Goal: Use online tool/utility: Use online tool/utility

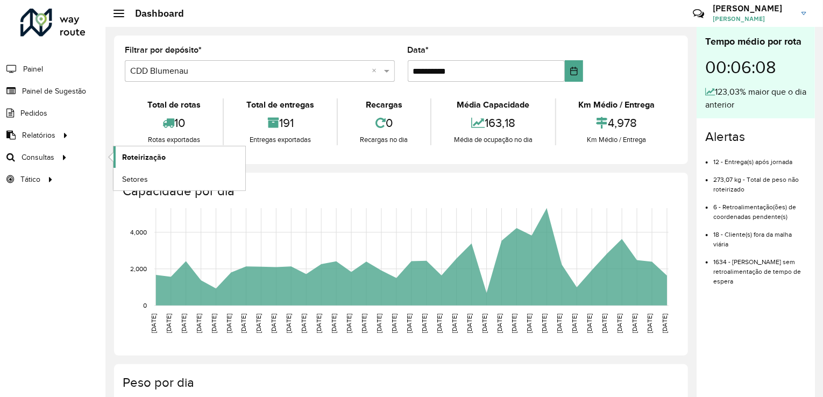
click at [165, 160] on link "Roteirização" at bounding box center [179, 157] width 132 height 22
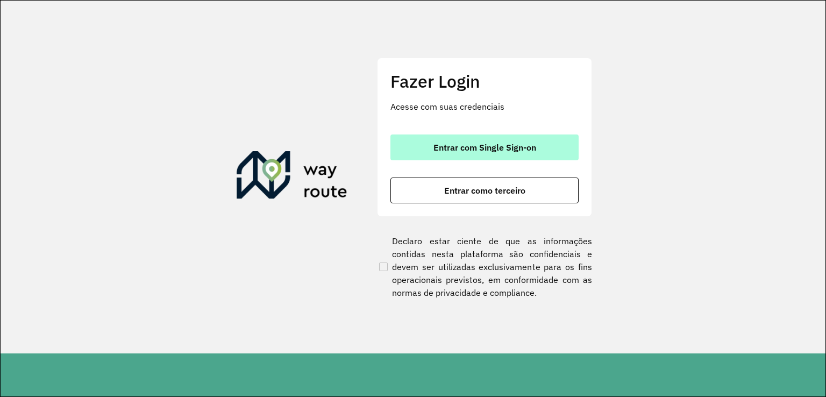
click at [437, 139] on button "Entrar com Single Sign-on" at bounding box center [484, 147] width 188 height 26
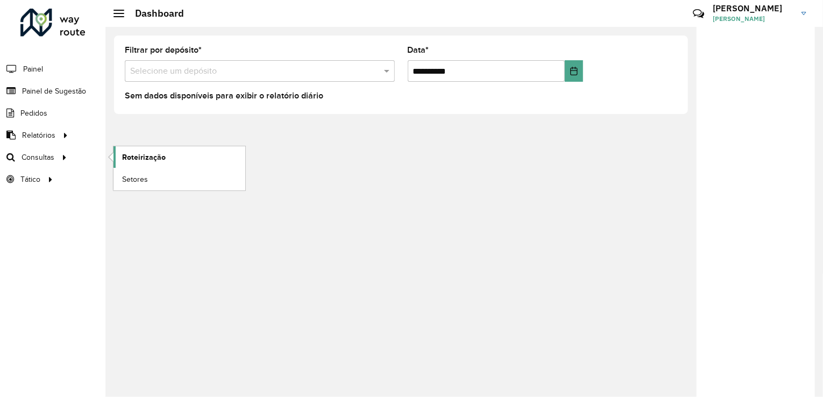
click at [157, 156] on span "Roteirização" at bounding box center [144, 157] width 44 height 11
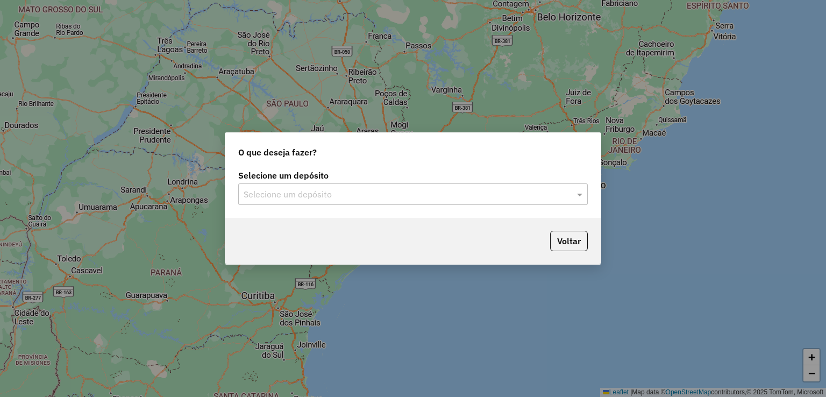
click at [276, 190] on input "text" at bounding box center [402, 194] width 317 height 13
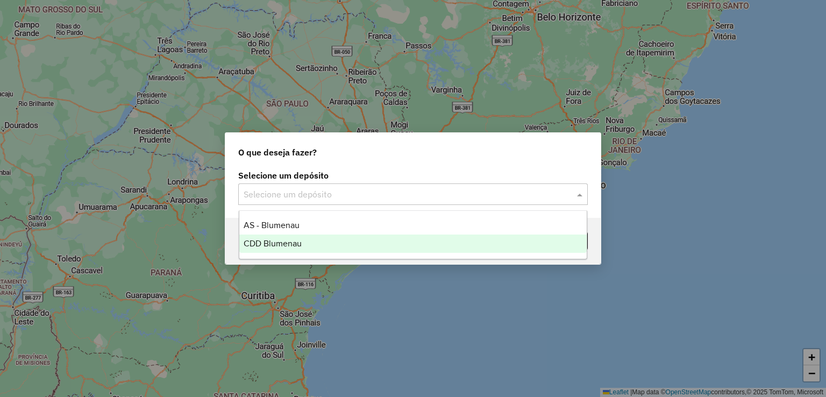
click at [275, 241] on span "CDD Blumenau" at bounding box center [273, 243] width 58 height 9
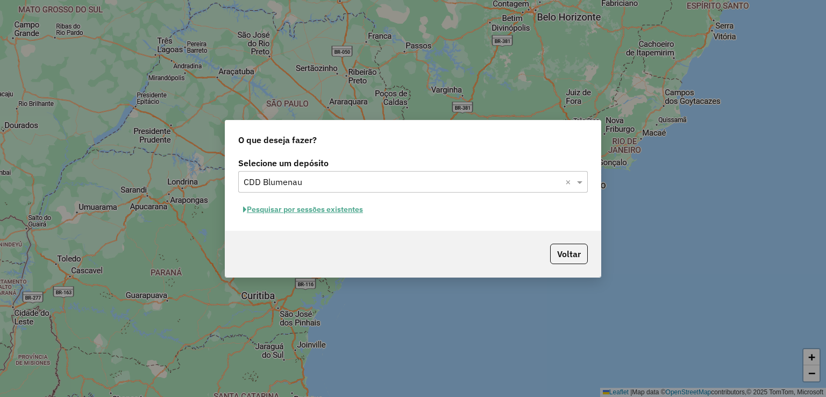
click at [309, 204] on button "Pesquisar por sessões existentes" at bounding box center [303, 209] width 130 height 17
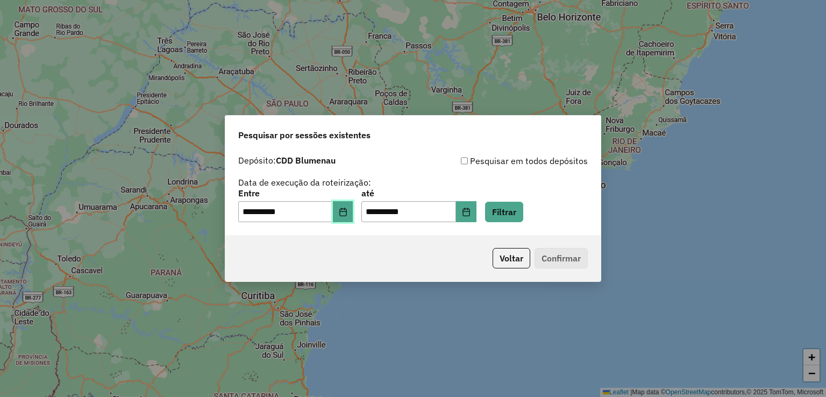
click at [353, 216] on button "Choose Date" at bounding box center [343, 212] width 20 height 22
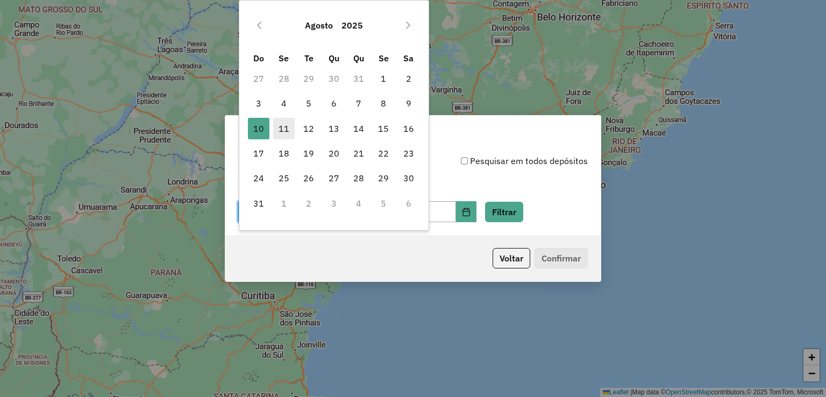
click at [293, 130] on span "11" at bounding box center [284, 129] width 22 height 22
type input "**********"
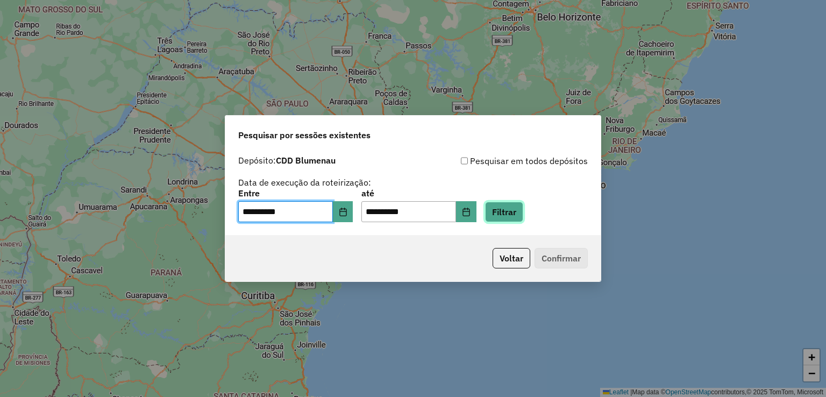
click at [504, 212] on button "Filtrar" at bounding box center [504, 212] width 38 height 20
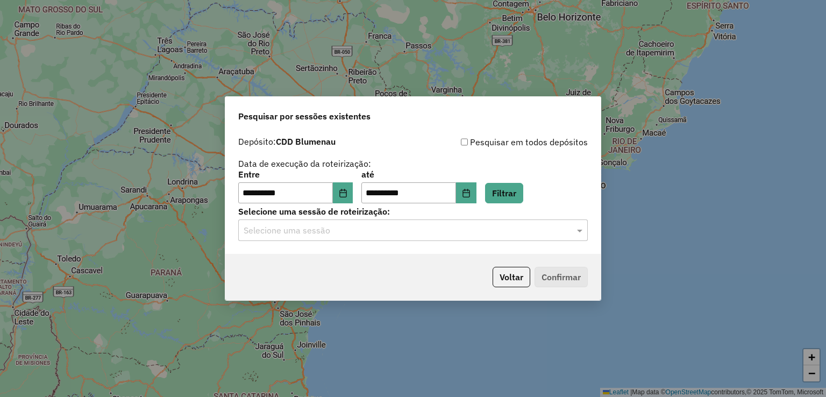
click at [343, 231] on input "text" at bounding box center [402, 230] width 317 height 13
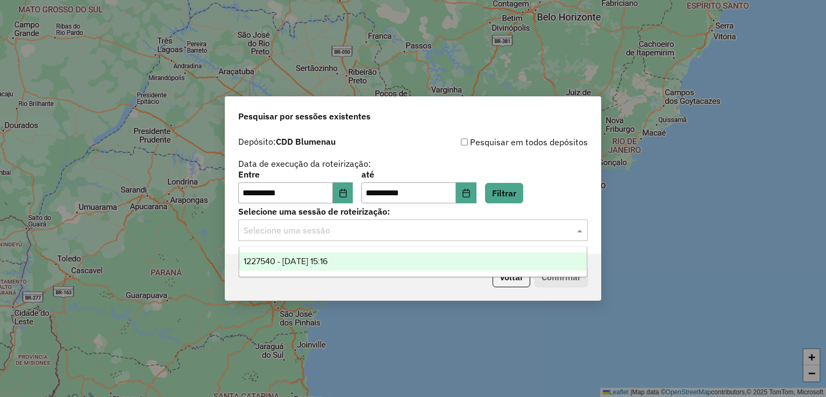
click at [327, 256] on span "1227540 - 11/08/2025 15:16" at bounding box center [286, 260] width 84 height 9
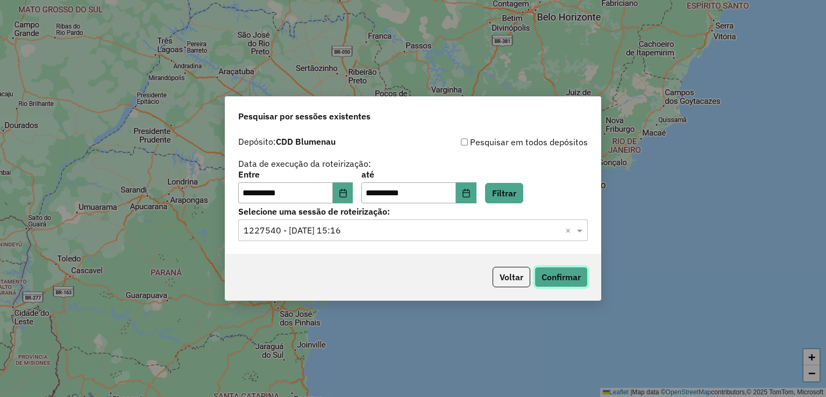
click at [545, 275] on button "Confirmar" at bounding box center [561, 277] width 53 height 20
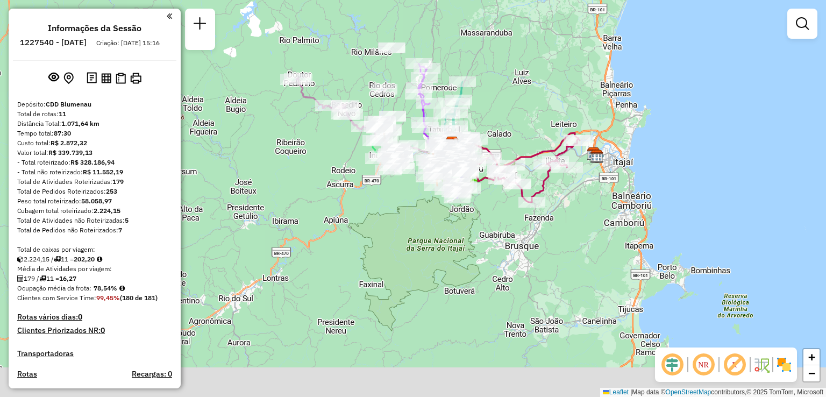
drag, startPoint x: 286, startPoint y: 262, endPoint x: 341, endPoint y: 173, distance: 104.8
click at [330, 196] on div "Janela de atendimento Grade de atendimento Capacidade Transportadoras Veículos …" at bounding box center [413, 198] width 826 height 397
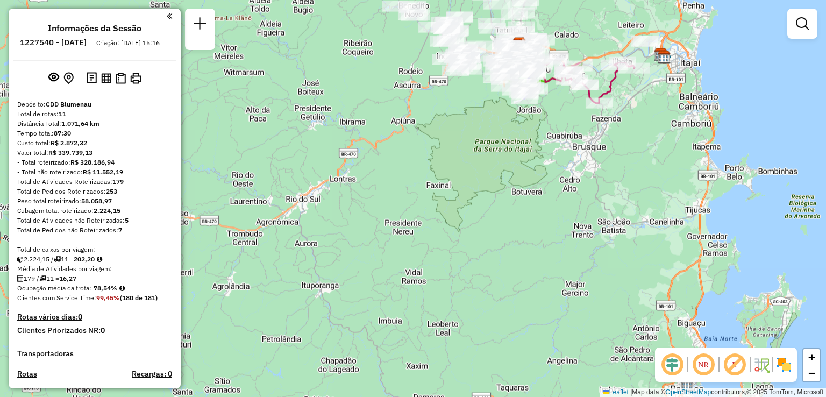
drag, startPoint x: 407, startPoint y: 131, endPoint x: 329, endPoint y: 249, distance: 141.2
click at [333, 242] on div "Janela de atendimento Grade de atendimento Capacidade Transportadoras Veículos …" at bounding box center [413, 198] width 826 height 397
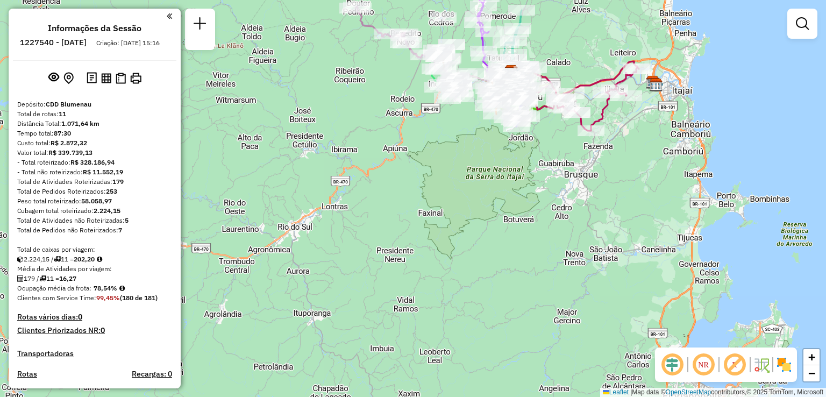
drag, startPoint x: 403, startPoint y: 197, endPoint x: 436, endPoint y: 310, distance: 117.6
click at [436, 316] on div "Janela de atendimento Grade de atendimento Capacidade Transportadoras Veículos …" at bounding box center [413, 198] width 826 height 397
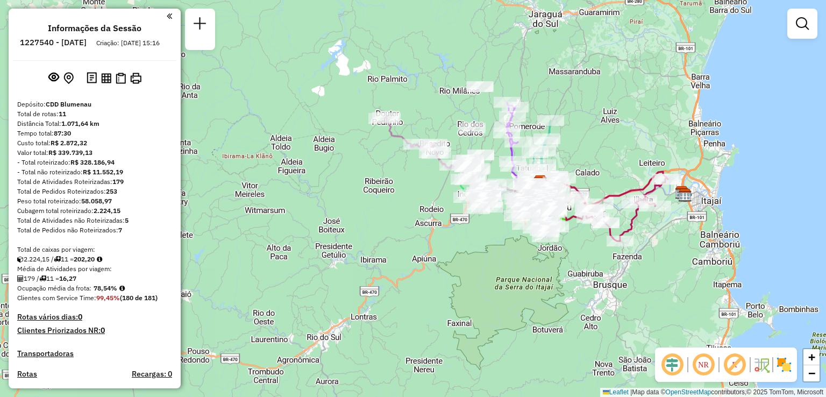
drag, startPoint x: 407, startPoint y: 271, endPoint x: 414, endPoint y: 315, distance: 44.1
click at [414, 319] on div "Janela de atendimento Grade de atendimento Capacidade Transportadoras Veículos …" at bounding box center [413, 198] width 826 height 397
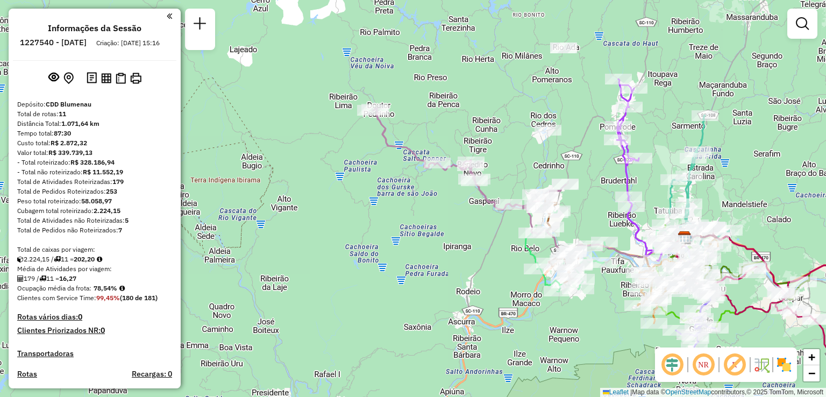
drag, startPoint x: 436, startPoint y: 257, endPoint x: 424, endPoint y: 280, distance: 26.0
click at [425, 280] on div "Janela de atendimento Grade de atendimento Capacidade Transportadoras Veículos …" at bounding box center [413, 198] width 826 height 397
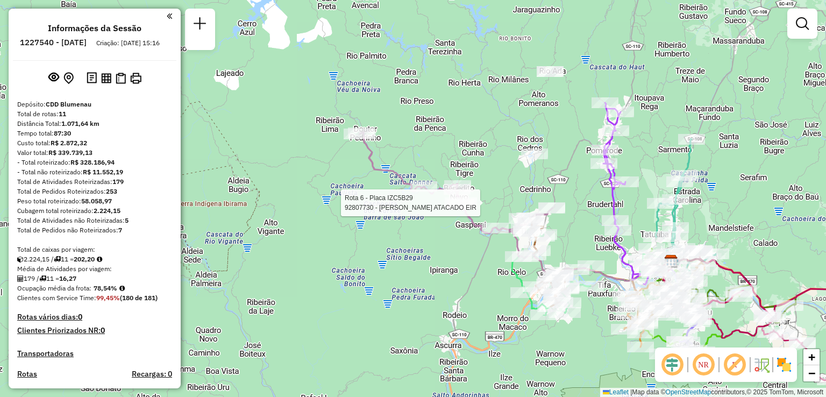
select select "**********"
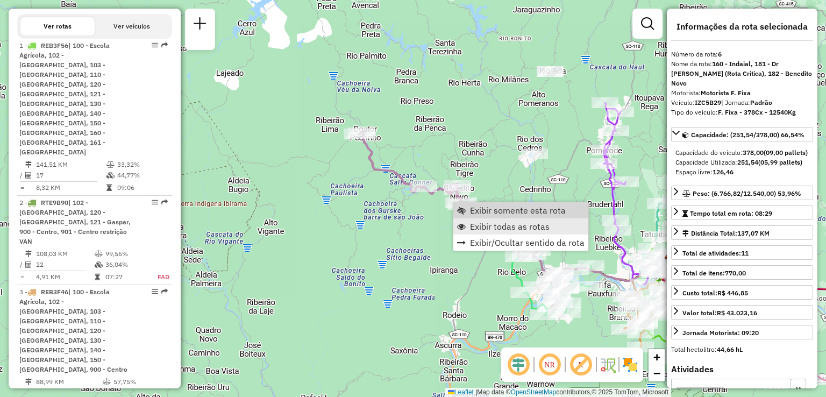
scroll to position [830, 0]
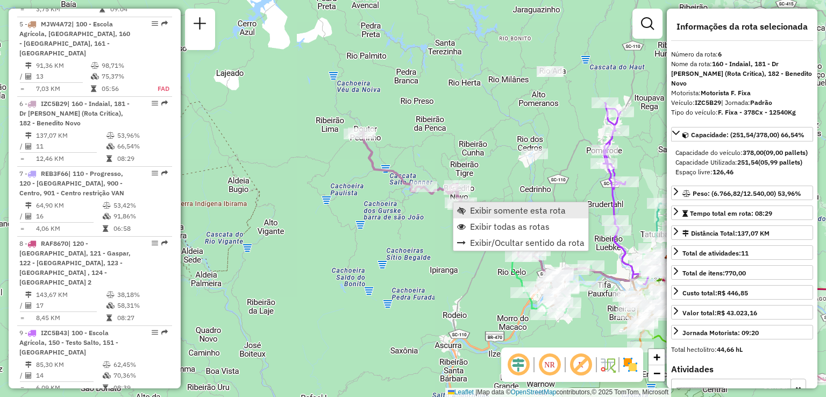
click at [493, 206] on span "Exibir somente esta rota" at bounding box center [518, 210] width 96 height 9
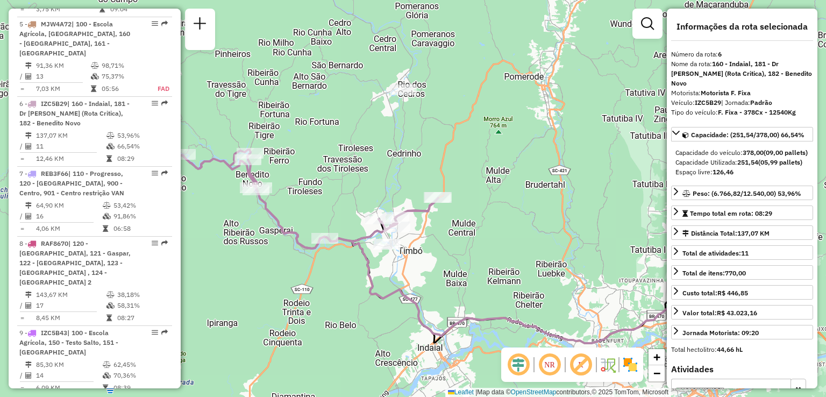
drag, startPoint x: 418, startPoint y: 261, endPoint x: 352, endPoint y: 253, distance: 66.0
click at [352, 253] on div "Janela de atendimento Grade de atendimento Capacidade Transportadoras Veículos …" at bounding box center [413, 198] width 826 height 397
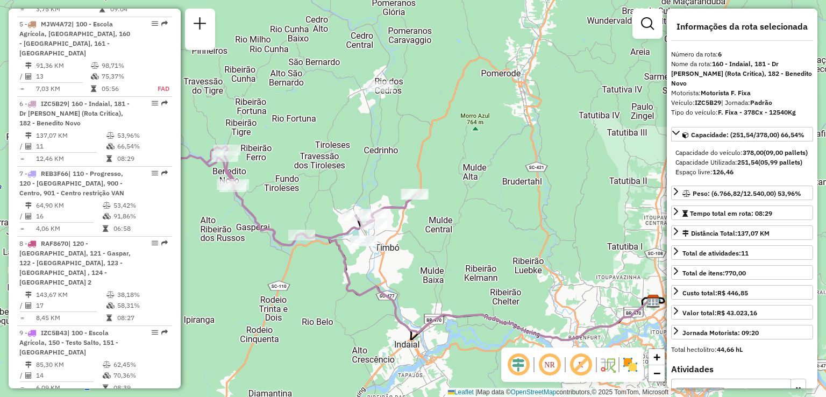
drag, startPoint x: 465, startPoint y: 246, endPoint x: 481, endPoint y: 243, distance: 16.5
click at [481, 243] on div "Janela de atendimento Grade de atendimento Capacidade Transportadoras Veículos …" at bounding box center [413, 198] width 826 height 397
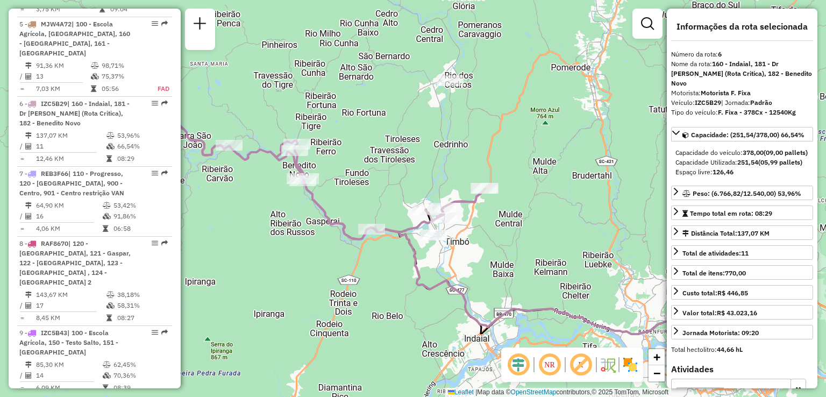
click at [542, 362] on em at bounding box center [550, 365] width 26 height 26
click at [548, 361] on em at bounding box center [550, 365] width 26 height 26
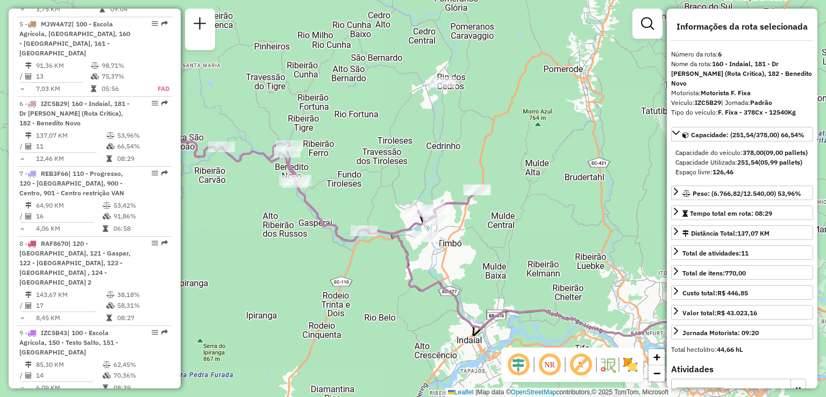
drag, startPoint x: 444, startPoint y: 304, endPoint x: 408, endPoint y: 308, distance: 36.8
click at [408, 308] on div "Janela de atendimento Grade de atendimento Capacidade Transportadoras Veículos …" at bounding box center [413, 198] width 826 height 397
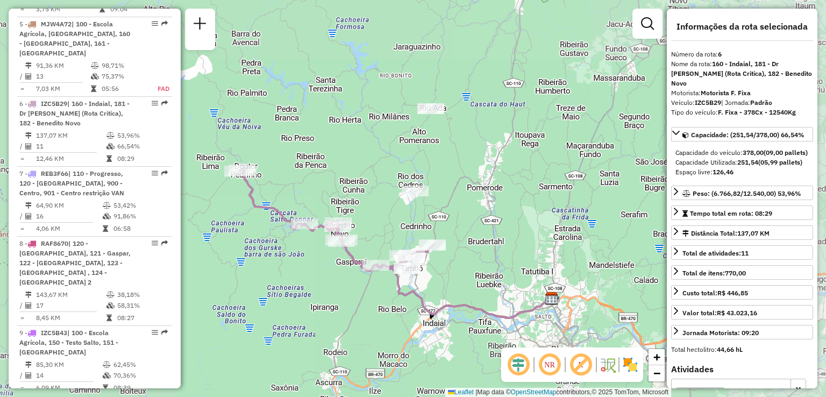
drag, startPoint x: 417, startPoint y: 298, endPoint x: 422, endPoint y: 258, distance: 40.6
click at [422, 258] on icon at bounding box center [446, 279] width 211 height 77
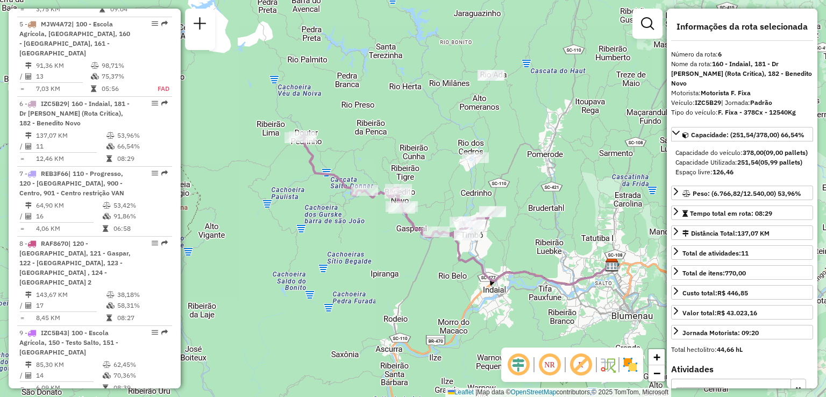
drag, startPoint x: 416, startPoint y: 258, endPoint x: 472, endPoint y: 265, distance: 56.4
click at [472, 265] on icon at bounding box center [507, 246] width 211 height 77
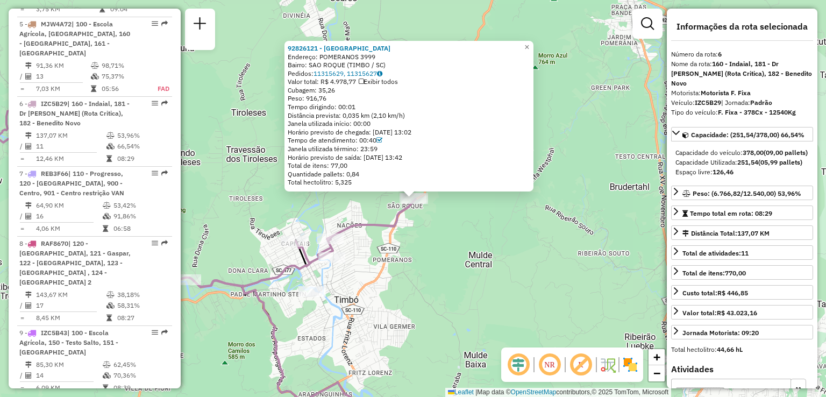
click at [564, 187] on div "92826121 - BAR DO NILTON Endereço: POMERANOS 3999 Bairro: SAO ROQUE (TIMBO / SC…" at bounding box center [413, 198] width 826 height 397
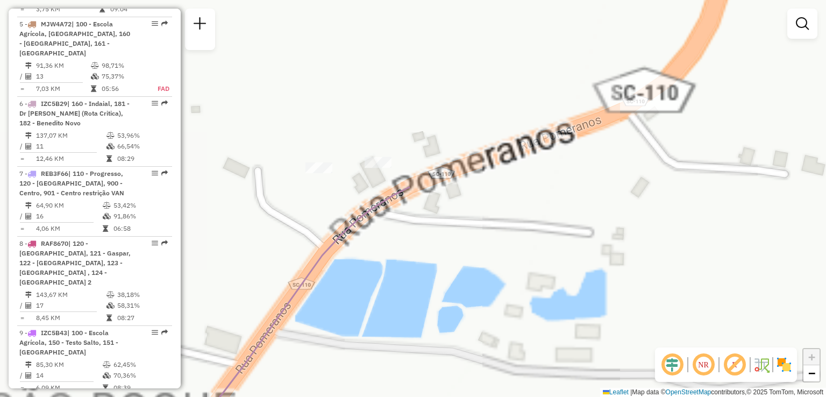
click at [379, 168] on div at bounding box center [378, 162] width 27 height 11
select select "**********"
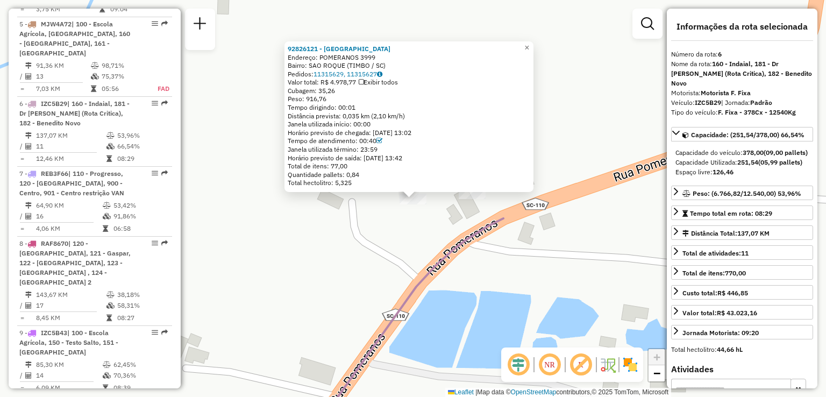
click at [424, 248] on div "92826121 - BAR DO NILTON Endereço: POMERANOS 3999 Bairro: SAO ROQUE (TIMBO / SC…" at bounding box center [413, 198] width 826 height 397
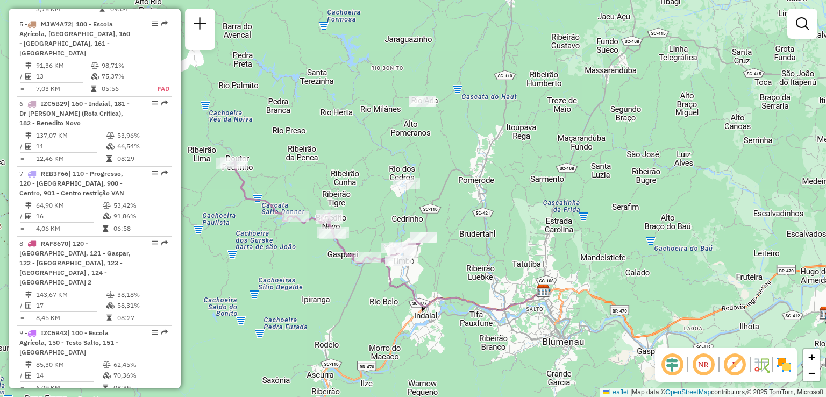
drag, startPoint x: 445, startPoint y: 254, endPoint x: 508, endPoint y: 190, distance: 89.7
click at [508, 190] on div "Janela de atendimento Grade de atendimento Capacidade Transportadoras Veículos …" at bounding box center [413, 198] width 826 height 397
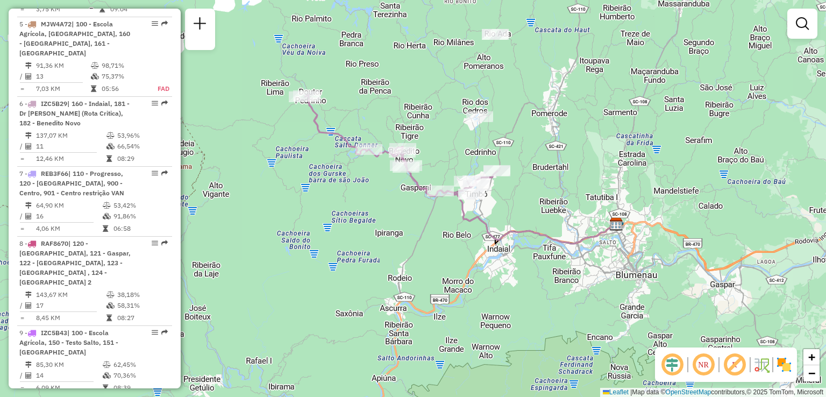
drag, startPoint x: 493, startPoint y: 225, endPoint x: 507, endPoint y: 237, distance: 19.1
click at [510, 232] on div "Janela de atendimento Grade de atendimento Capacidade Transportadoras Veículos …" at bounding box center [413, 198] width 826 height 397
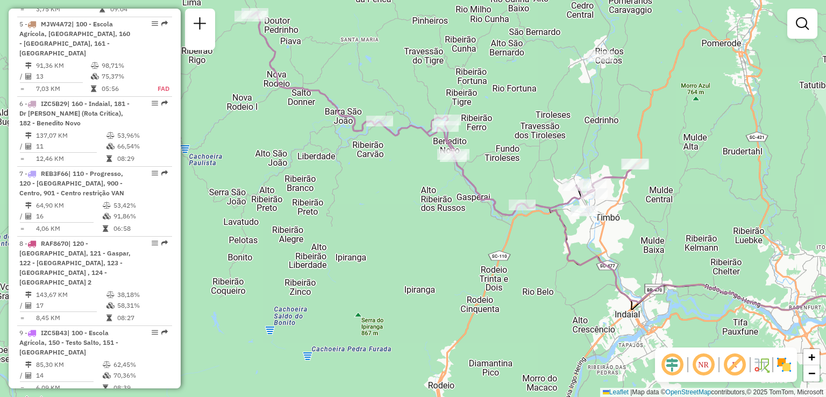
drag, startPoint x: 385, startPoint y: 220, endPoint x: 352, endPoint y: 279, distance: 67.4
click at [352, 279] on div "Janela de atendimento Grade de atendimento Capacidade Transportadoras Veículos …" at bounding box center [413, 198] width 826 height 397
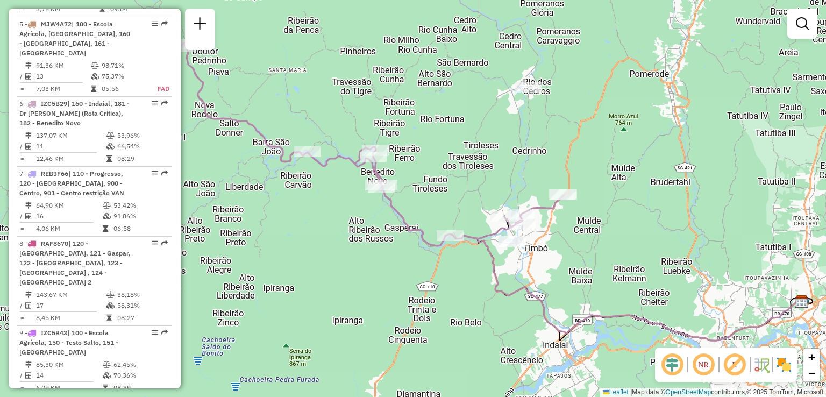
drag, startPoint x: 465, startPoint y: 280, endPoint x: 459, endPoint y: 270, distance: 10.9
click at [462, 279] on div "Janela de atendimento Grade de atendimento Capacidade Transportadoras Veículos …" at bounding box center [413, 198] width 826 height 397
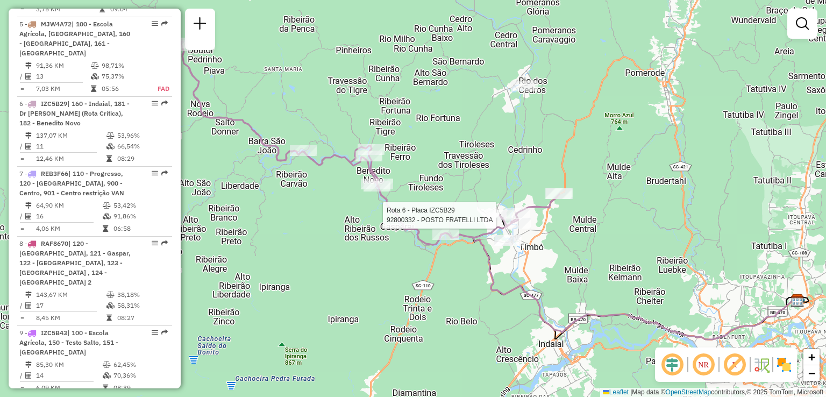
select select "**********"
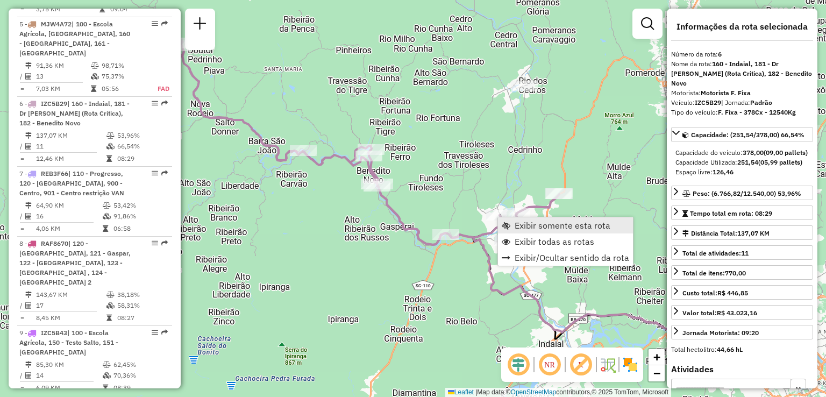
click at [537, 227] on span "Exibir somente esta rota" at bounding box center [563, 225] width 96 height 9
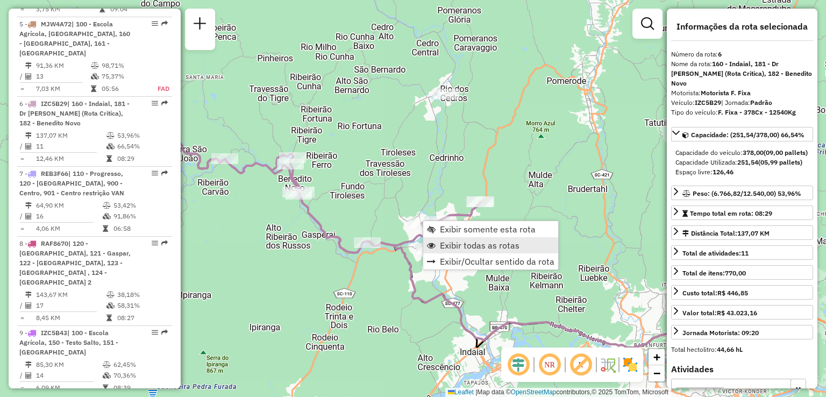
click at [450, 241] on span "Exibir todas as rotas" at bounding box center [480, 245] width 80 height 9
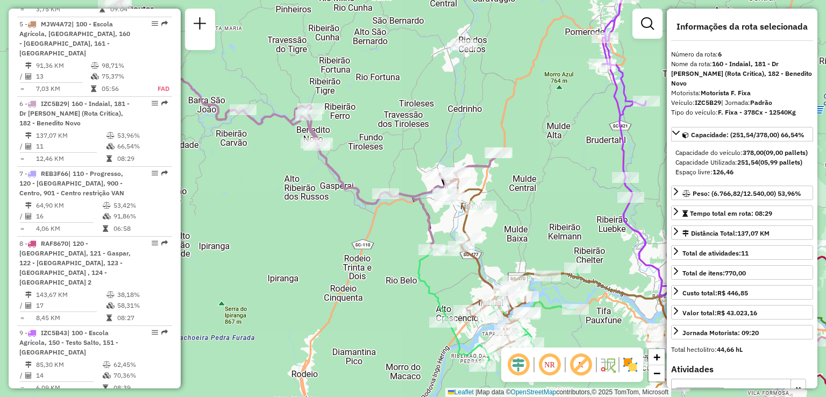
drag, startPoint x: 483, startPoint y: 248, endPoint x: 501, endPoint y: 191, distance: 59.7
click at [501, 192] on div "Janela de atendimento Grade de atendimento Capacidade Transportadoras Veículos …" at bounding box center [413, 198] width 826 height 397
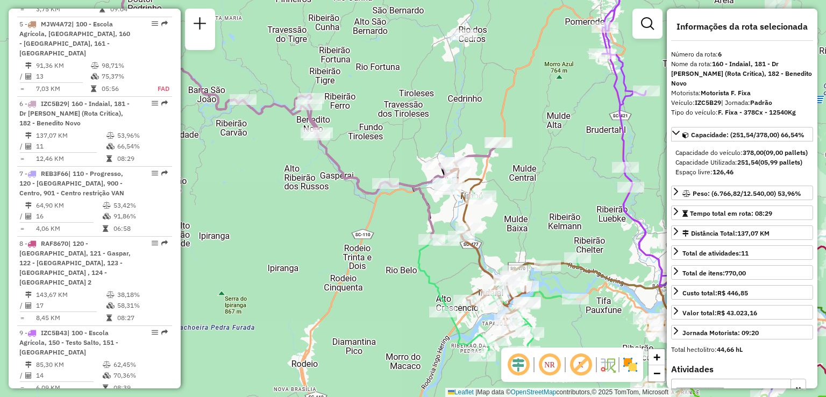
click at [515, 162] on div "Janela de atendimento Grade de atendimento Capacidade Transportadoras Veículos …" at bounding box center [413, 198] width 826 height 397
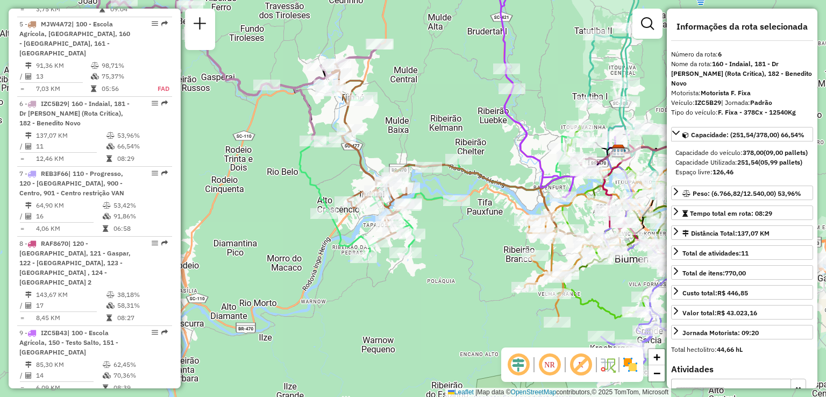
drag, startPoint x: 457, startPoint y: 146, endPoint x: 422, endPoint y: 141, distance: 35.8
click at [422, 141] on div "Janela de atendimento Grade de atendimento Capacidade Transportadoras Veículos …" at bounding box center [413, 198] width 826 height 397
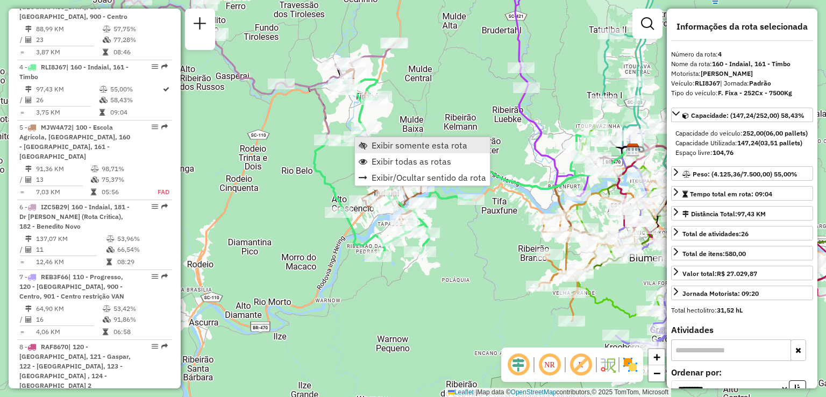
scroll to position [701, 0]
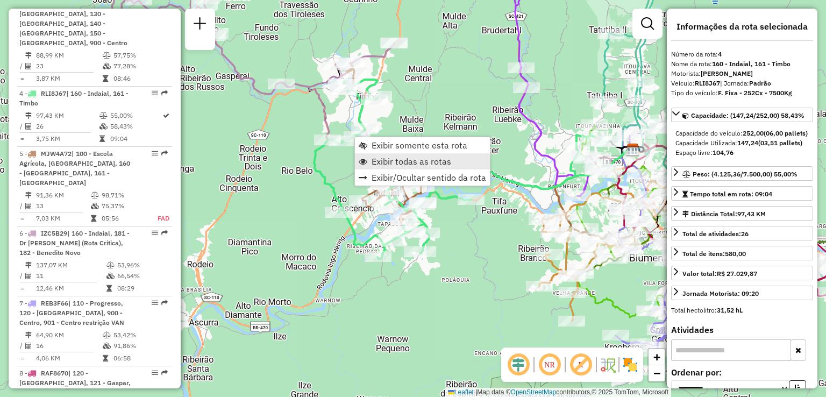
click at [376, 153] on link "Exibir todas as rotas" at bounding box center [422, 161] width 135 height 16
click at [399, 141] on span "Exibir somente esta rota" at bounding box center [427, 143] width 96 height 9
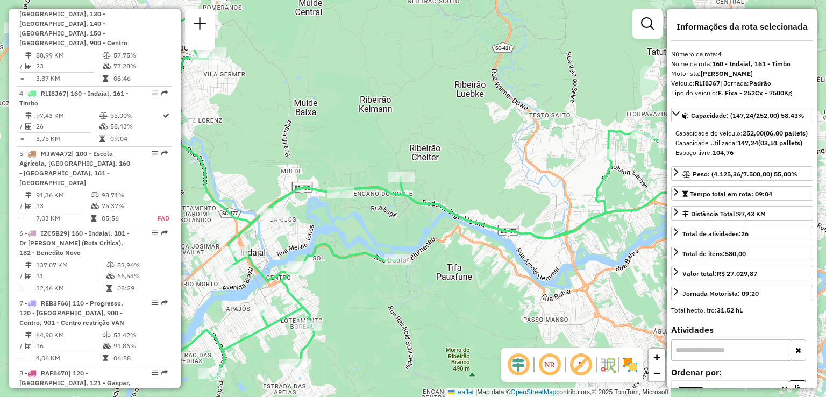
drag, startPoint x: 397, startPoint y: 145, endPoint x: 444, endPoint y: 135, distance: 47.8
click at [433, 138] on div "Janela de atendimento Grade de atendimento Capacidade Transportadoras Veículos …" at bounding box center [413, 198] width 826 height 397
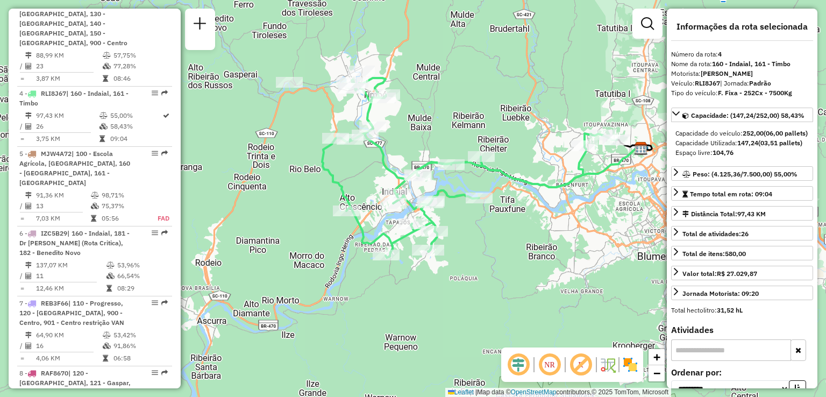
drag, startPoint x: 528, startPoint y: 181, endPoint x: 551, endPoint y: 186, distance: 23.0
click at [551, 186] on icon at bounding box center [469, 168] width 295 height 180
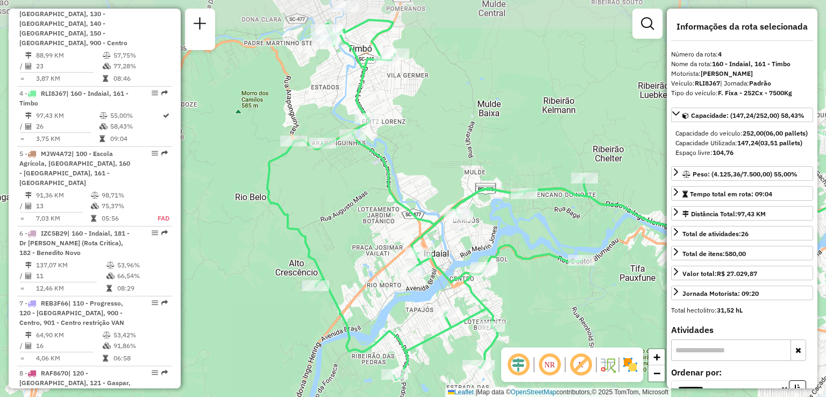
drag, startPoint x: 396, startPoint y: 163, endPoint x: 443, endPoint y: 237, distance: 87.6
click at [444, 240] on div "Janela de atendimento Grade de atendimento Capacidade Transportadoras Veículos …" at bounding box center [413, 198] width 826 height 397
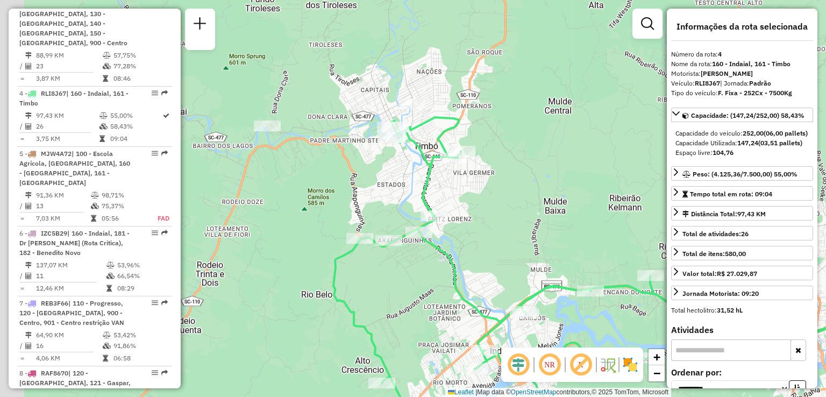
drag, startPoint x: 411, startPoint y: 166, endPoint x: 450, endPoint y: 226, distance: 71.6
click at [450, 226] on div "Janela de atendimento Grade de atendimento Capacidade Transportadoras Veículos …" at bounding box center [413, 198] width 826 height 397
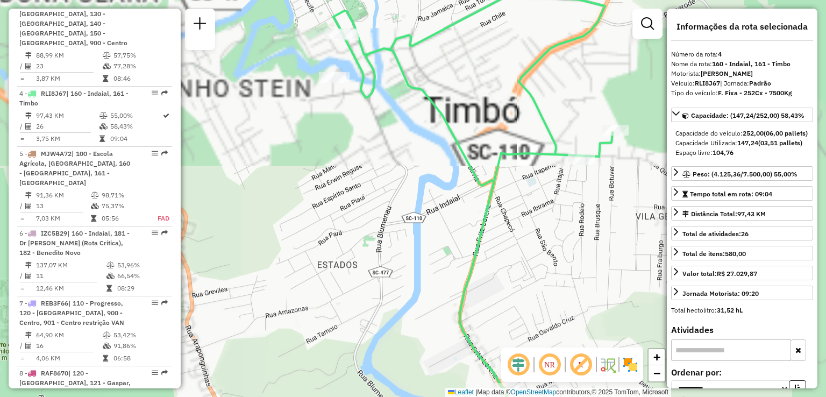
drag, startPoint x: 401, startPoint y: 153, endPoint x: 433, endPoint y: 282, distance: 133.0
click at [434, 286] on div "Janela de atendimento Grade de atendimento Capacidade Transportadoras Veículos …" at bounding box center [413, 198] width 826 height 397
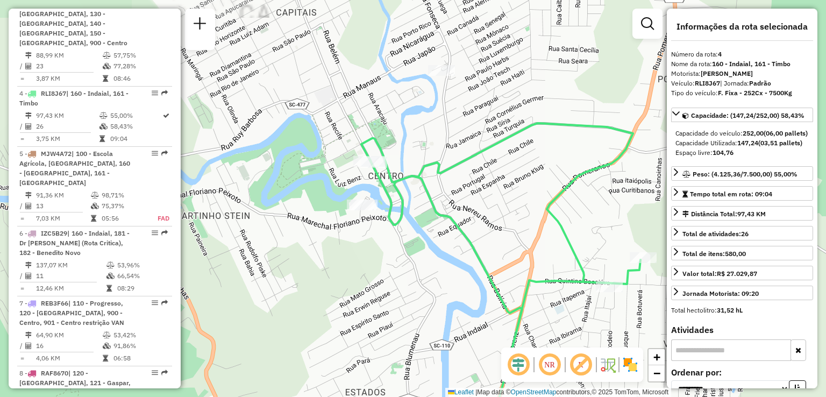
drag, startPoint x: 416, startPoint y: 222, endPoint x: 443, endPoint y: 284, distance: 67.4
click at [443, 286] on div "Janela de atendimento Grade de atendimento Capacidade Transportadoras Veículos …" at bounding box center [413, 198] width 826 height 397
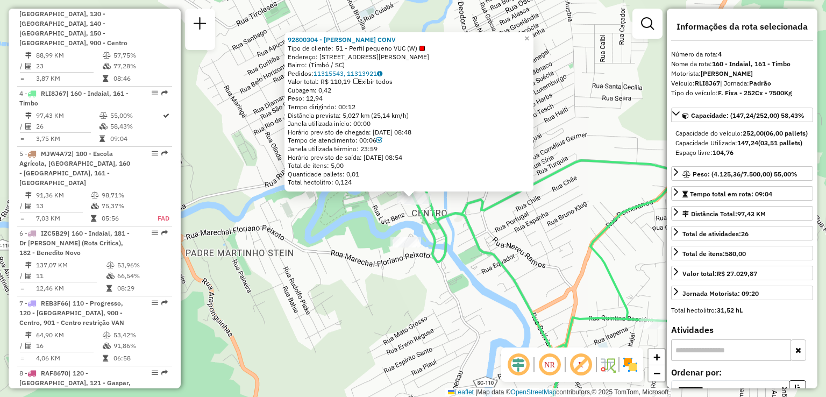
click at [376, 241] on div "92800304 - SIMONE DA SILVA CONV Tipo de cliente: 51 - Perfil pequeno VUC (W) En…" at bounding box center [413, 198] width 826 height 397
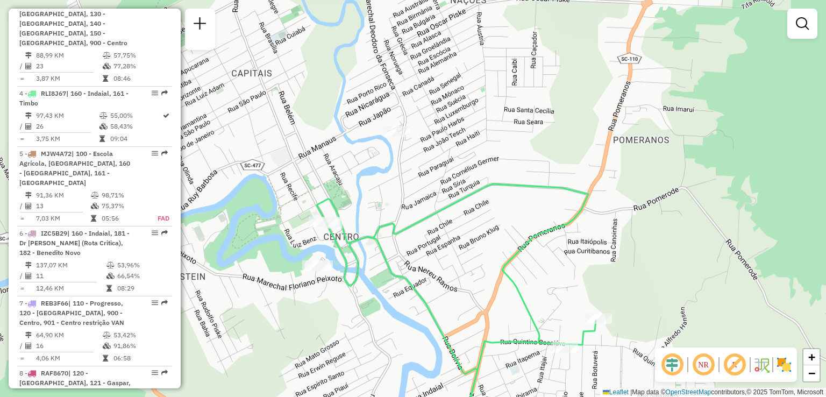
drag, startPoint x: 460, startPoint y: 216, endPoint x: 368, endPoint y: 240, distance: 95.7
click at [368, 240] on icon at bounding box center [456, 322] width 279 height 276
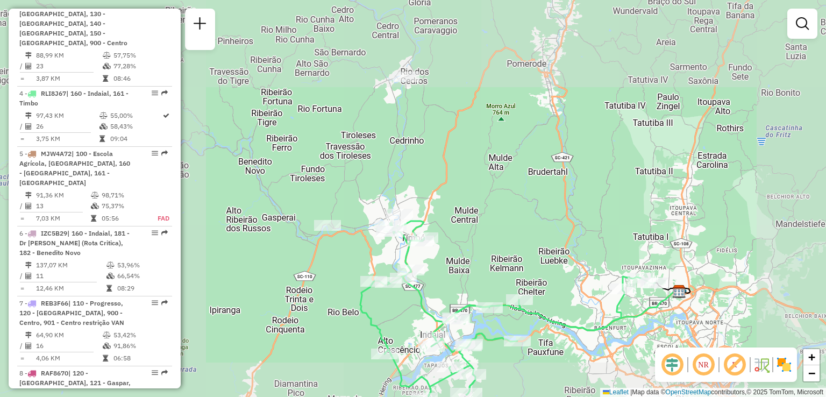
drag, startPoint x: 444, startPoint y: 297, endPoint x: 421, endPoint y: 213, distance: 86.6
click at [428, 227] on div "Janela de atendimento Grade de atendimento Capacidade Transportadoras Veículos …" at bounding box center [413, 198] width 826 height 397
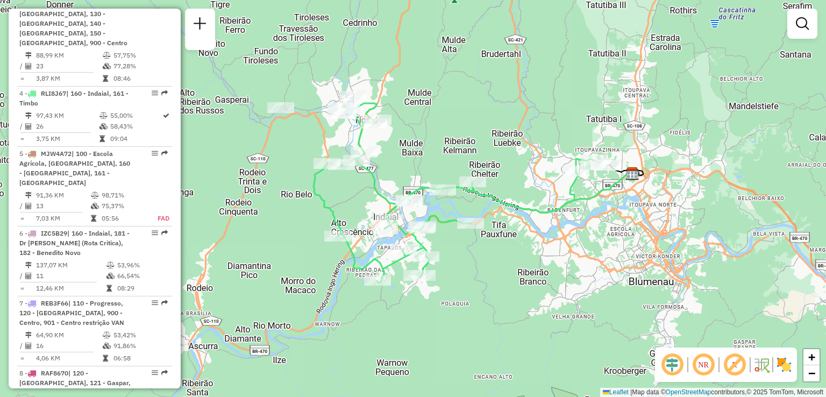
drag, startPoint x: 471, startPoint y: 244, endPoint x: 445, endPoint y: 227, distance: 31.5
click at [453, 233] on div "Janela de atendimento Grade de atendimento Capacidade Transportadoras Veículos …" at bounding box center [413, 198] width 826 height 397
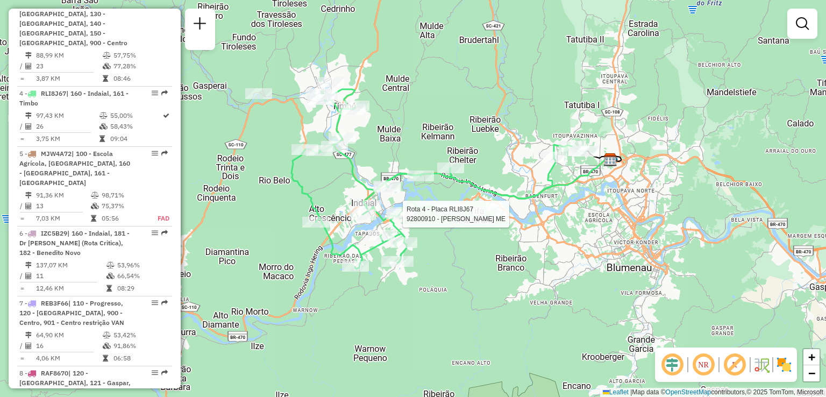
select select "**********"
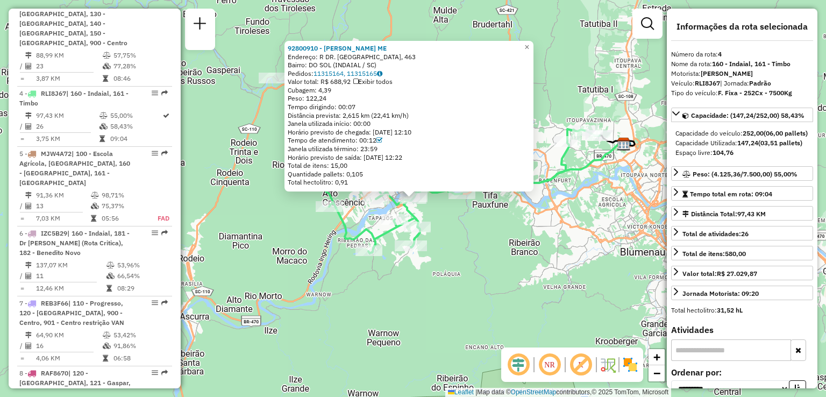
click at [475, 259] on div "92800910 - VALENTIN TAMBOSI ME Endereço: R DR. BLUMENAU, 463 Bairro: DO SOL (IN…" at bounding box center [413, 198] width 826 height 397
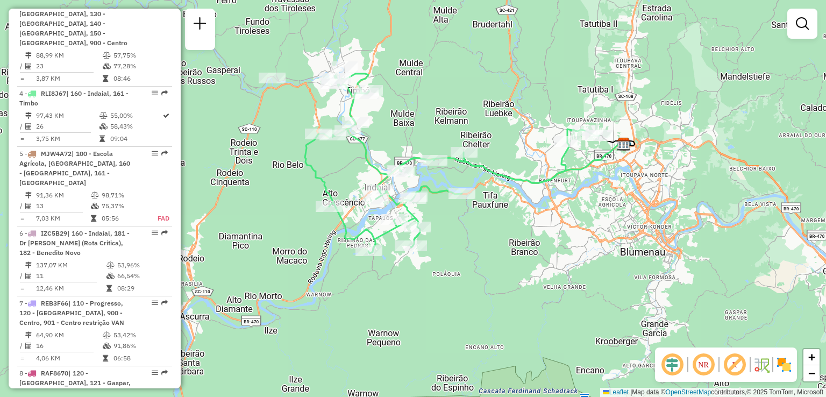
drag, startPoint x: 490, startPoint y: 240, endPoint x: 385, endPoint y: 262, distance: 107.8
click at [385, 262] on div "Janela de atendimento Grade de atendimento Capacidade Transportadoras Veículos …" at bounding box center [413, 198] width 826 height 397
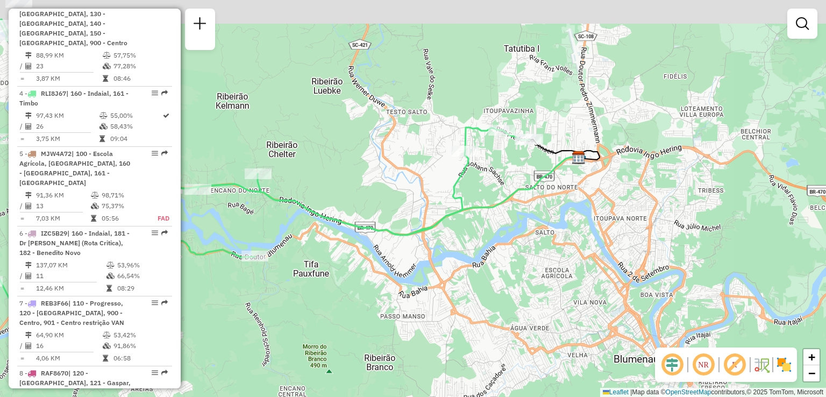
drag, startPoint x: 419, startPoint y: 240, endPoint x: 407, endPoint y: 256, distance: 19.9
click at [407, 256] on div "Janela de atendimento Grade de atendimento Capacidade Transportadoras Veículos …" at bounding box center [413, 198] width 826 height 397
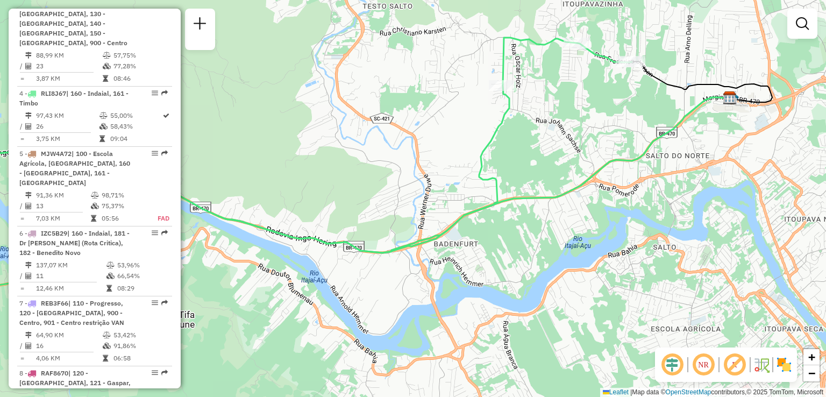
drag, startPoint x: 437, startPoint y: 226, endPoint x: 348, endPoint y: 289, distance: 108.5
click at [348, 289] on div "Janela de atendimento Grade de atendimento Capacidade Transportadoras Veículos …" at bounding box center [413, 198] width 826 height 397
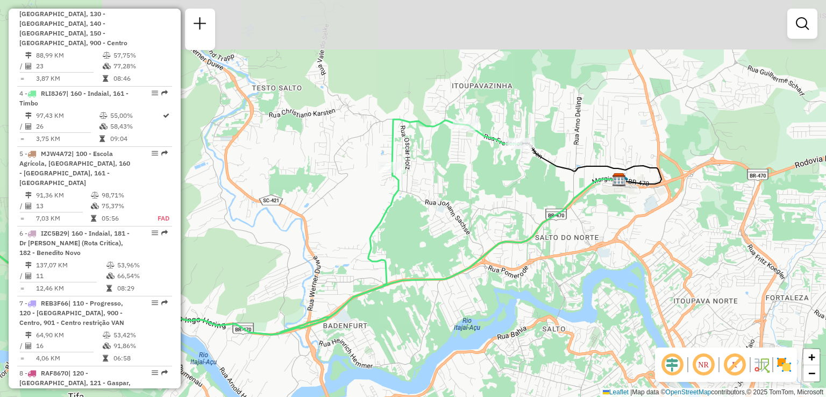
drag, startPoint x: 413, startPoint y: 239, endPoint x: 373, endPoint y: 272, distance: 52.0
click at [374, 291] on div "Janela de atendimento Grade de atendimento Capacidade Transportadoras Veículos …" at bounding box center [413, 198] width 826 height 397
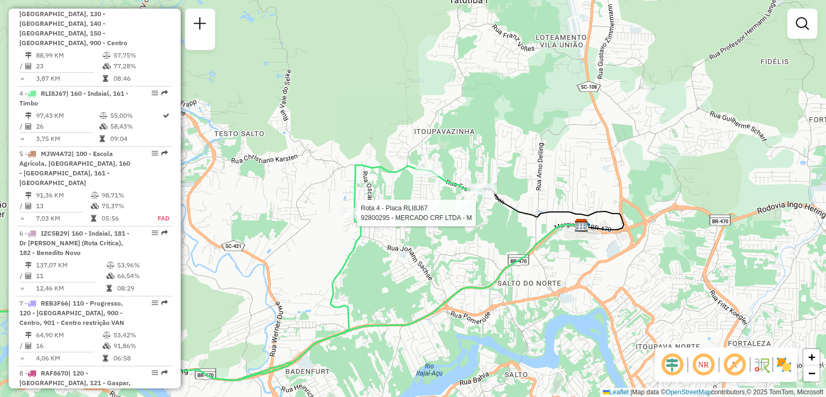
select select "**********"
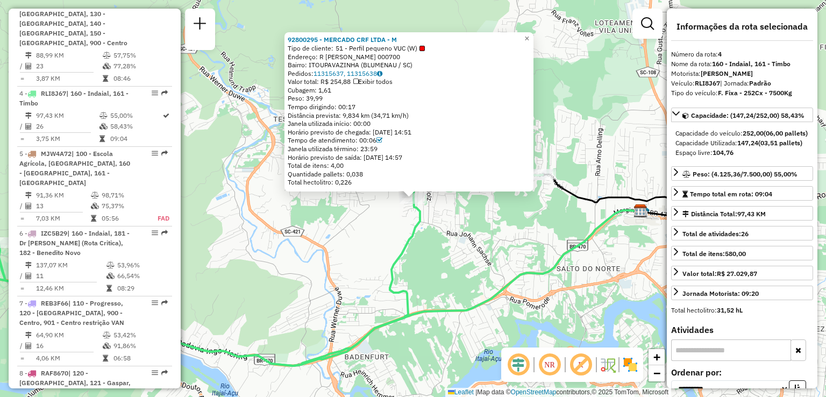
click at [338, 234] on div "92800295 - MERCADO CRF LTDA - M Tipo de cliente: 51 - Perfil pequeno VUC (W) En…" at bounding box center [413, 198] width 826 height 397
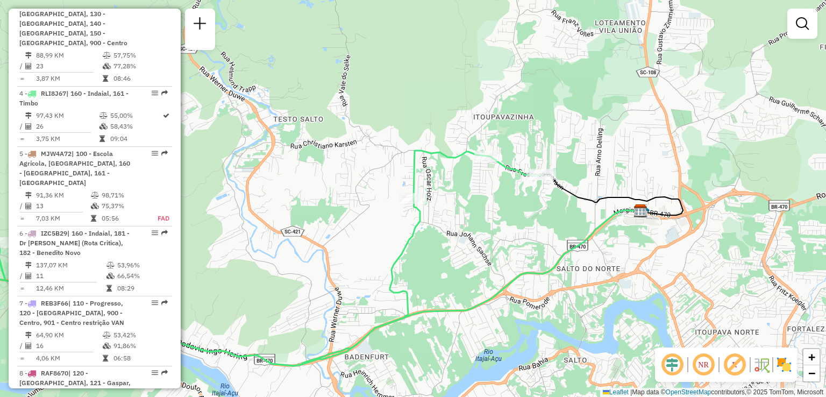
drag, startPoint x: 446, startPoint y: 237, endPoint x: 439, endPoint y: 277, distance: 41.0
click at [439, 277] on div "Janela de atendimento Grade de atendimento Capacidade Transportadoras Veículos …" at bounding box center [413, 198] width 826 height 397
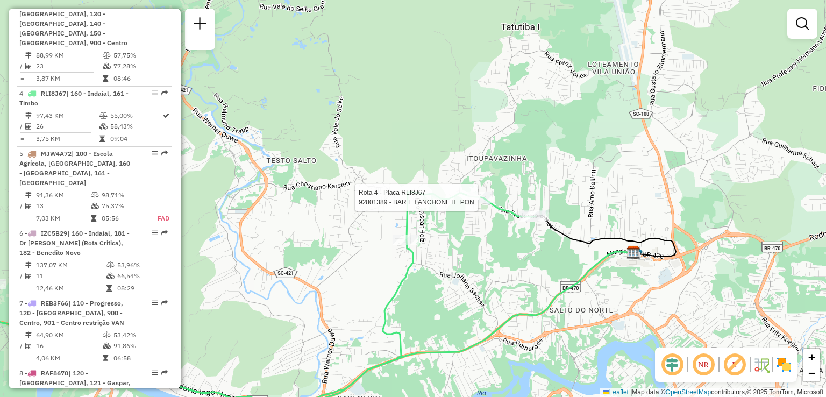
click at [474, 203] on div at bounding box center [480, 197] width 27 height 11
select select "**********"
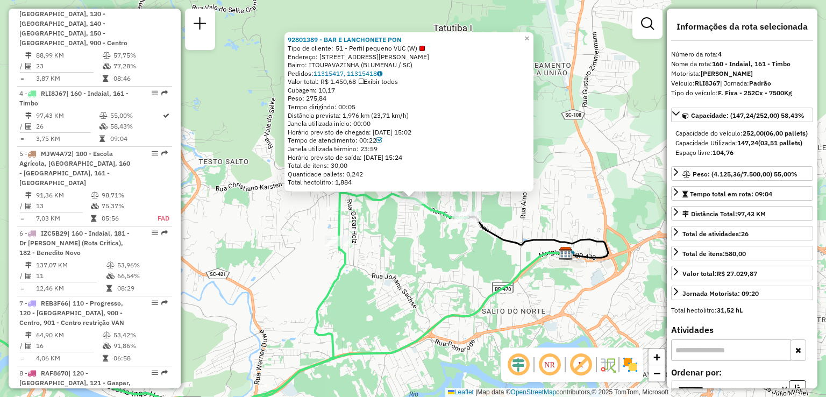
click at [473, 260] on div "92801389 - BAR E LANCHONETE PON Tipo de cliente: 51 - Perfil pequeno VUC (W) En…" at bounding box center [413, 198] width 826 height 397
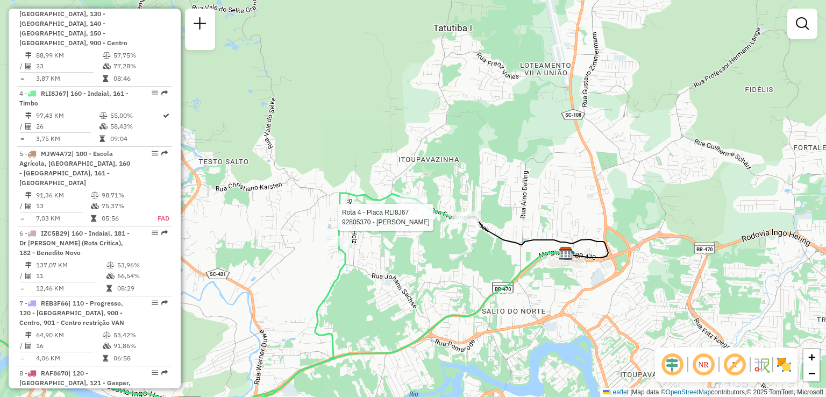
select select "**********"
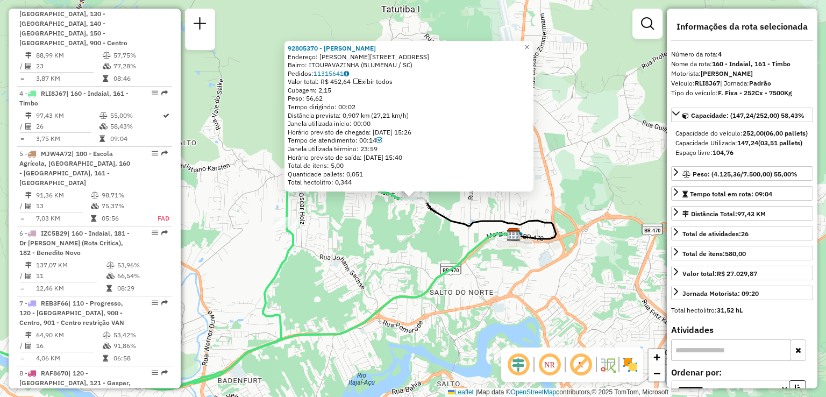
click at [450, 241] on div "92805370 - JEAN MARCELO HAVENST Endereço: R FREDERICO JENSEN 2391 Bairro: ITOUP…" at bounding box center [413, 198] width 826 height 397
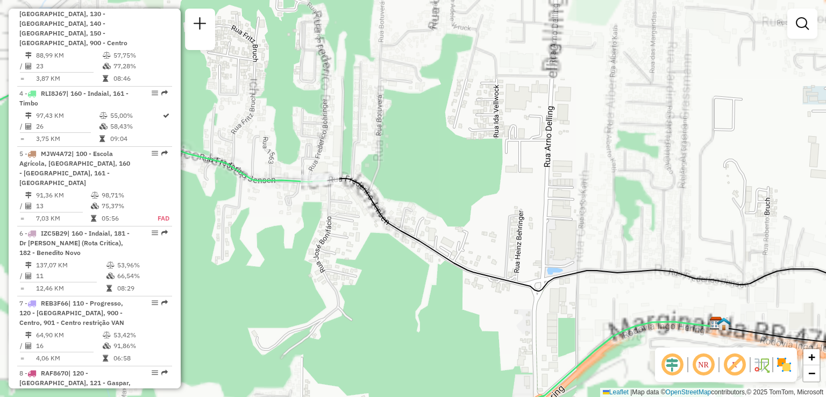
drag, startPoint x: 441, startPoint y: 259, endPoint x: 440, endPoint y: 267, distance: 8.1
click at [454, 280] on div "Janela de atendimento Grade de atendimento Capacidade Transportadoras Veículos …" at bounding box center [413, 198] width 826 height 397
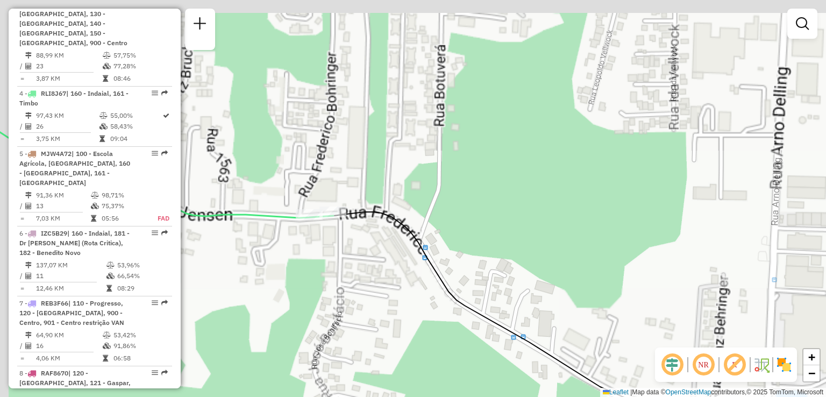
drag, startPoint x: 401, startPoint y: 262, endPoint x: 406, endPoint y: 268, distance: 8.0
click at [406, 269] on div "Janela de atendimento Grade de atendimento Capacidade Transportadoras Veículos …" at bounding box center [413, 198] width 826 height 397
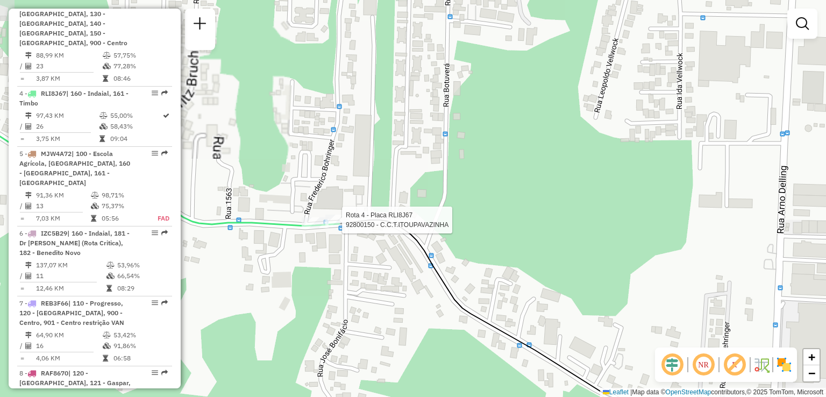
select select "**********"
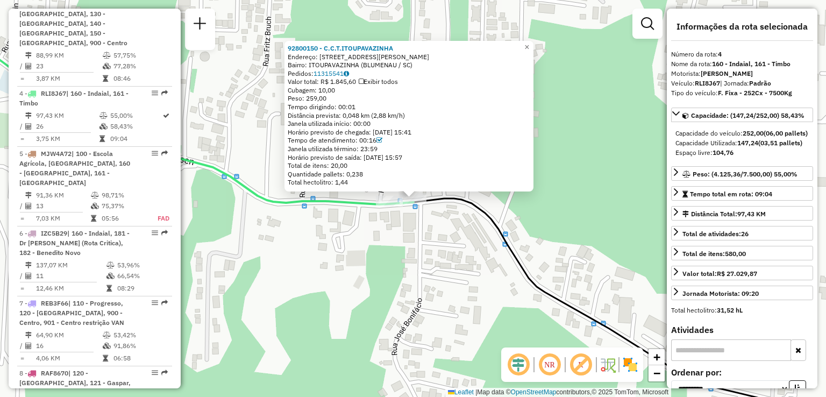
click at [338, 262] on div "92800150 - C.C.T.ITOUPAVAZINHA Endereço: R Frederico Jensen 2350 Bairro: ITOUPA…" at bounding box center [413, 198] width 826 height 397
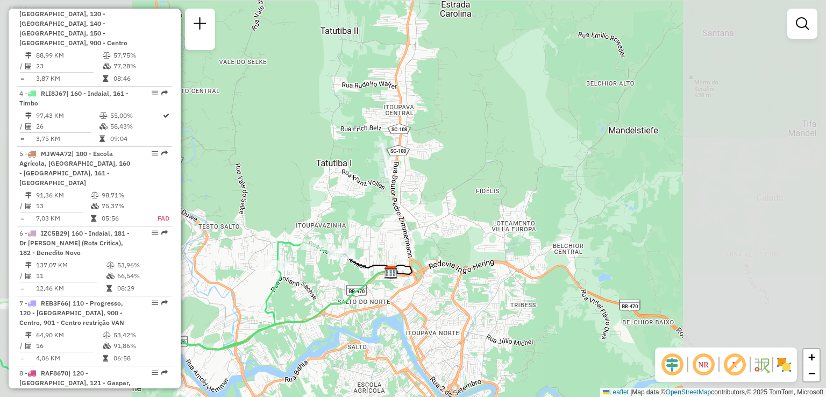
drag, startPoint x: 325, startPoint y: 282, endPoint x: 359, endPoint y: 272, distance: 35.0
click at [356, 274] on div "Janela de atendimento Grade de atendimento Capacidade Transportadoras Veículos …" at bounding box center [413, 198] width 826 height 397
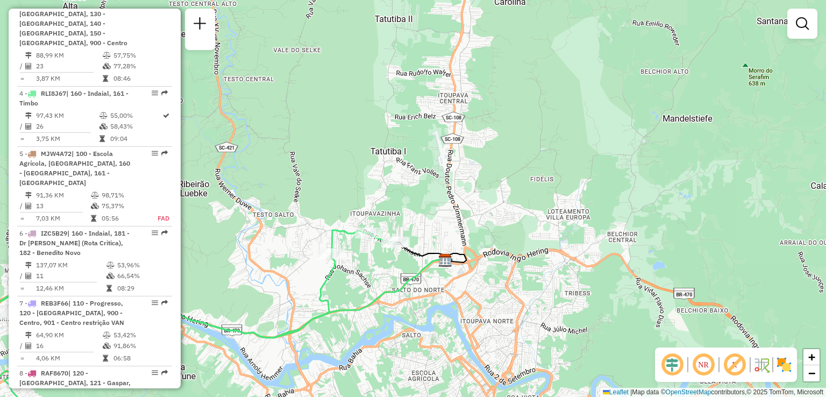
drag, startPoint x: 363, startPoint y: 282, endPoint x: 447, endPoint y: 282, distance: 83.9
click at [483, 283] on div "Janela de atendimento Grade de atendimento Capacidade Transportadoras Veículos …" at bounding box center [413, 198] width 826 height 397
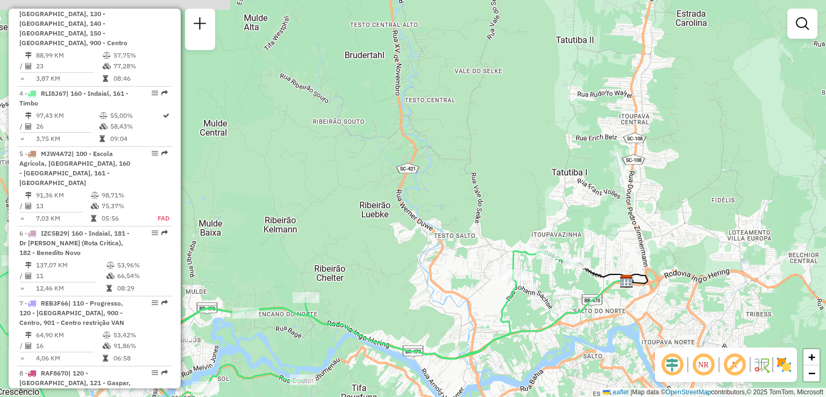
drag, startPoint x: 346, startPoint y: 272, endPoint x: 471, endPoint y: 305, distance: 129.3
click at [468, 305] on div "Janela de atendimento Grade de atendimento Capacidade Transportadoras Veículos …" at bounding box center [413, 198] width 826 height 397
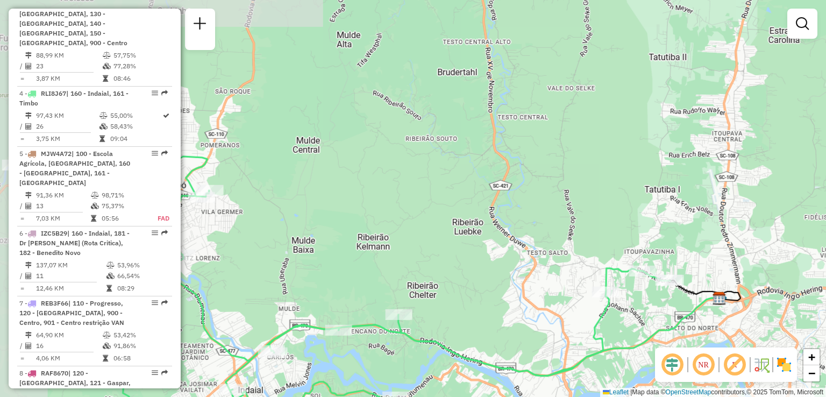
drag, startPoint x: 519, startPoint y: 241, endPoint x: 566, endPoint y: 228, distance: 48.7
click at [565, 229] on div "Janela de atendimento Grade de atendimento Capacidade Transportadoras Veículos …" at bounding box center [413, 198] width 826 height 397
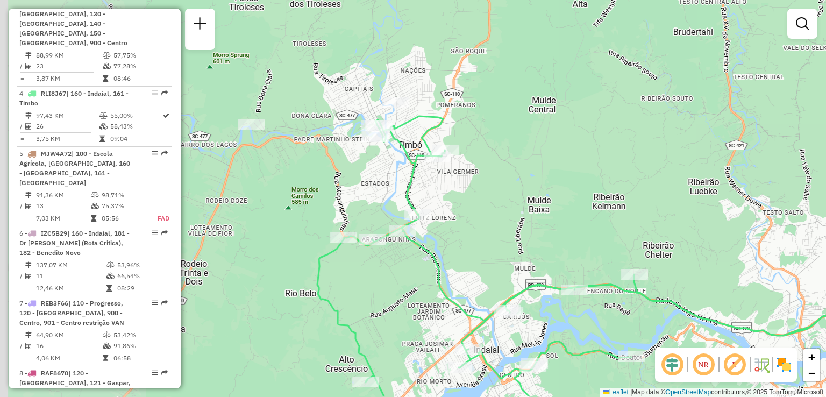
click at [513, 251] on div "Janela de atendimento Grade de atendimento Capacidade Transportadoras Veículos …" at bounding box center [413, 198] width 826 height 397
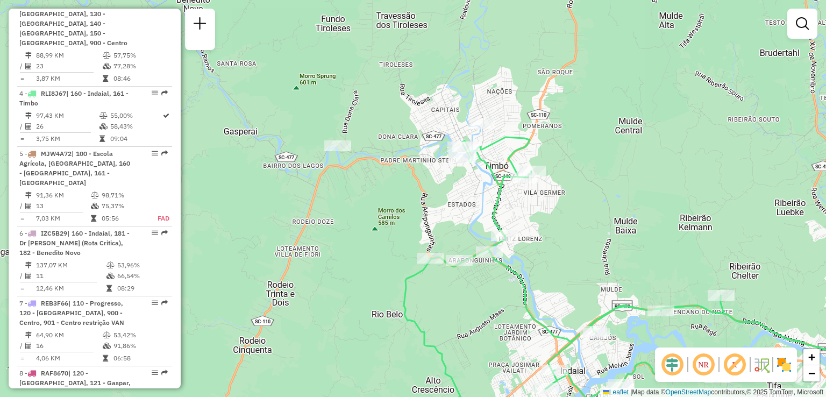
drag, startPoint x: 467, startPoint y: 241, endPoint x: 389, endPoint y: 175, distance: 102.2
click at [390, 176] on div "Rota 4 - Placa RLI8J67 92807261 - MERCADO CAIO LTDA Janela de atendimento Grade…" at bounding box center [413, 198] width 826 height 397
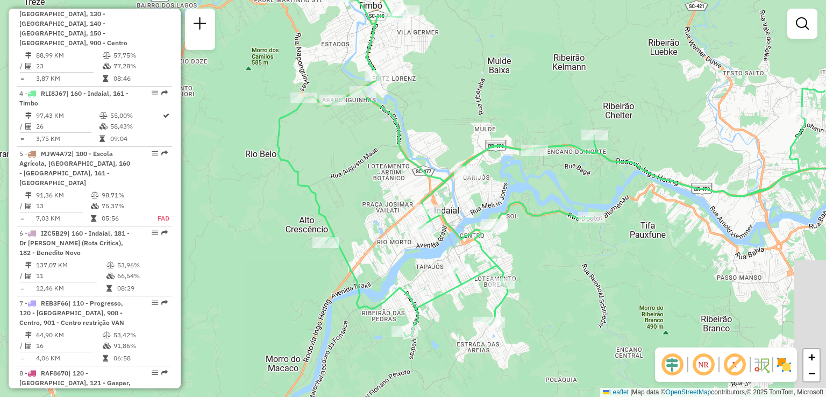
drag, startPoint x: 409, startPoint y: 254, endPoint x: 351, endPoint y: 141, distance: 127.5
click at [357, 149] on div "Janela de atendimento Grade de atendimento Capacidade Transportadoras Veículos …" at bounding box center [413, 198] width 826 height 397
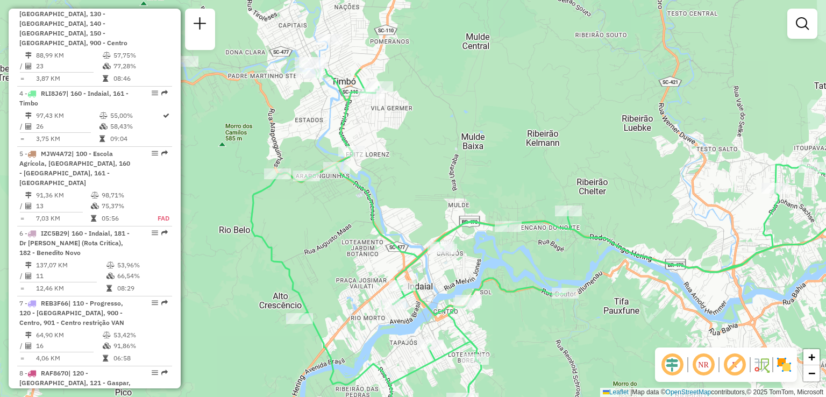
drag, startPoint x: 356, startPoint y: 170, endPoint x: 369, endPoint y: 291, distance: 121.1
click at [369, 315] on div "Janela de atendimento Grade de atendimento Capacidade Transportadoras Veículos …" at bounding box center [413, 198] width 826 height 397
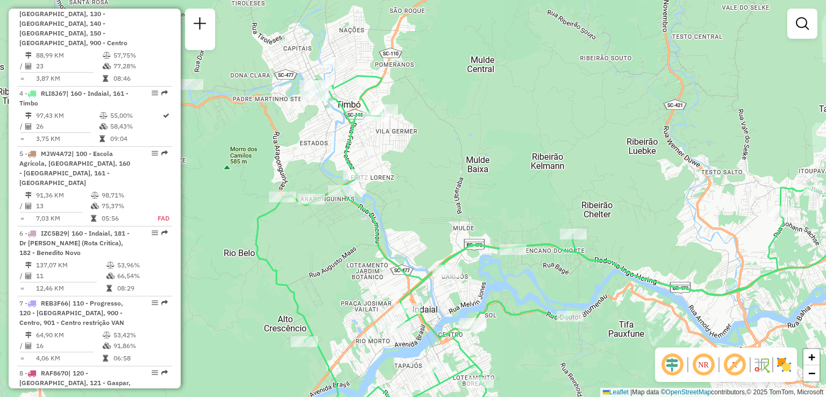
click at [366, 265] on div "Janela de atendimento Grade de atendimento Capacidade Transportadoras Veículos …" at bounding box center [413, 198] width 826 height 397
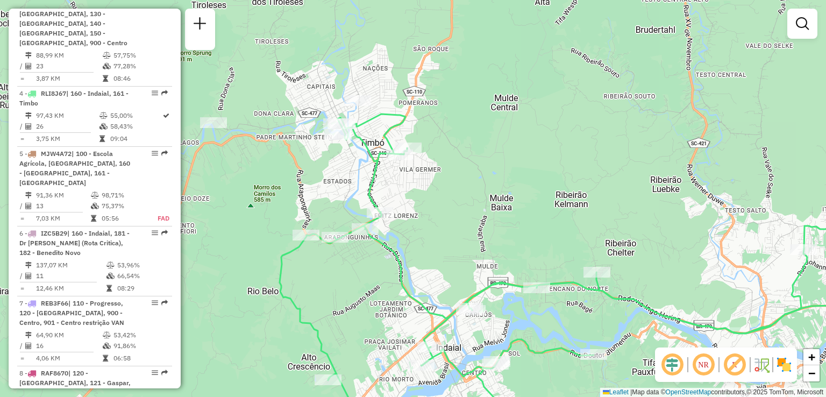
drag, startPoint x: 397, startPoint y: 249, endPoint x: 379, endPoint y: 196, distance: 55.8
click at [385, 208] on div "Janela de atendimento Grade de atendimento Capacidade Transportadoras Veículos …" at bounding box center [413, 198] width 826 height 397
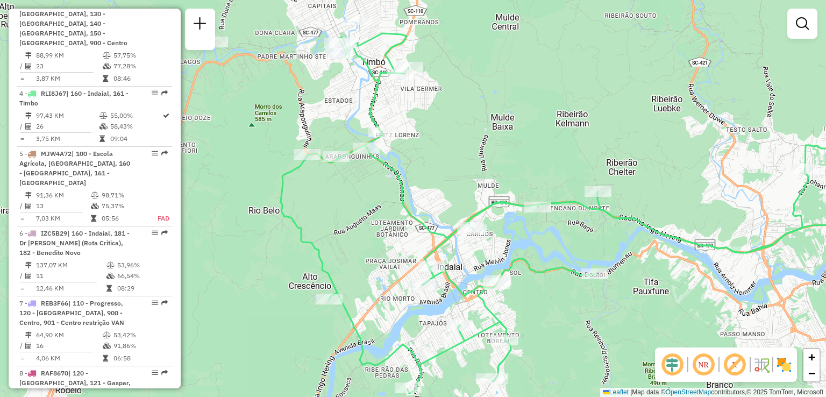
drag, startPoint x: 309, startPoint y: 222, endPoint x: 284, endPoint y: 244, distance: 33.1
click at [284, 244] on div "Janela de atendimento Grade de atendimento Capacidade Transportadoras Veículos …" at bounding box center [413, 198] width 826 height 397
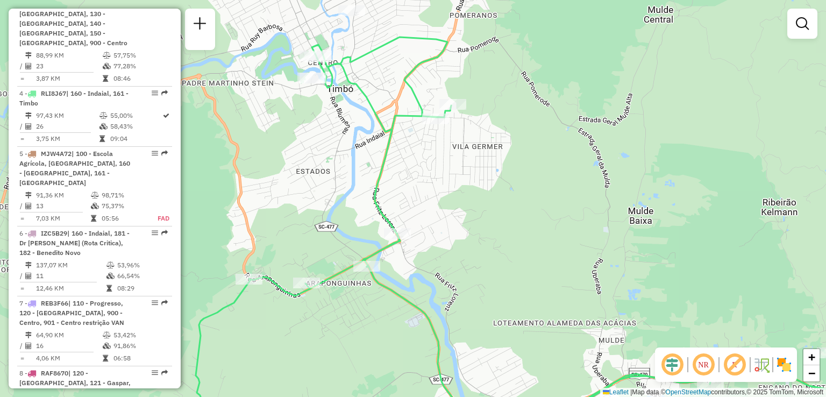
drag, startPoint x: 321, startPoint y: 149, endPoint x: 273, endPoint y: 218, distance: 83.7
click at [273, 217] on div "Janela de atendimento Grade de atendimento Capacidade Transportadoras Veículos …" at bounding box center [413, 198] width 826 height 397
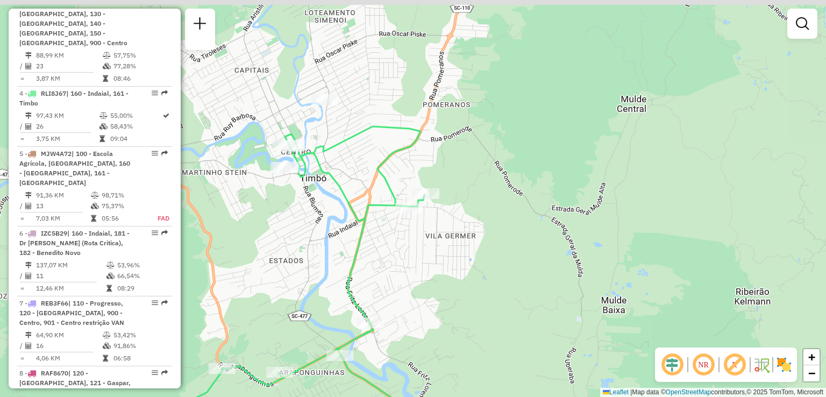
drag, startPoint x: 327, startPoint y: 158, endPoint x: 355, endPoint y: 179, distance: 35.4
click at [355, 179] on div "Janela de atendimento Grade de atendimento Capacidade Transportadoras Veículos …" at bounding box center [413, 198] width 826 height 397
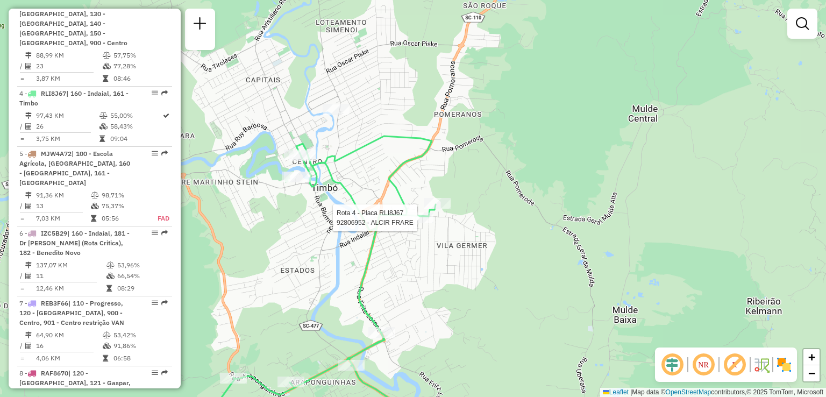
select select "**********"
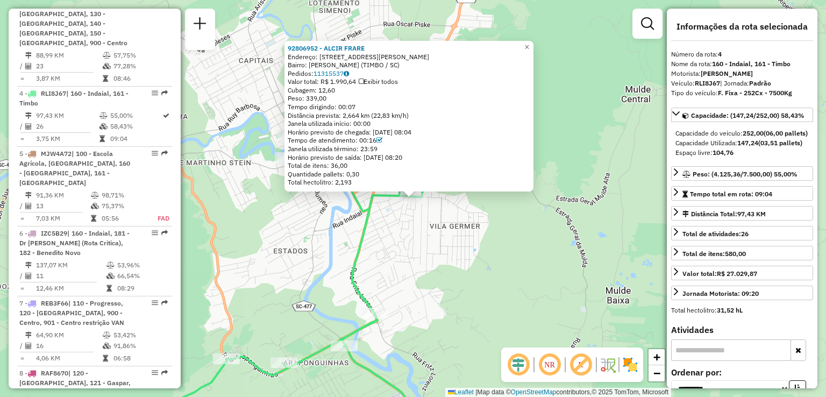
click at [458, 259] on div "92806952 - ALCIR FRARE Endereço: R RUA QUINTINO BOCAIUVA 670 Bairro: QUINTINO (…" at bounding box center [413, 198] width 826 height 397
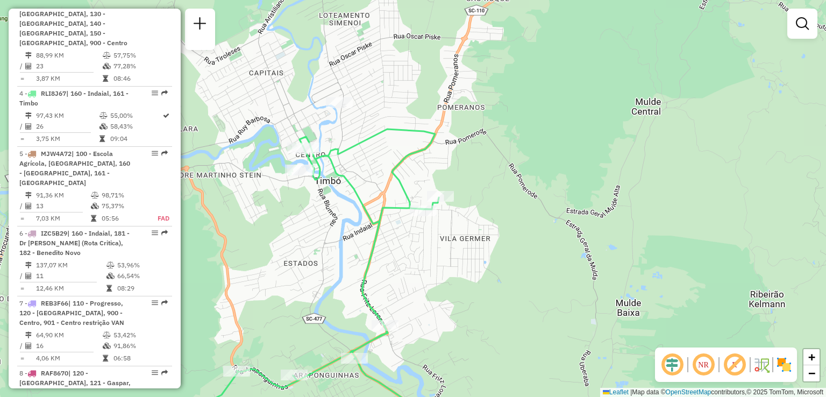
drag, startPoint x: 349, startPoint y: 177, endPoint x: 387, endPoint y: 226, distance: 62.5
click at [386, 226] on icon at bounding box center [502, 289] width 632 height 320
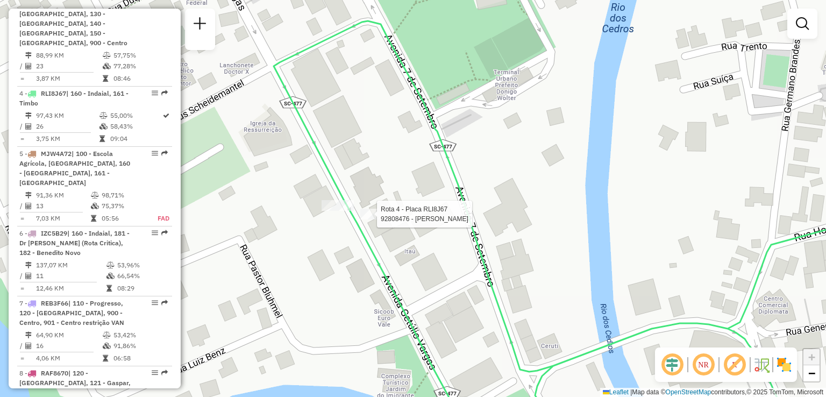
select select "**********"
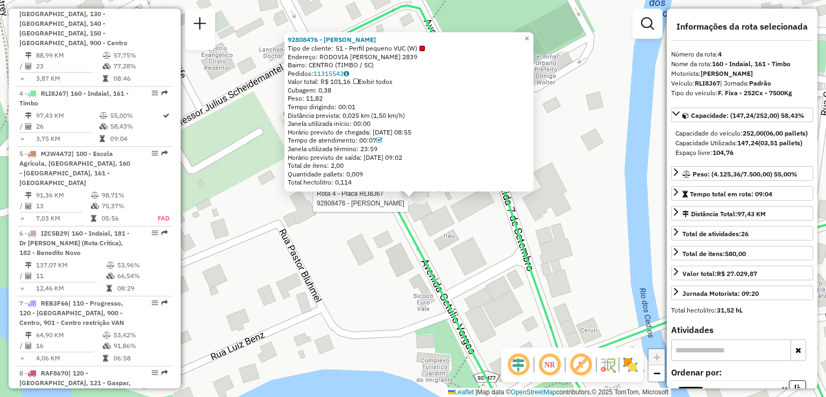
click at [462, 259] on div "Rota 4 - Placa RLI8J67 92808476 - SIMONE DA SILVA 92808476 - SIMONE DA SILVA Ti…" at bounding box center [413, 198] width 826 height 397
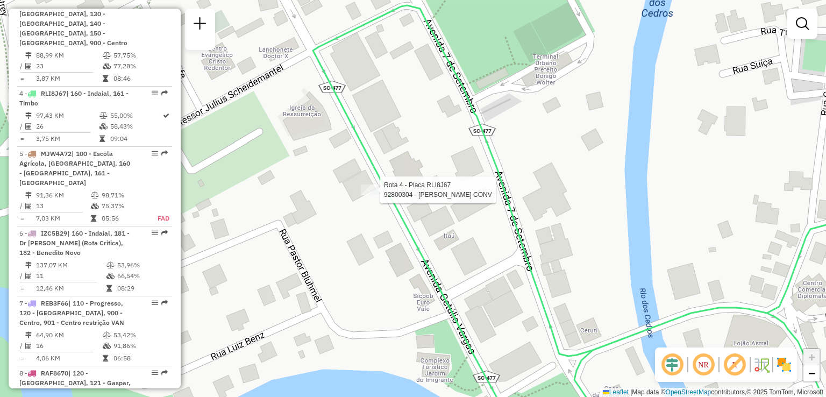
select select "**********"
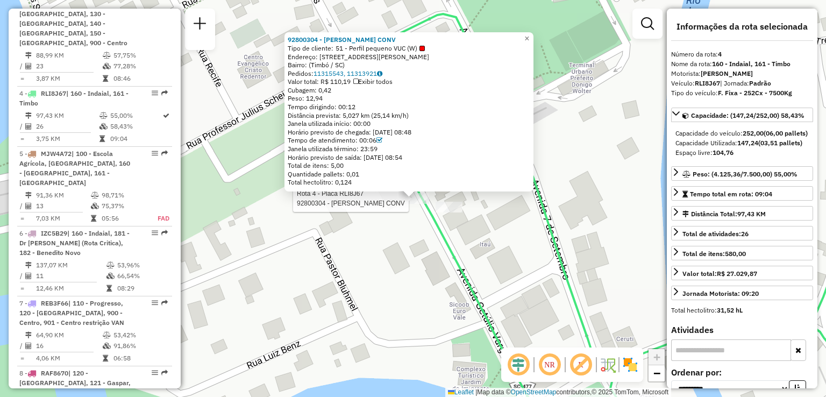
click at [389, 247] on div "Rota 4 - Placa RLI8J67 92800304 - SIMONE DA SILVA CONV 92800304 - SIMONE DA SIL…" at bounding box center [413, 198] width 826 height 397
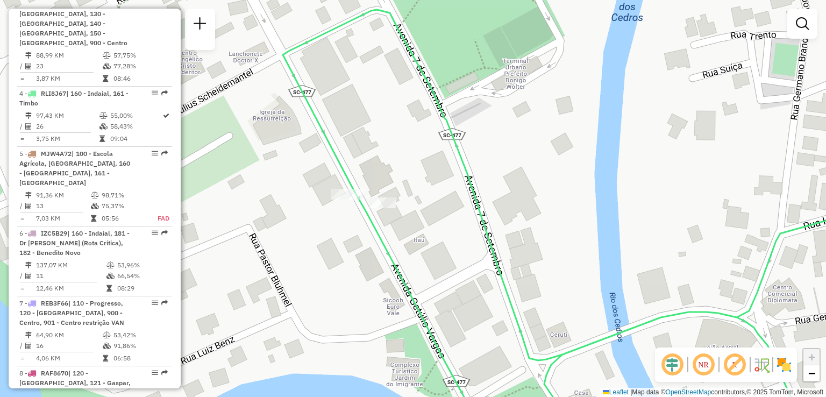
drag, startPoint x: 361, startPoint y: 246, endPoint x: 341, endPoint y: 242, distance: 20.4
click at [336, 245] on div "Janela de atendimento Grade de atendimento Capacidade Transportadoras Veículos …" at bounding box center [413, 198] width 826 height 397
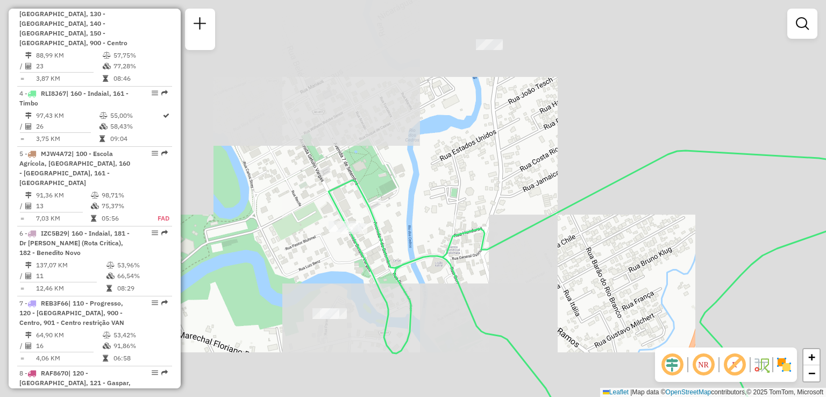
drag, startPoint x: 479, startPoint y: 243, endPoint x: 411, endPoint y: 161, distance: 106.5
click at [431, 190] on icon at bounding box center [608, 294] width 558 height 286
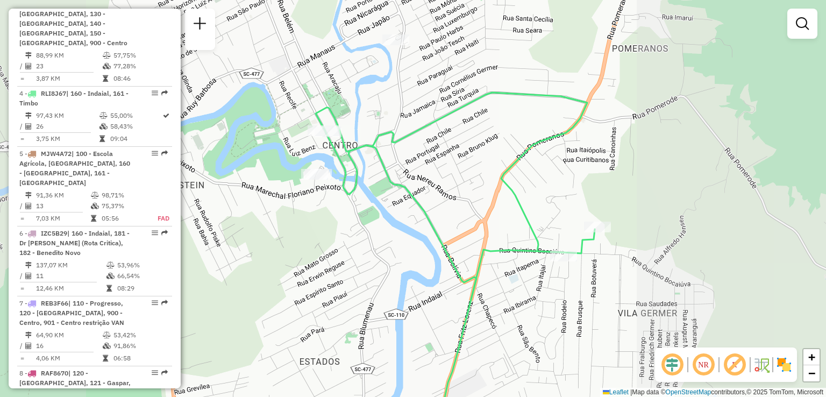
drag, startPoint x: 422, startPoint y: 188, endPoint x: 345, endPoint y: 161, distance: 81.6
click at [347, 161] on div "Janela de atendimento Grade de atendimento Capacidade Transportadoras Veículos …" at bounding box center [413, 198] width 826 height 397
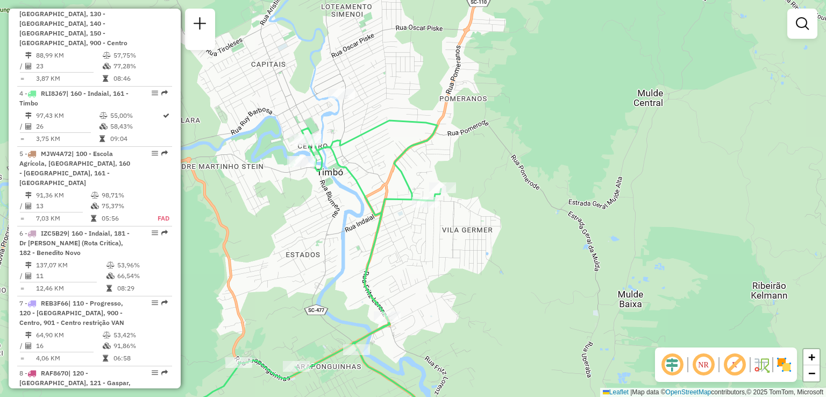
drag, startPoint x: 380, startPoint y: 206, endPoint x: 348, endPoint y: 156, distance: 58.8
click at [348, 158] on icon at bounding box center [503, 278] width 631 height 316
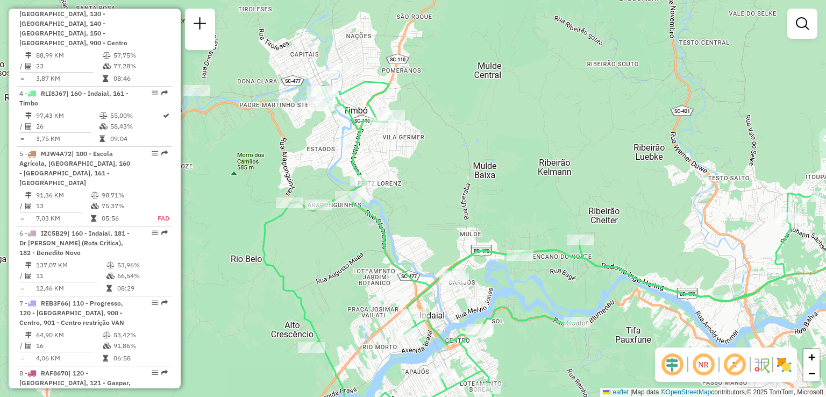
drag, startPoint x: 425, startPoint y: 192, endPoint x: 447, endPoint y: 159, distance: 39.5
click at [446, 159] on div "Janela de atendimento Grade de atendimento Capacidade Transportadoras Veículos …" at bounding box center [413, 198] width 826 height 397
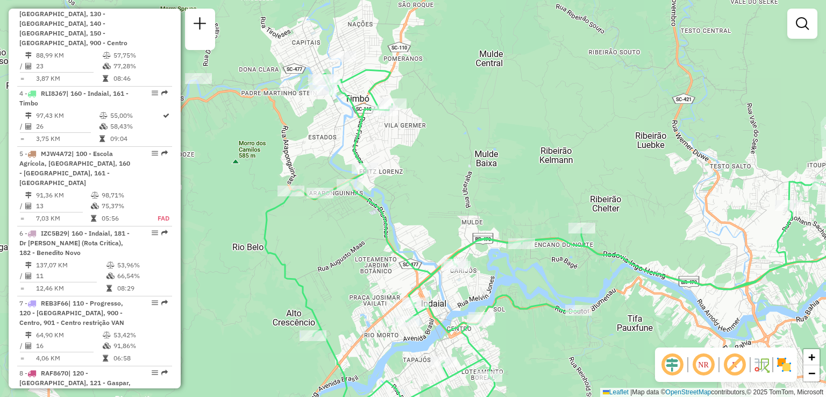
drag, startPoint x: 455, startPoint y: 176, endPoint x: 404, endPoint y: 138, distance: 63.0
click at [407, 140] on div "Janela de atendimento Grade de atendimento Capacidade Transportadoras Veículos …" at bounding box center [413, 198] width 826 height 397
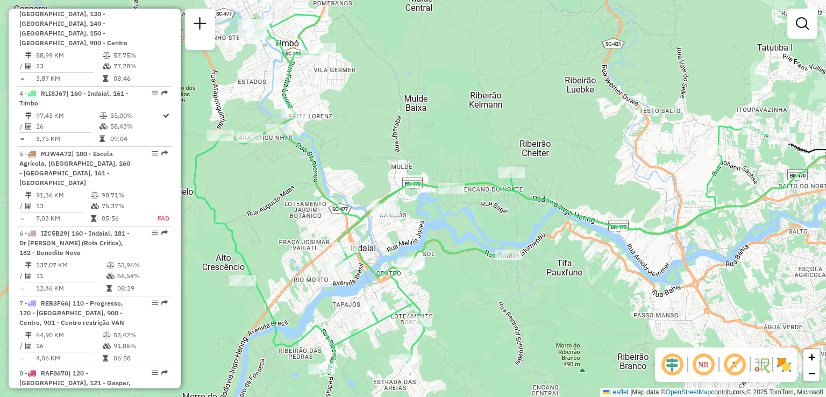
drag, startPoint x: 444, startPoint y: 162, endPoint x: 389, endPoint y: 120, distance: 68.6
click at [389, 120] on div "Janela de atendimento Grade de atendimento Capacidade Transportadoras Veículos …" at bounding box center [413, 198] width 826 height 397
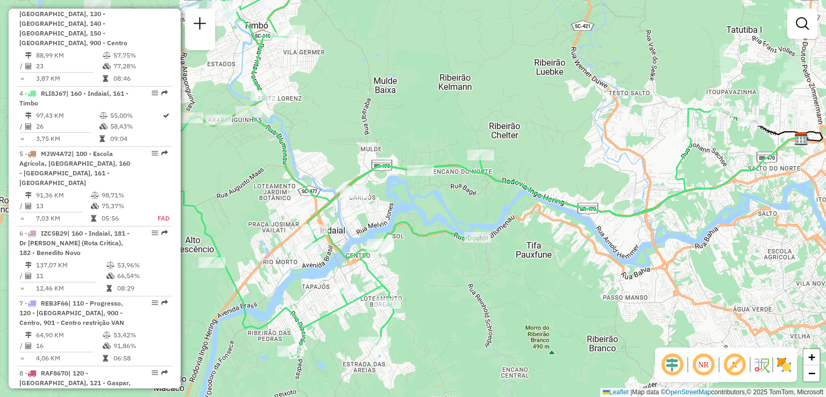
drag, startPoint x: 516, startPoint y: 154, endPoint x: 443, endPoint y: 138, distance: 74.4
click at [446, 139] on div "Rota 4 - Placa RLI8J67 92811098 - VANDERSON FERNANDES Janela de atendimento Gra…" at bounding box center [413, 198] width 826 height 397
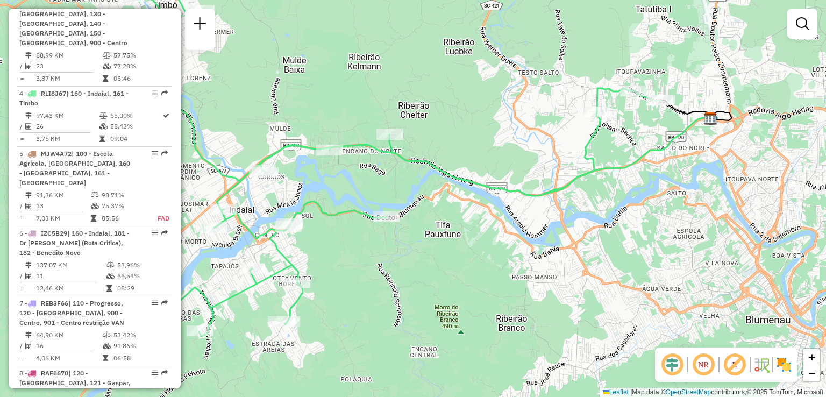
drag, startPoint x: 530, startPoint y: 151, endPoint x: 430, endPoint y: 119, distance: 104.9
click at [460, 125] on div "Janela de atendimento Grade de atendimento Capacidade Transportadoras Veículos …" at bounding box center [413, 198] width 826 height 397
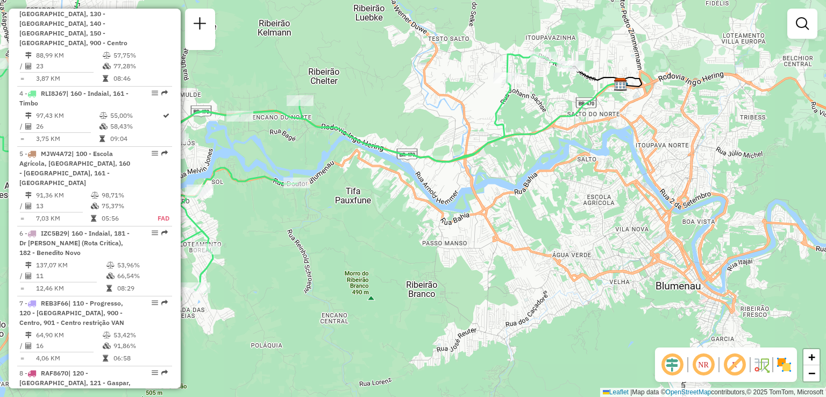
drag, startPoint x: 417, startPoint y: 127, endPoint x: 405, endPoint y: 125, distance: 11.9
click at [405, 125] on div "Janela de atendimento Grade de atendimento Capacidade Transportadoras Veículos …" at bounding box center [413, 198] width 826 height 397
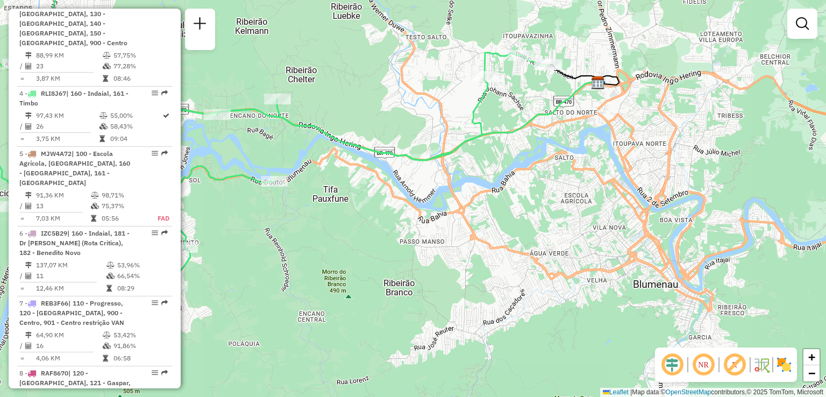
drag, startPoint x: 401, startPoint y: 135, endPoint x: 488, endPoint y: 134, distance: 87.1
click at [488, 134] on icon at bounding box center [263, 130] width 571 height 340
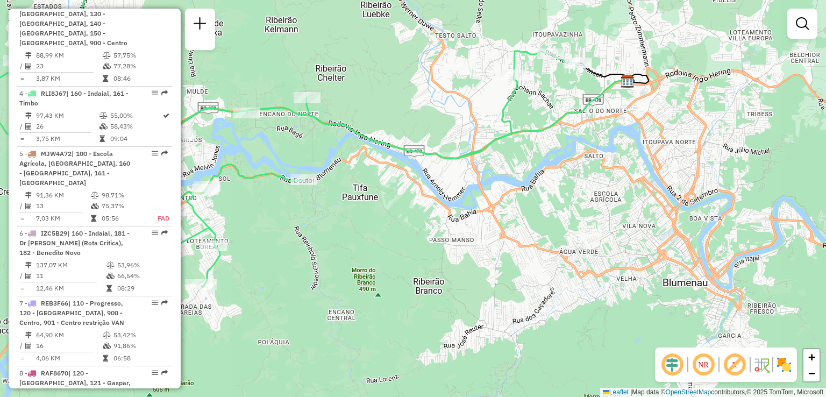
drag, startPoint x: 475, startPoint y: 120, endPoint x: 465, endPoint y: 156, distance: 37.4
click at [465, 156] on div "Janela de atendimento Grade de atendimento Capacidade Transportadoras Veículos …" at bounding box center [413, 198] width 826 height 397
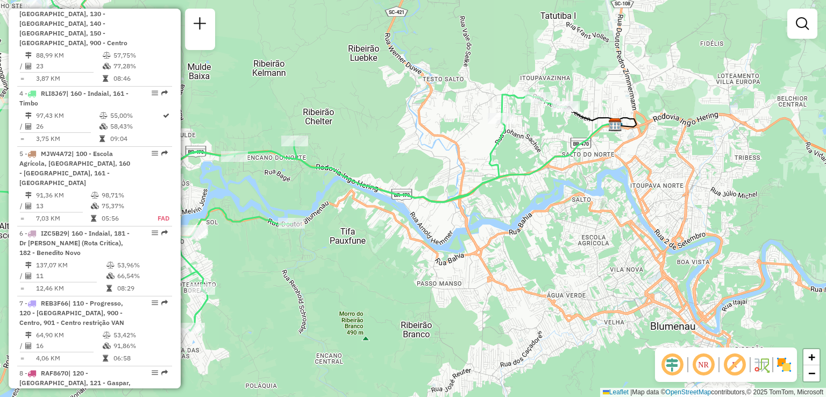
drag, startPoint x: 426, startPoint y: 168, endPoint x: 543, endPoint y: 136, distance: 120.9
click at [534, 138] on icon at bounding box center [271, 163] width 589 height 360
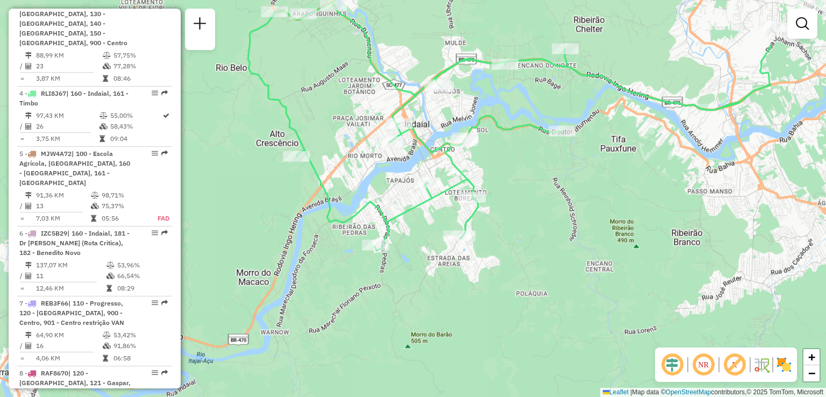
drag, startPoint x: 552, startPoint y: 182, endPoint x: 412, endPoint y: 204, distance: 142.1
click at [412, 204] on icon at bounding box center [510, 115] width 524 height 271
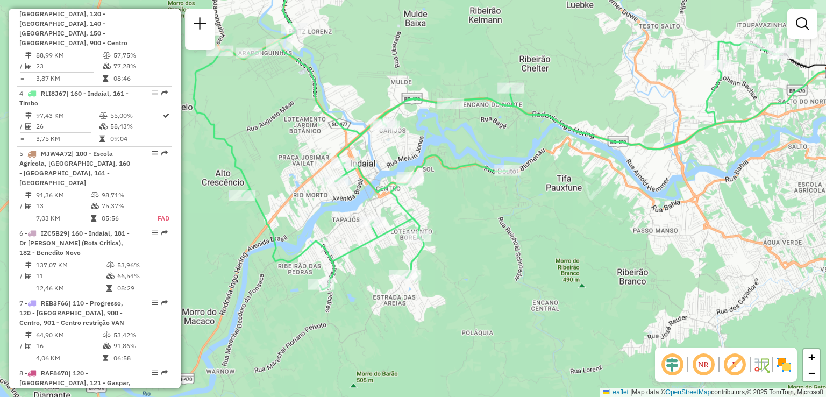
drag, startPoint x: 602, startPoint y: 180, endPoint x: 552, endPoint y: 217, distance: 62.3
click at [552, 217] on div "Janela de atendimento Grade de atendimento Capacidade Transportadoras Veículos …" at bounding box center [413, 198] width 826 height 397
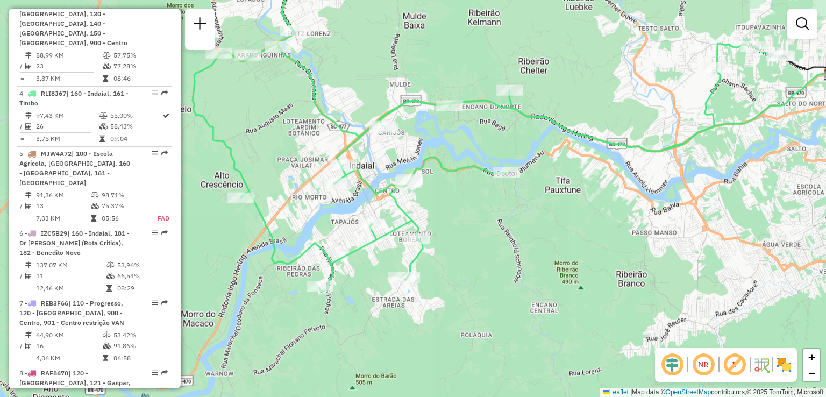
drag, startPoint x: 618, startPoint y: 160, endPoint x: 486, endPoint y: 224, distance: 147.2
click at [487, 224] on div "Janela de atendimento Grade de atendimento Capacidade Transportadoras Veículos …" at bounding box center [413, 198] width 826 height 397
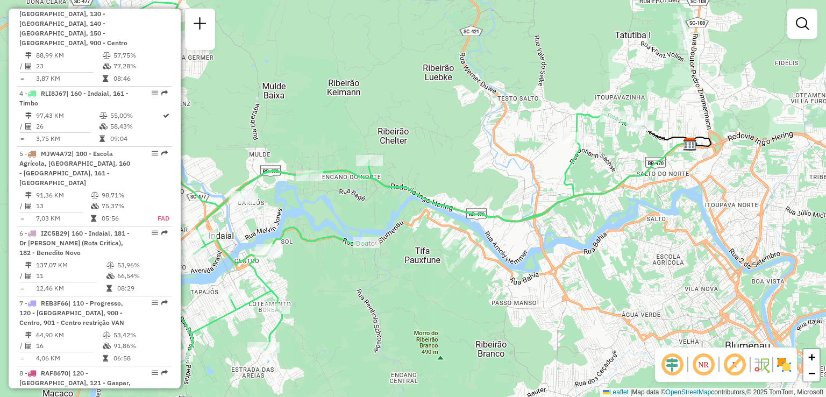
drag, startPoint x: 497, startPoint y: 223, endPoint x: 486, endPoint y: 225, distance: 10.9
click at [486, 226] on div "Janela de atendimento Grade de atendimento Capacidade Transportadoras Veículos …" at bounding box center [413, 198] width 826 height 397
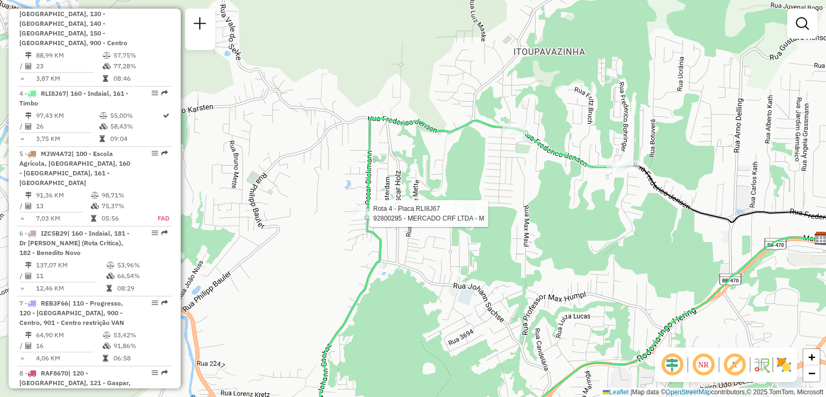
select select "**********"
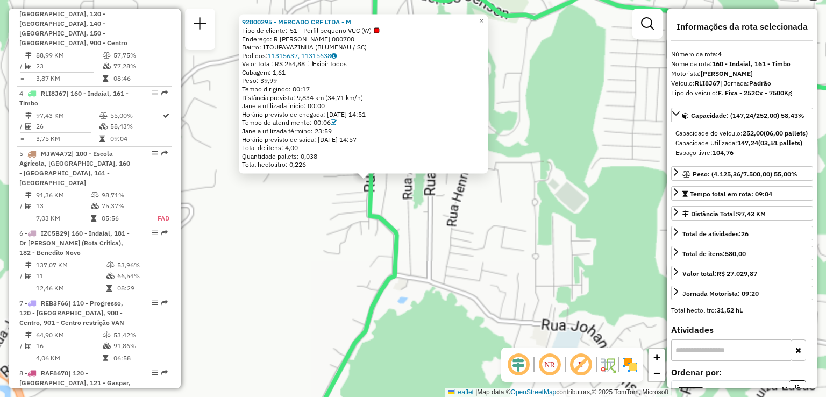
click at [459, 217] on div "Rota 4 - Placa RLI8J67 92800295 - MERCADO CRF LTDA - M 92800295 - MERCADO CRF L…" at bounding box center [413, 198] width 826 height 397
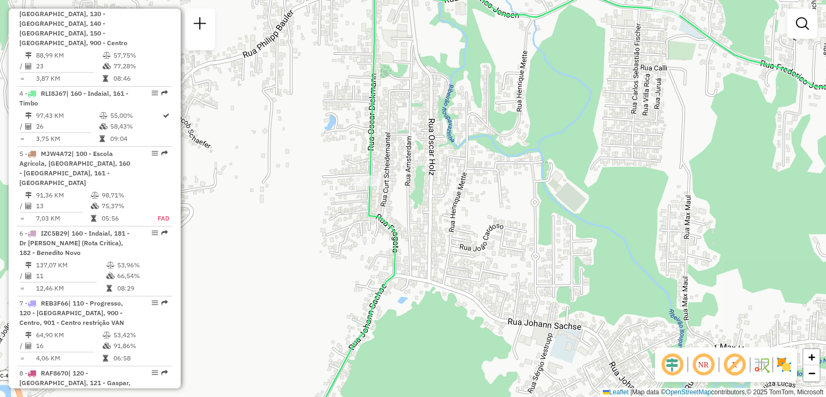
drag, startPoint x: 546, startPoint y: 182, endPoint x: 493, endPoint y: 290, distance: 120.5
click at [493, 290] on div "Janela de atendimento Grade de atendimento Capacidade Transportadoras Veículos …" at bounding box center [413, 198] width 826 height 397
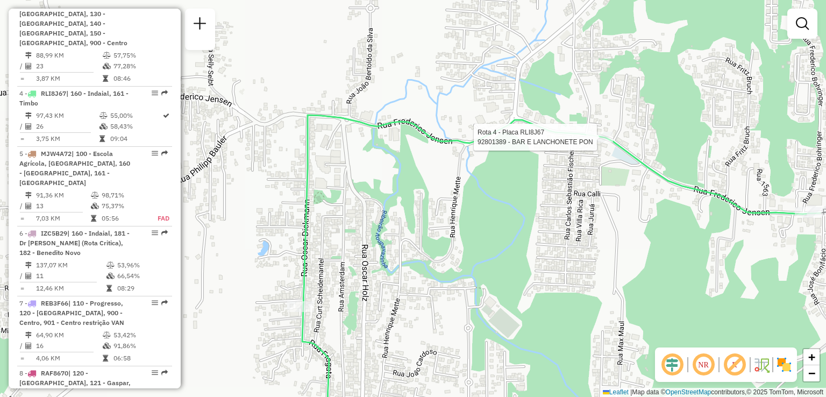
select select "**********"
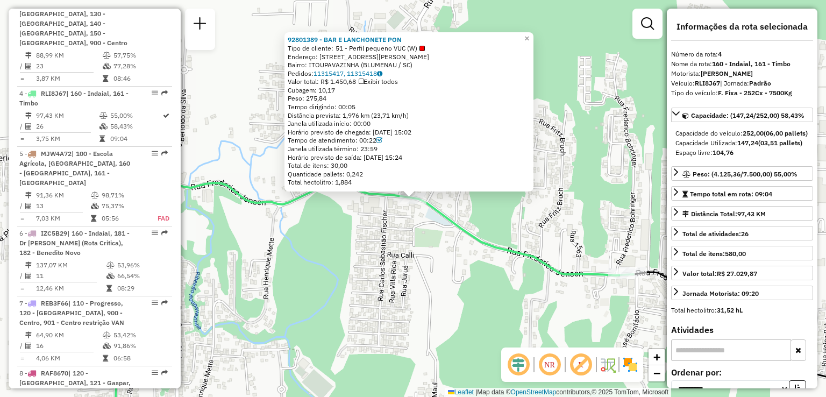
click at [431, 264] on div "92801389 - BAR E LANCHONETE PON Tipo de cliente: 51 - Perfil pequeno VUC (W) En…" at bounding box center [413, 198] width 826 height 397
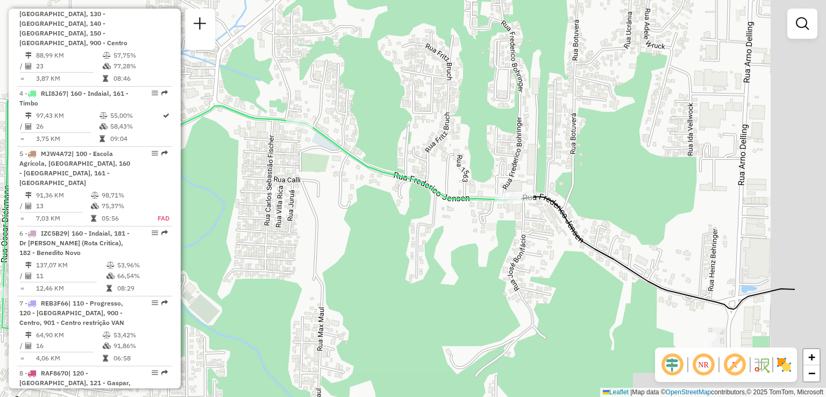
drag, startPoint x: 470, startPoint y: 272, endPoint x: 320, endPoint y: 181, distance: 175.4
click at [340, 190] on div "Janela de atendimento Grade de atendimento Capacidade Transportadoras Veículos …" at bounding box center [413, 198] width 826 height 397
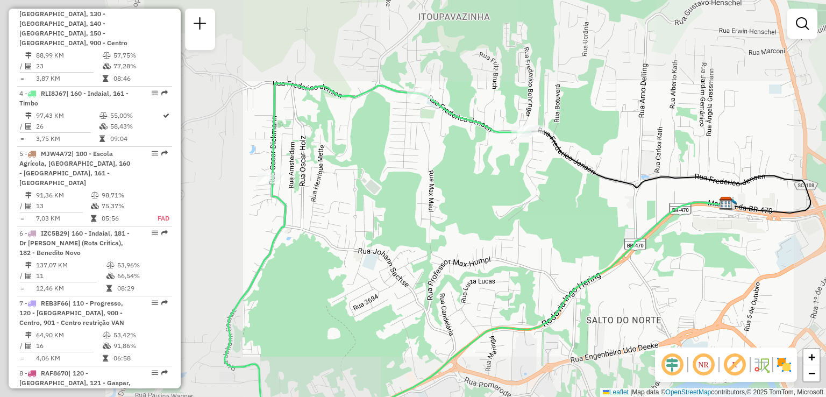
drag, startPoint x: 507, startPoint y: 174, endPoint x: 532, endPoint y: 174, distance: 24.7
click at [532, 174] on div "Janela de atendimento Grade de atendimento Capacidade Transportadoras Veículos …" at bounding box center [413, 198] width 826 height 397
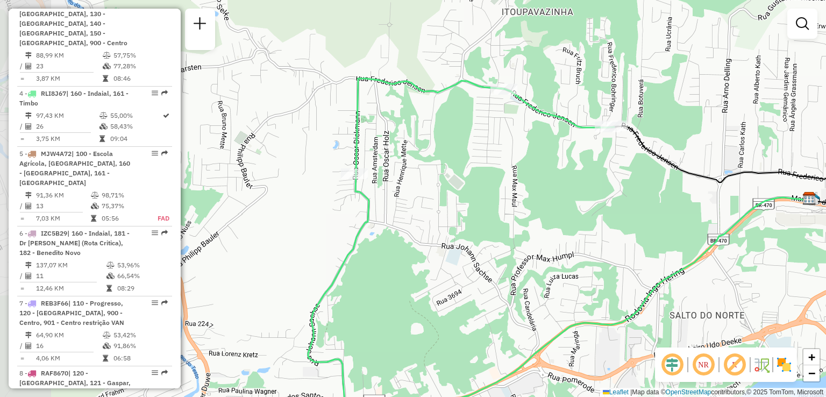
drag, startPoint x: 474, startPoint y: 203, endPoint x: 507, endPoint y: 197, distance: 33.9
click at [505, 197] on div "Janela de atendimento Grade de atendimento Capacidade Transportadoras Veículos …" at bounding box center [413, 198] width 826 height 397
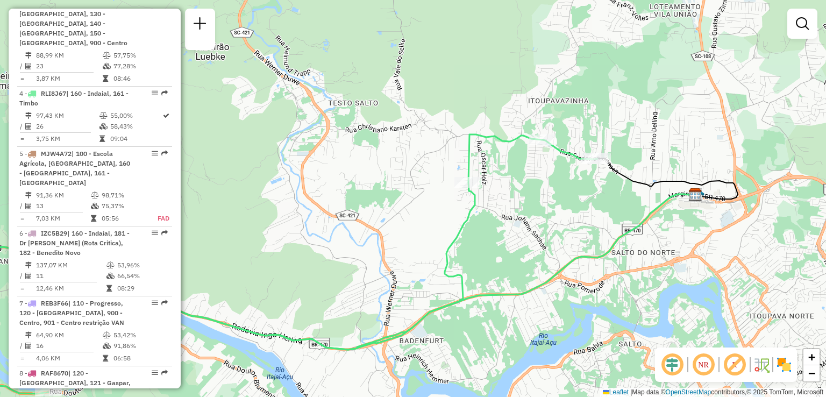
drag, startPoint x: 478, startPoint y: 225, endPoint x: 579, endPoint y: 220, distance: 101.2
click at [579, 220] on div "Janela de atendimento Grade de atendimento Capacidade Transportadoras Veículos …" at bounding box center [413, 198] width 826 height 397
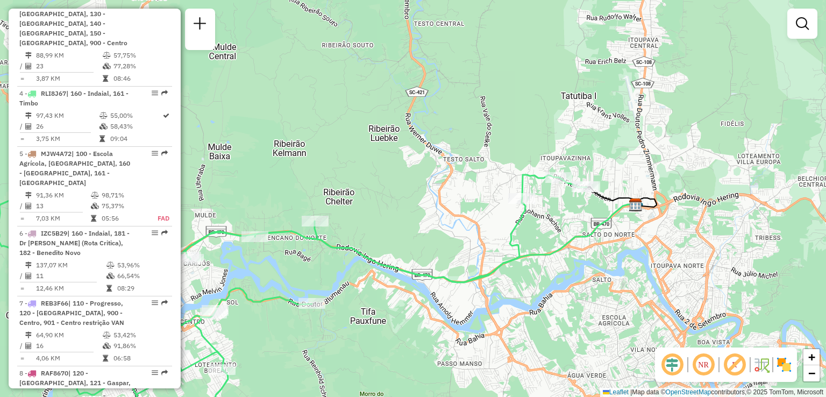
drag, startPoint x: 507, startPoint y: 215, endPoint x: 316, endPoint y: 226, distance: 190.7
click at [316, 226] on div "Janela de atendimento Grade de atendimento Capacidade Transportadoras Veículos …" at bounding box center [413, 198] width 826 height 397
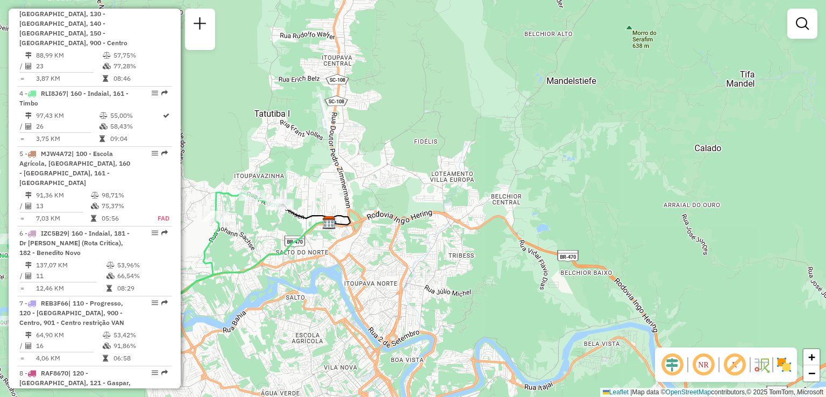
drag, startPoint x: 305, startPoint y: 222, endPoint x: 417, endPoint y: 199, distance: 114.1
click at [350, 205] on icon at bounding box center [315, 215] width 70 height 20
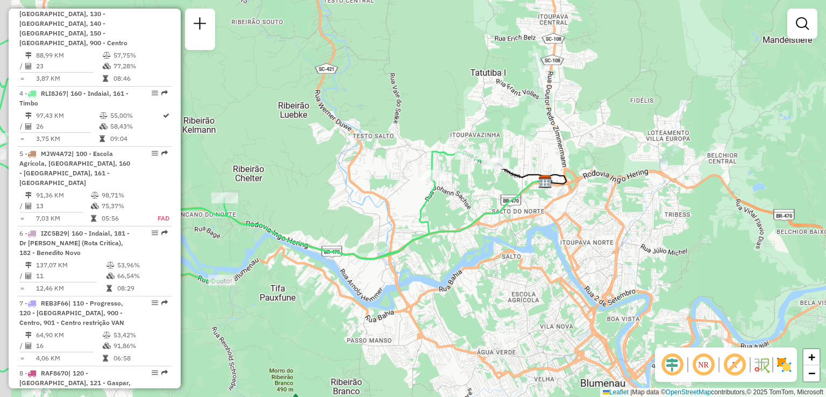
drag, startPoint x: 416, startPoint y: 215, endPoint x: 530, endPoint y: 208, distance: 114.7
click at [529, 208] on div "Janela de atendimento Grade de atendimento Capacidade Transportadoras Veículos …" at bounding box center [413, 198] width 826 height 397
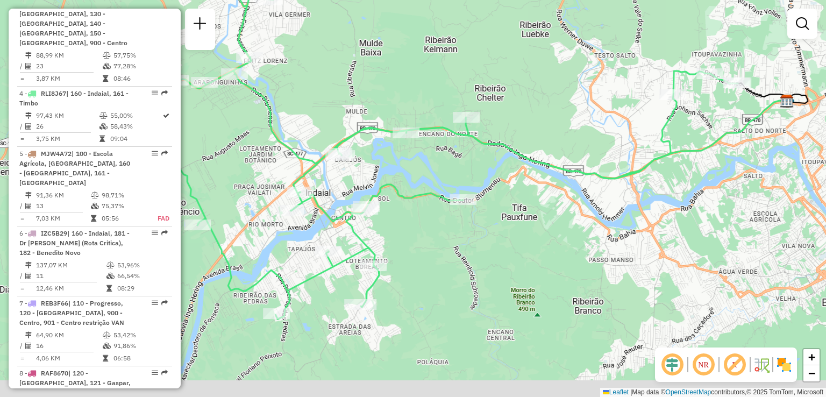
drag, startPoint x: 524, startPoint y: 206, endPoint x: 611, endPoint y: 149, distance: 103.7
click at [611, 149] on div "Janela de atendimento Grade de atendimento Capacidade Transportadoras Veículos …" at bounding box center [413, 198] width 826 height 397
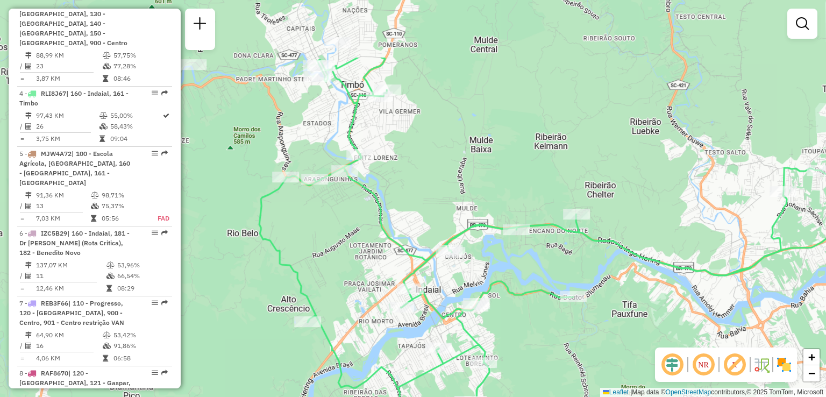
drag, startPoint x: 581, startPoint y: 194, endPoint x: 688, endPoint y: 289, distance: 142.8
click at [688, 290] on div "Janela de atendimento Grade de atendimento Capacidade Transportadoras Veículos …" at bounding box center [413, 198] width 826 height 397
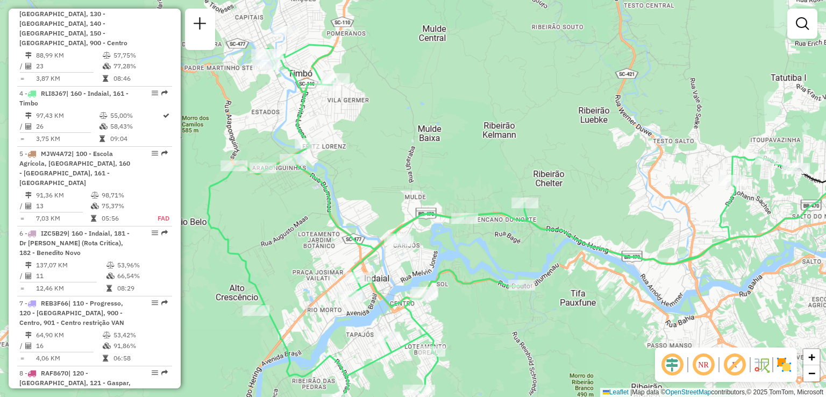
drag, startPoint x: 657, startPoint y: 254, endPoint x: 526, endPoint y: 232, distance: 132.6
click at [526, 232] on icon at bounding box center [502, 225] width 589 height 360
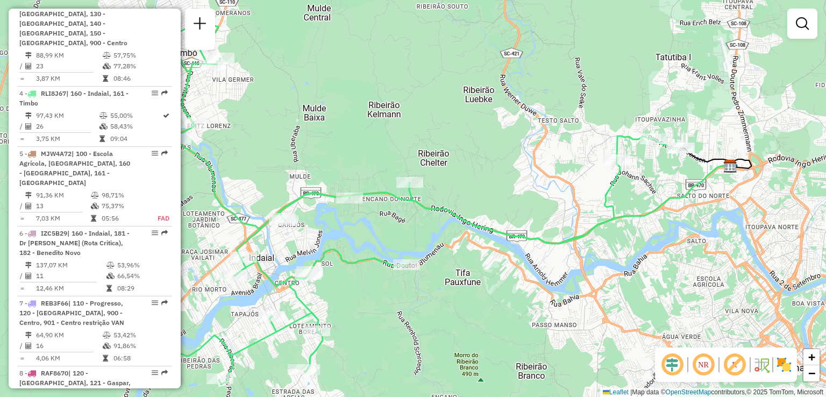
drag, startPoint x: 599, startPoint y: 235, endPoint x: 446, endPoint y: 229, distance: 152.8
click at [446, 229] on div "Janela de atendimento Grade de atendimento Capacidade Transportadoras Veículos …" at bounding box center [413, 198] width 826 height 397
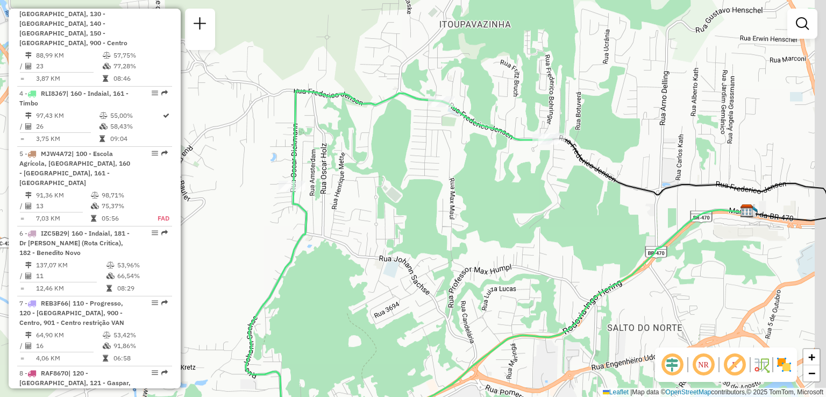
drag, startPoint x: 563, startPoint y: 170, endPoint x: 538, endPoint y: 213, distance: 49.4
click at [538, 215] on div "Janela de atendimento Grade de atendimento Capacidade Transportadoras Veículos …" at bounding box center [413, 198] width 826 height 397
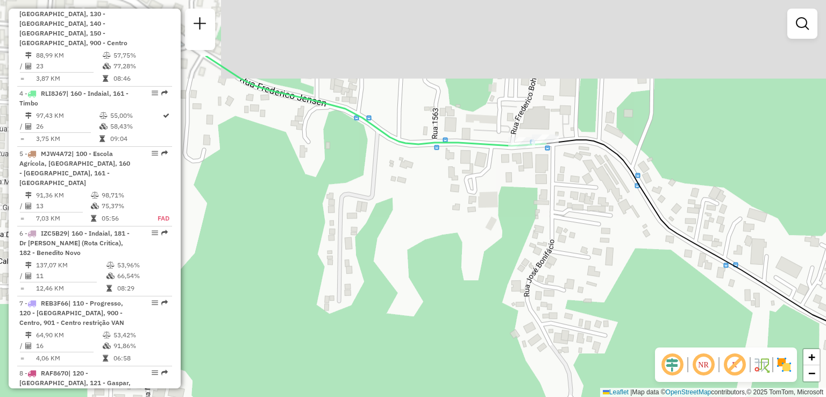
drag, startPoint x: 552, startPoint y: 148, endPoint x: 525, endPoint y: 246, distance: 101.6
click at [525, 246] on div "Janela de atendimento Grade de atendimento Capacidade Transportadoras Veículos …" at bounding box center [413, 198] width 826 height 397
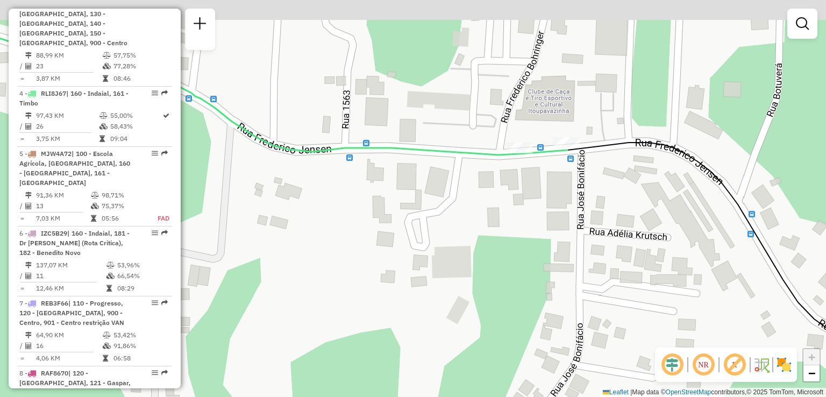
drag, startPoint x: 523, startPoint y: 137, endPoint x: 519, endPoint y: 205, distance: 68.4
click at [519, 205] on div "Janela de atendimento Grade de atendimento Capacidade Transportadoras Veículos …" at bounding box center [413, 198] width 826 height 397
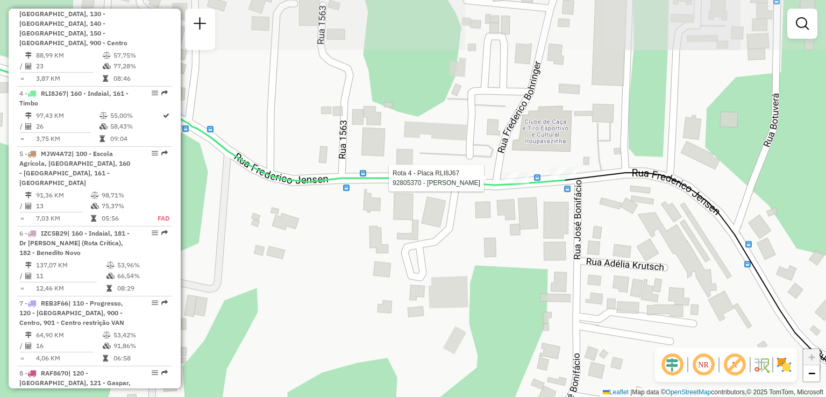
select select "**********"
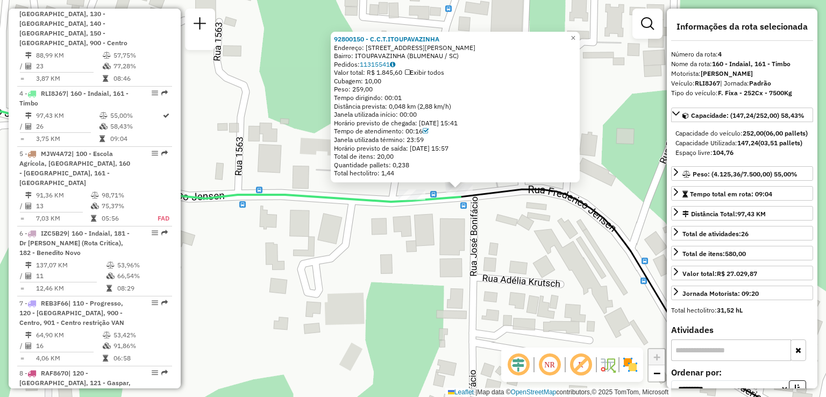
drag, startPoint x: 369, startPoint y: 269, endPoint x: 416, endPoint y: 260, distance: 47.0
click at [416, 260] on div "Rota 4 - Placa RLI8J67 92800150 - C.C.T.ITOUPAVAZINHA 92800150 - C.C.T.ITOUPAVA…" at bounding box center [413, 198] width 826 height 397
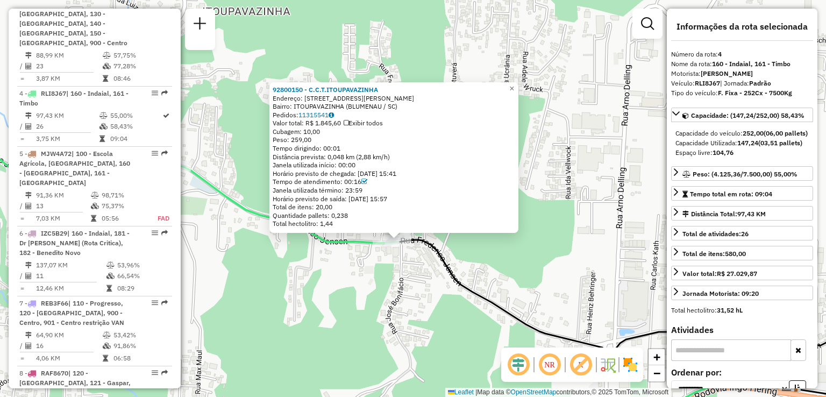
drag, startPoint x: 297, startPoint y: 282, endPoint x: 340, endPoint y: 251, distance: 53.9
click at [340, 251] on div "92800150 - C.C.T.ITOUPAVAZINHA Endereço: R Frederico Jensen 2350 Bairro: ITOUPA…" at bounding box center [413, 198] width 826 height 397
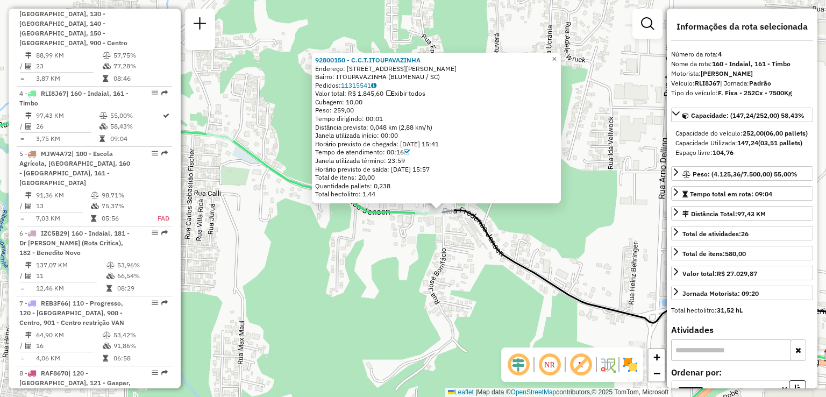
click at [338, 250] on div "92800150 - C.C.T.ITOUPAVAZINHA Endereço: R Frederico Jensen 2350 Bairro: ITOUPA…" at bounding box center [413, 198] width 826 height 397
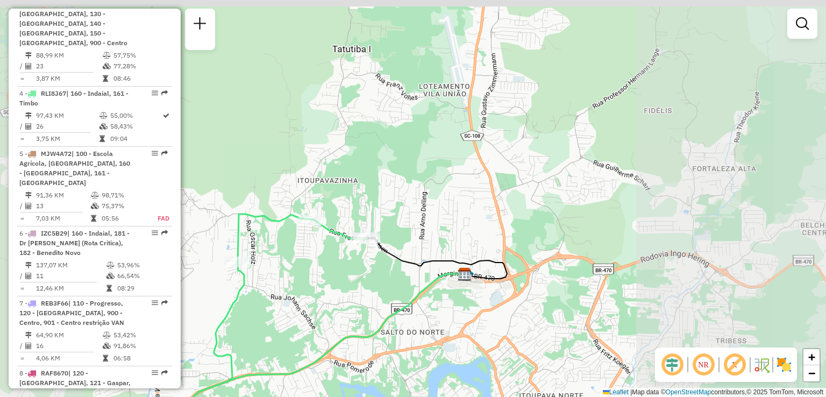
drag, startPoint x: 329, startPoint y: 248, endPoint x: 445, endPoint y: 240, distance: 115.9
click at [434, 242] on div "Janela de atendimento Grade de atendimento Capacidade Transportadoras Veículos …" at bounding box center [413, 198] width 826 height 397
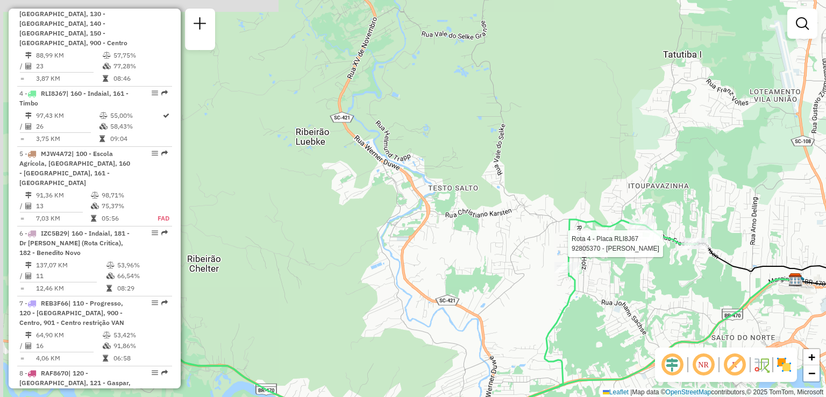
drag, startPoint x: 370, startPoint y: 226, endPoint x: 432, endPoint y: 229, distance: 62.4
click at [430, 229] on div "Rota 4 - Placa RLI8J67 92805370 - JEAN MARCELO HAVENST Janela de atendimento Gr…" at bounding box center [413, 198] width 826 height 397
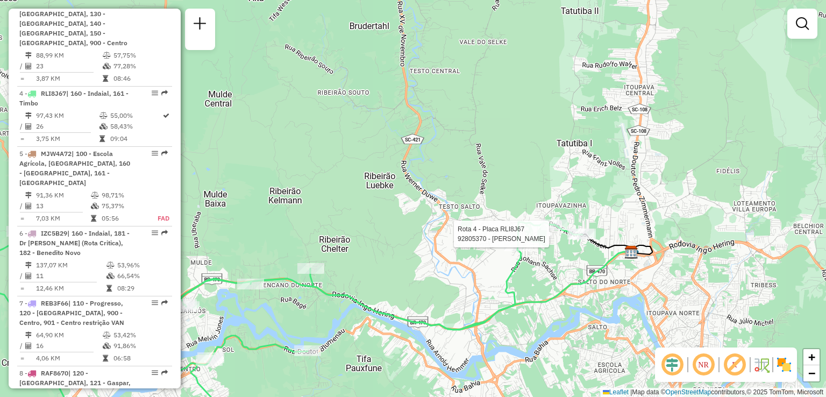
drag, startPoint x: 409, startPoint y: 232, endPoint x: 498, endPoint y: 209, distance: 92.2
click at [496, 211] on div "Rota 4 - Placa RLI8J67 92805370 - JEAN MARCELO HAVENST Janela de atendimento Gr…" at bounding box center [413, 198] width 826 height 397
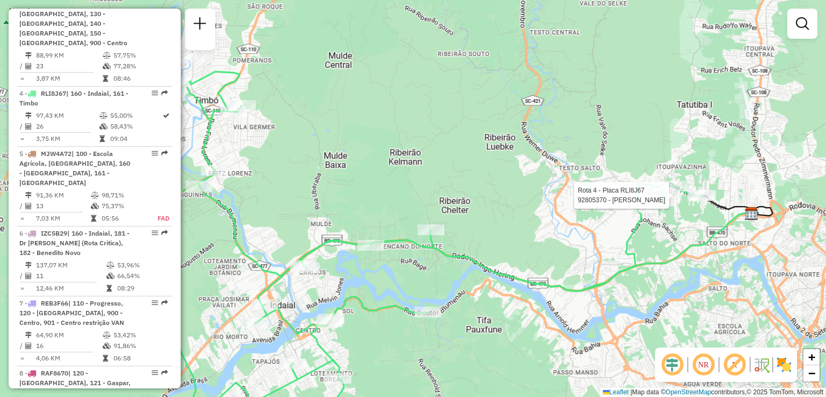
drag, startPoint x: 472, startPoint y: 246, endPoint x: 512, endPoint y: 196, distance: 63.8
click at [511, 198] on div "Rota 4 - Placa RLI8J67 92805370 - JEAN MARCELO HAVENST Janela de atendimento Gr…" at bounding box center [413, 198] width 826 height 397
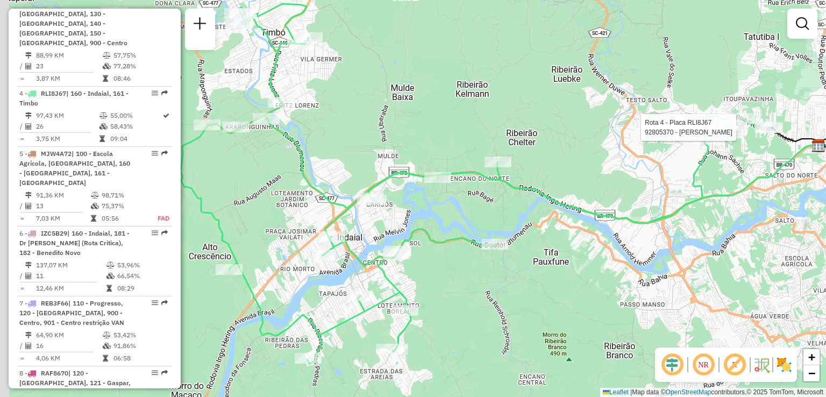
drag, startPoint x: 499, startPoint y: 218, endPoint x: 536, endPoint y: 199, distance: 41.4
click at [536, 201] on div "Rota 4 - Placa RLI8J67 92805370 - JEAN MARCELO HAVENST Janela de atendimento Gr…" at bounding box center [413, 198] width 826 height 397
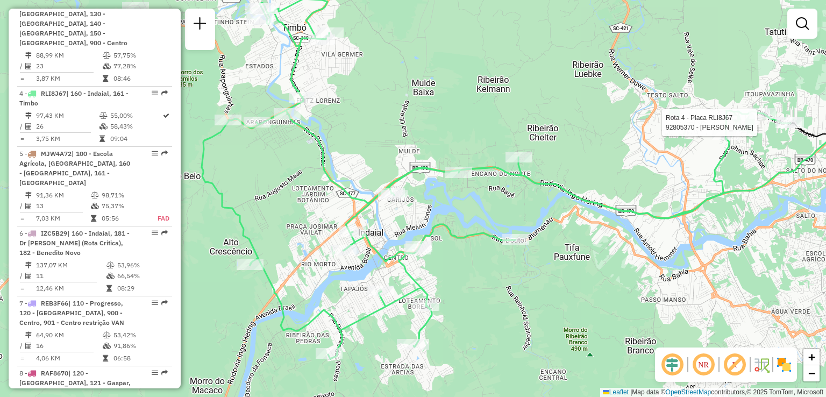
drag, startPoint x: 508, startPoint y: 213, endPoint x: 518, endPoint y: 213, distance: 10.2
click at [518, 213] on div "Rota 4 - Placa RLI8J67 92805370 - JEAN MARCELO HAVENST Janela de atendimento Gr…" at bounding box center [413, 198] width 826 height 397
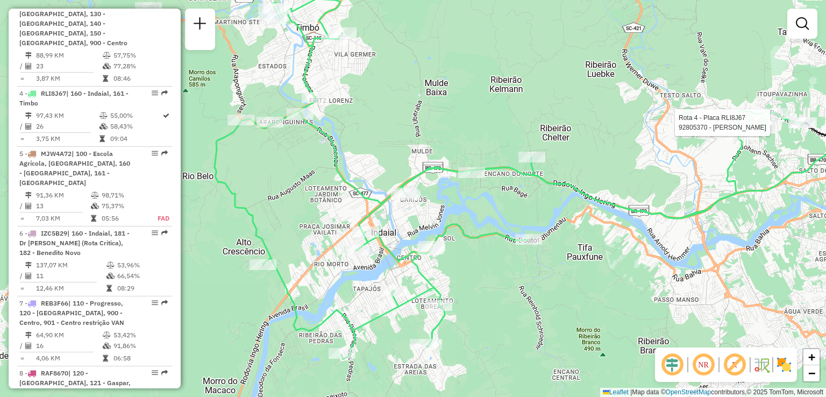
drag, startPoint x: 497, startPoint y: 209, endPoint x: 548, endPoint y: 213, distance: 51.2
click at [563, 214] on div "Rota 4 - Placa RLI8J67 92805370 - JEAN MARCELO HAVENST Janela de atendimento Gr…" at bounding box center [413, 198] width 826 height 397
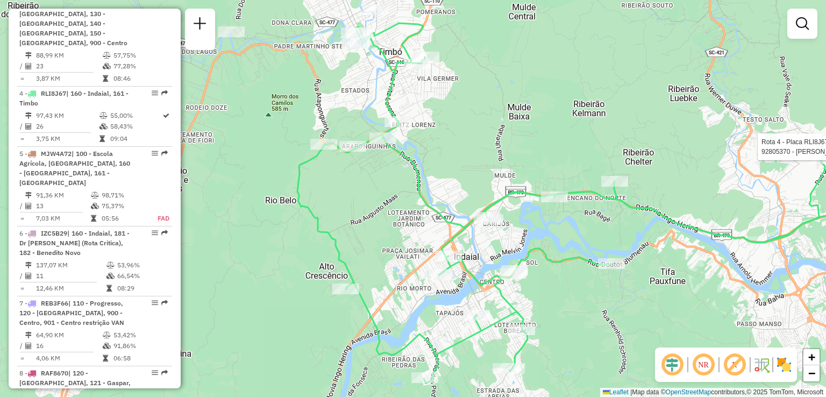
drag, startPoint x: 474, startPoint y: 140, endPoint x: 486, endPoint y: 170, distance: 32.1
click at [511, 186] on div "Rota 4 - Placa RLI8J67 92805370 - JEAN MARCELO HAVENST Janela de atendimento Gr…" at bounding box center [413, 198] width 826 height 397
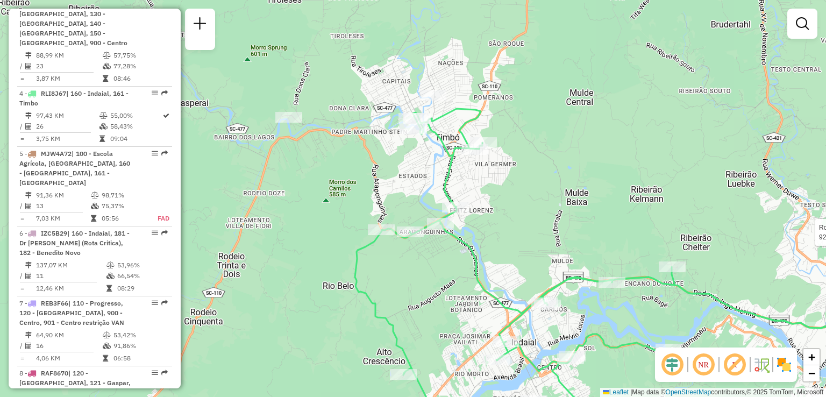
drag, startPoint x: 480, startPoint y: 161, endPoint x: 514, endPoint y: 214, distance: 63.4
click at [514, 214] on div "Rota 4 - Placa RLI8J67 92805370 - JEAN MARCELO HAVENST Janela de atendimento Gr…" at bounding box center [413, 198] width 826 height 397
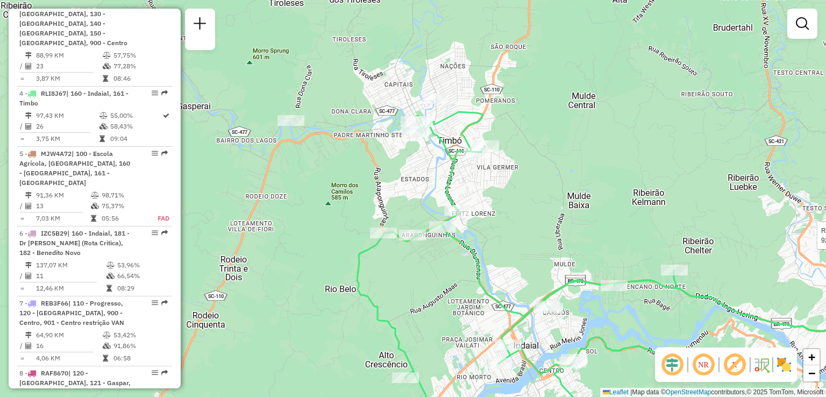
drag, startPoint x: 510, startPoint y: 207, endPoint x: 510, endPoint y: 221, distance: 14.0
click at [523, 231] on div "Rota 4 - Placa RLI8J67 92805370 - JEAN MARCELO HAVENST Janela de atendimento Gr…" at bounding box center [413, 198] width 826 height 397
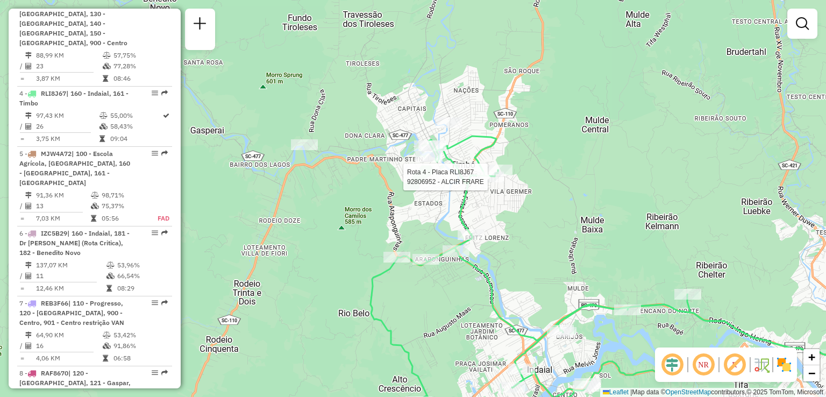
select select "**********"
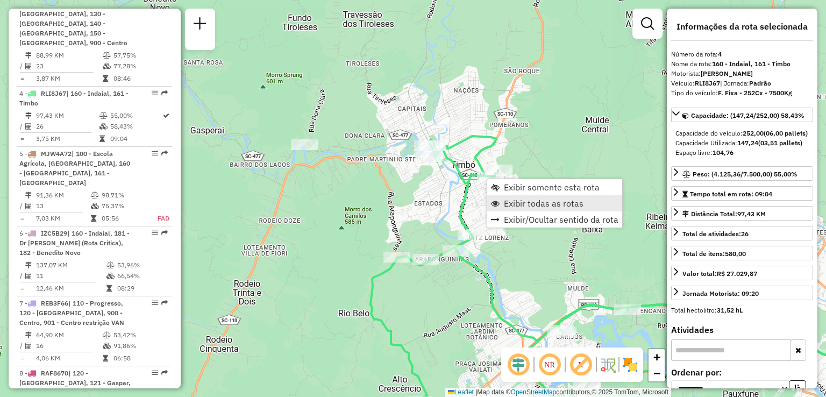
click at [509, 208] on span "Exibir todas as rotas" at bounding box center [544, 203] width 80 height 9
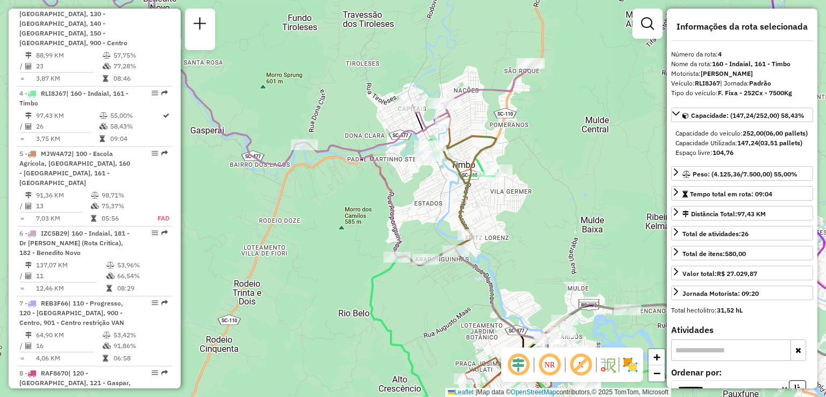
drag, startPoint x: 551, startPoint y: 176, endPoint x: 559, endPoint y: 182, distance: 10.4
click at [559, 182] on div "Rota 4 - Placa RLI8J67 92805370 - JEAN MARCELO HAVENST Rota 4 - Placa RLI8J67 9…" at bounding box center [413, 198] width 826 height 397
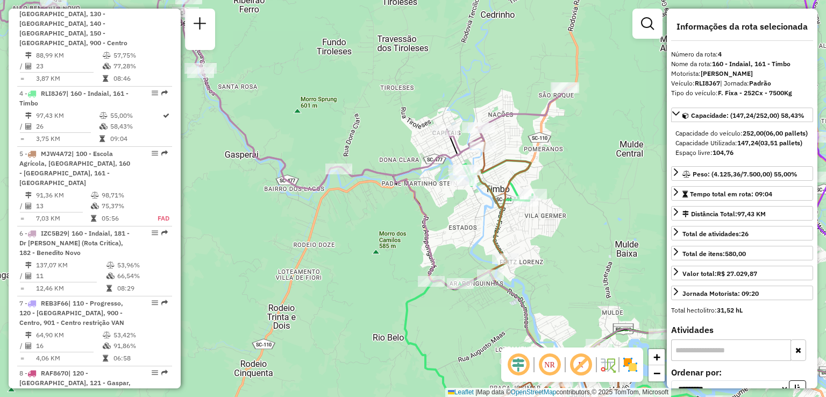
drag, startPoint x: 369, startPoint y: 185, endPoint x: 448, endPoint y: 187, distance: 79.6
click at [448, 187] on div "Rota 4 - Placa RLI8J67 92805370 - JEAN MARCELO HAVENST Janela de atendimento Gr…" at bounding box center [413, 198] width 826 height 397
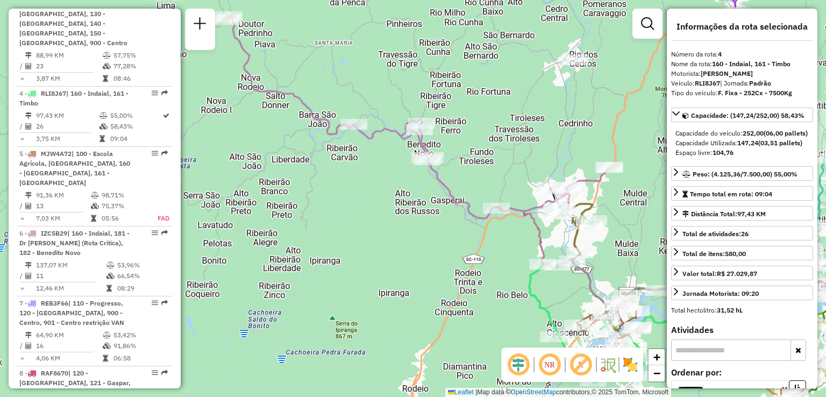
drag, startPoint x: 391, startPoint y: 166, endPoint x: 471, endPoint y: 206, distance: 89.7
click at [471, 206] on icon at bounding box center [417, 116] width 384 height 203
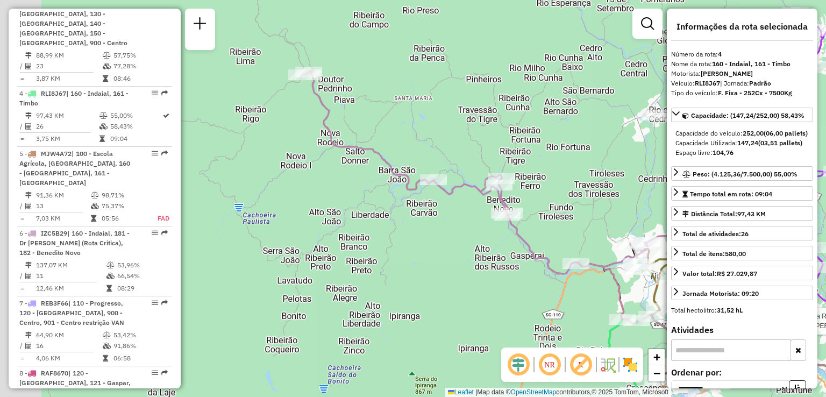
drag, startPoint x: 415, startPoint y: 198, endPoint x: 440, endPoint y: 216, distance: 30.1
click at [440, 216] on div "Rota 4 - Placa RLI8J67 92805370 - JEAN MARCELO HAVENST Janela de atendimento Gr…" at bounding box center [413, 198] width 826 height 397
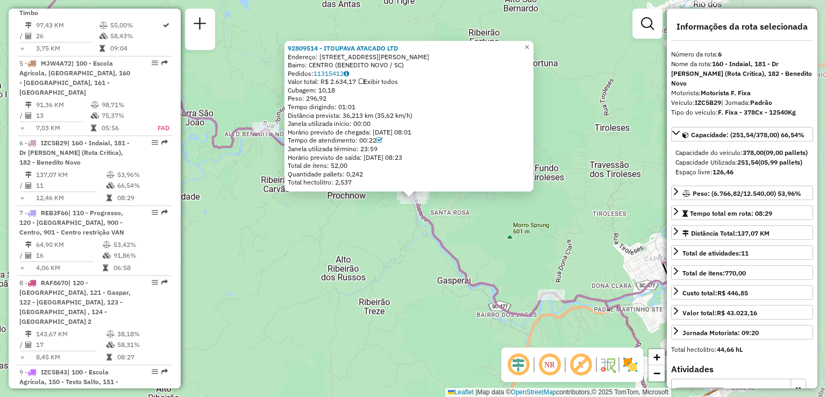
scroll to position [830, 0]
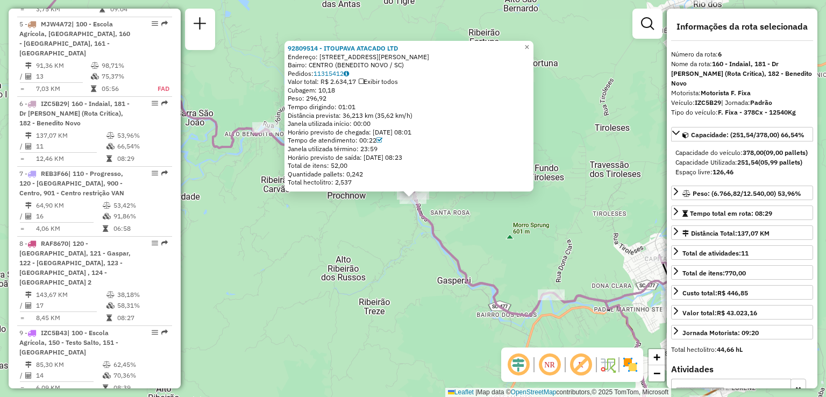
click at [402, 239] on div "Rota 6 - Placa IZC5B29 92809514 - ITOUPAVA ATACADO LTD 92809514 - ITOUPAVA ATAC…" at bounding box center [413, 198] width 826 height 397
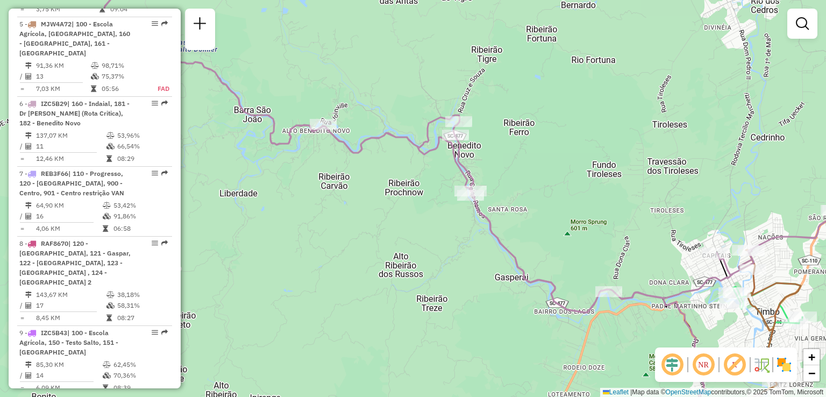
click at [505, 211] on div "Janela de atendimento Grade de atendimento Capacidade Transportadoras Veículos …" at bounding box center [413, 198] width 826 height 397
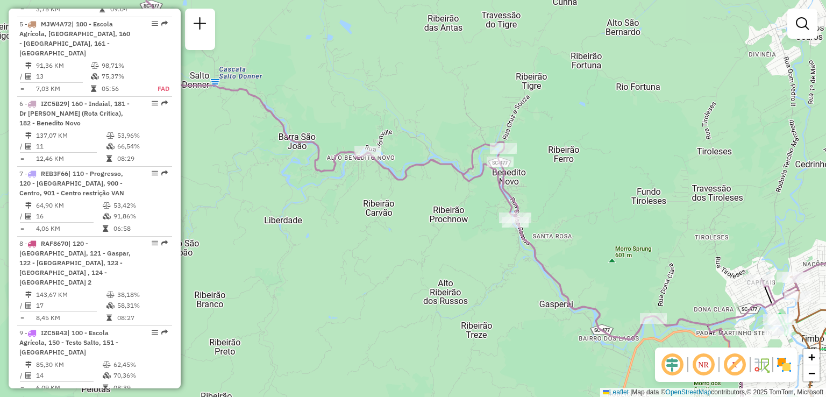
drag, startPoint x: 466, startPoint y: 217, endPoint x: 511, endPoint y: 259, distance: 61.2
click at [511, 259] on div "Janela de atendimento Grade de atendimento Capacidade Transportadoras Veículos …" at bounding box center [413, 198] width 826 height 397
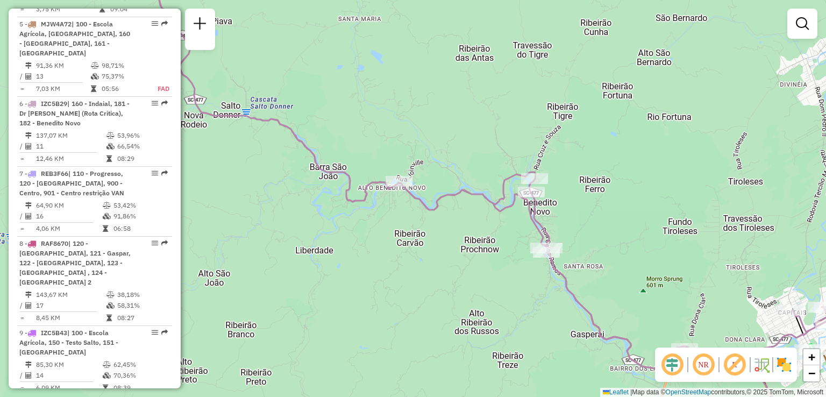
drag, startPoint x: 493, startPoint y: 252, endPoint x: 443, endPoint y: 210, distance: 64.9
click at [443, 211] on div "Janela de atendimento Grade de atendimento Capacidade Transportadoras Veículos …" at bounding box center [413, 198] width 826 height 397
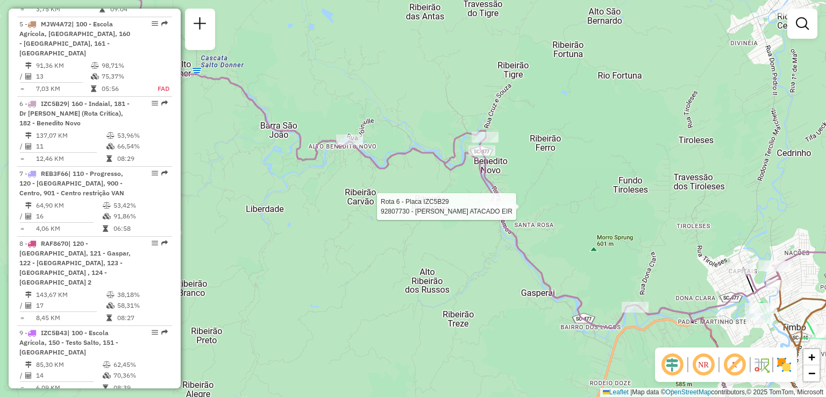
select select "**********"
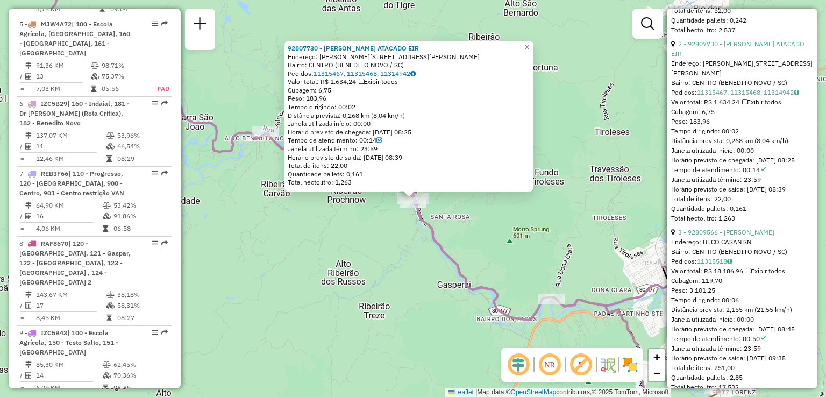
scroll to position [591, 0]
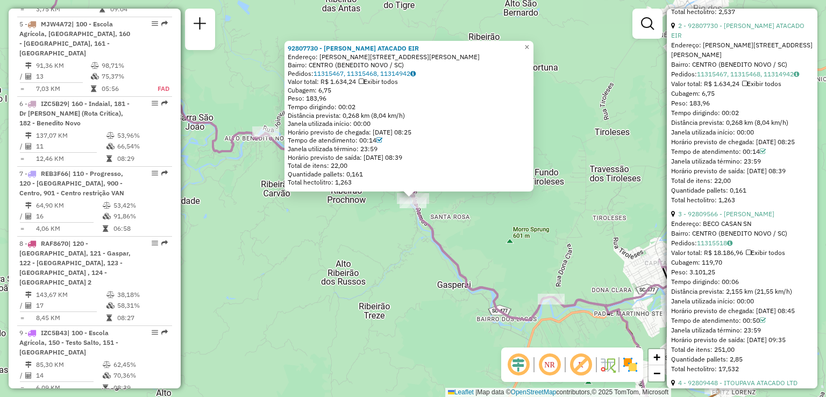
click at [513, 254] on div "92807730 - ITOUPAVA ATACADO EIR Endereço: R RUA:ERICH MAUSS 55 Bairro: CENTRO (…" at bounding box center [413, 198] width 826 height 397
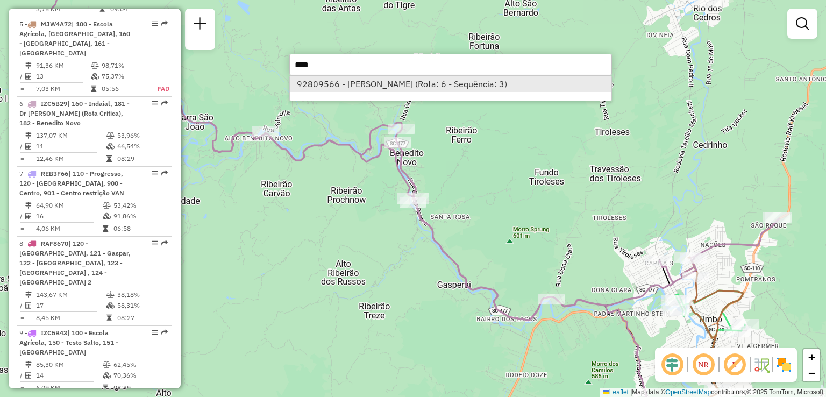
type input "****"
click at [436, 86] on li "92809566 - ALCIDES SCHMIDT (Rota: 6 - Sequência: 3)" at bounding box center [451, 84] width 322 height 16
select select "**********"
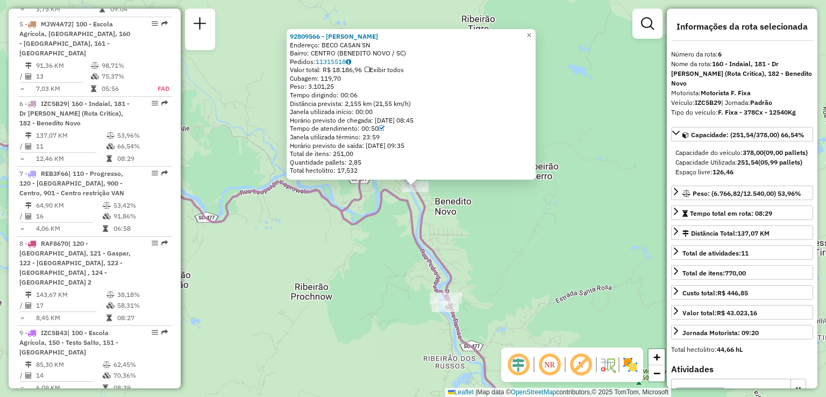
click at [465, 192] on div "92809566 - ALCIDES SCHMIDT Endereço: BECO CASAN SN Bairro: CENTRO (BENEDITO NOV…" at bounding box center [413, 198] width 826 height 397
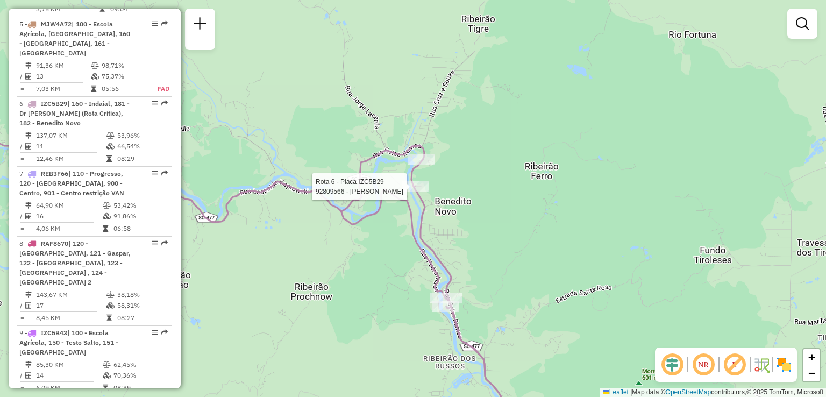
select select "**********"
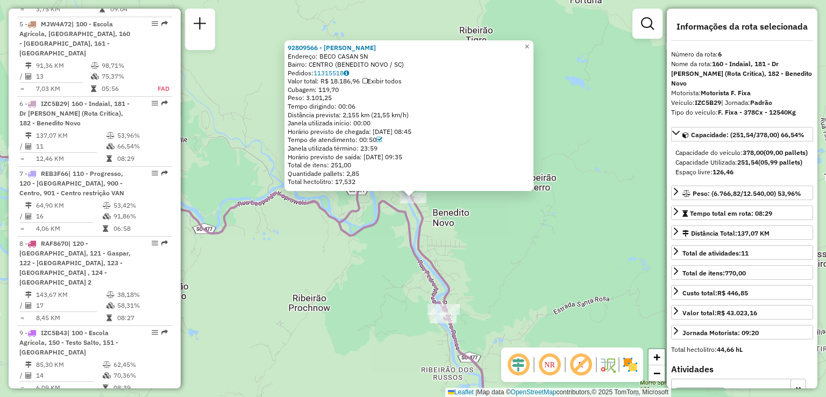
click at [465, 211] on div "92809566 - ALCIDES SCHMIDT Endereço: BECO CASAN SN Bairro: CENTRO (BENEDITO NOV…" at bounding box center [413, 198] width 826 height 397
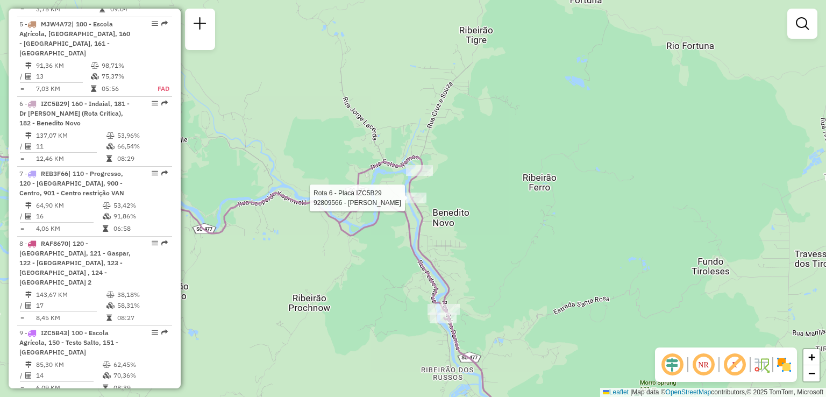
select select "**********"
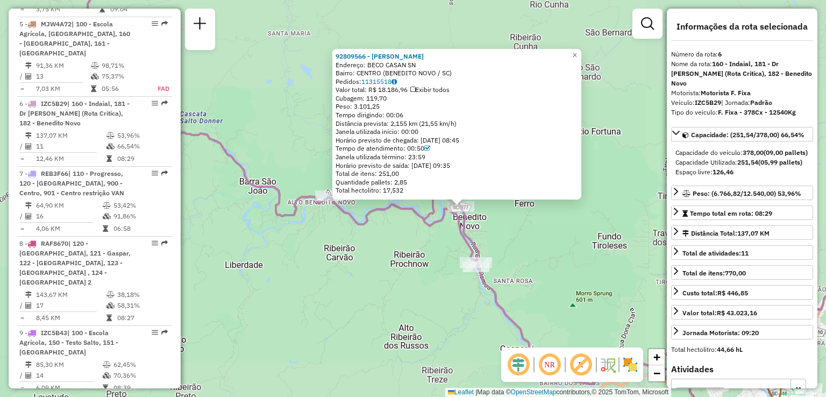
click at [515, 218] on div "92809566 - ALCIDES SCHMIDT Endereço: BECO CASAN SN Bairro: CENTRO (BENEDITO NOV…" at bounding box center [413, 198] width 826 height 397
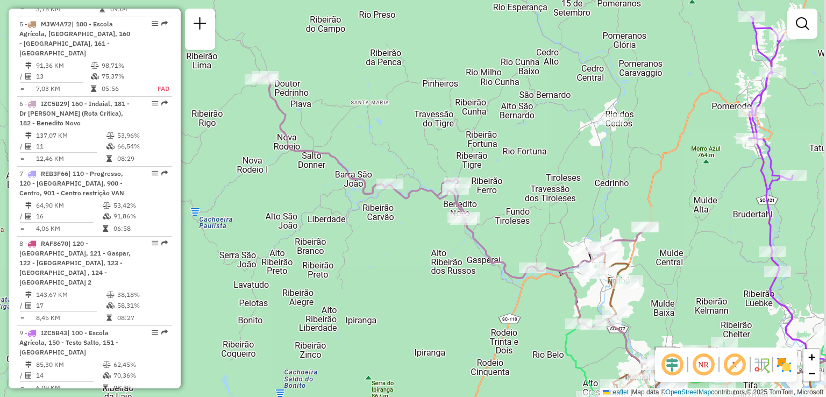
drag, startPoint x: 552, startPoint y: 235, endPoint x: 514, endPoint y: 209, distance: 46.4
click at [514, 209] on div "Janela de atendimento Grade de atendimento Capacidade Transportadoras Veículos …" at bounding box center [413, 198] width 826 height 397
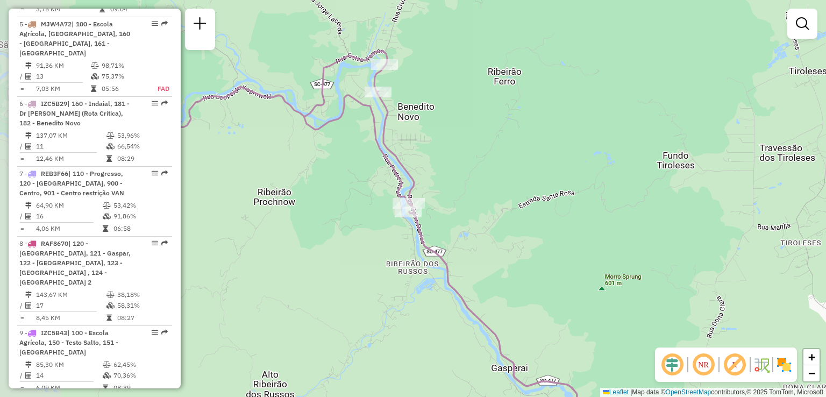
drag, startPoint x: 538, startPoint y: 203, endPoint x: 571, endPoint y: 203, distance: 32.8
click at [571, 203] on div "Janela de atendimento Grade de atendimento Capacidade Transportadoras Veículos …" at bounding box center [413, 198] width 826 height 397
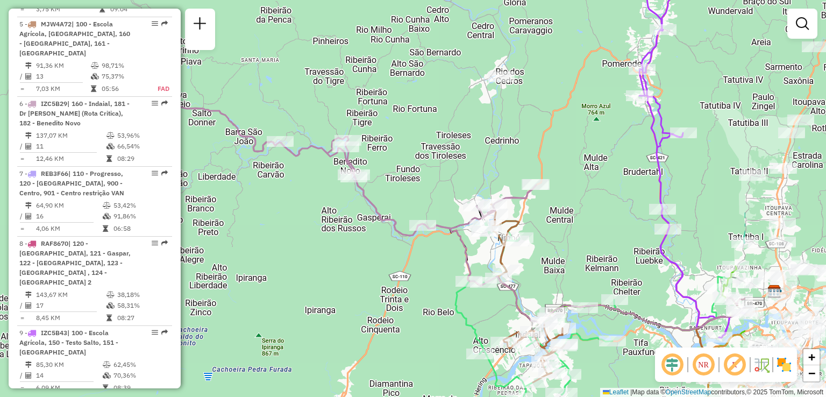
drag, startPoint x: 567, startPoint y: 244, endPoint x: 414, endPoint y: 216, distance: 156.2
click at [414, 216] on div "Janela de atendimento Grade de atendimento Capacidade Transportadoras Veículos …" at bounding box center [413, 198] width 826 height 397
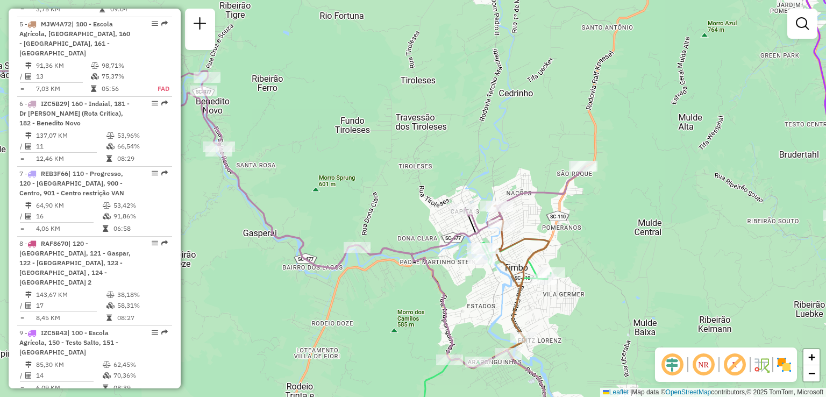
drag, startPoint x: 419, startPoint y: 294, endPoint x: 398, endPoint y: 244, distance: 54.2
click at [399, 246] on div "Janela de atendimento Grade de atendimento Capacidade Transportadoras Veículos …" at bounding box center [413, 198] width 826 height 397
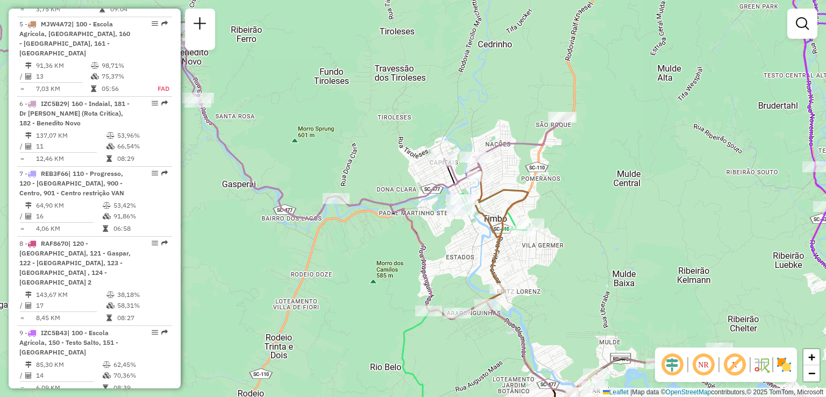
drag, startPoint x: 415, startPoint y: 221, endPoint x: 391, endPoint y: 183, distance: 44.5
click at [398, 194] on div "Janela de atendimento Grade de atendimento Capacidade Transportadoras Veículos …" at bounding box center [413, 198] width 826 height 397
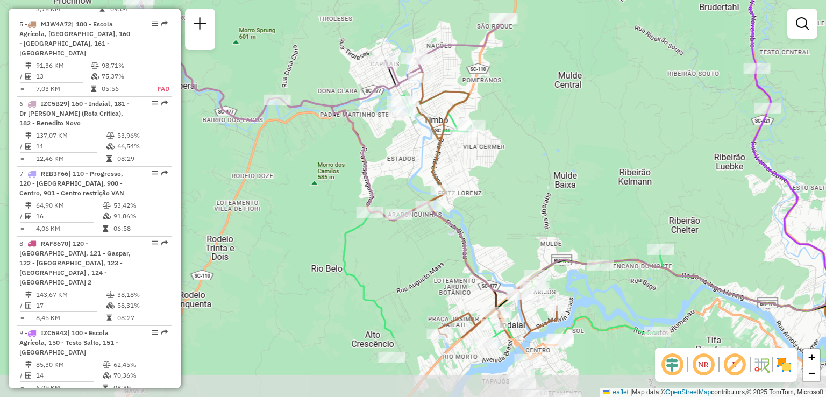
click at [317, 202] on div "Rota 4 - Placa RLI8J67 92809691 - 49.617.013 JADA CARO Janela de atendimento Gr…" at bounding box center [413, 198] width 826 height 397
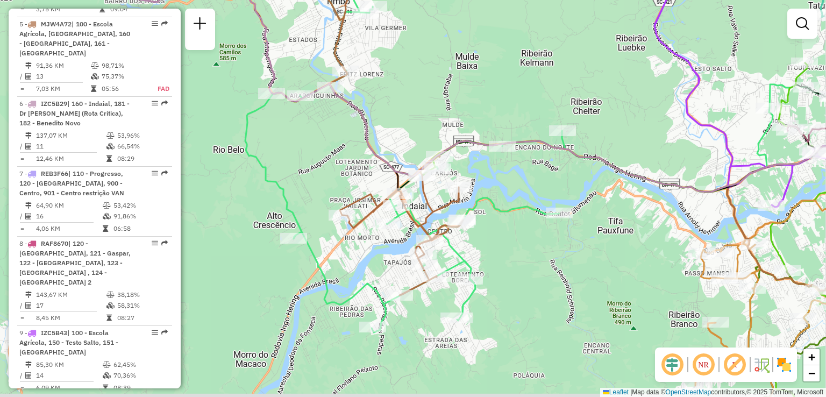
drag, startPoint x: 489, startPoint y: 264, endPoint x: 434, endPoint y: 209, distance: 77.9
click at [434, 210] on div "Janela de atendimento Grade de atendimento Capacidade Transportadoras Veículos …" at bounding box center [413, 198] width 826 height 397
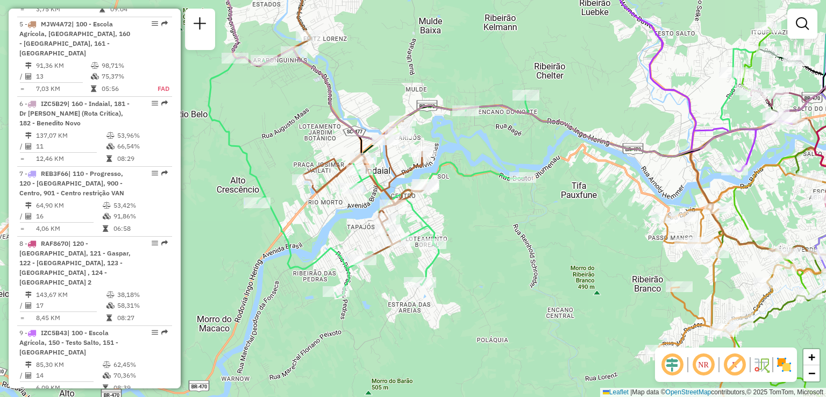
drag, startPoint x: 478, startPoint y: 246, endPoint x: 455, endPoint y: 202, distance: 49.1
click at [455, 202] on div "Janela de atendimento Grade de atendimento Capacidade Transportadoras Veículos …" at bounding box center [413, 198] width 826 height 397
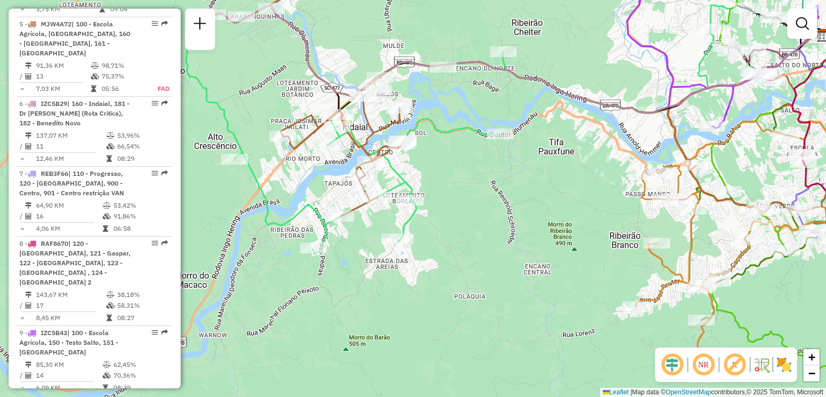
click at [376, 225] on div "Rota 5 - Placa MJW4A72 92811026 - 27.814.400 JUCILEUDA GOMES CABRAL Janela de a…" at bounding box center [413, 198] width 826 height 397
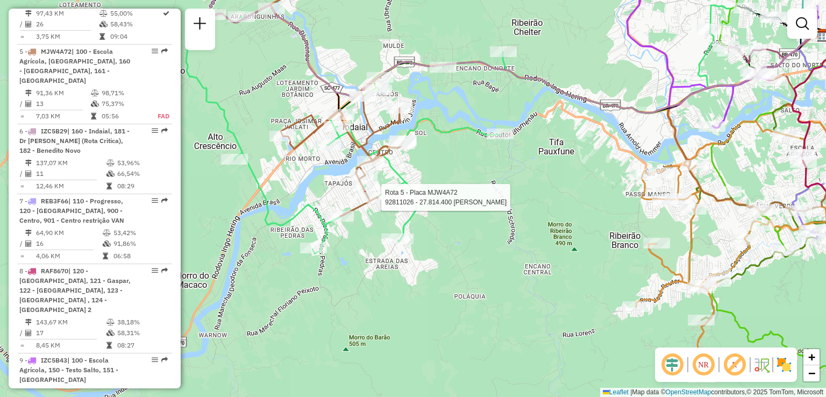
select select "**********"
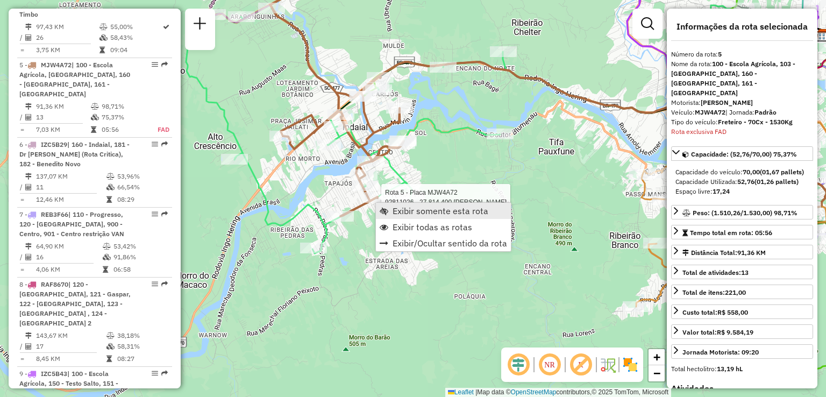
scroll to position [761, 0]
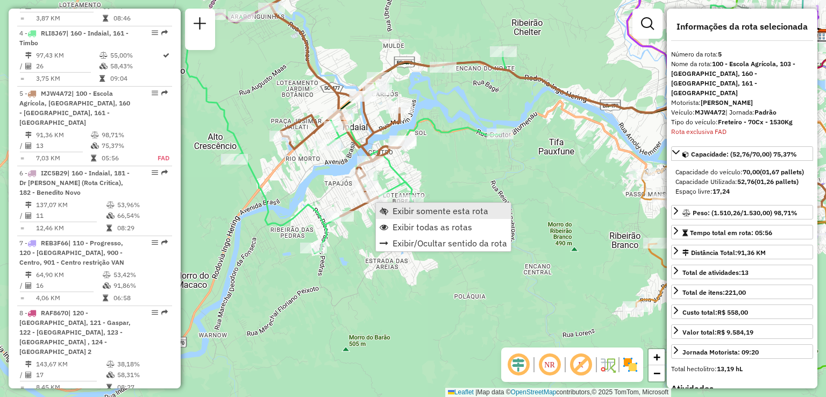
click at [413, 213] on span "Exibir somente esta rota" at bounding box center [441, 210] width 96 height 9
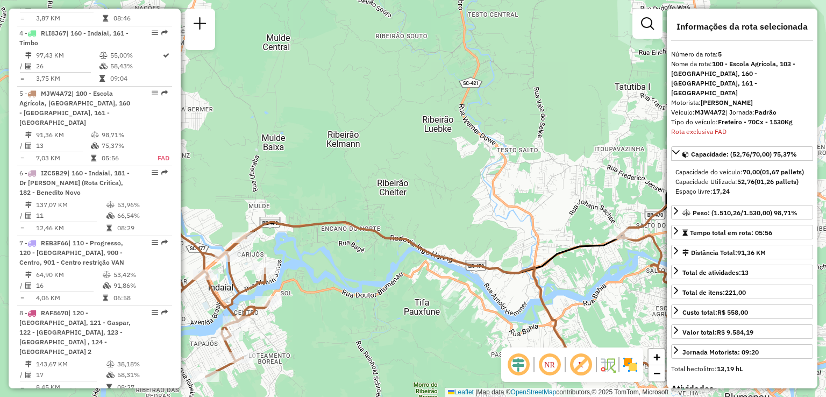
drag, startPoint x: 353, startPoint y: 207, endPoint x: 456, endPoint y: 191, distance: 104.0
click at [439, 194] on div "Janela de atendimento Grade de atendimento Capacidade Transportadoras Veículos …" at bounding box center [413, 198] width 826 height 397
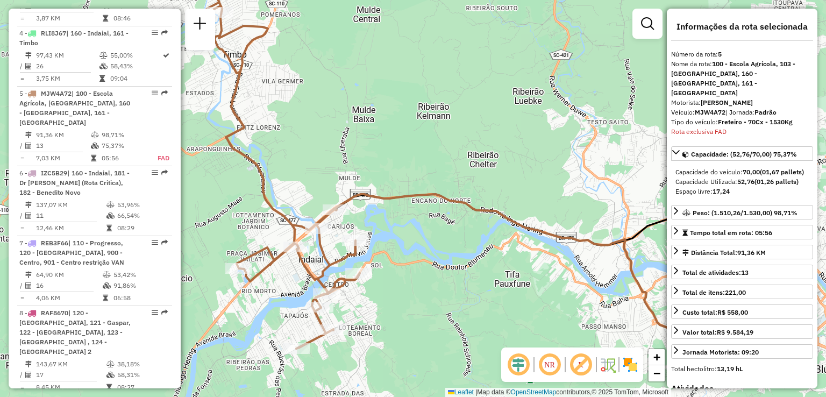
drag, startPoint x: 501, startPoint y: 198, endPoint x: 438, endPoint y: 175, distance: 67.0
click at [438, 175] on div "Janela de atendimento Grade de atendimento Capacidade Transportadoras Veículos …" at bounding box center [413, 198] width 826 height 397
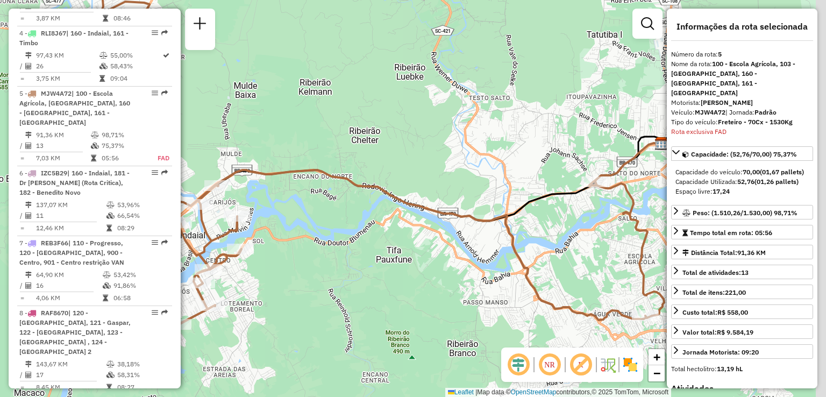
drag, startPoint x: 404, startPoint y: 206, endPoint x: 358, endPoint y: 218, distance: 47.6
click at [341, 213] on icon at bounding box center [376, 146] width 576 height 356
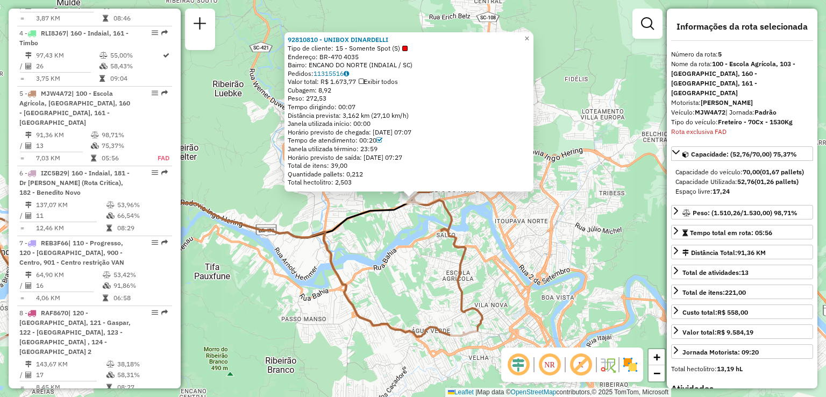
click at [437, 231] on icon at bounding box center [199, 165] width 565 height 351
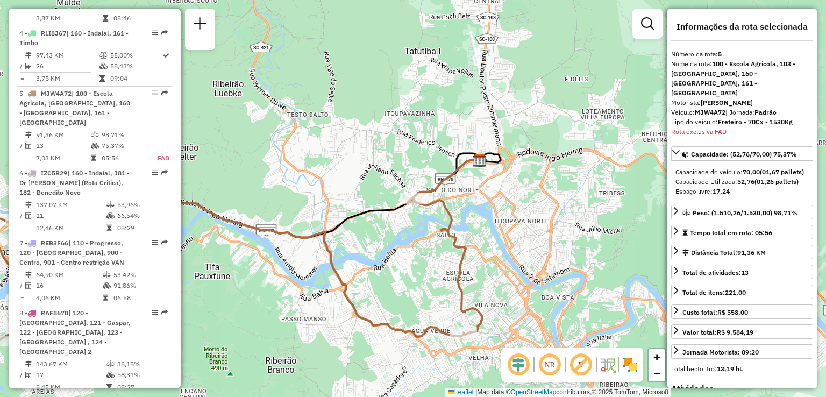
drag, startPoint x: 426, startPoint y: 217, endPoint x: 429, endPoint y: 190, distance: 27.1
click at [428, 208] on div "Janela de atendimento Grade de atendimento Capacidade Transportadoras Veículos …" at bounding box center [413, 198] width 826 height 397
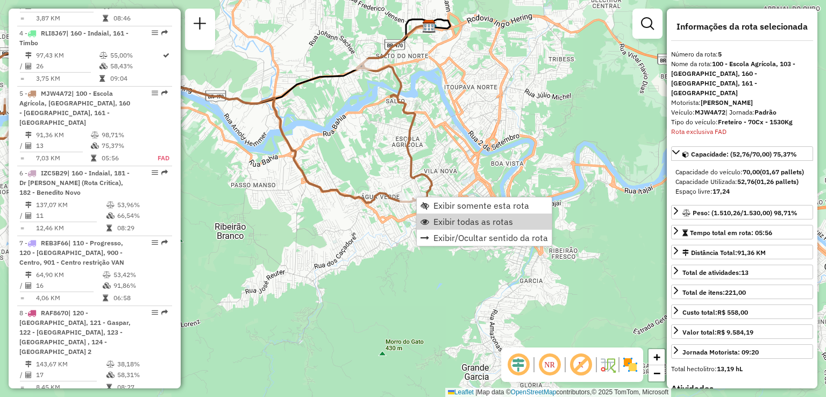
click at [376, 222] on div "Janela de atendimento Grade de atendimento Capacidade Transportadoras Veículos …" at bounding box center [413, 198] width 826 height 397
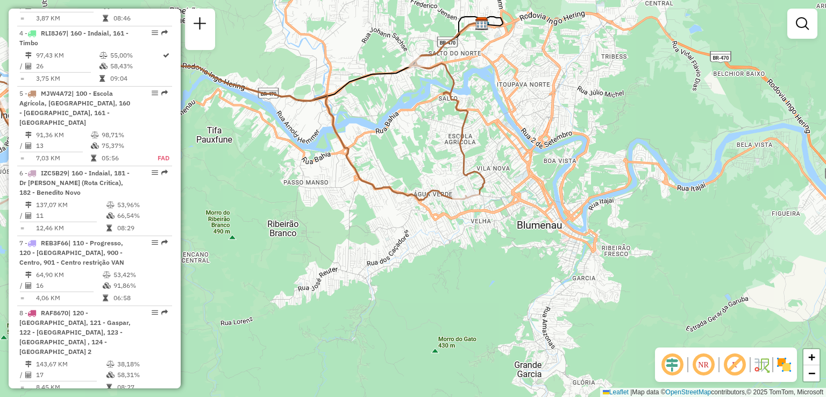
drag, startPoint x: 553, startPoint y: 201, endPoint x: 562, endPoint y: 205, distance: 10.6
click at [562, 205] on div "Janela de atendimento Grade de atendimento Capacidade Transportadoras Veículos …" at bounding box center [413, 198] width 826 height 397
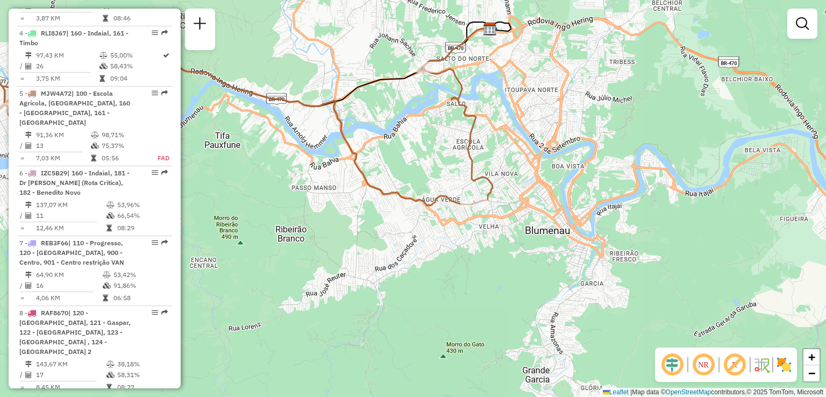
drag, startPoint x: 551, startPoint y: 199, endPoint x: 568, endPoint y: 213, distance: 21.8
click at [568, 212] on div "Janela de atendimento Grade de atendimento Capacidade Transportadoras Veículos …" at bounding box center [413, 198] width 826 height 397
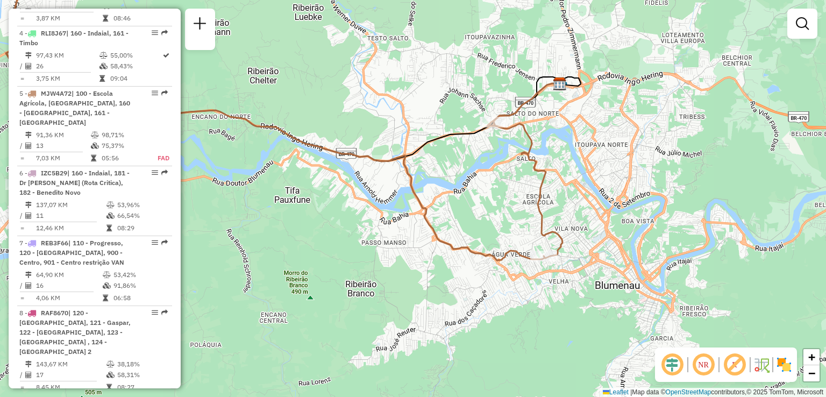
click at [565, 202] on div "Janela de atendimento Grade de atendimento Capacidade Transportadoras Veículos …" at bounding box center [413, 198] width 826 height 397
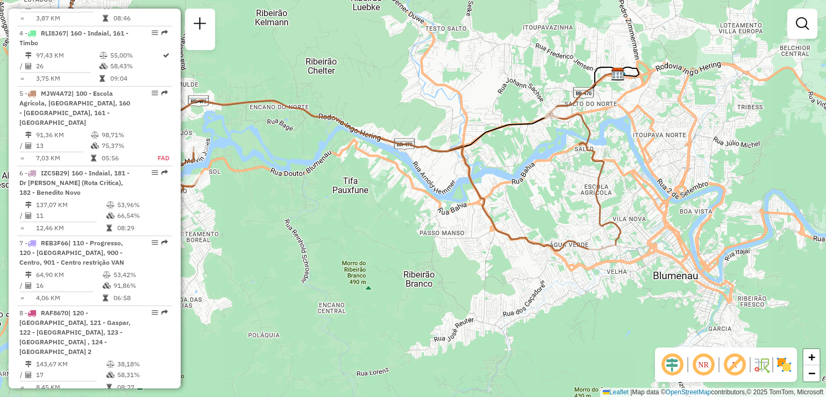
drag, startPoint x: 516, startPoint y: 208, endPoint x: 575, endPoint y: 260, distance: 78.5
click at [573, 258] on div "Janela de atendimento Grade de atendimento Capacidade Transportadoras Veículos …" at bounding box center [413, 198] width 826 height 397
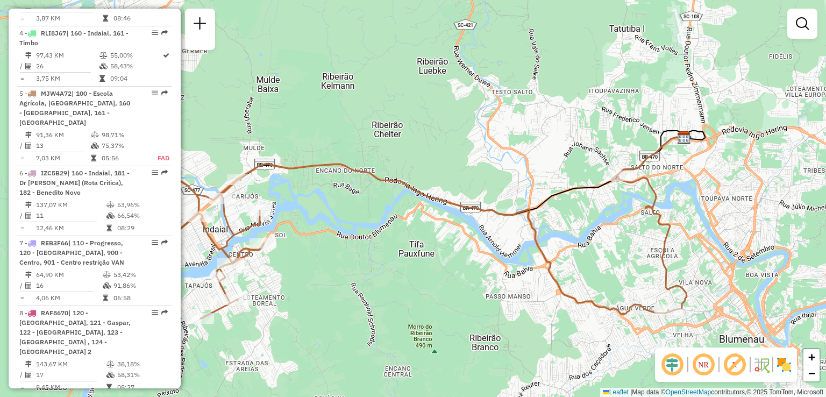
click at [591, 256] on div "Janela de atendimento Grade de atendimento Capacidade Transportadoras Veículos …" at bounding box center [413, 198] width 826 height 397
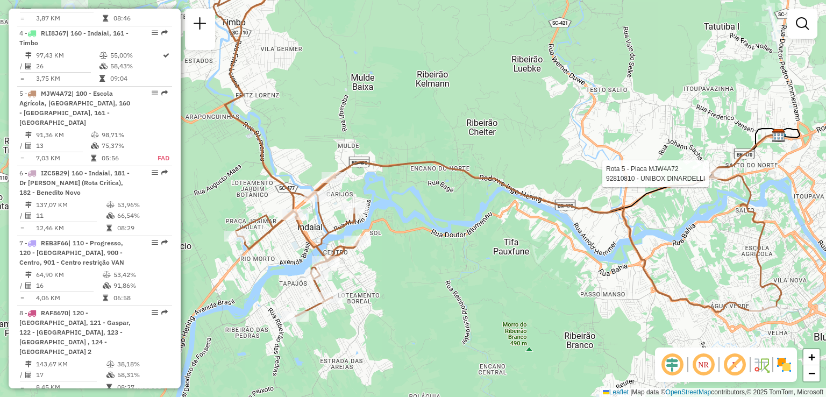
select select "**********"
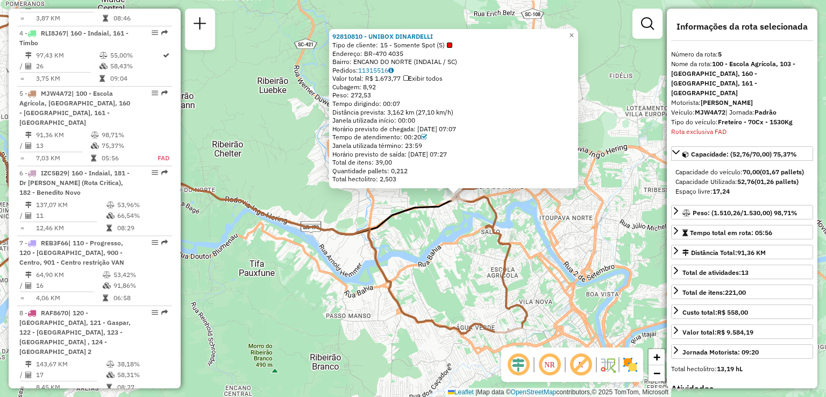
drag, startPoint x: 318, startPoint y: 253, endPoint x: 341, endPoint y: 252, distance: 23.7
click at [342, 252] on div "Rota 5 - Placa MJW4A72 92810810 - UNIBOX DINARDELLI 92810810 - UNIBOX DINARDELL…" at bounding box center [413, 198] width 826 height 397
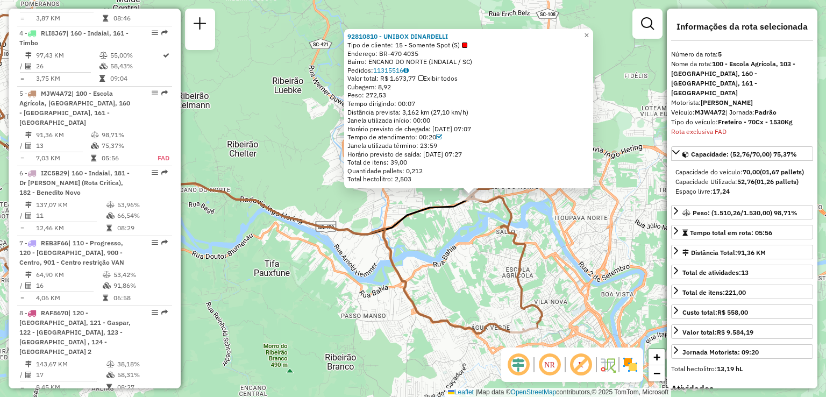
click at [331, 254] on div "92810810 - UNIBOX DINARDELLI Tipo de cliente: 15 - Somente Spot (S) Endereço: B…" at bounding box center [413, 198] width 826 height 397
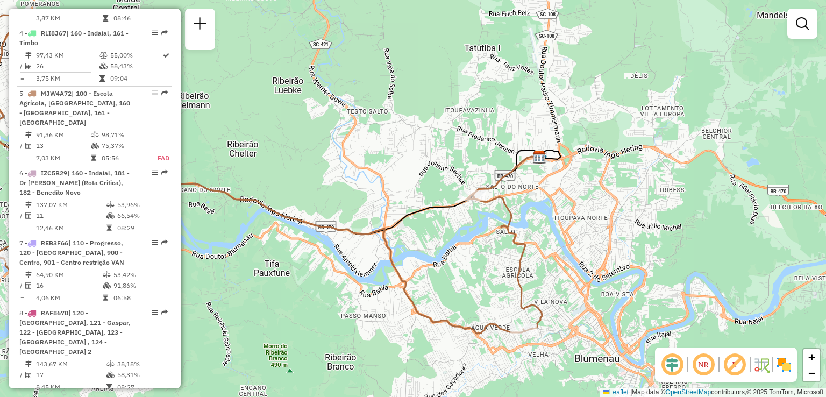
drag, startPoint x: 324, startPoint y: 257, endPoint x: 523, endPoint y: 259, distance: 199.5
click at [523, 257] on div "Janela de atendimento Grade de atendimento Capacidade Transportadoras Veículos …" at bounding box center [413, 198] width 826 height 397
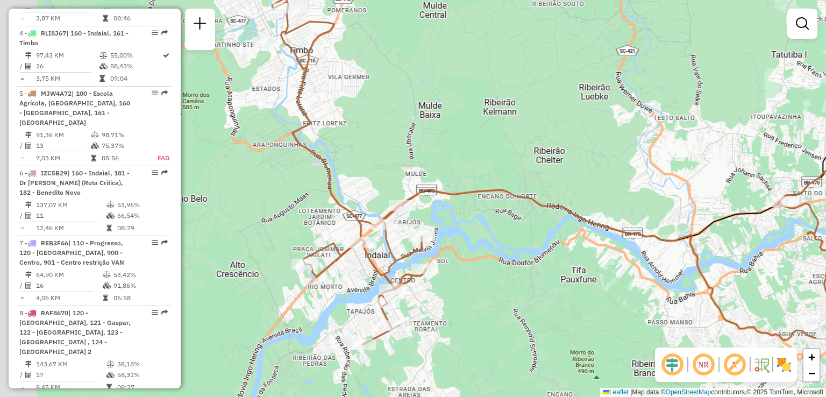
drag, startPoint x: 508, startPoint y: 265, endPoint x: 540, endPoint y: 272, distance: 32.5
click at [540, 272] on div "Janela de atendimento Grade de atendimento Capacidade Transportadoras Veículos …" at bounding box center [413, 198] width 826 height 397
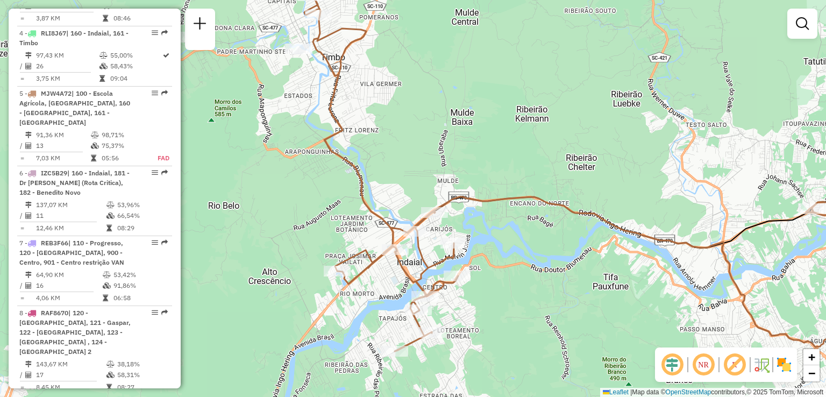
drag, startPoint x: 536, startPoint y: 225, endPoint x: 592, endPoint y: 267, distance: 70.3
click at [592, 267] on div "Janela de atendimento Grade de atendimento Capacidade Transportadoras Veículos …" at bounding box center [413, 198] width 826 height 397
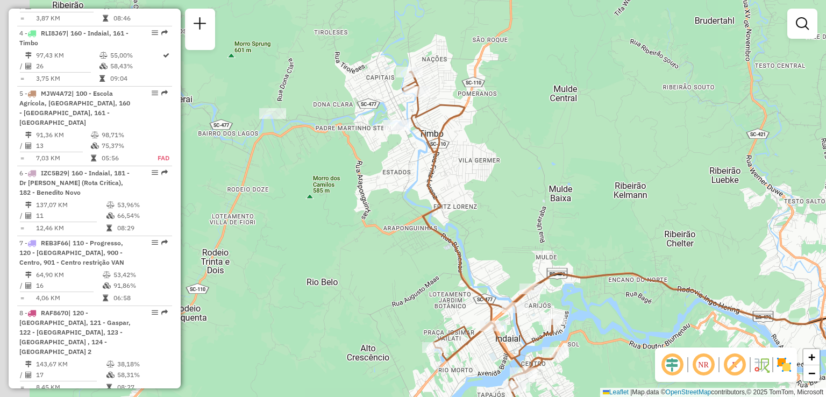
click at [585, 196] on div "Janela de atendimento Grade de atendimento Capacidade Transportadoras Veículos …" at bounding box center [413, 198] width 826 height 397
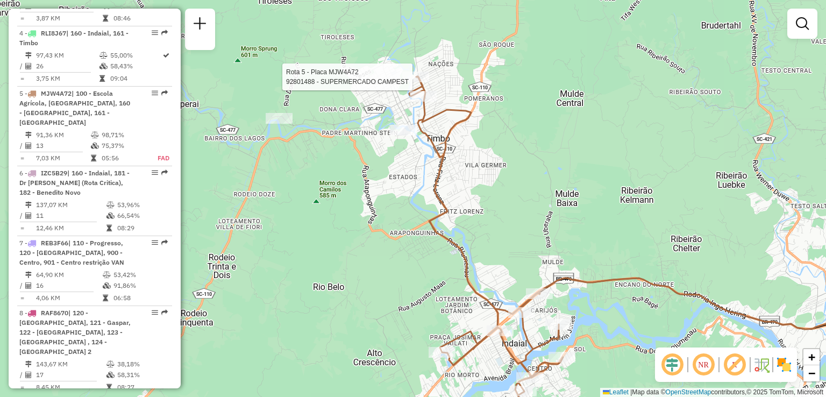
select select "**********"
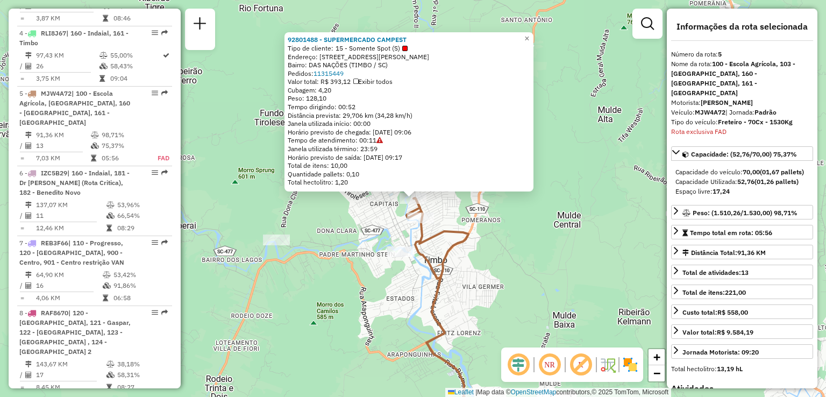
click at [548, 121] on div "92801488 - SUPERMERCADO CAMPEST Tipo de cliente: 15 - Somente Spot (S) Endereço…" at bounding box center [413, 198] width 826 height 397
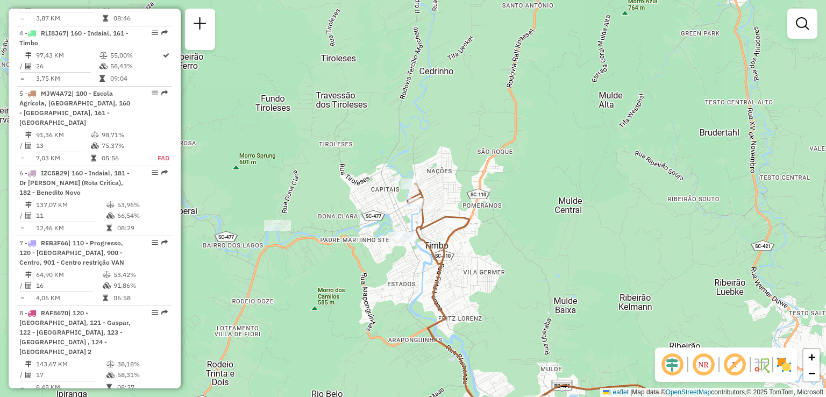
drag, startPoint x: 522, startPoint y: 216, endPoint x: 526, endPoint y: 176, distance: 39.5
click at [526, 177] on div "Janela de atendimento Grade de atendimento Capacidade Transportadoras Veículos …" at bounding box center [413, 198] width 826 height 397
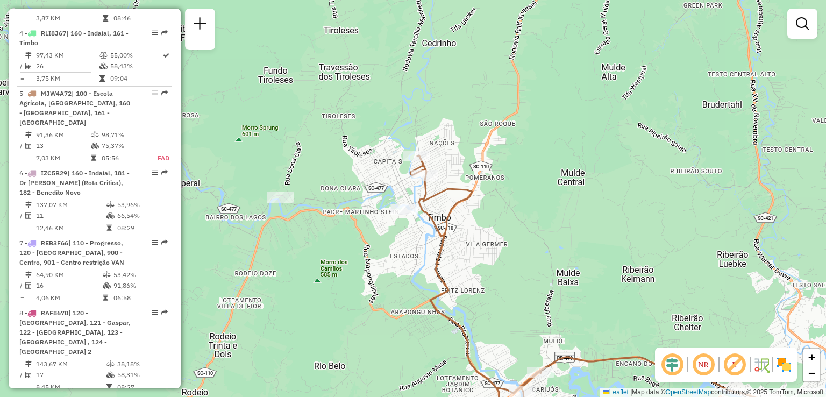
drag, startPoint x: 529, startPoint y: 245, endPoint x: 476, endPoint y: 130, distance: 126.6
click at [498, 160] on div "Janela de atendimento Grade de atendimento Capacidade Transportadoras Veículos …" at bounding box center [413, 198] width 826 height 397
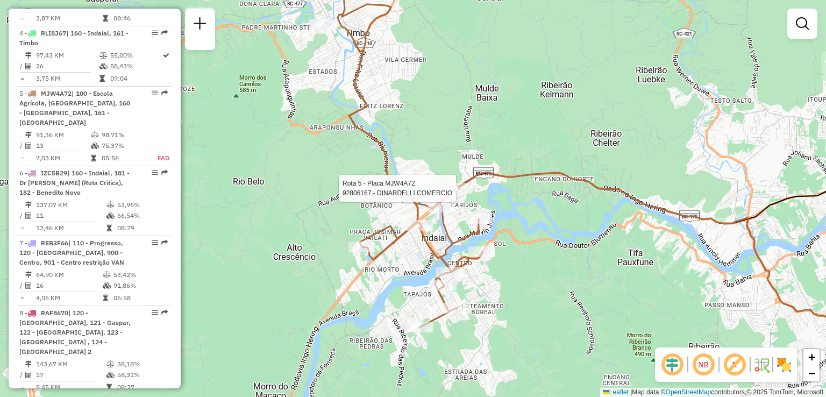
select select "**********"
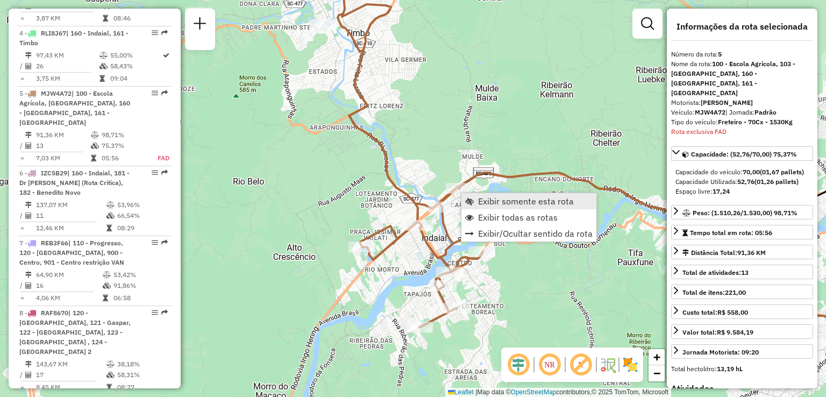
click at [494, 203] on span "Exibir somente esta rota" at bounding box center [526, 201] width 96 height 9
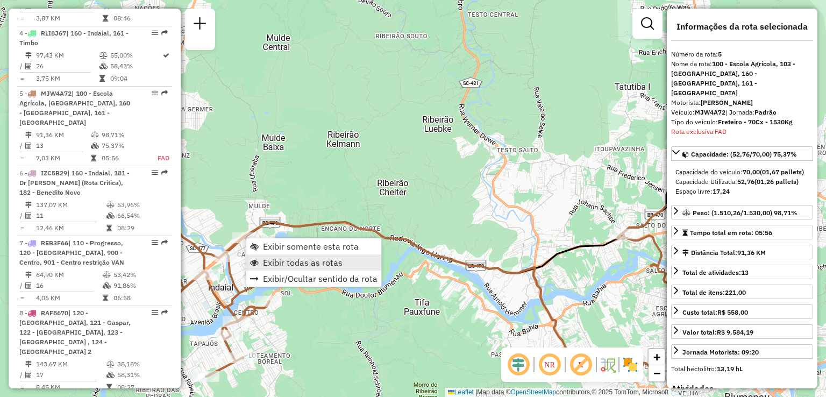
click at [305, 261] on span "Exibir todas as rotas" at bounding box center [303, 262] width 80 height 9
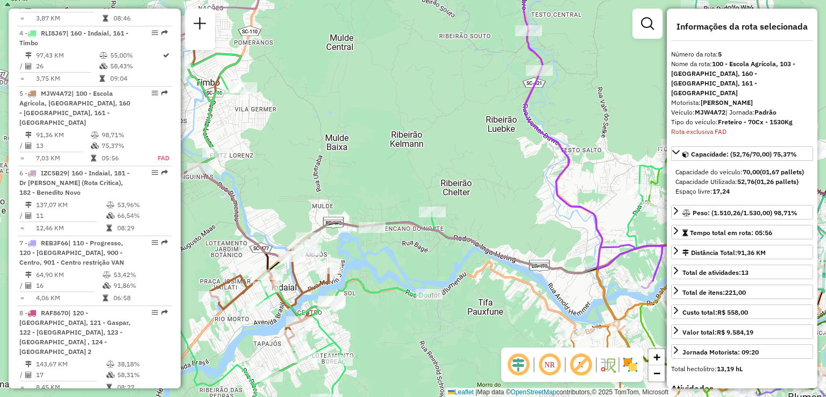
drag, startPoint x: 361, startPoint y: 183, endPoint x: 401, endPoint y: 183, distance: 39.3
click at [392, 183] on div "Janela de atendimento Grade de atendimento Capacidade Transportadoras Veículos …" at bounding box center [413, 198] width 826 height 397
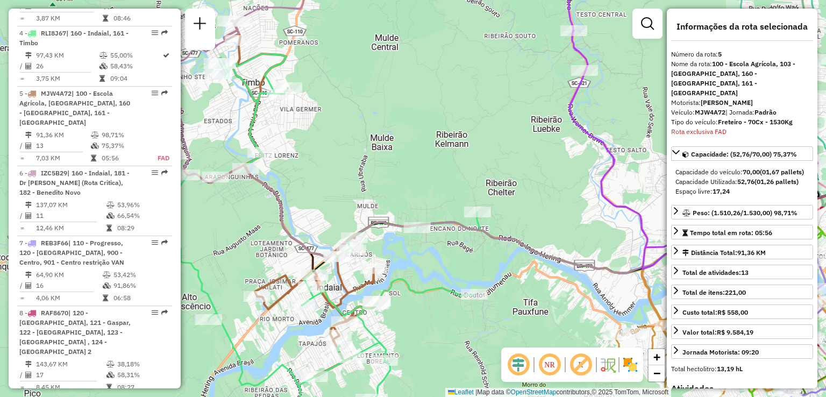
click at [444, 218] on div "Janela de atendimento Grade de atendimento Capacidade Transportadoras Veículos …" at bounding box center [413, 198] width 826 height 397
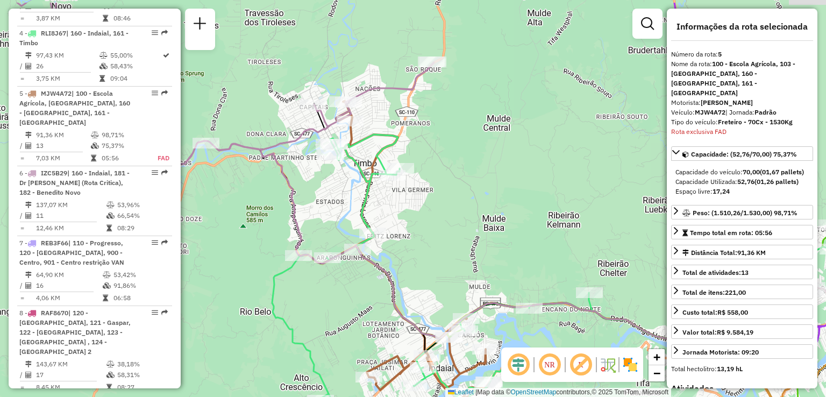
drag, startPoint x: 414, startPoint y: 190, endPoint x: 436, endPoint y: 208, distance: 28.3
click at [438, 210] on div "Janela de atendimento Grade de atendimento Capacidade Transportadoras Veículos …" at bounding box center [413, 198] width 826 height 397
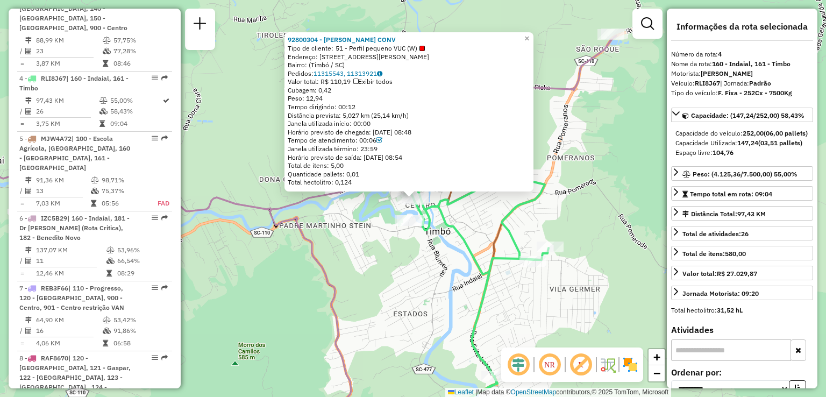
scroll to position [701, 0]
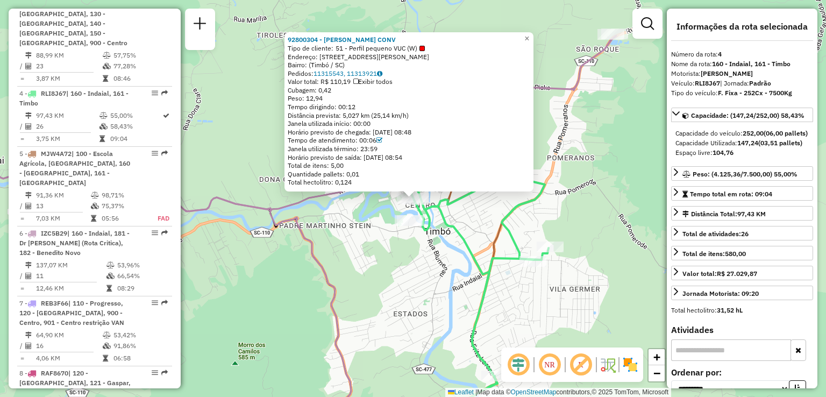
click at [343, 231] on div "92800304 - SIMONE DA SILVA CONV Tipo de cliente: 51 - Perfil pequeno VUC (W) En…" at bounding box center [413, 198] width 826 height 397
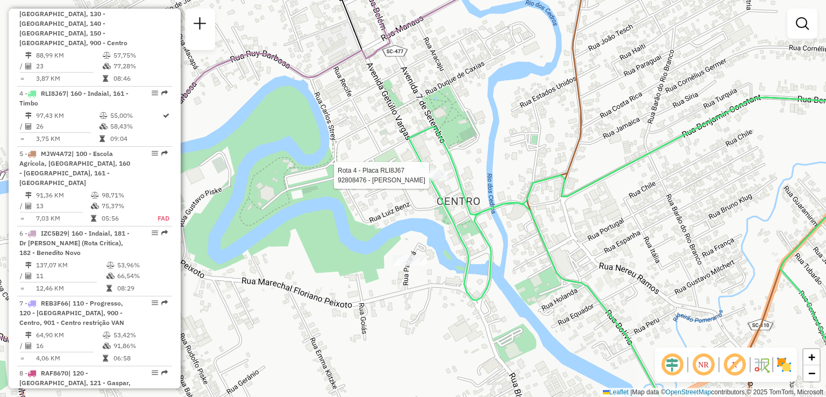
select select "**********"
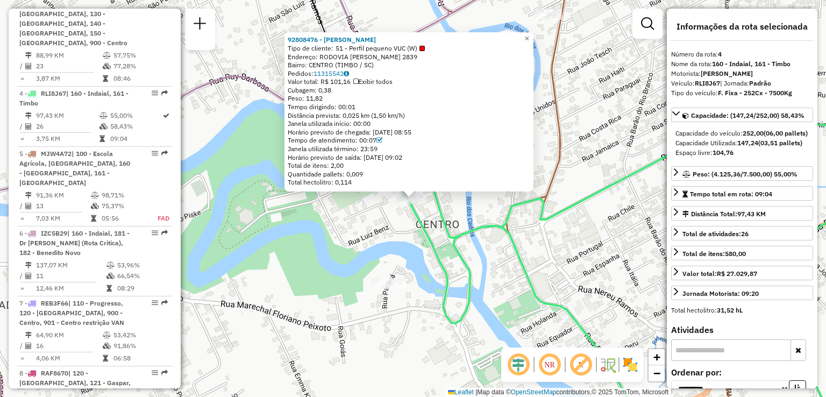
click at [325, 243] on div "92808476 - SIMONE DA SILVA Tipo de cliente: 51 - Perfil pequeno VUC (W) Endereç…" at bounding box center [413, 198] width 826 height 397
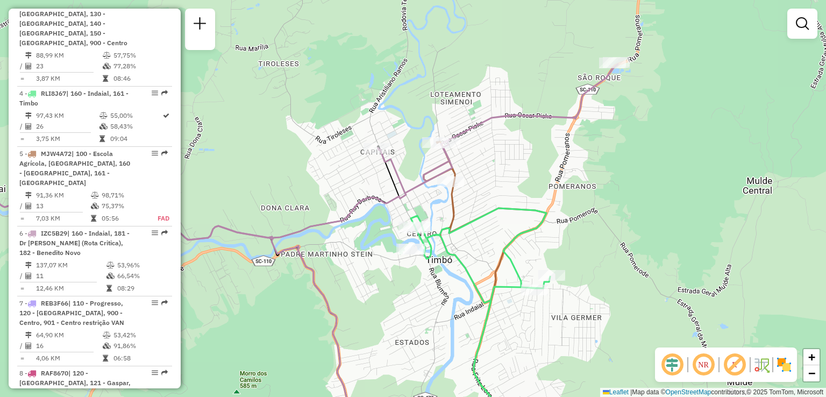
drag, startPoint x: 576, startPoint y: 248, endPoint x: 494, endPoint y: 174, distance: 111.2
click at [529, 205] on div "Janela de atendimento Grade de atendimento Capacidade Transportadoras Veículos …" at bounding box center [413, 198] width 826 height 397
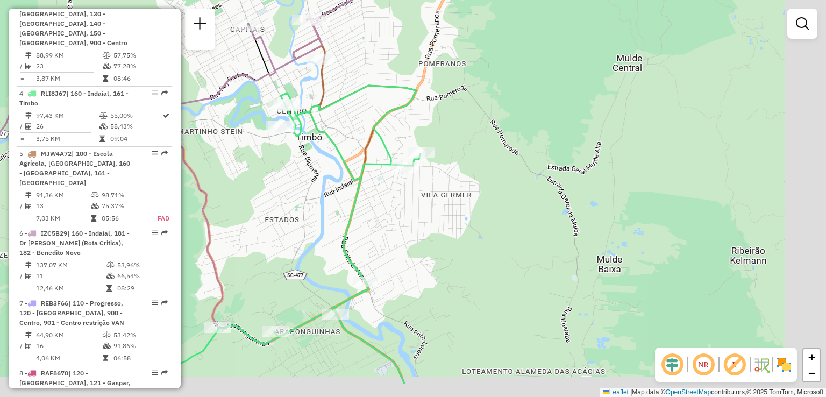
drag, startPoint x: 493, startPoint y: 168, endPoint x: 443, endPoint y: 133, distance: 60.7
click at [446, 137] on div "Janela de atendimento Grade de atendimento Capacidade Transportadoras Veículos …" at bounding box center [413, 198] width 826 height 397
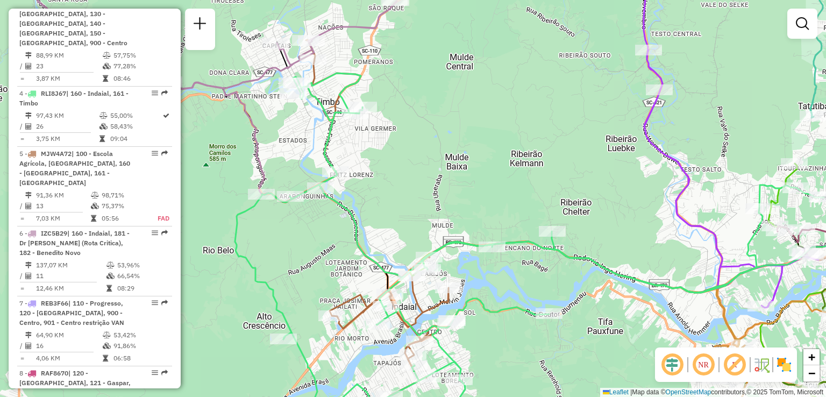
drag, startPoint x: 430, startPoint y: 176, endPoint x: 350, endPoint y: 137, distance: 89.2
click at [352, 139] on div "Janela de atendimento Grade de atendimento Capacidade Transportadoras Veículos …" at bounding box center [413, 198] width 826 height 397
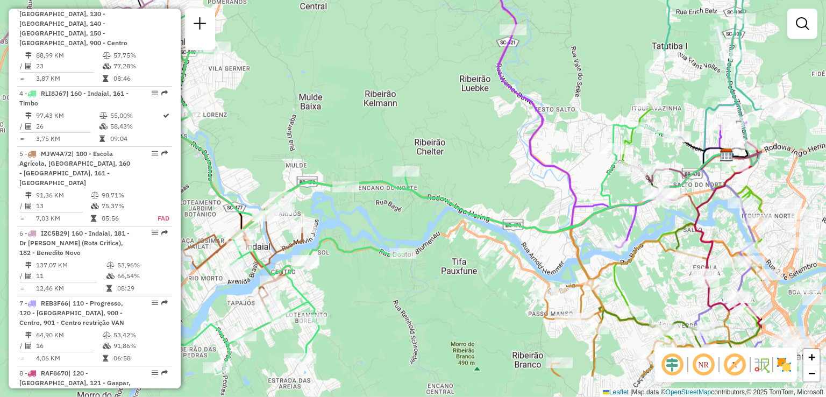
click at [450, 111] on div "Janela de atendimento Grade de atendimento Capacidade Transportadoras Veículos …" at bounding box center [413, 198] width 826 height 397
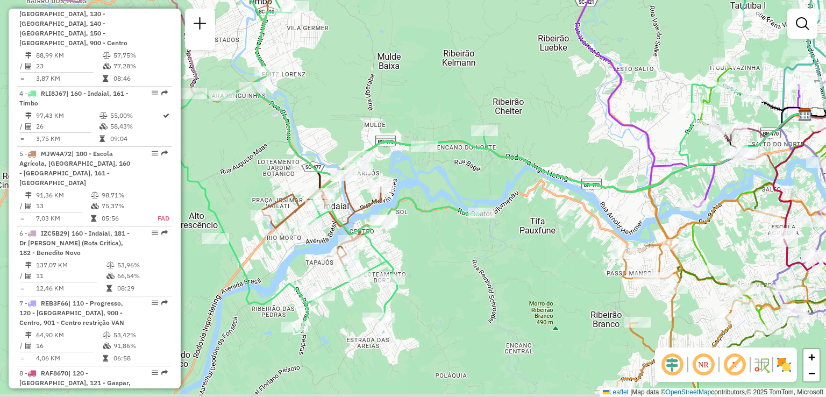
drag, startPoint x: 451, startPoint y: 134, endPoint x: 486, endPoint y: 106, distance: 45.1
click at [483, 108] on div "Janela de atendimento Grade de atendimento Capacidade Transportadoras Veículos …" at bounding box center [413, 198] width 826 height 397
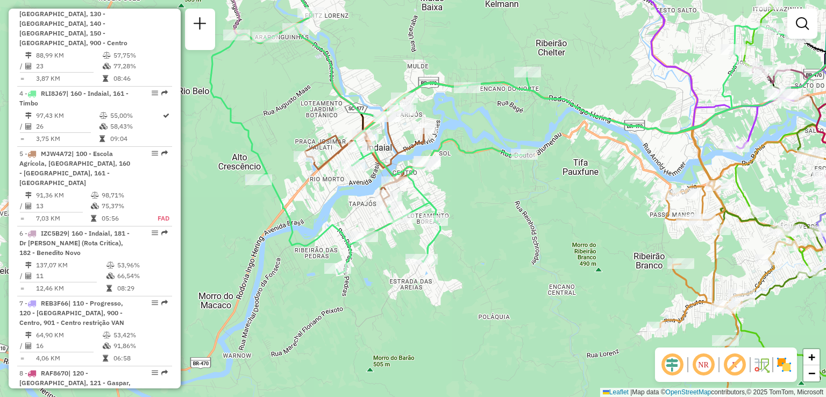
drag, startPoint x: 503, startPoint y: 139, endPoint x: 478, endPoint y: 112, distance: 37.3
click at [478, 112] on div "Janela de atendimento Grade de atendimento Capacidade Transportadoras Veículos …" at bounding box center [413, 198] width 826 height 397
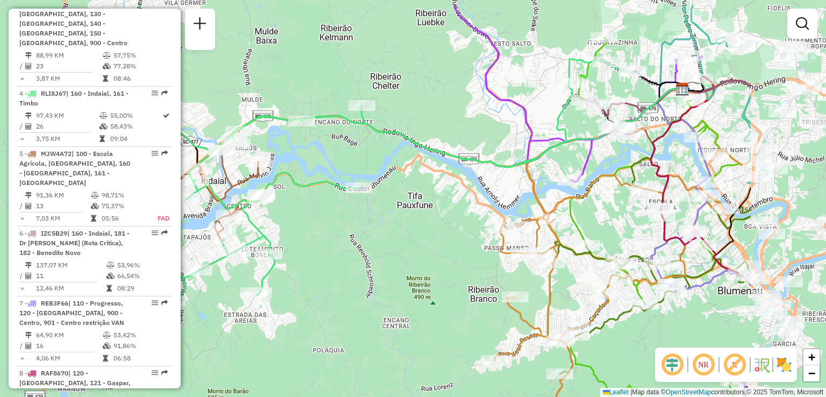
drag, startPoint x: 517, startPoint y: 229, endPoint x: 366, endPoint y: 272, distance: 157.6
click at [366, 274] on div "Janela de atendimento Grade de atendimento Capacidade Transportadoras Veículos …" at bounding box center [413, 198] width 826 height 397
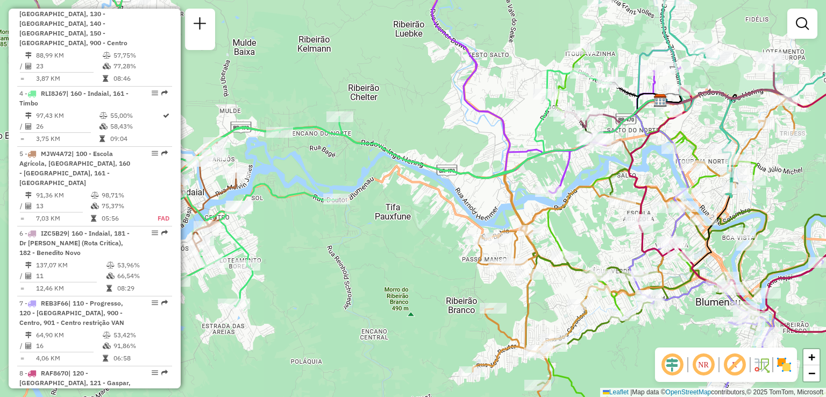
drag, startPoint x: 522, startPoint y: 176, endPoint x: 440, endPoint y: 204, distance: 87.1
click at [441, 205] on div "Janela de atendimento Grade de atendimento Capacidade Transportadoras Veículos …" at bounding box center [413, 198] width 826 height 397
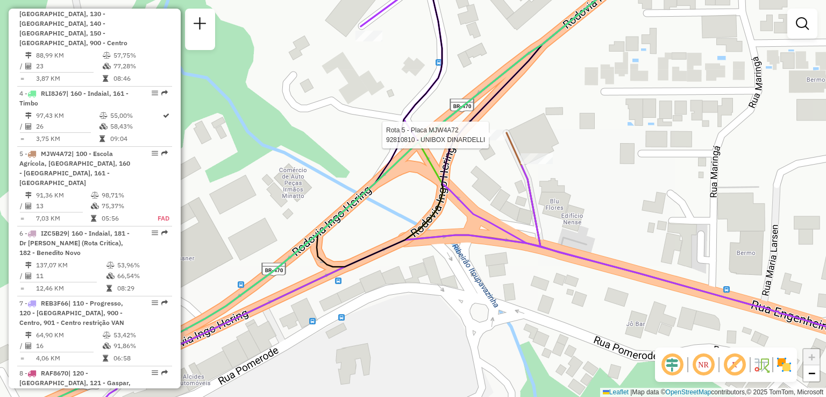
select select "**********"
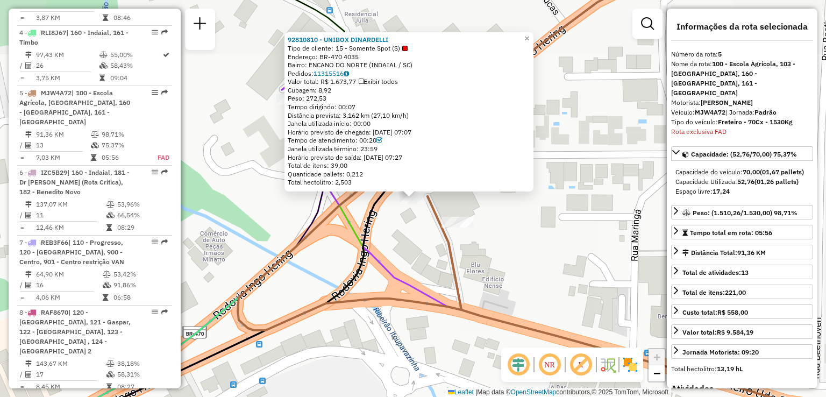
scroll to position [761, 0]
click at [536, 202] on div "92810810 - UNIBOX DINARDELLI Tipo de cliente: 15 - Somente Spot (S) Endereço: B…" at bounding box center [413, 198] width 826 height 397
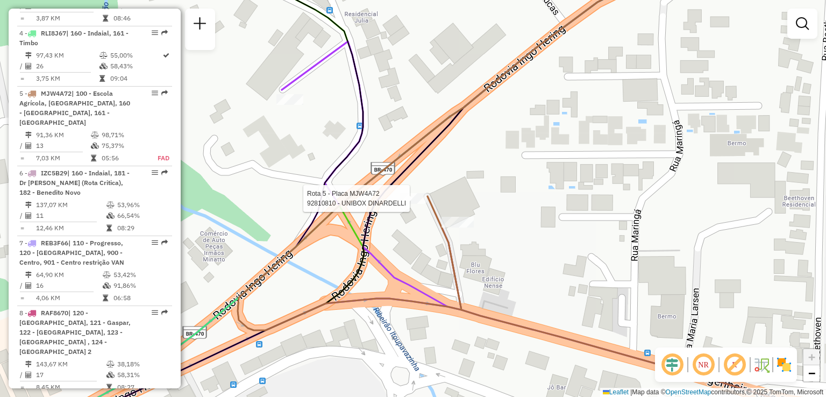
select select "**********"
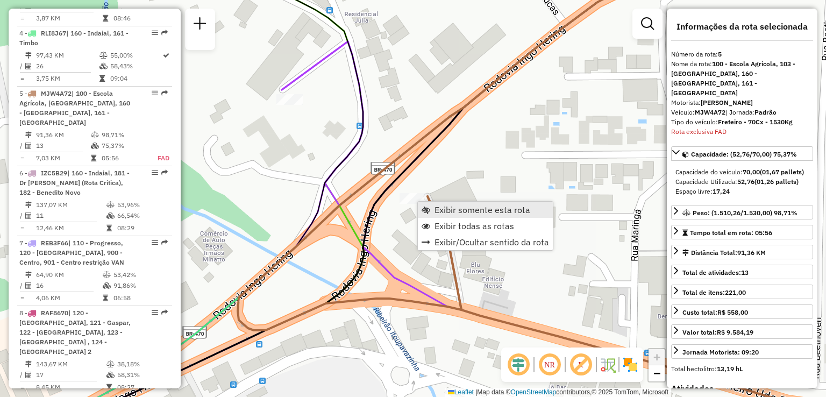
click at [440, 209] on span "Exibir somente esta rota" at bounding box center [482, 209] width 96 height 9
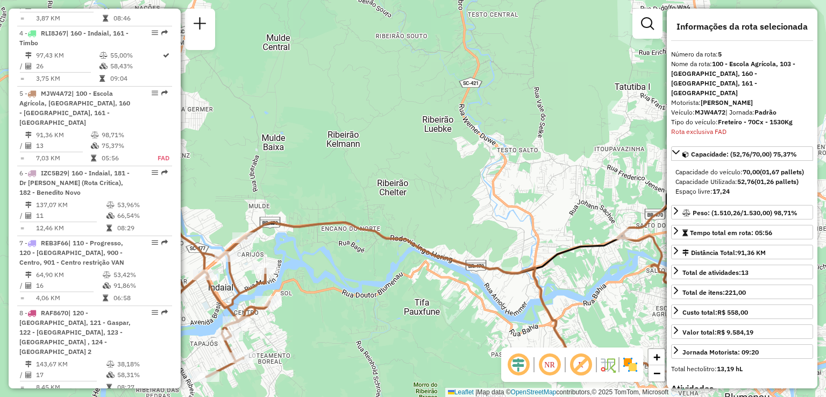
drag, startPoint x: 439, startPoint y: 270, endPoint x: 373, endPoint y: 255, distance: 67.8
click at [376, 256] on div "Janela de atendimento Grade de atendimento Capacidade Transportadoras Veículos …" at bounding box center [413, 198] width 826 height 397
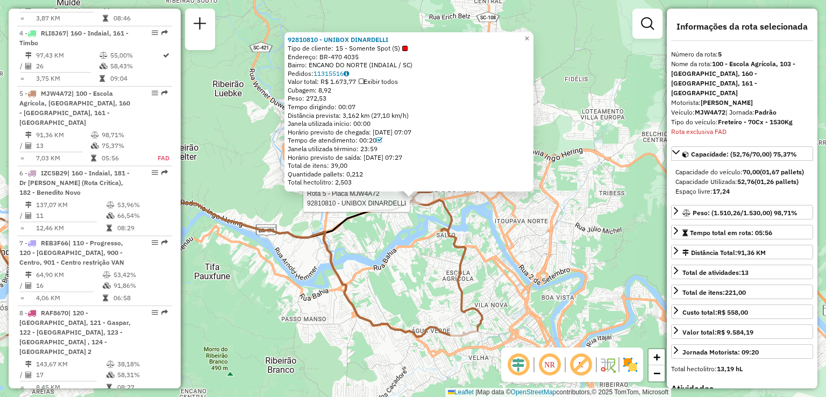
drag, startPoint x: 300, startPoint y: 262, endPoint x: 362, endPoint y: 215, distance: 78.6
click at [361, 215] on div "Rota 5 - Placa MJW4A72 92810810 - UNIBOX DINARDELLI 92810810 - UNIBOX DINARDELL…" at bounding box center [413, 198] width 826 height 397
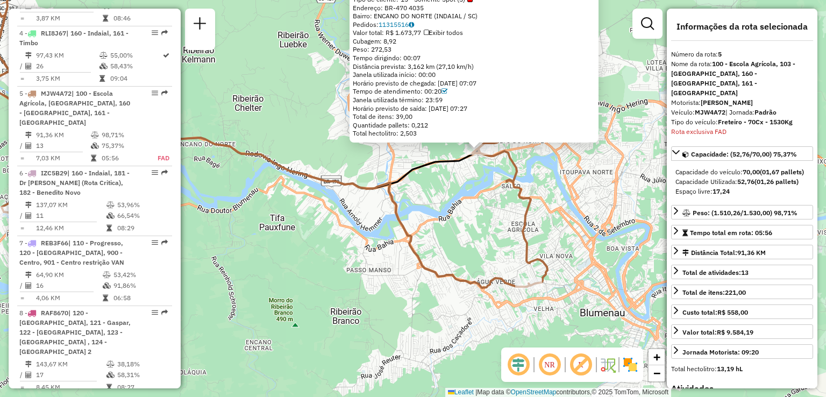
click at [362, 215] on div "92810810 - UNIBOX DINARDELLI Tipo de cliente: 15 - Somente Spot (S) Endereço: B…" at bounding box center [413, 198] width 826 height 397
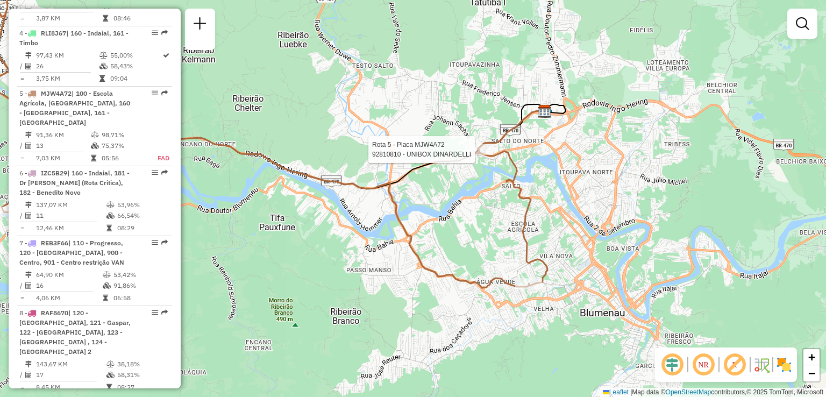
select select "**********"
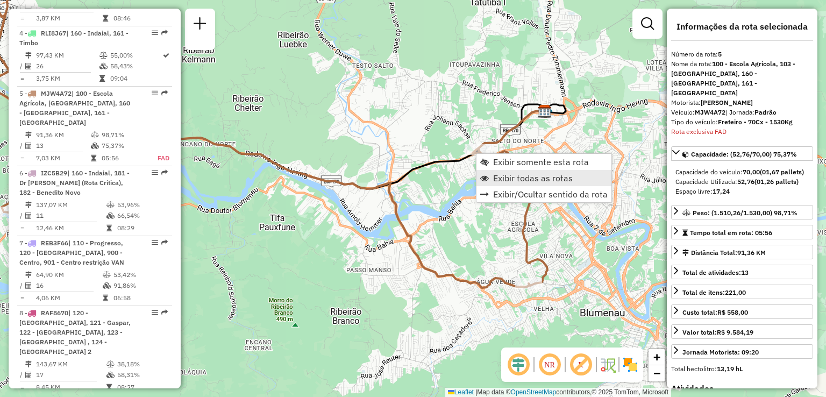
click at [487, 176] on span "Exibir todas as rotas" at bounding box center [484, 178] width 9 height 9
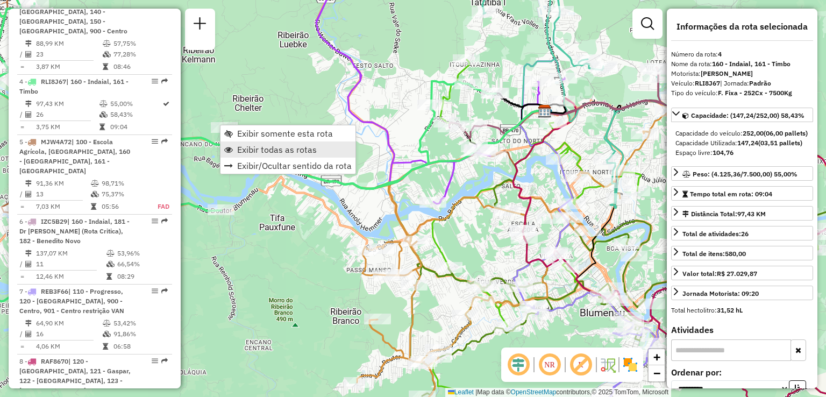
scroll to position [701, 0]
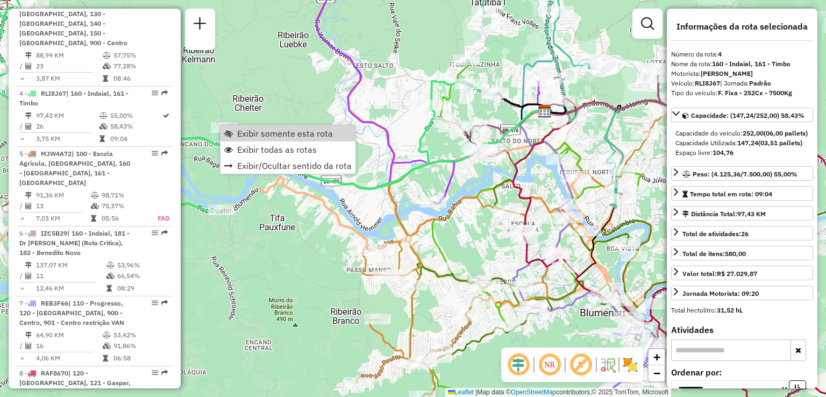
click at [478, 147] on div "Janela de atendimento Grade de atendimento Capacidade Transportadoras Veículos …" at bounding box center [413, 198] width 826 height 397
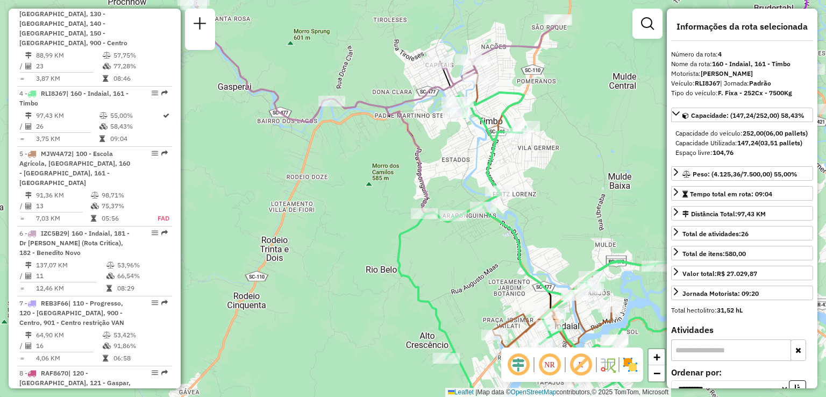
drag, startPoint x: 509, startPoint y: 198, endPoint x: 401, endPoint y: 170, distance: 111.5
click at [402, 173] on icon at bounding box center [503, 154] width 618 height 298
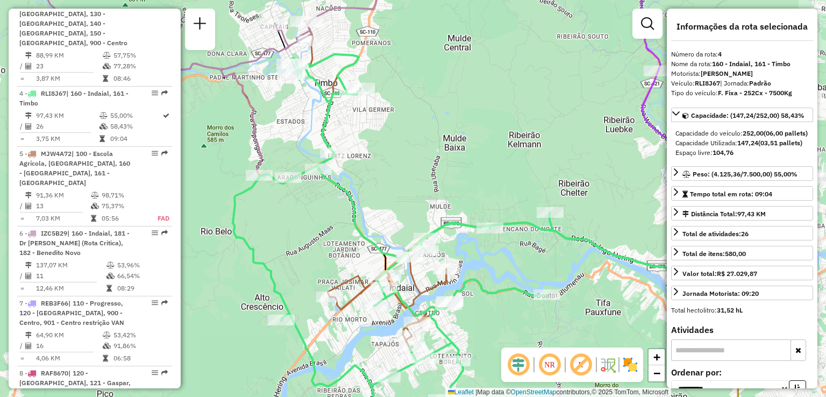
drag, startPoint x: 521, startPoint y: 244, endPoint x: 397, endPoint y: 213, distance: 126.8
click at [376, 206] on div "Janela de atendimento Grade de atendimento Capacidade Transportadoras Veículos …" at bounding box center [413, 198] width 826 height 397
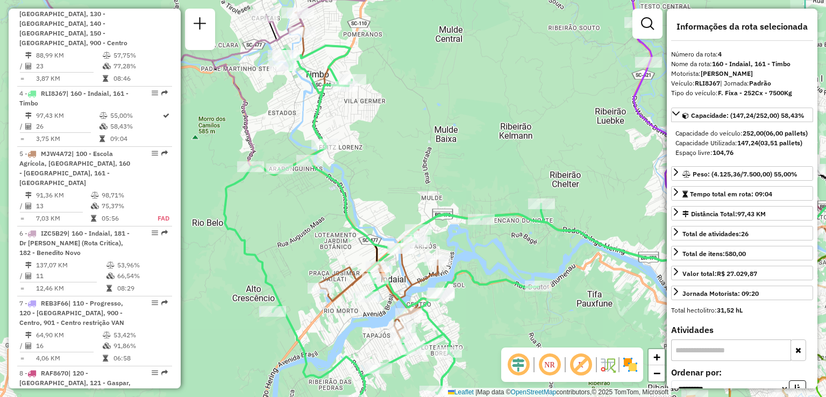
drag, startPoint x: 501, startPoint y: 250, endPoint x: 374, endPoint y: 206, distance: 133.7
click at [381, 208] on div "Janela de atendimento Grade de atendimento Capacidade Transportadoras Veículos …" at bounding box center [413, 198] width 826 height 397
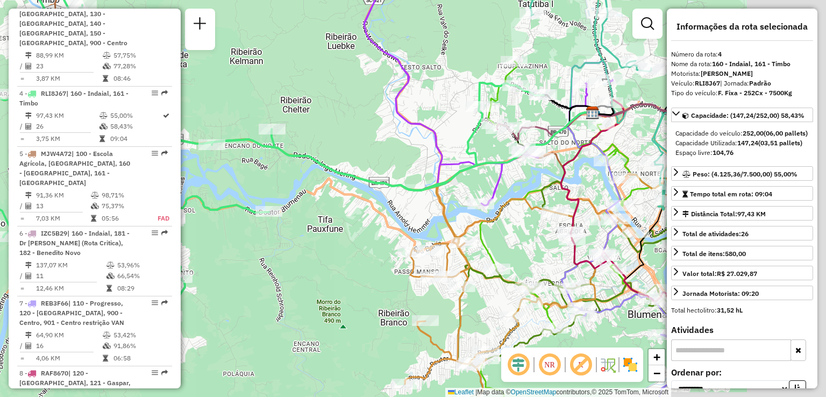
drag, startPoint x: 340, startPoint y: 190, endPoint x: 313, endPoint y: 189, distance: 26.4
click at [310, 186] on div "Janela de atendimento Grade de atendimento Capacidade Transportadoras Veículos …" at bounding box center [413, 198] width 826 height 397
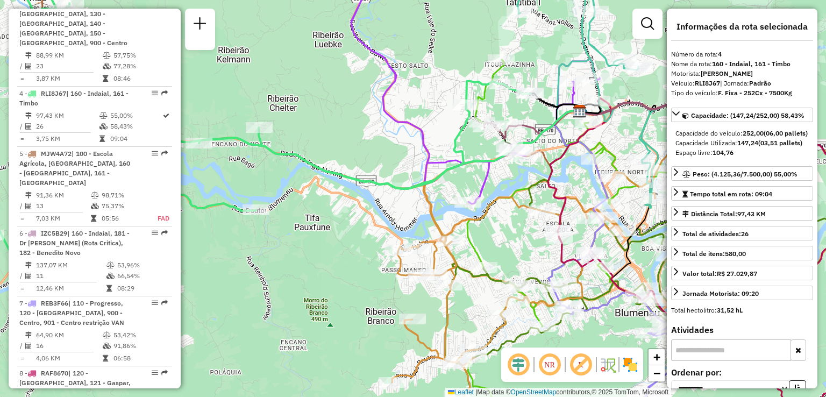
click at [386, 187] on div "Janela de atendimento Grade de atendimento Capacidade Transportadoras Veículos …" at bounding box center [413, 198] width 826 height 397
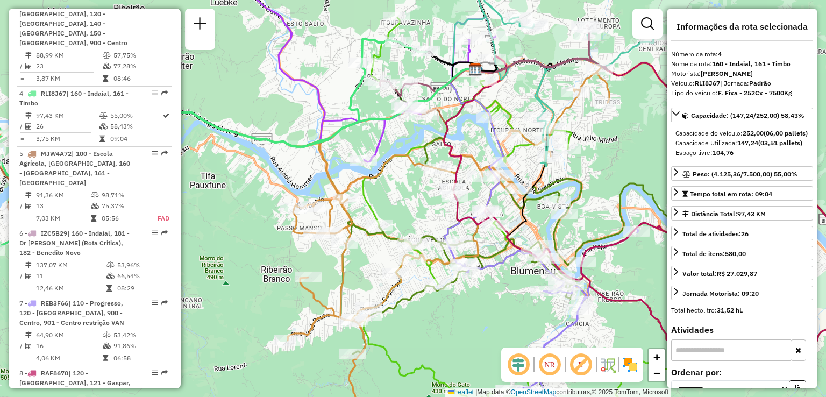
drag, startPoint x: 401, startPoint y: 197, endPoint x: 384, endPoint y: 194, distance: 17.5
click at [384, 194] on div "Janela de atendimento Grade de atendimento Capacidade Transportadoras Veículos …" at bounding box center [413, 198] width 826 height 397
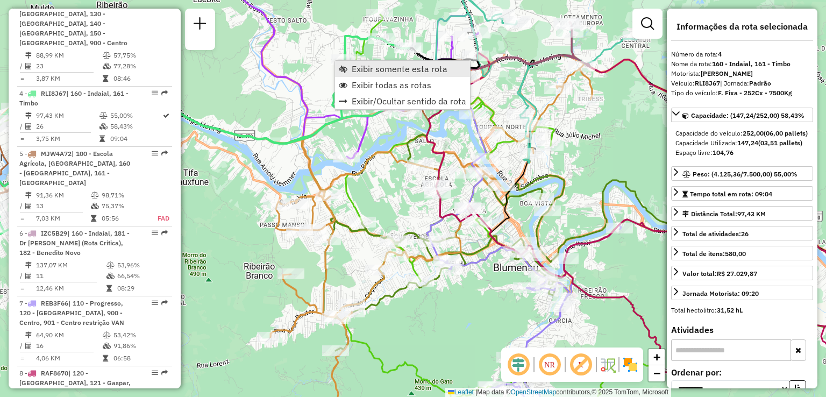
click at [382, 68] on span "Exibir somente esta rota" at bounding box center [400, 69] width 96 height 9
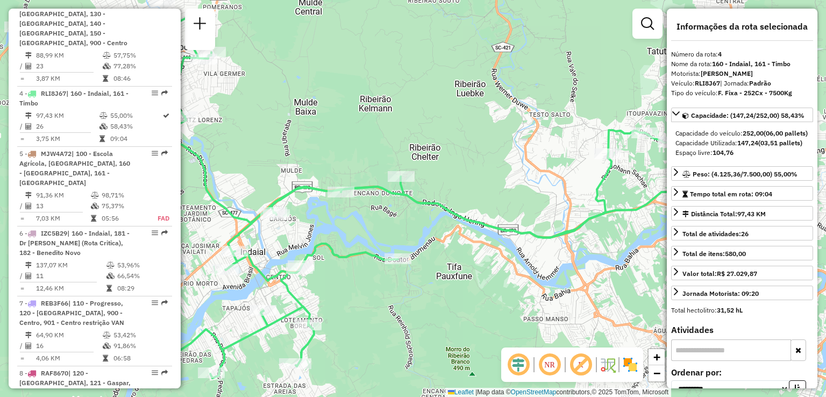
drag, startPoint x: 423, startPoint y: 138, endPoint x: 347, endPoint y: 123, distance: 77.7
click at [348, 123] on div "Janela de atendimento Grade de atendimento Capacidade Transportadoras Veículos …" at bounding box center [413, 198] width 826 height 397
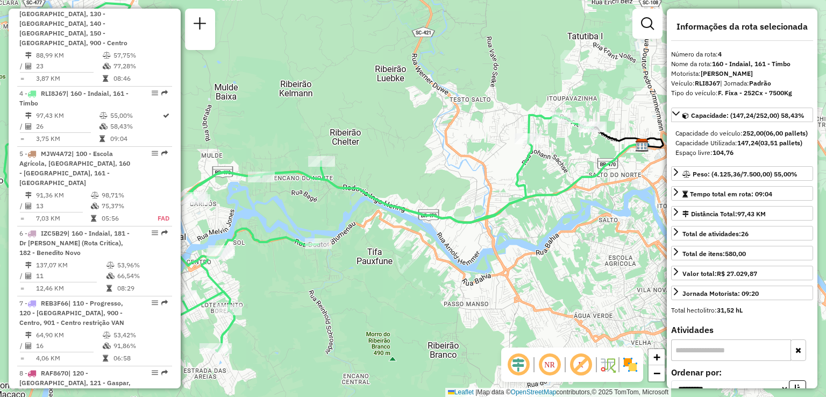
drag, startPoint x: 431, startPoint y: 154, endPoint x: 372, endPoint y: 151, distance: 58.7
click at [372, 151] on div "Janela de atendimento Grade de atendimento Capacidade Transportadoras Veículos …" at bounding box center [413, 198] width 826 height 397
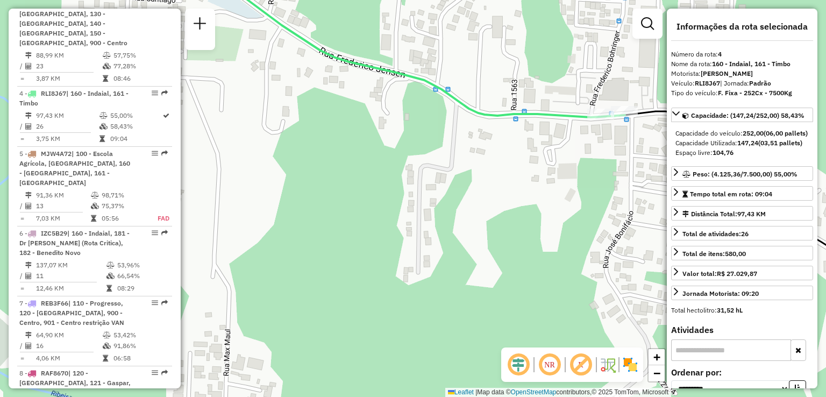
drag, startPoint x: 526, startPoint y: 138, endPoint x: 512, endPoint y: 144, distance: 15.4
click at [512, 144] on div "Janela de atendimento Grade de atendimento Capacidade Transportadoras Veículos …" at bounding box center [413, 198] width 826 height 397
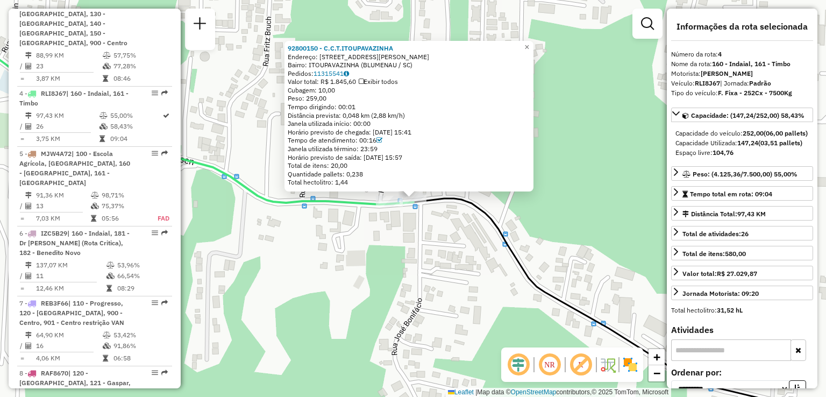
click at [551, 208] on div "92800150 - C.C.T.ITOUPAVAZINHA Endereço: R Frederico Jensen 2350 Bairro: ITOUPA…" at bounding box center [413, 198] width 826 height 397
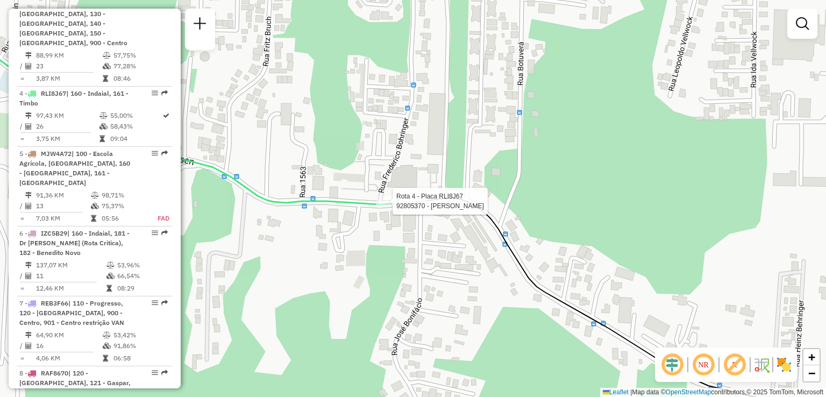
select select "**********"
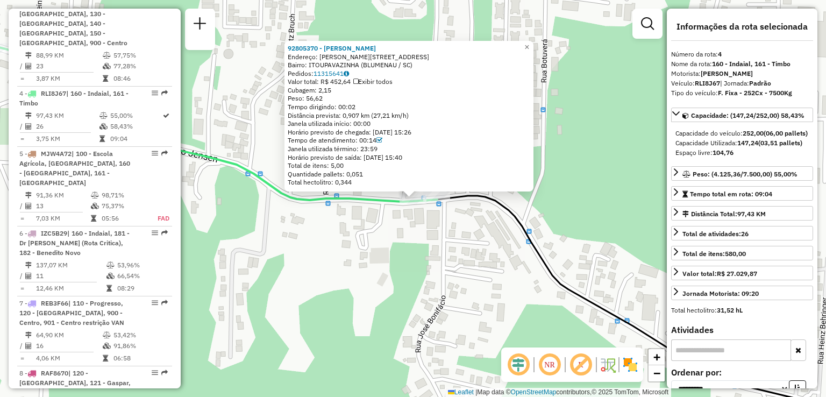
click at [363, 217] on div "92805370 - JEAN MARCELO HAVENST Endereço: R FREDERICO JENSEN 2391 Bairro: ITOUP…" at bounding box center [413, 198] width 826 height 397
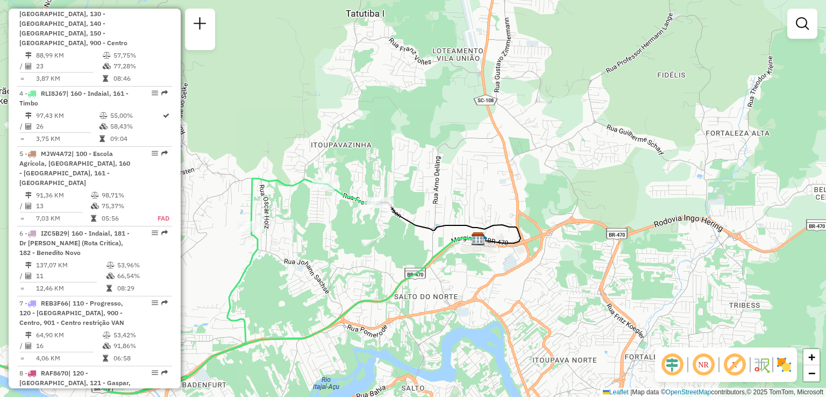
drag, startPoint x: 333, startPoint y: 236, endPoint x: 385, endPoint y: 222, distance: 53.3
click at [396, 220] on div "Janela de atendimento Grade de atendimento Capacidade Transportadoras Veículos …" at bounding box center [413, 198] width 826 height 397
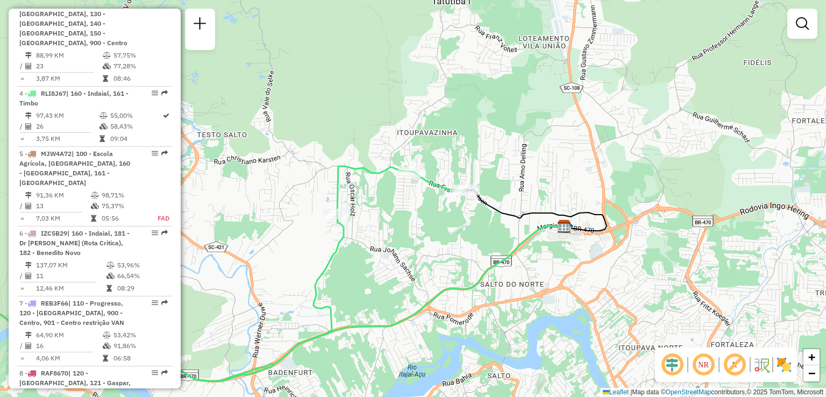
drag, startPoint x: 372, startPoint y: 229, endPoint x: 413, endPoint y: 224, distance: 41.2
click at [413, 225] on div "Janela de atendimento Grade de atendimento Capacidade Transportadoras Veículos …" at bounding box center [413, 198] width 826 height 397
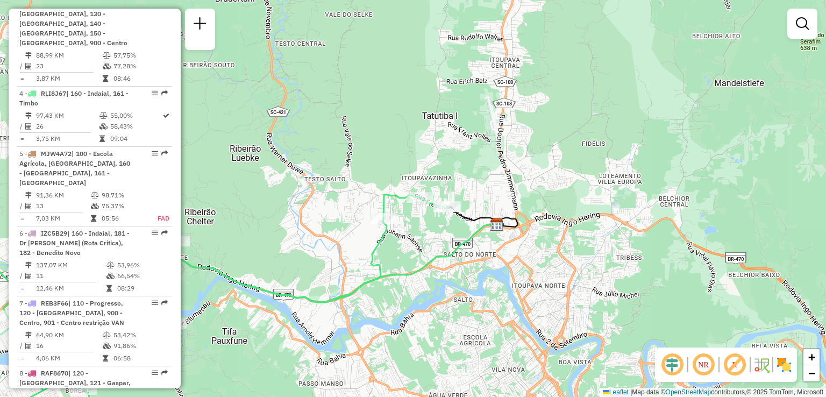
drag, startPoint x: 428, startPoint y: 239, endPoint x: 454, endPoint y: 239, distance: 25.8
click at [454, 239] on div "Janela de atendimento Grade de atendimento Capacidade Transportadoras Veículos …" at bounding box center [413, 198] width 826 height 397
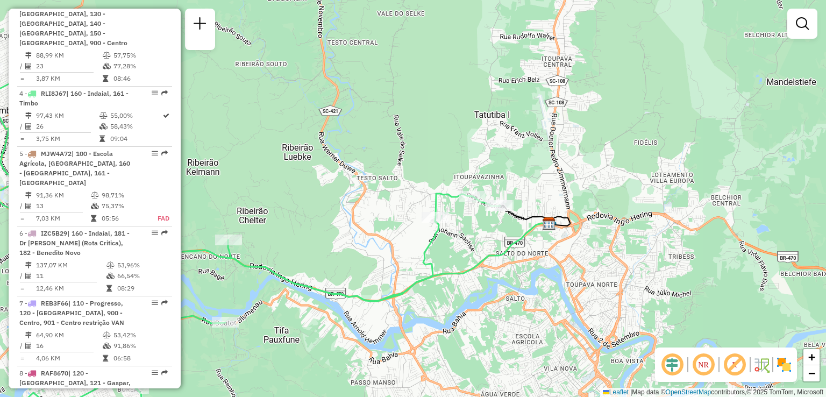
drag, startPoint x: 380, startPoint y: 247, endPoint x: 422, endPoint y: 231, distance: 44.4
click at [416, 235] on div "Janela de atendimento Grade de atendimento Capacidade Transportadoras Veículos …" at bounding box center [413, 198] width 826 height 397
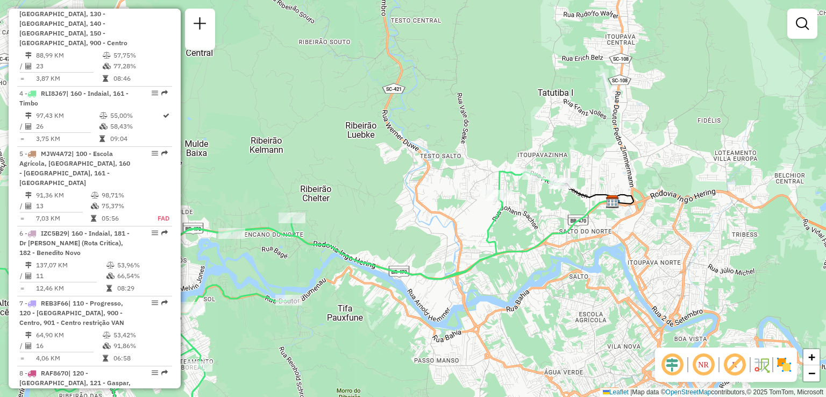
drag, startPoint x: 391, startPoint y: 224, endPoint x: 428, endPoint y: 211, distance: 39.3
click at [426, 213] on div "Janela de atendimento Grade de atendimento Capacidade Transportadoras Veículos …" at bounding box center [413, 198] width 826 height 397
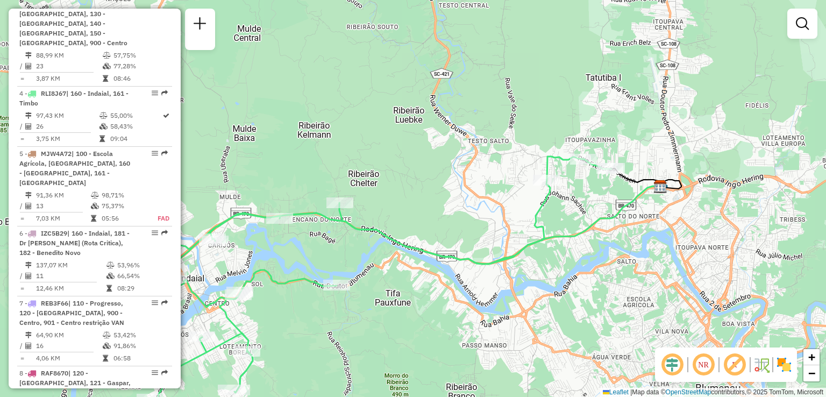
click at [454, 203] on div "Janela de atendimento Grade de atendimento Capacidade Transportadoras Veículos …" at bounding box center [413, 198] width 826 height 397
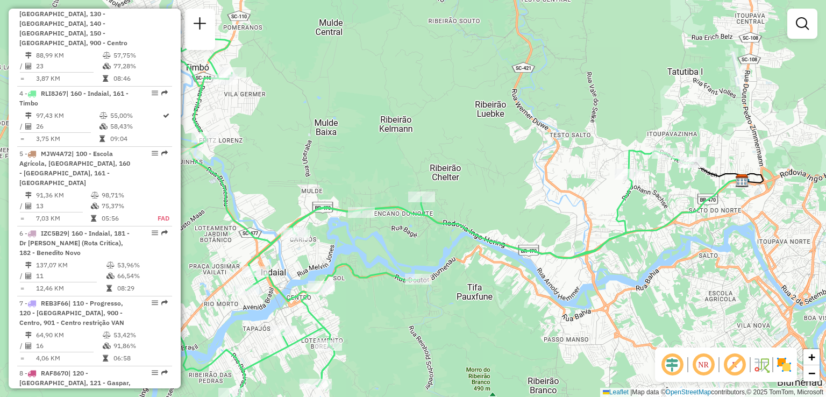
drag, startPoint x: 514, startPoint y: 191, endPoint x: 540, endPoint y: 186, distance: 26.4
click at [533, 188] on div "Janela de atendimento Grade de atendimento Capacidade Transportadoras Veículos …" at bounding box center [413, 198] width 826 height 397
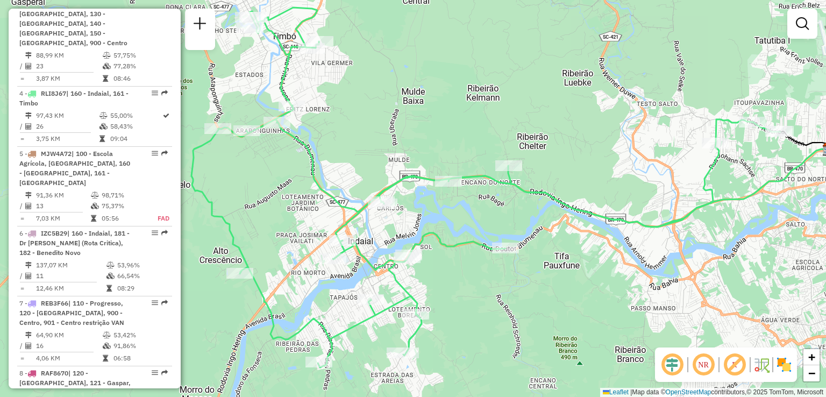
drag, startPoint x: 482, startPoint y: 229, endPoint x: 471, endPoint y: 191, distance: 39.3
click at [471, 191] on div "Janela de atendimento Grade de atendimento Capacidade Transportadoras Veículos …" at bounding box center [413, 198] width 826 height 397
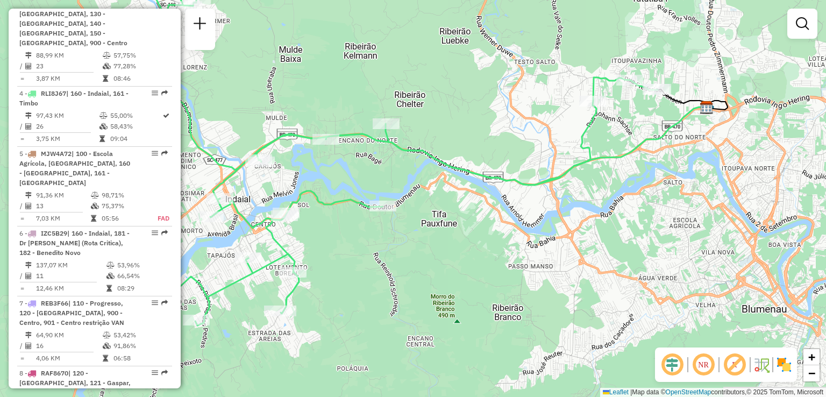
drag, startPoint x: 571, startPoint y: 157, endPoint x: 519, endPoint y: 158, distance: 51.6
click at [528, 158] on div "Janela de atendimento Grade de atendimento Capacidade Transportadoras Veículos …" at bounding box center [413, 198] width 826 height 397
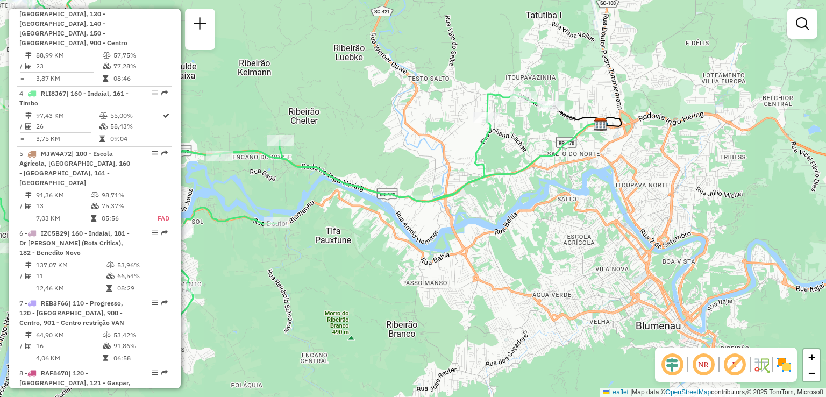
drag, startPoint x: 542, startPoint y: 160, endPoint x: 529, endPoint y: 162, distance: 13.1
click at [529, 162] on icon at bounding box center [324, 149] width 553 height 105
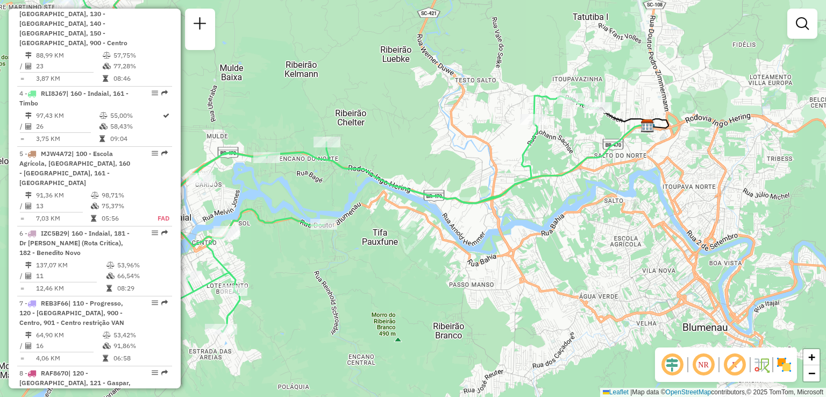
drag, startPoint x: 590, startPoint y: 138, endPoint x: 609, endPoint y: 138, distance: 18.8
click at [609, 138] on div "Janela de atendimento Grade de atendimento Capacidade Transportadoras Veículos …" at bounding box center [413, 198] width 826 height 397
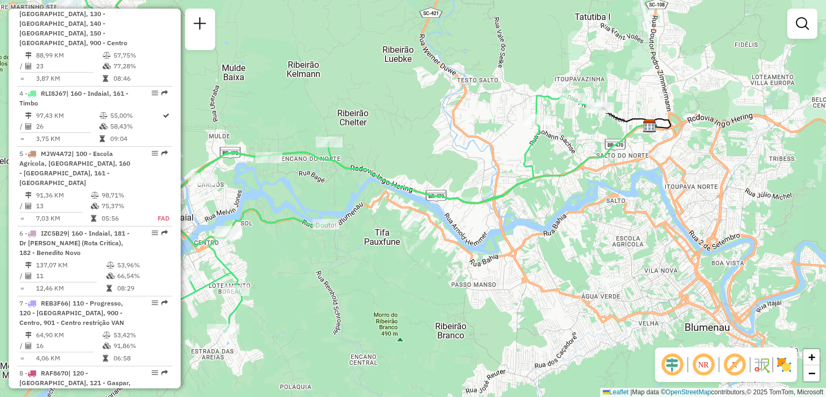
drag, startPoint x: 583, startPoint y: 155, endPoint x: 592, endPoint y: 152, distance: 9.9
click at [624, 153] on icon at bounding box center [373, 150] width 553 height 105
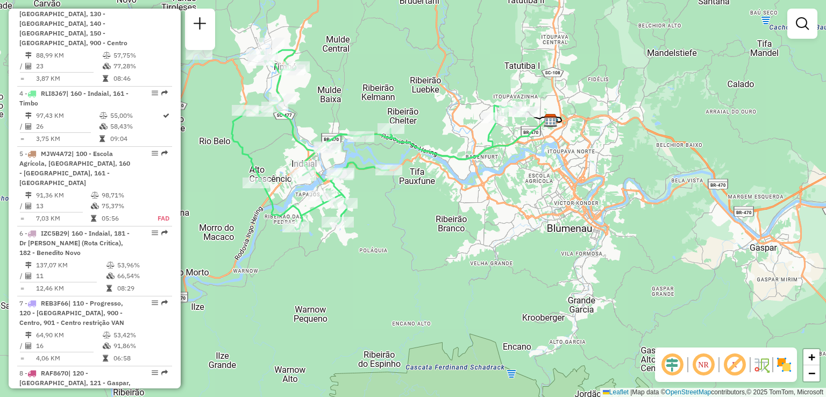
drag, startPoint x: 468, startPoint y: 147, endPoint x: 428, endPoint y: 132, distance: 42.9
click at [428, 132] on div "Janela de atendimento Grade de atendimento Capacidade Transportadoras Veículos …" at bounding box center [413, 198] width 826 height 397
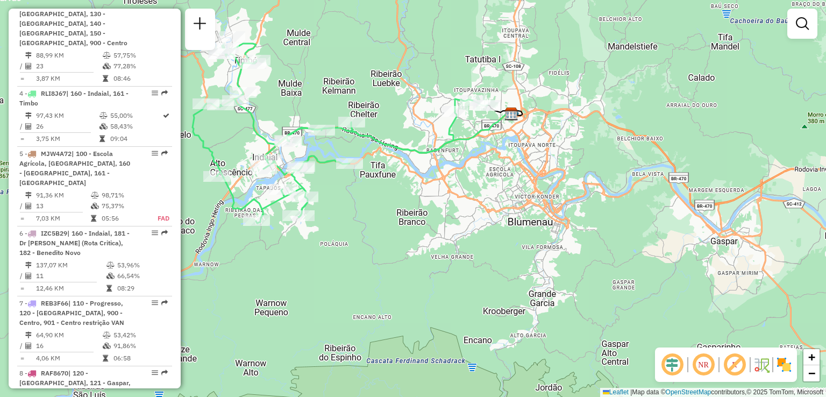
drag, startPoint x: 480, startPoint y: 140, endPoint x: 440, endPoint y: 133, distance: 39.8
click at [440, 133] on div "Janela de atendimento Grade de atendimento Capacidade Transportadoras Veículos …" at bounding box center [413, 198] width 826 height 397
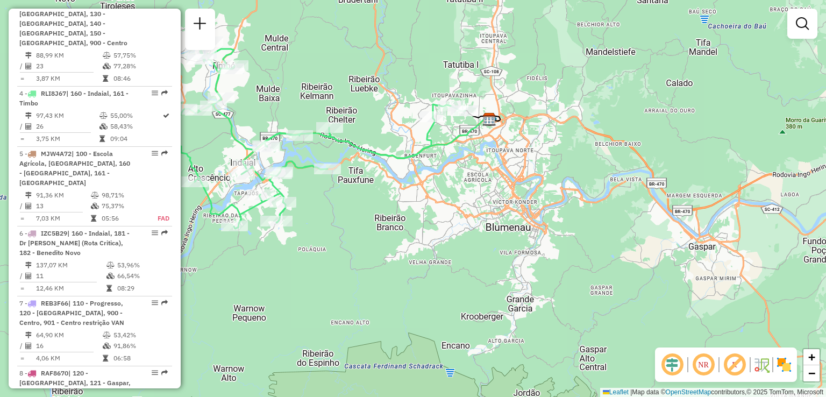
drag, startPoint x: 460, startPoint y: 144, endPoint x: 438, endPoint y: 149, distance: 22.7
click at [438, 149] on icon at bounding box center [351, 132] width 276 height 52
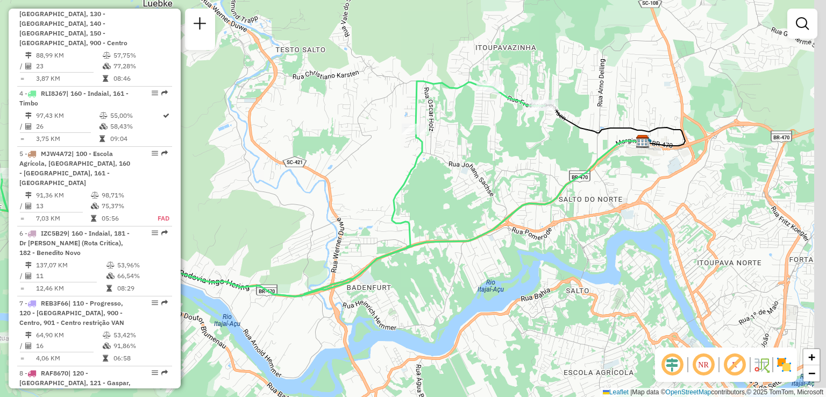
drag, startPoint x: 494, startPoint y: 136, endPoint x: 473, endPoint y: 128, distance: 22.3
click at [473, 136] on div "Janela de atendimento Grade de atendimento Capacidade Transportadoras Veículos …" at bounding box center [413, 198] width 826 height 397
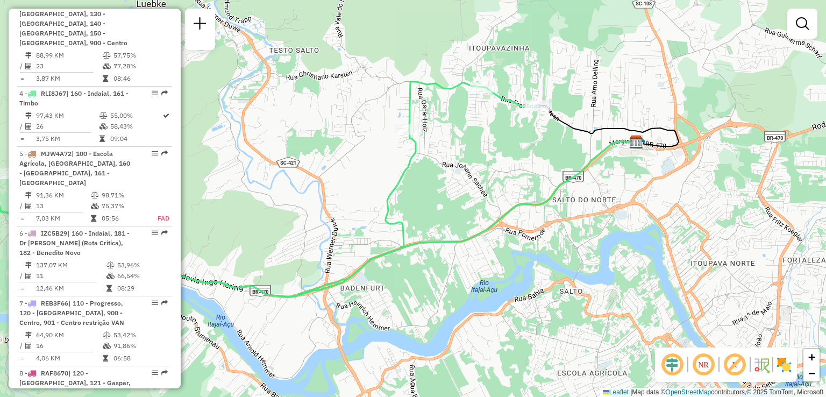
drag, startPoint x: 505, startPoint y: 126, endPoint x: 494, endPoint y: 127, distance: 11.9
click at [494, 127] on div "Janela de atendimento Grade de atendimento Capacidade Transportadoras Veículos …" at bounding box center [413, 198] width 826 height 397
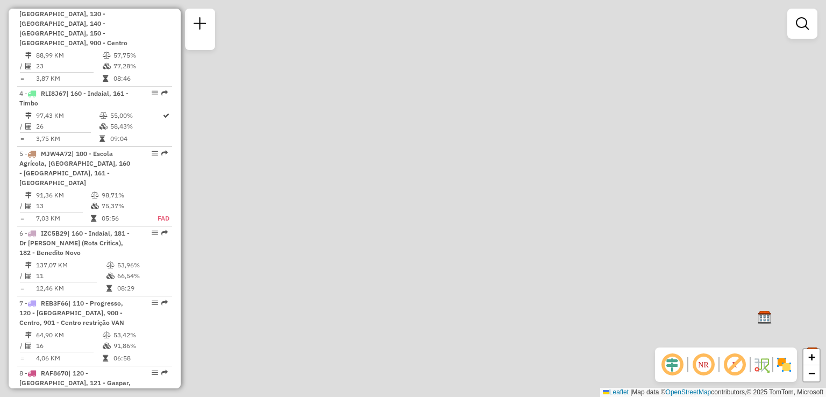
scroll to position [0, 0]
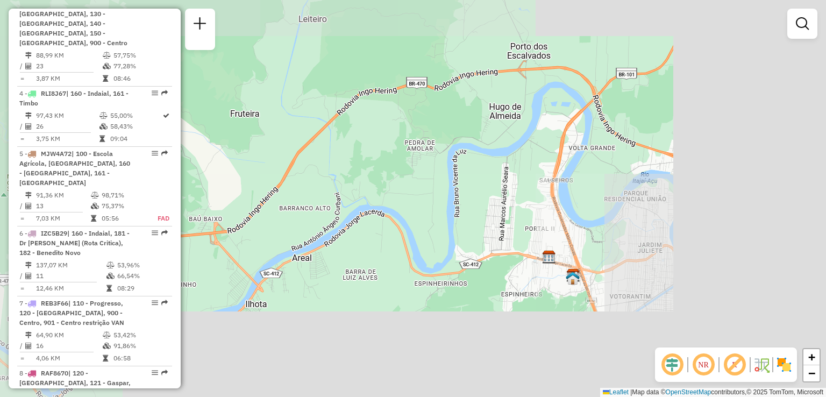
click at [338, 202] on div "Janela de atendimento Grade de atendimento Capacidade Transportadoras Veículos …" at bounding box center [413, 198] width 826 height 397
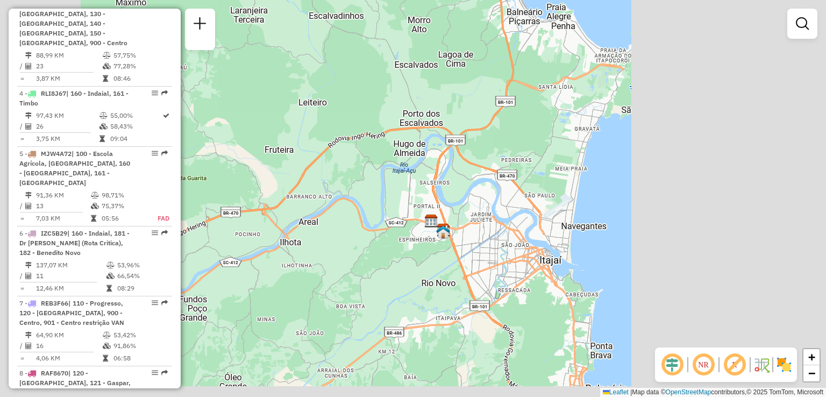
click at [488, 205] on div "Janela de atendimento Grade de atendimento Capacidade Transportadoras Veículos …" at bounding box center [413, 198] width 826 height 397
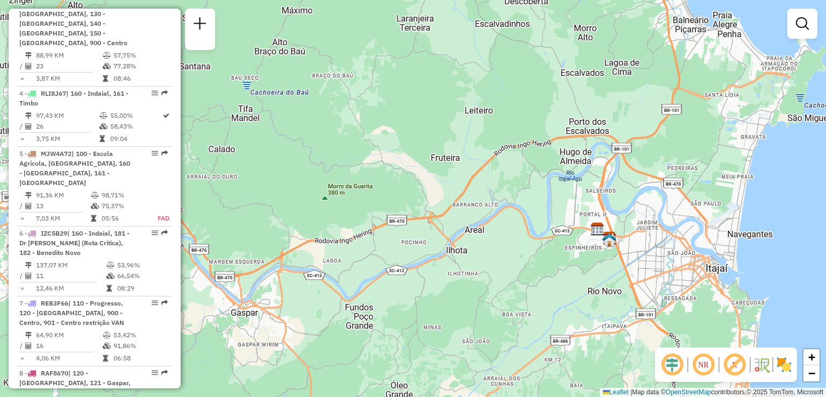
drag, startPoint x: 427, startPoint y: 203, endPoint x: 518, endPoint y: 202, distance: 91.4
click at [527, 203] on div "Janela de atendimento Grade de atendimento Capacidade Transportadoras Veículos …" at bounding box center [413, 198] width 826 height 397
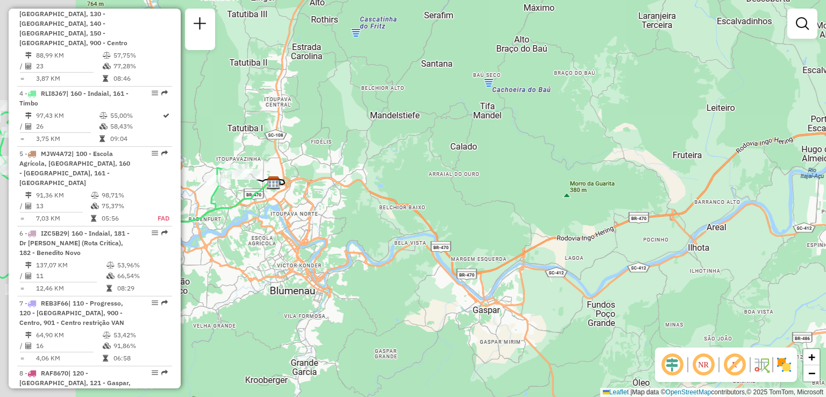
drag, startPoint x: 480, startPoint y: 201, endPoint x: 575, endPoint y: 205, distance: 95.3
click at [575, 205] on div "Janela de atendimento Grade de atendimento Capacidade Transportadoras Veículos …" at bounding box center [413, 198] width 826 height 397
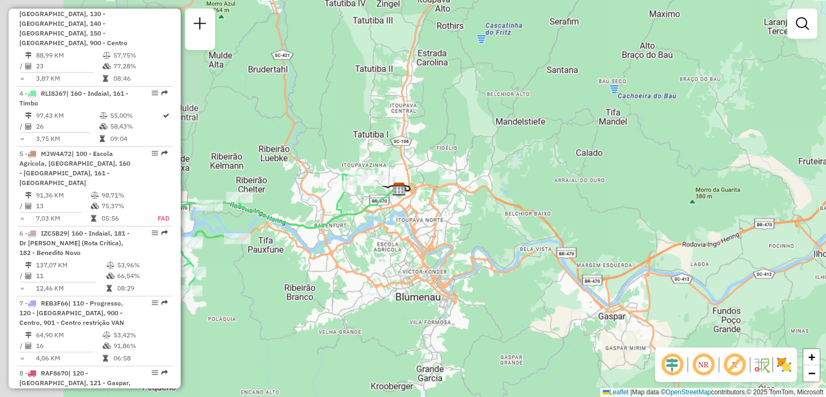
drag, startPoint x: 487, startPoint y: 206, endPoint x: 541, endPoint y: 218, distance: 55.6
click at [541, 218] on div "Janela de atendimento Grade de atendimento Capacidade Transportadoras Veículos …" at bounding box center [413, 198] width 826 height 397
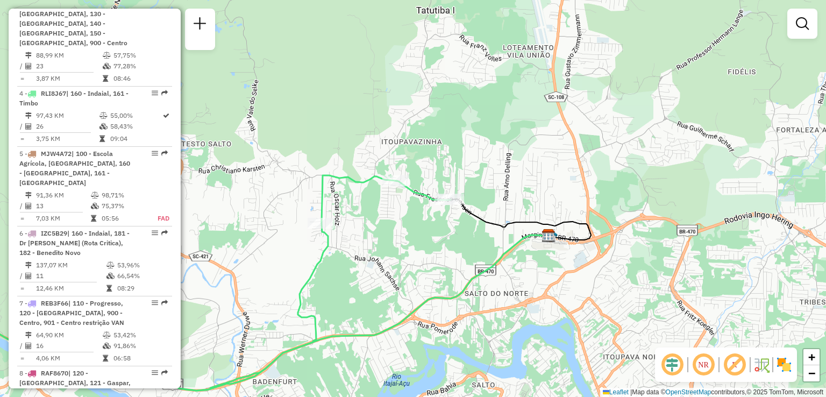
drag, startPoint x: 437, startPoint y: 208, endPoint x: 462, endPoint y: 239, distance: 40.9
click at [462, 239] on div "Janela de atendimento Grade de atendimento Capacidade Transportadoras Veículos …" at bounding box center [413, 198] width 826 height 397
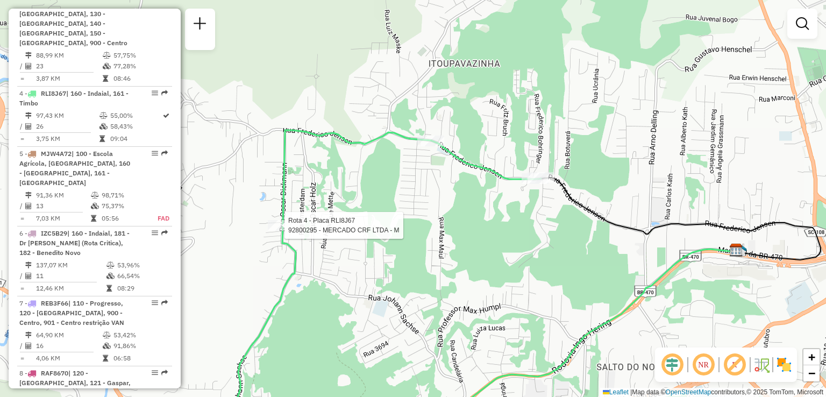
select select "**********"
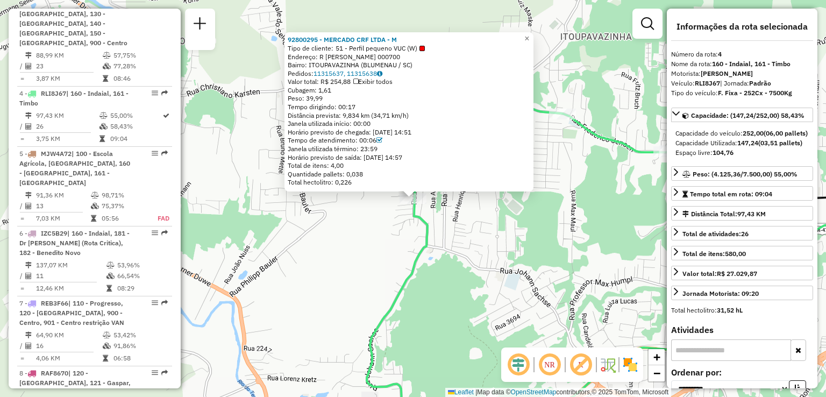
click at [368, 237] on div "92800295 - MERCADO CRF LTDA - M Tipo de cliente: 51 - Perfil pequeno VUC (W) En…" at bounding box center [413, 198] width 826 height 397
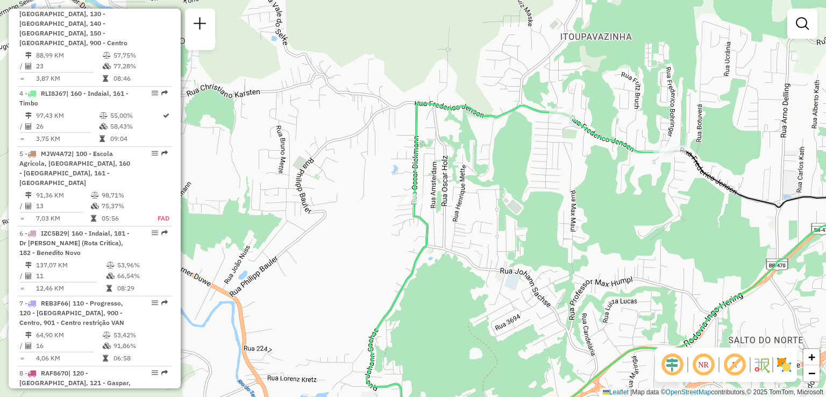
drag, startPoint x: 465, startPoint y: 232, endPoint x: 415, endPoint y: 311, distance: 93.7
click at [415, 317] on div "Janela de atendimento Grade de atendimento Capacidade Transportadoras Veículos …" at bounding box center [413, 198] width 826 height 397
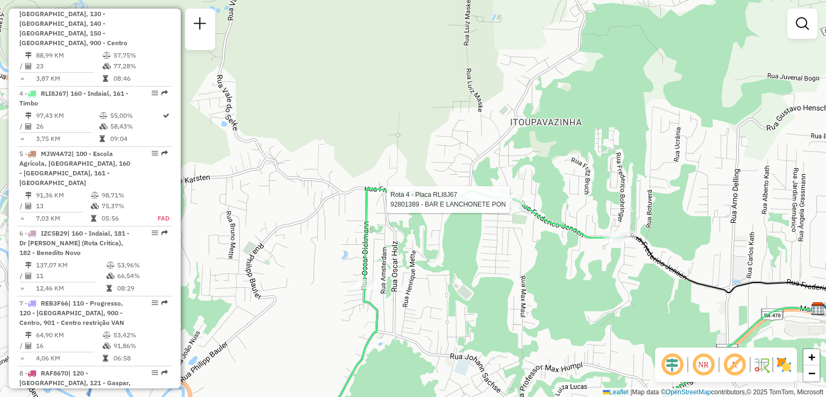
select select "**********"
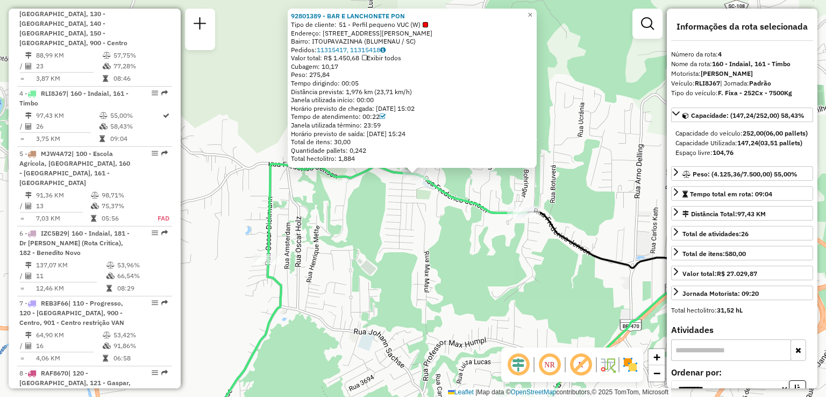
drag, startPoint x: 341, startPoint y: 275, endPoint x: 367, endPoint y: 235, distance: 47.4
click at [358, 244] on div "Rota 4 - Placa RLI8J67 92801389 - BAR E LANCHONETE PON 92801389 - BAR E LANCHON…" at bounding box center [413, 198] width 826 height 397
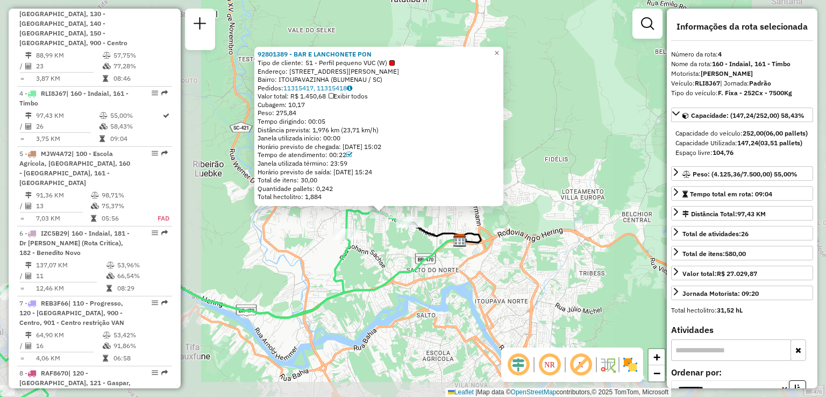
drag, startPoint x: 389, startPoint y: 226, endPoint x: 409, endPoint y: 208, distance: 26.6
click at [408, 208] on div "92801389 - BAR E LANCHONETE PON Tipo de cliente: 51 - Perfil pequeno VUC (W) En…" at bounding box center [413, 198] width 826 height 397
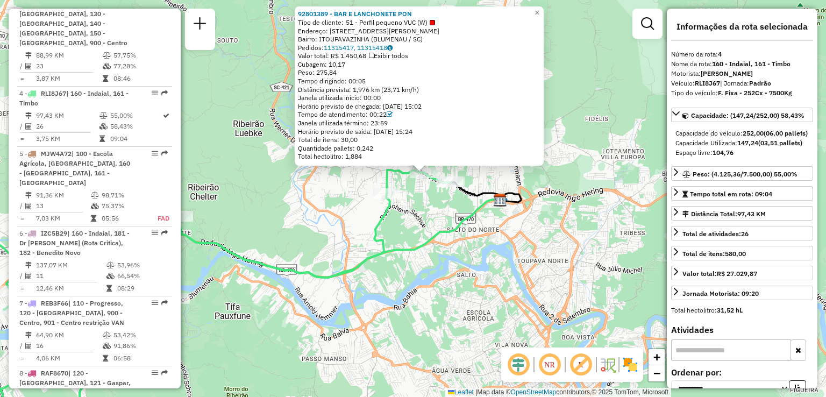
drag, startPoint x: 423, startPoint y: 211, endPoint x: 453, endPoint y: 211, distance: 30.1
click at [453, 211] on div "92801389 - BAR E LANCHONETE PON Tipo de cliente: 51 - Perfil pequeno VUC (W) En…" at bounding box center [413, 198] width 826 height 397
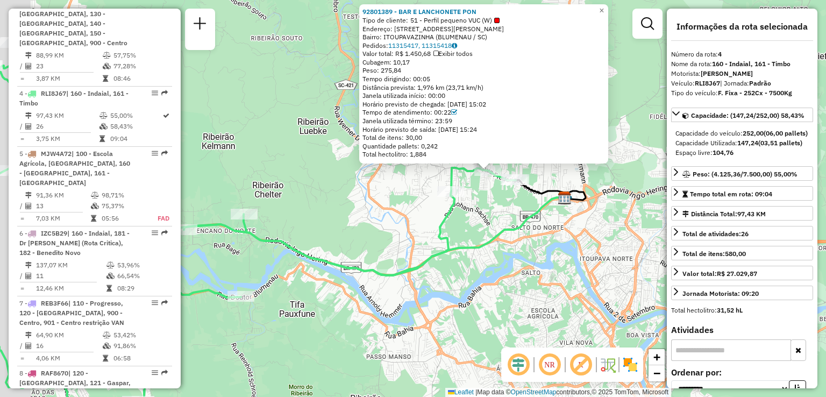
drag, startPoint x: 433, startPoint y: 219, endPoint x: 467, endPoint y: 213, distance: 34.4
click at [467, 213] on div "92801389 - BAR E LANCHONETE PON Tipo de cliente: 51 - Perfil pequeno VUC (W) En…" at bounding box center [413, 198] width 826 height 397
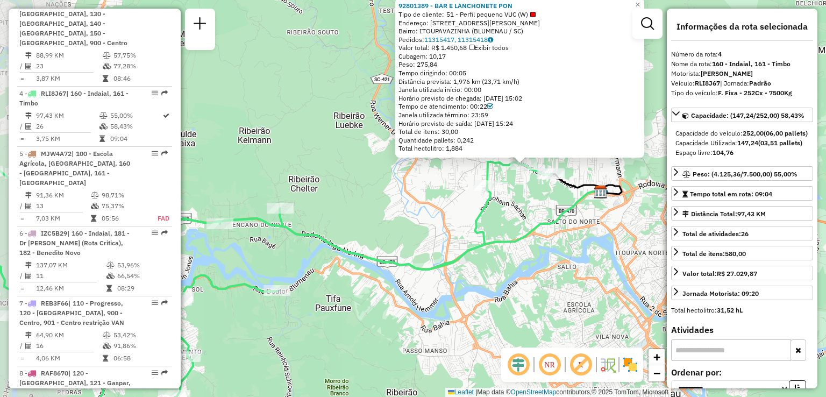
drag, startPoint x: 367, startPoint y: 225, endPoint x: 441, endPoint y: 202, distance: 77.1
click at [414, 208] on div "92801389 - BAR E LANCHONETE PON Tipo de cliente: 51 - Perfil pequeno VUC (W) En…" at bounding box center [413, 198] width 826 height 397
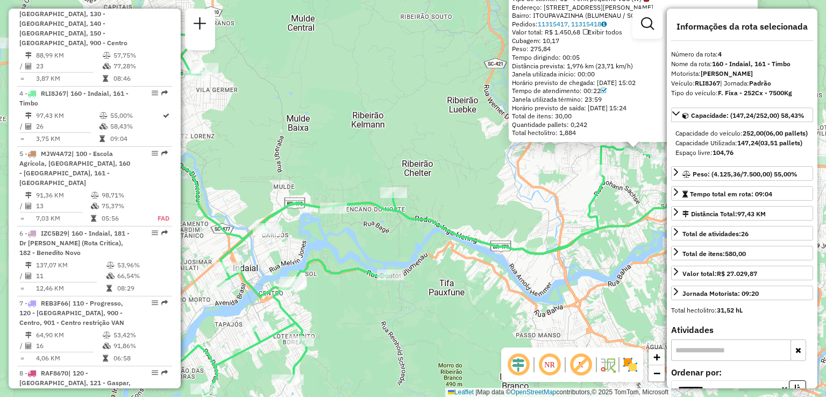
drag, startPoint x: 466, startPoint y: 210, endPoint x: 472, endPoint y: 212, distance: 6.1
click at [476, 211] on div "92801389 - BAR E LANCHONETE PON Tipo de cliente: 51 - Perfil pequeno VUC (W) En…" at bounding box center [413, 198] width 826 height 397
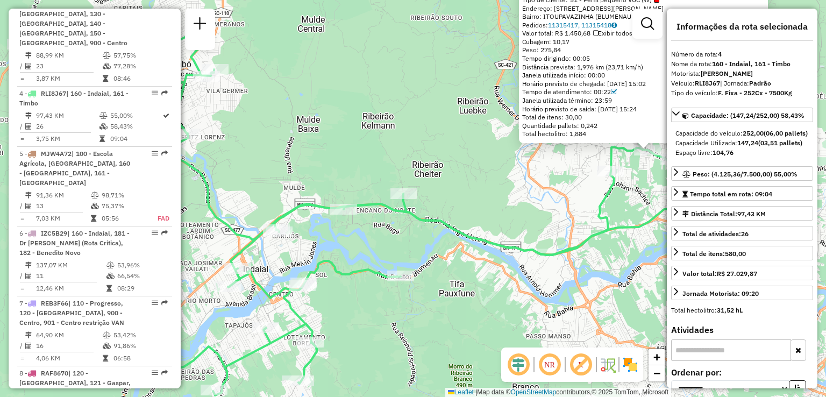
click at [494, 212] on div "92801389 - BAR E LANCHONETE PON Tipo de cliente: 51 - Perfil pequeno VUC (W) En…" at bounding box center [413, 198] width 826 height 397
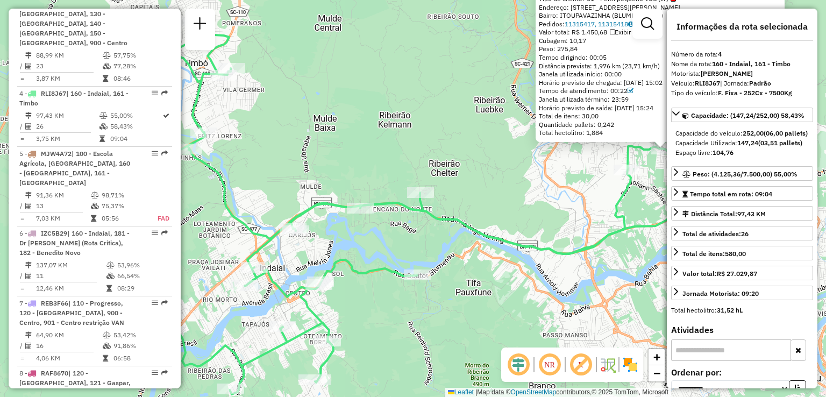
drag, startPoint x: 488, startPoint y: 212, endPoint x: 532, endPoint y: 180, distance: 54.8
click at [527, 184] on div "92801389 - BAR E LANCHONETE PON Tipo de cliente: 51 - Perfil pequeno VUC (W) En…" at bounding box center [413, 198] width 826 height 397
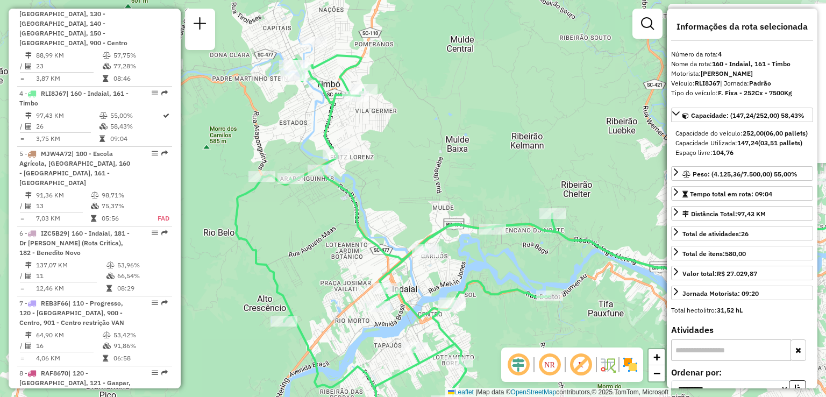
drag, startPoint x: 485, startPoint y: 203, endPoint x: 536, endPoint y: 283, distance: 94.6
click at [536, 283] on div "92801389 - BAR E LANCHONETE PON Tipo de cliente: 51 - Perfil pequeno VUC (W) En…" at bounding box center [413, 198] width 826 height 397
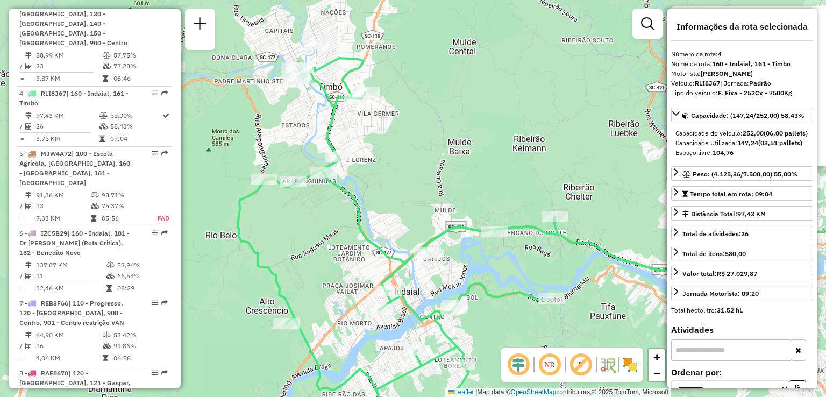
drag, startPoint x: 430, startPoint y: 153, endPoint x: 490, endPoint y: 215, distance: 86.3
click at [490, 216] on div "Rota 4 - Placa RLI8J67 92826614 - VARLENE RODRIGUES FI 92801389 - BAR E LANCHON…" at bounding box center [413, 198] width 826 height 397
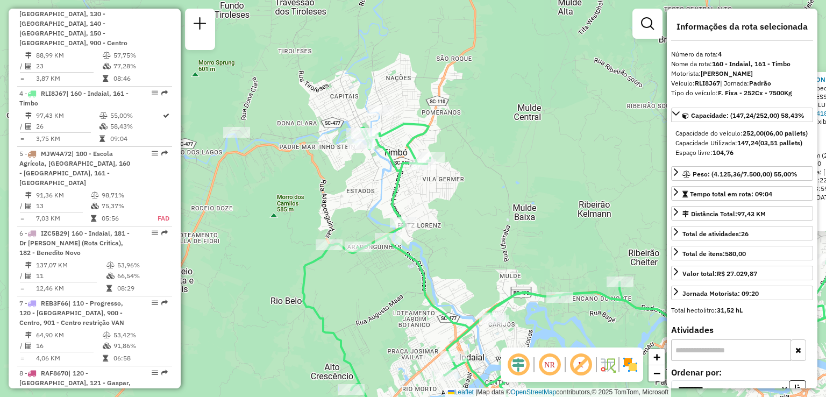
drag, startPoint x: 459, startPoint y: 169, endPoint x: 449, endPoint y: 155, distance: 17.3
click at [452, 158] on div "92801389 - BAR E LANCHONETE PON Tipo de cliente: 51 - Perfil pequeno VUC (W) En…" at bounding box center [413, 198] width 826 height 397
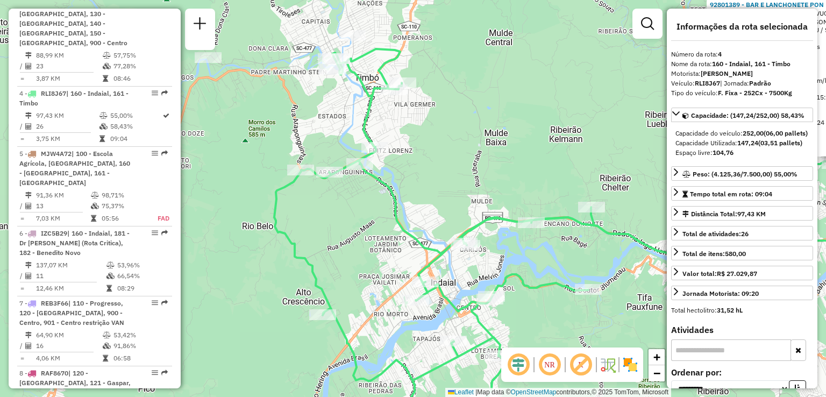
drag, startPoint x: 483, startPoint y: 238, endPoint x: 443, endPoint y: 166, distance: 83.0
click at [438, 167] on div "92801389 - BAR E LANCHONETE PON Tipo de cliente: 51 - Perfil pequeno VUC (W) En…" at bounding box center [413, 198] width 826 height 397
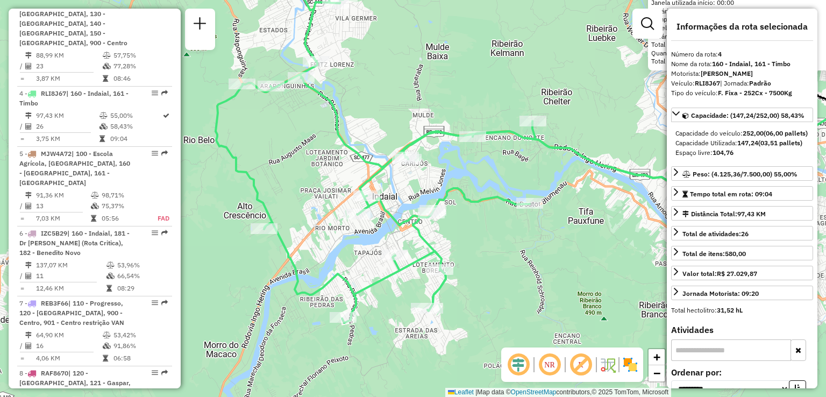
drag, startPoint x: 518, startPoint y: 183, endPoint x: 508, endPoint y: 162, distance: 23.6
click at [509, 164] on div "92801389 - BAR E LANCHONETE PON Tipo de cliente: 51 - Perfil pequeno VUC (W) En…" at bounding box center [413, 198] width 826 height 397
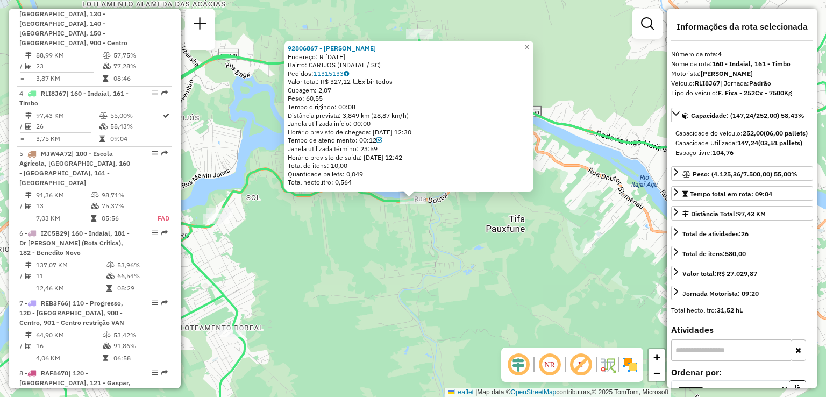
click at [431, 256] on div "92806867 - LUINI PATRICIA MOREI Endereço: R 7 DE SETEMBRO 1142 Bairro: CARIJOS …" at bounding box center [413, 198] width 826 height 397
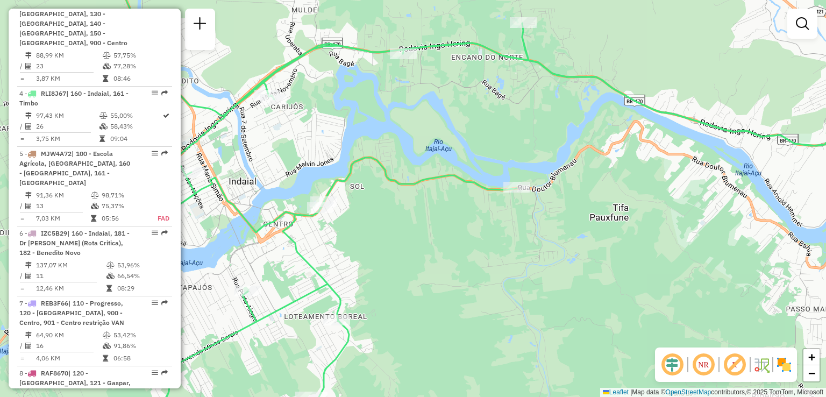
drag, startPoint x: 418, startPoint y: 252, endPoint x: 525, endPoint y: 240, distance: 107.1
click at [523, 240] on div "Janela de atendimento Grade de atendimento Capacidade Transportadoras Veículos …" at bounding box center [413, 198] width 826 height 397
drag, startPoint x: 508, startPoint y: 250, endPoint x: 550, endPoint y: 239, distance: 43.7
click at [550, 239] on div "Janela de atendimento Grade de atendimento Capacidade Transportadoras Veículos …" at bounding box center [413, 198] width 826 height 397
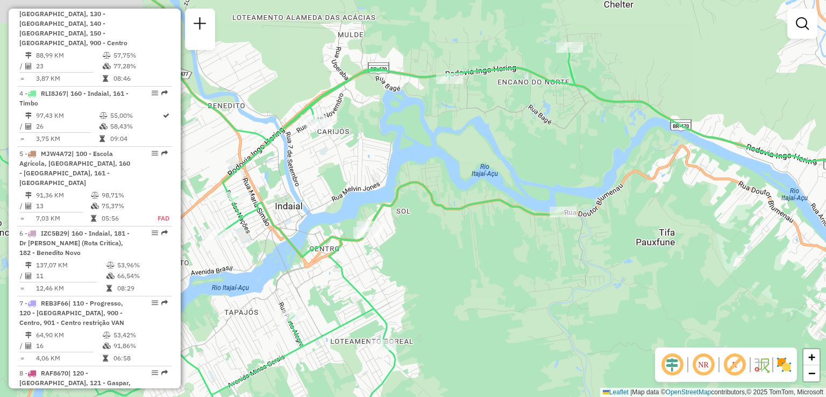
drag, startPoint x: 521, startPoint y: 219, endPoint x: 524, endPoint y: 305, distance: 85.6
click at [509, 350] on div "Janela de atendimento Grade de atendimento Capacidade Transportadoras Veículos …" at bounding box center [413, 198] width 826 height 397
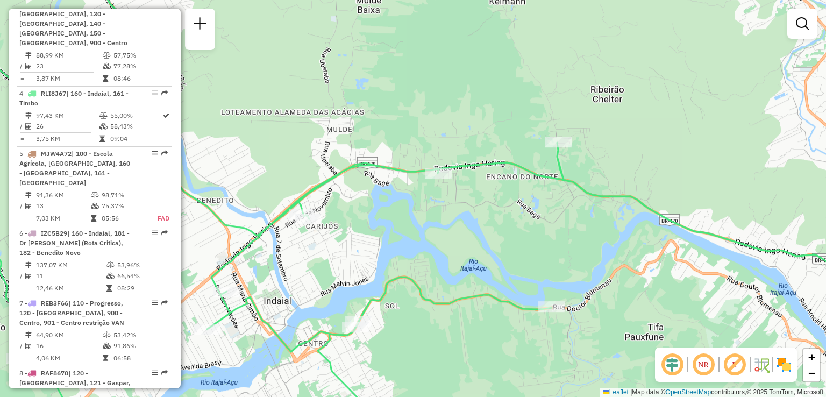
click at [538, 233] on div "Janela de atendimento Grade de atendimento Capacidade Transportadoras Veículos …" at bounding box center [413, 198] width 826 height 397
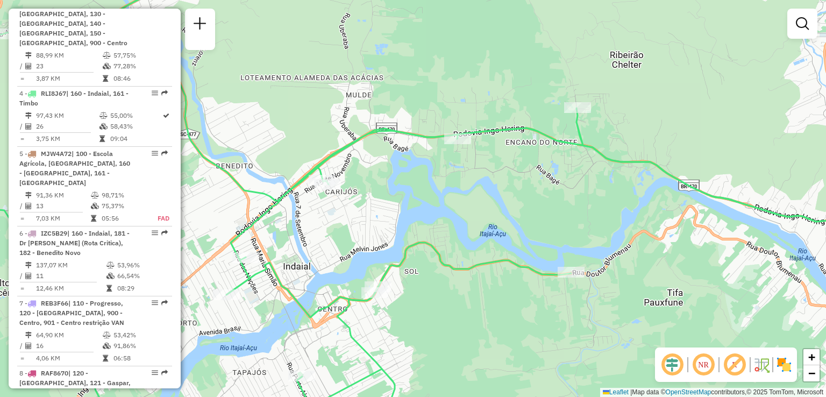
click at [540, 246] on div "Janela de atendimento Grade de atendimento Capacidade Transportadoras Veículos …" at bounding box center [413, 198] width 826 height 397
select select "**********"
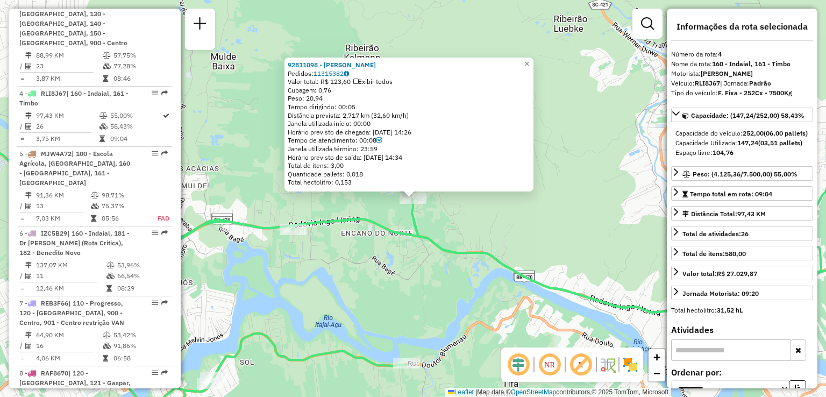
click at [511, 212] on div "92811098 - VANDERSON FERNANDES Pedidos: 11315382 Valor total: R$ 123,60 Exibir …" at bounding box center [413, 198] width 826 height 397
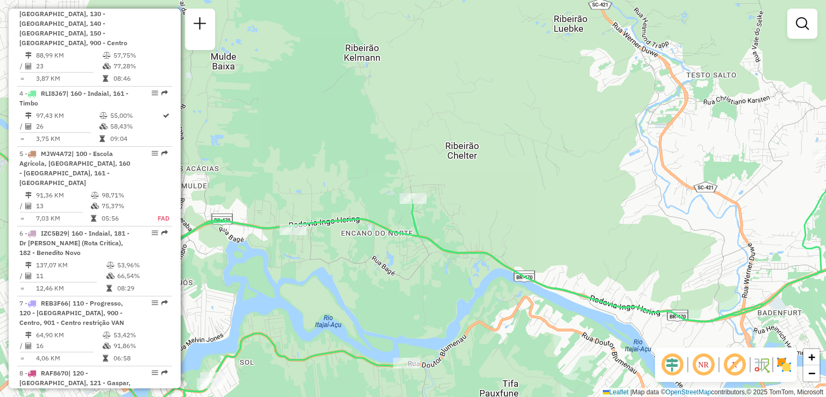
drag, startPoint x: 532, startPoint y: 269, endPoint x: 493, endPoint y: 182, distance: 96.0
click at [517, 219] on icon at bounding box center [412, 198] width 991 height 476
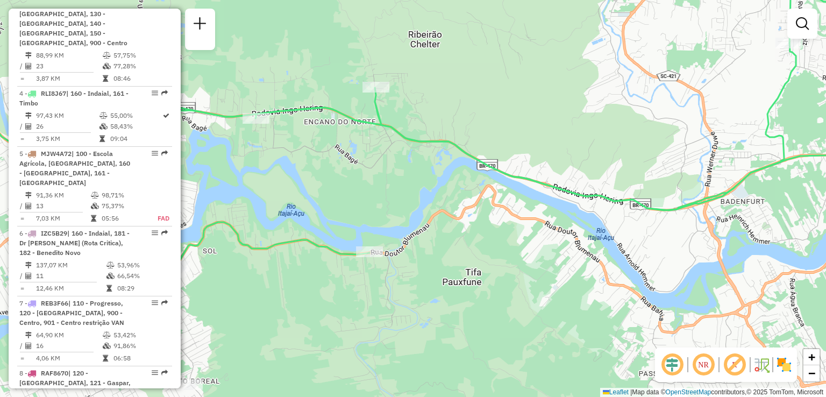
drag, startPoint x: 523, startPoint y: 278, endPoint x: 486, endPoint y: 241, distance: 52.1
click at [488, 243] on div "Janela de atendimento Grade de atendimento Capacidade Transportadoras Veículos …" at bounding box center [413, 198] width 826 height 397
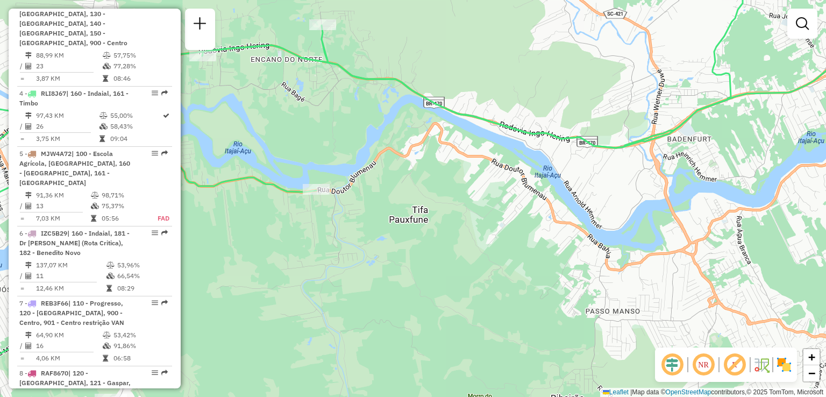
drag, startPoint x: 488, startPoint y: 252, endPoint x: 544, endPoint y: 269, distance: 59.2
click at [540, 269] on div "Janela de atendimento Grade de atendimento Capacidade Transportadoras Veículos …" at bounding box center [413, 198] width 826 height 397
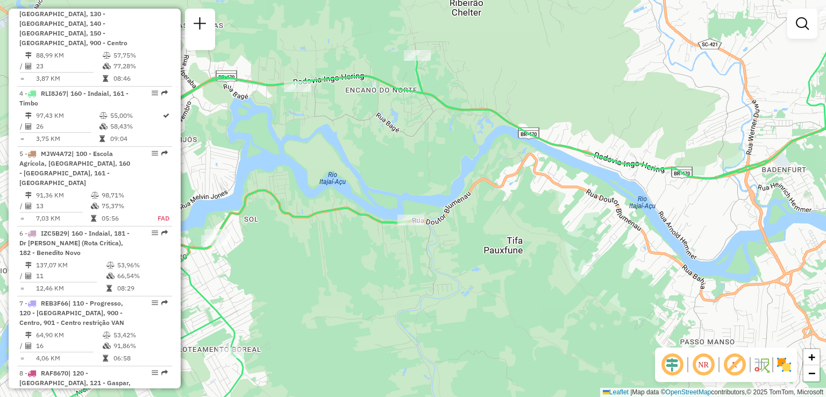
click at [553, 267] on div "Janela de atendimento Grade de atendimento Capacidade Transportadoras Veículos …" at bounding box center [413, 198] width 826 height 397
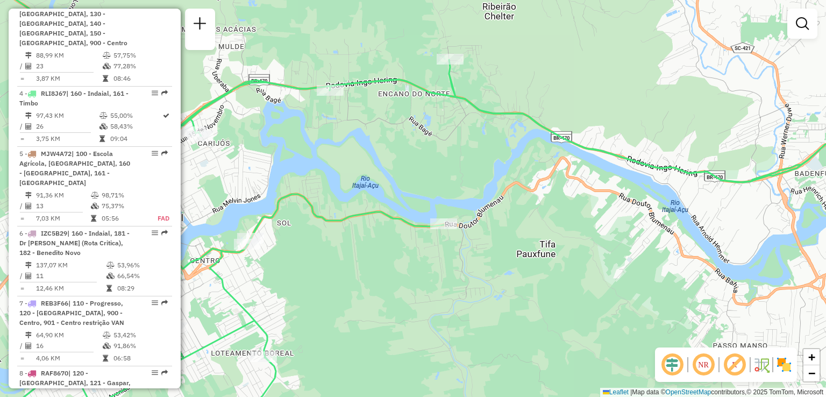
drag, startPoint x: 510, startPoint y: 254, endPoint x: 617, endPoint y: 229, distance: 110.0
click at [607, 233] on div "Janela de atendimento Grade de atendimento Capacidade Transportadoras Veículos …" at bounding box center [413, 198] width 826 height 397
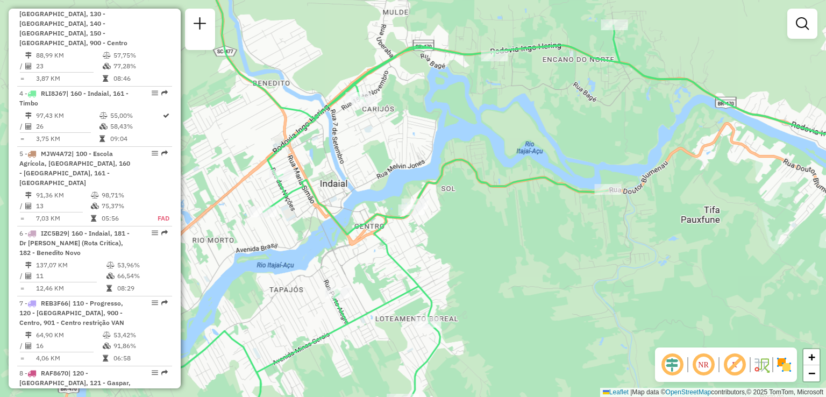
click at [559, 248] on div "Janela de atendimento Grade de atendimento Capacidade Transportadoras Veículos …" at bounding box center [413, 198] width 826 height 397
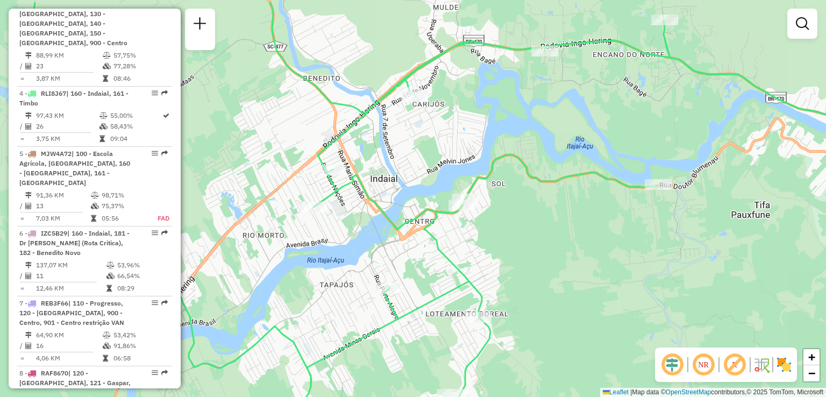
drag, startPoint x: 570, startPoint y: 244, endPoint x: 547, endPoint y: 282, distance: 44.6
click at [547, 282] on div "Janela de atendimento Grade de atendimento Capacidade Transportadoras Veículos …" at bounding box center [413, 198] width 826 height 397
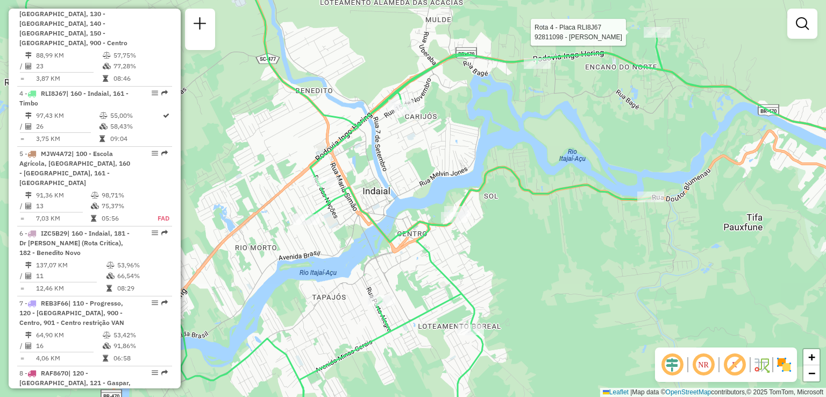
select select "**********"
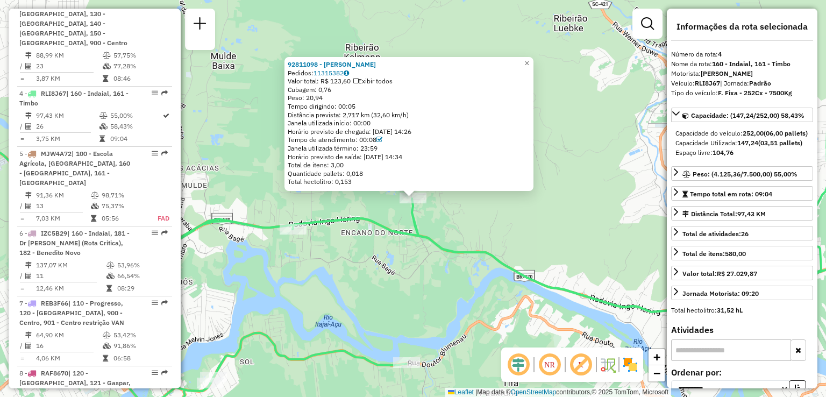
click at [574, 131] on div "92811098 - VANDERSON FERNANDES Pedidos: 11315382 Valor total: R$ 123,60 Exibir …" at bounding box center [413, 198] width 826 height 397
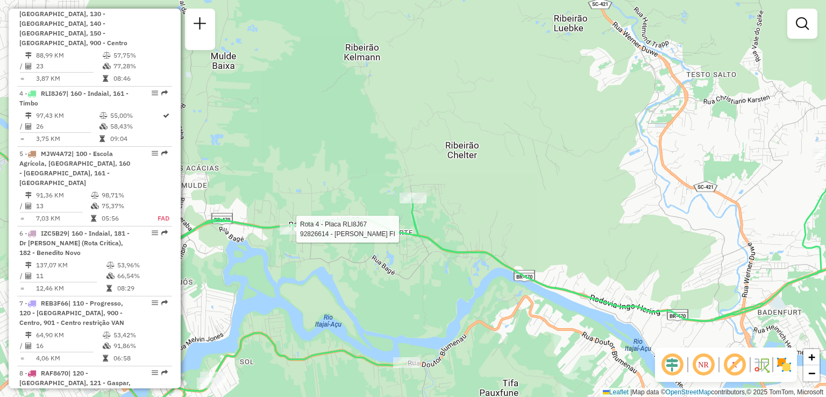
select select "**********"
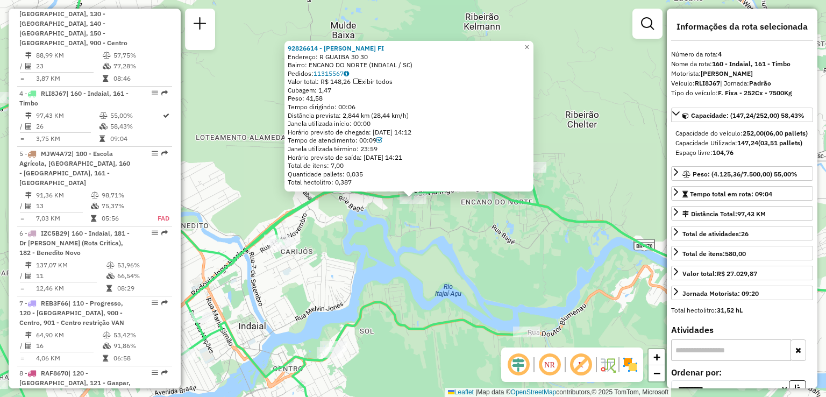
click at [415, 239] on div "92826614 - VARLENE RODRIGUES FI Endereço: R GUAIBA 30 30 Bairro: ENCANO DO NORT…" at bounding box center [413, 198] width 826 height 397
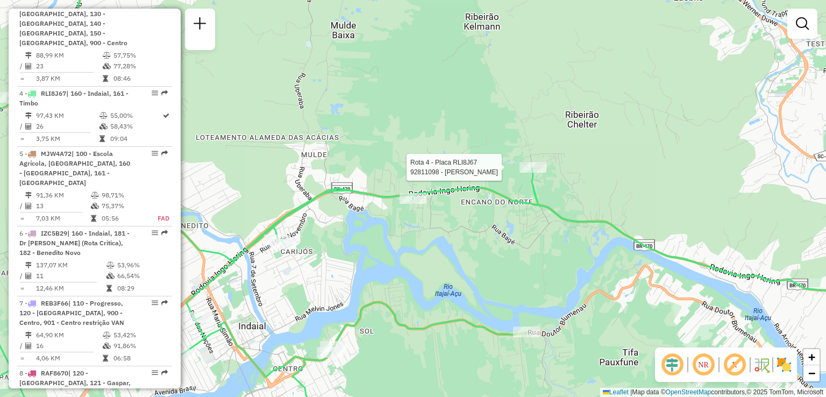
select select "**********"
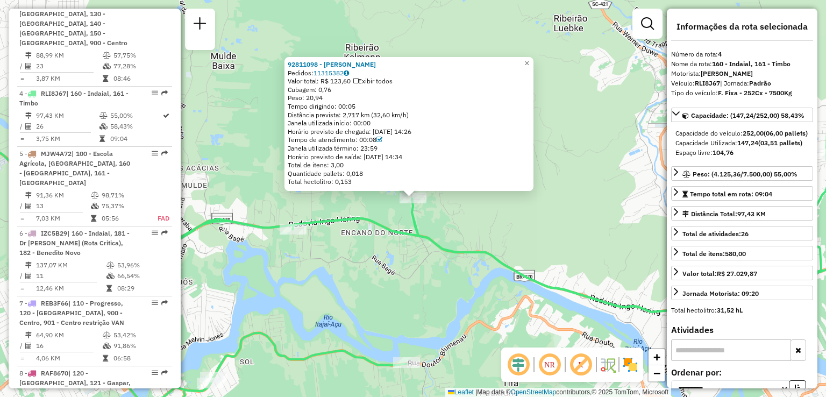
click at [449, 261] on div "92811098 - VANDERSON FERNANDES Pedidos: 11315382 Valor total: R$ 123,60 Exibir …" at bounding box center [413, 198] width 826 height 397
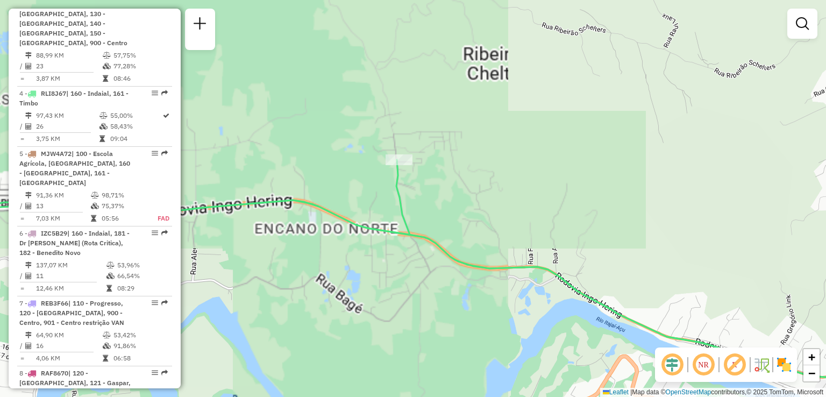
click at [534, 237] on icon at bounding box center [412, 298] width 991 height 277
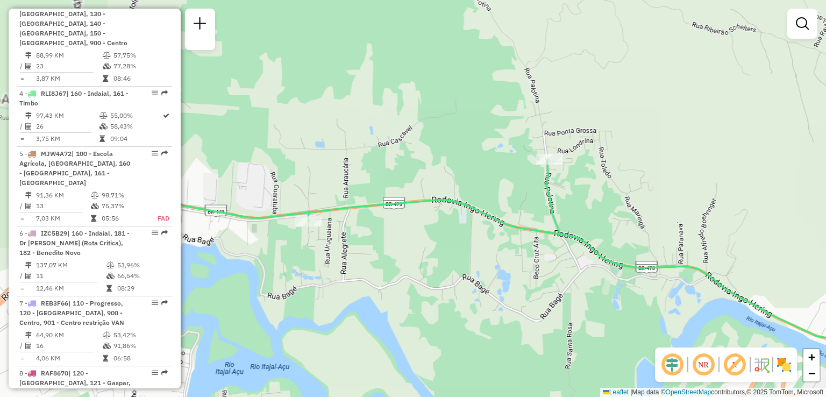
click at [467, 236] on div "Janela de atendimento Grade de atendimento Capacidade Transportadoras Veículos …" at bounding box center [413, 198] width 826 height 397
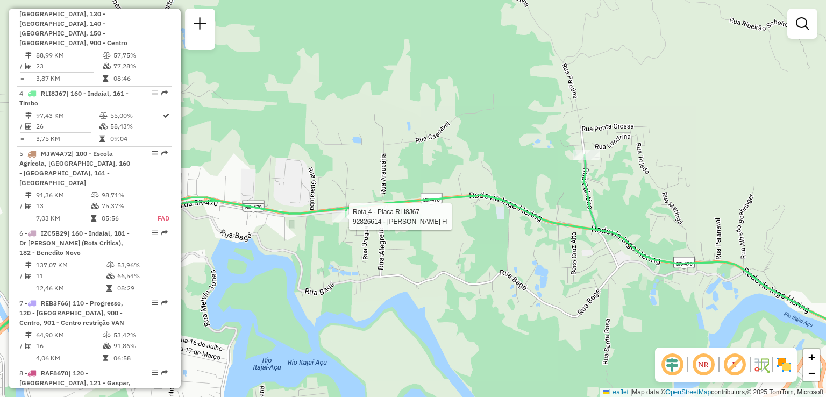
select select "**********"
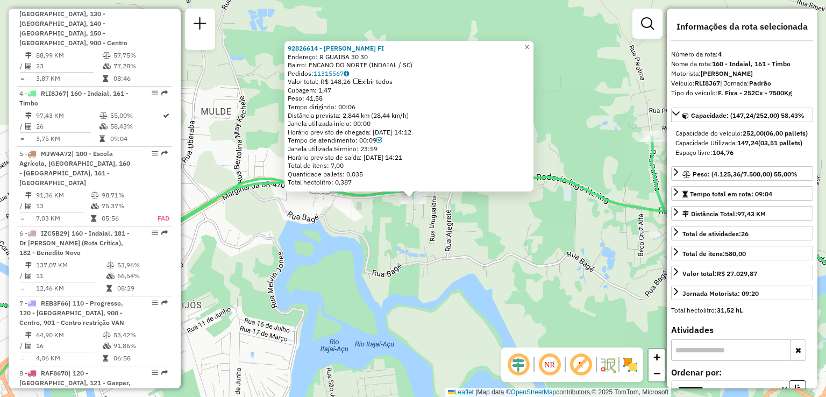
click at [421, 233] on div "92826614 - VARLENE RODRIGUES FI Endereço: R GUAIBA 30 30 Bairro: ENCANO DO NORT…" at bounding box center [413, 198] width 826 height 397
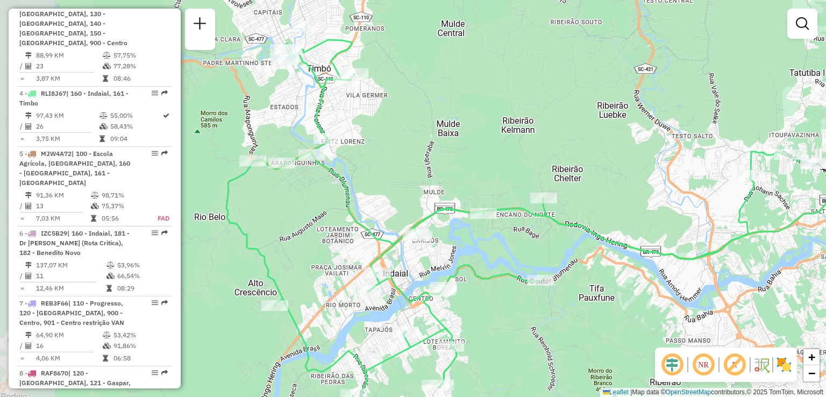
drag, startPoint x: 490, startPoint y: 241, endPoint x: 562, endPoint y: 216, distance: 76.0
click at [562, 217] on div "Janela de atendimento Grade de atendimento Capacidade Transportadoras Veículos …" at bounding box center [413, 198] width 826 height 397
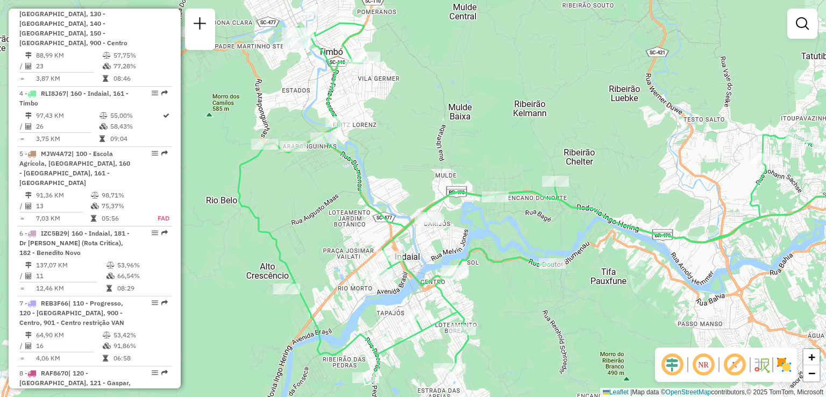
drag, startPoint x: 557, startPoint y: 198, endPoint x: 564, endPoint y: 192, distance: 8.8
click at [564, 192] on div "Janela de atendimento Grade de atendimento Capacidade Transportadoras Veículos …" at bounding box center [413, 198] width 826 height 397
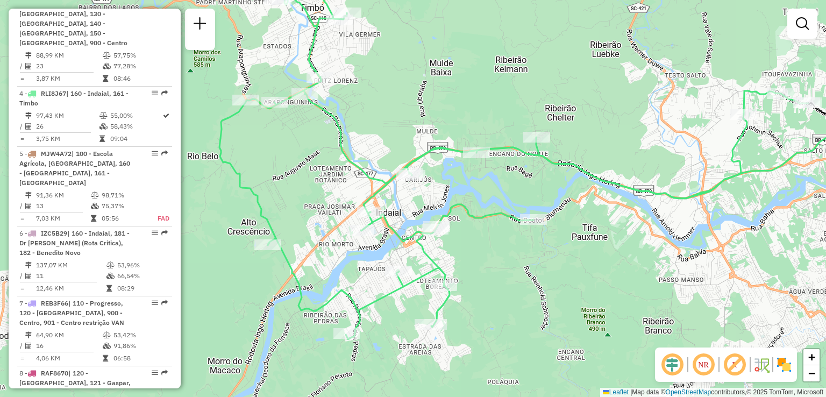
drag, startPoint x: 531, startPoint y: 218, endPoint x: 482, endPoint y: 195, distance: 54.4
click at [484, 196] on div "Janela de atendimento Grade de atendimento Capacidade Transportadoras Veículos …" at bounding box center [413, 198] width 826 height 397
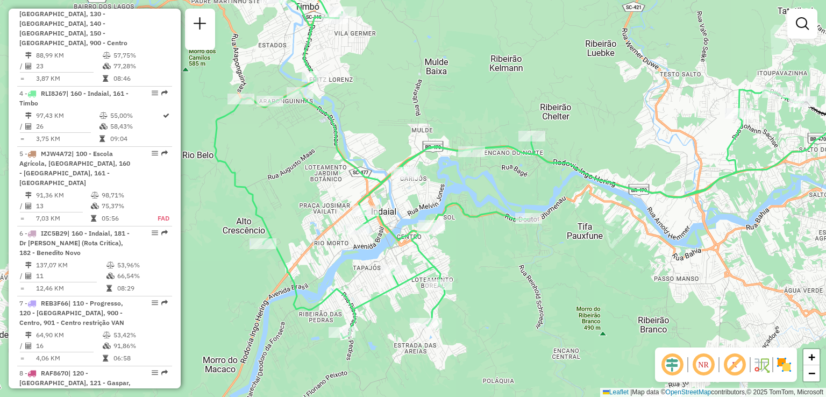
drag, startPoint x: 558, startPoint y: 216, endPoint x: 524, endPoint y: 208, distance: 34.8
click at [524, 208] on div "Rota 4 - Placa RLI8J67 92806867 - LUINI PATRICIA MOREI Janela de atendimento Gr…" at bounding box center [413, 198] width 826 height 397
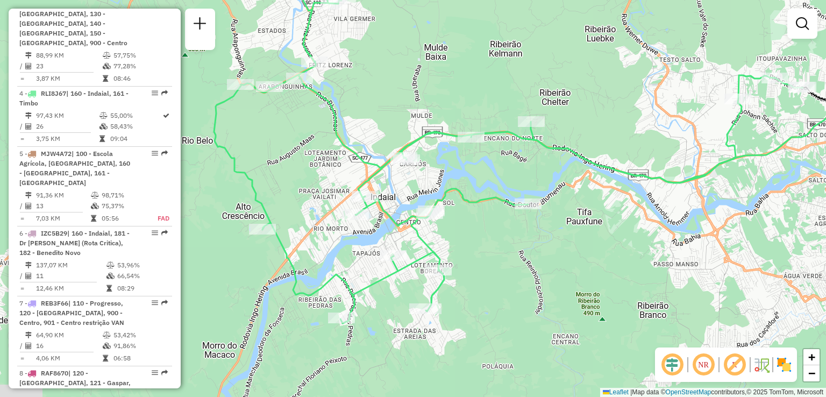
click at [656, 205] on div "Janela de atendimento Grade de atendimento Capacidade Transportadoras Veículos …" at bounding box center [413, 198] width 826 height 397
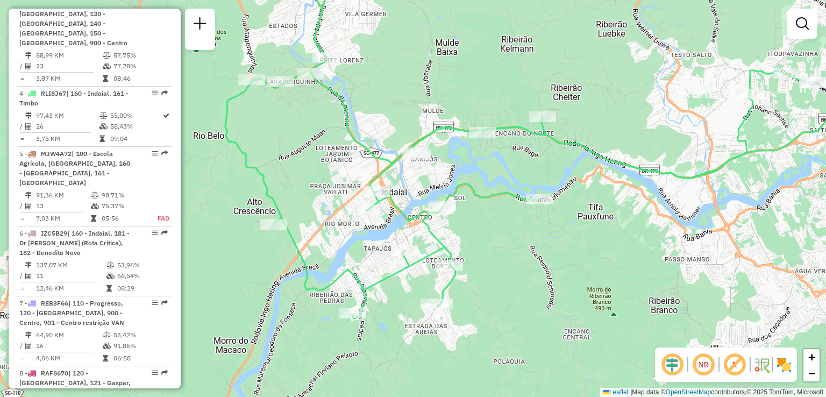
click at [604, 259] on div "Janela de atendimento Grade de atendimento Capacidade Transportadoras Veículos …" at bounding box center [413, 198] width 826 height 397
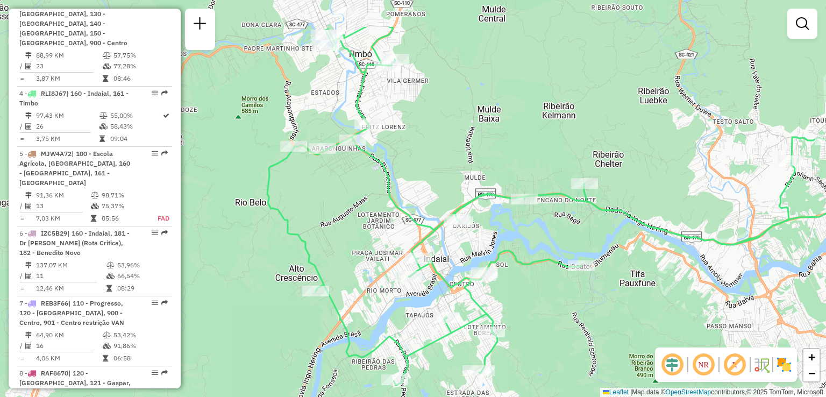
drag, startPoint x: 604, startPoint y: 259, endPoint x: 646, endPoint y: 326, distance: 79.2
click at [646, 326] on div "Janela de atendimento Grade de atendimento Capacidade Transportadoras Veículos …" at bounding box center [413, 198] width 826 height 397
click at [646, 325] on div "Janela de atendimento Grade de atendimento Capacidade Transportadoras Veículos …" at bounding box center [413, 198] width 826 height 397
select select "**********"
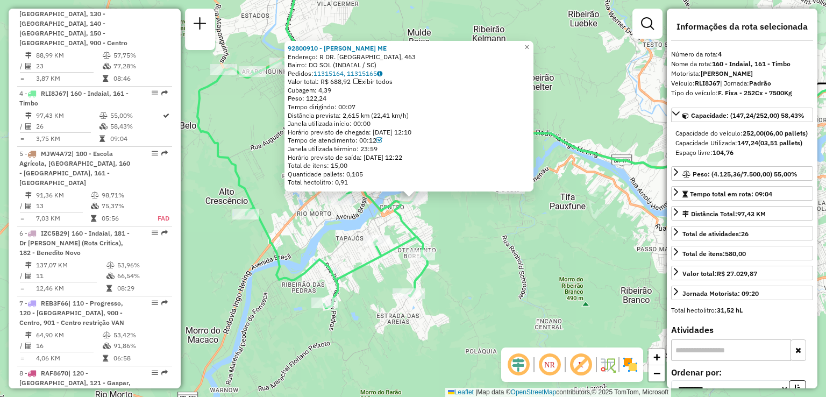
click at [512, 267] on div "92800910 - VALENTIN TAMBOSI ME Endereço: R DR. BLUMENAU, 463 Bairro: DO SOL (IN…" at bounding box center [413, 198] width 826 height 397
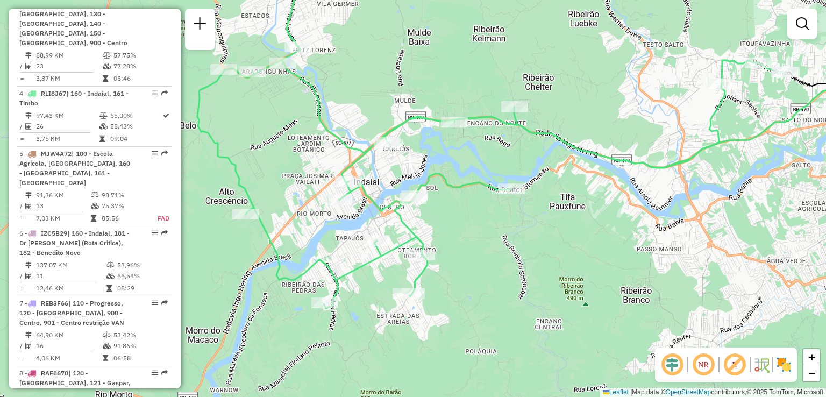
drag, startPoint x: 519, startPoint y: 217, endPoint x: 531, endPoint y: 240, distance: 25.7
click at [531, 240] on div "Janela de atendimento Grade de atendimento Capacidade Transportadoras Veículos …" at bounding box center [413, 198] width 826 height 397
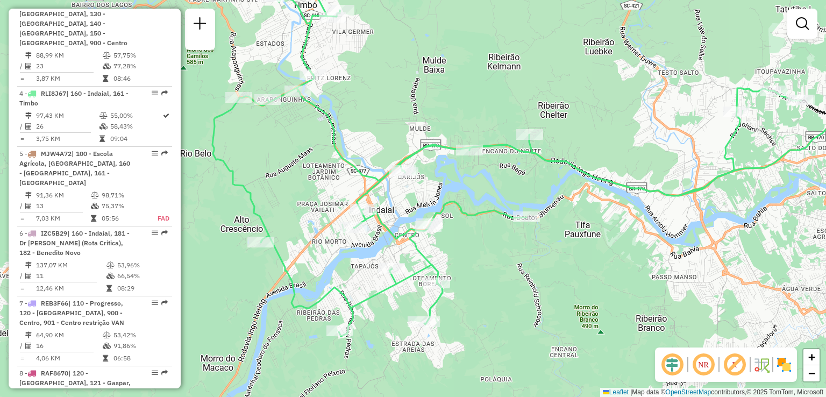
click at [549, 217] on div "Janela de atendimento Grade de atendimento Capacidade Transportadoras Veículos …" at bounding box center [413, 198] width 826 height 397
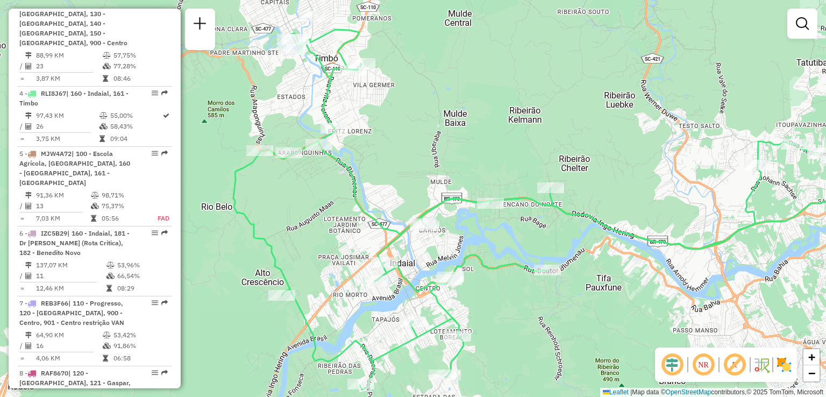
drag, startPoint x: 550, startPoint y: 217, endPoint x: 572, endPoint y: 208, distance: 24.6
click at [572, 224] on div "Janela de atendimento Grade de atendimento Capacidade Transportadoras Veículos …" at bounding box center [413, 198] width 826 height 397
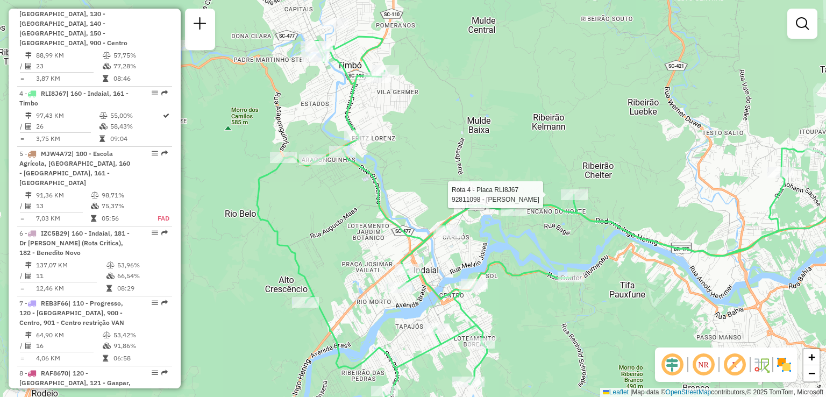
select select "**********"
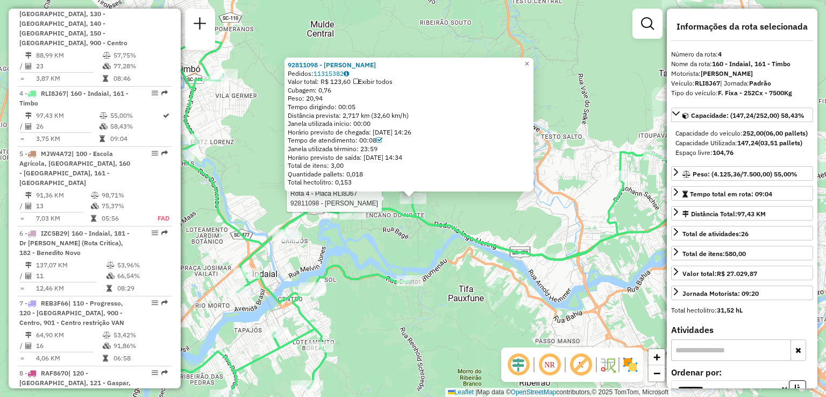
click at [368, 246] on div "Rota 4 - Placa RLI8J67 92811098 - VANDERSON FERNANDES 92811098 - VANDERSON FERN…" at bounding box center [413, 198] width 826 height 397
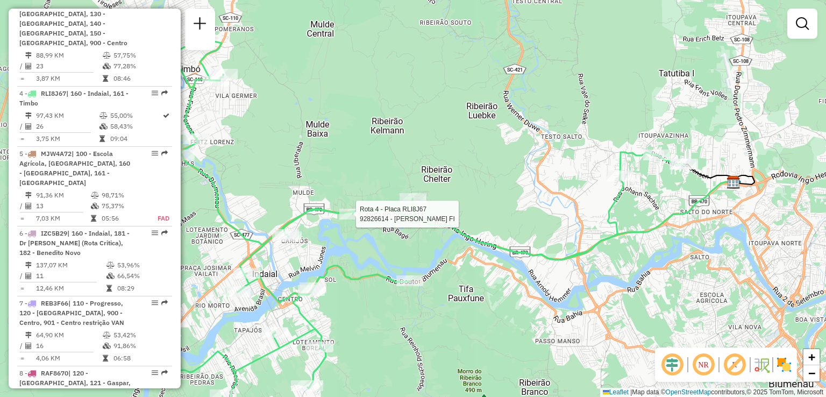
select select "**********"
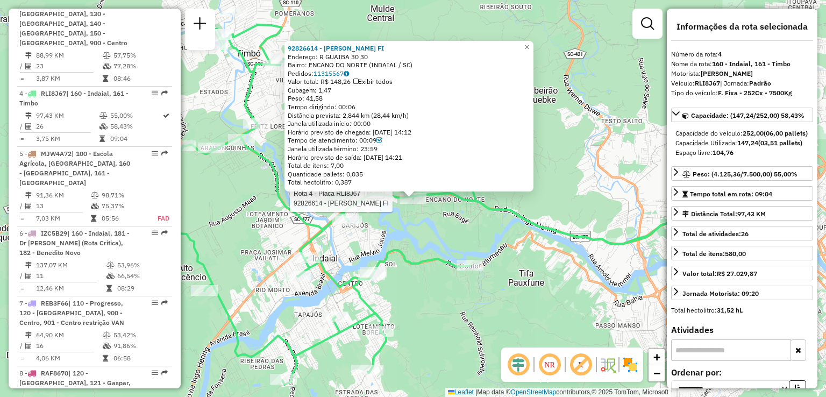
click at [416, 237] on div "Rota 4 - Placa RLI8J67 92826614 - VARLENE RODRIGUES FI Rota 4 - Placa RLI8J67 9…" at bounding box center [413, 198] width 826 height 397
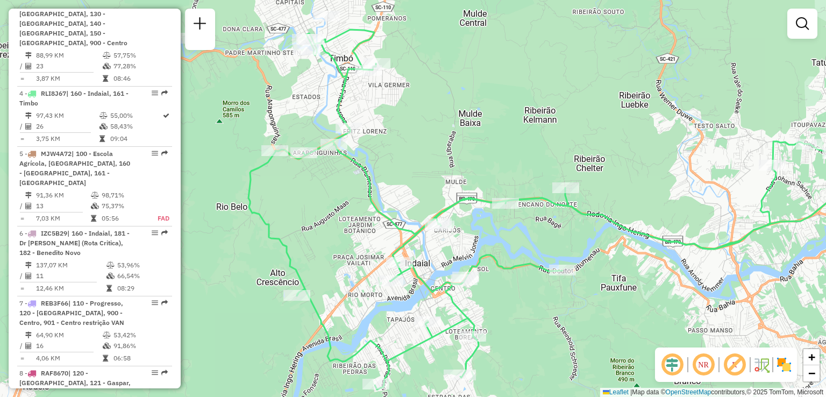
drag, startPoint x: 526, startPoint y: 242, endPoint x: 553, endPoint y: 244, distance: 26.9
click at [553, 244] on div "Janela de atendimento Grade de atendimento Capacidade Transportadoras Veículos …" at bounding box center [413, 198] width 826 height 397
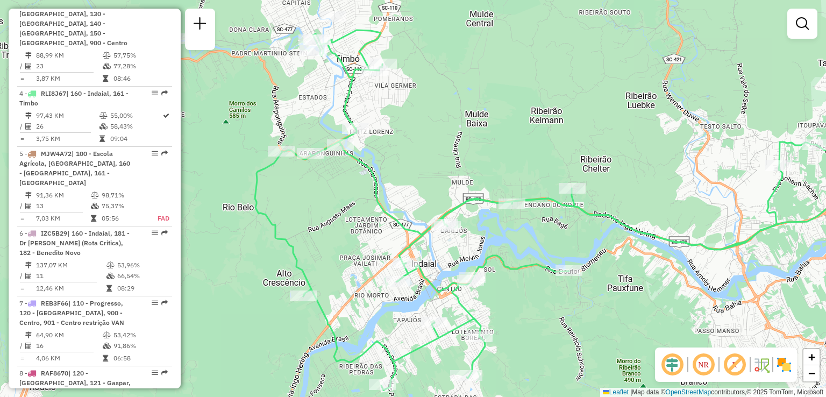
click at [504, 198] on div "Janela de atendimento Grade de atendimento Capacidade Transportadoras Veículos …" at bounding box center [413, 198] width 826 height 397
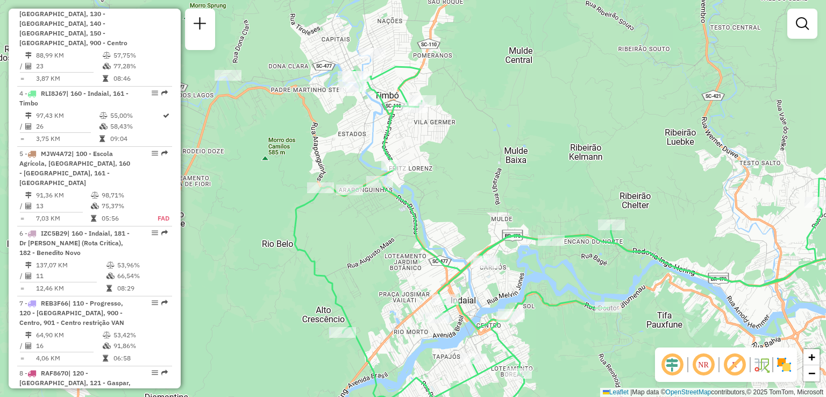
drag, startPoint x: 500, startPoint y: 186, endPoint x: 502, endPoint y: 151, distance: 34.5
click at [502, 153] on div "Janela de atendimento Grade de atendimento Capacidade Transportadoras Veículos …" at bounding box center [413, 198] width 826 height 397
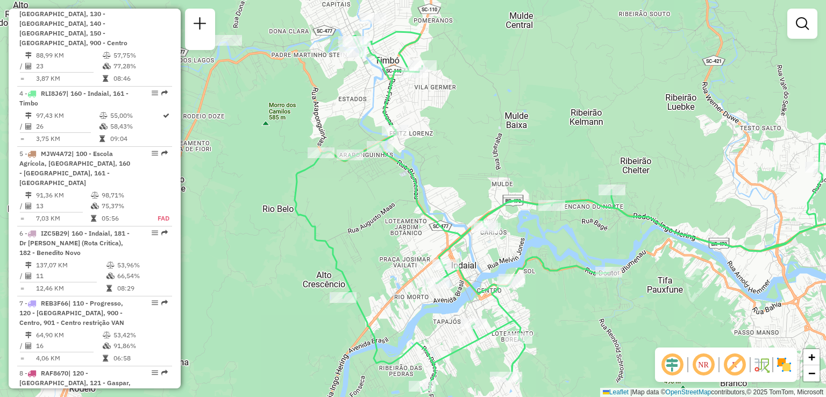
drag, startPoint x: 489, startPoint y: 179, endPoint x: 484, endPoint y: 158, distance: 22.0
click at [484, 158] on div "Janela de atendimento Grade de atendimento Capacidade Transportadoras Veículos …" at bounding box center [413, 198] width 826 height 397
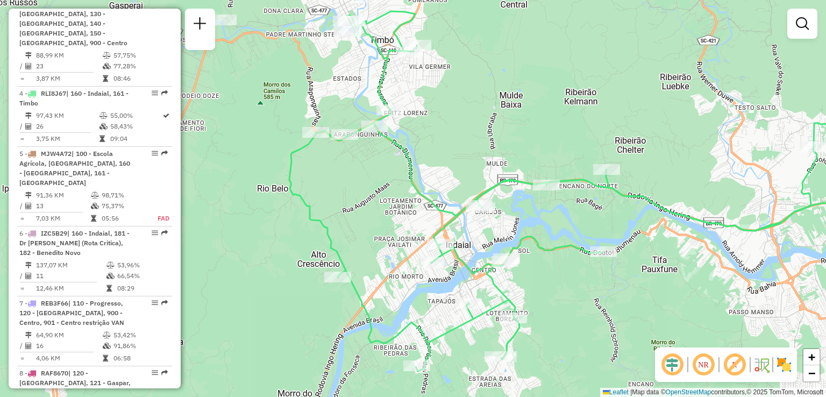
drag, startPoint x: 477, startPoint y: 175, endPoint x: 472, endPoint y: 145, distance: 30.1
click at [472, 147] on div "Janela de atendimento Grade de atendimento Capacidade Transportadoras Veículos …" at bounding box center [413, 198] width 826 height 397
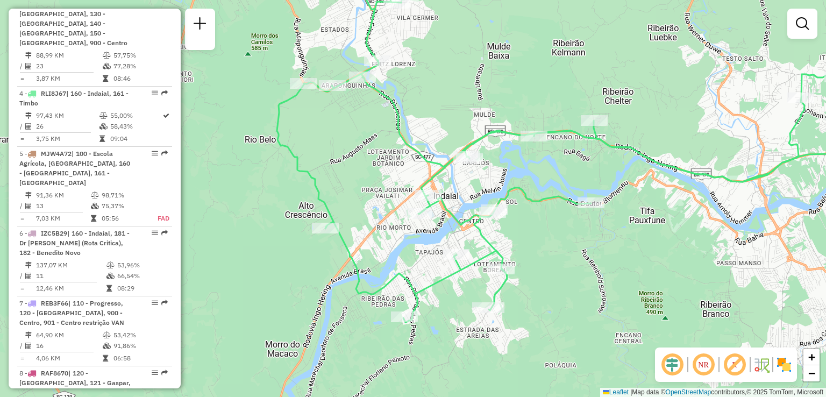
drag, startPoint x: 429, startPoint y: 270, endPoint x: 403, endPoint y: 224, distance: 52.8
click at [405, 226] on div "Janela de atendimento Grade de atendimento Capacidade Transportadoras Veículos …" at bounding box center [413, 198] width 826 height 397
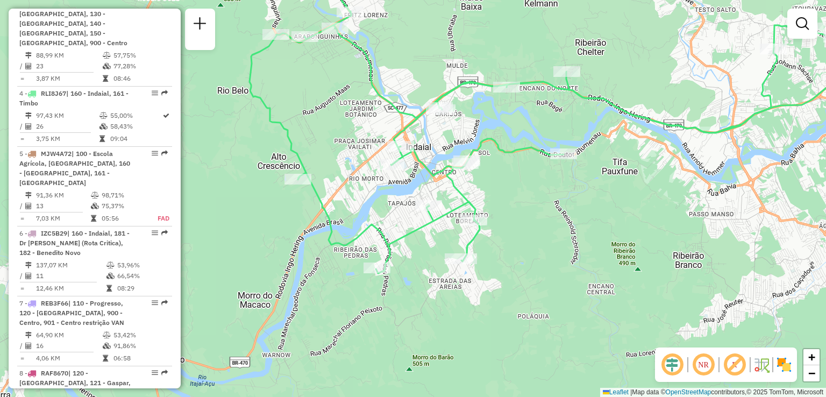
drag, startPoint x: 514, startPoint y: 231, endPoint x: 461, endPoint y: 305, distance: 90.6
click at [461, 305] on div "Janela de atendimento Grade de atendimento Capacidade Transportadoras Veículos …" at bounding box center [413, 198] width 826 height 397
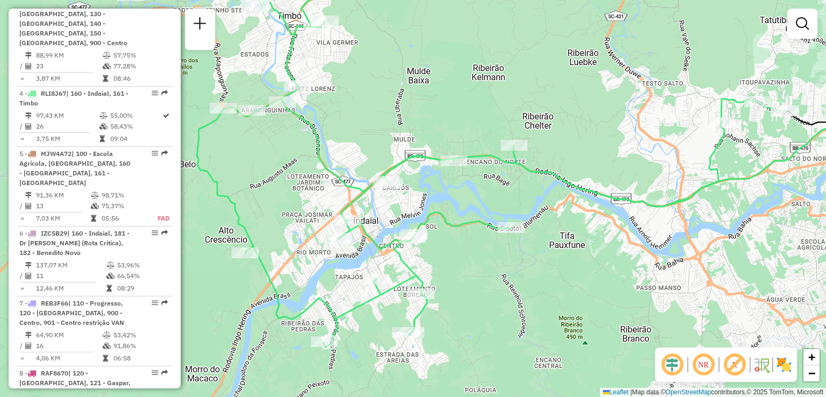
drag, startPoint x: 479, startPoint y: 338, endPoint x: 484, endPoint y: 360, distance: 22.7
click at [484, 360] on div "Janela de atendimento Grade de atendimento Capacidade Transportadoras Veículos …" at bounding box center [413, 198] width 826 height 397
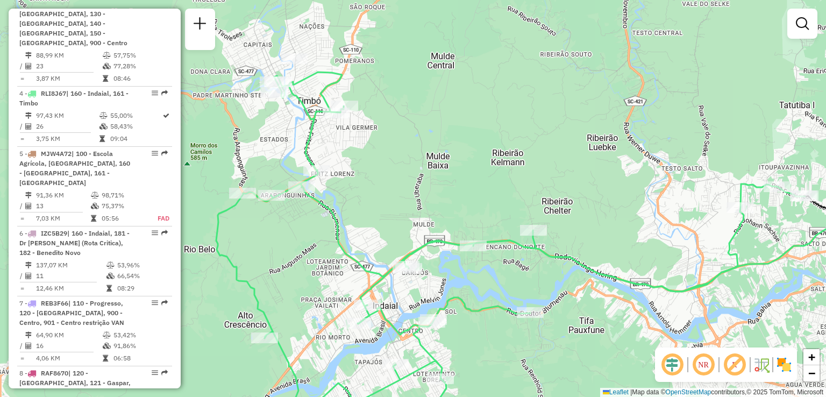
drag, startPoint x: 509, startPoint y: 284, endPoint x: 468, endPoint y: 269, distance: 43.0
click at [468, 269] on div "Janela de atendimento Grade de atendimento Capacidade Transportadoras Veículos …" at bounding box center [413, 198] width 826 height 397
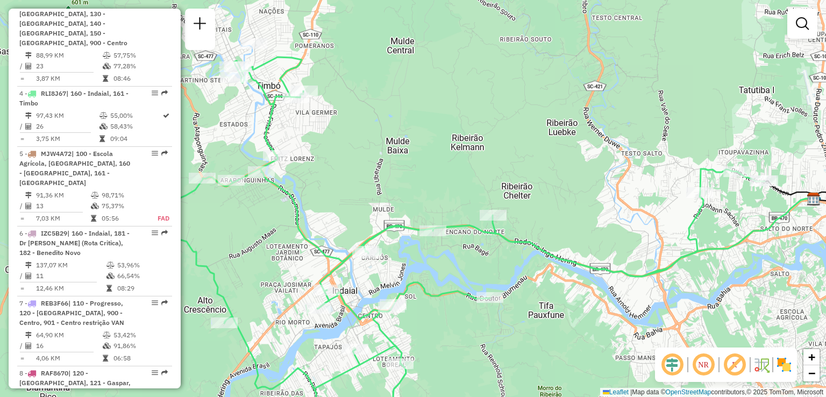
drag, startPoint x: 531, startPoint y: 277, endPoint x: 457, endPoint y: 259, distance: 76.0
click at [458, 259] on div "Janela de atendimento Grade de atendimento Capacidade Transportadoras Veículos …" at bounding box center [413, 198] width 826 height 397
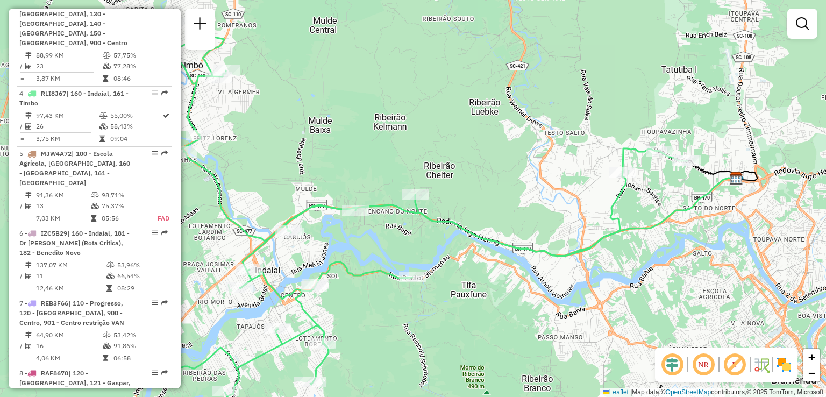
click at [479, 263] on div "Janela de atendimento Grade de atendimento Capacidade Transportadoras Veículos …" at bounding box center [413, 198] width 826 height 397
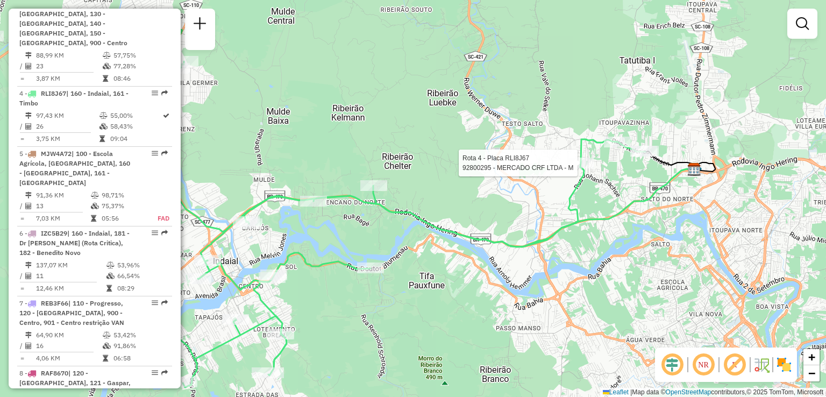
select select "**********"
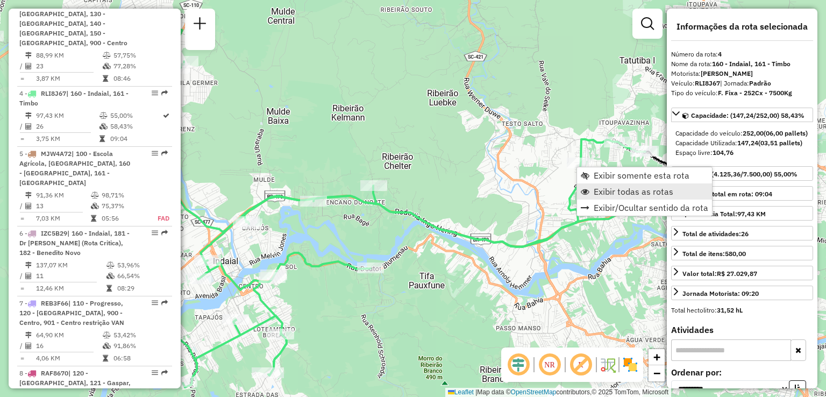
click at [624, 193] on span "Exibir todas as rotas" at bounding box center [634, 191] width 80 height 9
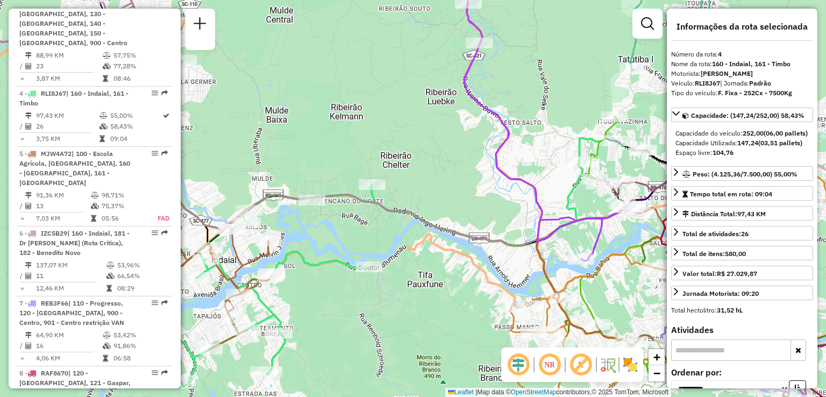
drag, startPoint x: 571, startPoint y: 235, endPoint x: 531, endPoint y: 221, distance: 42.2
click at [535, 222] on div "Janela de atendimento Grade de atendimento Capacidade Transportadoras Veículos …" at bounding box center [413, 198] width 826 height 397
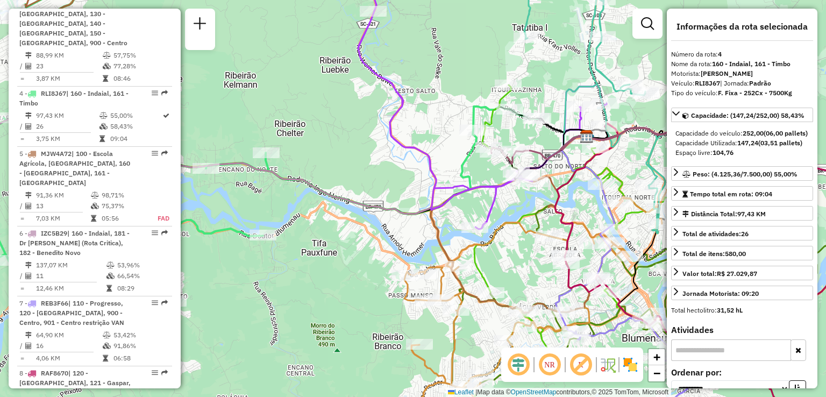
drag, startPoint x: 601, startPoint y: 246, endPoint x: 522, endPoint y: 225, distance: 82.3
click at [522, 225] on icon at bounding box center [560, 272] width 322 height 292
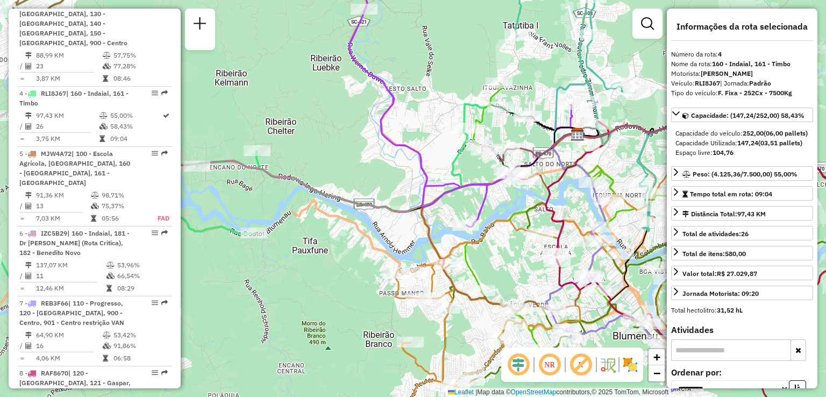
drag, startPoint x: 498, startPoint y: 237, endPoint x: 499, endPoint y: 222, distance: 15.1
click at [499, 224] on div "Janela de atendimento Grade de atendimento Capacidade Transportadoras Veículos …" at bounding box center [413, 198] width 826 height 397
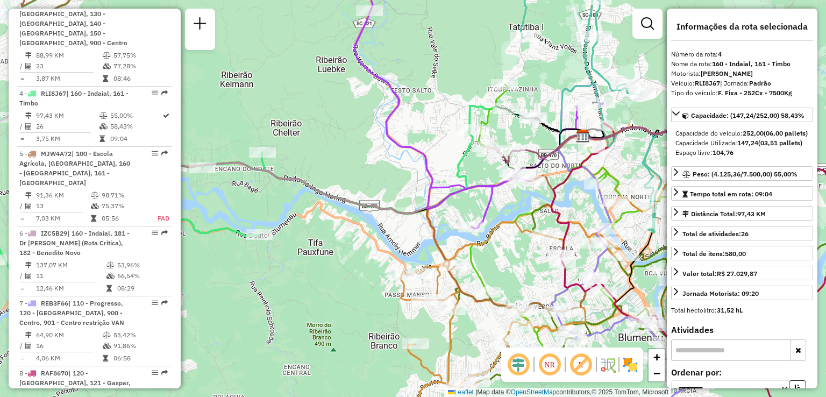
drag, startPoint x: 503, startPoint y: 254, endPoint x: 503, endPoint y: 294, distance: 39.3
click at [512, 312] on div "Janela de atendimento Grade de atendimento Capacidade Transportadoras Veículos …" at bounding box center [413, 198] width 826 height 397
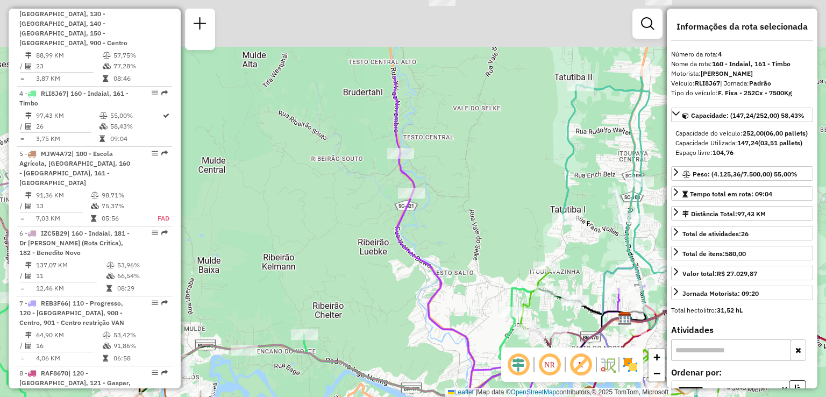
drag, startPoint x: 453, startPoint y: 304, endPoint x: 478, endPoint y: 325, distance: 32.8
click at [481, 368] on div "Janela de atendimento Grade de atendimento Capacidade Transportadoras Veículos …" at bounding box center [413, 198] width 826 height 397
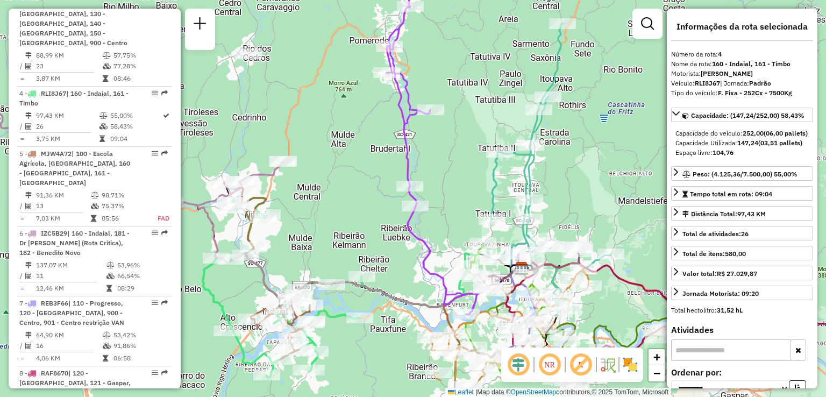
drag, startPoint x: 481, startPoint y: 272, endPoint x: 441, endPoint y: 196, distance: 85.4
click at [441, 196] on div "Janela de atendimento Grade de atendimento Capacidade Transportadoras Veículos …" at bounding box center [413, 198] width 826 height 397
drag, startPoint x: 424, startPoint y: 224, endPoint x: 417, endPoint y: 168, distance: 56.4
click at [417, 172] on div "Janela de atendimento Grade de atendimento Capacidade Transportadoras Veículos …" at bounding box center [413, 198] width 826 height 397
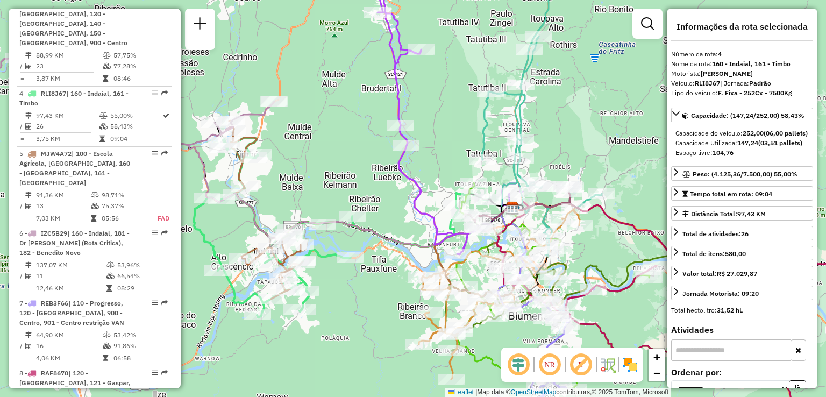
click at [419, 186] on icon at bounding box center [449, 107] width 145 height 294
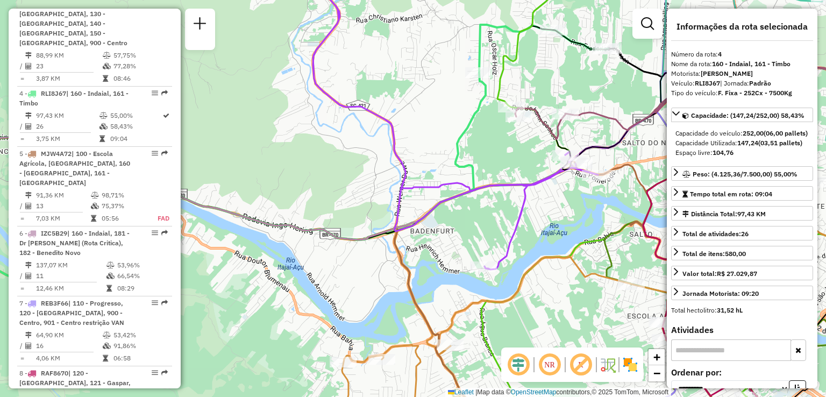
drag, startPoint x: 465, startPoint y: 225, endPoint x: 422, endPoint y: 186, distance: 58.2
click at [426, 189] on div "Janela de atendimento Grade de atendimento Capacidade Transportadoras Veículos …" at bounding box center [413, 198] width 826 height 397
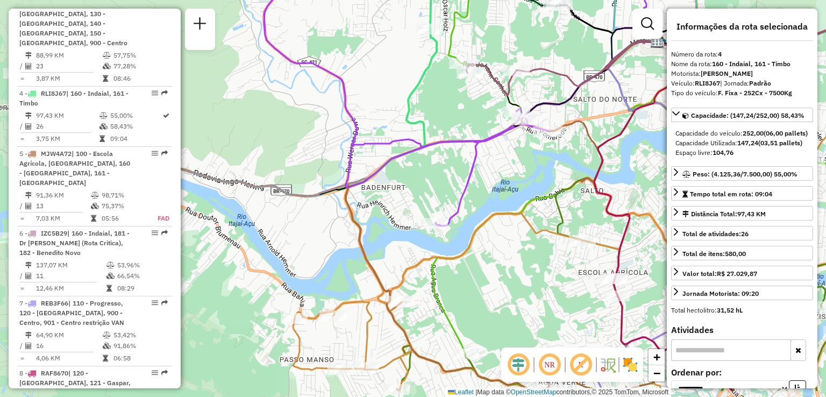
drag, startPoint x: 464, startPoint y: 207, endPoint x: 450, endPoint y: 203, distance: 15.0
click at [450, 204] on icon at bounding box center [575, 206] width 565 height 370
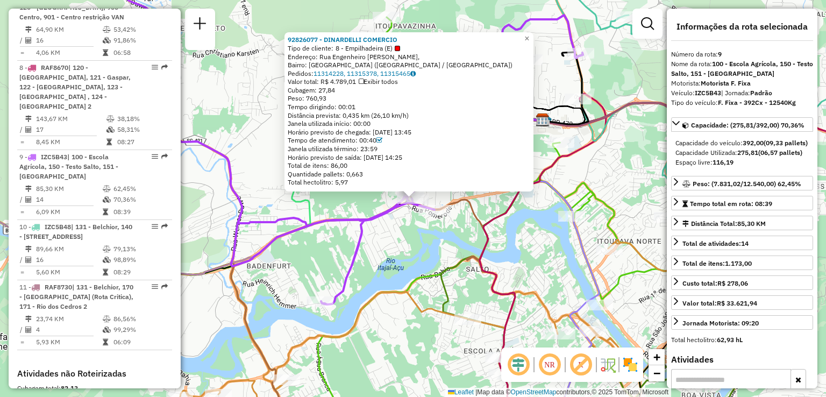
scroll to position [1040, 0]
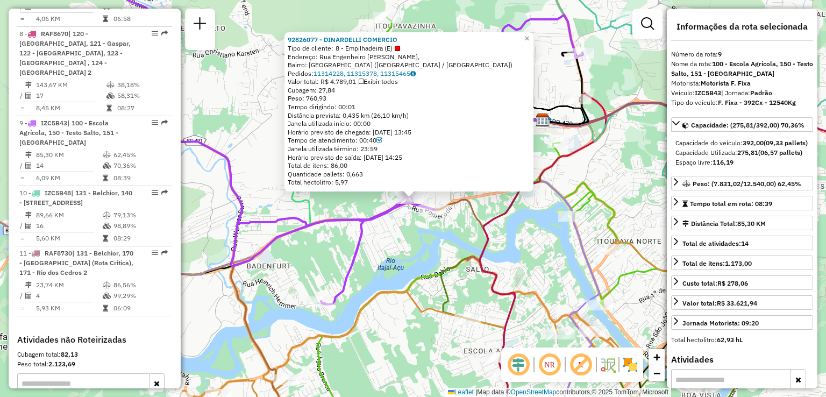
click at [411, 222] on div "92826077 - DINARDELLI COMERCIO Tipo de cliente: 8 - Empilhadeira (E) Endereço: …" at bounding box center [413, 198] width 826 height 397
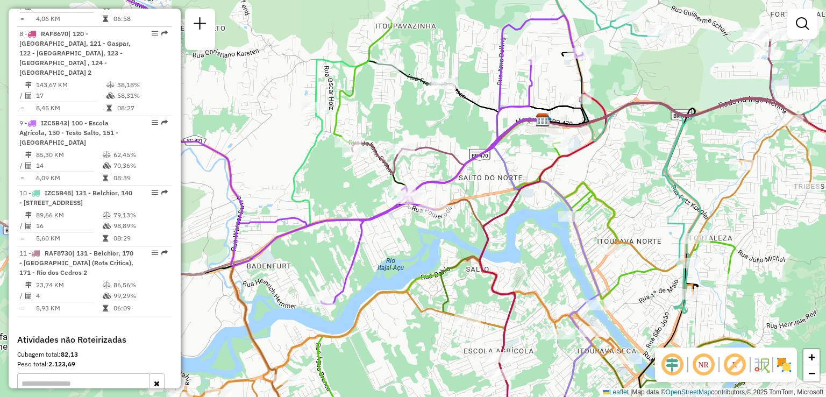
drag, startPoint x: 429, startPoint y: 206, endPoint x: 437, endPoint y: 182, distance: 25.3
click at [435, 191] on div "Janela de atendimento Grade de atendimento Capacidade Transportadoras Veículos …" at bounding box center [413, 198] width 826 height 397
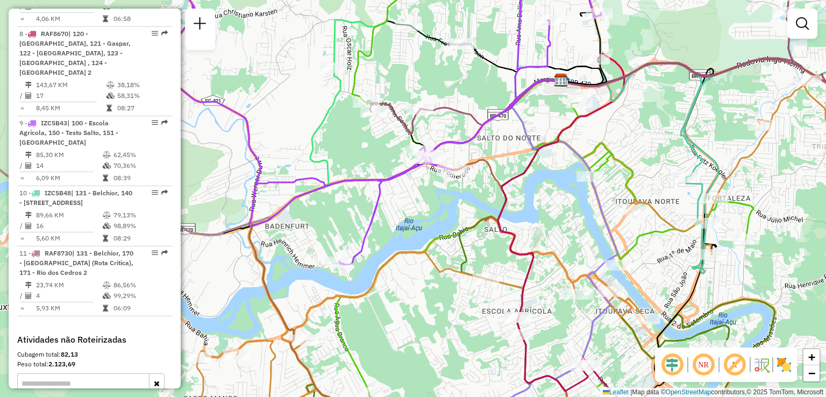
drag, startPoint x: 417, startPoint y: 194, endPoint x: 418, endPoint y: 186, distance: 8.1
click at [417, 189] on div "Janela de atendimento Grade de atendimento Capacidade Transportadoras Veículos …" at bounding box center [413, 198] width 826 height 397
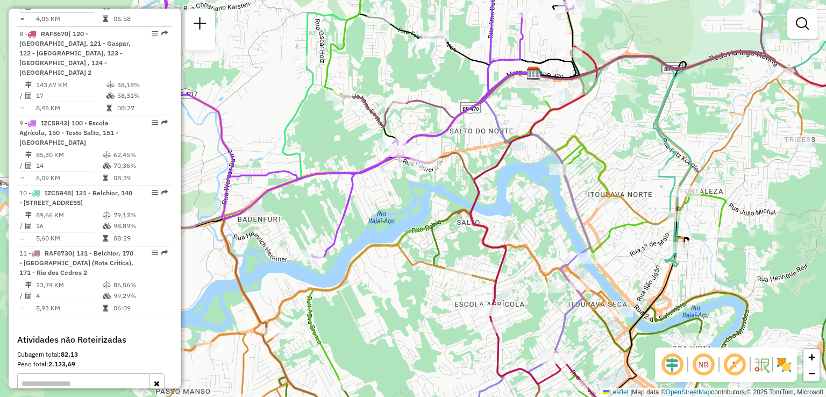
drag, startPoint x: 424, startPoint y: 205, endPoint x: 346, endPoint y: 261, distance: 95.8
click at [347, 261] on div "Janela de atendimento Grade de atendimento Capacidade Transportadoras Veículos …" at bounding box center [413, 198] width 826 height 397
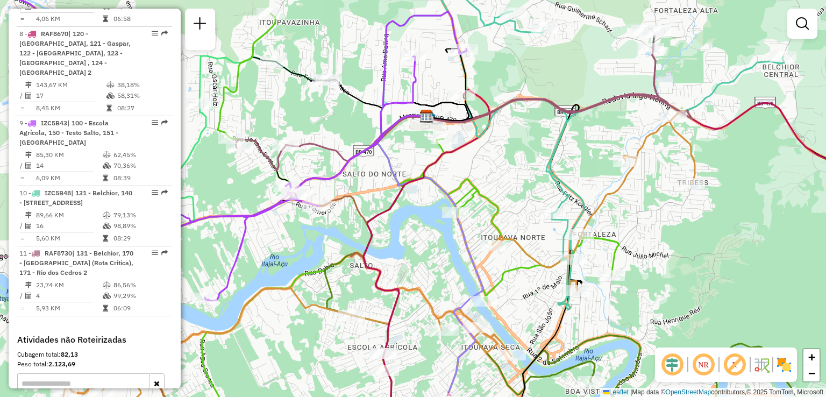
drag, startPoint x: 412, startPoint y: 231, endPoint x: 348, endPoint y: 248, distance: 65.9
click at [348, 248] on icon at bounding box center [143, 323] width 577 height 261
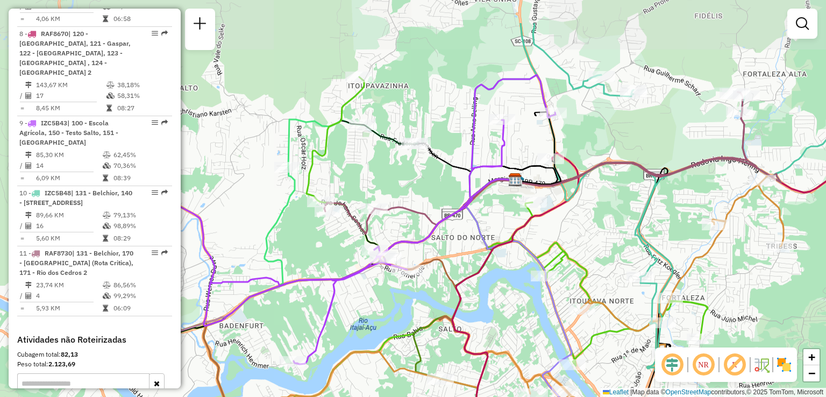
drag, startPoint x: 422, startPoint y: 123, endPoint x: 485, endPoint y: 184, distance: 87.8
click at [488, 184] on icon at bounding box center [445, 218] width 142 height 78
drag, startPoint x: 462, startPoint y: 190, endPoint x: 491, endPoint y: 190, distance: 28.5
click at [490, 190] on div "Janela de atendimento Grade de atendimento Capacidade Transportadoras Veículos …" at bounding box center [413, 198] width 826 height 397
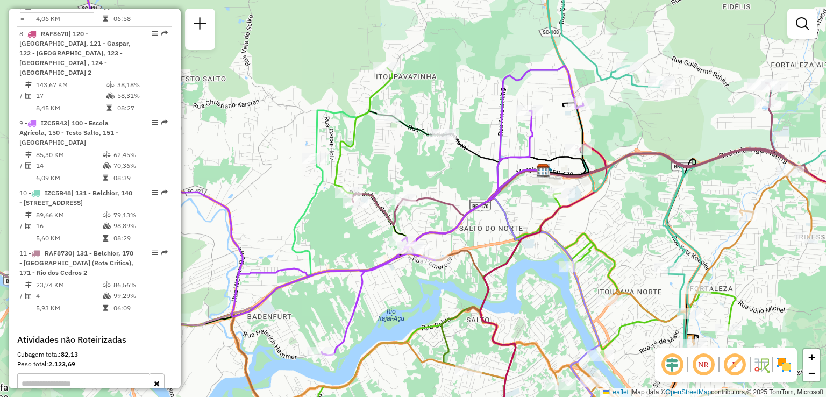
drag, startPoint x: 397, startPoint y: 175, endPoint x: 396, endPoint y: 158, distance: 16.7
click at [396, 159] on div "Janela de atendimento Grade de atendimento Capacidade Transportadoras Veículos …" at bounding box center [413, 198] width 826 height 397
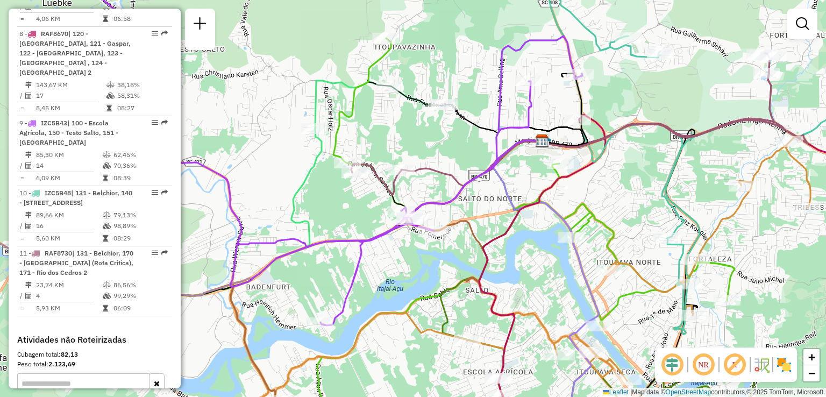
drag, startPoint x: 439, startPoint y: 179, endPoint x: 434, endPoint y: 149, distance: 30.0
click at [434, 150] on icon at bounding box center [562, 124] width 423 height 142
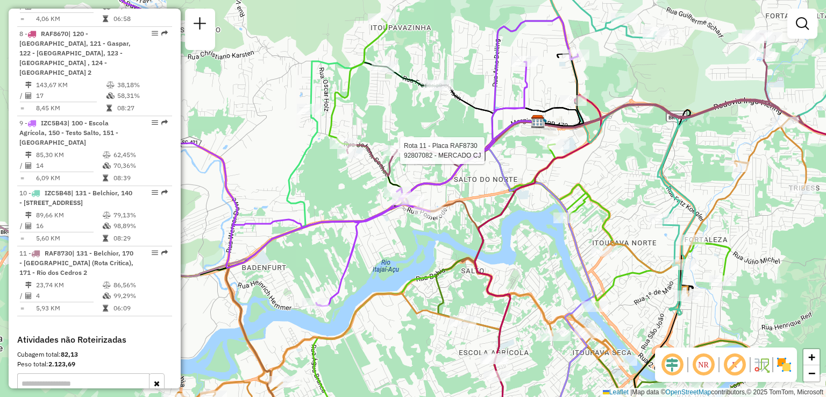
select select "**********"
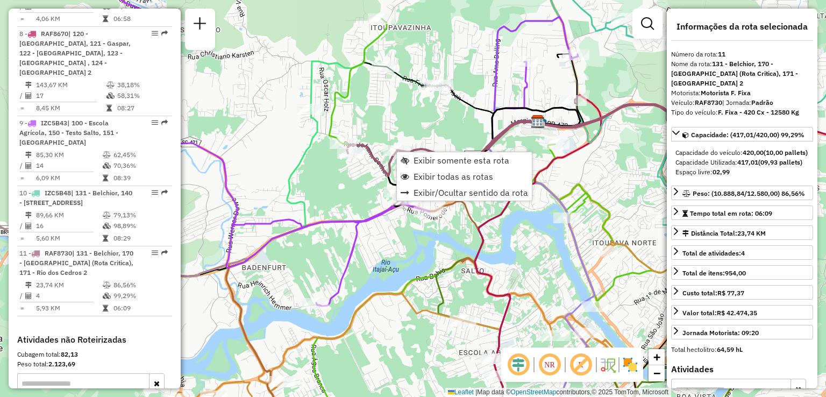
scroll to position [1105, 0]
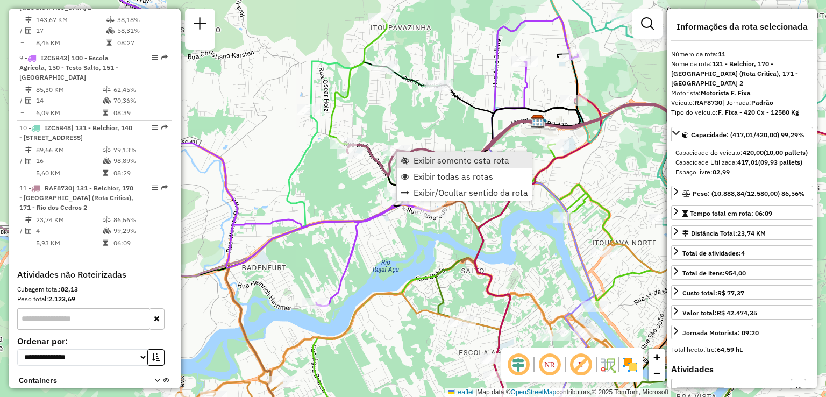
click at [418, 158] on span "Exibir somente esta rota" at bounding box center [462, 160] width 96 height 9
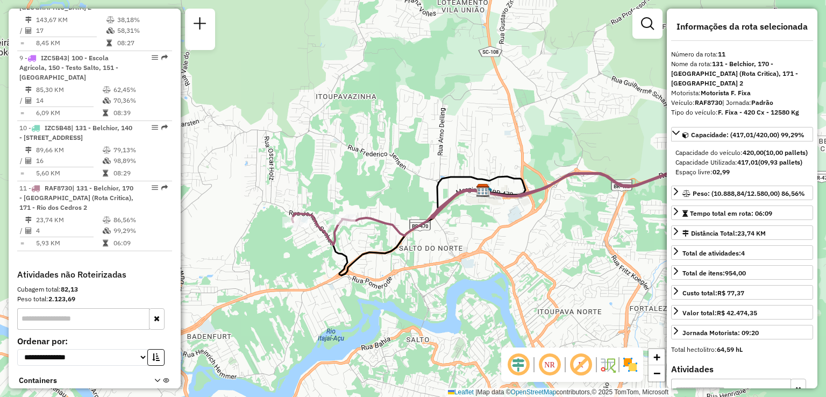
drag, startPoint x: 405, startPoint y: 160, endPoint x: 518, endPoint y: 151, distance: 113.3
click at [518, 151] on div "Janela de atendimento Grade de atendimento Capacidade Transportadoras Veículos …" at bounding box center [413, 198] width 826 height 397
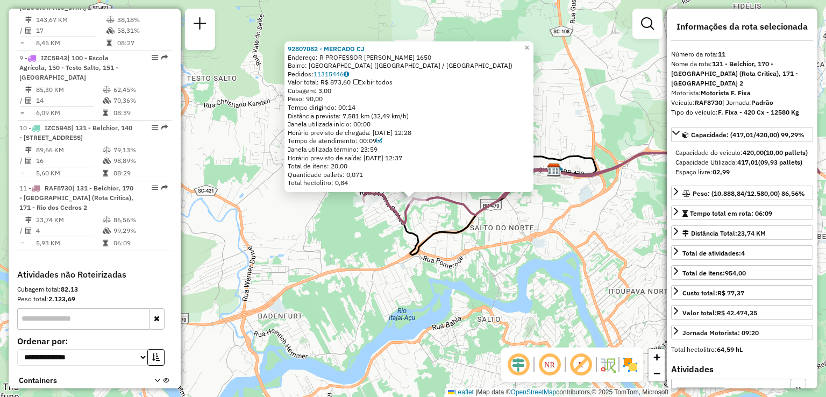
click at [464, 248] on div "92807082 - MERCADO CJ Endereço: R PROFESSOR [PERSON_NAME] 1650 Bairro: [GEOGRAP…" at bounding box center [413, 198] width 826 height 397
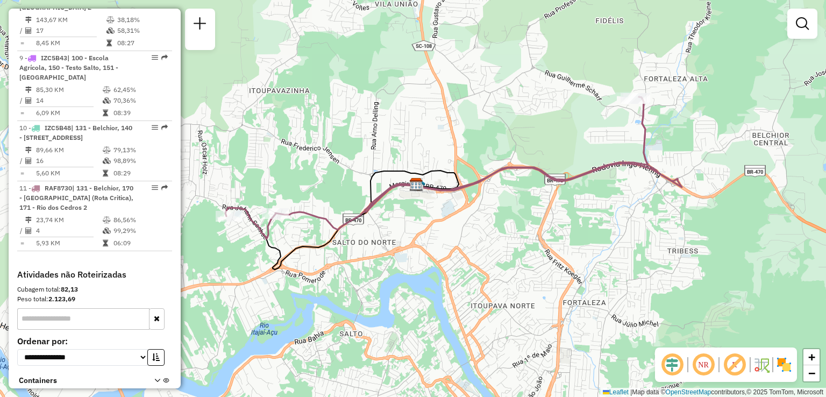
drag, startPoint x: 540, startPoint y: 240, endPoint x: 402, endPoint y: 254, distance: 138.9
click at [402, 255] on div "Janela de atendimento Grade de atendimento Capacidade Transportadoras Veículos …" at bounding box center [413, 198] width 826 height 397
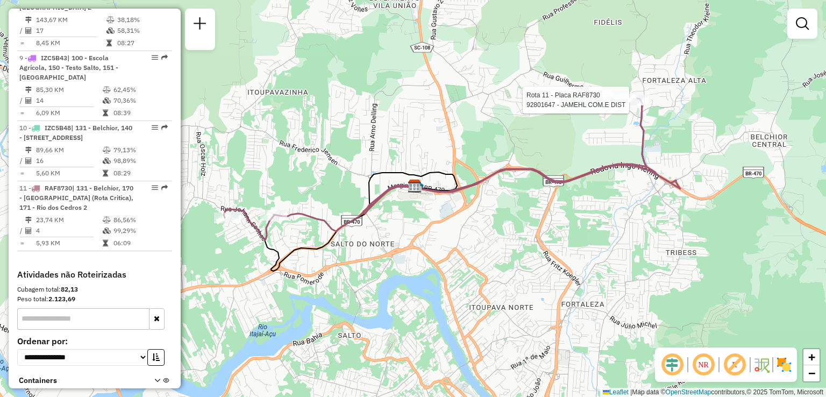
select select "**********"
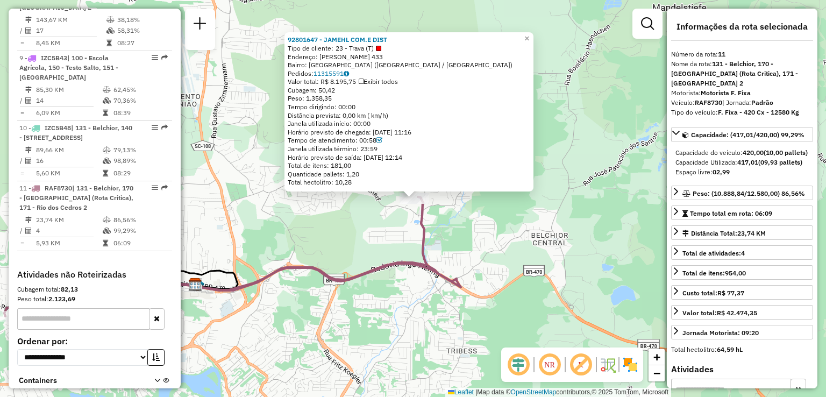
click at [617, 126] on div "92801647 - JAMEHL COM.E DIST Tipo de cliente: 23 - Trava (T) Endereço: THEODORO…" at bounding box center [413, 198] width 826 height 397
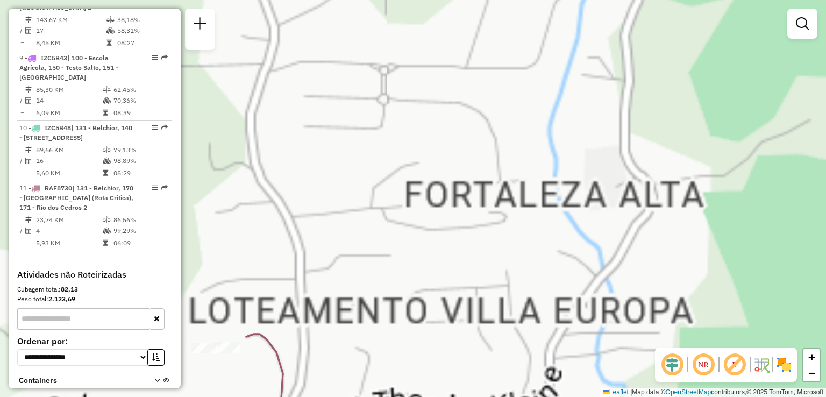
click at [461, 134] on div "Janela de atendimento Grade de atendimento Capacidade Transportadoras Veículos …" at bounding box center [413, 198] width 826 height 397
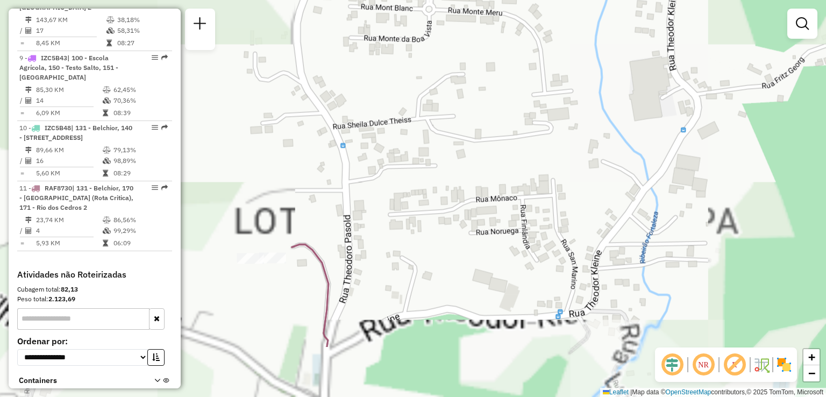
drag, startPoint x: 402, startPoint y: 210, endPoint x: 493, endPoint y: 149, distance: 109.2
click at [480, 156] on div "Janela de atendimento Grade de atendimento Capacidade Transportadoras Veículos …" at bounding box center [413, 198] width 826 height 397
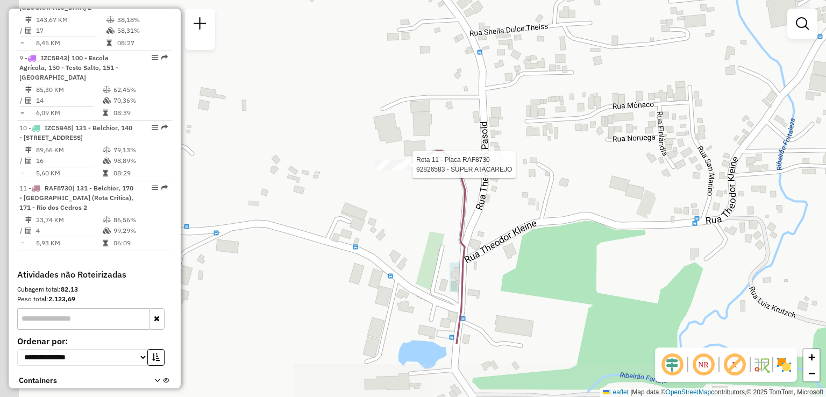
select select "**********"
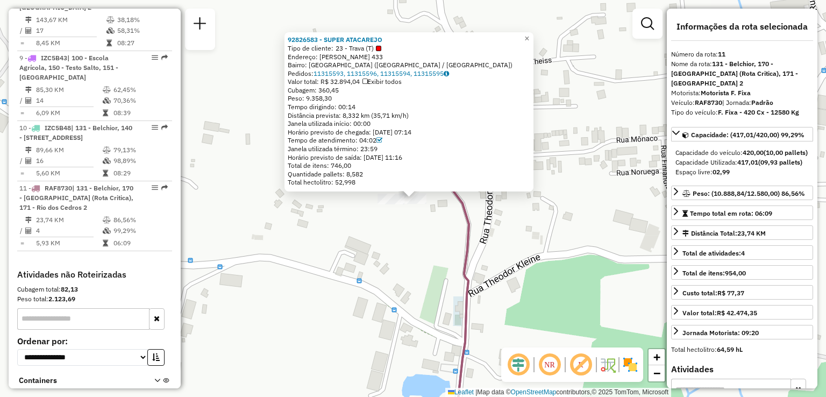
click at [449, 215] on div "92826583 - SUPER ATACAREJO Tipo de cliente: 23 - Trava (T) Endereço: THEODORO P…" at bounding box center [413, 198] width 826 height 397
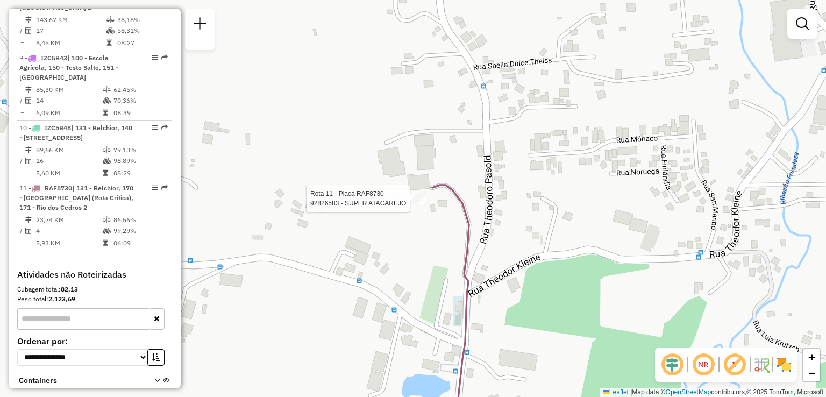
select select "**********"
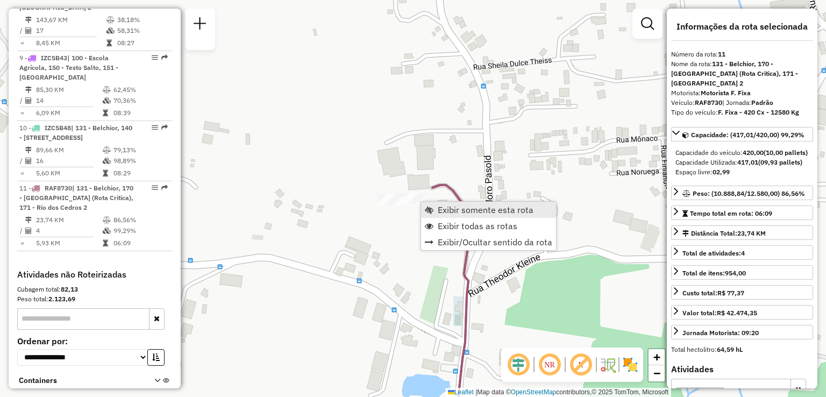
click at [445, 210] on span "Exibir somente esta rota" at bounding box center [486, 209] width 96 height 9
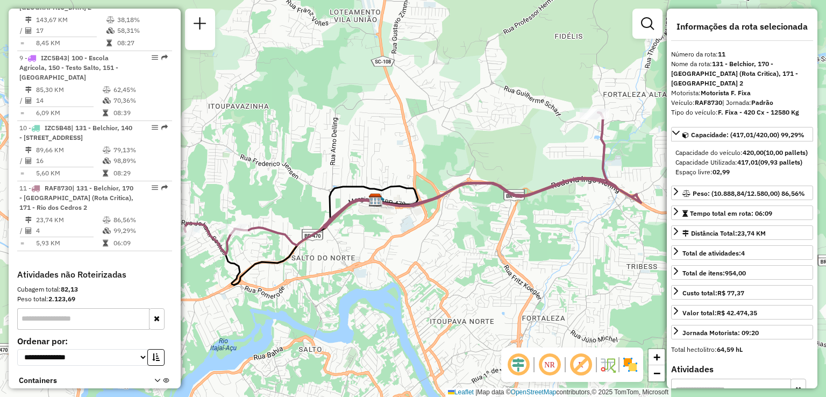
click at [482, 199] on div "Janela de atendimento Grade de atendimento Capacidade Transportadoras Veículos …" at bounding box center [413, 198] width 826 height 397
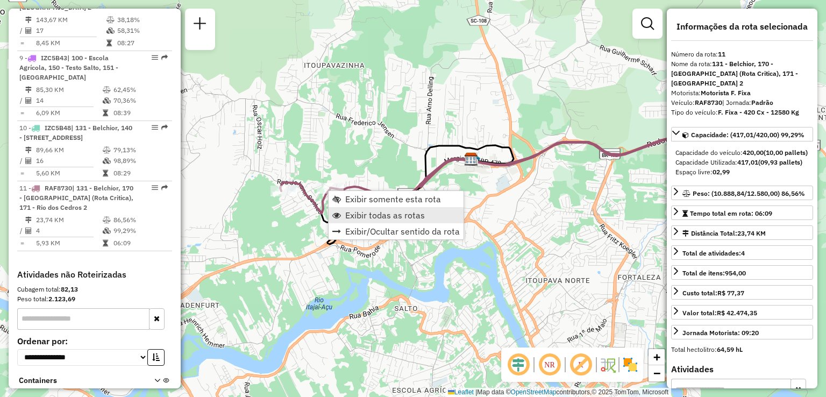
click at [366, 212] on span "Exibir todas as rotas" at bounding box center [385, 215] width 80 height 9
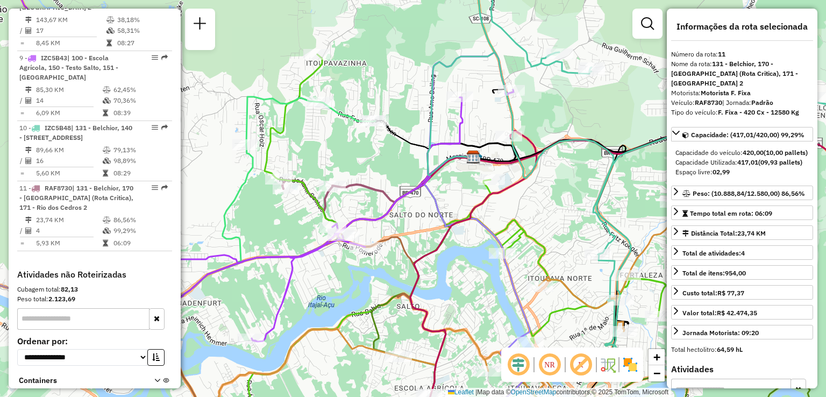
drag, startPoint x: 370, startPoint y: 168, endPoint x: 405, endPoint y: 138, distance: 45.8
click at [393, 151] on div "Janela de atendimento Grade de atendimento Capacidade Transportadoras Veículos …" at bounding box center [413, 198] width 826 height 397
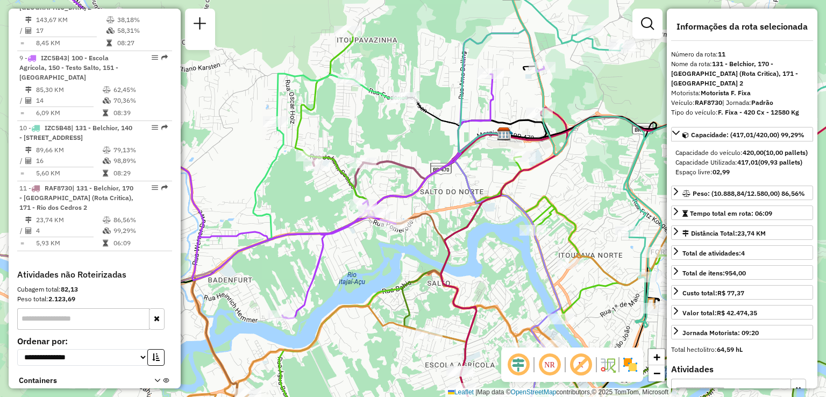
drag, startPoint x: 431, startPoint y: 197, endPoint x: 458, endPoint y: 159, distance: 47.0
click at [455, 162] on div "Janela de atendimento Grade de atendimento Capacidade Transportadoras Veículos …" at bounding box center [413, 198] width 826 height 397
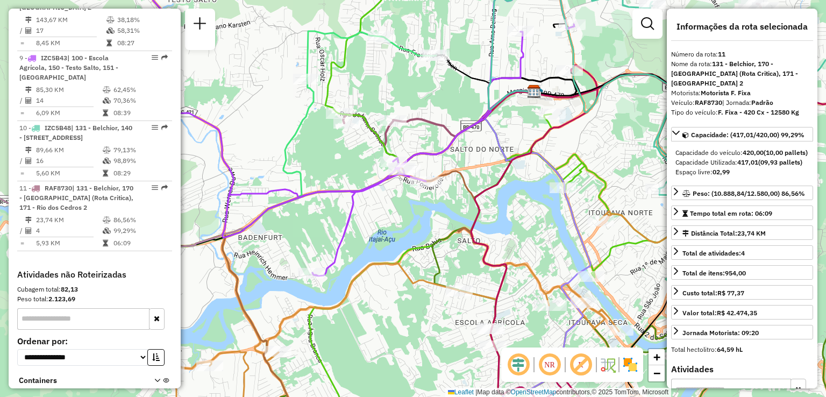
click at [377, 224] on div "Janela de atendimento Grade de atendimento Capacidade Transportadoras Veículos …" at bounding box center [413, 198] width 826 height 397
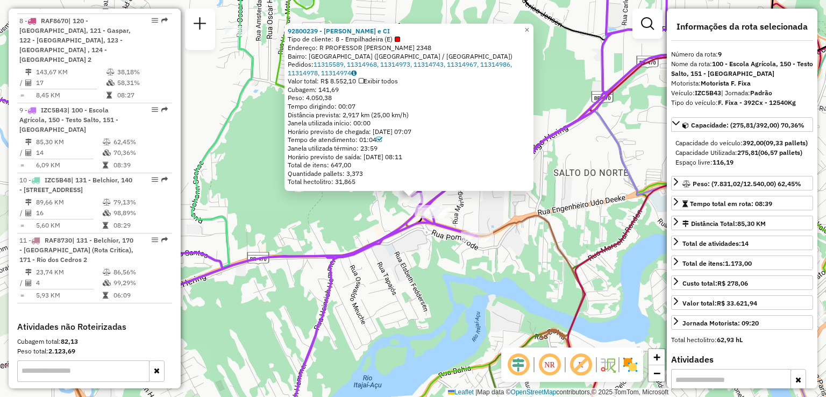
scroll to position [1040, 0]
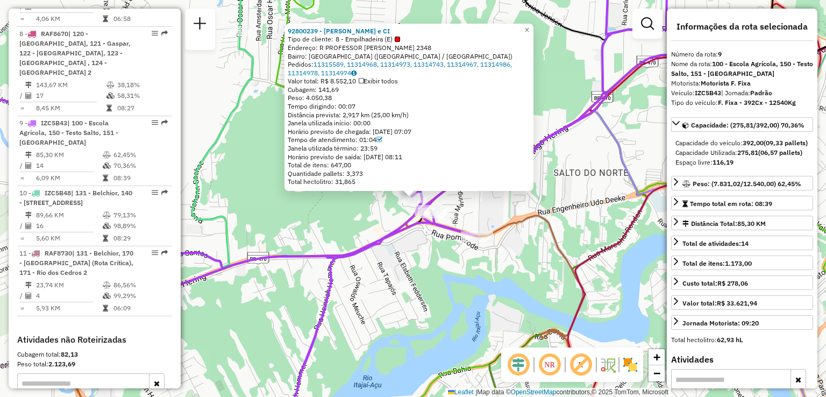
click at [332, 223] on div "92800239 - VALDIR DA SILVA e CI Tipo de cliente: 8 - Empilhadeira (E) Endereço:…" at bounding box center [413, 198] width 826 height 397
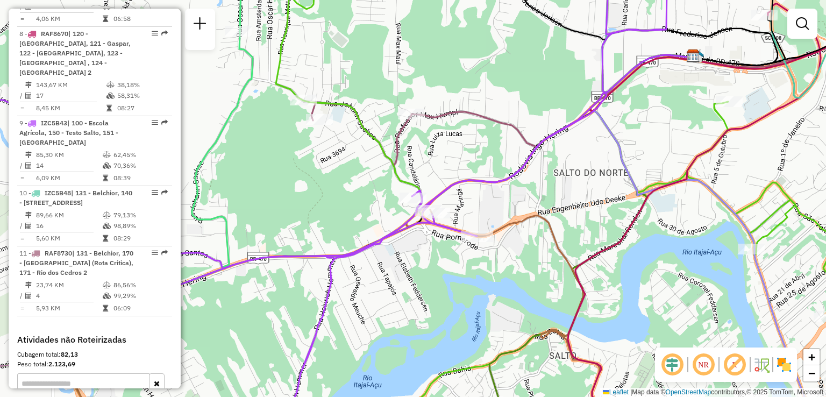
drag, startPoint x: 385, startPoint y: 239, endPoint x: 341, endPoint y: 216, distance: 50.0
click at [341, 216] on icon at bounding box center [294, 193] width 755 height 466
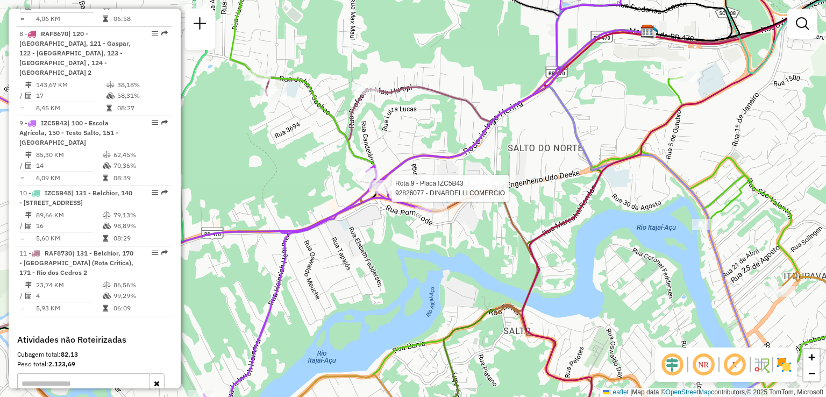
select select "**********"
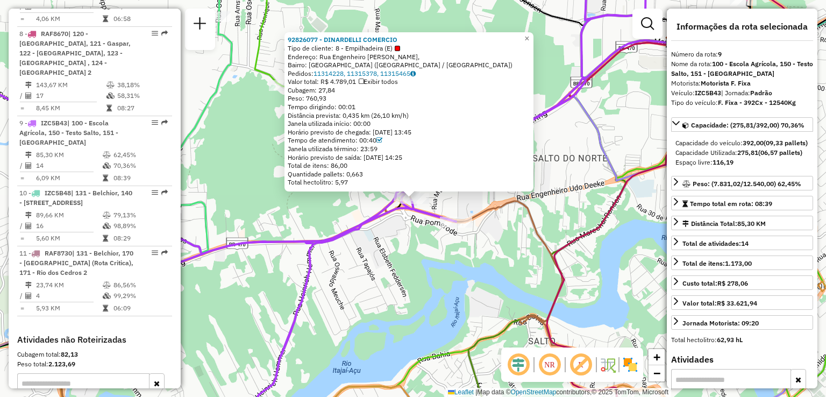
click at [339, 223] on div "92826077 - DINARDELLI COMERCIO Tipo de cliente: 8 - Empilhadeira (E) Endereço: …" at bounding box center [413, 198] width 826 height 397
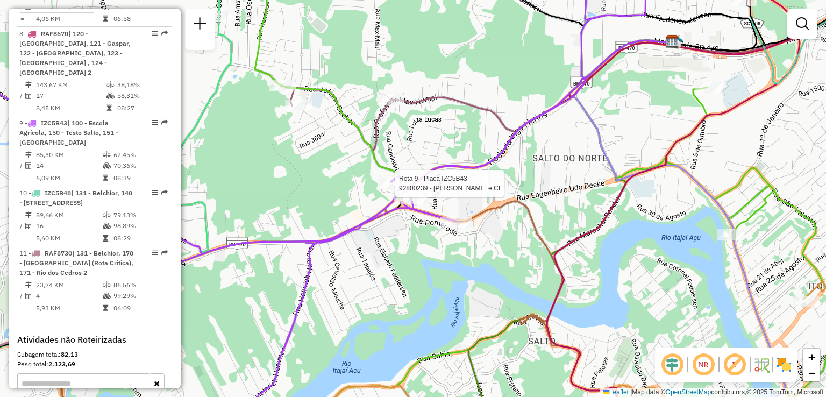
select select "**********"
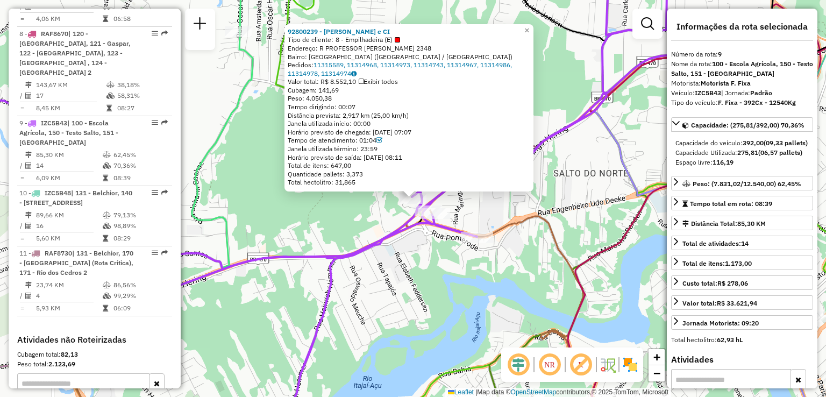
click at [357, 232] on div "92800239 - VALDIR DA SILVA e CI Tipo de cliente: 8 - Empilhadeira (E) Endereço:…" at bounding box center [413, 198] width 826 height 397
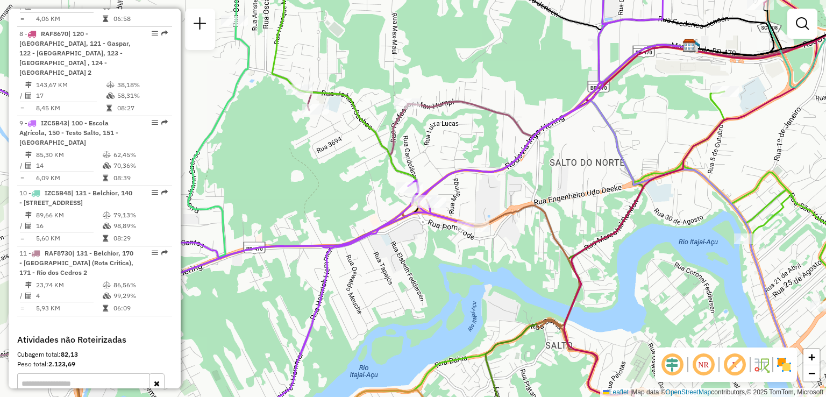
drag, startPoint x: 400, startPoint y: 273, endPoint x: 384, endPoint y: 240, distance: 36.6
click at [386, 245] on div "Janela de atendimento Grade de atendimento Capacidade Transportadoras Veículos …" at bounding box center [413, 198] width 826 height 397
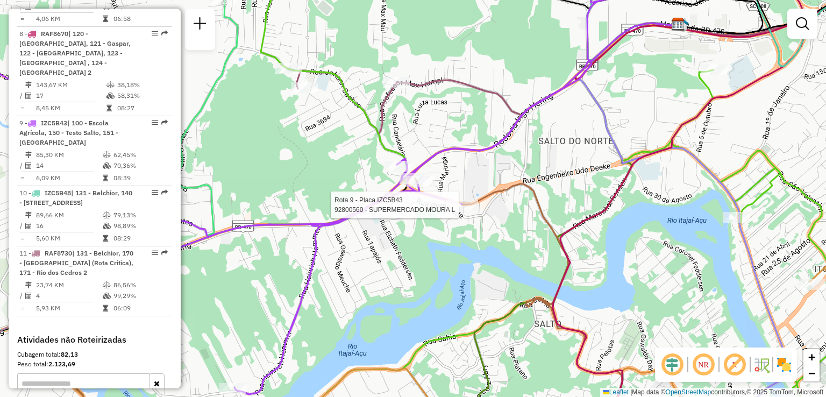
select select "**********"
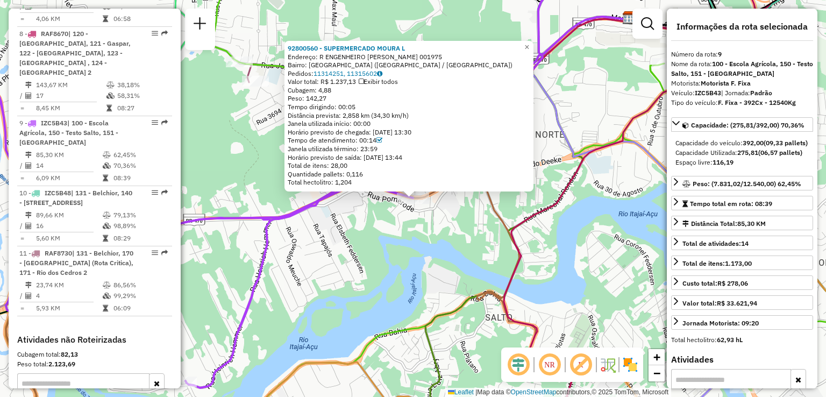
click at [429, 239] on div "92800560 - SUPERMERCADO MOURA L Endereço: R ENGENHEIRO UDO DEEKE 001975 Bairro:…" at bounding box center [413, 198] width 826 height 397
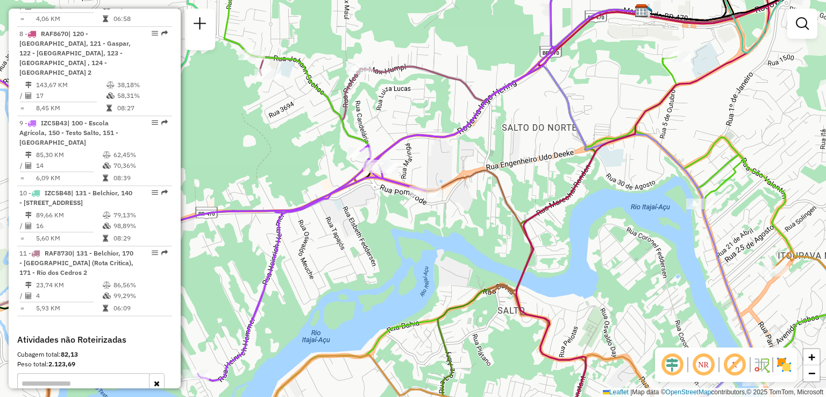
drag, startPoint x: 383, startPoint y: 236, endPoint x: 465, endPoint y: 202, distance: 88.5
click at [443, 206] on div "Janela de atendimento Grade de atendimento Capacidade Transportadoras Veículos …" at bounding box center [413, 198] width 826 height 397
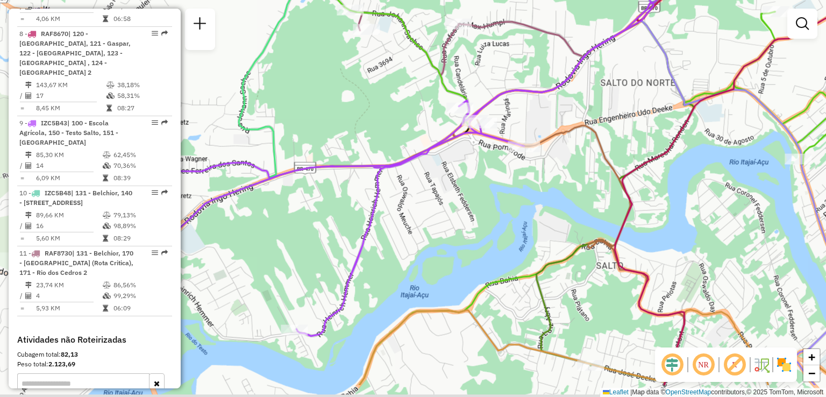
drag, startPoint x: 388, startPoint y: 241, endPoint x: 424, endPoint y: 193, distance: 60.4
click at [421, 197] on div "Janela de atendimento Grade de atendimento Capacidade Transportadoras Veículos …" at bounding box center [413, 198] width 826 height 397
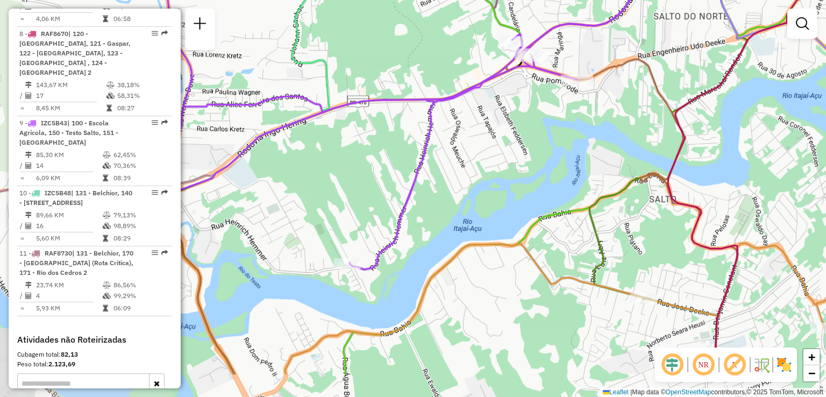
drag, startPoint x: 428, startPoint y: 218, endPoint x: 429, endPoint y: 188, distance: 30.1
click at [428, 201] on div "Janela de atendimento Grade de atendimento Capacidade Transportadoras Veículos …" at bounding box center [413, 198] width 826 height 397
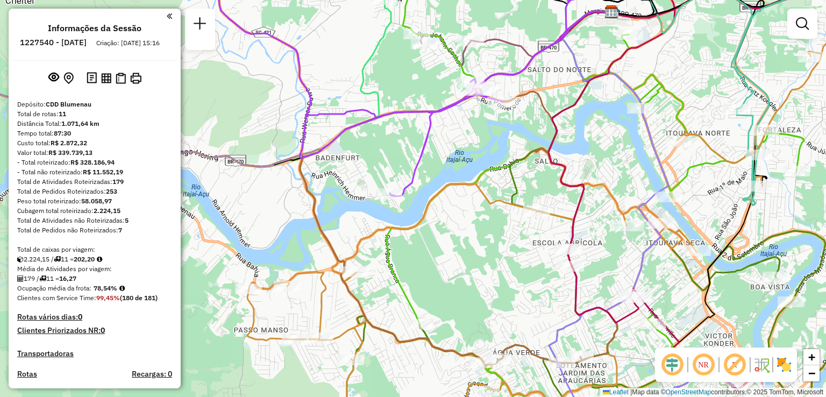
scroll to position [1040, 0]
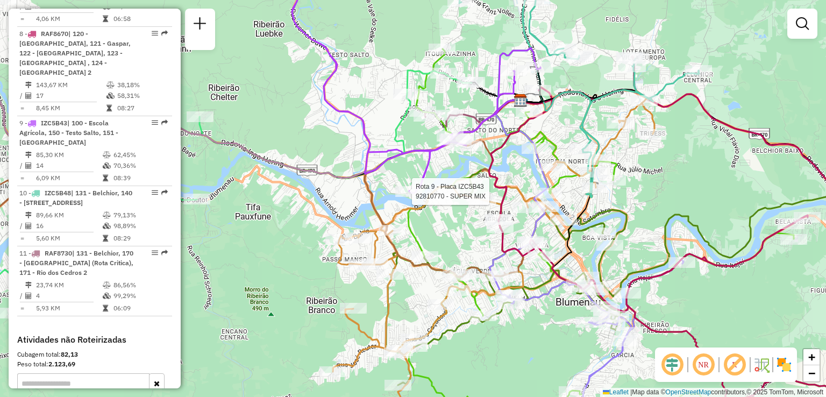
select select "**********"
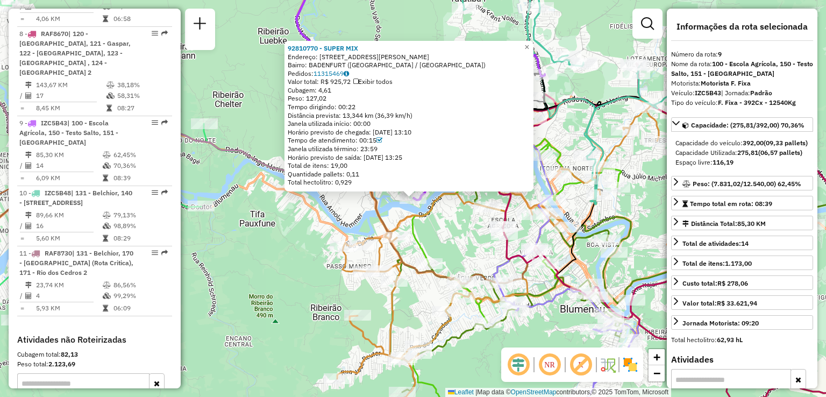
click at [443, 224] on div "Rota 3 - Placa REB3F46 92811254 - THIAGO CURY 92810770 - SUPER MIX Endereço: Ru…" at bounding box center [413, 198] width 826 height 397
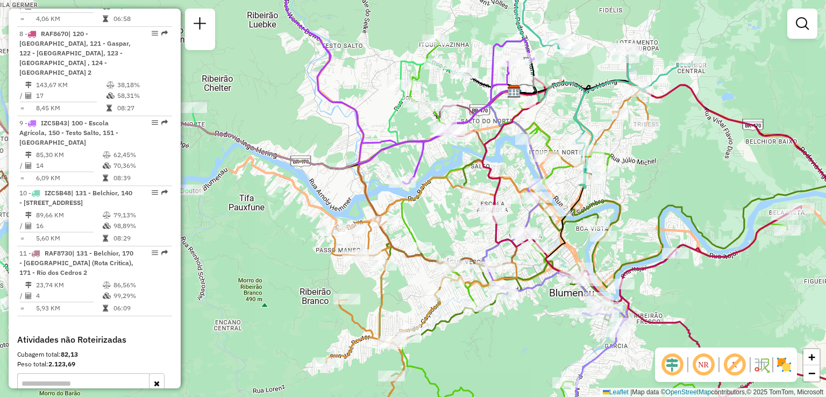
drag, startPoint x: 439, startPoint y: 224, endPoint x: 430, endPoint y: 211, distance: 15.8
click at [430, 211] on div "Janela de atendimento Grade de atendimento Capacidade Transportadoras Veículos …" at bounding box center [413, 198] width 826 height 397
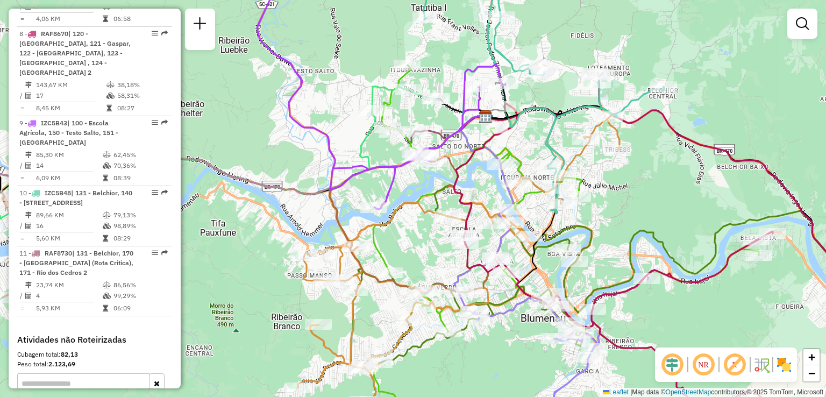
drag, startPoint x: 447, startPoint y: 211, endPoint x: 427, endPoint y: 248, distance: 42.1
click at [427, 248] on div "Janela de atendimento Grade de atendimento Capacidade Transportadoras Veículos …" at bounding box center [413, 198] width 826 height 397
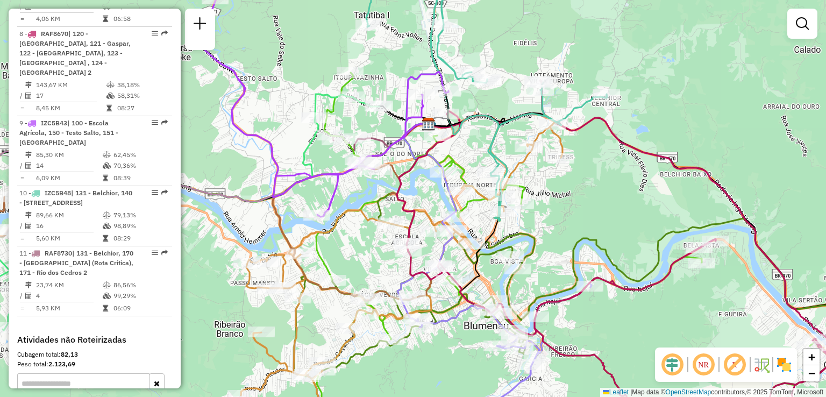
drag, startPoint x: 380, startPoint y: 168, endPoint x: 300, endPoint y: 204, distance: 88.3
click at [300, 204] on icon at bounding box center [324, 92] width 248 height 250
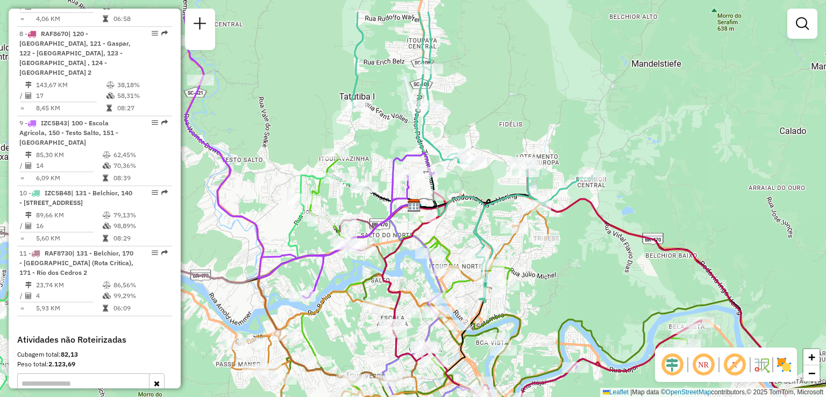
drag, startPoint x: 395, startPoint y: 203, endPoint x: 398, endPoint y: 224, distance: 21.7
click at [398, 224] on icon at bounding box center [412, 304] width 59 height 198
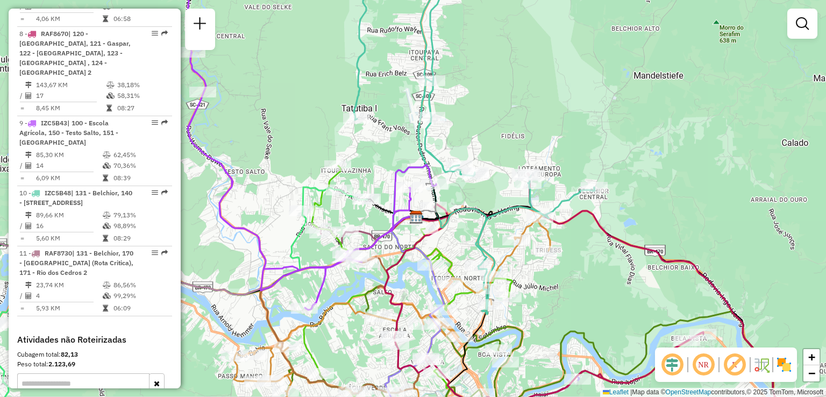
drag, startPoint x: 497, startPoint y: 118, endPoint x: 505, endPoint y: 177, distance: 59.7
click at [503, 173] on div "Janela de atendimento Grade de atendimento Capacidade Transportadoras Veículos …" at bounding box center [413, 198] width 826 height 397
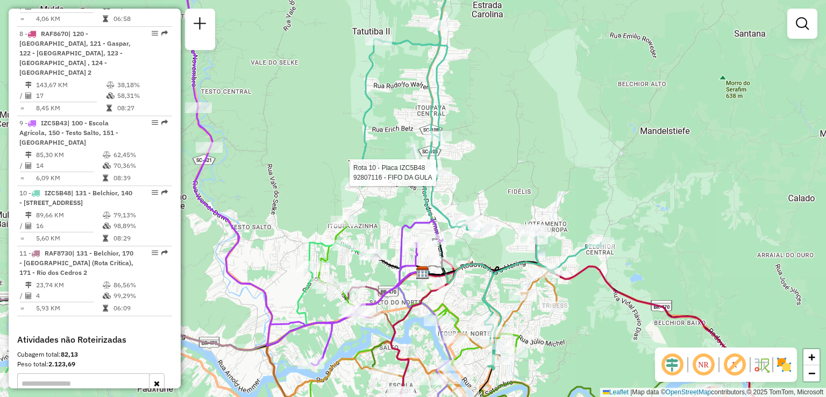
select select "**********"
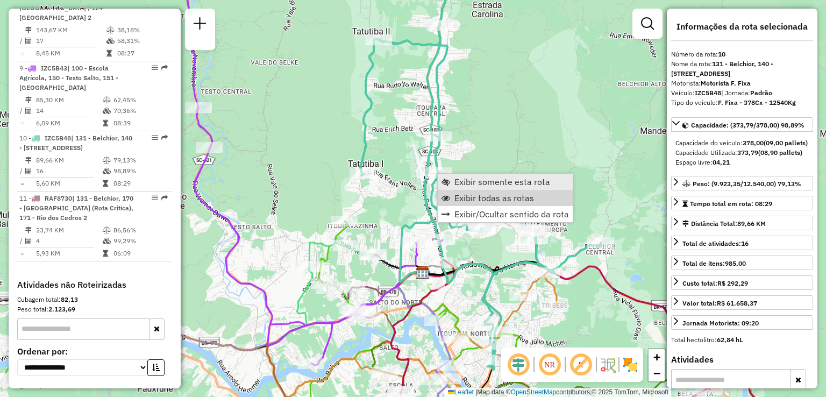
scroll to position [1105, 0]
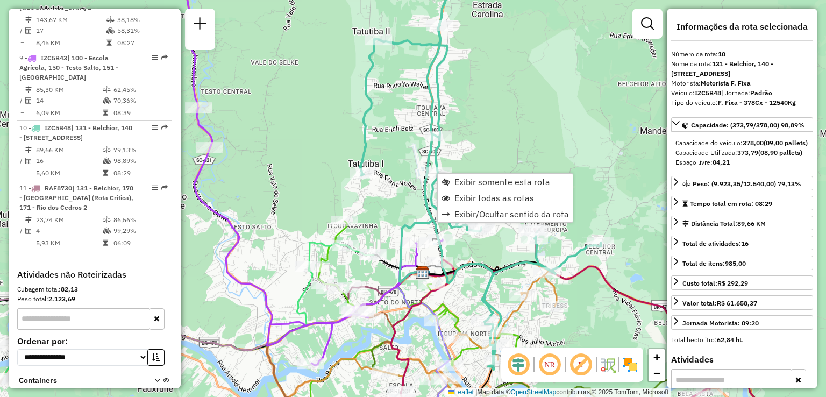
click at [495, 140] on div "Janela de atendimento Grade de atendimento Capacidade Transportadoras Veículos …" at bounding box center [413, 198] width 826 height 397
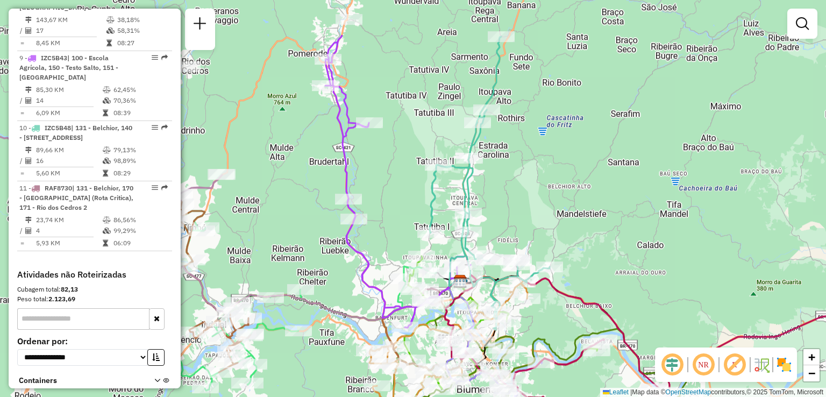
drag, startPoint x: 513, startPoint y: 170, endPoint x: 510, endPoint y: 215, distance: 45.2
click at [510, 215] on div "Janela de atendimento Grade de atendimento Capacidade Transportadoras Veículos …" at bounding box center [413, 198] width 826 height 397
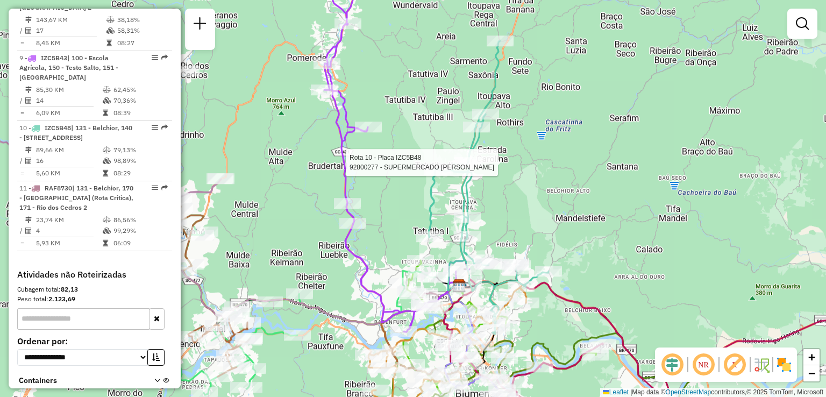
select select "**********"
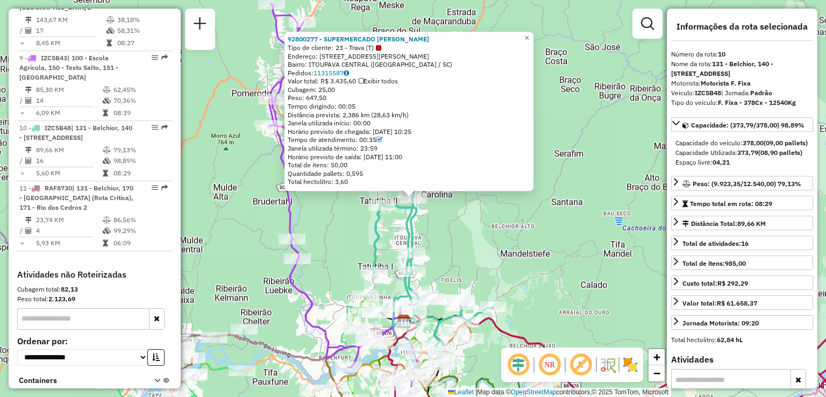
click at [480, 185] on div "Total hectolitro: 3,60" at bounding box center [409, 182] width 243 height 9
click at [475, 213] on div "92800277 - SUPERMERCADO MAVILI Tipo de cliente: 23 - Trava (T) Endereço: R DOUT…" at bounding box center [413, 198] width 826 height 397
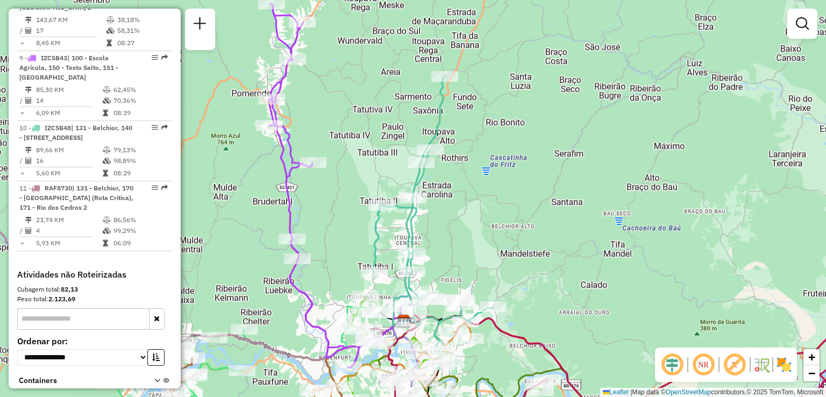
drag, startPoint x: 462, startPoint y: 213, endPoint x: 474, endPoint y: 222, distance: 14.5
click at [474, 222] on div "Janela de atendimento Grade de atendimento Capacidade Transportadoras Veículos …" at bounding box center [413, 198] width 826 height 397
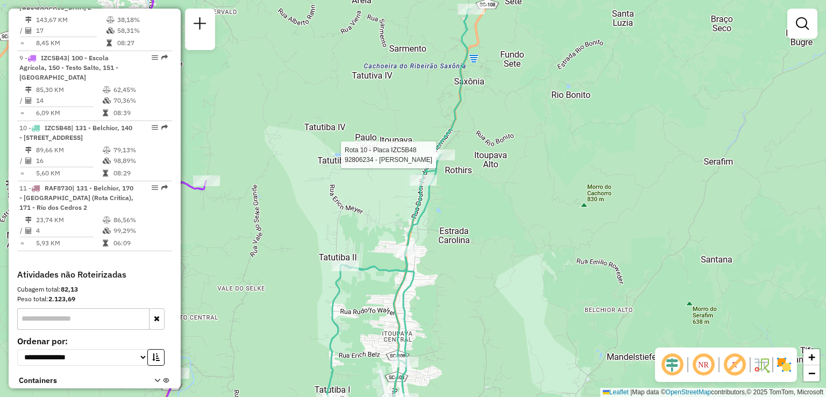
select select "**********"
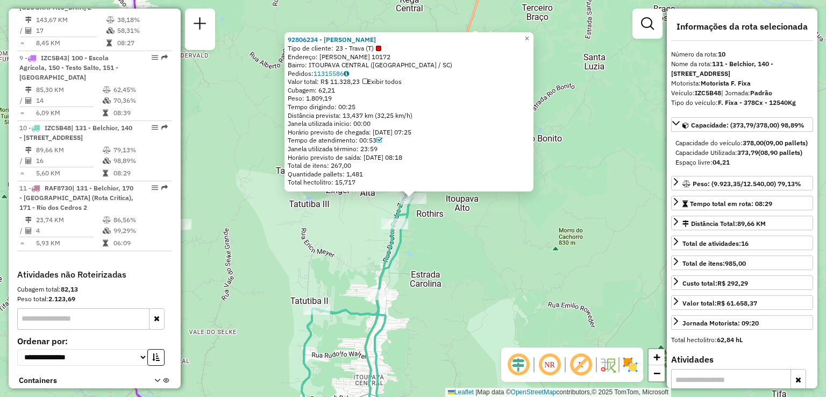
click at [453, 212] on div "92806234 - MERCADO MAVILI Tipo de cliente: 23 - Trava (T) Endereço: GUSTAVO ZIM…" at bounding box center [413, 198] width 826 height 397
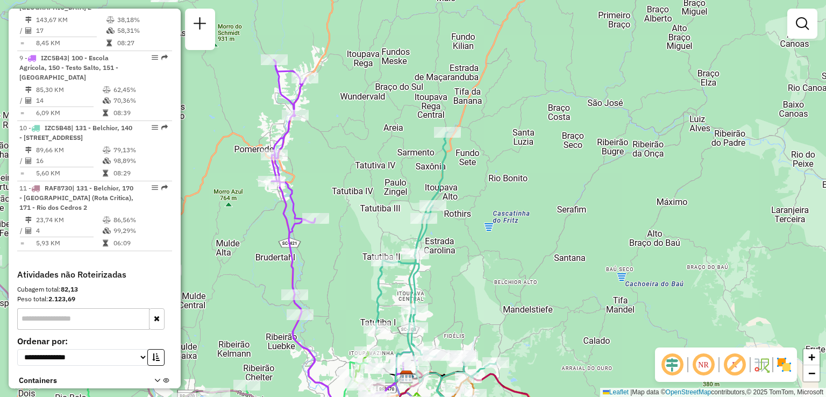
drag, startPoint x: 476, startPoint y: 224, endPoint x: 516, endPoint y: 179, distance: 60.2
click at [512, 183] on div "Janela de atendimento Grade de atendimento Capacidade Transportadoras Veículos …" at bounding box center [413, 198] width 826 height 397
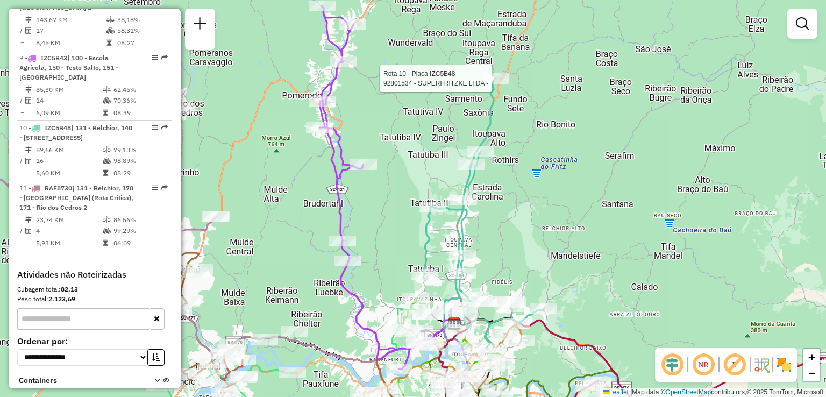
select select "**********"
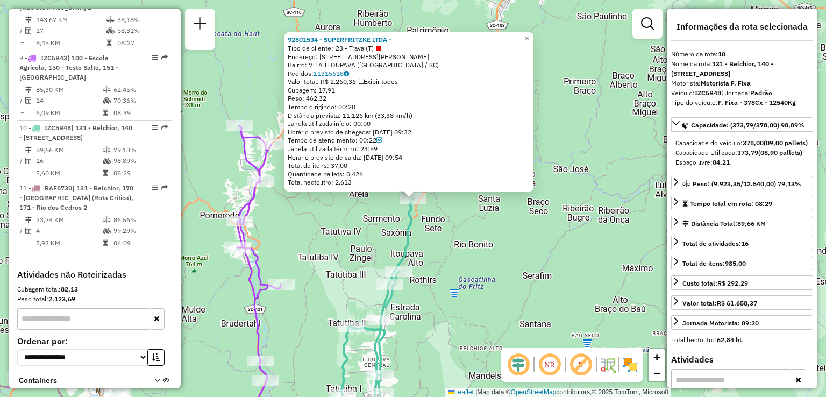
click at [518, 222] on div "92801534 - SUPERFRITZKE LTDA - Tipo de cliente: 23 - Trava (T) Endereço: R Henr…" at bounding box center [413, 198] width 826 height 397
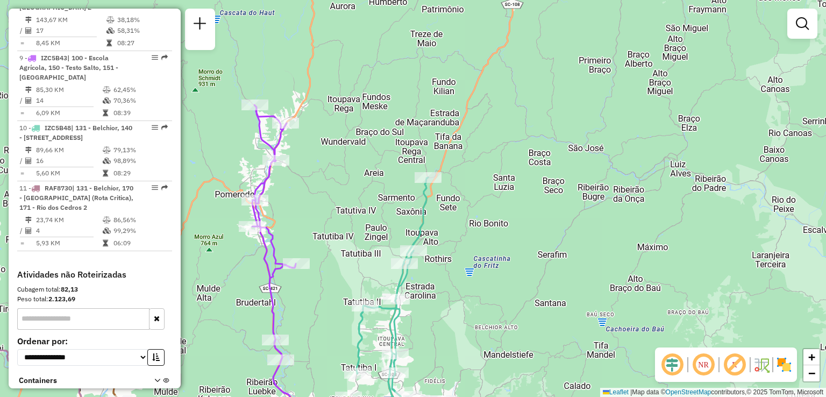
drag, startPoint x: 505, startPoint y: 215, endPoint x: 518, endPoint y: 138, distance: 78.1
click at [523, 164] on div "Janela de atendimento Grade de atendimento Capacidade Transportadoras Veículos …" at bounding box center [413, 198] width 826 height 397
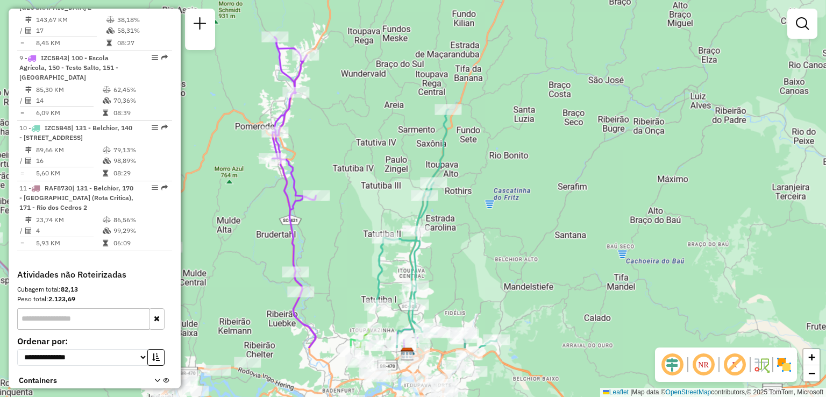
drag, startPoint x: 495, startPoint y: 154, endPoint x: 482, endPoint y: 134, distance: 24.5
click at [489, 145] on div "Janela de atendimento Grade de atendimento Capacidade Transportadoras Veículos …" at bounding box center [413, 198] width 826 height 397
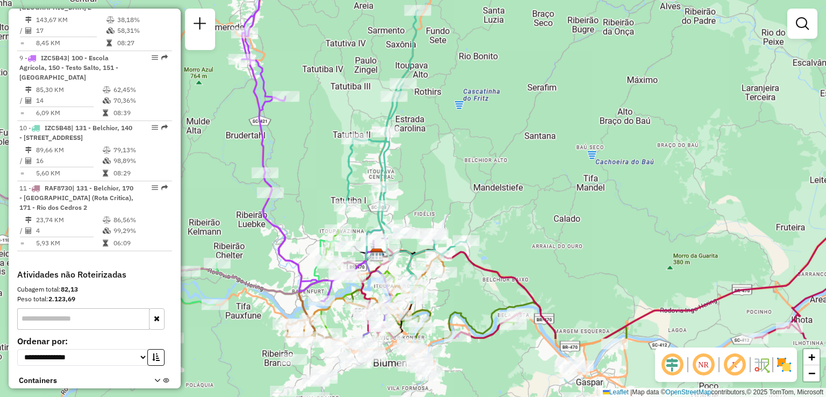
click at [479, 145] on div "Janela de atendimento Grade de atendimento Capacidade Transportadoras Veículos …" at bounding box center [413, 198] width 826 height 397
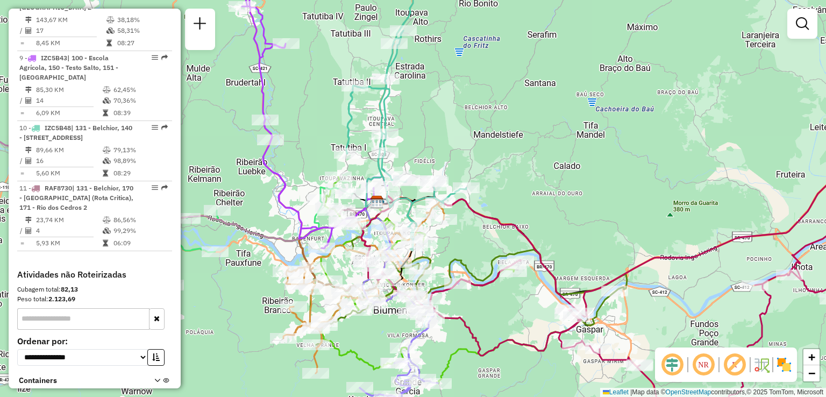
drag, startPoint x: 448, startPoint y: 170, endPoint x: 461, endPoint y: 128, distance: 44.6
click at [460, 131] on div "Janela de atendimento Grade de atendimento Capacidade Transportadoras Veículos …" at bounding box center [413, 198] width 826 height 397
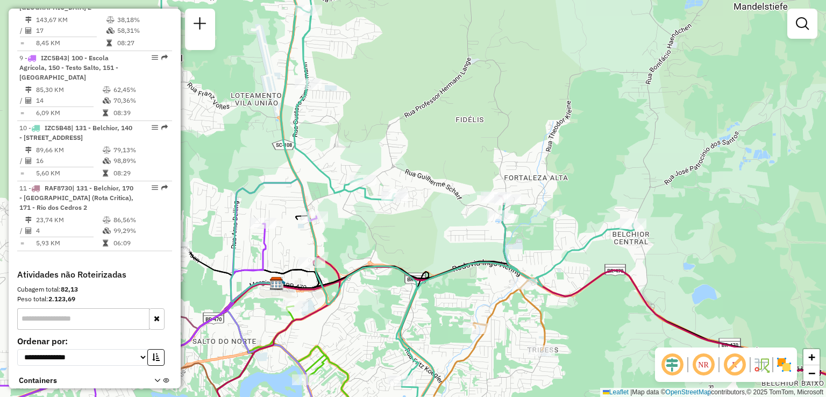
drag, startPoint x: 430, startPoint y: 123, endPoint x: 480, endPoint y: 77, distance: 68.1
click at [480, 77] on div "Janela de atendimento Grade de atendimento Capacidade Transportadoras Veículos …" at bounding box center [413, 198] width 826 height 397
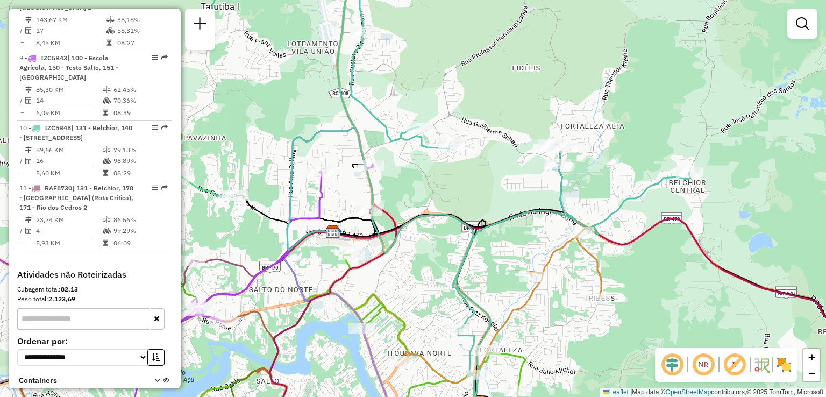
drag, startPoint x: 474, startPoint y: 85, endPoint x: 506, endPoint y: 66, distance: 37.9
click at [506, 66] on div "Janela de atendimento Grade de atendimento Capacidade Transportadoras Veículos …" at bounding box center [413, 198] width 826 height 397
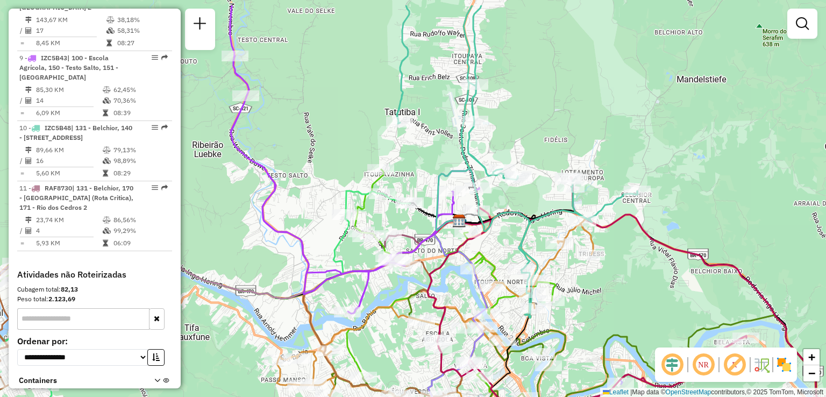
drag, startPoint x: 537, startPoint y: 159, endPoint x: 541, endPoint y: 191, distance: 32.5
click at [541, 191] on div "Janela de atendimento Grade de atendimento Capacidade Transportadoras Veículos …" at bounding box center [413, 198] width 826 height 397
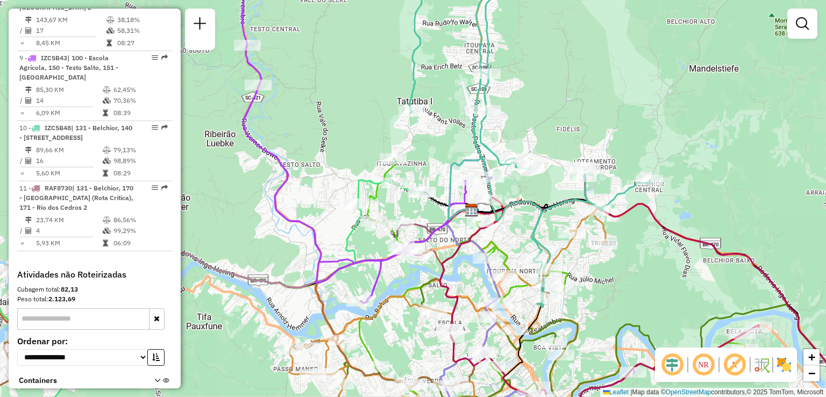
drag, startPoint x: 636, startPoint y: 155, endPoint x: 639, endPoint y: 149, distance: 7.0
click at [638, 151] on div "Janela de atendimento Grade de atendimento Capacidade Transportadoras Veículos …" at bounding box center [413, 198] width 826 height 397
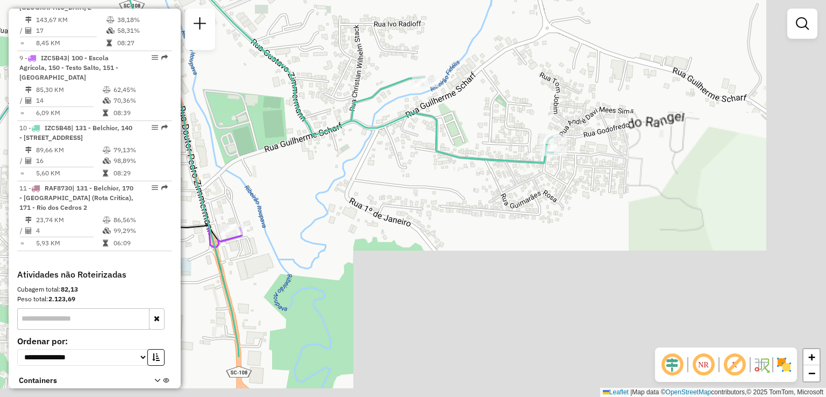
click at [579, 151] on div "Janela de atendimento Grade de atendimento Capacidade Transportadoras Veículos …" at bounding box center [413, 198] width 826 height 397
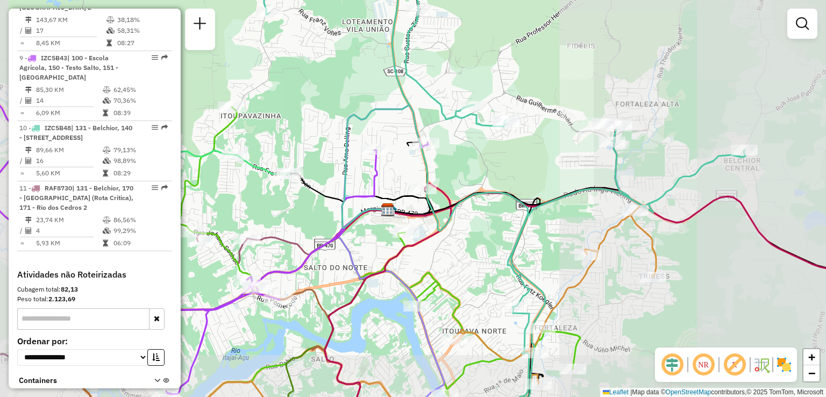
drag, startPoint x: 598, startPoint y: 184, endPoint x: 521, endPoint y: 165, distance: 79.7
click at [521, 165] on div "Janela de atendimento Grade de atendimento Capacidade Transportadoras Veículos …" at bounding box center [413, 198] width 826 height 397
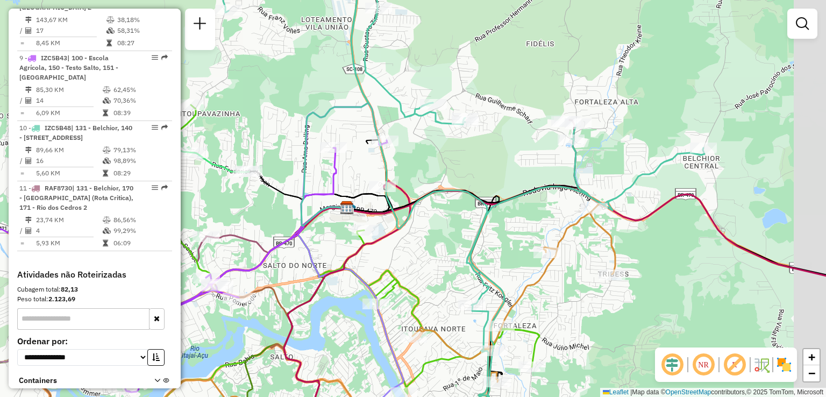
drag, startPoint x: 561, startPoint y: 160, endPoint x: 526, endPoint y: 159, distance: 35.0
click at [526, 159] on div "Janela de atendimento Grade de atendimento Capacidade Transportadoras Veículos …" at bounding box center [413, 198] width 826 height 397
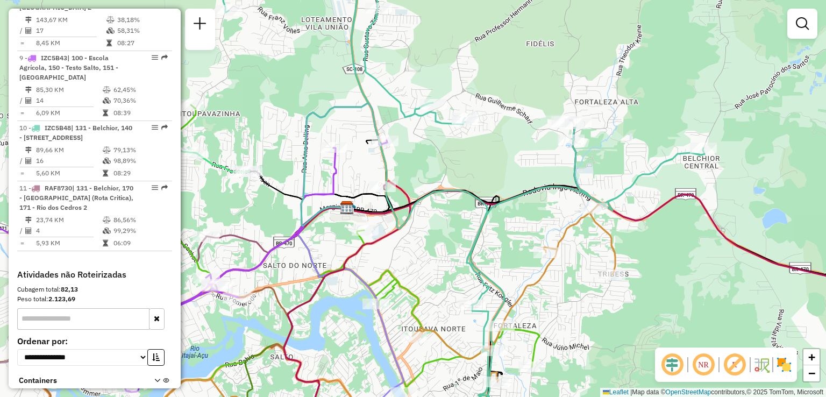
drag, startPoint x: 529, startPoint y: 184, endPoint x: 552, endPoint y: 163, distance: 30.8
click at [552, 163] on icon at bounding box center [463, 180] width 481 height 440
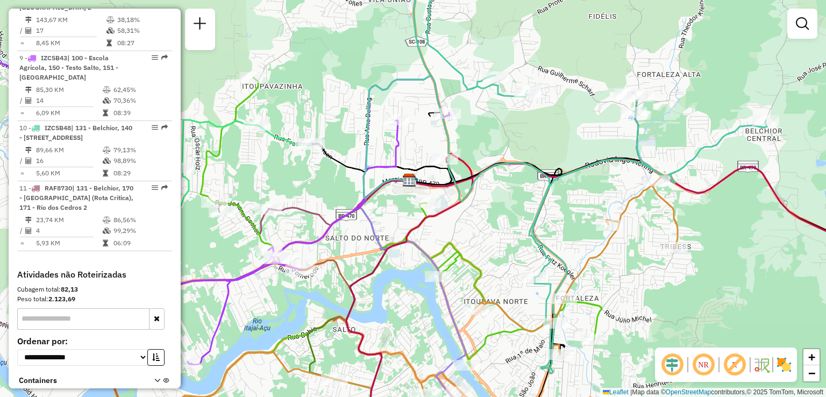
drag, startPoint x: 511, startPoint y: 154, endPoint x: 551, endPoint y: 149, distance: 40.2
click at [551, 149] on div "Janela de atendimento Grade de atendimento Capacidade Transportadoras Veículos …" at bounding box center [413, 198] width 826 height 397
drag, startPoint x: 558, startPoint y: 143, endPoint x: 582, endPoint y: 142, distance: 24.7
click at [582, 142] on div "Janela de atendimento Grade de atendimento Capacidade Transportadoras Veículos …" at bounding box center [413, 198] width 826 height 397
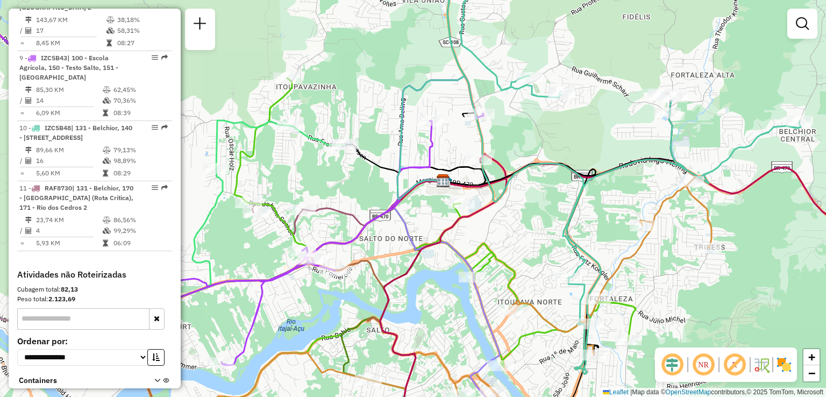
drag, startPoint x: 579, startPoint y: 144, endPoint x: 590, endPoint y: 140, distance: 11.2
click at [590, 140] on div "Janela de atendimento Grade de atendimento Capacidade Transportadoras Veículos …" at bounding box center [413, 198] width 826 height 397
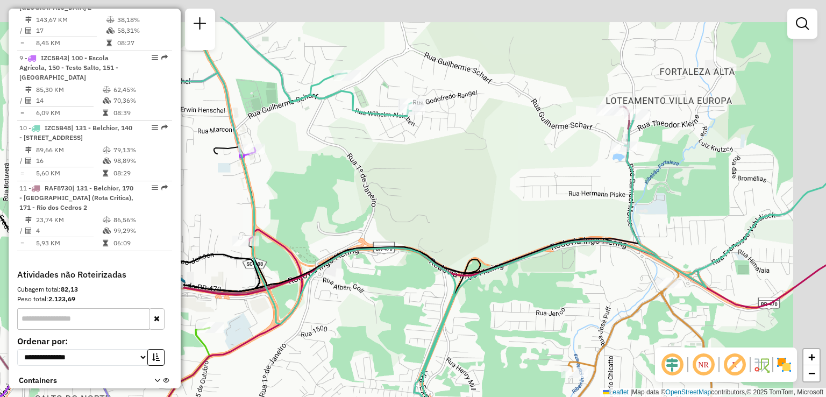
drag, startPoint x: 637, startPoint y: 140, endPoint x: 566, endPoint y: 190, distance: 87.1
click at [566, 194] on div "Janela de atendimento Grade de atendimento Capacidade Transportadoras Veículos …" at bounding box center [413, 198] width 826 height 397
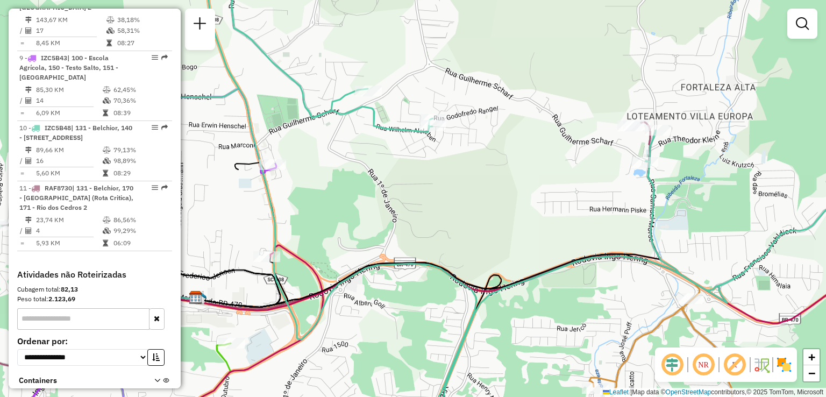
drag, startPoint x: 651, startPoint y: 167, endPoint x: 671, endPoint y: 181, distance: 25.1
click at [671, 181] on div "Janela de atendimento Grade de atendimento Capacidade Transportadoras Veículos …" at bounding box center [413, 198] width 826 height 397
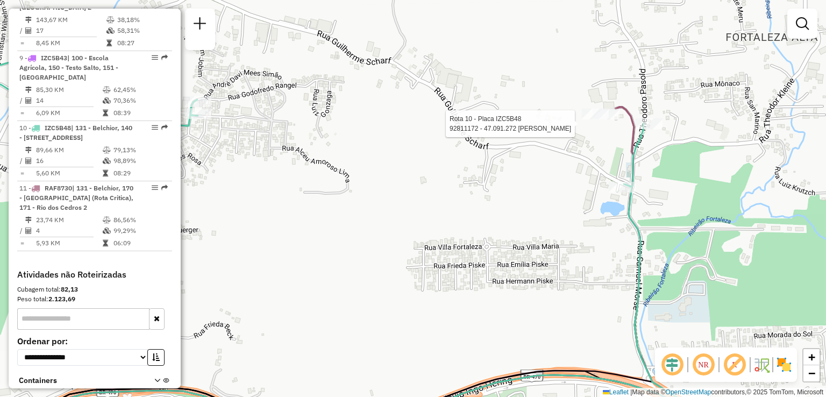
select select "**********"
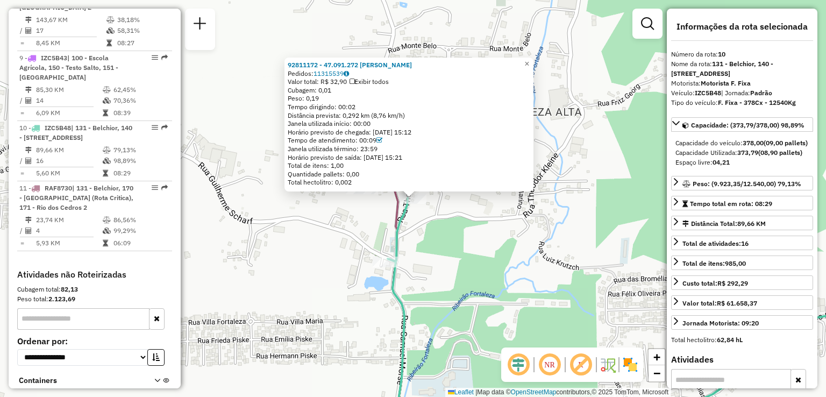
click at [484, 211] on div "92811172 - 47.091.272 EMERSON MATEUS MACEDO CARDOSO Pedidos: 11315539 Valor tot…" at bounding box center [413, 198] width 826 height 397
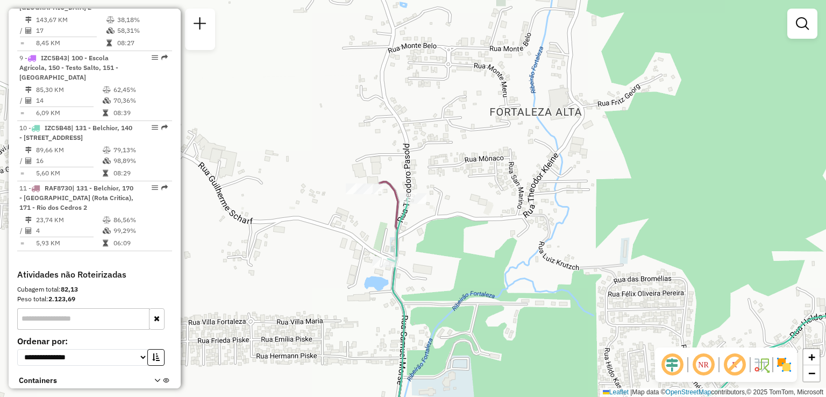
drag, startPoint x: 465, startPoint y: 207, endPoint x: 506, endPoint y: 201, distance: 41.9
click at [505, 201] on div "Janela de atendimento Grade de atendimento Capacidade Transportadoras Veículos …" at bounding box center [413, 198] width 826 height 397
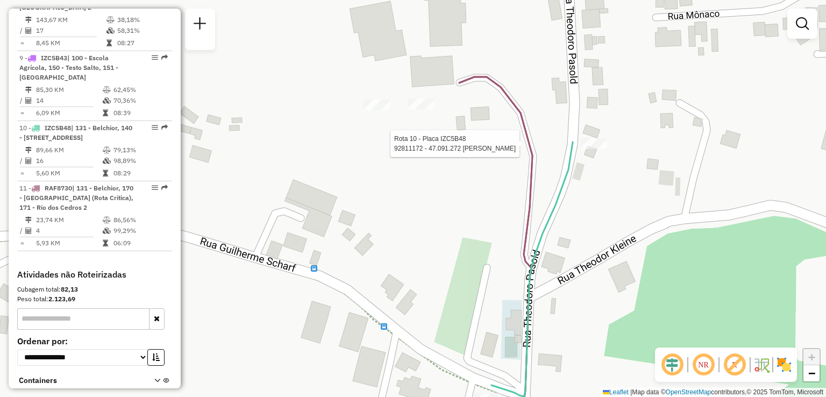
select select "**********"
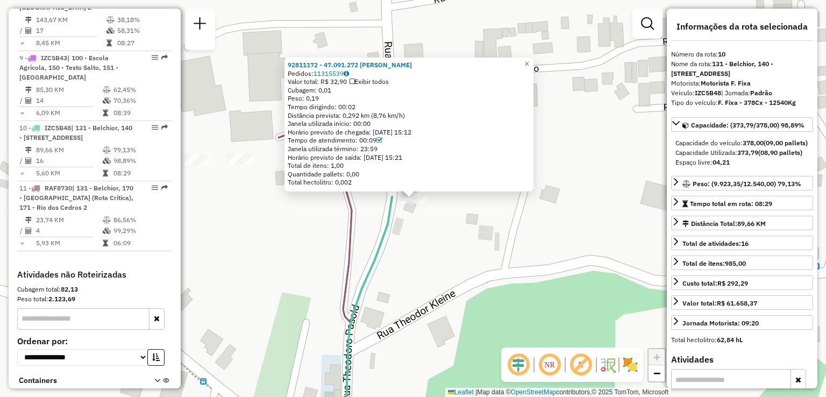
click at [456, 248] on div "92811172 - 47.091.272 EMERSON MATEUS MACEDO CARDOSO Pedidos: 11315539 Valor tot…" at bounding box center [413, 198] width 826 height 397
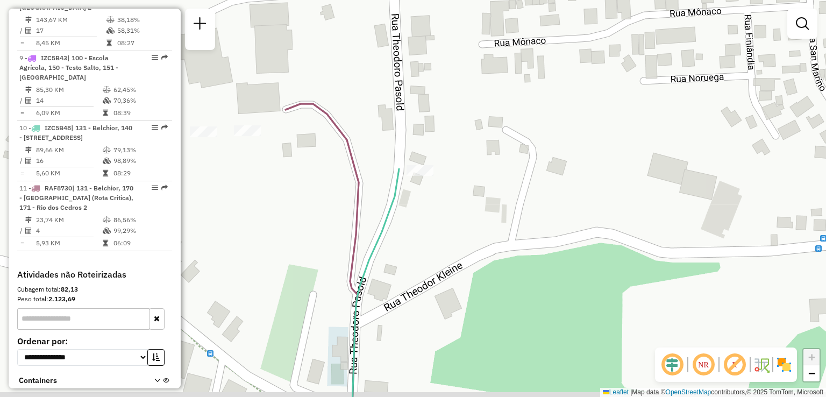
drag, startPoint x: 454, startPoint y: 233, endPoint x: 460, endPoint y: 217, distance: 17.4
click at [456, 227] on div "Janela de atendimento Grade de atendimento Capacidade Transportadoras Veículos …" at bounding box center [413, 198] width 826 height 397
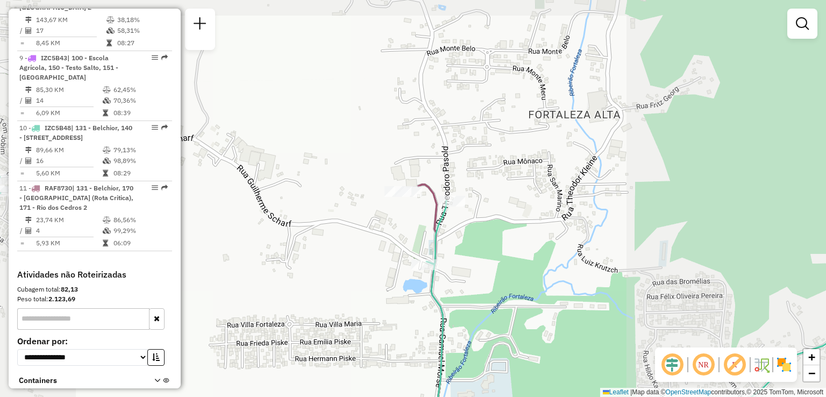
drag, startPoint x: 467, startPoint y: 248, endPoint x: 467, endPoint y: 177, distance: 71.0
click at [467, 183] on div "Janela de atendimento Grade de atendimento Capacidade Transportadoras Veículos …" at bounding box center [413, 198] width 826 height 397
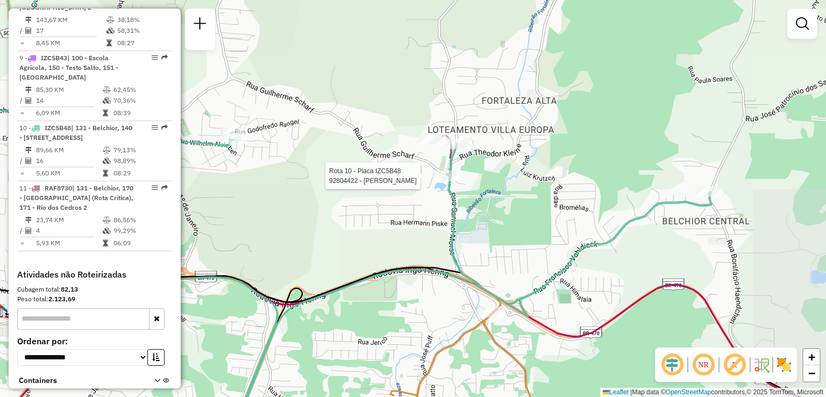
select select "**********"
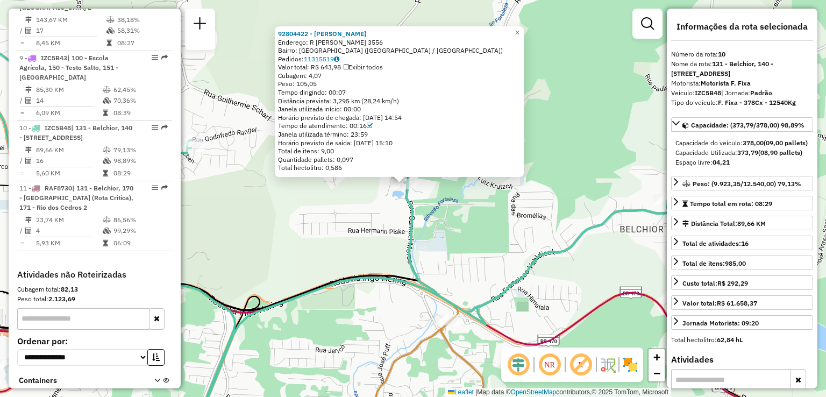
drag, startPoint x: 467, startPoint y: 220, endPoint x: 430, endPoint y: 196, distance: 44.1
click at [430, 197] on div "92804422 - CLAUDIO LUIZ WAN DAL Endereço: R SAMUEL MORSE 3556 Bairro: FORTALEZA…" at bounding box center [413, 198] width 826 height 397
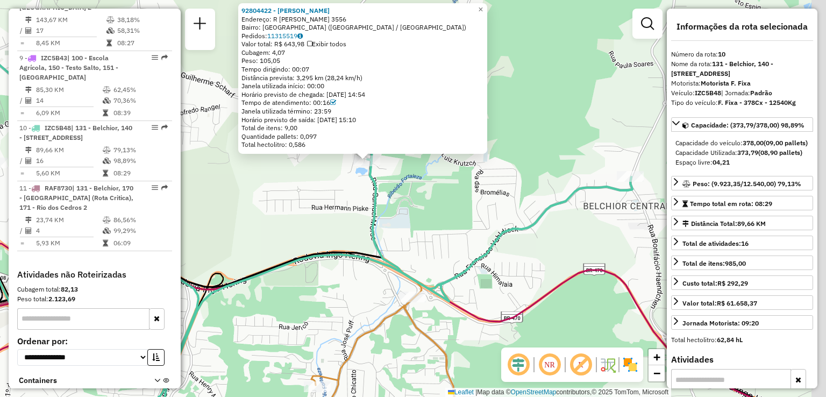
click at [440, 201] on div "92804422 - CLAUDIO LUIZ WAN DAL Endereço: R SAMUEL MORSE 3556 Bairro: FORTALEZA…" at bounding box center [413, 198] width 826 height 397
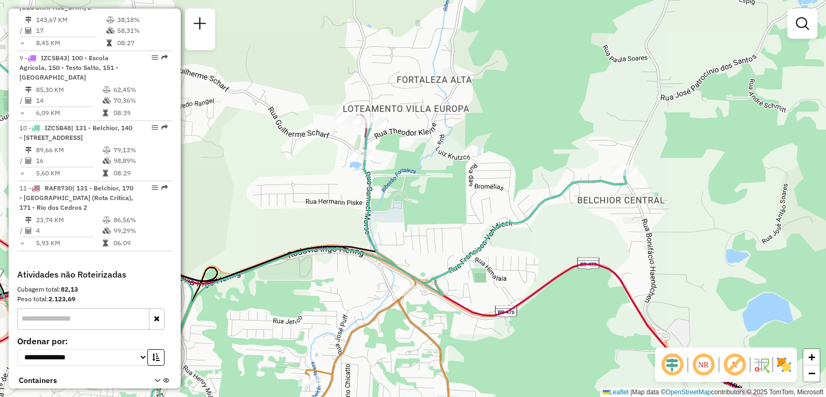
drag, startPoint x: 467, startPoint y: 215, endPoint x: 430, endPoint y: 196, distance: 41.1
click at [431, 196] on div "Janela de atendimento Grade de atendimento Capacidade Transportadoras Veículos …" at bounding box center [413, 198] width 826 height 397
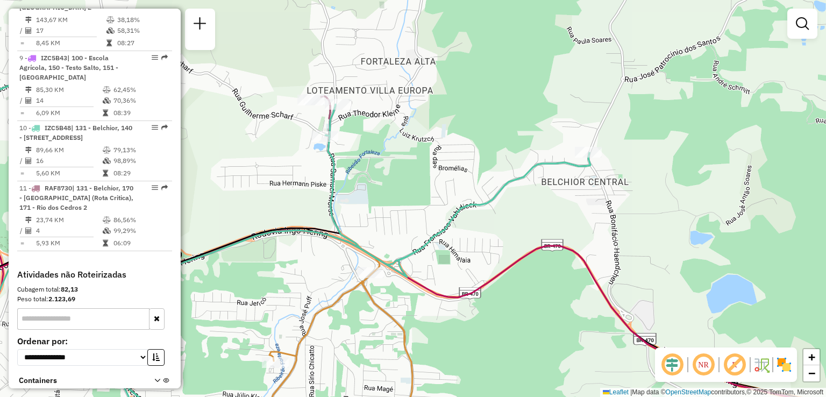
drag, startPoint x: 427, startPoint y: 186, endPoint x: 488, endPoint y: 183, distance: 60.8
click at [483, 183] on div "Janela de atendimento Grade de atendimento Capacidade Transportadoras Veículos …" at bounding box center [413, 198] width 826 height 397
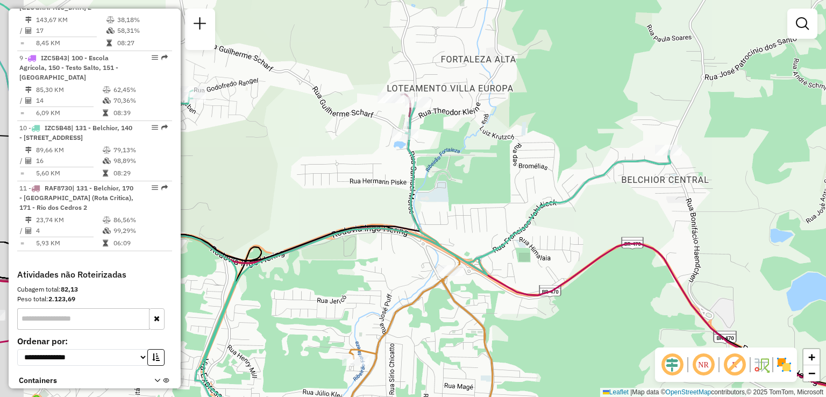
click at [523, 191] on div "Janela de atendimento Grade de atendimento Capacidade Transportadoras Veículos …" at bounding box center [413, 198] width 826 height 397
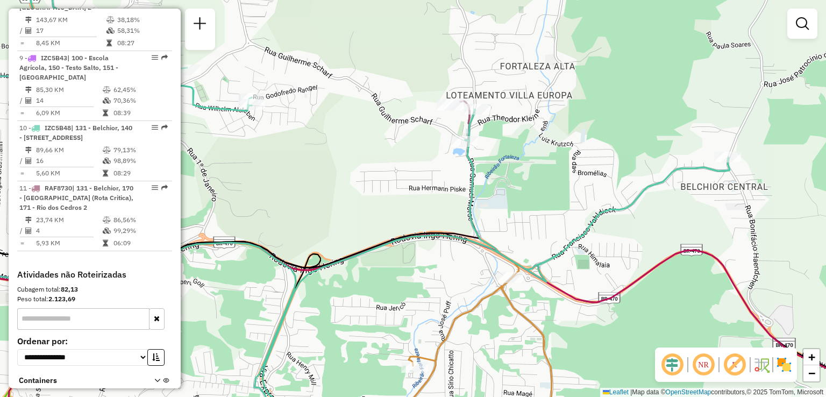
click at [541, 187] on div "Janela de atendimento Grade de atendimento Capacidade Transportadoras Veículos …" at bounding box center [413, 198] width 826 height 397
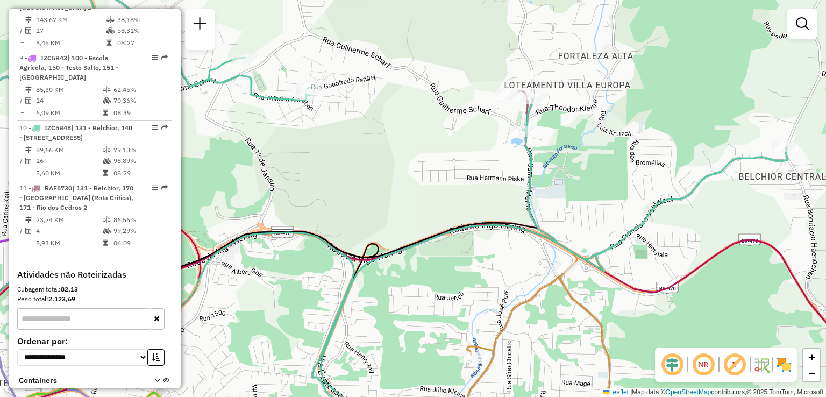
drag, startPoint x: 467, startPoint y: 191, endPoint x: 516, endPoint y: 189, distance: 49.5
click at [515, 191] on div "Janela de atendimento Grade de atendimento Capacidade Transportadoras Veículos …" at bounding box center [413, 198] width 826 height 397
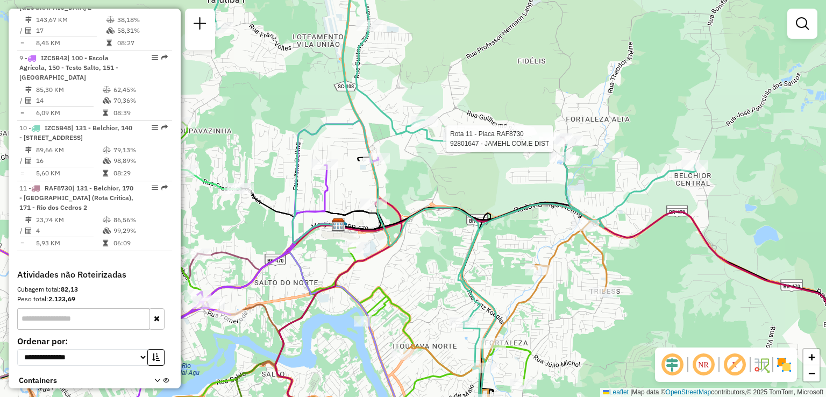
select select "**********"
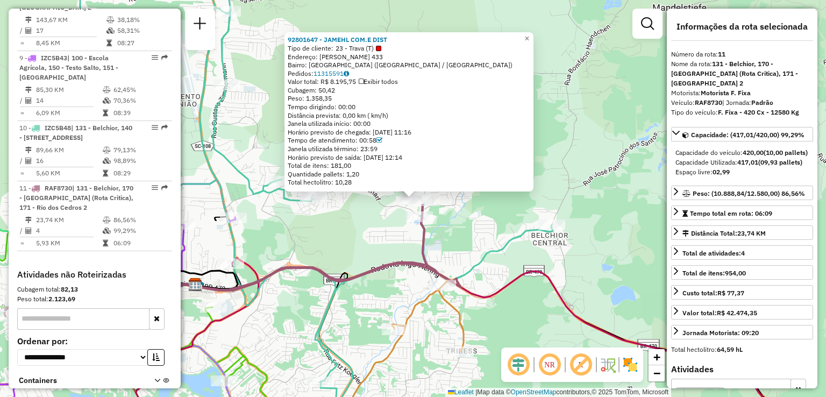
click at [555, 182] on div "92801647 - JAMEHL COM.E DIST Tipo de cliente: 23 - Trava (T) Endereço: THEODORO…" at bounding box center [413, 198] width 826 height 397
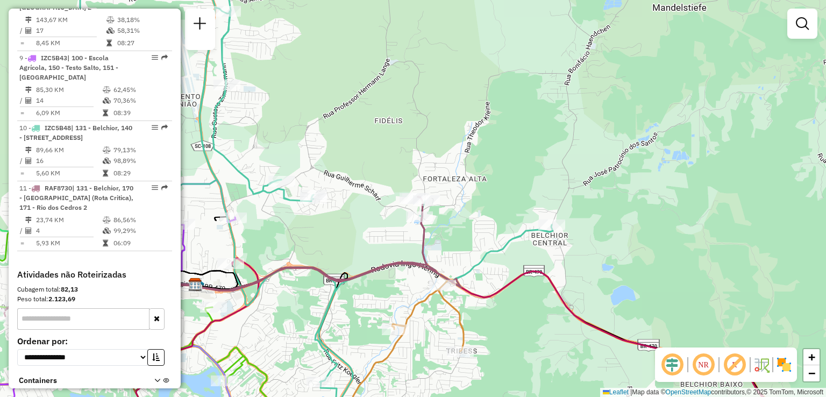
drag, startPoint x: 526, startPoint y: 204, endPoint x: 551, endPoint y: 183, distance: 32.4
click at [548, 186] on div "Janela de atendimento Grade de atendimento Capacidade Transportadoras Veículos …" at bounding box center [413, 198] width 826 height 397
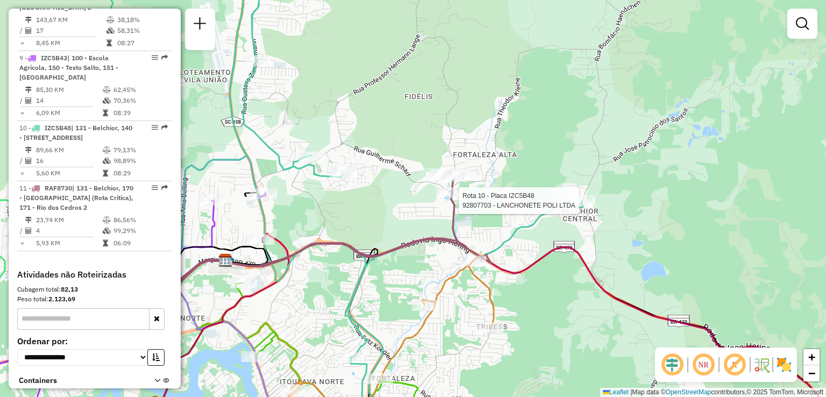
select select "**********"
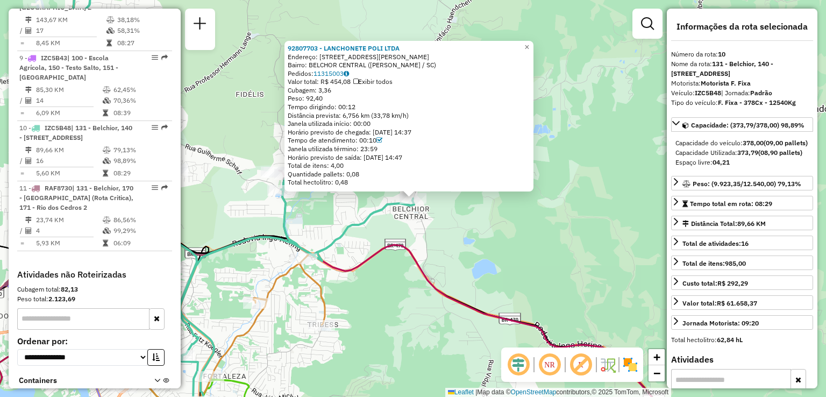
click at [502, 206] on div "92807703 - LANCHONETE POLI LTDA Endereço: R RUA BONIFaCIO HAENDCHEN 1177 Bairro…" at bounding box center [413, 198] width 826 height 397
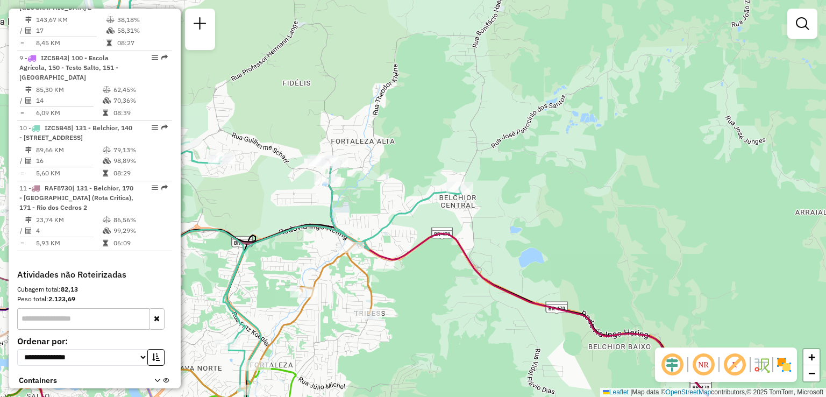
drag, startPoint x: 501, startPoint y: 209, endPoint x: 548, endPoint y: 198, distance: 48.0
click at [544, 199] on div "Janela de atendimento Grade de atendimento Capacidade Transportadoras Veículos …" at bounding box center [413, 198] width 826 height 397
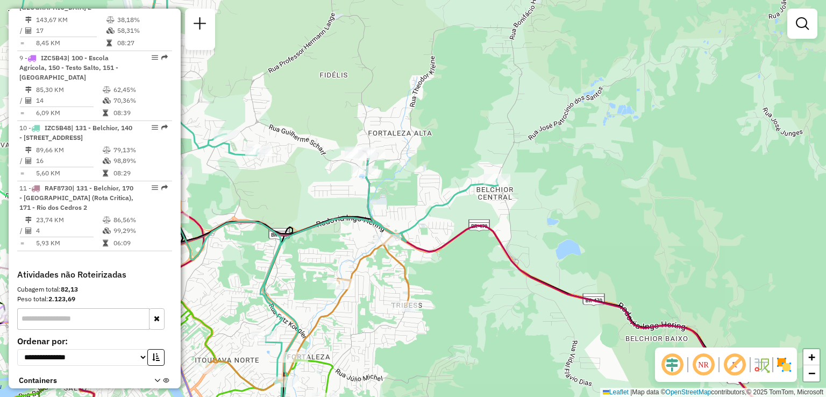
drag, startPoint x: 438, startPoint y: 196, endPoint x: 475, endPoint y: 188, distance: 38.0
click at [469, 189] on div "Janela de atendimento Grade de atendimento Capacidade Transportadoras Veículos …" at bounding box center [413, 198] width 826 height 397
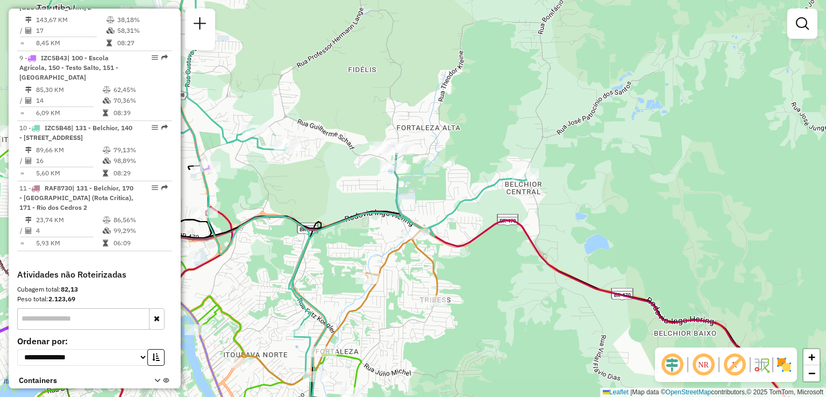
drag, startPoint x: 423, startPoint y: 183, endPoint x: 450, endPoint y: 182, distance: 27.5
click at [450, 182] on div "Janela de atendimento Grade de atendimento Capacidade Transportadoras Veículos …" at bounding box center [413, 198] width 826 height 397
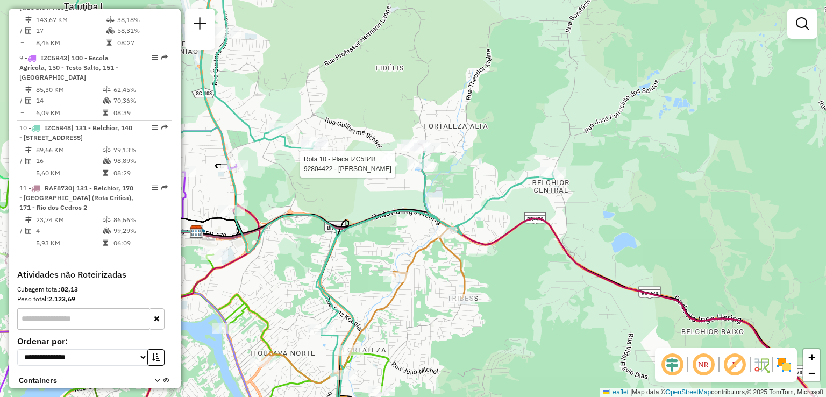
select select "**********"
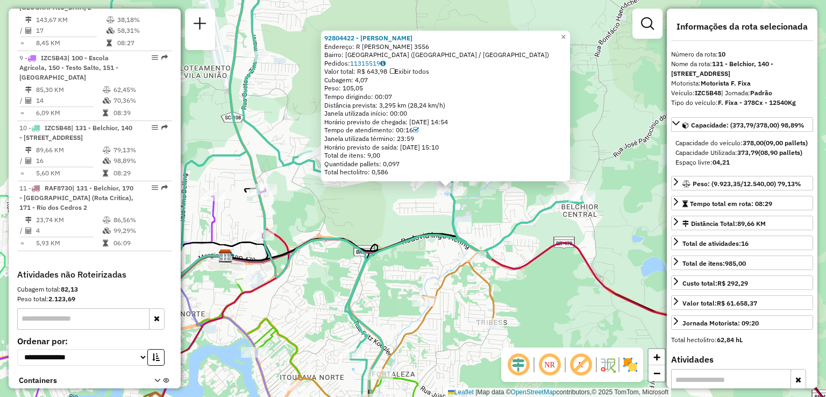
drag, startPoint x: 441, startPoint y: 223, endPoint x: 478, endPoint y: 213, distance: 37.4
click at [478, 213] on div "92804422 - CLAUDIO LUIZ WAN DAL Endereço: R SAMUEL MORSE 3556 Bairro: FORTALEZA…" at bounding box center [413, 198] width 826 height 397
drag, startPoint x: 387, startPoint y: 222, endPoint x: 401, endPoint y: 219, distance: 14.9
click at [401, 219] on div "92804422 - CLAUDIO LUIZ WAN DAL Endereço: R SAMUEL MORSE 3556 Bairro: FORTALEZA…" at bounding box center [413, 198] width 826 height 397
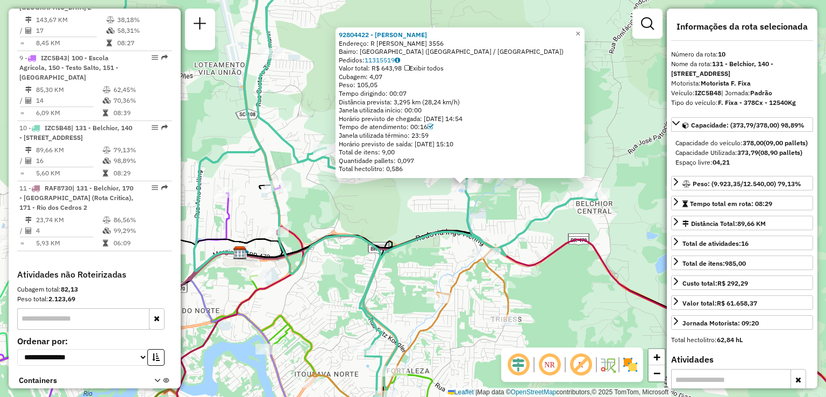
click at [401, 218] on div "92804422 - CLAUDIO LUIZ WAN DAL Endereço: R SAMUEL MORSE 3556 Bairro: FORTALEZA…" at bounding box center [413, 198] width 826 height 397
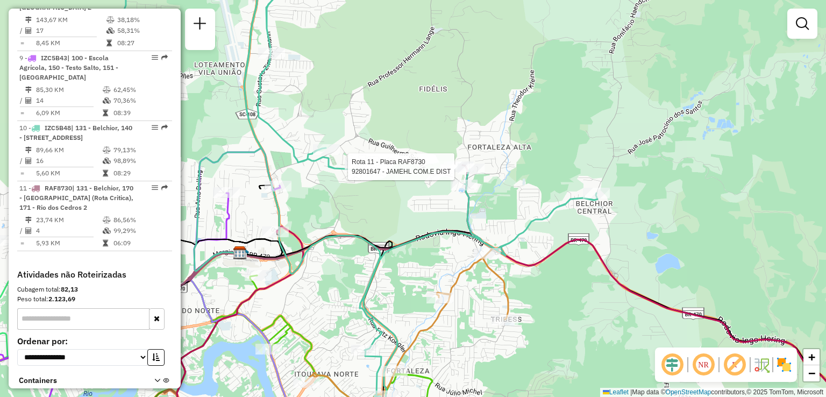
select select "**********"
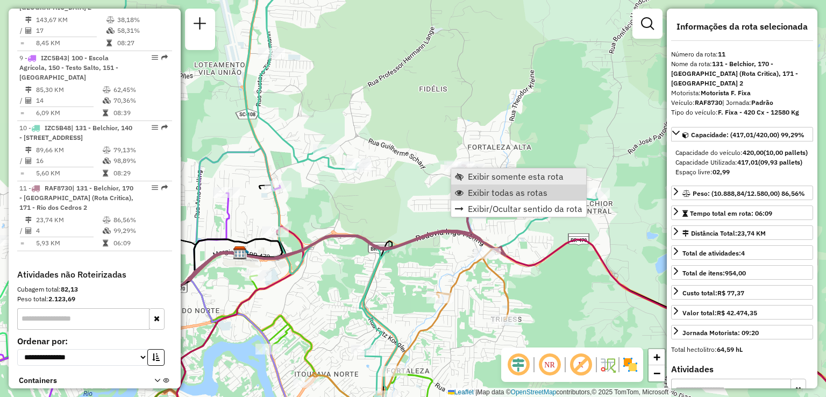
click at [482, 177] on span "Exibir somente esta rota" at bounding box center [516, 176] width 96 height 9
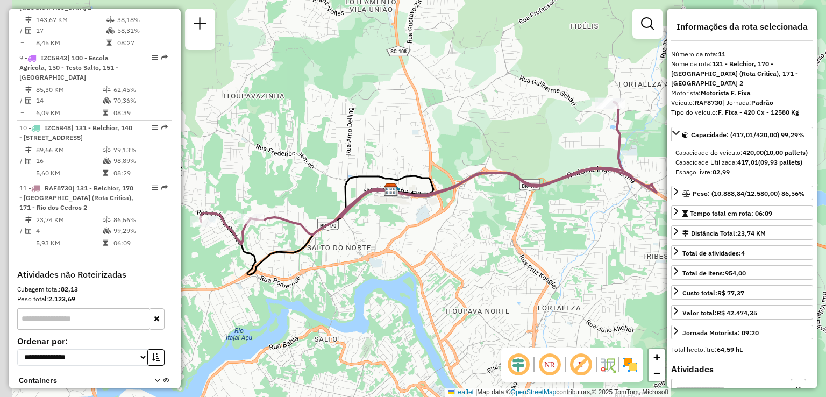
drag, startPoint x: 462, startPoint y: 188, endPoint x: 491, endPoint y: 178, distance: 30.8
click at [491, 178] on icon at bounding box center [411, 173] width 423 height 142
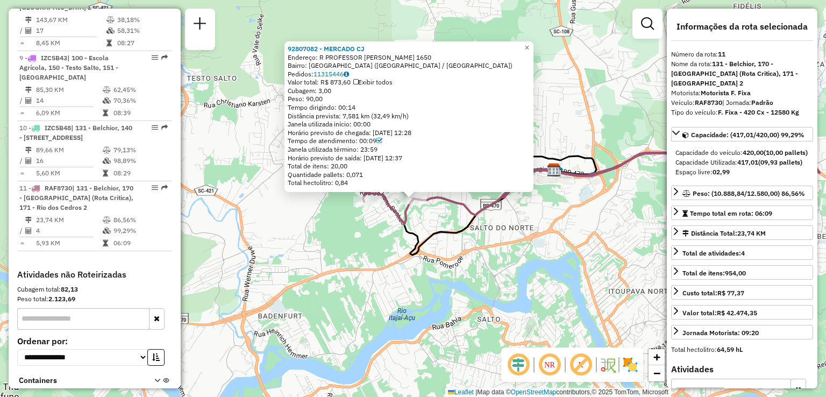
click at [341, 222] on div "92807082 - MERCADO CJ Endereço: R PROFESSOR [PERSON_NAME] 1650 Bairro: [GEOGRAP…" at bounding box center [413, 198] width 826 height 397
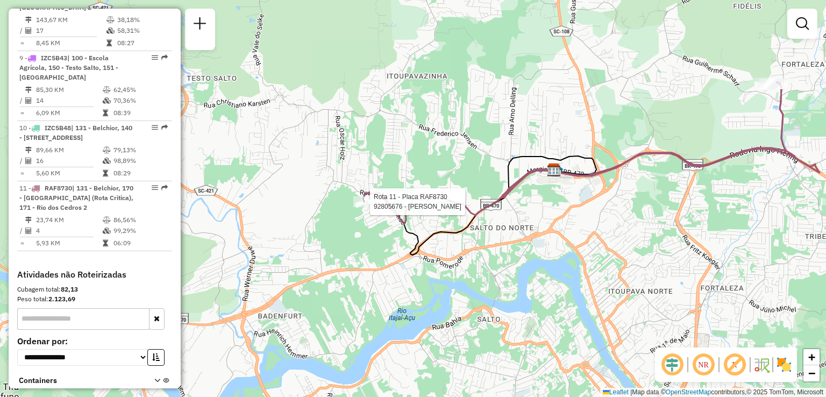
select select "**********"
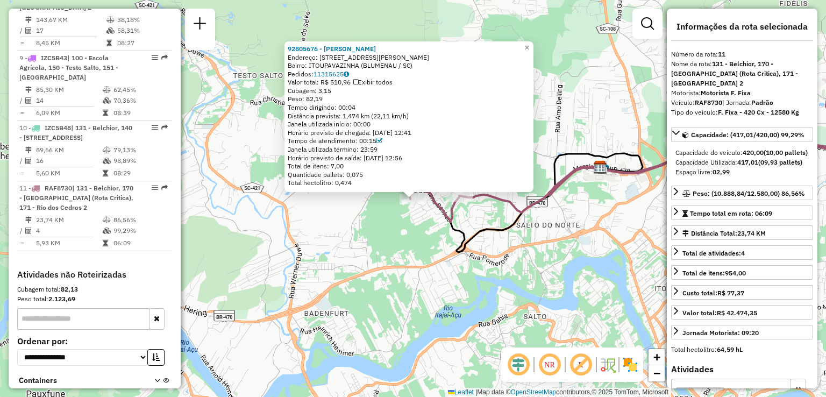
click at [368, 232] on div "92805676 - [PERSON_NAME]: R [PERSON_NAME] 140 Bairro: ITOUPAVAZINHA (BLUMENAU /…" at bounding box center [413, 198] width 826 height 397
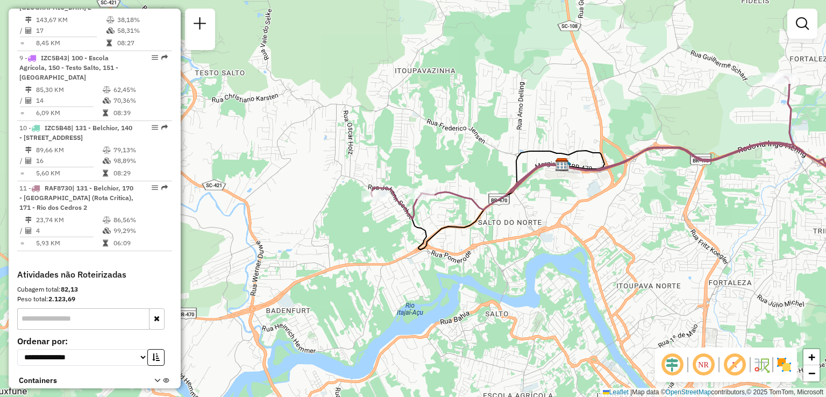
drag, startPoint x: 411, startPoint y: 237, endPoint x: 351, endPoint y: 231, distance: 60.0
click at [353, 232] on div "Janela de atendimento Grade de atendimento Capacidade Transportadoras Veículos …" at bounding box center [413, 198] width 826 height 397
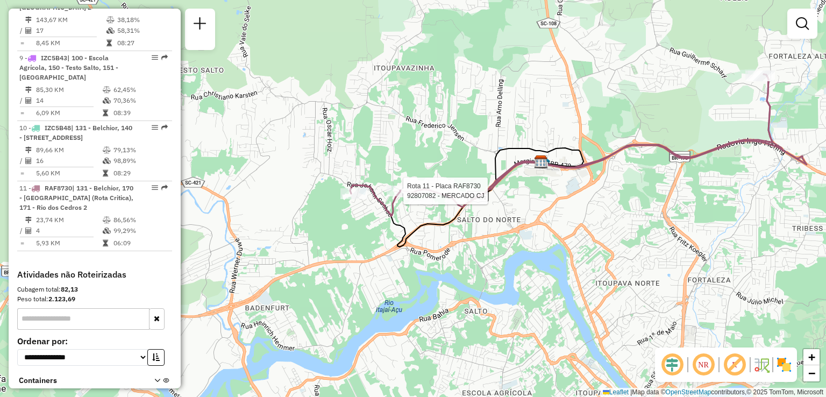
select select "**********"
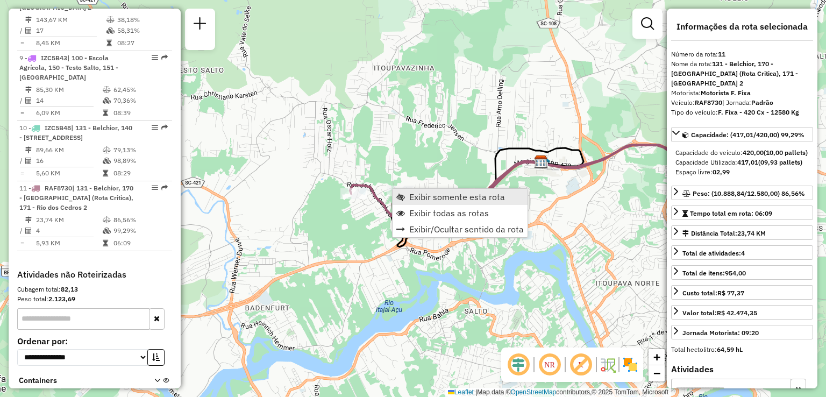
click at [436, 198] on span "Exibir somente esta rota" at bounding box center [457, 197] width 96 height 9
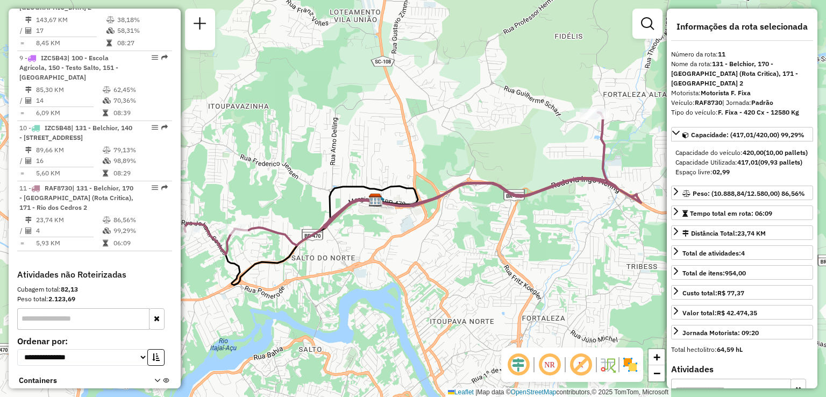
drag, startPoint x: 491, startPoint y: 208, endPoint x: 434, endPoint y: 218, distance: 57.9
click at [444, 218] on div "Janela de atendimento Grade de atendimento Capacidade Transportadoras Veículos …" at bounding box center [413, 198] width 826 height 397
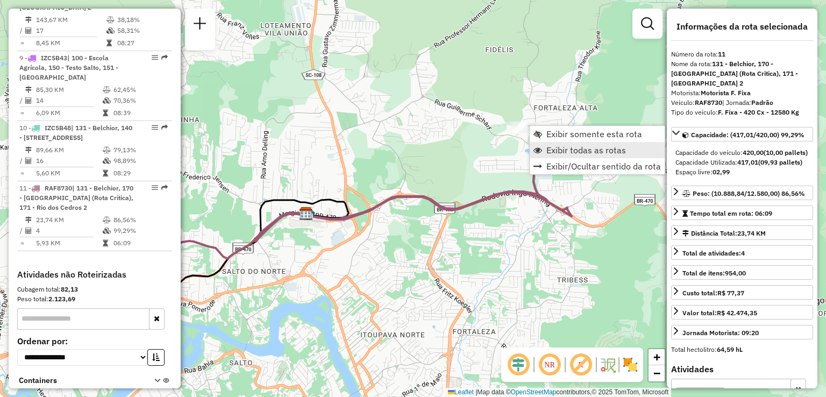
click at [571, 153] on span "Exibir todas as rotas" at bounding box center [586, 150] width 80 height 9
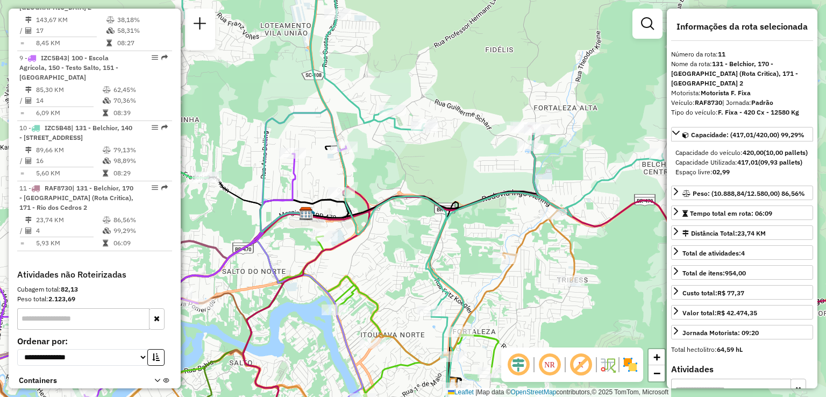
drag, startPoint x: 504, startPoint y: 189, endPoint x: 453, endPoint y: 182, distance: 51.0
click at [453, 182] on icon at bounding box center [422, 183] width 481 height 446
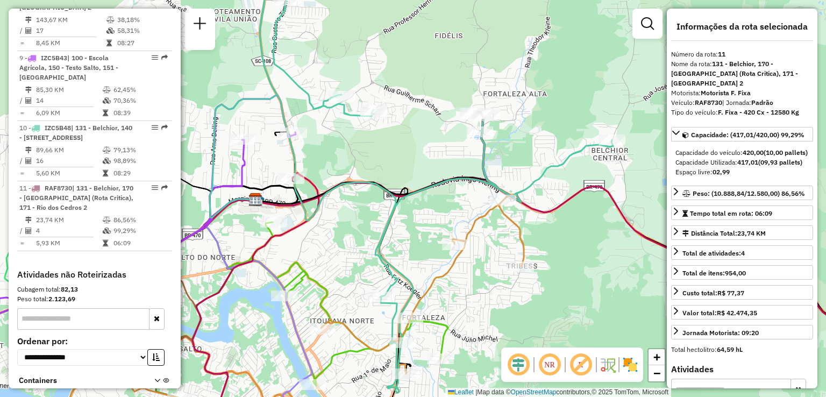
drag, startPoint x: 438, startPoint y: 164, endPoint x: 446, endPoint y: 149, distance: 16.9
click at [446, 149] on div "Janela de atendimento Grade de atendimento Capacidade Transportadoras Veículos …" at bounding box center [413, 198] width 826 height 397
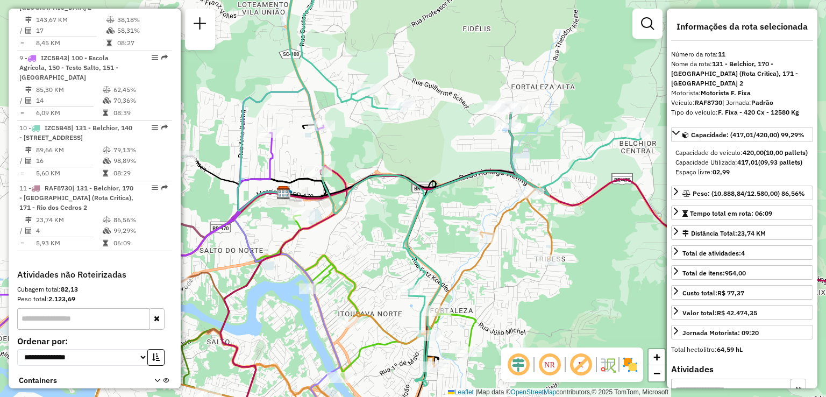
drag, startPoint x: 433, startPoint y: 154, endPoint x: 455, endPoint y: 155, distance: 22.6
click at [455, 155] on div "Janela de atendimento Grade de atendimento Capacidade Transportadoras Veículos …" at bounding box center [413, 198] width 826 height 397
drag, startPoint x: 454, startPoint y: 156, endPoint x: 485, endPoint y: 160, distance: 31.4
click at [485, 160] on div "Janela de atendimento Grade de atendimento Capacidade Transportadoras Veículos …" at bounding box center [413, 198] width 826 height 397
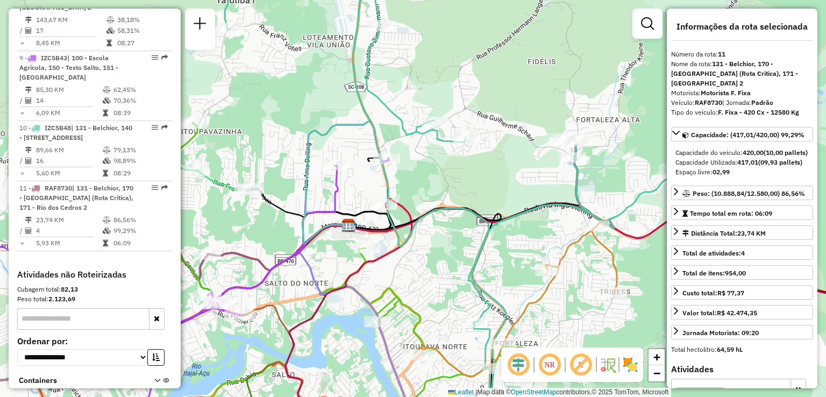
drag, startPoint x: 461, startPoint y: 162, endPoint x: 497, endPoint y: 195, distance: 49.1
click at [501, 197] on div "Janela de atendimento Grade de atendimento Capacidade Transportadoras Veículos …" at bounding box center [413, 198] width 826 height 397
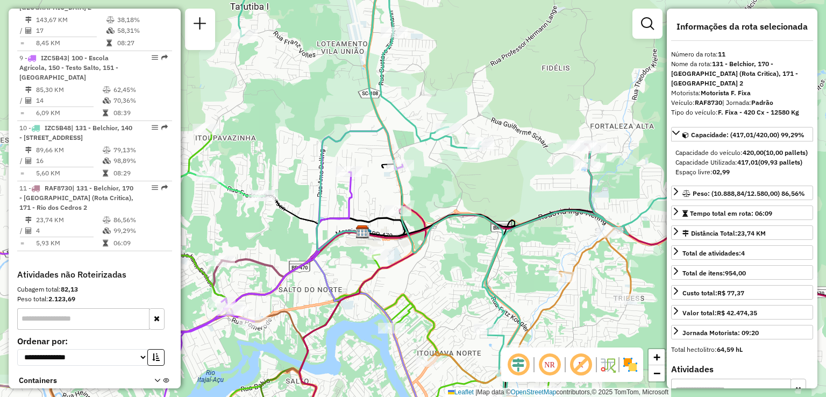
drag, startPoint x: 500, startPoint y: 187, endPoint x: 496, endPoint y: 159, distance: 28.2
click at [509, 185] on div "Janela de atendimento Grade de atendimento Capacidade Transportadoras Veículos …" at bounding box center [413, 198] width 826 height 397
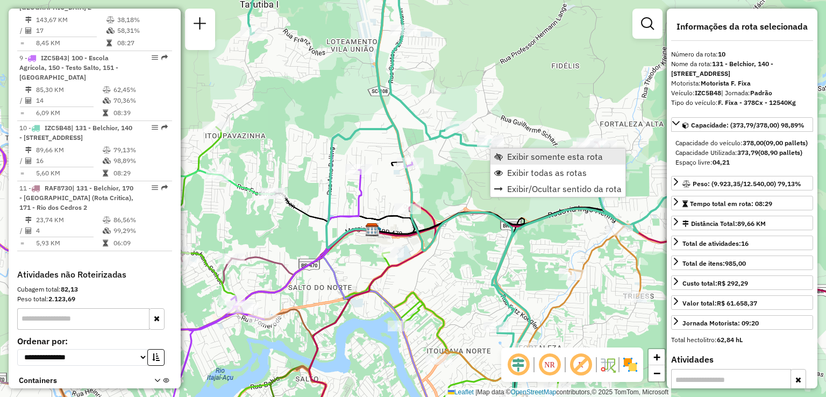
click at [510, 153] on span "Exibir somente esta rota" at bounding box center [555, 156] width 96 height 9
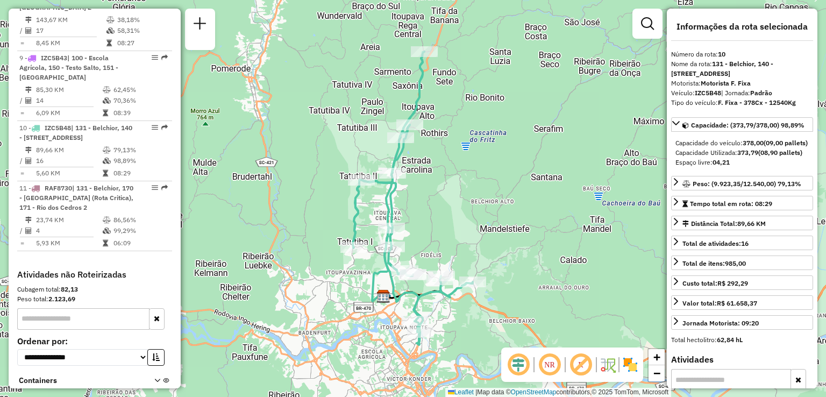
drag, startPoint x: 484, startPoint y: 190, endPoint x: 486, endPoint y: 149, distance: 40.4
click at [486, 155] on div "Janela de atendimento Grade de atendimento Capacidade Transportadoras Veículos …" at bounding box center [413, 198] width 826 height 397
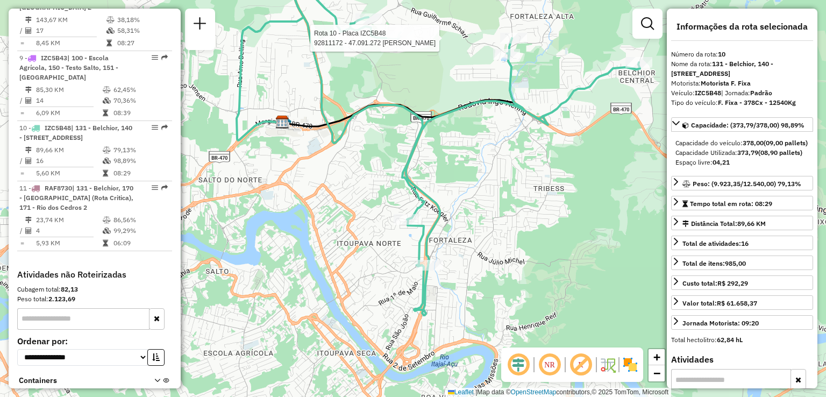
drag, startPoint x: 467, startPoint y: 205, endPoint x: 475, endPoint y: 184, distance: 22.0
click at [475, 186] on div "Rota 10 - Placa IZC5B48 92811172 - 47.091.272 EMERSON MATEUS MACEDO CARDOSO Jan…" at bounding box center [413, 198] width 826 height 397
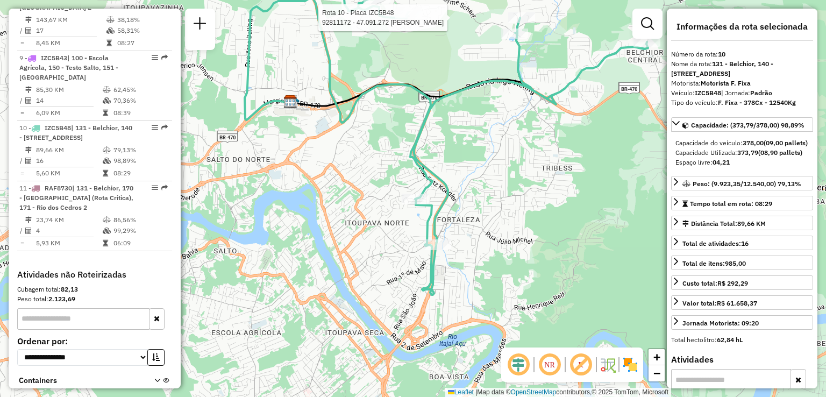
click at [505, 162] on div "Rota 10 - Placa IZC5B48 92811172 - 47.091.272 EMERSON MATEUS MACEDO CARDOSO Jan…" at bounding box center [413, 198] width 826 height 397
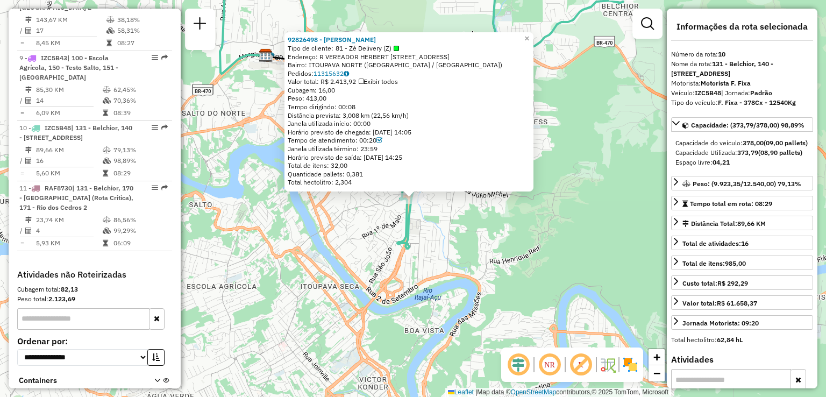
click at [472, 223] on div "92826498 - GREGORY FELIPE DA RO Tipo de cliente: 81 - Zé Delivery (Z) Endereço:…" at bounding box center [413, 198] width 826 height 397
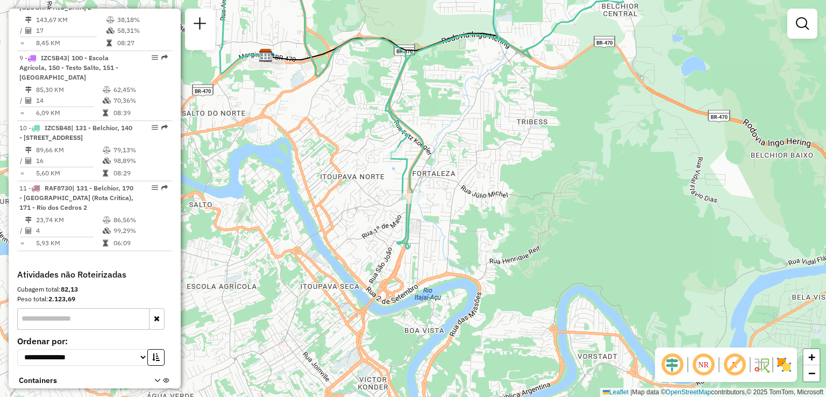
drag, startPoint x: 469, startPoint y: 212, endPoint x: 475, endPoint y: 219, distance: 8.8
click at [475, 219] on div "Janela de atendimento Grade de atendimento Capacidade Transportadoras Veículos …" at bounding box center [413, 198] width 826 height 397
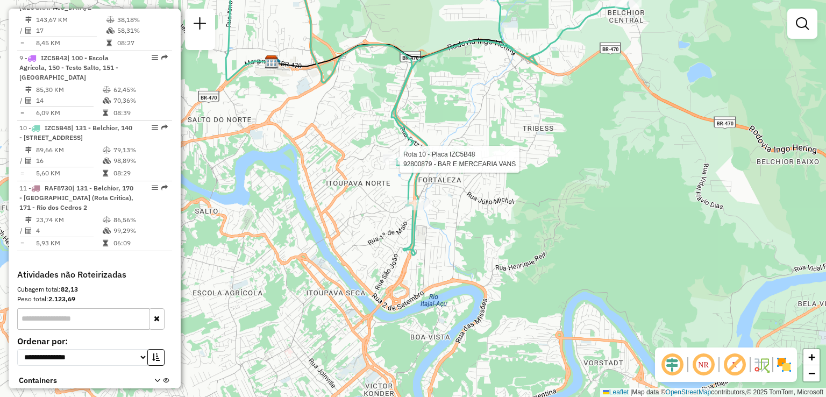
select select "**********"
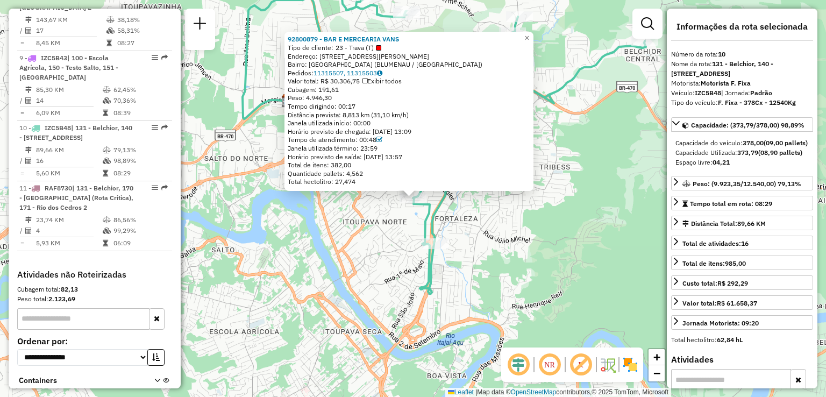
click at [497, 216] on div "92800879 - BAR E MERCEARIA VANS Tipo de cliente: 23 - Trava (T) Endereço: R Alb…" at bounding box center [413, 198] width 826 height 397
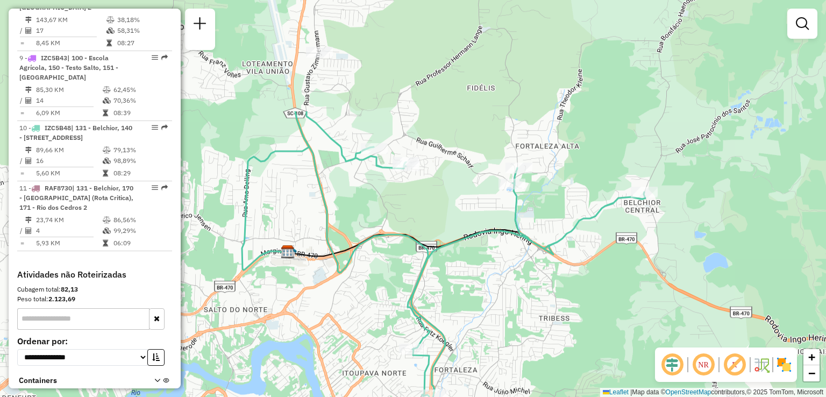
drag, startPoint x: 561, startPoint y: 170, endPoint x: 562, endPoint y: 311, distance: 141.4
click at [561, 315] on div "Janela de atendimento Grade de atendimento Capacidade Transportadoras Veículos …" at bounding box center [413, 198] width 826 height 397
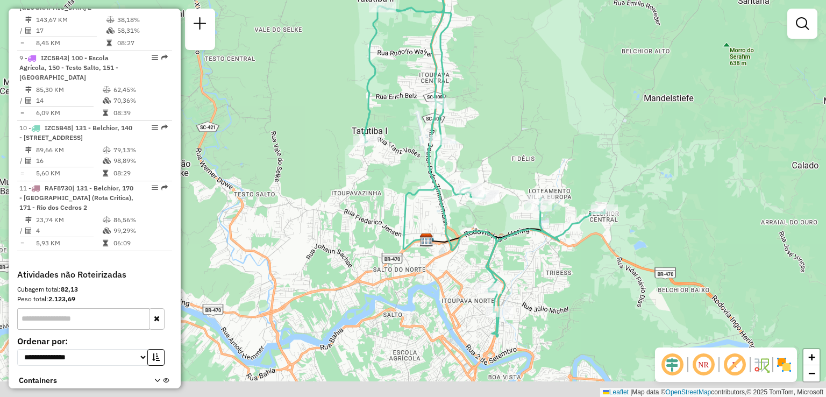
drag, startPoint x: 557, startPoint y: 336, endPoint x: 557, endPoint y: 275, distance: 60.8
click at [557, 275] on div "Janela de atendimento Grade de atendimento Capacidade Transportadoras Veículos …" at bounding box center [413, 198] width 826 height 397
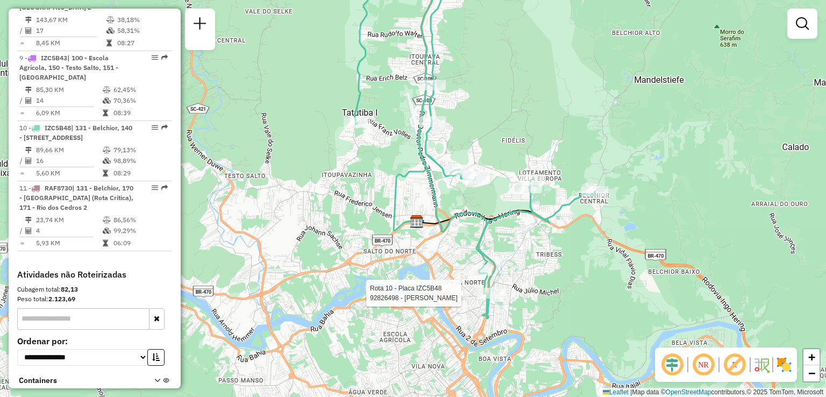
select select "**********"
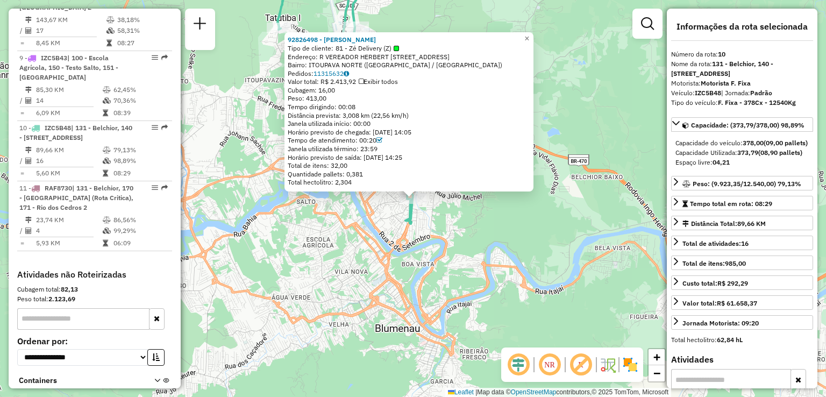
click at [478, 293] on div "92826498 - GREGORY FELIPE DA RO Tipo de cliente: 81 - Zé Delivery (Z) Endereço:…" at bounding box center [413, 198] width 826 height 397
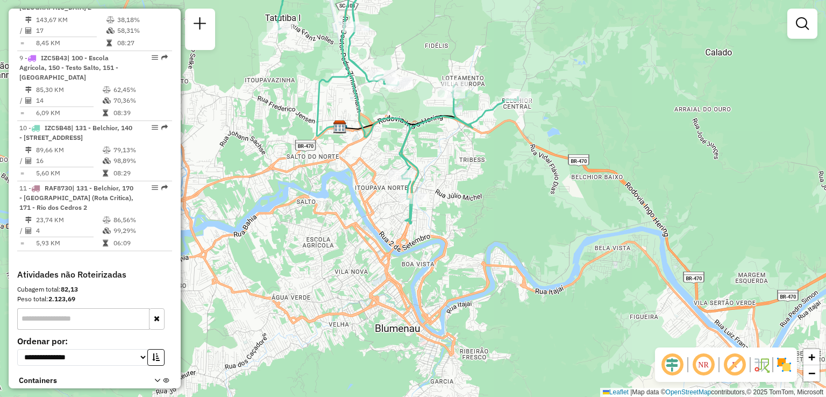
drag, startPoint x: 486, startPoint y: 270, endPoint x: 508, endPoint y: 305, distance: 40.9
click at [508, 305] on div "Janela de atendimento Grade de atendimento Capacidade Transportadoras Veículos …" at bounding box center [413, 198] width 826 height 397
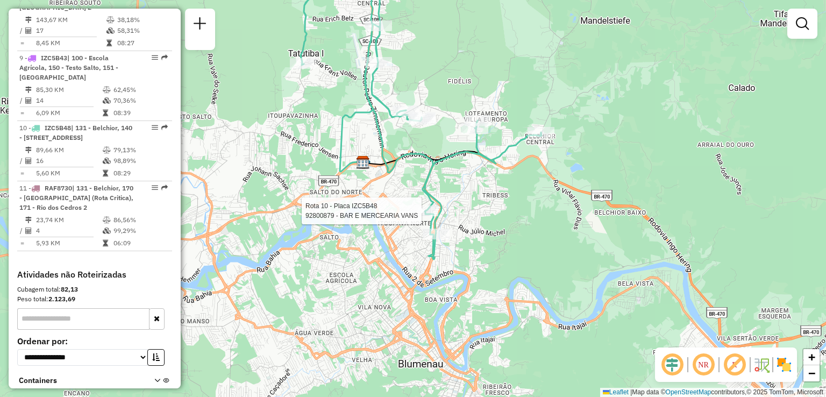
select select "**********"
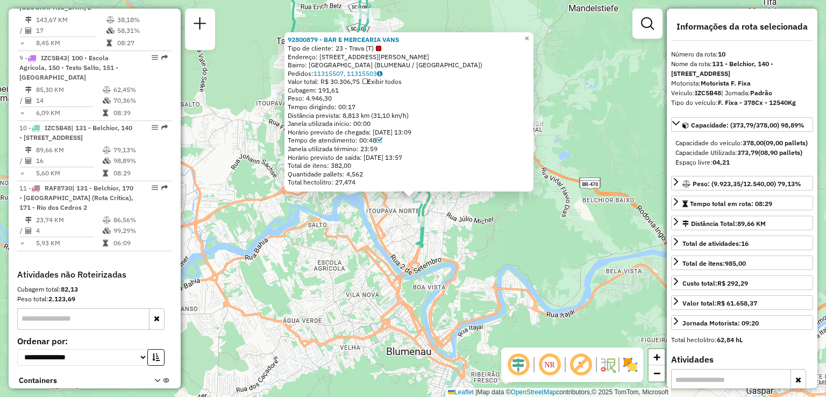
click at [491, 231] on div "Rota 10 - Placa IZC5B48 92826498 - GREGORY FELIPE DA RO 92800879 - BAR E MERCEA…" at bounding box center [413, 198] width 826 height 397
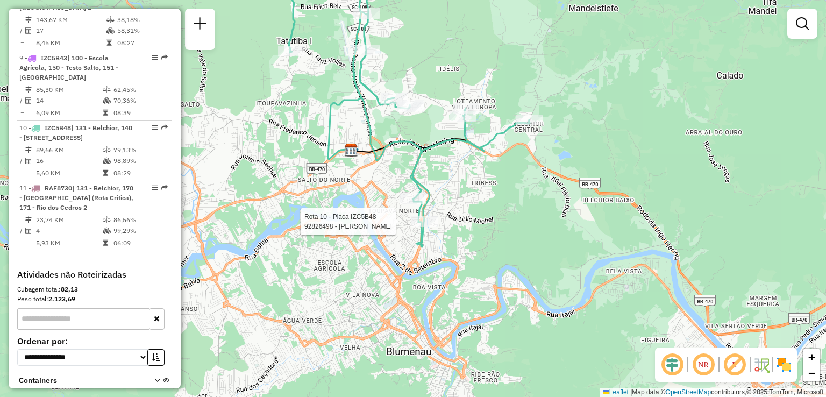
select select "**********"
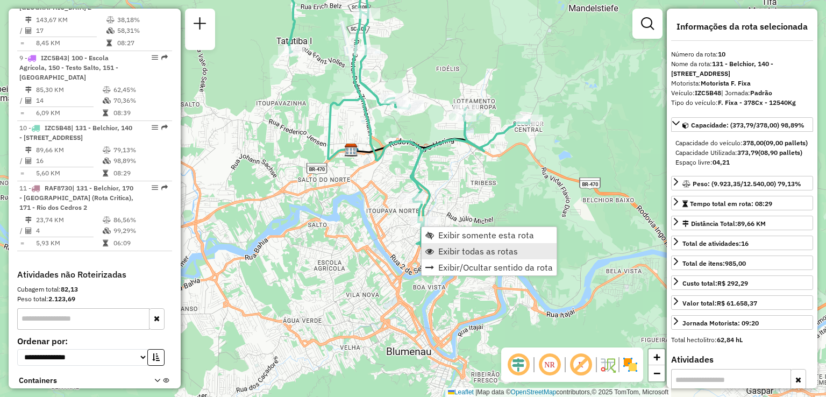
click at [450, 249] on span "Exibir todas as rotas" at bounding box center [478, 251] width 80 height 9
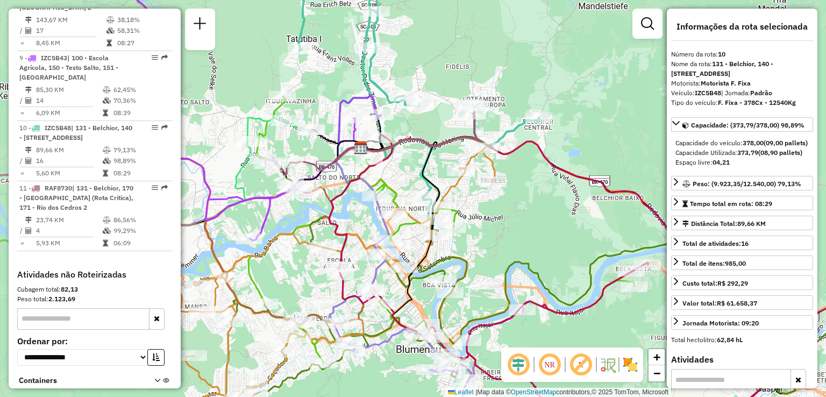
drag, startPoint x: 462, startPoint y: 250, endPoint x: 485, endPoint y: 238, distance: 25.7
click at [486, 238] on div "Janela de atendimento Grade de atendimento Capacidade Transportadoras Veículos …" at bounding box center [413, 198] width 826 height 397
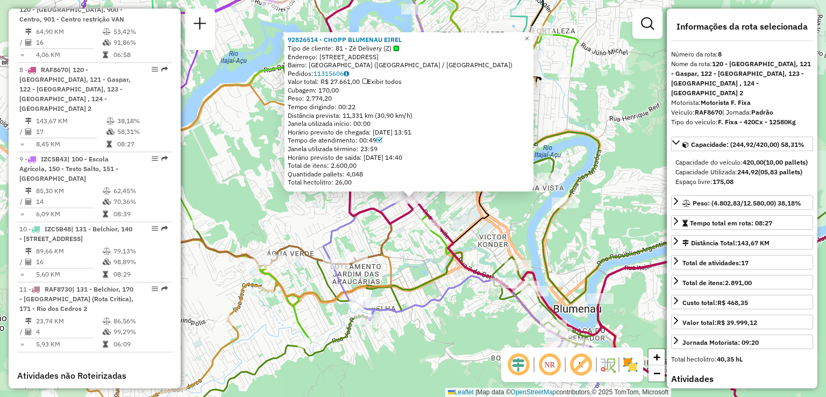
scroll to position [970, 0]
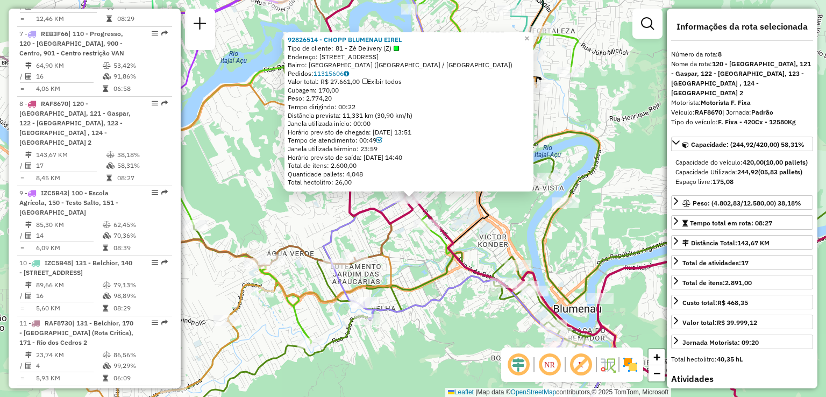
click at [467, 273] on icon at bounding box center [616, 198] width 586 height 476
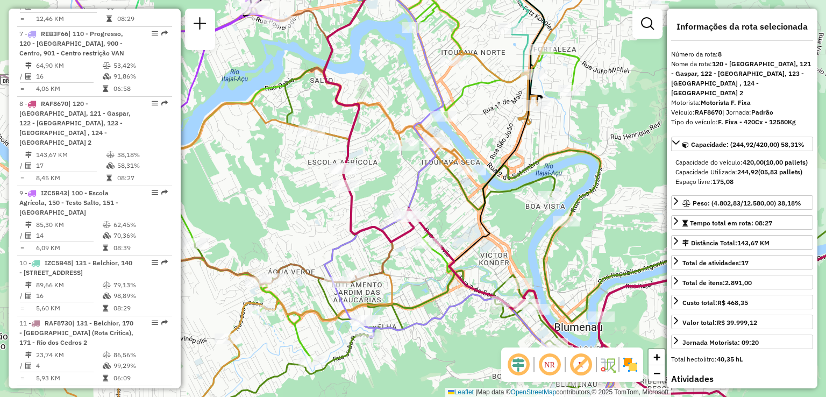
drag, startPoint x: 455, startPoint y: 291, endPoint x: 462, endPoint y: 346, distance: 54.8
click at [462, 346] on div "Janela de atendimento Grade de atendimento Capacidade Transportadoras Veículos …" at bounding box center [413, 198] width 826 height 397
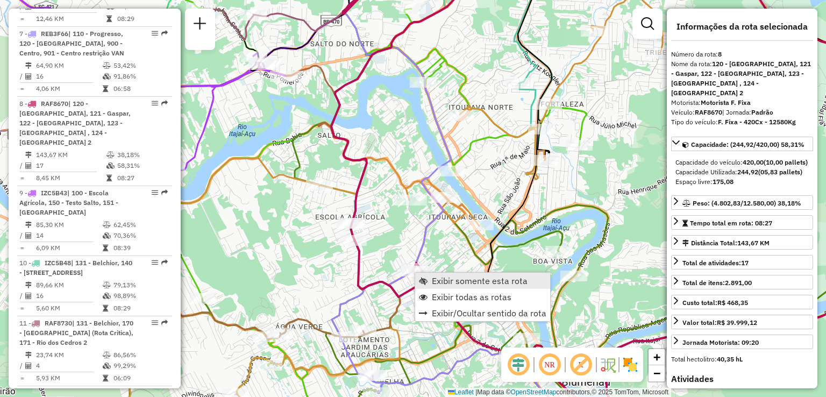
click at [439, 281] on span "Exibir somente esta rota" at bounding box center [480, 280] width 96 height 9
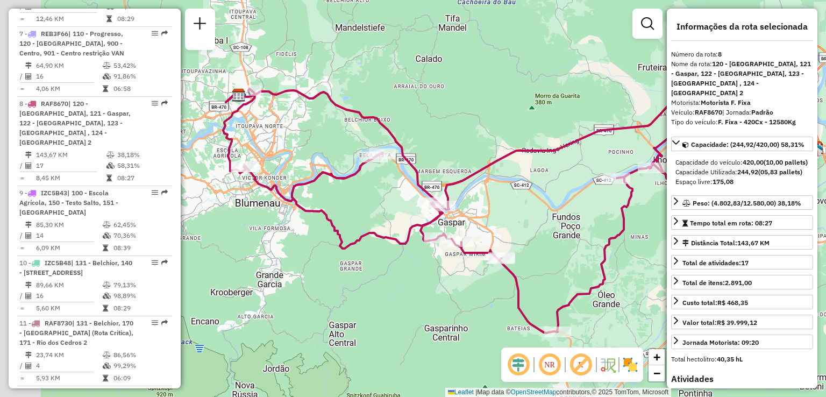
drag, startPoint x: 539, startPoint y: 257, endPoint x: 552, endPoint y: 258, distance: 13.5
click at [552, 258] on div "Janela de atendimento Grade de atendimento Capacidade Transportadoras Veículos …" at bounding box center [413, 198] width 826 height 397
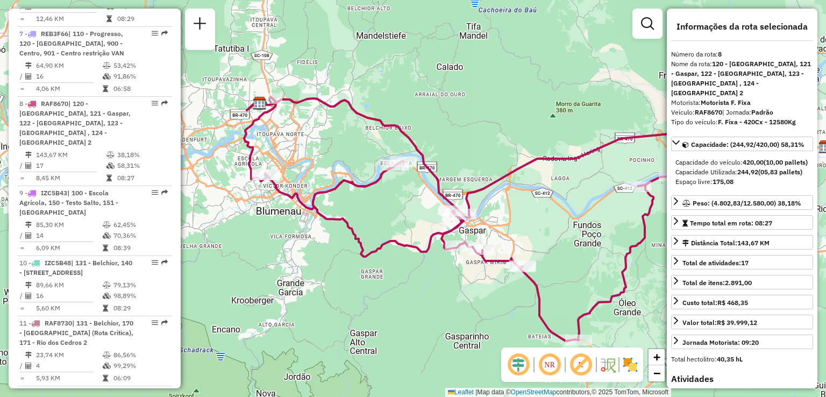
drag, startPoint x: 476, startPoint y: 295, endPoint x: 482, endPoint y: 296, distance: 5.9
click at [482, 296] on div "Janela de atendimento Grade de atendimento Capacidade Transportadoras Veículos …" at bounding box center [413, 198] width 826 height 397
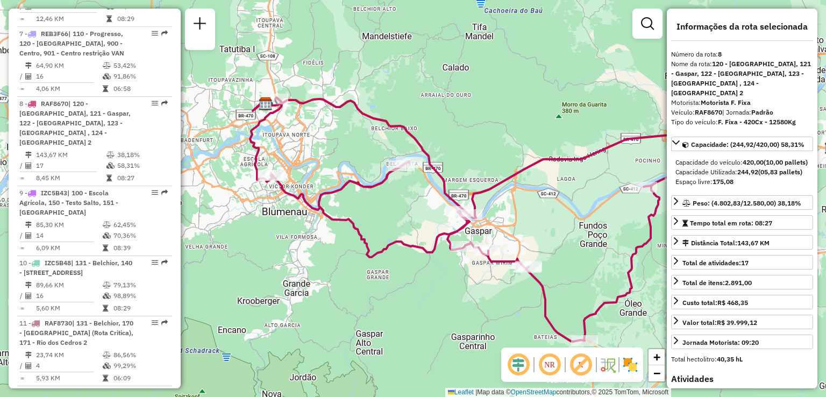
drag, startPoint x: 391, startPoint y: 295, endPoint x: 471, endPoint y: 315, distance: 82.0
click at [471, 316] on div "Janela de atendimento Grade de atendimento Capacidade Transportadoras Veículos …" at bounding box center [413, 198] width 826 height 397
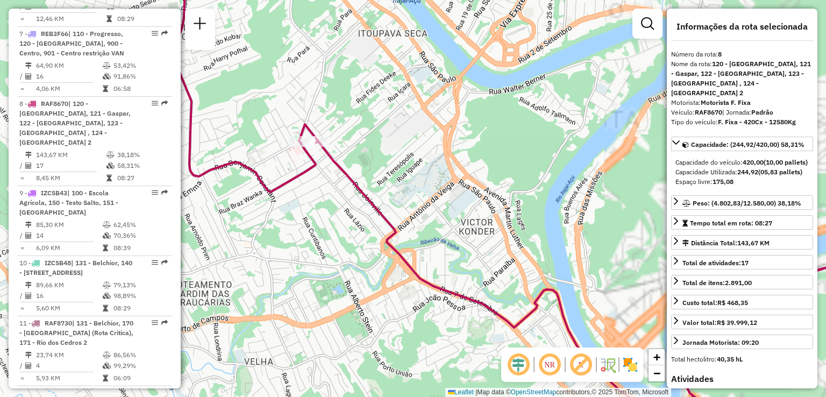
click at [378, 234] on div "Janela de atendimento Grade de atendimento Capacidade Transportadoras Veículos …" at bounding box center [413, 198] width 826 height 397
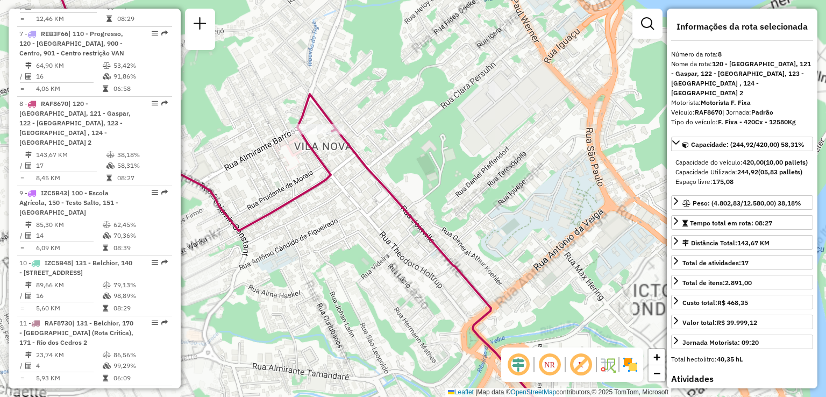
drag, startPoint x: 316, startPoint y: 160, endPoint x: 353, endPoint y: 182, distance: 43.2
click at [356, 188] on icon at bounding box center [432, 199] width 766 height 476
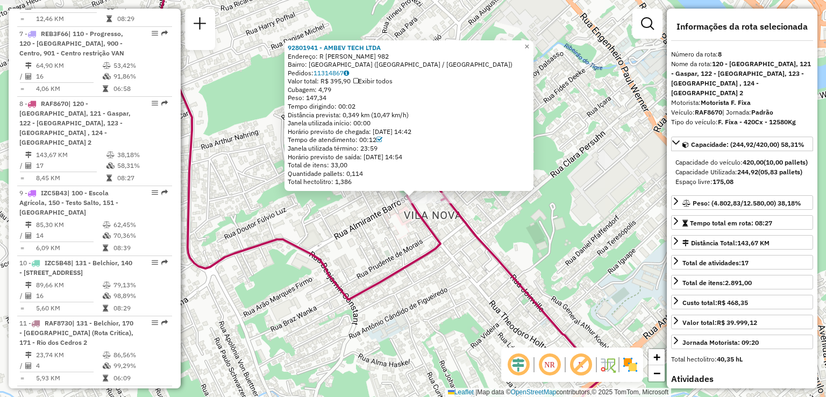
click at [400, 252] on div "92801941 - AMBEV TECH LTDA Endereço: R THEODORO HOLTRUP 982 Bairro: VILA NOVA (…" at bounding box center [413, 198] width 826 height 397
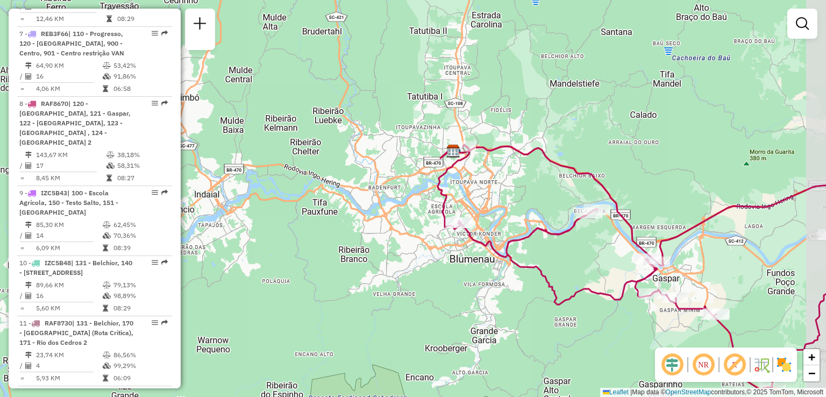
drag, startPoint x: 493, startPoint y: 232, endPoint x: 460, endPoint y: 216, distance: 36.3
click at [458, 217] on div "Janela de atendimento Grade de atendimento Capacidade Transportadoras Veículos …" at bounding box center [413, 198] width 826 height 397
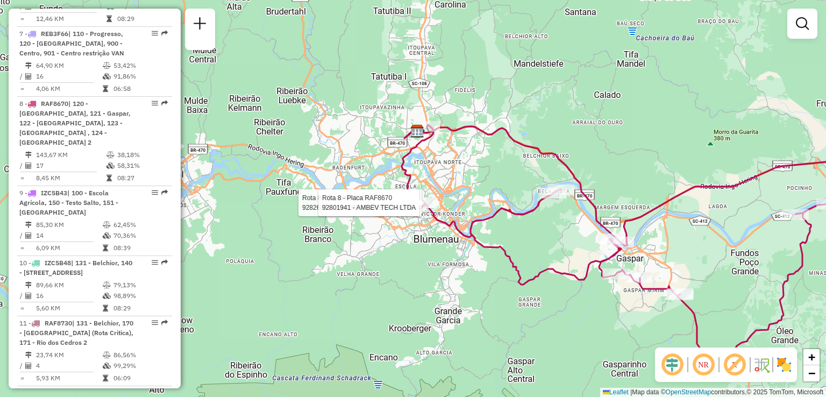
drag, startPoint x: 526, startPoint y: 250, endPoint x: 481, endPoint y: 235, distance: 48.1
click at [492, 233] on div "Rota 8 - Placa RAF8670 92826514 - CHOPP BLUMENAU EIREL Rota 8 - Placa RAF8670 9…" at bounding box center [413, 198] width 826 height 397
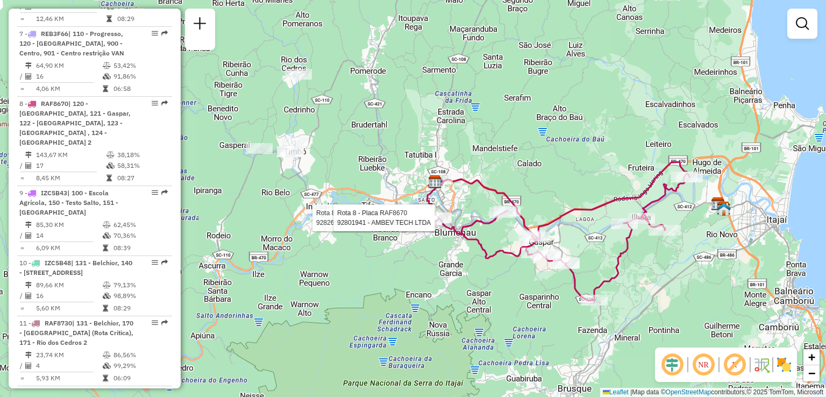
drag, startPoint x: 617, startPoint y: 231, endPoint x: 570, endPoint y: 237, distance: 47.8
click at [570, 237] on div "Rota 8 - Placa RAF8670 92826514 - CHOPP BLUMENAU EIREL Rota 8 - Placa RAF8670 9…" at bounding box center [413, 198] width 826 height 397
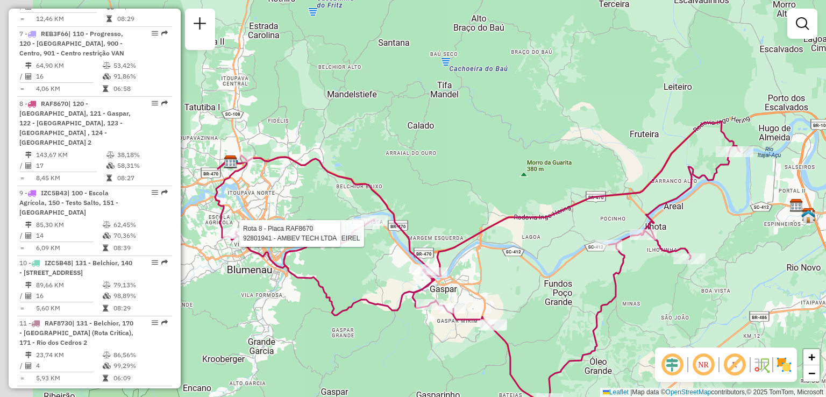
drag, startPoint x: 537, startPoint y: 232, endPoint x: 651, endPoint y: 181, distance: 124.9
click at [632, 192] on div "Rota 8 - Placa RAF8670 92826514 - CHOPP BLUMENAU EIREL Rota 8 - Placa RAF8670 9…" at bounding box center [413, 198] width 826 height 397
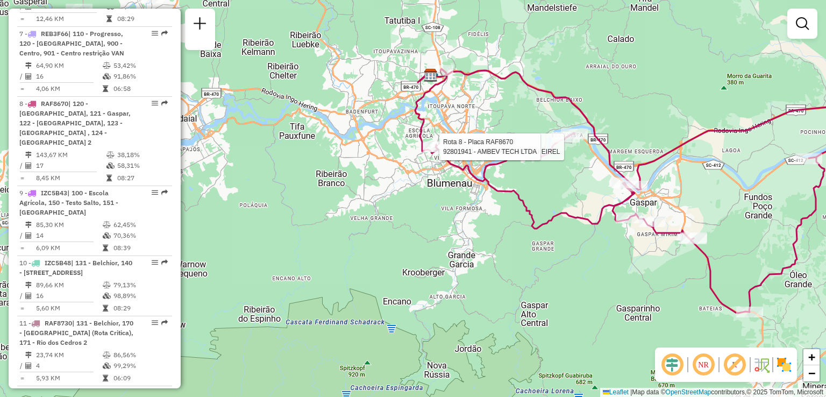
drag, startPoint x: 596, startPoint y: 241, endPoint x: 607, endPoint y: 236, distance: 12.3
click at [617, 254] on div "Rota 8 - Placa RAF8670 92826514 - CHOPP BLUMENAU EIREL Rota 8 - Placa RAF8670 9…" at bounding box center [413, 198] width 826 height 397
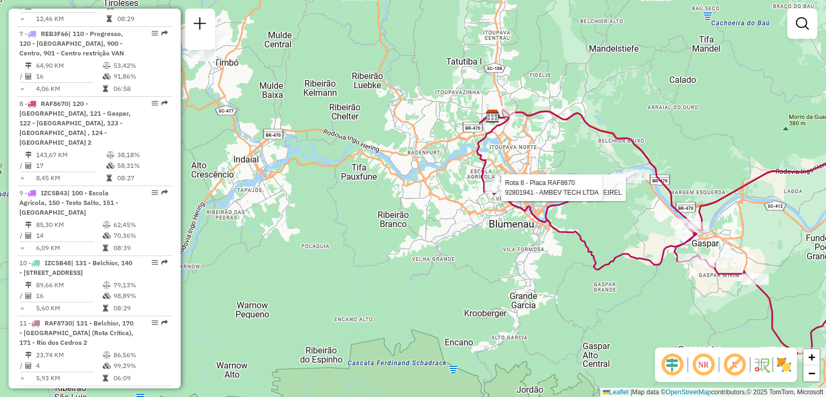
drag, startPoint x: 570, startPoint y: 210, endPoint x: 581, endPoint y: 230, distance: 22.1
click at [581, 230] on div "Rota 8 - Placa RAF8670 92826514 - CHOPP BLUMENAU EIREL Rota 8 - Placa RAF8670 9…" at bounding box center [413, 198] width 826 height 397
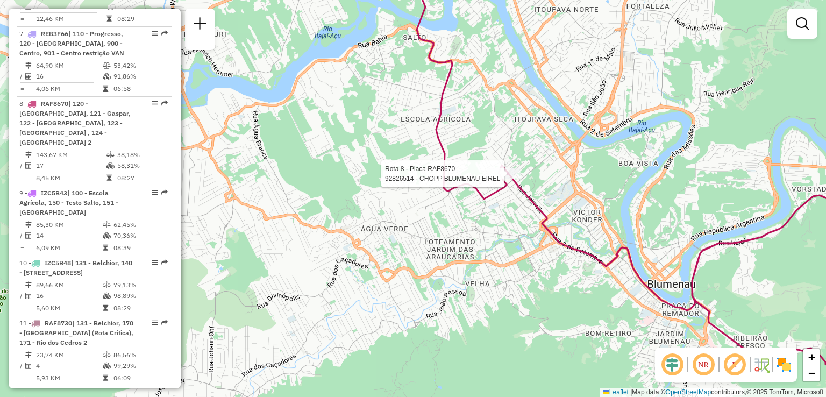
click at [514, 252] on div "Rota 8 - Placa RAF8670 92826514 - CHOPP BLUMENAU EIREL Janela de atendimento Gr…" at bounding box center [413, 198] width 826 height 397
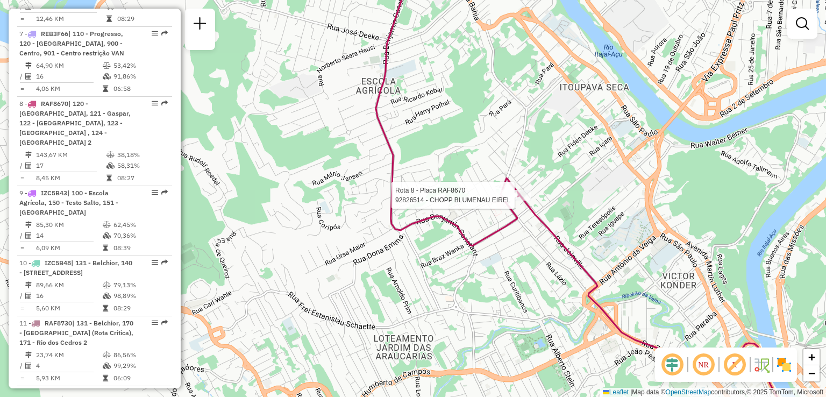
click at [508, 222] on icon at bounding box center [645, 228] width 539 height 476
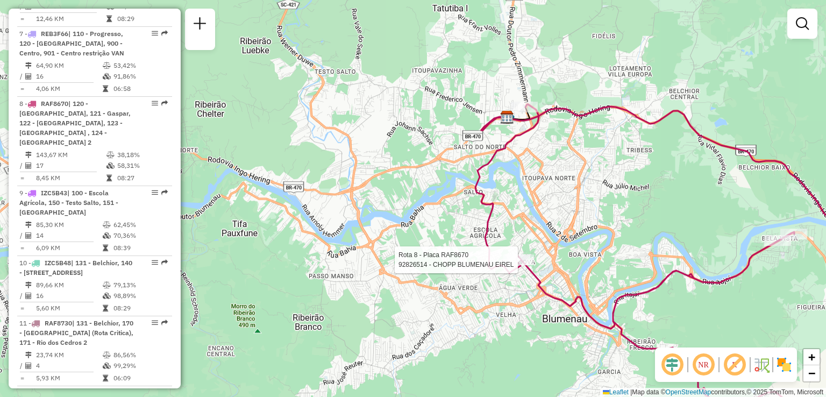
drag, startPoint x: 567, startPoint y: 186, endPoint x: 568, endPoint y: 197, distance: 11.3
click at [568, 197] on div "Rota 8 - Placa RAF8670 92826514 - CHOPP BLUMENAU EIREL Janela de atendimento Gr…" at bounding box center [413, 198] width 826 height 397
drag, startPoint x: 523, startPoint y: 227, endPoint x: 516, endPoint y: 188, distance: 39.3
click at [516, 194] on div "Rota 8 - Placa RAF8670 92826514 - CHOPP BLUMENAU EIREL Rota 8 - Placa RAF8670 9…" at bounding box center [413, 198] width 826 height 397
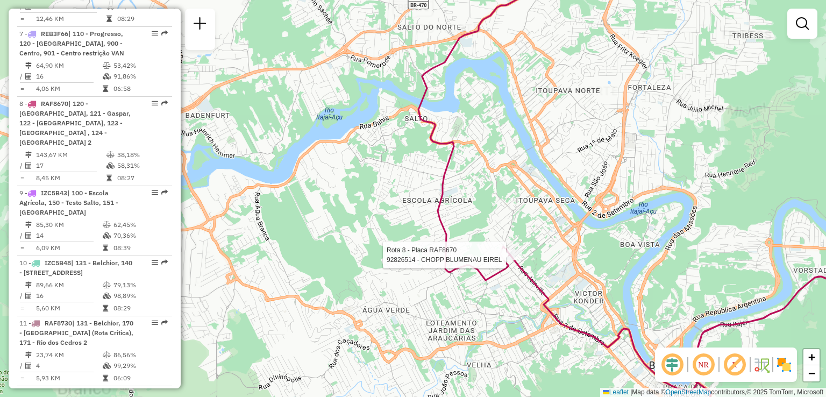
drag, startPoint x: 529, startPoint y: 327, endPoint x: 524, endPoint y: 269, distance: 58.8
click at [525, 272] on div "Rota 8 - Placa RAF8670 92826514 - CHOPP BLUMENAU EIREL Janela de atendimento Gr…" at bounding box center [413, 198] width 826 height 397
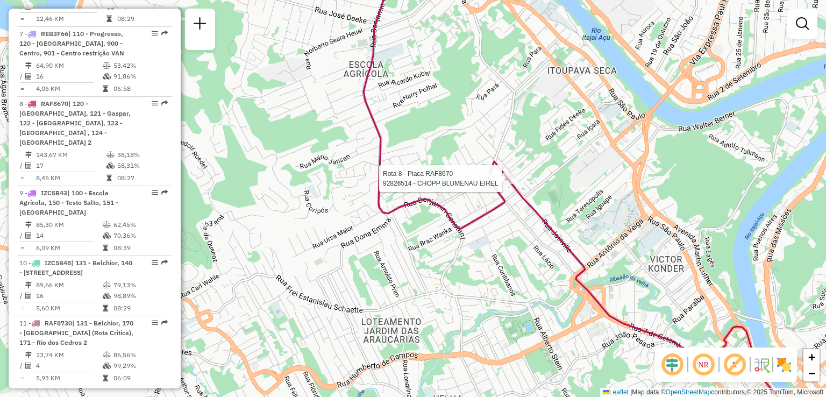
click at [502, 206] on icon at bounding box center [636, 198] width 545 height 476
select select "**********"
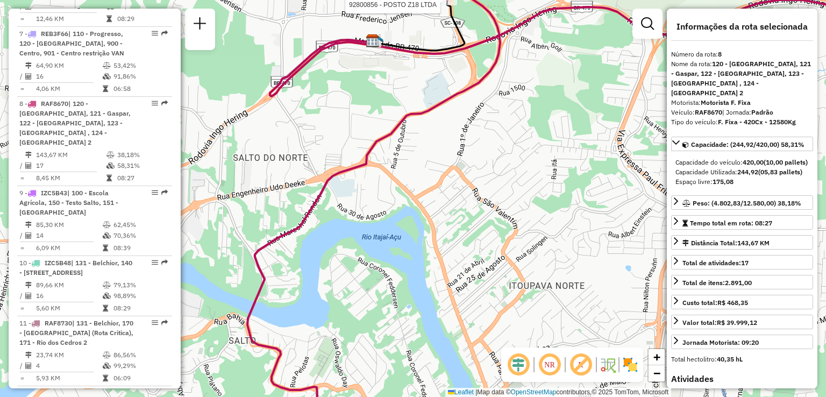
click at [500, 219] on div "Rota 8 - Placa RAF8670 92800856 - POSTO Z18 LTDA 92801941 - AMBEV TECH LTDA End…" at bounding box center [413, 198] width 826 height 397
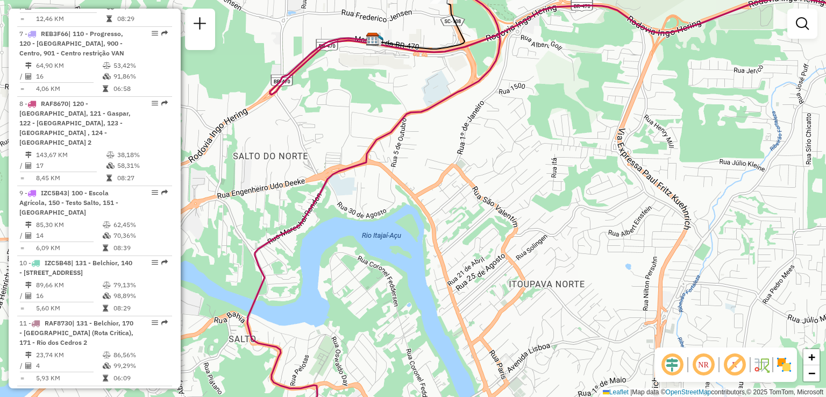
drag, startPoint x: 424, startPoint y: 382, endPoint x: 430, endPoint y: 53, distance: 329.1
click at [427, 167] on div "Janela de atendimento Grade de atendimento Capacidade Transportadoras Veículos …" at bounding box center [413, 198] width 826 height 397
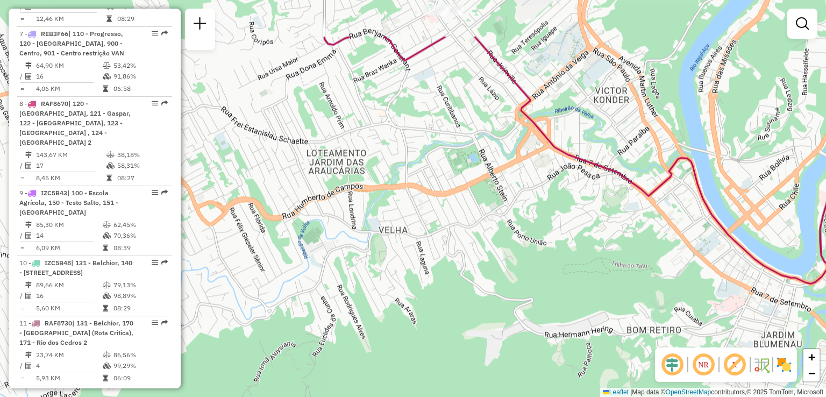
drag, startPoint x: 436, startPoint y: 77, endPoint x: 441, endPoint y: 126, distance: 48.7
click at [441, 125] on div "Janela de atendimento Grade de atendimento Capacidade Transportadoras Veículos …" at bounding box center [413, 198] width 826 height 397
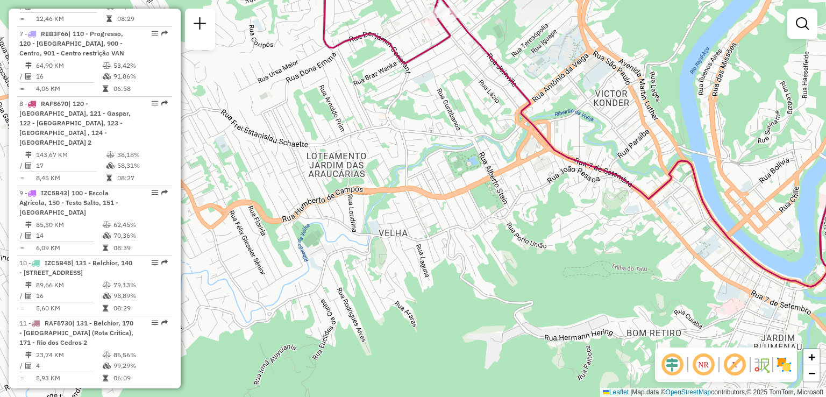
click at [456, 93] on div "Janela de atendimento Grade de atendimento Capacidade Transportadoras Veículos …" at bounding box center [413, 198] width 826 height 397
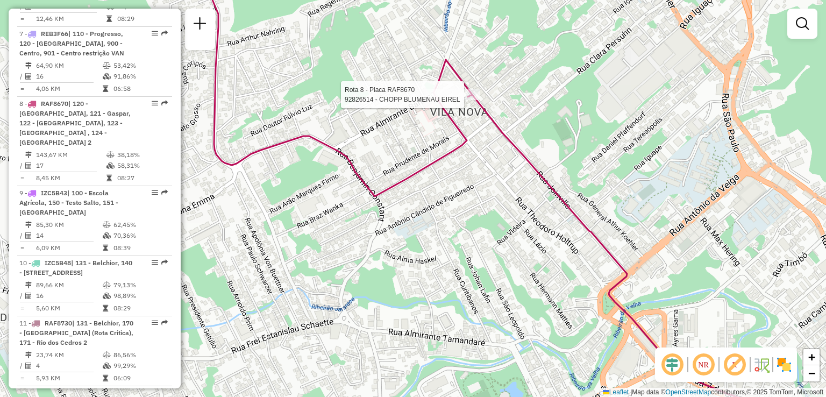
click at [442, 134] on div "Rota 8 - Placa RAF8670 92826514 - CHOPP BLUMENAU EIREL Janela de atendimento Gr…" at bounding box center [413, 198] width 826 height 397
select select "**********"
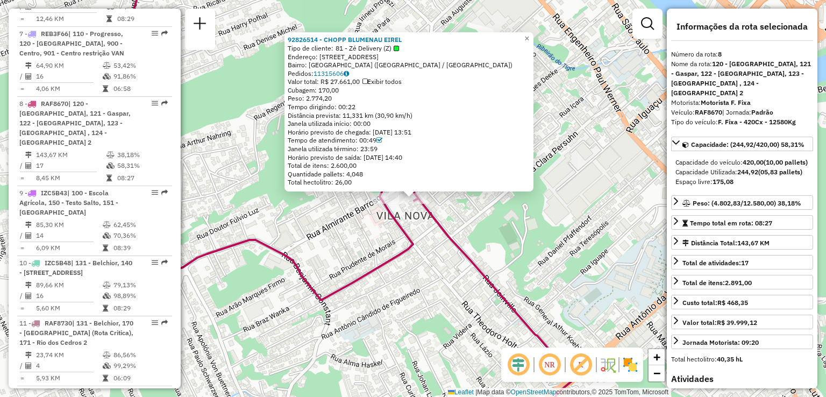
click at [467, 256] on icon at bounding box center [361, 198] width 460 height 476
click at [419, 265] on div "Rota 8 - Placa RAF8670 92826514 - CHOPP BLUMENAU EIREL 92826514 - CHOPP BLUMENA…" at bounding box center [413, 198] width 826 height 397
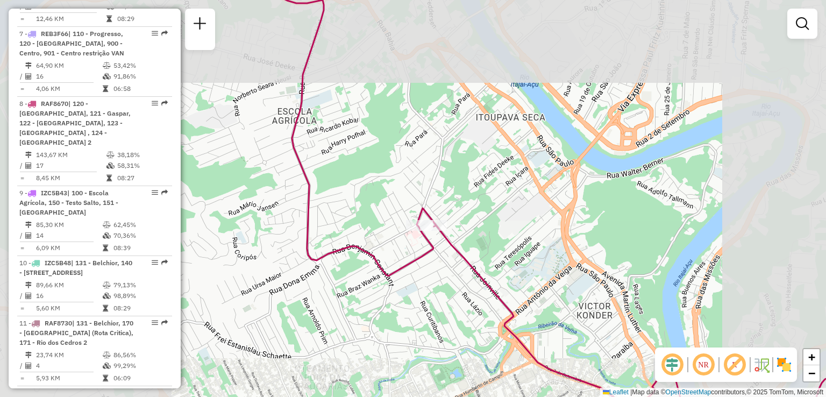
click at [495, 233] on div "Janela de atendimento Grade de atendimento Capacidade Transportadoras Veículos …" at bounding box center [413, 198] width 826 height 397
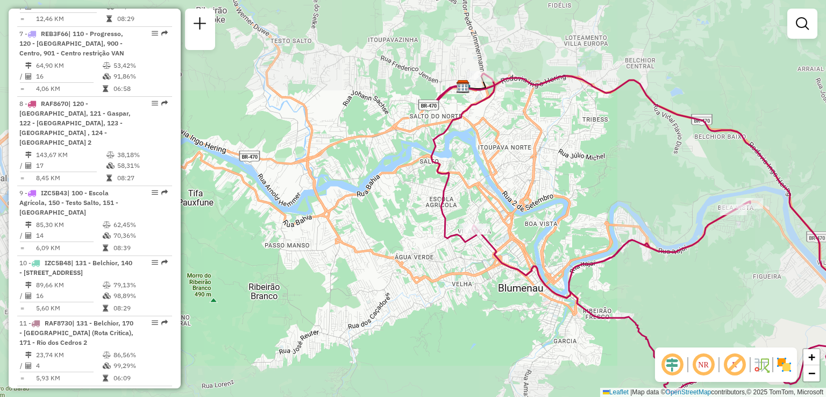
drag, startPoint x: 546, startPoint y: 235, endPoint x: 470, endPoint y: 220, distance: 77.8
click at [512, 227] on div "Janela de atendimento Grade de atendimento Capacidade Transportadoras Veículos …" at bounding box center [413, 198] width 826 height 397
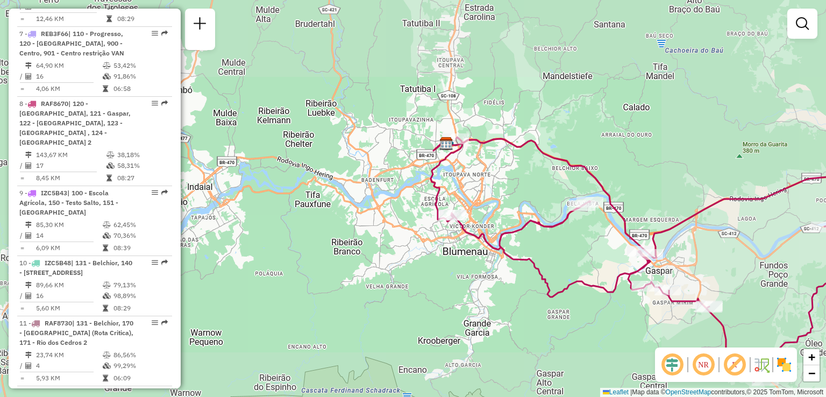
drag, startPoint x: 539, startPoint y: 259, endPoint x: 497, endPoint y: 226, distance: 52.8
click at [497, 226] on div "Janela de atendimento Grade de atendimento Capacidade Transportadoras Veículos …" at bounding box center [413, 198] width 826 height 397
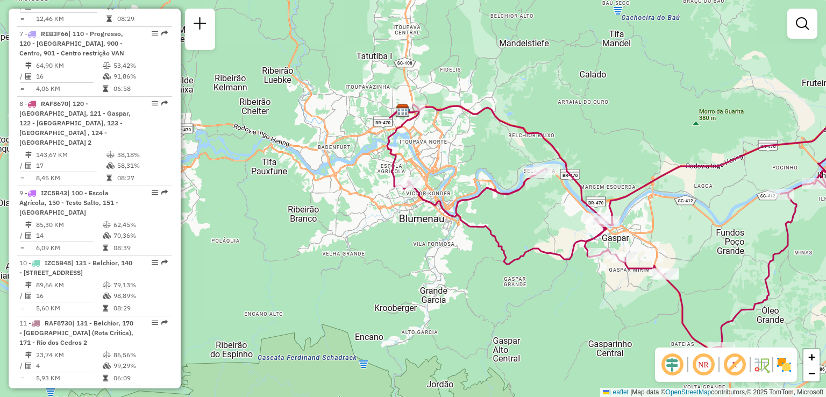
click at [536, 212] on div "Janela de atendimento Grade de atendimento Capacidade Transportadoras Veículos …" at bounding box center [413, 198] width 826 height 397
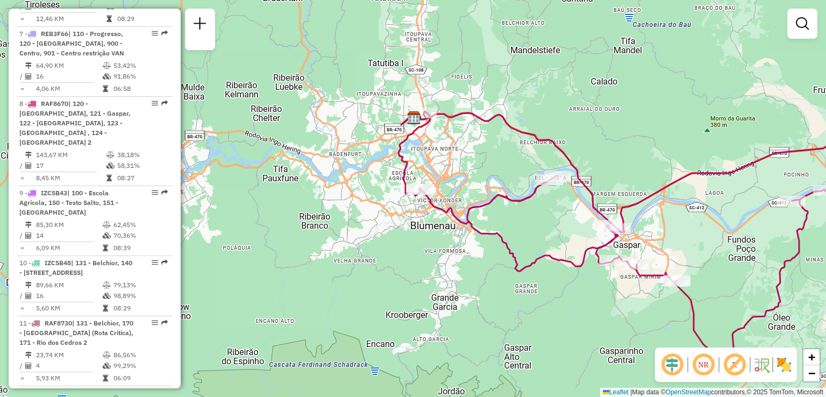
click at [519, 193] on div "Janela de atendimento Grade de atendimento Capacidade Transportadoras Veículos …" at bounding box center [413, 198] width 826 height 397
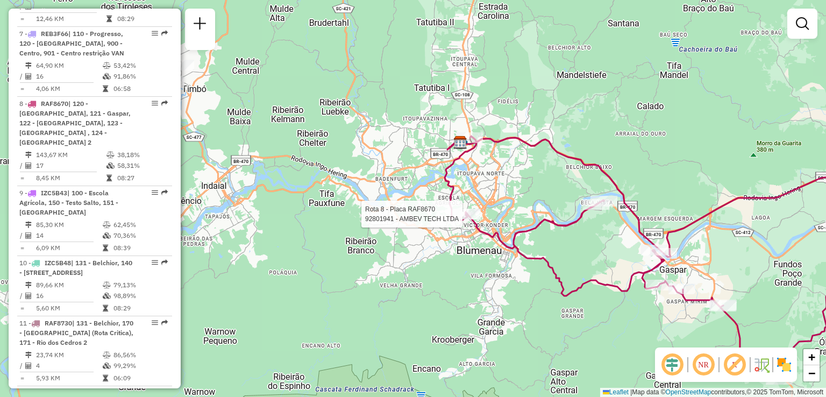
select select "**********"
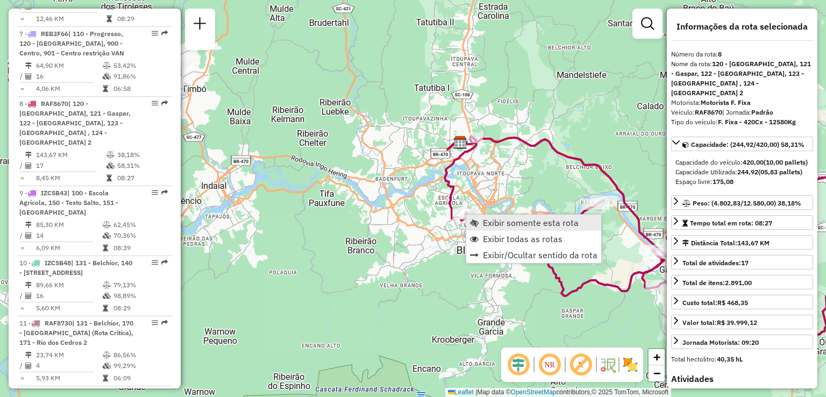
click at [503, 222] on span "Exibir somente esta rota" at bounding box center [531, 222] width 96 height 9
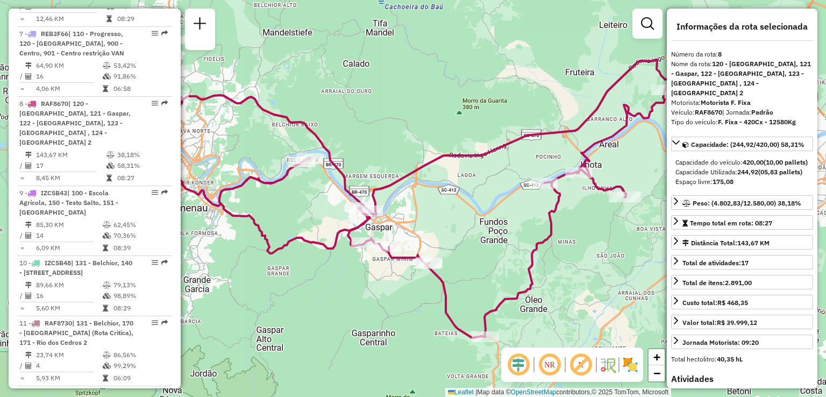
drag, startPoint x: 512, startPoint y: 128, endPoint x: 519, endPoint y: 130, distance: 7.2
click at [519, 130] on div "Janela de atendimento Grade de atendimento Capacidade Transportadoras Veículos …" at bounding box center [413, 198] width 826 height 397
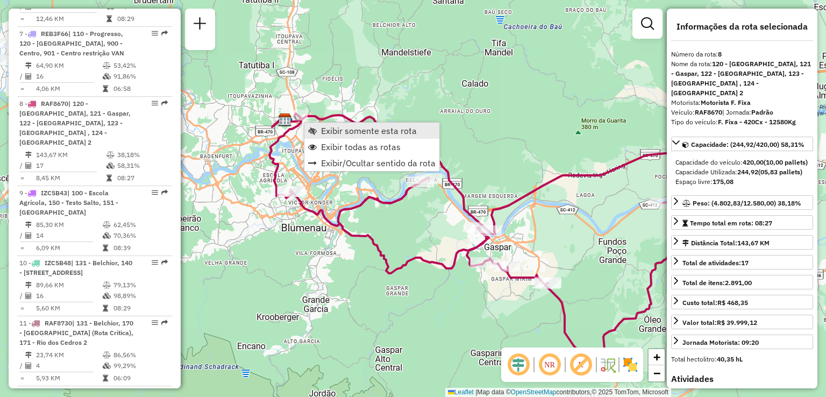
click at [337, 134] on span "Exibir somente esta rota" at bounding box center [369, 130] width 96 height 9
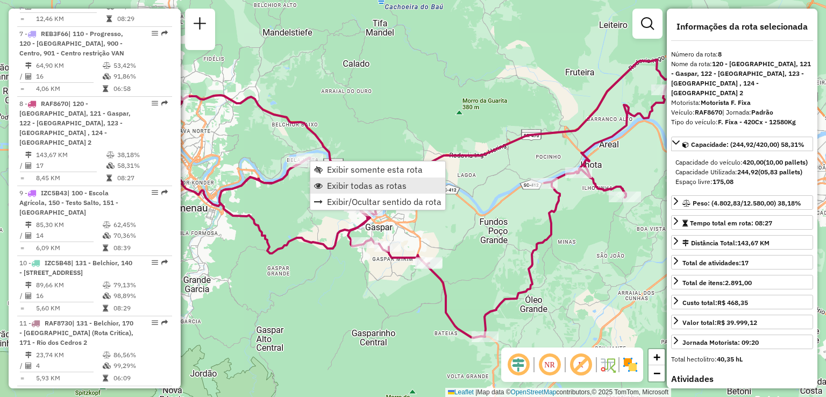
click at [326, 183] on link "Exibir todas as rotas" at bounding box center [377, 185] width 135 height 16
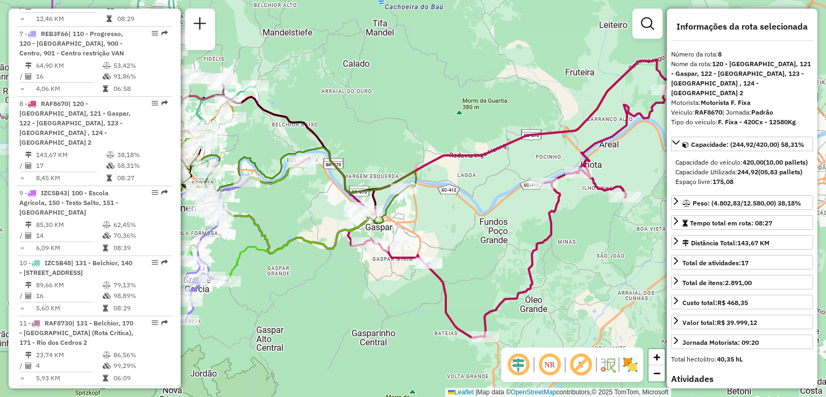
click at [479, 186] on div "Janela de atendimento Grade de atendimento Capacidade Transportadoras Veículos …" at bounding box center [413, 198] width 826 height 397
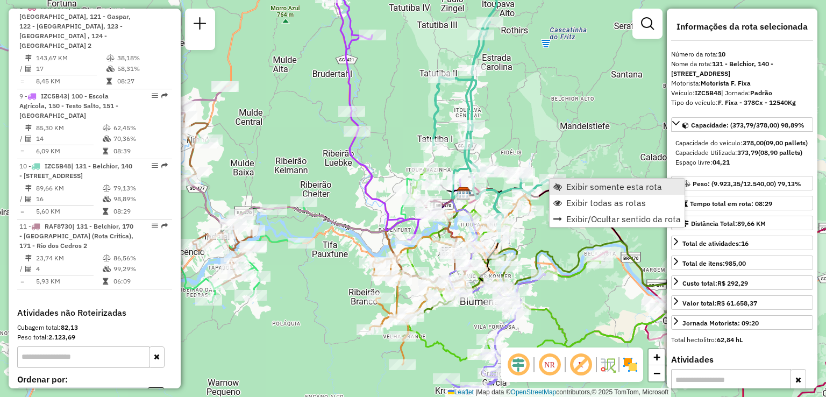
scroll to position [1105, 0]
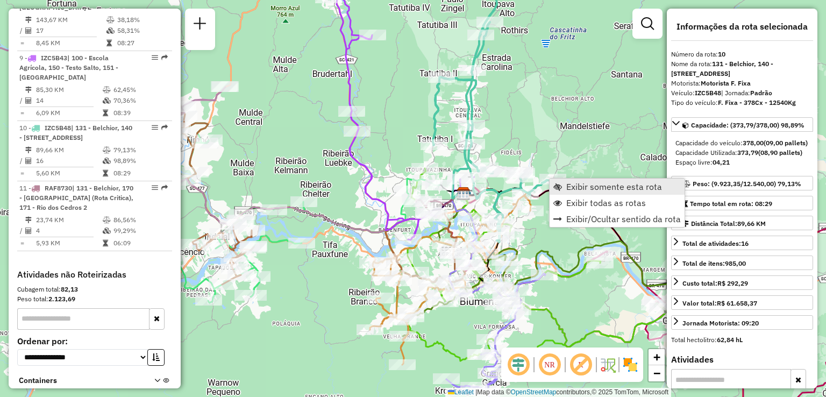
click at [578, 189] on span "Exibir somente esta rota" at bounding box center [614, 186] width 96 height 9
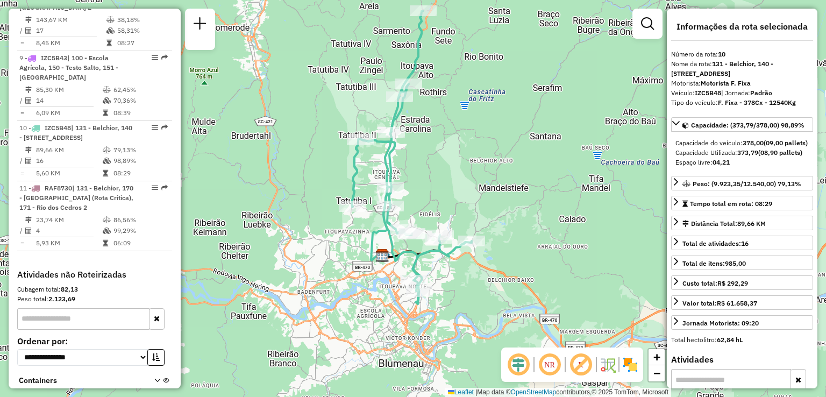
drag, startPoint x: 452, startPoint y: 314, endPoint x: 450, endPoint y: 275, distance: 39.3
click at [450, 275] on div "Janela de atendimento Grade de atendimento Capacidade Transportadoras Veículos …" at bounding box center [413, 198] width 826 height 397
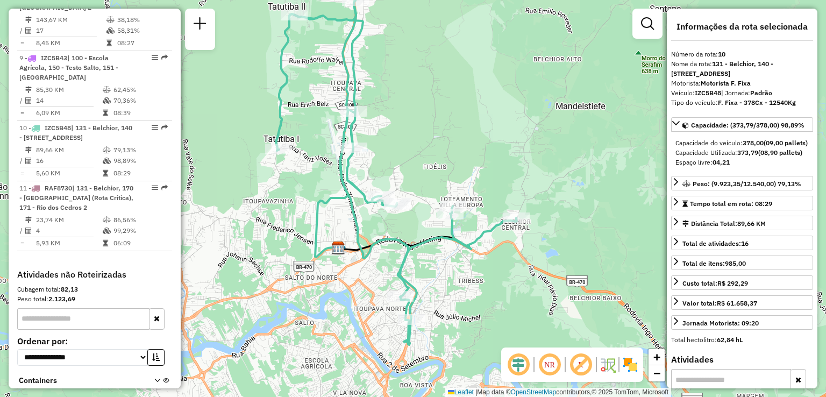
drag, startPoint x: 444, startPoint y: 304, endPoint x: 436, endPoint y: 253, distance: 51.7
click at [437, 266] on div "Janela de atendimento Grade de atendimento Capacidade Transportadoras Veículos …" at bounding box center [413, 198] width 826 height 397
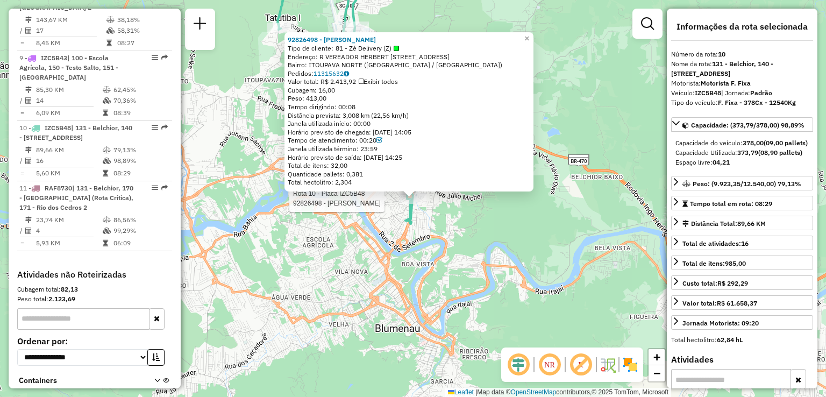
click at [374, 239] on div "Rota 10 - Placa IZC5B48 92826498 - GREGORY FELIPE DA RO 92826498 - GREGORY FELI…" at bounding box center [413, 198] width 826 height 397
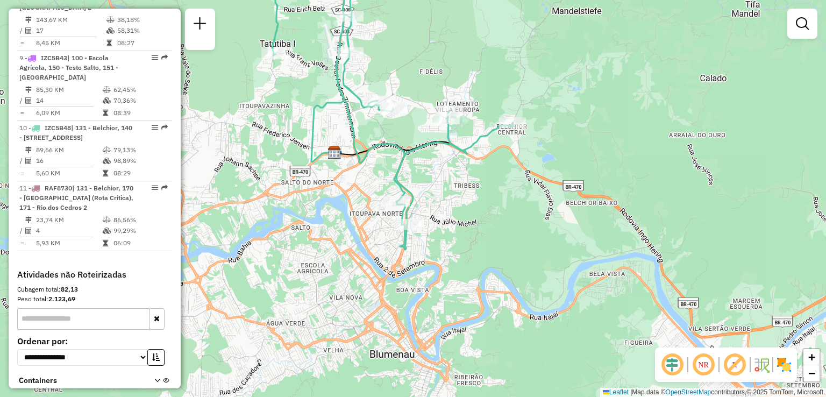
drag, startPoint x: 436, startPoint y: 249, endPoint x: 425, endPoint y: 266, distance: 20.6
click at [427, 269] on div "Janela de atendimento Grade de atendimento Capacidade Transportadoras Veículos …" at bounding box center [413, 198] width 826 height 397
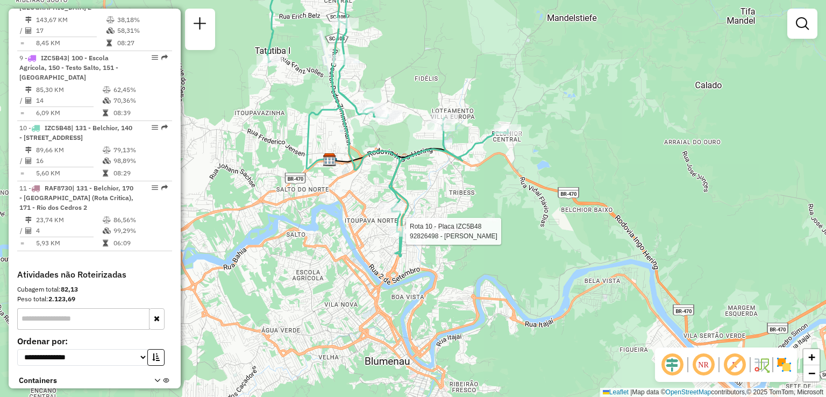
select select "**********"
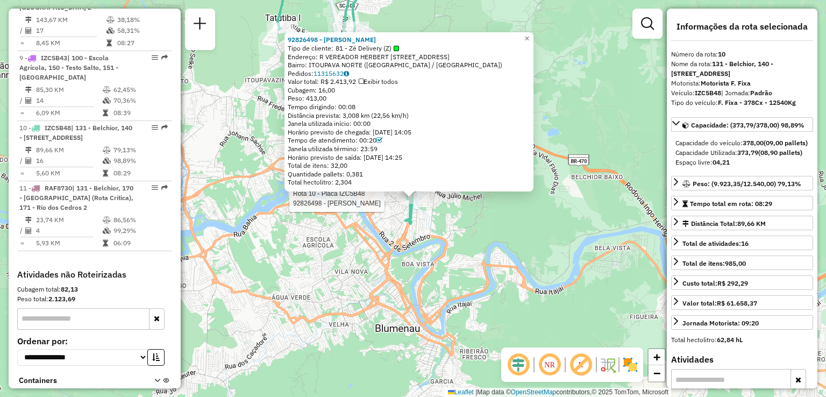
click at [409, 254] on div "Rota 10 - Placa IZC5B48 92826498 - GREGORY FELIPE DA RO 92826498 - GREGORY FELI…" at bounding box center [413, 198] width 826 height 397
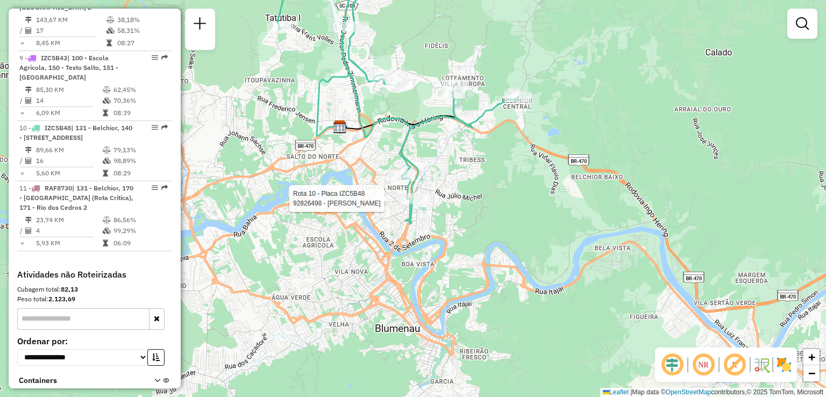
select select "**********"
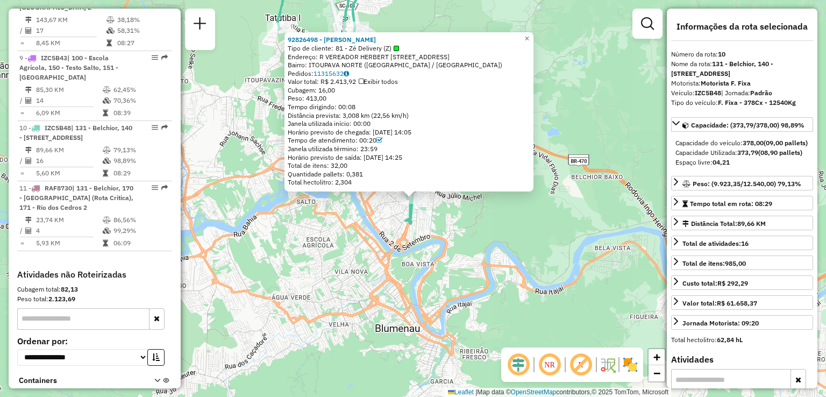
click at [424, 228] on div "92826498 - GREGORY FELIPE DA RO Tipo de cliente: 81 - Zé Delivery (Z) Endereço:…" at bounding box center [413, 198] width 826 height 397
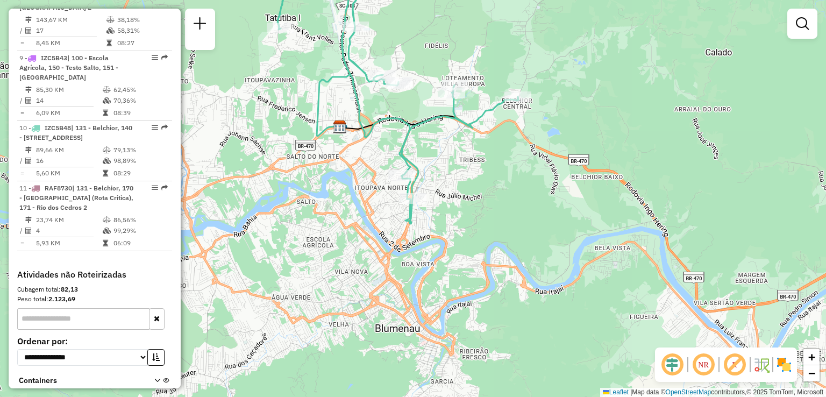
drag, startPoint x: 420, startPoint y: 227, endPoint x: 425, endPoint y: 252, distance: 25.2
click at [425, 252] on div "Janela de atendimento Grade de atendimento Capacidade Transportadoras Veículos …" at bounding box center [413, 198] width 826 height 397
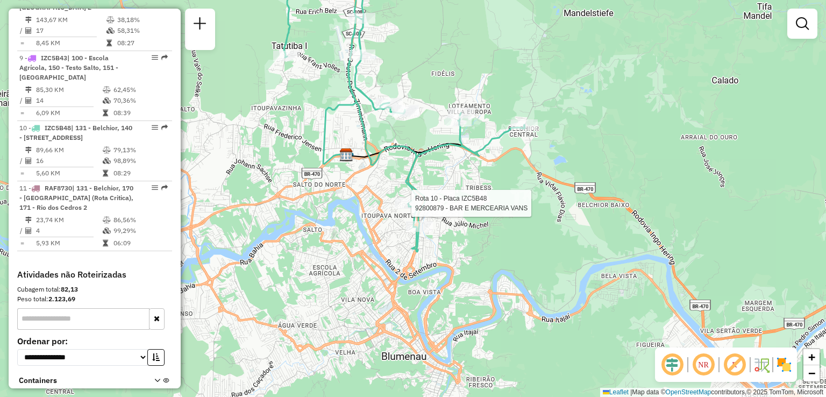
select select "**********"
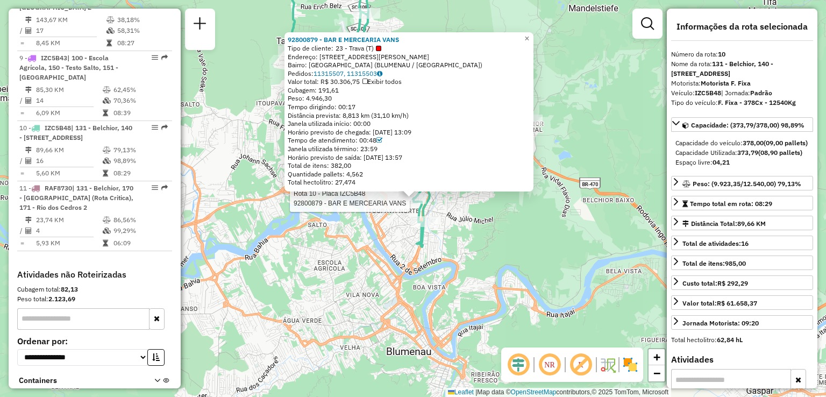
click at [437, 272] on div "Rota 10 - Placa IZC5B48 92800879 - BAR E MERCEARIA VANS 92800879 - BAR E MERCEA…" at bounding box center [413, 198] width 826 height 397
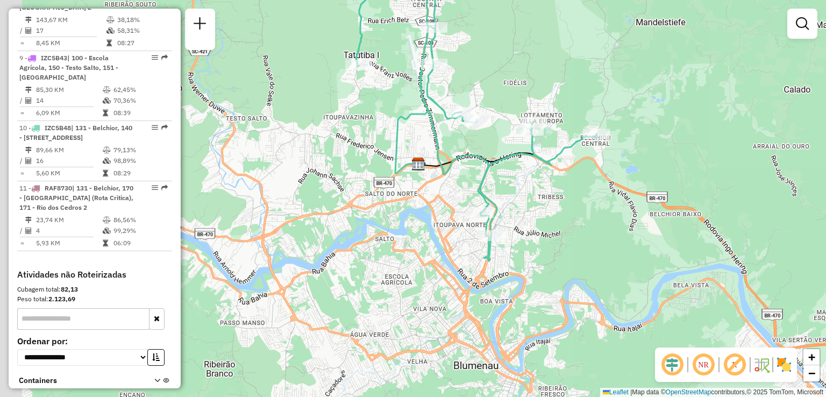
drag, startPoint x: 492, startPoint y: 257, endPoint x: 546, endPoint y: 264, distance: 54.8
click at [555, 270] on div "Janela de atendimento Grade de atendimento Capacidade Transportadoras Veículos …" at bounding box center [413, 198] width 826 height 397
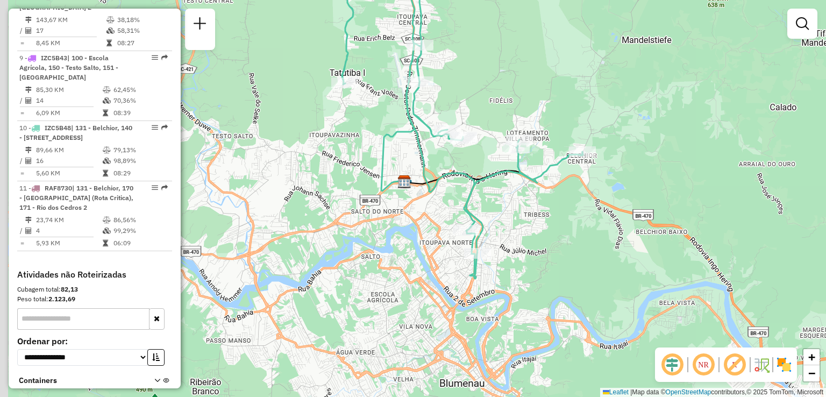
drag, startPoint x: 377, startPoint y: 249, endPoint x: 389, endPoint y: 244, distance: 12.5
click at [389, 244] on div "Janela de atendimento Grade de atendimento Capacidade Transportadoras Veículos …" at bounding box center [413, 198] width 826 height 397
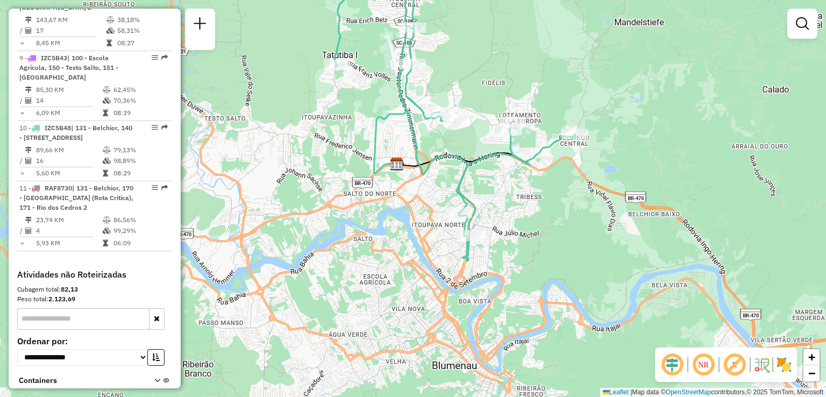
drag, startPoint x: 448, startPoint y: 288, endPoint x: 429, endPoint y: 269, distance: 27.0
click at [431, 270] on div "Janela de atendimento Grade de atendimento Capacidade Transportadoras Veículos …" at bounding box center [413, 198] width 826 height 397
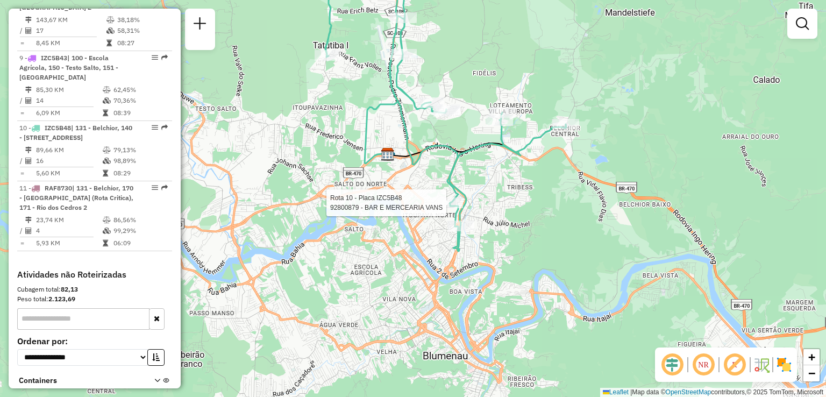
select select "**********"
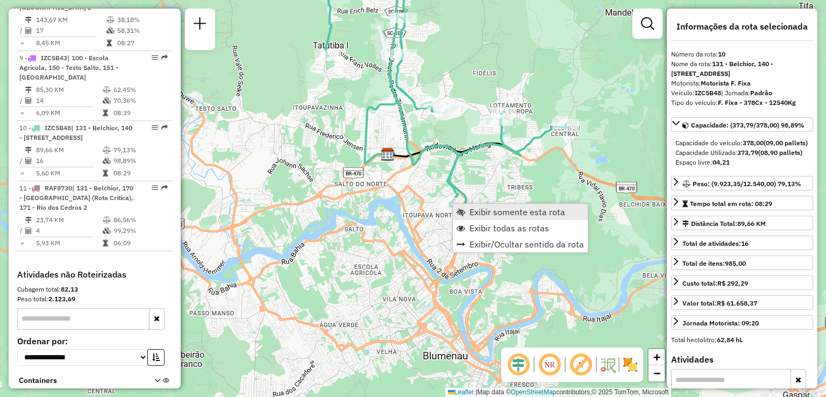
click at [483, 216] on span "Exibir somente esta rota" at bounding box center [517, 212] width 96 height 9
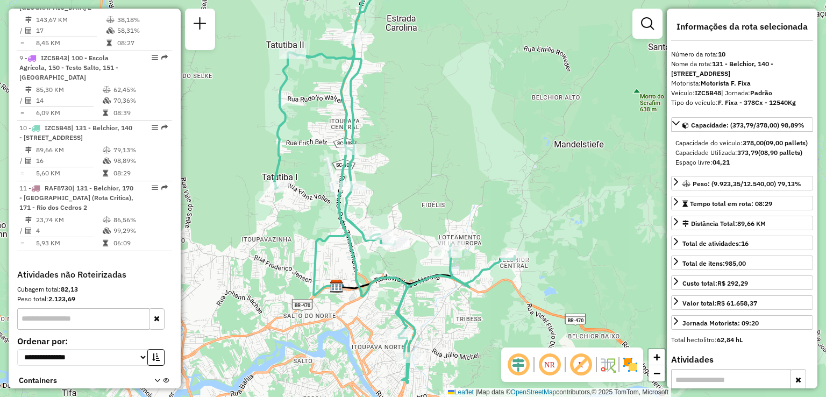
drag, startPoint x: 430, startPoint y: 283, endPoint x: 442, endPoint y: 269, distance: 17.9
click at [439, 274] on icon at bounding box center [394, 171] width 241 height 423
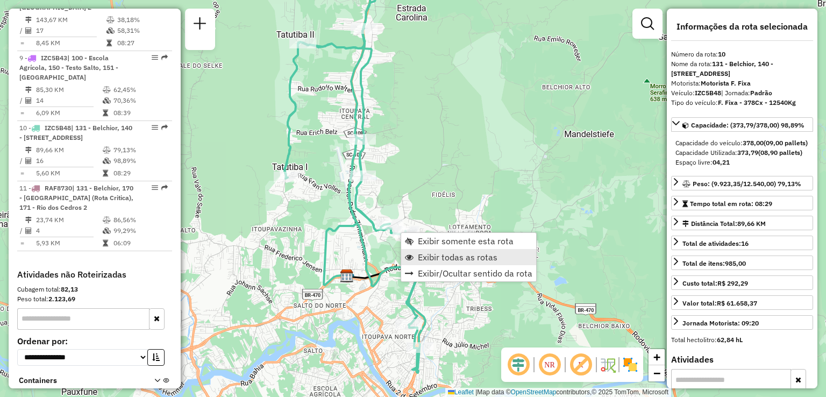
click at [422, 261] on span "Exibir todas as rotas" at bounding box center [458, 257] width 80 height 9
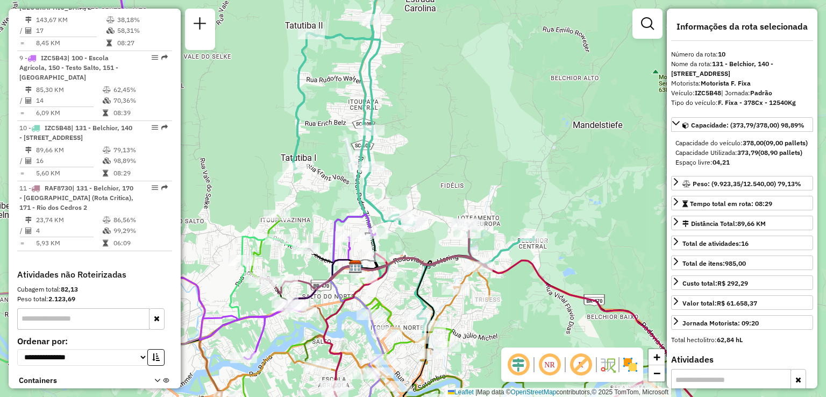
drag, startPoint x: 398, startPoint y: 273, endPoint x: 417, endPoint y: 255, distance: 26.6
click at [414, 259] on div "Janela de atendimento Grade de atendimento Capacidade Transportadoras Veículos …" at bounding box center [413, 198] width 826 height 397
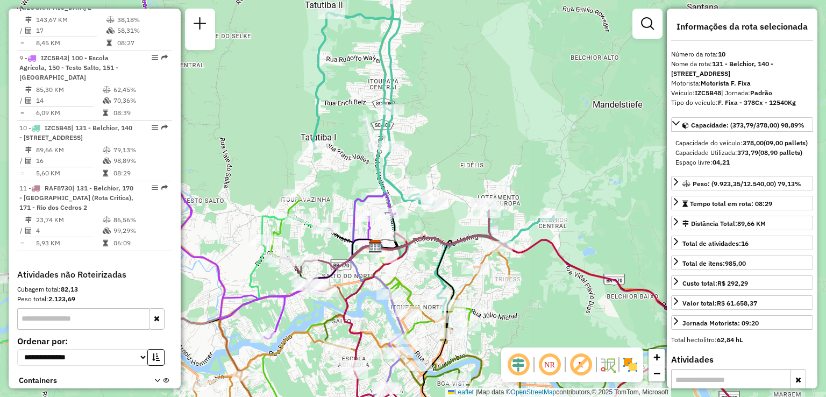
drag, startPoint x: 409, startPoint y: 274, endPoint x: 414, endPoint y: 246, distance: 28.5
click at [413, 253] on div "Janela de atendimento Grade de atendimento Capacidade Transportadoras Veículos …" at bounding box center [413, 198] width 826 height 397
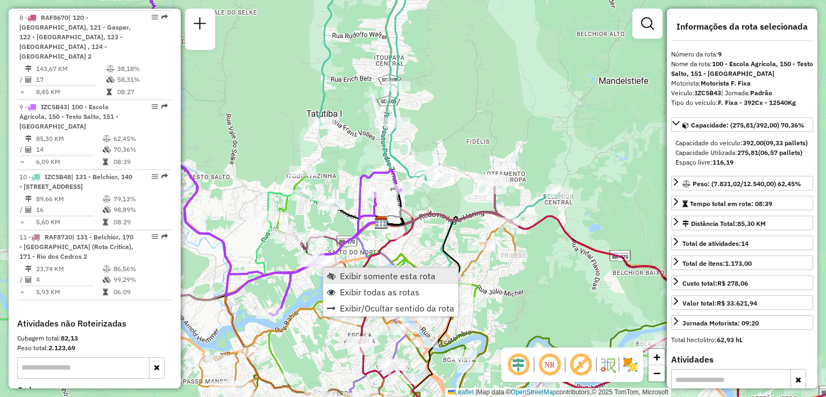
scroll to position [1040, 0]
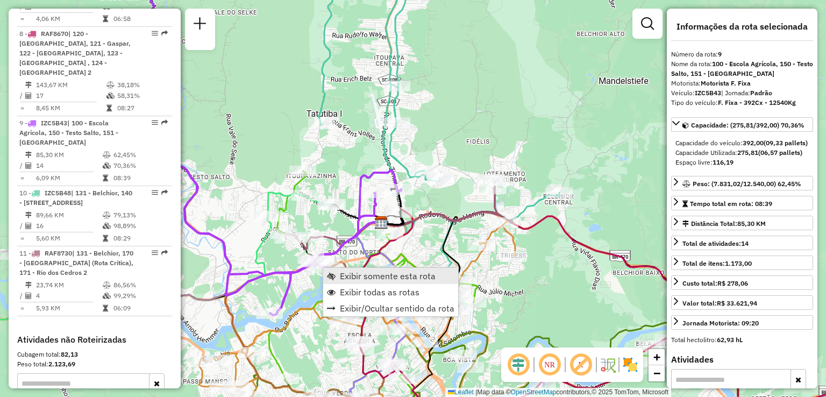
click at [353, 274] on span "Exibir somente esta rota" at bounding box center [388, 276] width 96 height 9
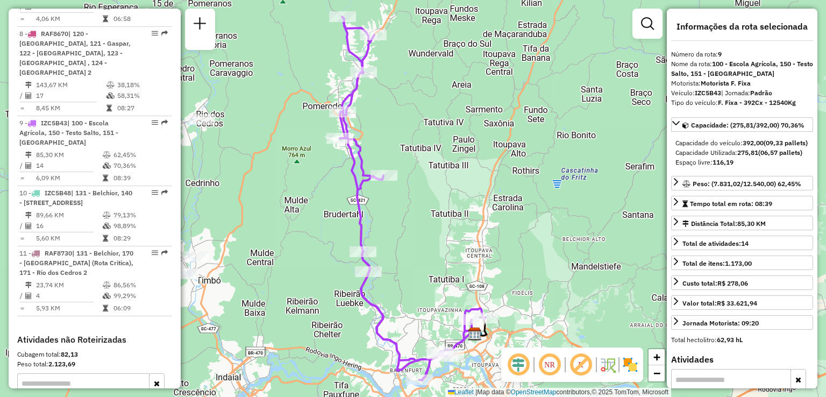
drag, startPoint x: 389, startPoint y: 277, endPoint x: 376, endPoint y: 258, distance: 23.6
click at [376, 259] on div "Janela de atendimento Grade de atendimento Capacidade Transportadoras Veículos …" at bounding box center [413, 198] width 826 height 397
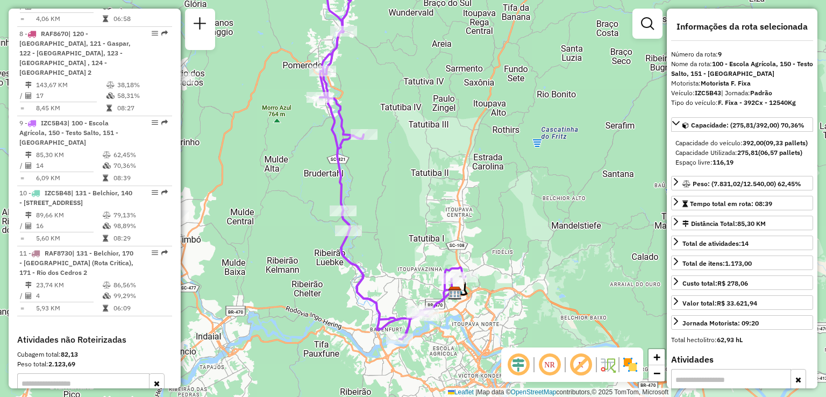
drag, startPoint x: 418, startPoint y: 258, endPoint x: 411, endPoint y: 229, distance: 29.9
click at [413, 239] on div "Janela de atendimento Grade de atendimento Capacidade Transportadoras Veículos …" at bounding box center [413, 198] width 826 height 397
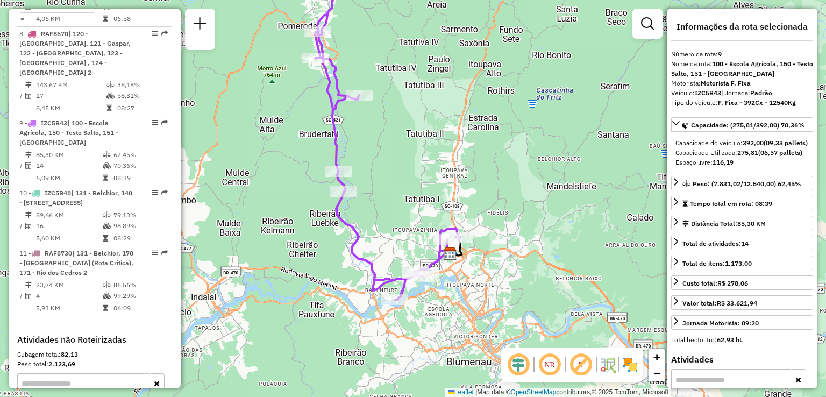
drag, startPoint x: 400, startPoint y: 246, endPoint x: 425, endPoint y: 246, distance: 25.3
click at [398, 216] on div "Janela de atendimento Grade de atendimento Capacidade Transportadoras Veículos …" at bounding box center [413, 198] width 826 height 397
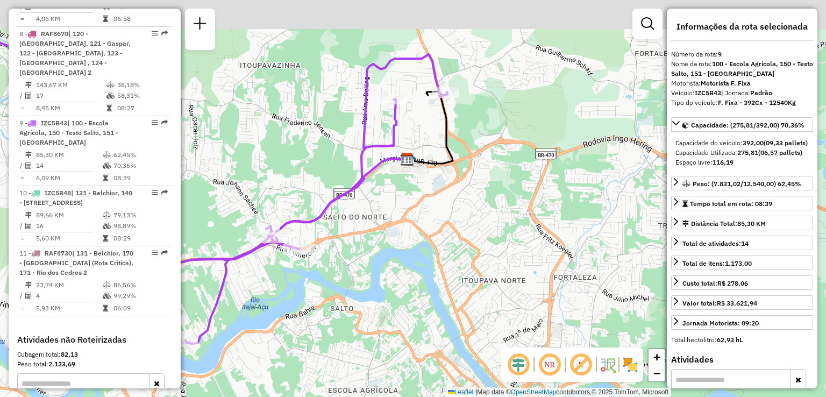
drag, startPoint x: 449, startPoint y: 190, endPoint x: 447, endPoint y: 162, distance: 28.0
click at [449, 191] on div "Janela de atendimento Grade de atendimento Capacidade Transportadoras Veículos …" at bounding box center [413, 198] width 826 height 397
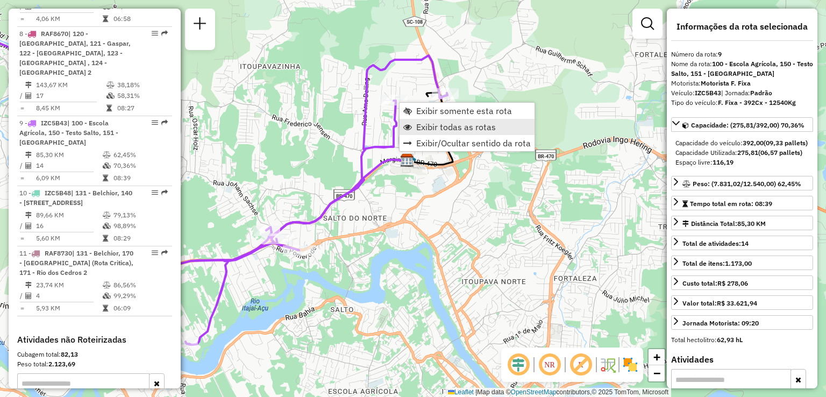
click at [427, 127] on span "Exibir todas as rotas" at bounding box center [456, 127] width 80 height 9
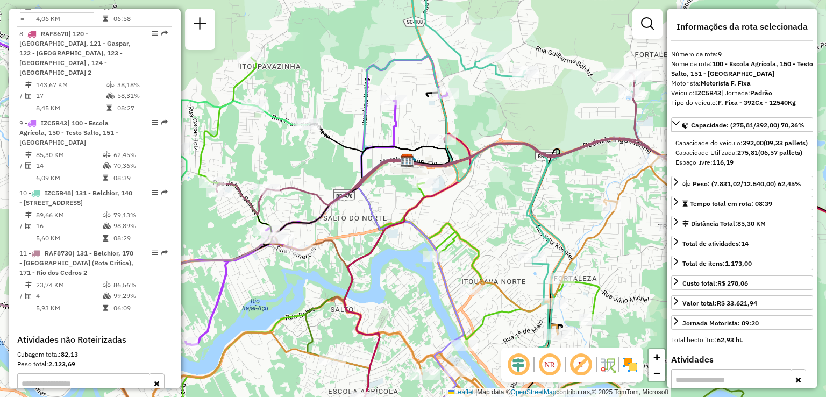
drag, startPoint x: 402, startPoint y: 231, endPoint x: 374, endPoint y: 223, distance: 29.0
click at [374, 224] on div "Janela de atendimento Grade de atendimento Capacidade Transportadoras Veículos …" at bounding box center [413, 198] width 826 height 397
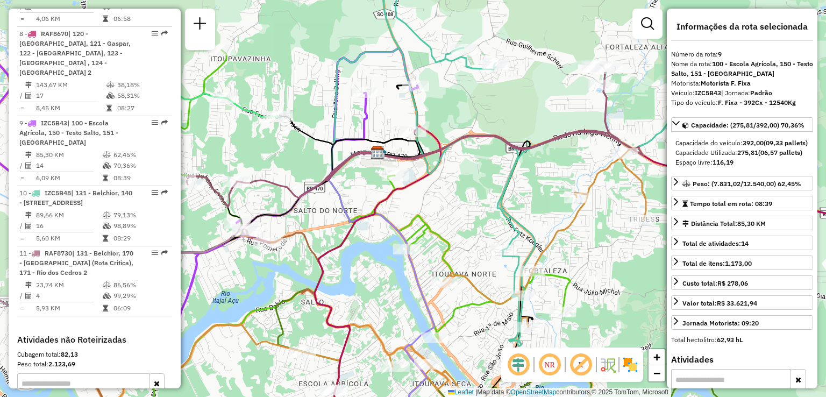
drag, startPoint x: 457, startPoint y: 190, endPoint x: 448, endPoint y: 191, distance: 9.2
click at [450, 192] on div "Janela de atendimento Grade de atendimento Capacidade Transportadoras Veículos …" at bounding box center [413, 198] width 826 height 397
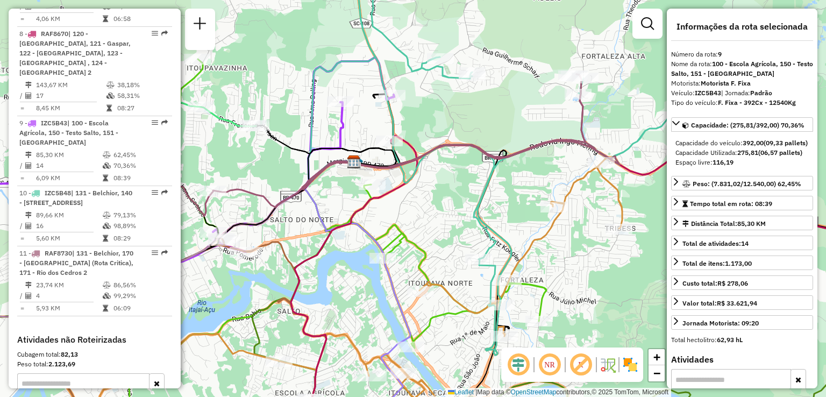
drag, startPoint x: 418, startPoint y: 183, endPoint x: 369, endPoint y: 213, distance: 57.0
click at [374, 211] on div "Janela de atendimento Grade de atendimento Capacidade Transportadoras Veículos …" at bounding box center [413, 198] width 826 height 397
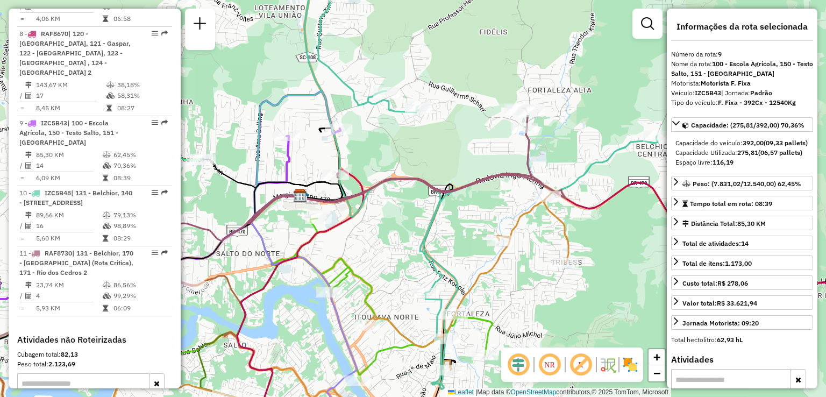
drag, startPoint x: 439, startPoint y: 181, endPoint x: 433, endPoint y: 181, distance: 5.4
click at [437, 181] on div "Janela de atendimento Grade de atendimento Capacidade Transportadoras Veículos …" at bounding box center [413, 198] width 826 height 397
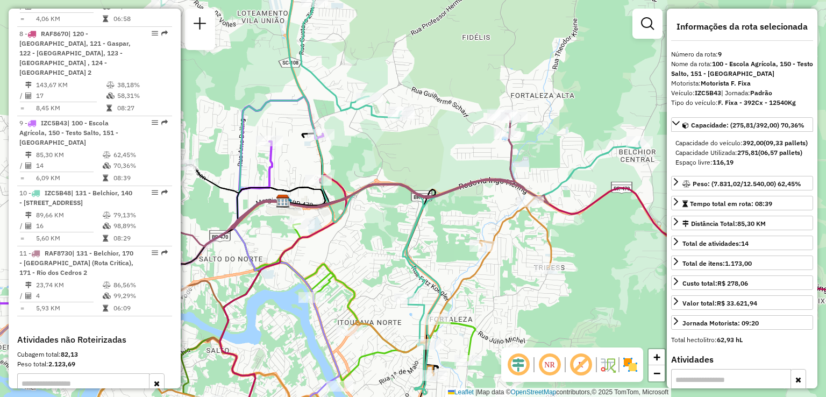
drag, startPoint x: 425, startPoint y: 183, endPoint x: 435, endPoint y: 143, distance: 41.6
click at [433, 151] on div "Janela de atendimento Grade de atendimento Capacidade Transportadoras Veículos …" at bounding box center [413, 198] width 826 height 397
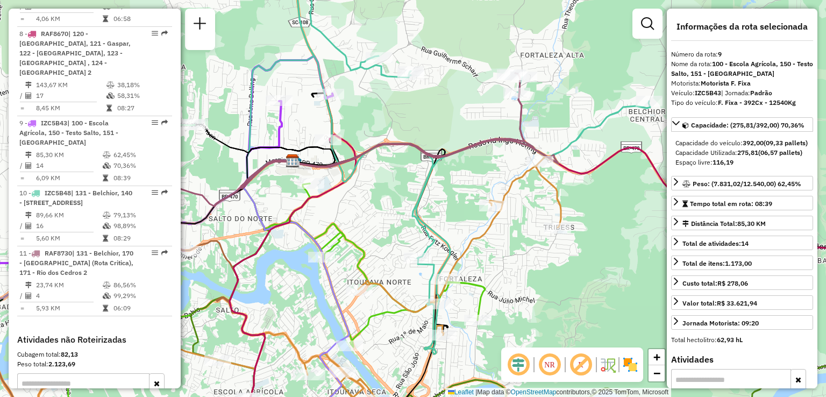
drag, startPoint x: 406, startPoint y: 190, endPoint x: 434, endPoint y: 179, distance: 30.7
click at [434, 179] on div "Janela de atendimento Grade de atendimento Capacidade Transportadoras Veículos …" at bounding box center [413, 198] width 826 height 397
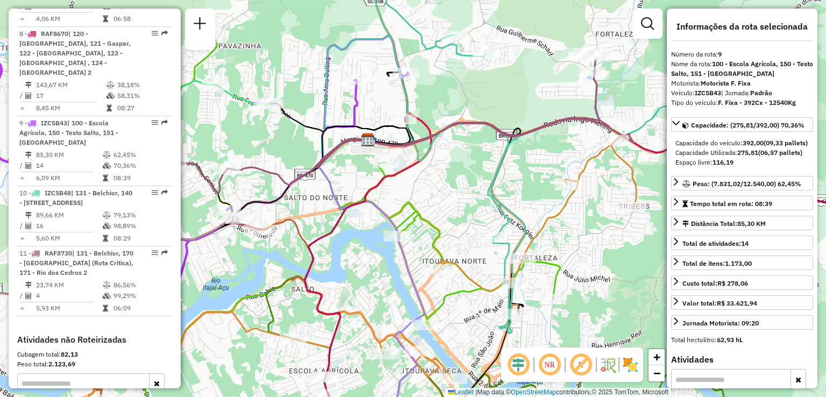
drag, startPoint x: 456, startPoint y: 182, endPoint x: 469, endPoint y: 181, distance: 13.5
click at [469, 181] on div "Janela de atendimento Grade de atendimento Capacidade Transportadoras Veículos …" at bounding box center [413, 198] width 826 height 397
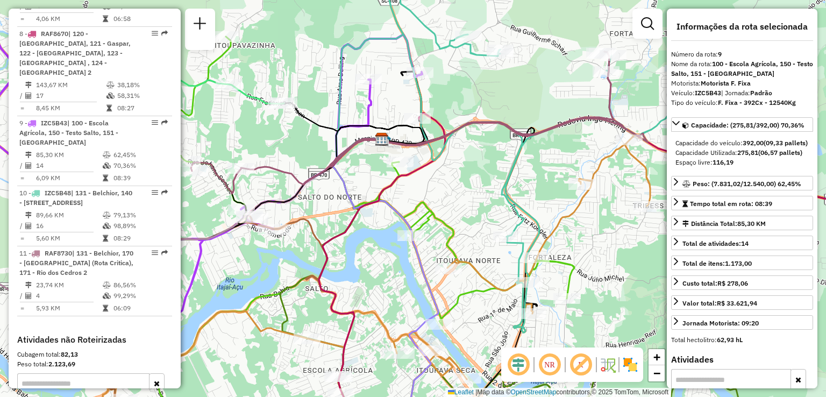
click at [469, 185] on div "Janela de atendimento Grade de atendimento Capacidade Transportadoras Veículos …" at bounding box center [413, 198] width 826 height 397
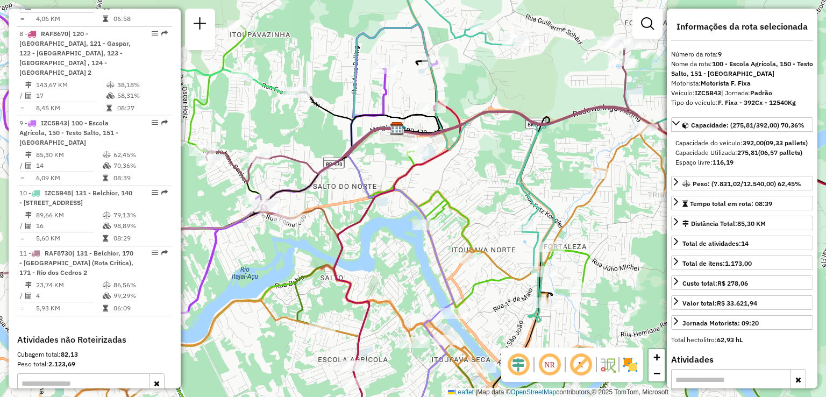
drag, startPoint x: 474, startPoint y: 201, endPoint x: 460, endPoint y: 195, distance: 15.2
click at [460, 196] on div "Janela de atendimento Grade de atendimento Capacidade Transportadoras Veículos …" at bounding box center [413, 198] width 826 height 397
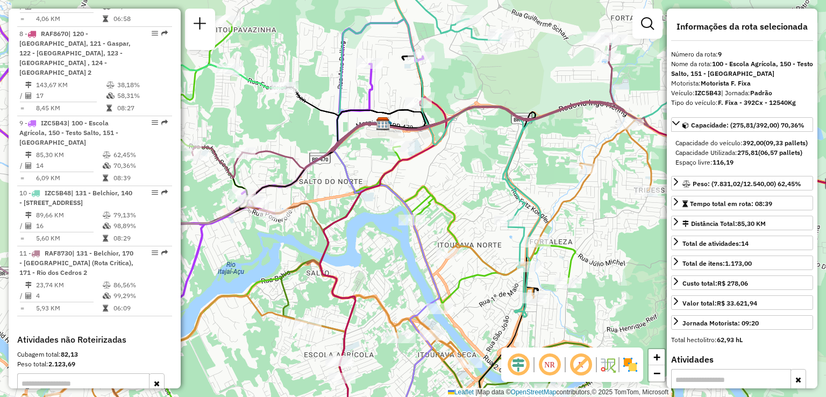
drag, startPoint x: 443, startPoint y: 204, endPoint x: 467, endPoint y: 190, distance: 27.8
click at [467, 190] on icon at bounding box center [412, 229] width 991 height 416
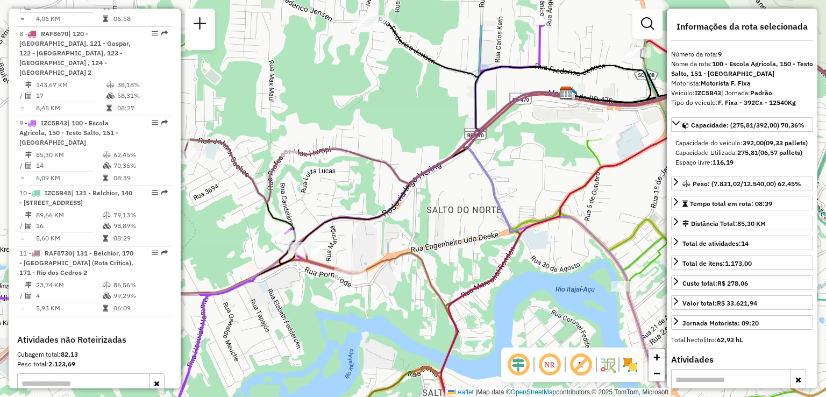
drag, startPoint x: 291, startPoint y: 276, endPoint x: 296, endPoint y: 305, distance: 29.5
click at [296, 305] on div "Janela de atendimento Grade de atendimento Capacidade Transportadoras Veículos …" at bounding box center [413, 198] width 826 height 397
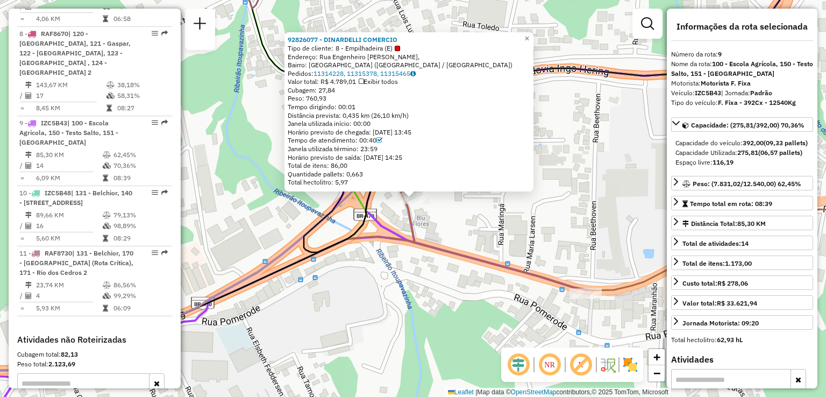
click at [321, 289] on div "92826077 - DINARDELLI COMERCIO Tipo de cliente: 8 - Empilhadeira (E) Endereço: …" at bounding box center [413, 198] width 826 height 397
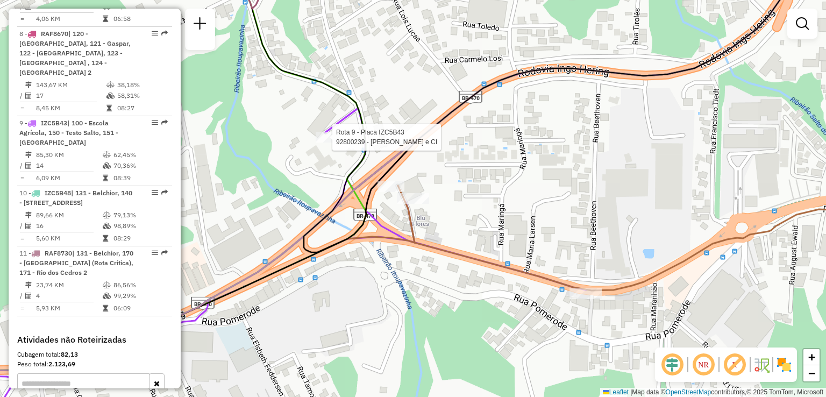
select select "**********"
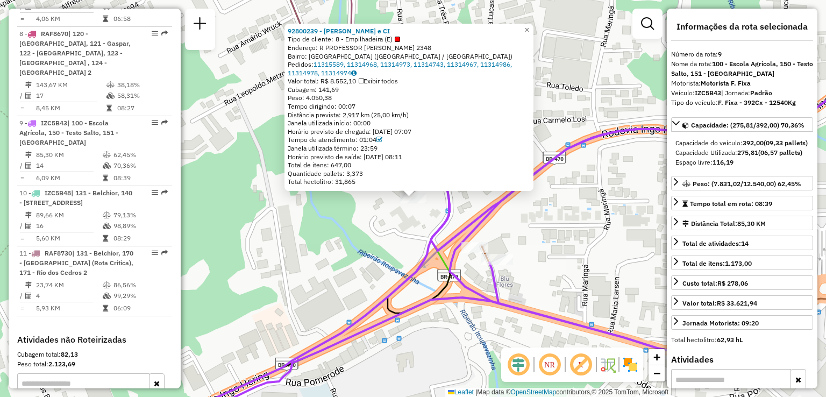
click at [372, 243] on div "92800239 - VALDIR DA SILVA e CI Tipo de cliente: 8 - Empilhadeira (E) Endereço:…" at bounding box center [413, 198] width 826 height 397
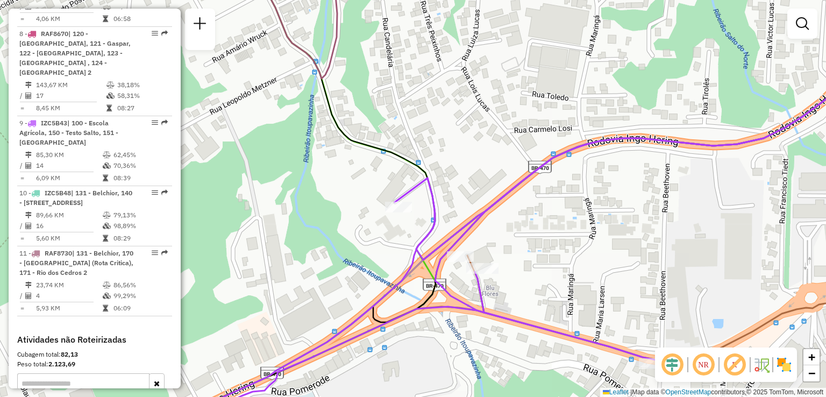
click at [366, 251] on div "Janela de atendimento Grade de atendimento Capacidade Transportadoras Veículos …" at bounding box center [413, 198] width 826 height 397
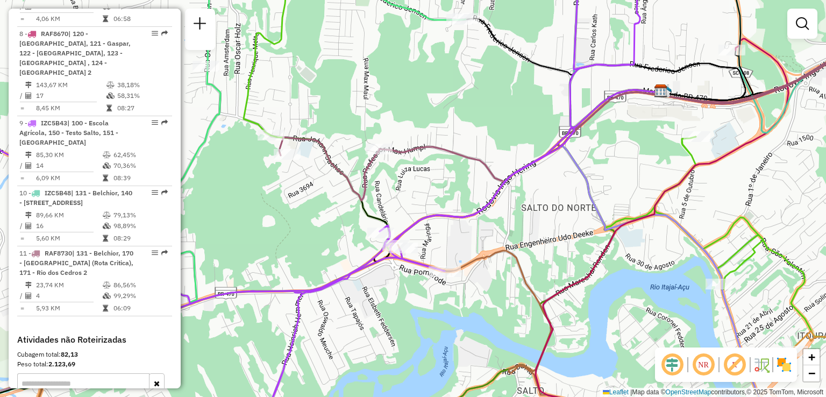
drag, startPoint x: 511, startPoint y: 142, endPoint x: 440, endPoint y: 144, distance: 71.0
click at [453, 147] on div "Janela de atendimento Grade de atendimento Capacidade Transportadoras Veículos …" at bounding box center [413, 198] width 826 height 397
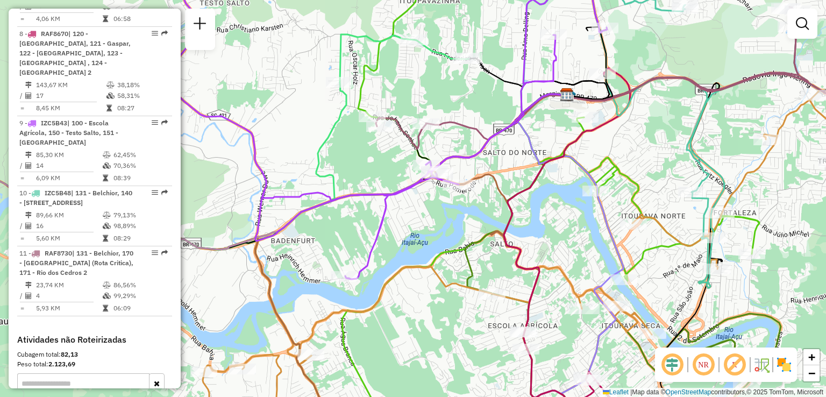
drag, startPoint x: 647, startPoint y: 104, endPoint x: 443, endPoint y: 132, distance: 206.8
click at [577, 131] on icon at bounding box center [723, 126] width 292 height 323
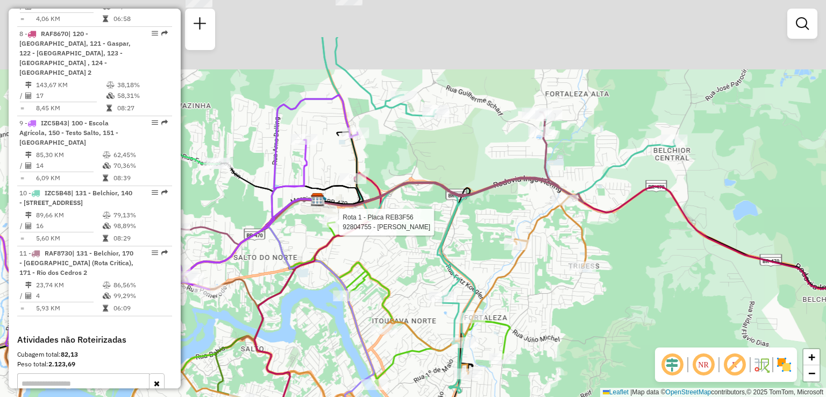
drag, startPoint x: 493, startPoint y: 198, endPoint x: 508, endPoint y: 187, distance: 18.8
click at [487, 226] on div "Rota 1 - Placa REB3F56 92804755 - SIMONE REGINA CHIMIN Janela de atendimento Gr…" at bounding box center [413, 198] width 826 height 397
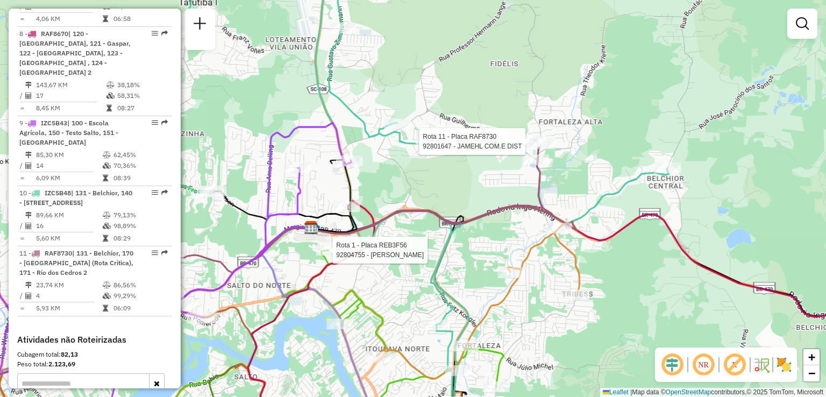
select select "**********"
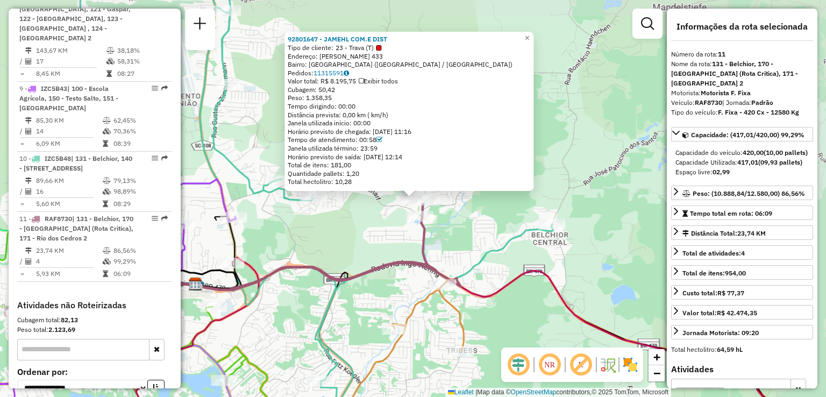
scroll to position [1105, 0]
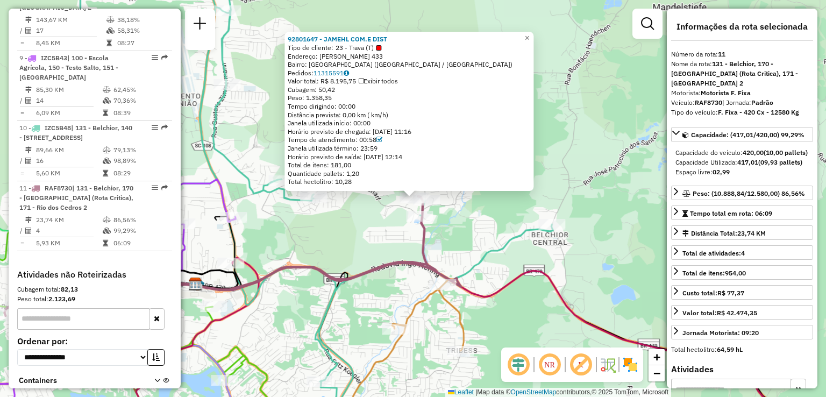
click at [560, 165] on div "92801647 - JAMEHL COM.E DIST Tipo de cliente: 23 - Trava (T) Endereço: THEODORO…" at bounding box center [413, 198] width 826 height 397
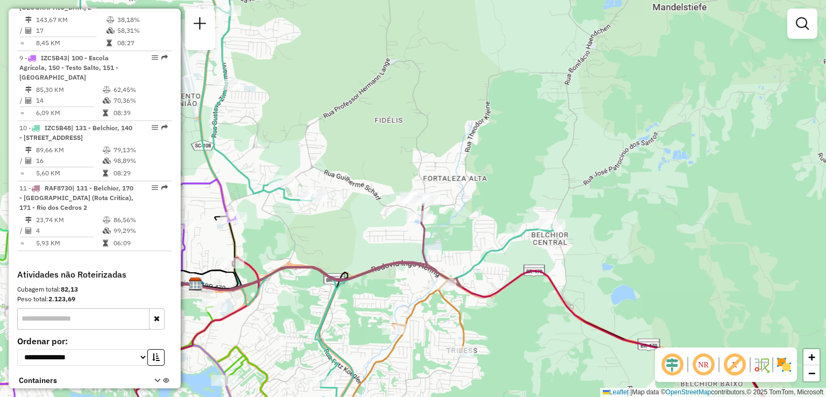
drag, startPoint x: 473, startPoint y: 212, endPoint x: 484, endPoint y: 206, distance: 13.0
click at [484, 206] on div "Janela de atendimento Grade de atendimento Capacidade Transportadoras Veículos …" at bounding box center [413, 198] width 826 height 397
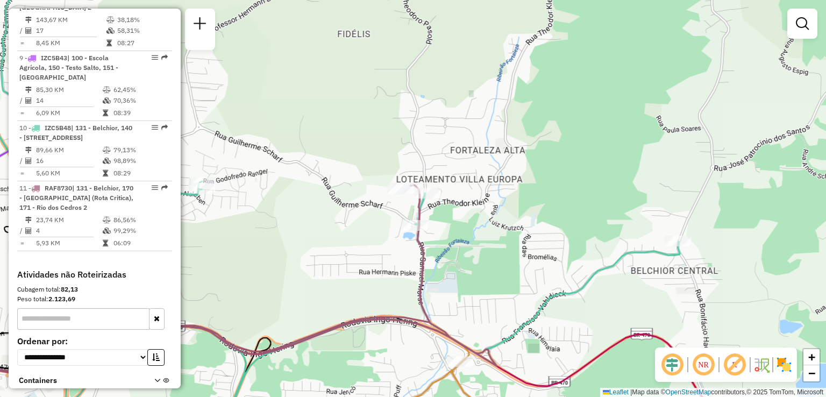
click at [488, 196] on div "Janela de atendimento Grade de atendimento Capacidade Transportadoras Veículos …" at bounding box center [413, 198] width 826 height 397
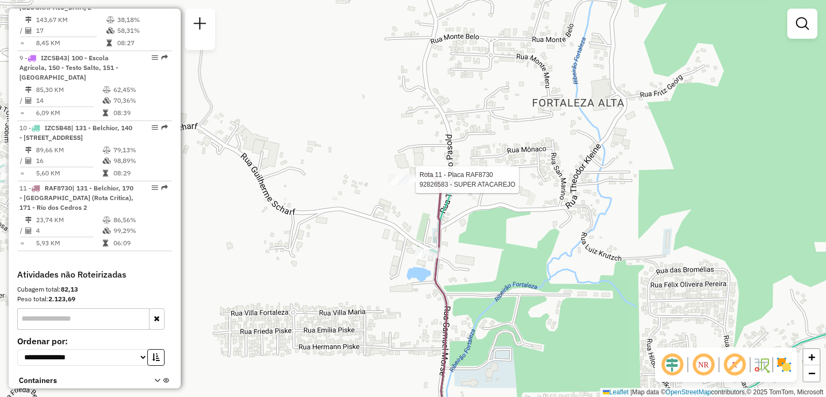
select select "**********"
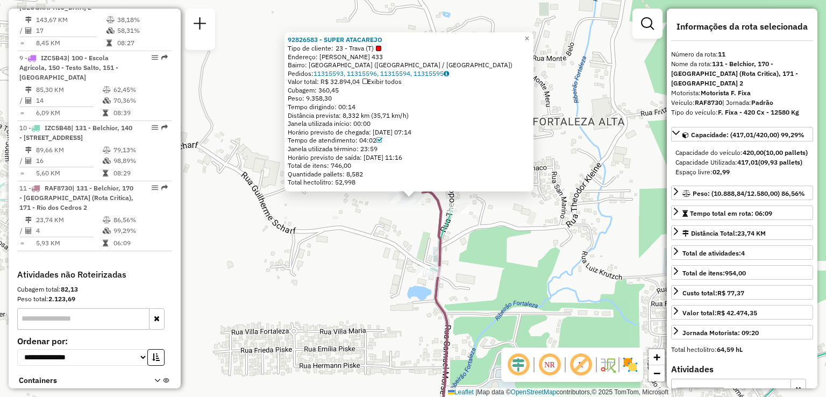
click at [378, 233] on div "92826583 - SUPER ATACAREJO Tipo de cliente: 23 - Trava (T) Endereço: THEODORO P…" at bounding box center [413, 198] width 826 height 397
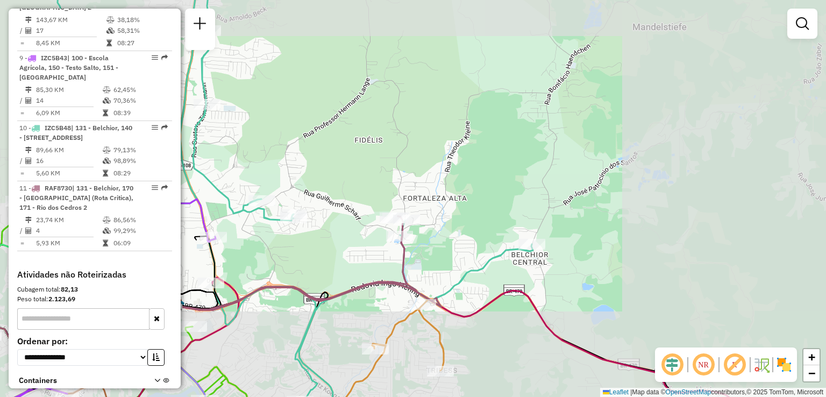
click at [394, 209] on div "Rota 10 - Placa IZC5B48 92804422 - CLAUDIO LUIZ WAN DAL Janela de atendimento G…" at bounding box center [413, 198] width 826 height 397
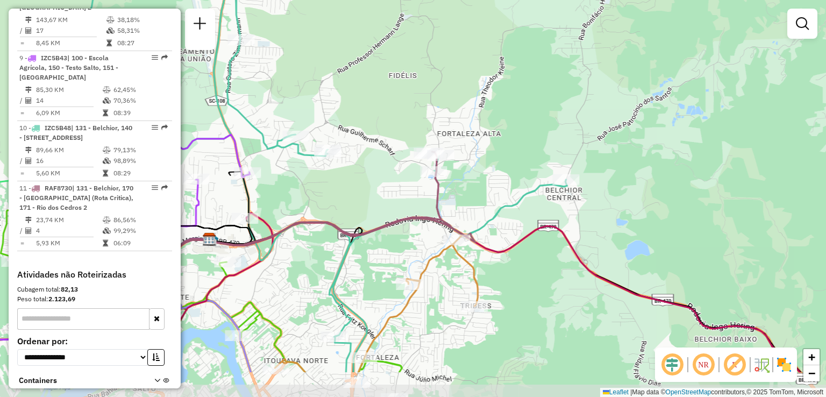
drag, startPoint x: 384, startPoint y: 219, endPoint x: 408, endPoint y: 193, distance: 35.1
click at [405, 196] on icon at bounding box center [229, 223] width 423 height 142
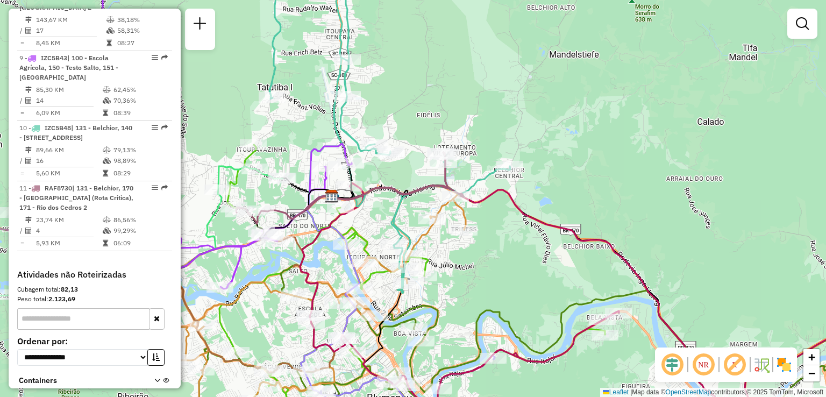
click at [411, 205] on div "Janela de atendimento Grade de atendimento Capacidade Transportadoras Veículos …" at bounding box center [413, 198] width 826 height 397
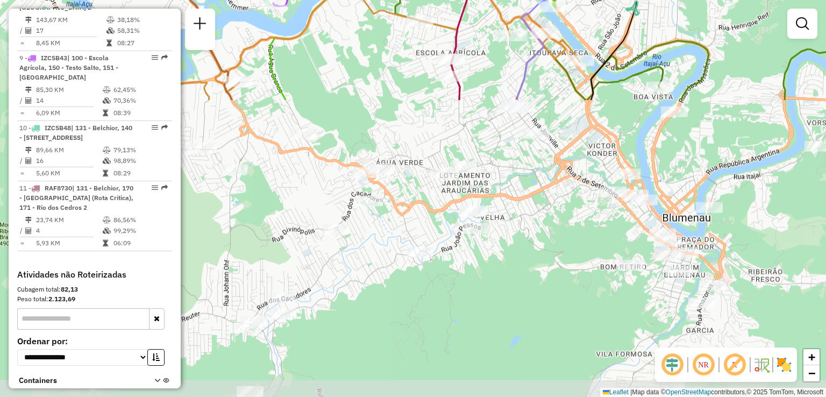
drag, startPoint x: 520, startPoint y: 302, endPoint x: 595, endPoint y: -16, distance: 326.6
click at [595, 0] on html "Aguarde... Pop-up bloqueado! Seu navegador bloqueou automáticamente a abertura …" at bounding box center [413, 198] width 826 height 397
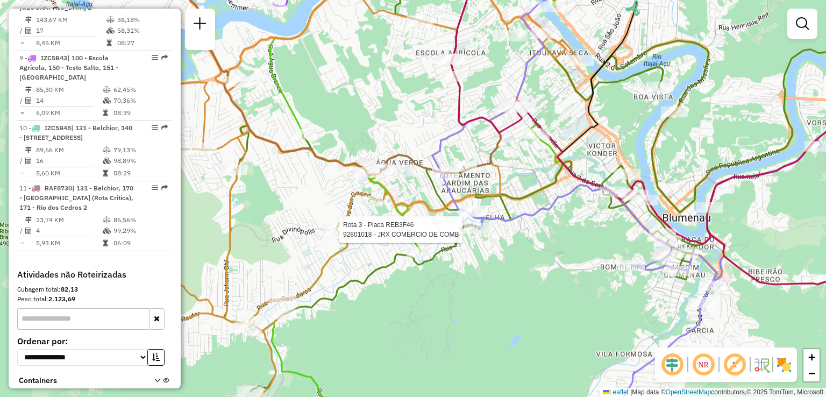
select select "**********"
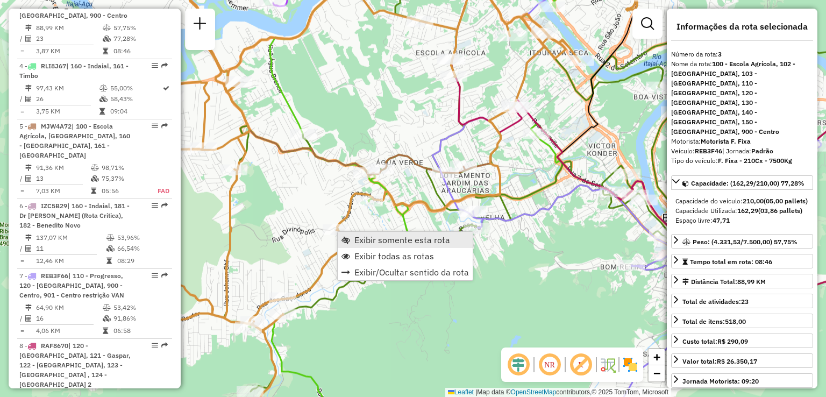
scroll to position [602, 0]
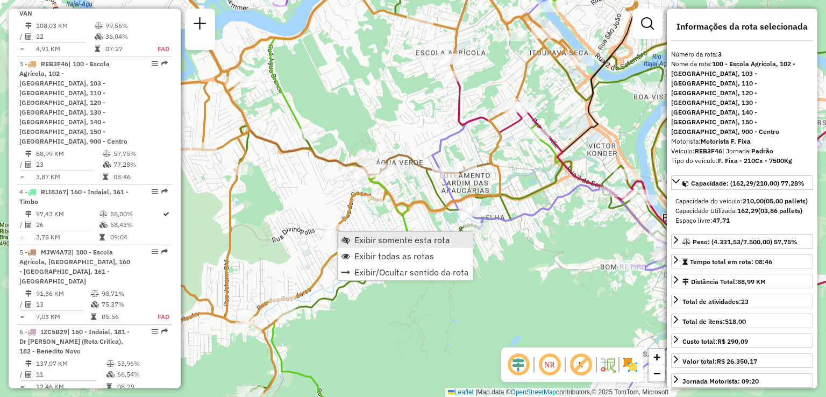
click at [365, 237] on span "Exibir somente esta rota" at bounding box center [402, 240] width 96 height 9
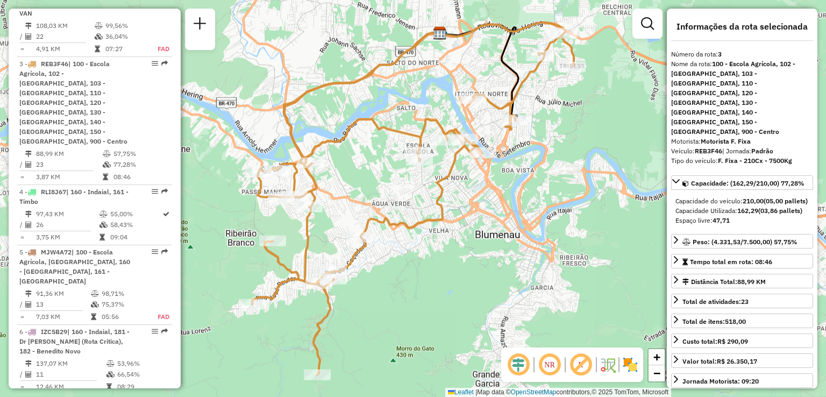
drag, startPoint x: 391, startPoint y: 328, endPoint x: 385, endPoint y: 344, distance: 16.9
click at [385, 344] on div "Janela de atendimento Grade de atendimento Capacidade Transportadoras Veículos …" at bounding box center [413, 198] width 826 height 397
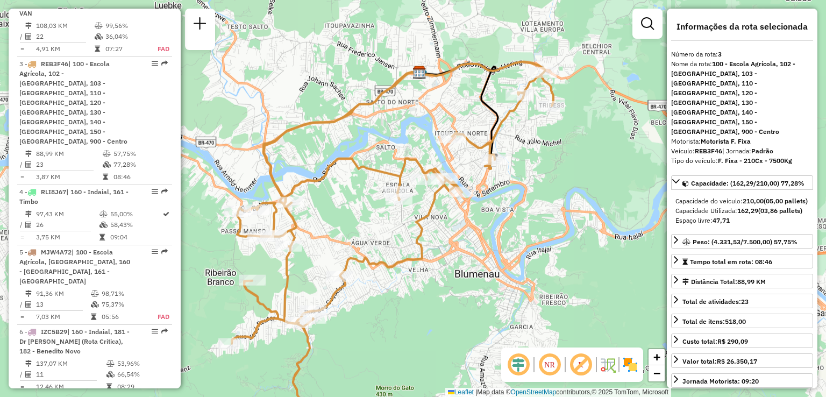
click at [462, 223] on div "Janela de atendimento Grade de atendimento Capacidade Transportadoras Veículos …" at bounding box center [413, 198] width 826 height 397
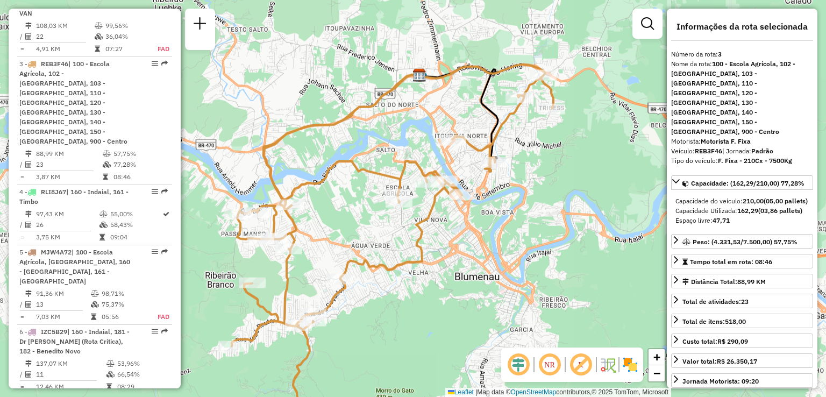
drag, startPoint x: 341, startPoint y: 215, endPoint x: 298, endPoint y: 218, distance: 43.2
click at [298, 218] on div "Janela de atendimento Grade de atendimento Capacidade Transportadoras Veículos …" at bounding box center [413, 198] width 826 height 397
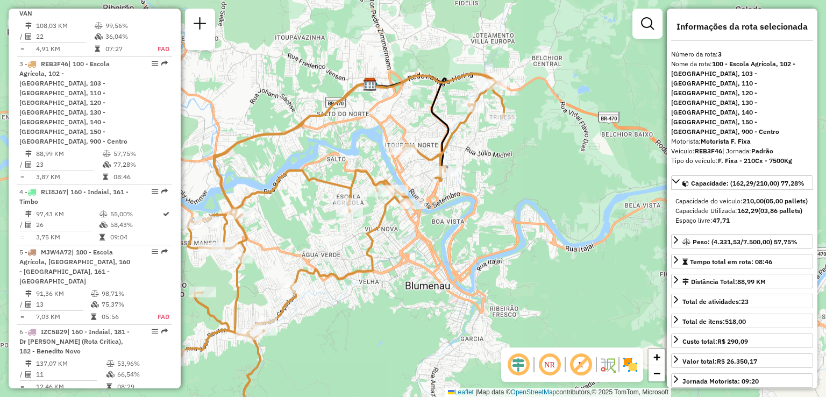
drag, startPoint x: 473, startPoint y: 134, endPoint x: 450, endPoint y: 149, distance: 27.9
click at [450, 149] on div "Janela de atendimento Grade de atendimento Capacidade Transportadoras Veículos …" at bounding box center [413, 198] width 826 height 397
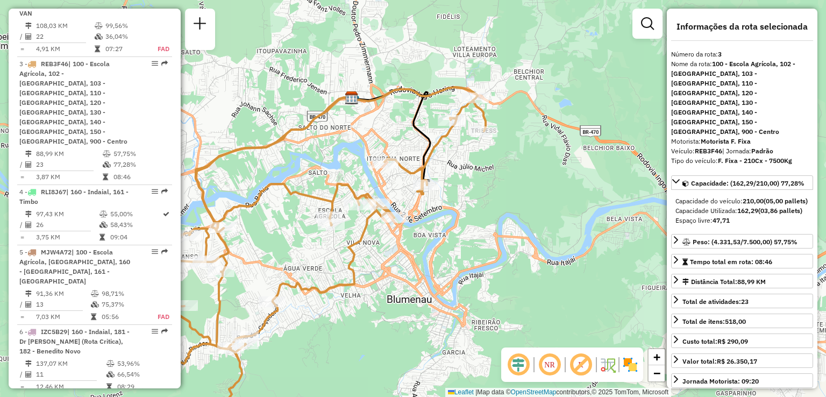
click at [475, 173] on div "Janela de atendimento Grade de atendimento Capacidade Transportadoras Veículos …" at bounding box center [413, 198] width 826 height 397
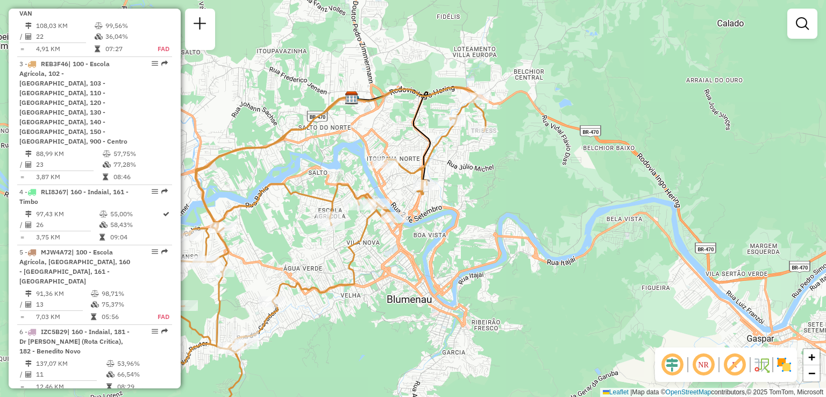
drag, startPoint x: 471, startPoint y: 174, endPoint x: 506, endPoint y: 166, distance: 35.8
click at [506, 166] on div "Janela de atendimento Grade de atendimento Capacidade Transportadoras Veículos …" at bounding box center [413, 198] width 826 height 397
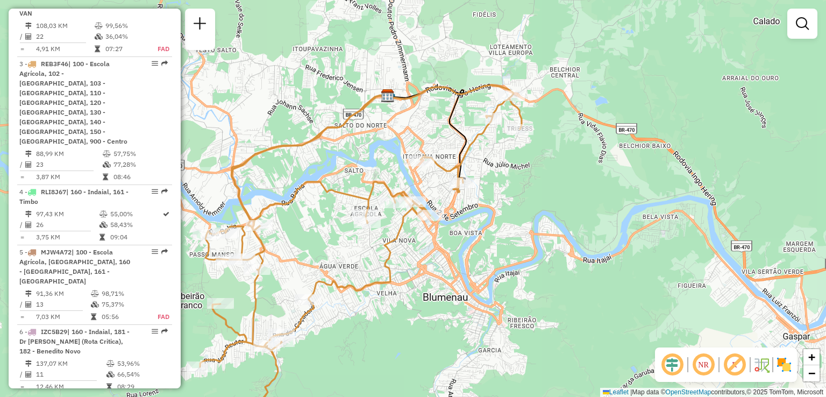
drag, startPoint x: 448, startPoint y: 273, endPoint x: 431, endPoint y: 334, distance: 63.2
click at [431, 333] on div "Janela de atendimento Grade de atendimento Capacidade Transportadoras Veículos …" at bounding box center [413, 198] width 826 height 397
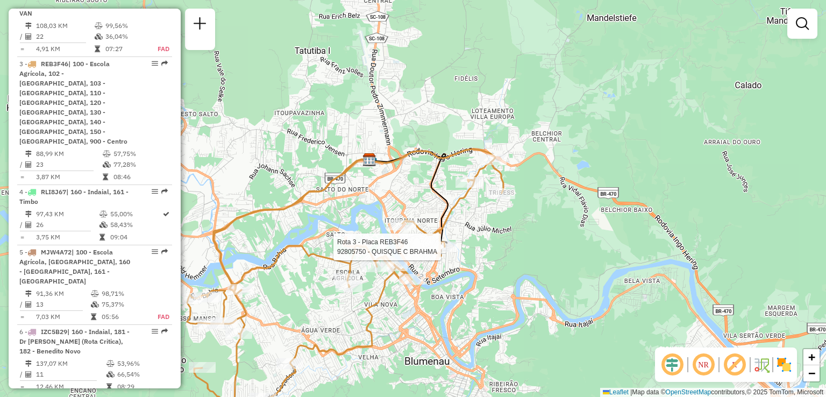
select select "**********"
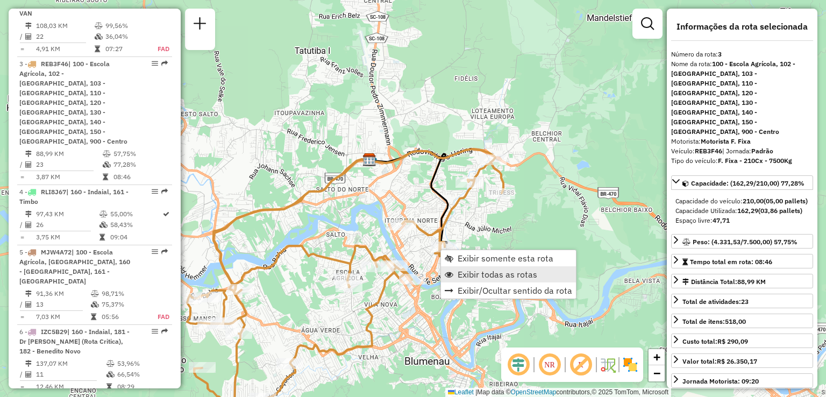
click at [479, 272] on span "Exibir todas as rotas" at bounding box center [498, 274] width 80 height 9
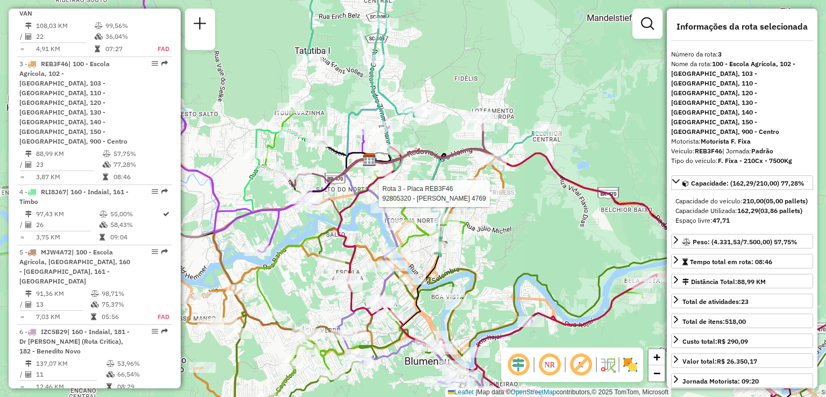
drag, startPoint x: 508, startPoint y: 294, endPoint x: 508, endPoint y: 300, distance: 6.5
click at [508, 300] on div "Rota 10 - Placa IZC5B48 92826498 - GREGORY FELIPE DA RO Rota 1 - Placa REB3F56 …" at bounding box center [413, 198] width 826 height 397
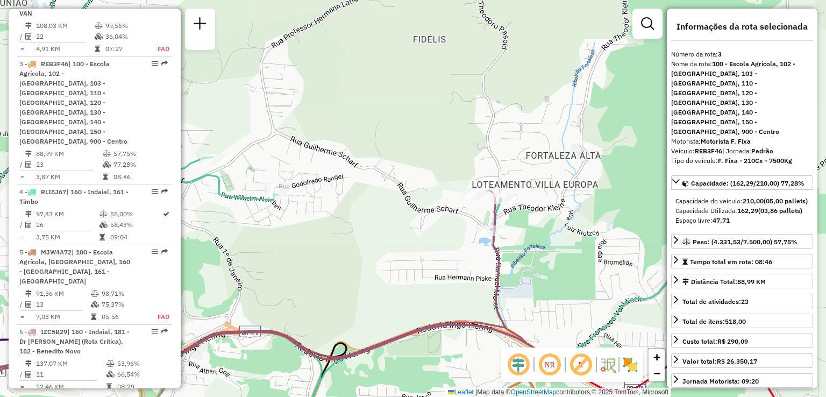
click at [454, 256] on div "Janela de atendimento Grade de atendimento Capacidade Transportadoras Veículos …" at bounding box center [413, 198] width 826 height 397
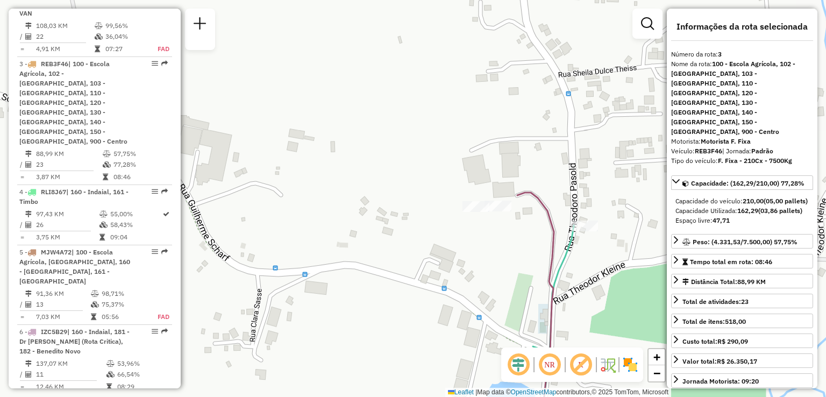
drag, startPoint x: 461, startPoint y: 238, endPoint x: 419, endPoint y: 245, distance: 42.5
click at [419, 245] on div "Janela de atendimento Grade de atendimento Capacidade Transportadoras Veículos …" at bounding box center [413, 198] width 826 height 397
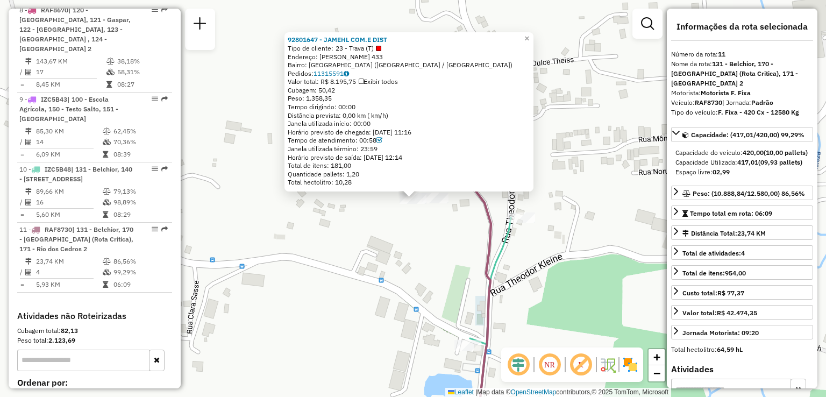
scroll to position [1105, 0]
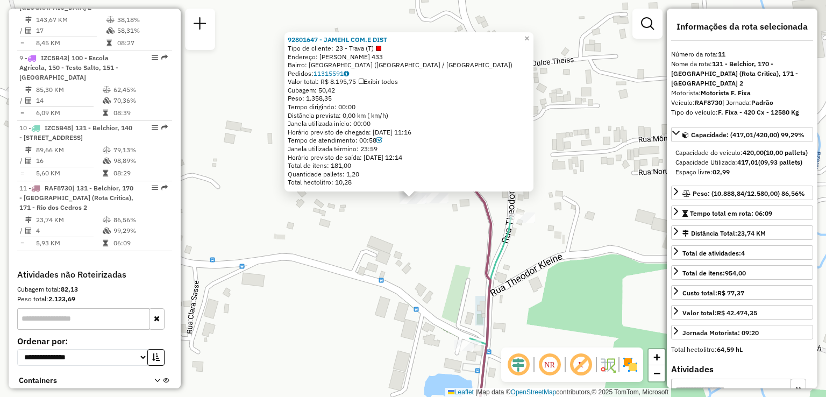
click at [439, 219] on div "92801647 - JAMEHL COM.E DIST Tipo de cliente: 23 - Trava (T) Endereço: THEODORO…" at bounding box center [413, 198] width 826 height 397
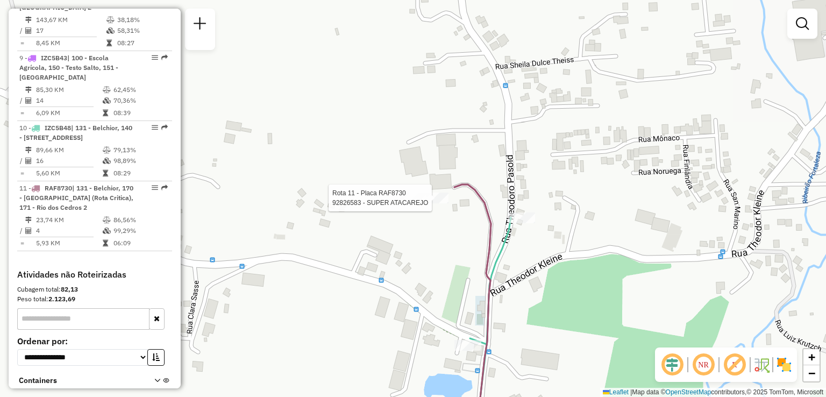
select select "**********"
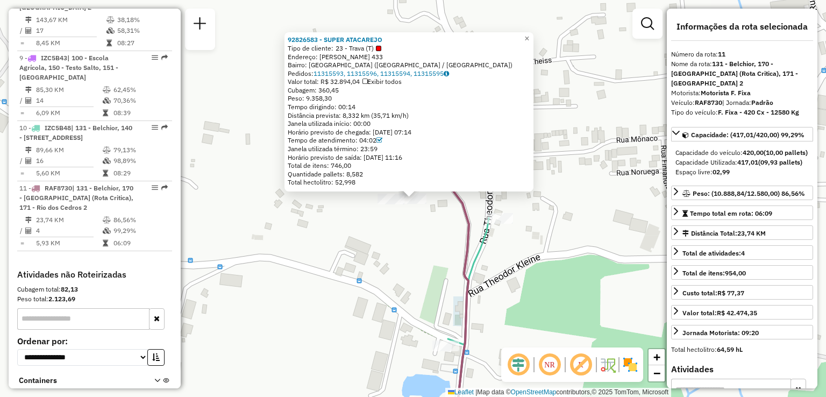
click at [432, 233] on div "92826583 - SUPER ATACAREJO Tipo de cliente: 23 - Trava (T) Endereço: THEODORO P…" at bounding box center [413, 198] width 826 height 397
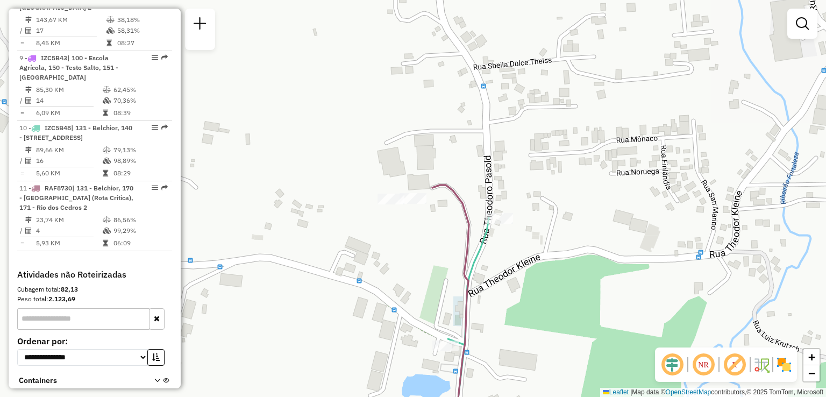
click at [397, 233] on div "Rota 11 - Placa RAF8730 92801647 - JAMEHL COM.E DIST Janela de atendimento Grad…" at bounding box center [413, 198] width 826 height 397
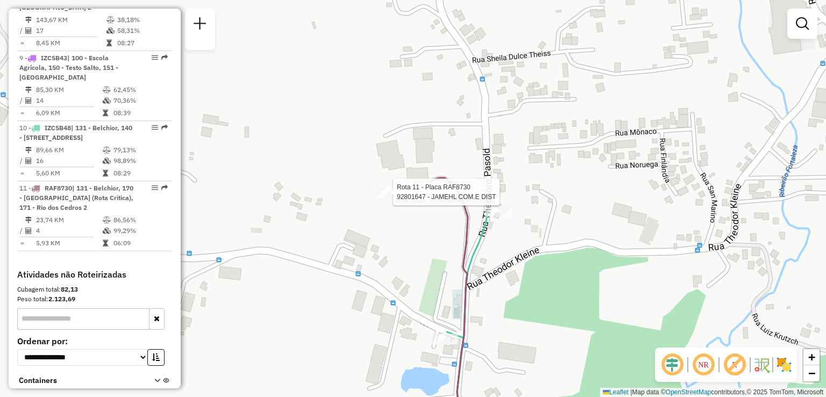
select select "**********"
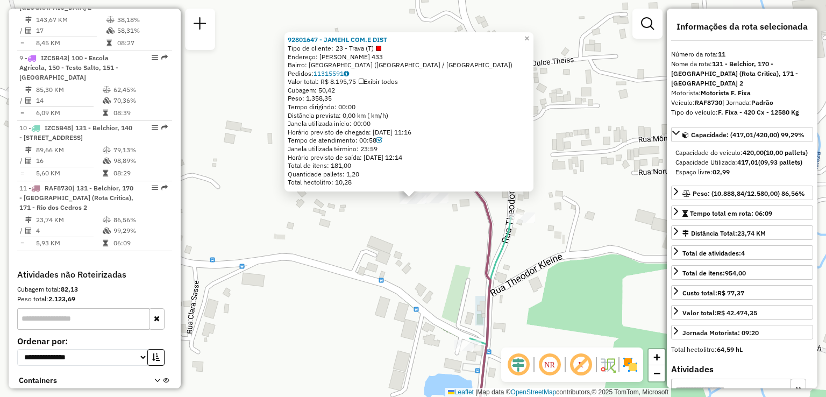
click at [286, 287] on div "Rota 11 - Placa RAF8730 92801647 - JAMEHL COM.E DIST 92801647 - JAMEHL COM.E DI…" at bounding box center [413, 198] width 826 height 397
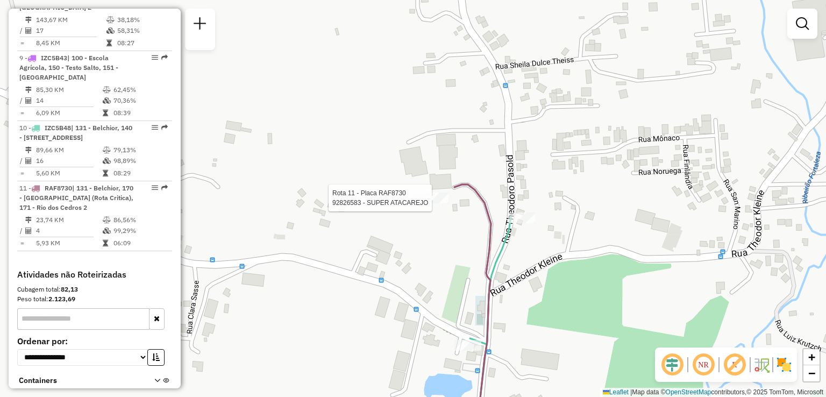
select select "**********"
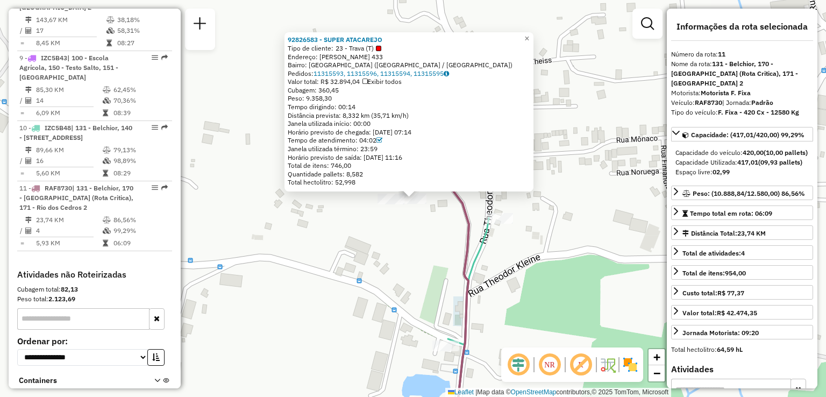
click at [407, 248] on div "Rota 11 - Placa RAF8730 92826583 - SUPER ATACAREJO 92826583 - SUPER ATACAREJO T…" at bounding box center [413, 198] width 826 height 397
drag, startPoint x: 404, startPoint y: 261, endPoint x: 379, endPoint y: 232, distance: 38.9
click at [381, 233] on div "92826583 - SUPER ATACAREJO Tipo de cliente: 23 - Trava (T) Endereço: THEODORO P…" at bounding box center [413, 198] width 826 height 397
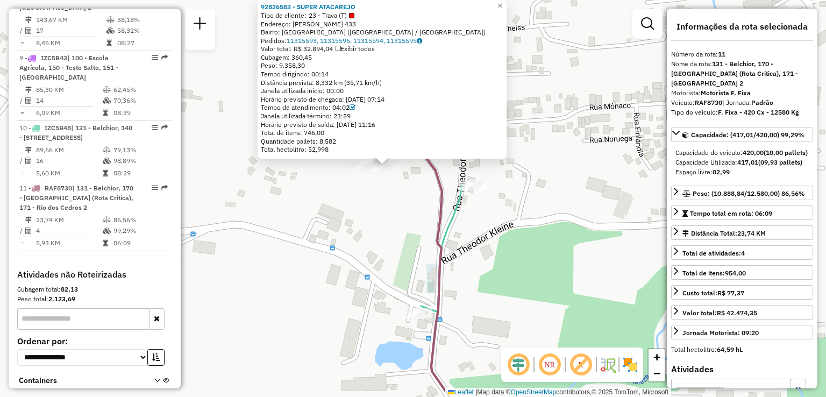
click at [378, 227] on div "92826583 - SUPER ATACAREJO Tipo de cliente: 23 - Trava (T) Endereço: THEODORO P…" at bounding box center [413, 198] width 826 height 397
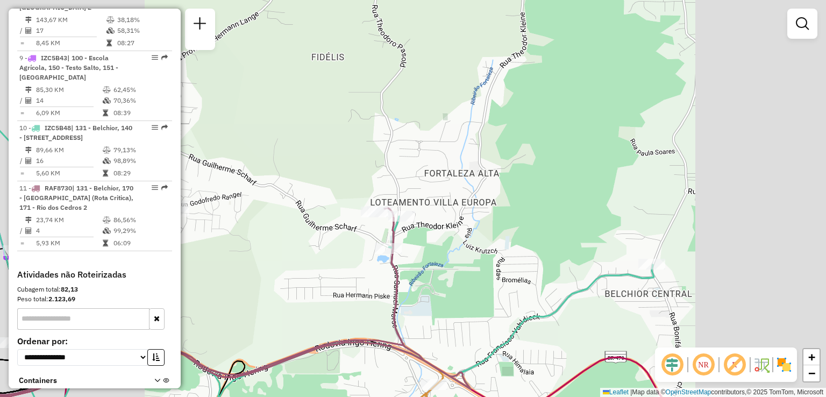
drag, startPoint x: 366, startPoint y: 239, endPoint x: 331, endPoint y: 232, distance: 35.2
click at [333, 232] on div "Janela de atendimento Grade de atendimento Capacidade Transportadoras Veículos …" at bounding box center [413, 198] width 826 height 397
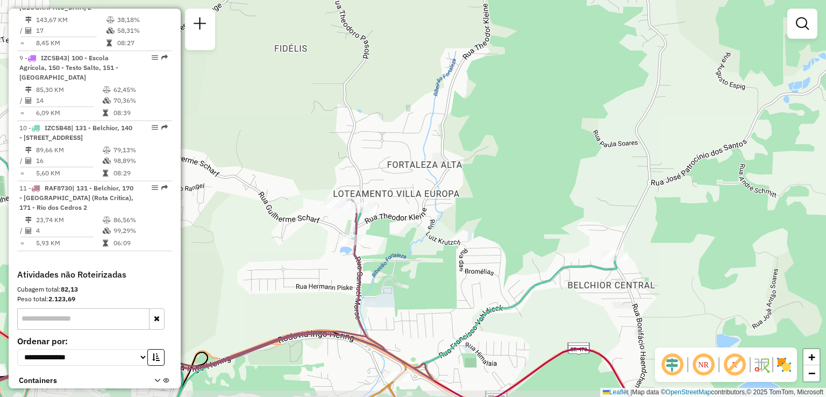
drag, startPoint x: 398, startPoint y: 278, endPoint x: 405, endPoint y: 240, distance: 38.7
click at [402, 248] on div "Rota 10 - Placa IZC5B48 92804422 - CLAUDIO LUIZ WAN DAL Janela de atendimento G…" at bounding box center [413, 198] width 826 height 397
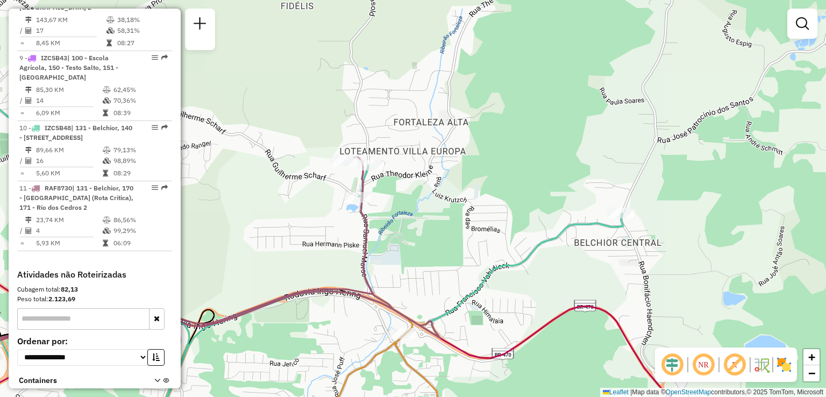
drag, startPoint x: 403, startPoint y: 247, endPoint x: 455, endPoint y: 208, distance: 65.7
click at [445, 216] on div "Janela de atendimento Grade de atendimento Capacidade Transportadoras Veículos …" at bounding box center [413, 198] width 826 height 397
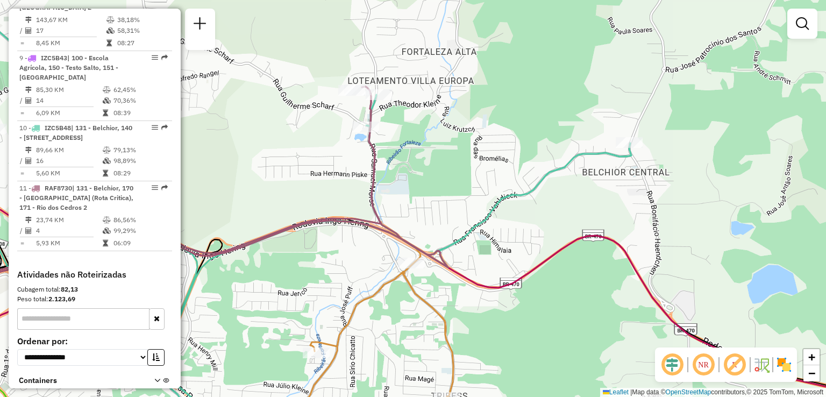
drag, startPoint x: 456, startPoint y: 220, endPoint x: 394, endPoint y: 201, distance: 65.2
click at [394, 201] on div "Janela de atendimento Grade de atendimento Capacidade Transportadoras Veículos …" at bounding box center [413, 198] width 826 height 397
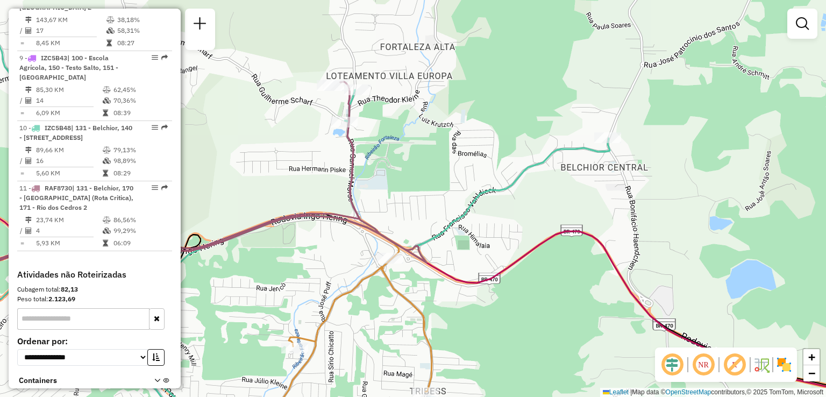
drag, startPoint x: 490, startPoint y: 223, endPoint x: 466, endPoint y: 211, distance: 26.9
click at [451, 222] on div "Janela de atendimento Grade de atendimento Capacidade Transportadoras Veículos …" at bounding box center [413, 198] width 826 height 397
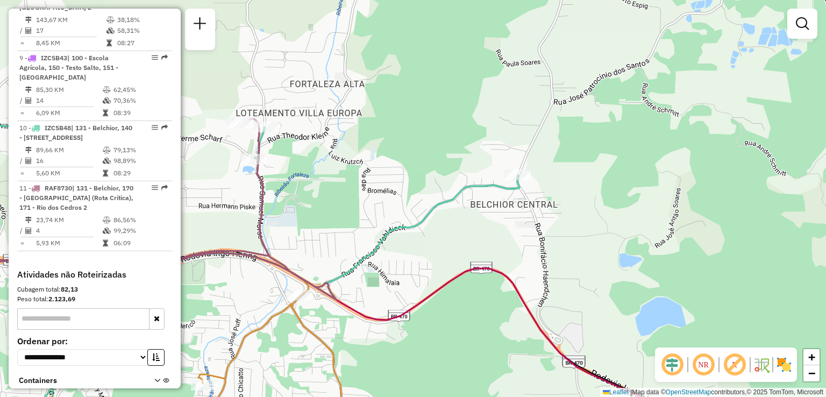
drag, startPoint x: 483, startPoint y: 201, endPoint x: 422, endPoint y: 183, distance: 63.8
click at [438, 190] on div "Rota 10 - Placa IZC5B48 92807703 - LANCHONETE POLI LTDA Janela de atendimento G…" at bounding box center [413, 198] width 826 height 397
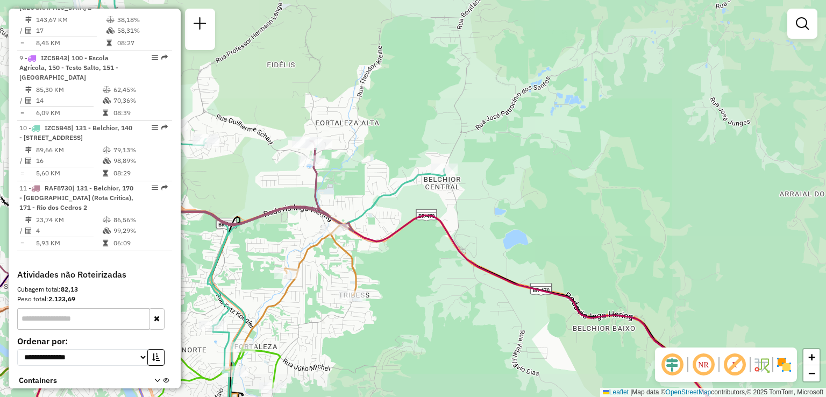
drag, startPoint x: 396, startPoint y: 260, endPoint x: 407, endPoint y: 188, distance: 72.8
click at [409, 199] on div "Janela de atendimento Grade de atendimento Capacidade Transportadoras Veículos …" at bounding box center [413, 198] width 826 height 397
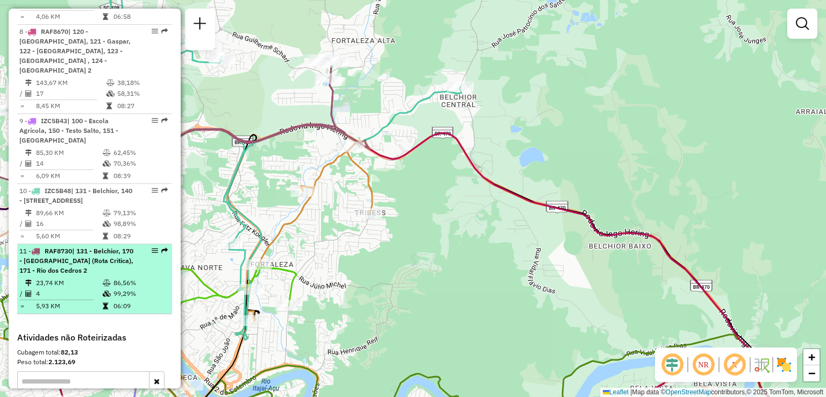
scroll to position [997, 0]
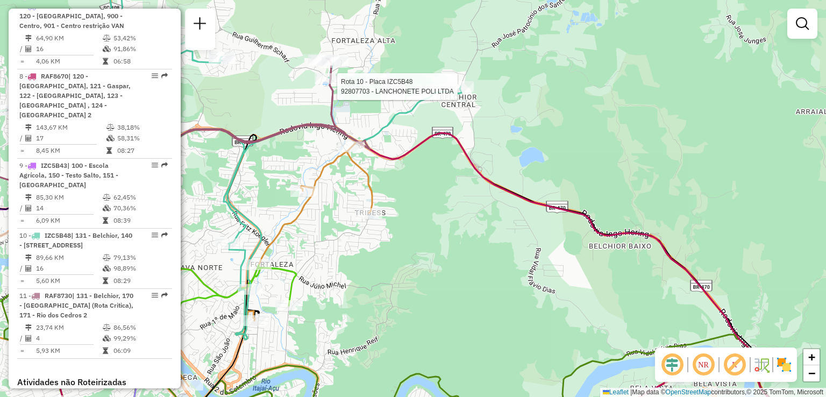
select select "**********"
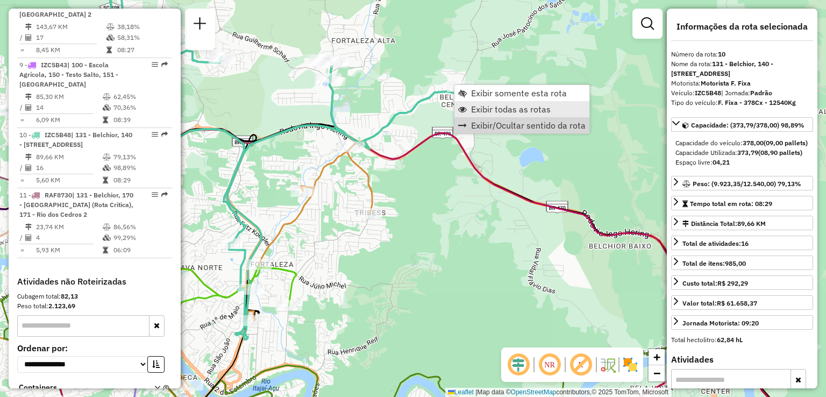
scroll to position [1105, 0]
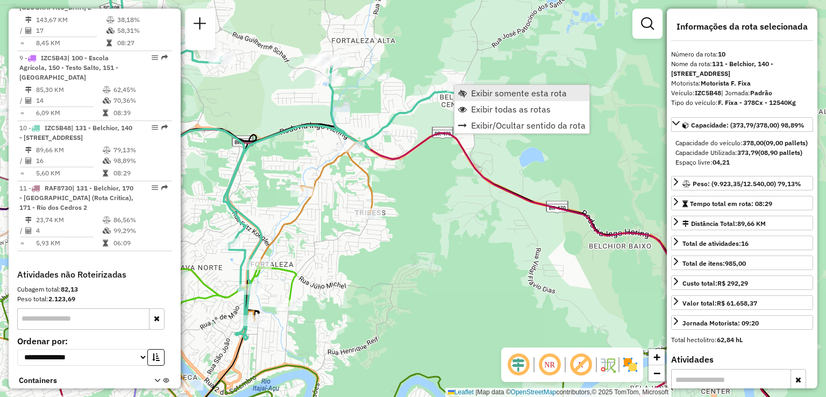
click at [497, 97] on span "Exibir somente esta rota" at bounding box center [519, 93] width 96 height 9
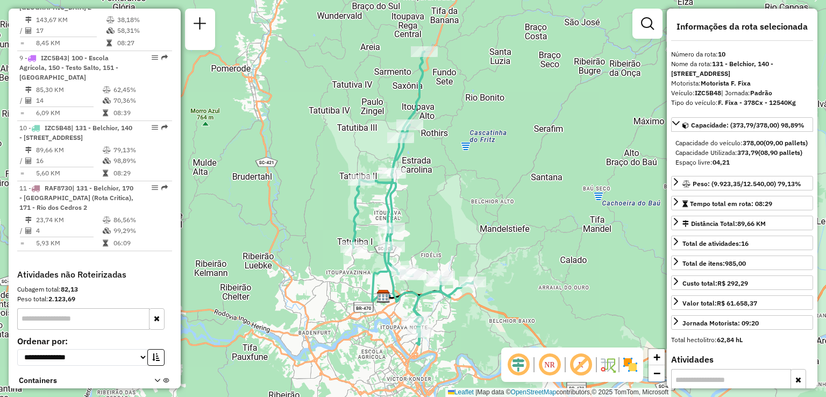
drag, startPoint x: 334, startPoint y: 186, endPoint x: 337, endPoint y: 170, distance: 15.9
click at [337, 172] on div "Rota 10 - Placa IZC5B48 92800019 - VAREJO MIRANDA LTDA Janela de atendimento Gr…" at bounding box center [413, 198] width 826 height 397
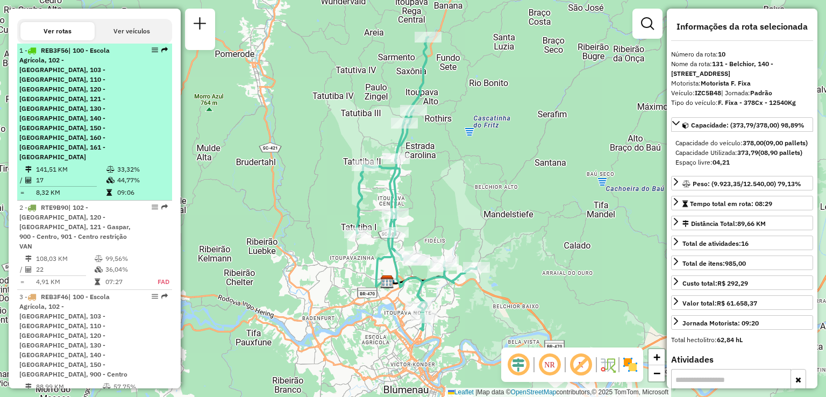
scroll to position [352, 0]
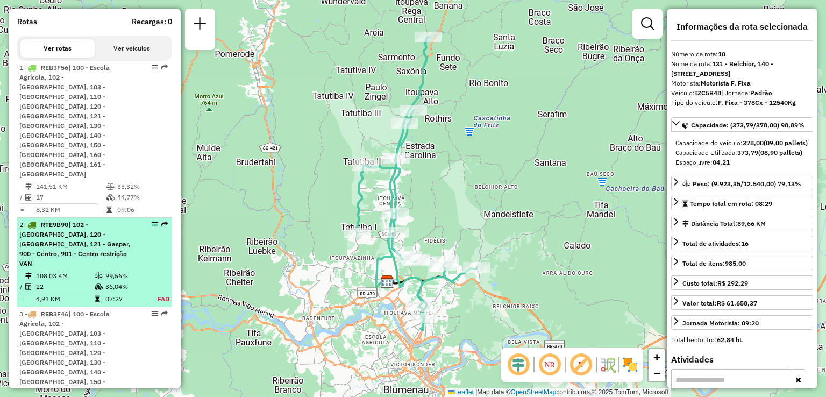
click at [62, 220] on div "2 - RTE9B90 | 102 - Velha Central, 120 - Bela Vista, 121 - Gaspar, 900 - Centro…" at bounding box center [76, 244] width 114 height 48
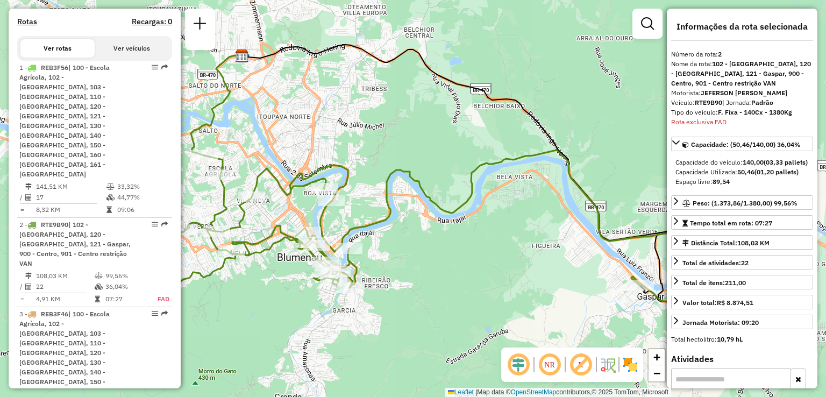
drag, startPoint x: 365, startPoint y: 191, endPoint x: 425, endPoint y: 155, distance: 69.7
click at [425, 155] on div "Janela de atendimento Grade de atendimento Capacidade Transportadoras Veículos …" at bounding box center [413, 198] width 826 height 397
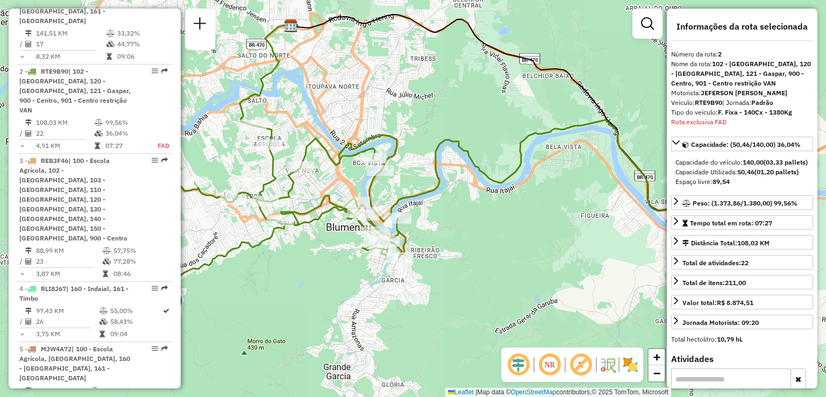
scroll to position [523, 0]
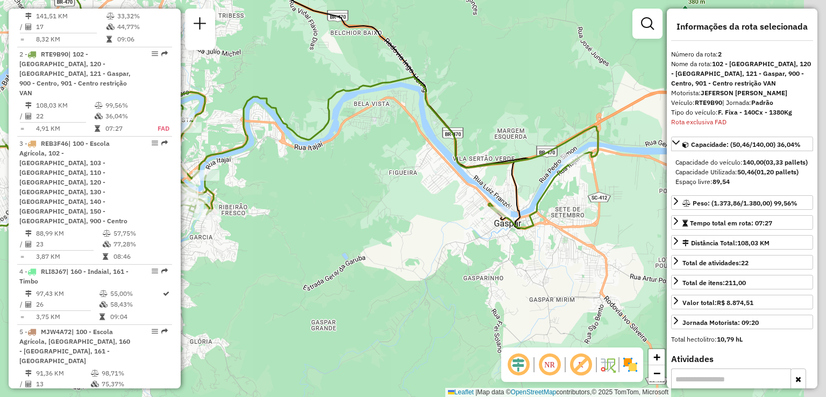
drag, startPoint x: 459, startPoint y: 209, endPoint x: 272, endPoint y: 167, distance: 191.2
click at [267, 167] on div "Janela de atendimento Grade de atendimento Capacidade Transportadoras Veículos …" at bounding box center [413, 198] width 826 height 397
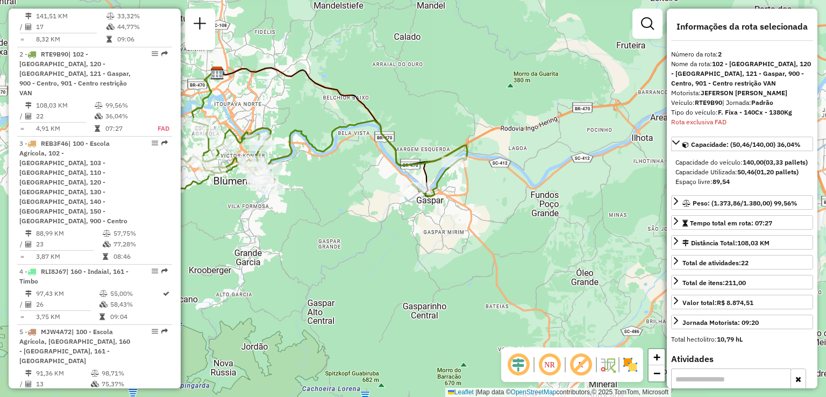
drag, startPoint x: 341, startPoint y: 182, endPoint x: 375, endPoint y: 183, distance: 33.9
click at [377, 183] on div "Janela de atendimento Grade de atendimento Capacidade Transportadoras Veículos …" at bounding box center [413, 198] width 826 height 397
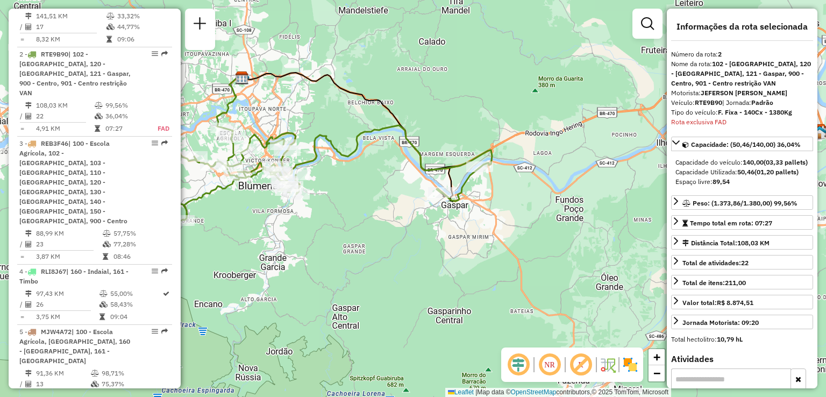
click at [388, 198] on div "Janela de atendimento Grade de atendimento Capacidade Transportadoras Veículos …" at bounding box center [413, 198] width 826 height 397
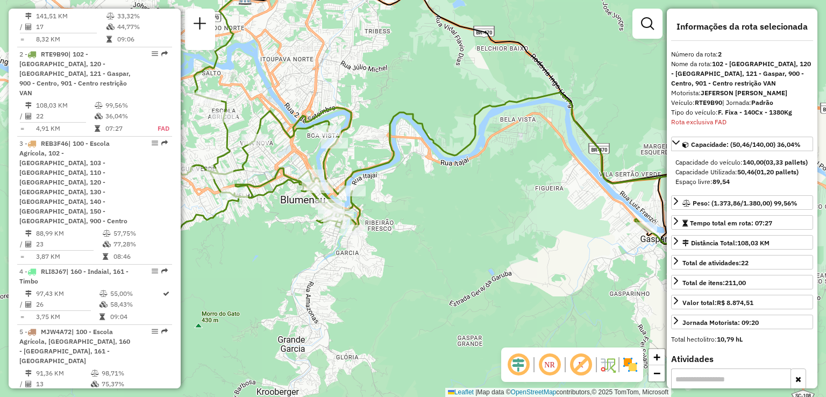
click at [396, 165] on icon at bounding box center [427, 187] width 635 height 190
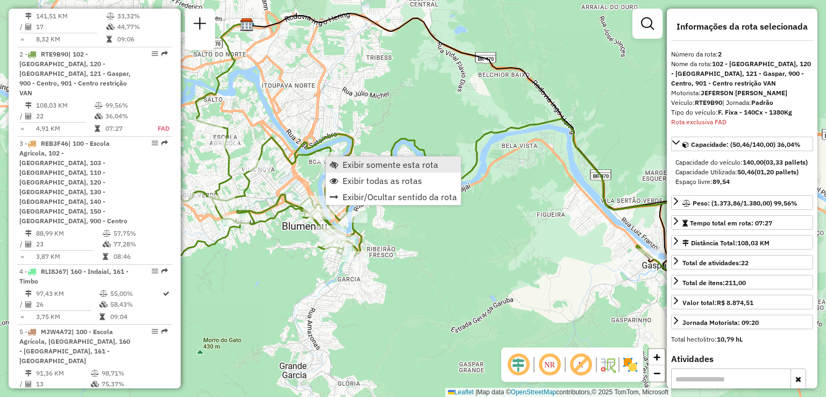
click at [359, 162] on span "Exibir somente esta rota" at bounding box center [391, 164] width 96 height 9
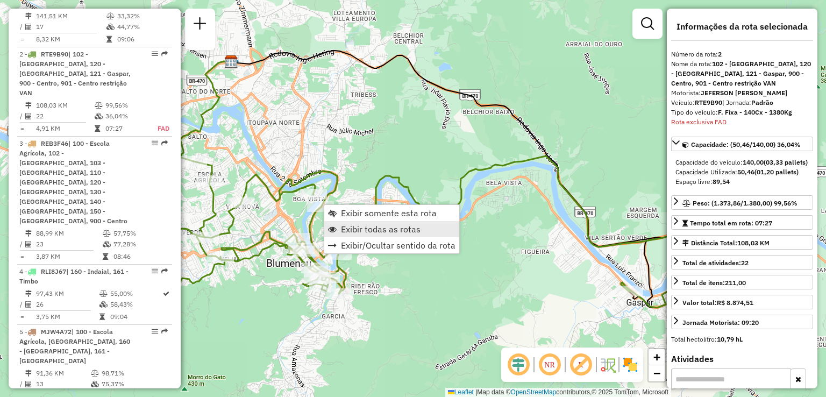
click at [355, 235] on link "Exibir todas as rotas" at bounding box center [391, 229] width 135 height 16
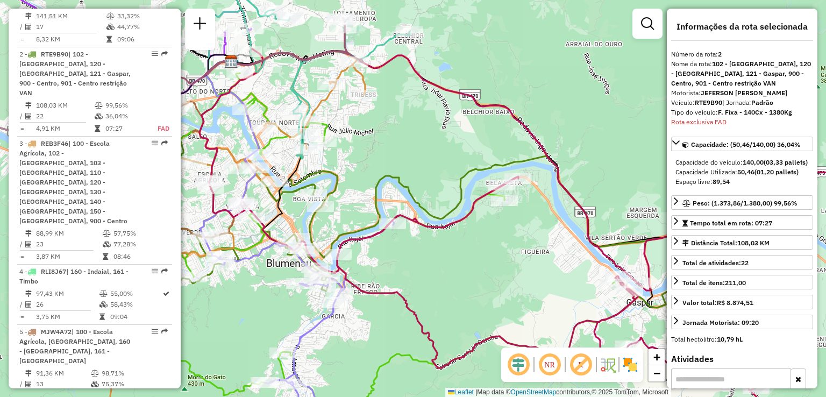
drag, startPoint x: 366, startPoint y: 165, endPoint x: 367, endPoint y: 240, distance: 75.3
click at [367, 240] on div "Janela de atendimento Grade de atendimento Capacidade Transportadoras Veículos …" at bounding box center [413, 198] width 826 height 397
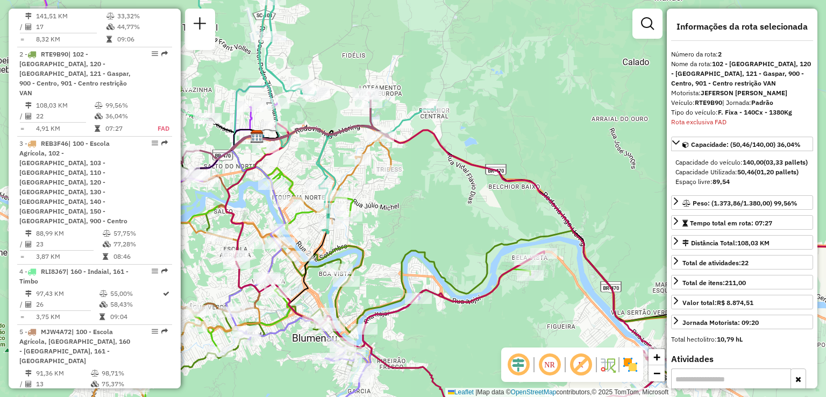
drag, startPoint x: 400, startPoint y: 203, endPoint x: 423, endPoint y: 212, distance: 24.7
click at [428, 226] on div "Janela de atendimento Grade de atendimento Capacidade Transportadoras Veículos …" at bounding box center [413, 198] width 826 height 397
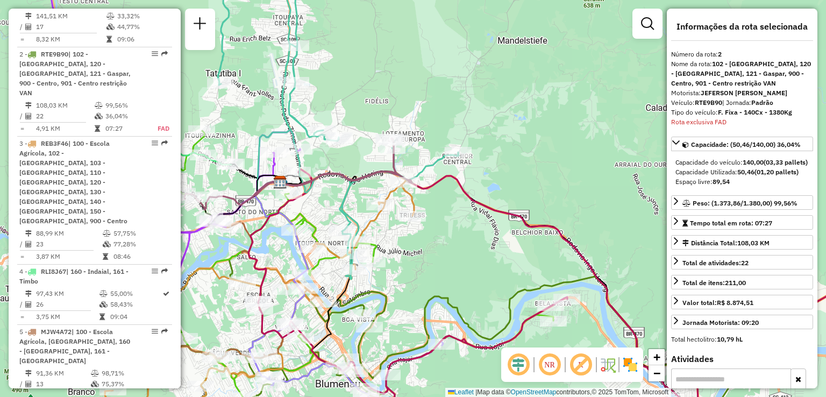
click at [434, 213] on div "Janela de atendimento Grade de atendimento Capacidade Transportadoras Veículos …" at bounding box center [413, 198] width 826 height 397
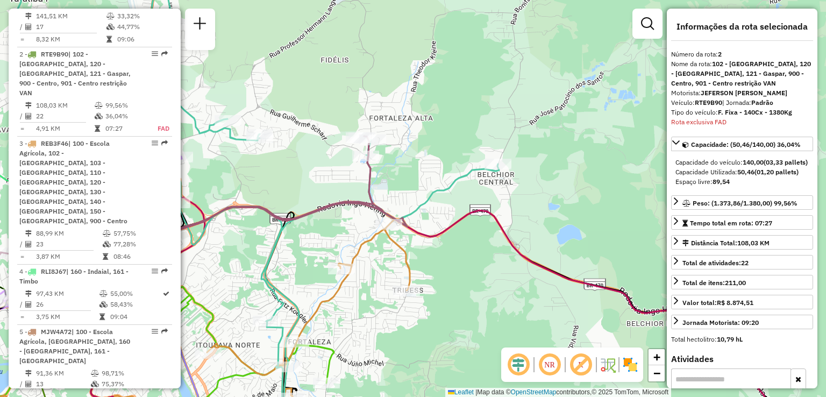
drag, startPoint x: 451, startPoint y: 166, endPoint x: 441, endPoint y: 203, distance: 38.0
click at [441, 203] on div "Janela de atendimento Grade de atendimento Capacidade Transportadoras Veículos …" at bounding box center [413, 198] width 826 height 397
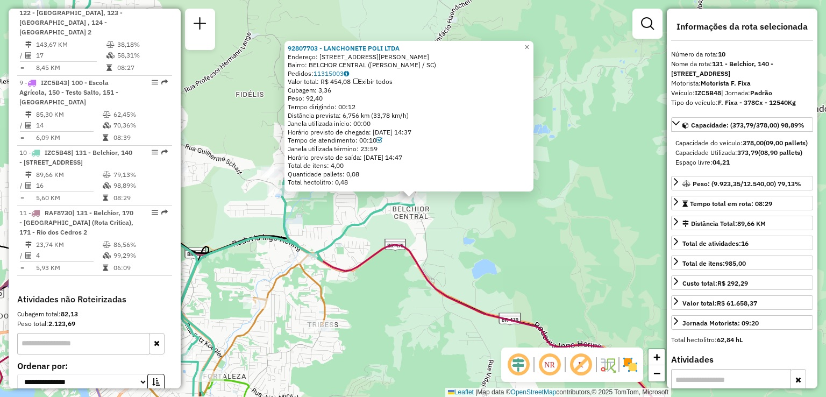
scroll to position [1105, 0]
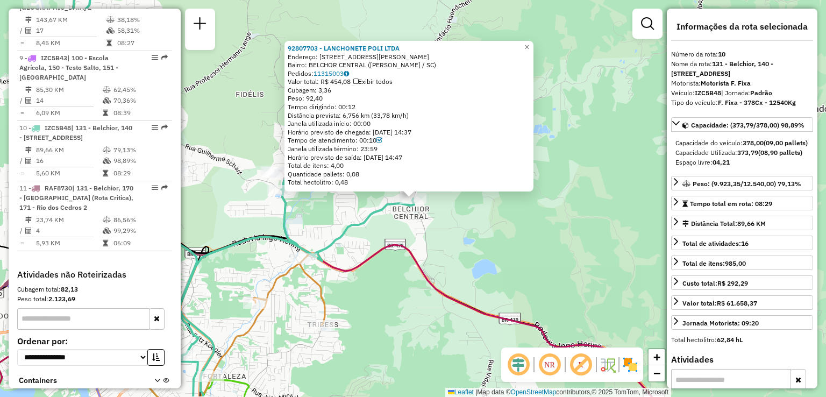
click at [458, 238] on div "Rota 10 - Placa IZC5B48 92807703 - LANCHONETE POLI LTDA 92807703 - LANCHONETE P…" at bounding box center [413, 198] width 826 height 397
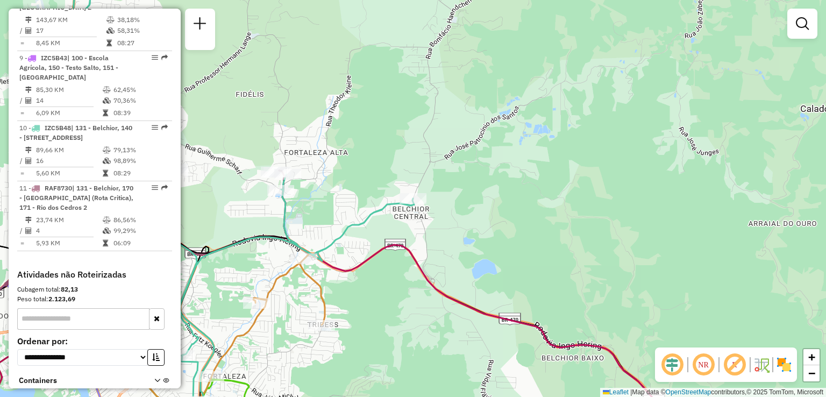
drag, startPoint x: 469, startPoint y: 254, endPoint x: 480, endPoint y: 259, distance: 11.6
click at [480, 259] on div "Janela de atendimento Grade de atendimento Capacidade Transportadoras Veículos …" at bounding box center [413, 198] width 826 height 397
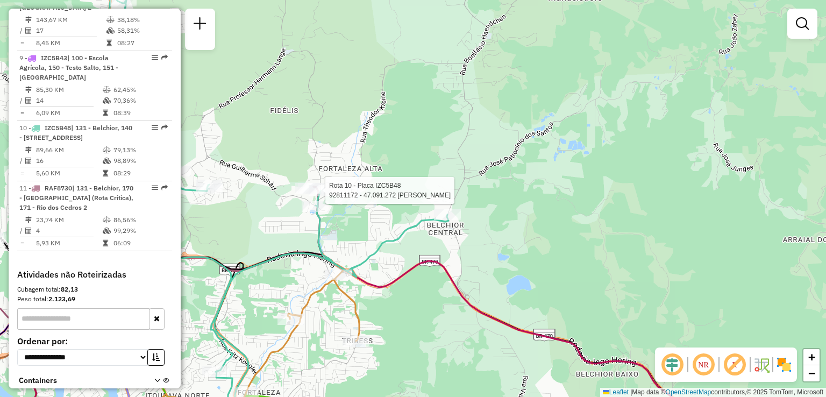
select select "**********"
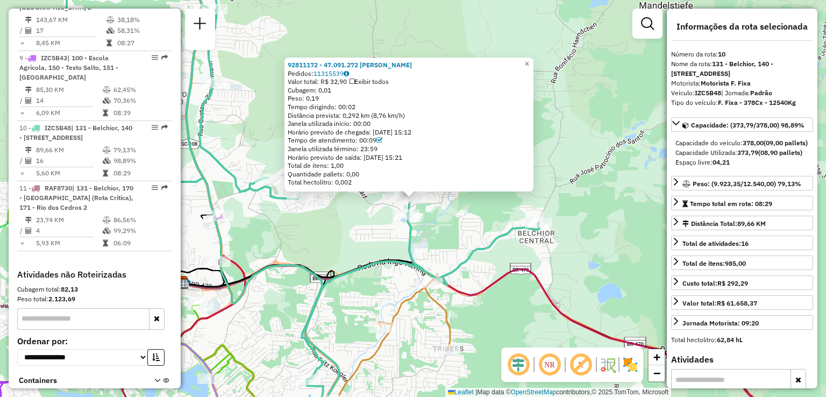
click at [337, 242] on div "92811172 - 47.091.272 EMERSON MATEUS MACEDO CARDOSO Pedidos: 11315539 Valor tot…" at bounding box center [413, 198] width 826 height 397
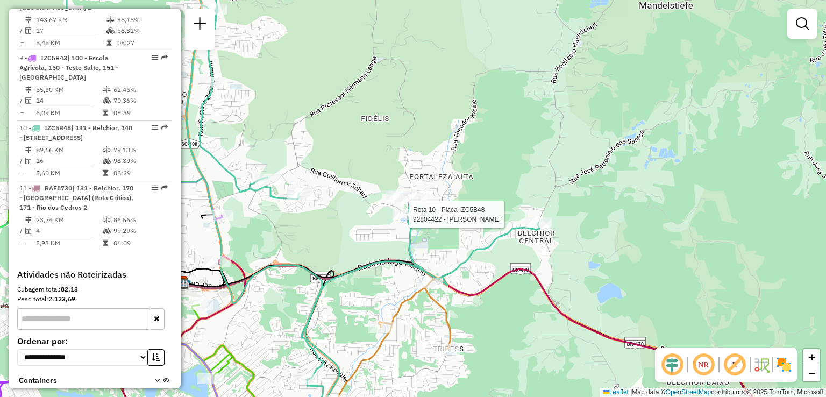
select select "**********"
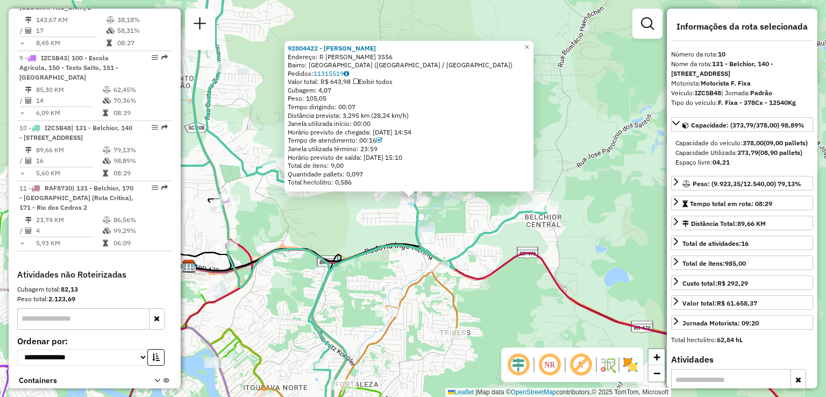
click at [374, 236] on div "92804422 - CLAUDIO LUIZ WAN DAL Endereço: R SAMUEL MORSE 3556 Bairro: FORTALEZA…" at bounding box center [413, 198] width 826 height 397
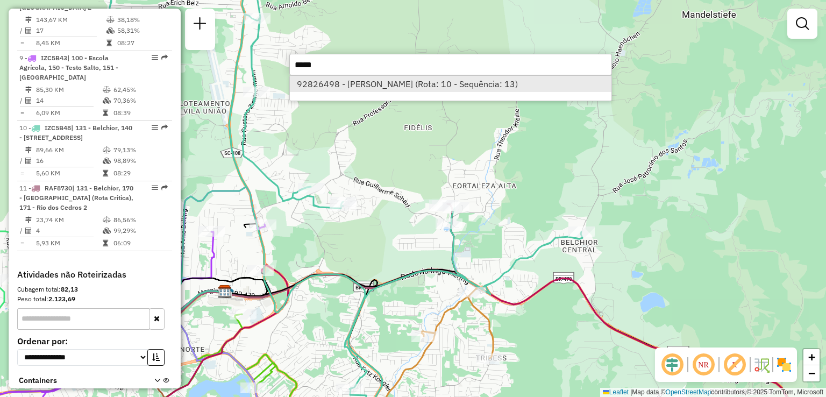
type input "*****"
click at [366, 89] on li "92826498 - GREGORY FELIPE DA RO (Rota: 10 - Sequência: 13)" at bounding box center [451, 84] width 322 height 16
select select "**********"
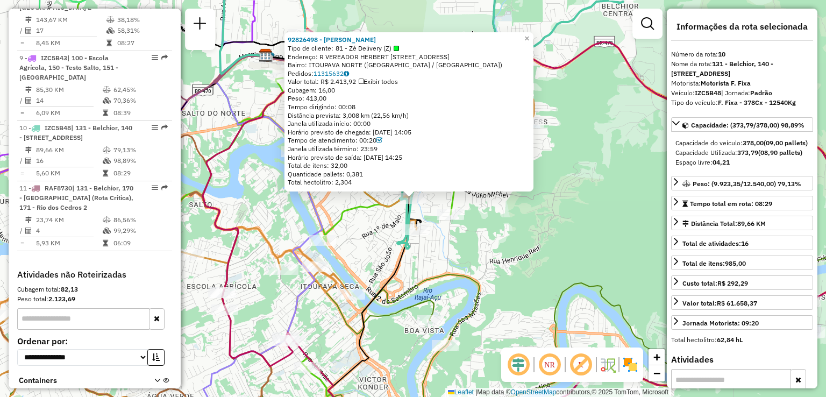
click at [363, 229] on div "92826498 - GREGORY FELIPE DA RO Tipo de cliente: 81 - Zé Delivery (Z) Endereço:…" at bounding box center [413, 198] width 826 height 397
click at [366, 230] on div "92826498 - GREGORY FELIPE DA RO Tipo de cliente: 81 - Zé Delivery (Z) Endereço:…" at bounding box center [413, 198] width 826 height 397
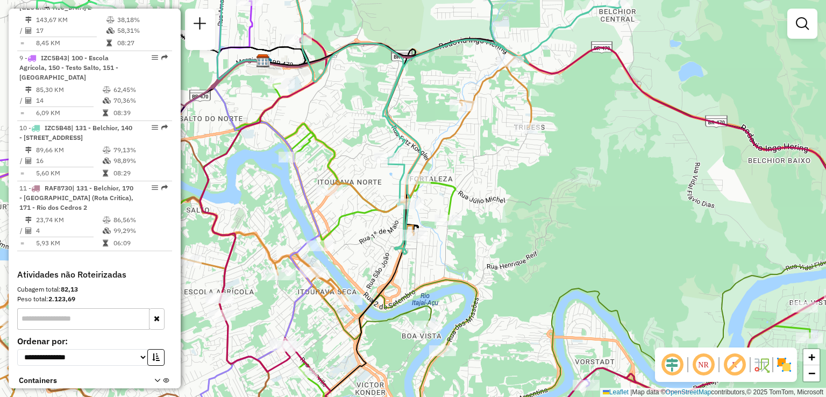
drag, startPoint x: 382, startPoint y: 220, endPoint x: 379, endPoint y: 233, distance: 12.8
click at [372, 239] on div "Janela de atendimento Grade de atendimento Capacidade Transportadoras Veículos …" at bounding box center [413, 198] width 826 height 397
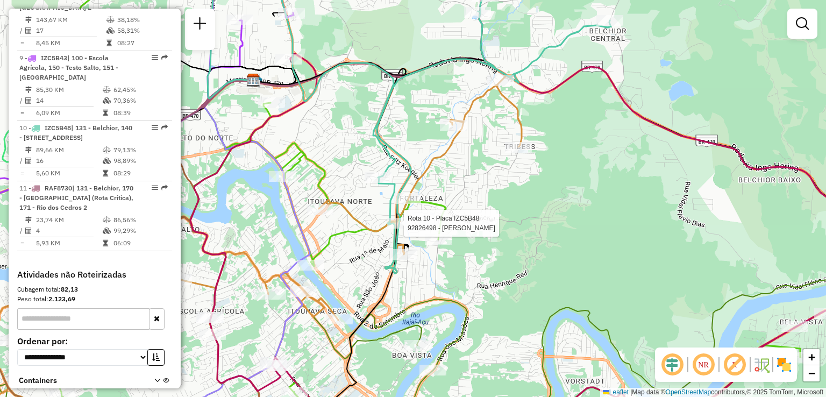
select select "**********"
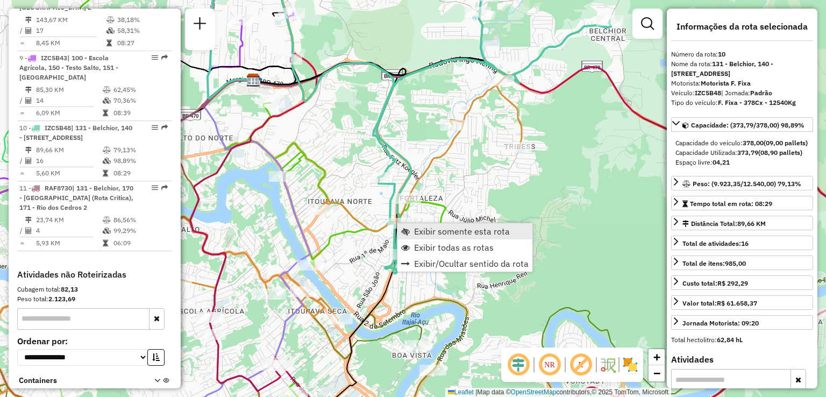
click at [422, 231] on span "Exibir somente esta rota" at bounding box center [462, 231] width 96 height 9
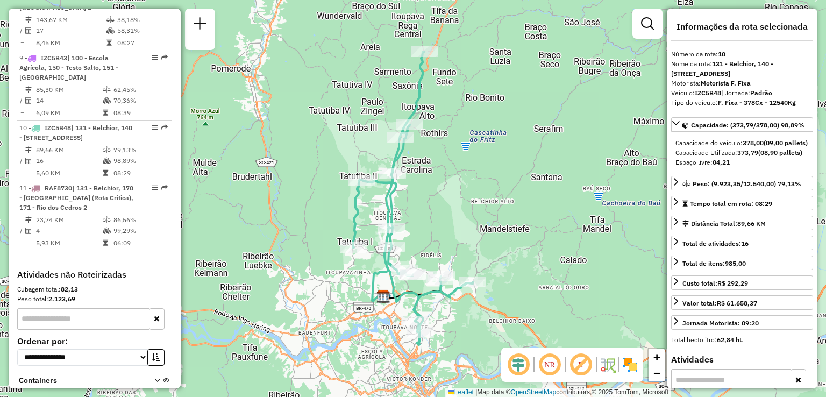
drag, startPoint x: 389, startPoint y: 304, endPoint x: 388, endPoint y: 275, distance: 28.5
click at [388, 280] on icon at bounding box center [413, 287] width 58 height 22
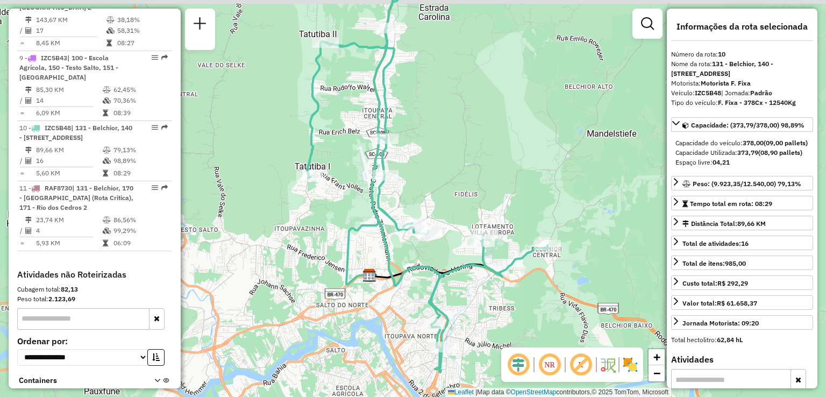
drag, startPoint x: 423, startPoint y: 273, endPoint x: 426, endPoint y: 283, distance: 10.7
click at [426, 283] on div "Janela de atendimento Grade de atendimento Capacidade Transportadoras Veículos …" at bounding box center [413, 198] width 826 height 397
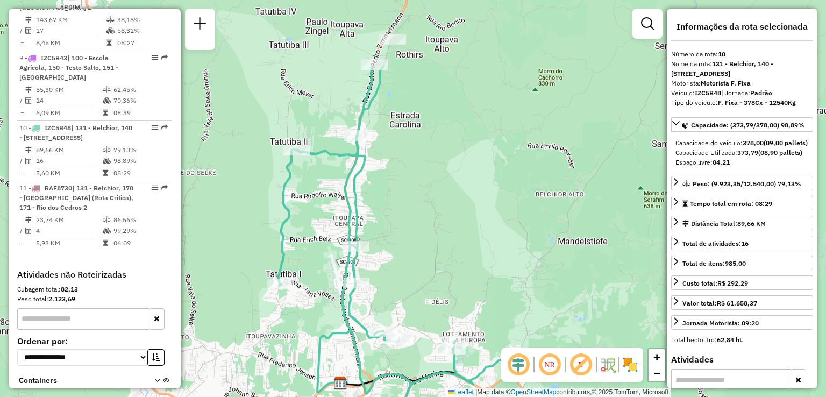
drag, startPoint x: 424, startPoint y: 295, endPoint x: 393, endPoint y: 403, distance: 112.0
click at [393, 396] on html "Aguarde... Pop-up bloqueado! Seu navegador bloqueou automáticamente a abertura …" at bounding box center [413, 198] width 826 height 397
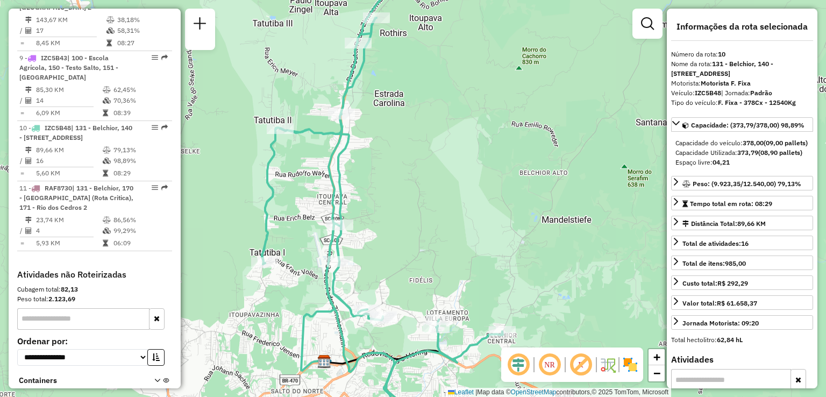
drag, startPoint x: 419, startPoint y: 279, endPoint x: 394, endPoint y: 194, distance: 88.8
click at [394, 194] on div "Janela de atendimento Grade de atendimento Capacidade Transportadoras Veículos …" at bounding box center [413, 198] width 826 height 397
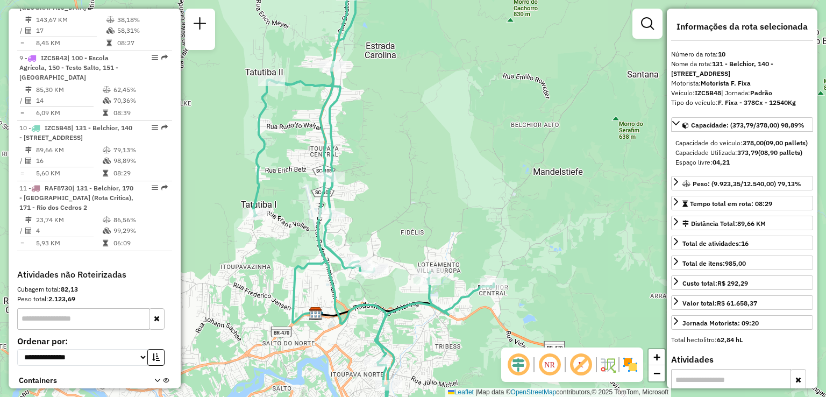
drag, startPoint x: 390, startPoint y: 277, endPoint x: 388, endPoint y: 242, distance: 35.6
click at [388, 242] on div "Janela de atendimento Grade de atendimento Capacidade Transportadoras Veículos …" at bounding box center [413, 198] width 826 height 397
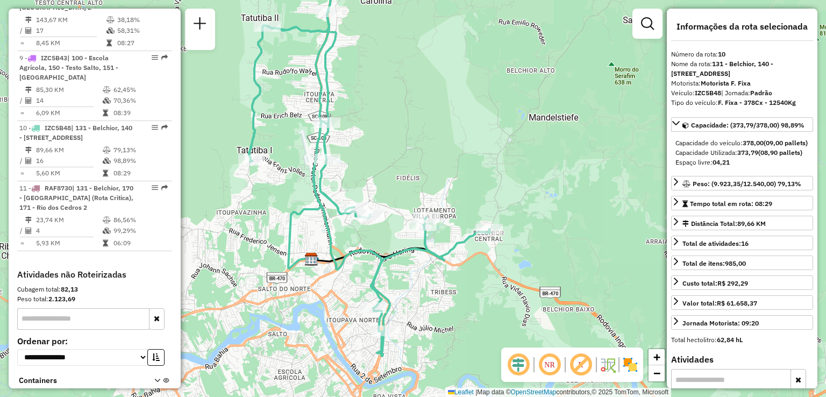
drag, startPoint x: 389, startPoint y: 283, endPoint x: 388, endPoint y: 260, distance: 22.6
click at [388, 261] on div "Janela de atendimento Grade de atendimento Capacidade Transportadoras Veículos …" at bounding box center [413, 198] width 826 height 397
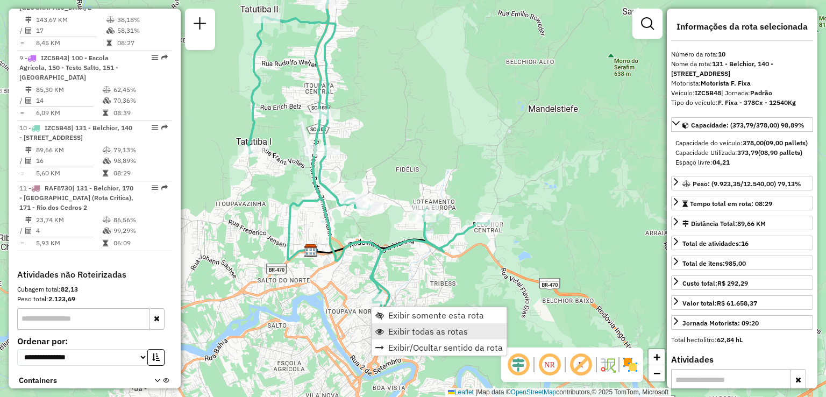
click at [406, 327] on span "Exibir todas as rotas" at bounding box center [428, 331] width 80 height 9
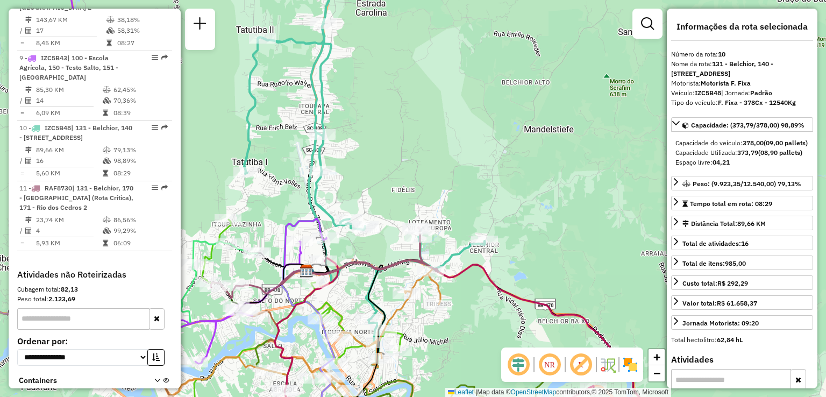
drag, startPoint x: 453, startPoint y: 295, endPoint x: 335, endPoint y: 313, distance: 119.3
click at [437, 342] on div "Janela de atendimento Grade de atendimento Capacidade Transportadoras Veículos …" at bounding box center [413, 198] width 826 height 397
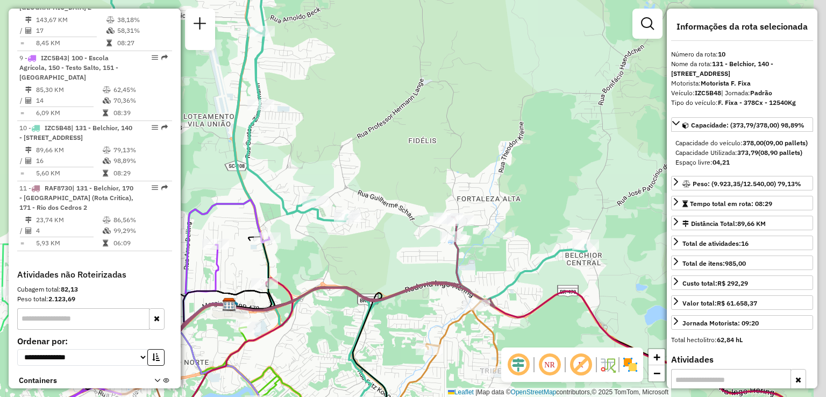
drag, startPoint x: 383, startPoint y: 272, endPoint x: 360, endPoint y: 281, distance: 24.9
click at [360, 281] on div "Janela de atendimento Grade de atendimento Capacidade Transportadoras Veículos …" at bounding box center [413, 198] width 826 height 397
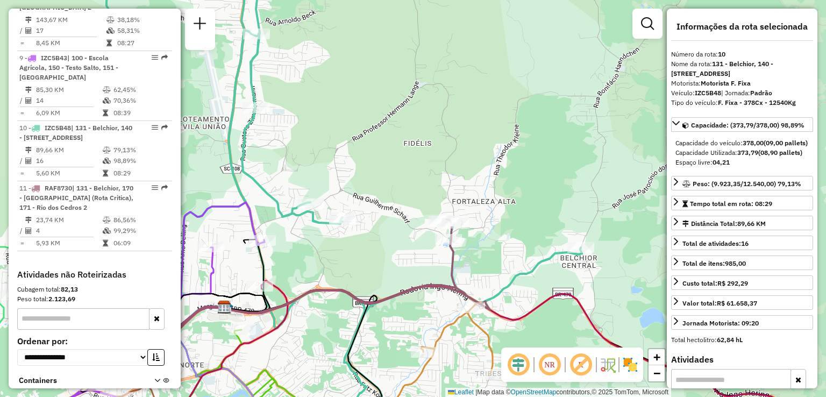
drag, startPoint x: 375, startPoint y: 312, endPoint x: 346, endPoint y: 273, distance: 48.9
click at [351, 276] on div "Janela de atendimento Grade de atendimento Capacidade Transportadoras Veículos …" at bounding box center [413, 198] width 826 height 397
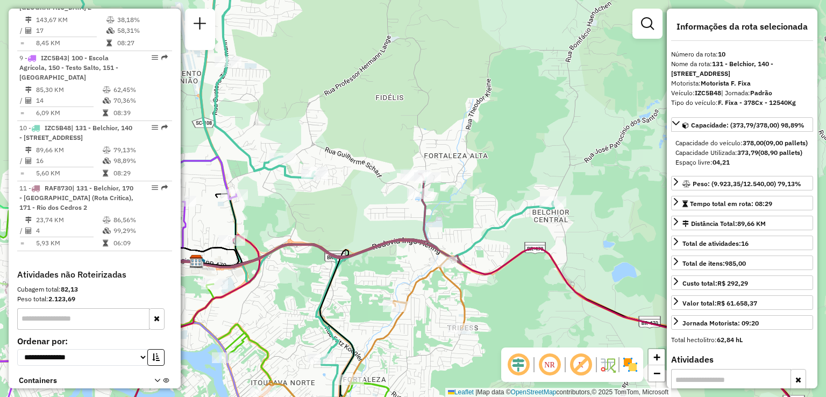
click at [356, 306] on div "Janela de atendimento Grade de atendimento Capacidade Transportadoras Veículos …" at bounding box center [413, 198] width 826 height 397
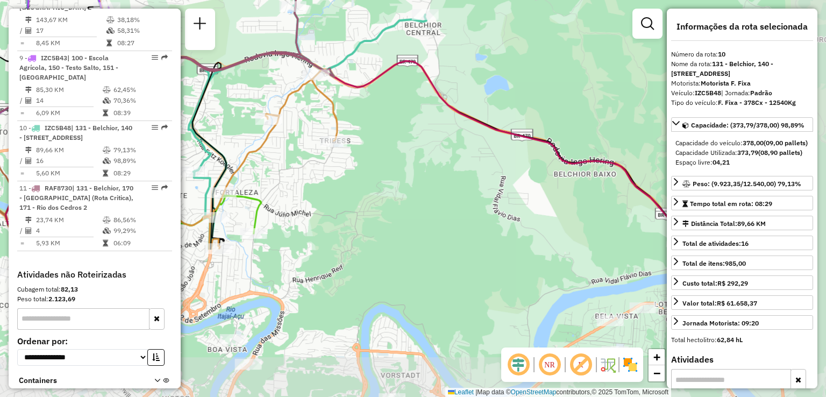
click at [384, 302] on div "Janela de atendimento Grade de atendimento Capacidade Transportadoras Veículos …" at bounding box center [413, 198] width 826 height 397
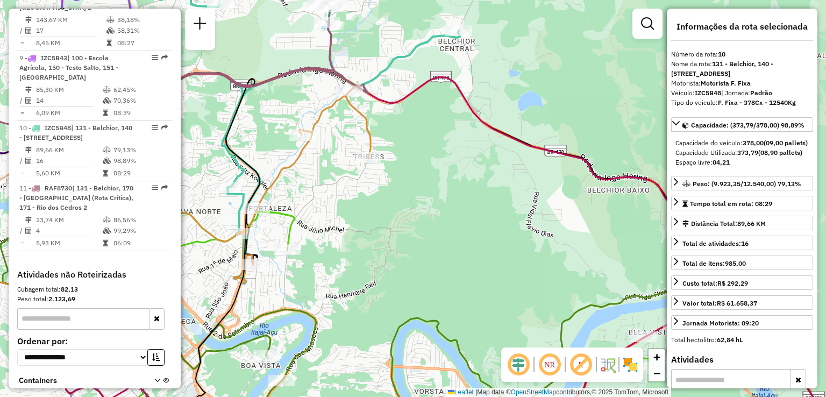
click at [383, 281] on div "Janela de atendimento Grade de atendimento Capacidade Transportadoras Veículos …" at bounding box center [413, 198] width 826 height 397
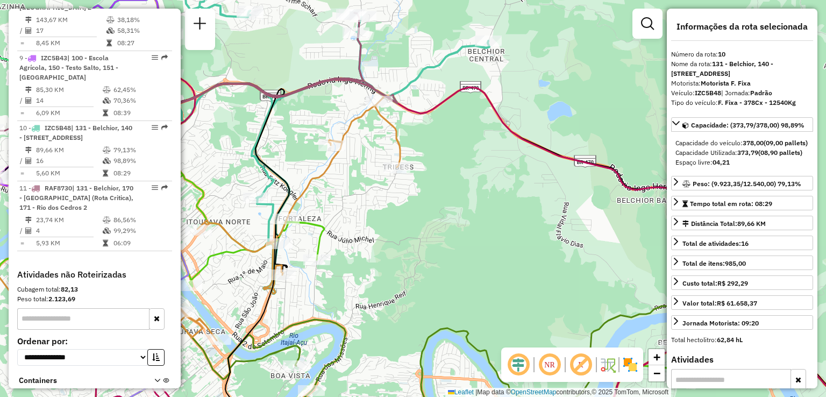
click at [402, 206] on div "Janela de atendimento Grade de atendimento Capacidade Transportadoras Veículos …" at bounding box center [413, 198] width 826 height 397
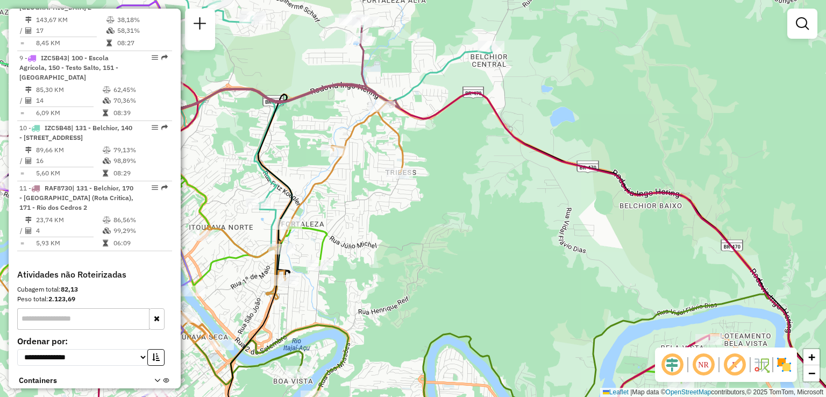
drag, startPoint x: 440, startPoint y: 212, endPoint x: 460, endPoint y: 269, distance: 60.4
click at [466, 275] on div "Janela de atendimento Grade de atendimento Capacidade Transportadoras Veículos …" at bounding box center [413, 198] width 826 height 397
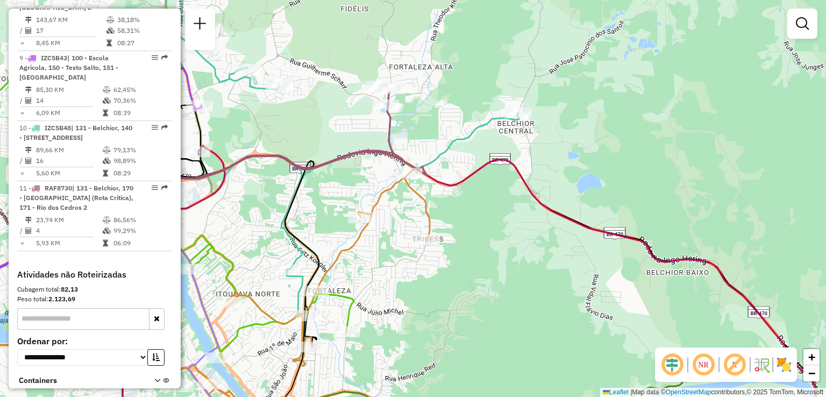
click at [512, 246] on div "Janela de atendimento Grade de atendimento Capacidade Transportadoras Veículos …" at bounding box center [413, 198] width 826 height 397
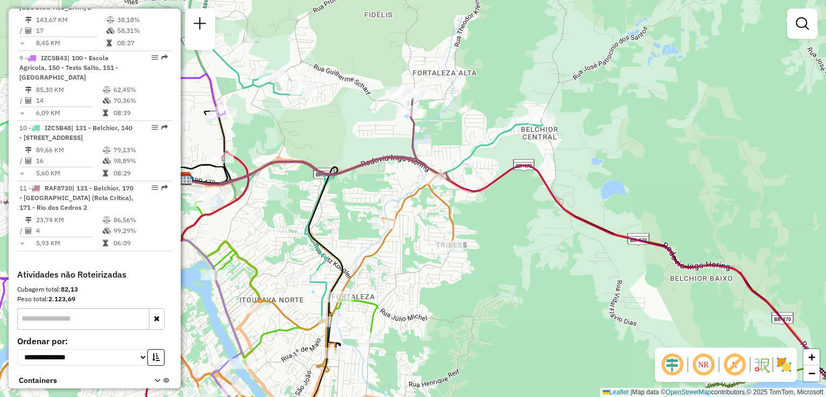
click at [560, 295] on div "Janela de atendimento Grade de atendimento Capacidade Transportadoras Veículos …" at bounding box center [413, 198] width 826 height 397
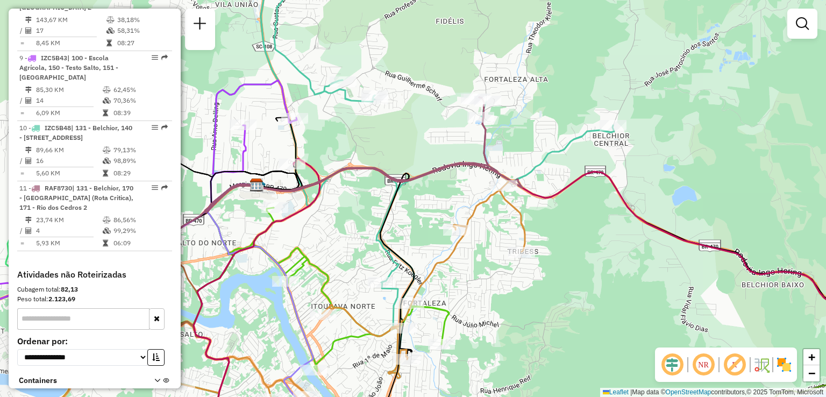
drag, startPoint x: 559, startPoint y: 325, endPoint x: 540, endPoint y: 173, distance: 153.9
click at [540, 188] on div "Janela de atendimento Grade de atendimento Capacidade Transportadoras Veículos …" at bounding box center [413, 198] width 826 height 397
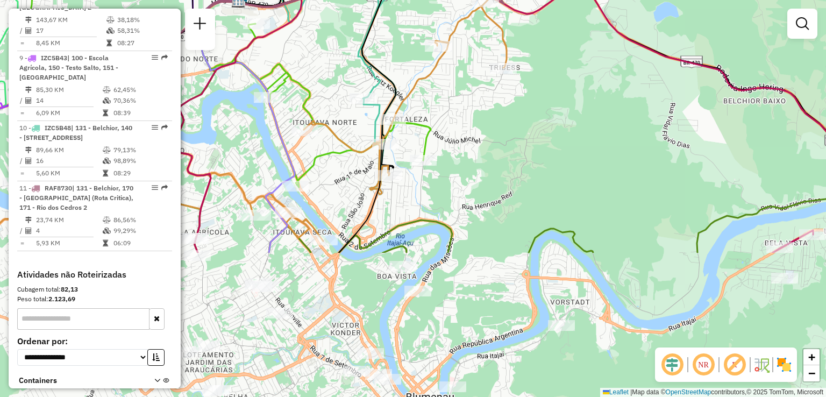
drag, startPoint x: 546, startPoint y: 216, endPoint x: 546, endPoint y: 169, distance: 46.8
click at [546, 189] on icon at bounding box center [526, 220] width 726 height 63
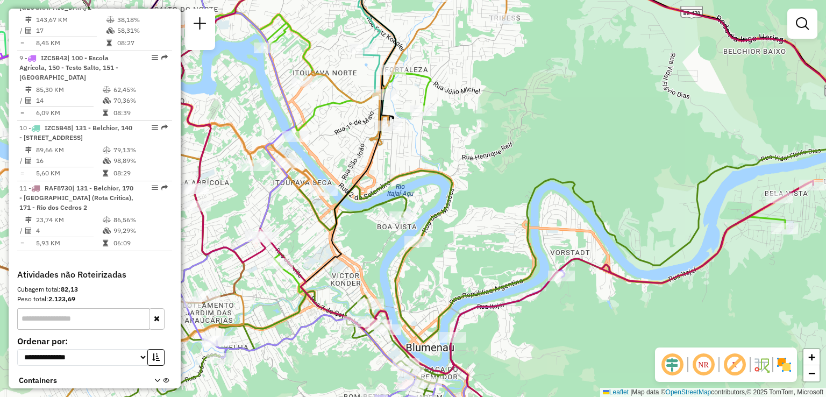
drag, startPoint x: 531, startPoint y: 190, endPoint x: 561, endPoint y: 166, distance: 38.6
click at [561, 166] on icon at bounding box center [439, 288] width 938 height 297
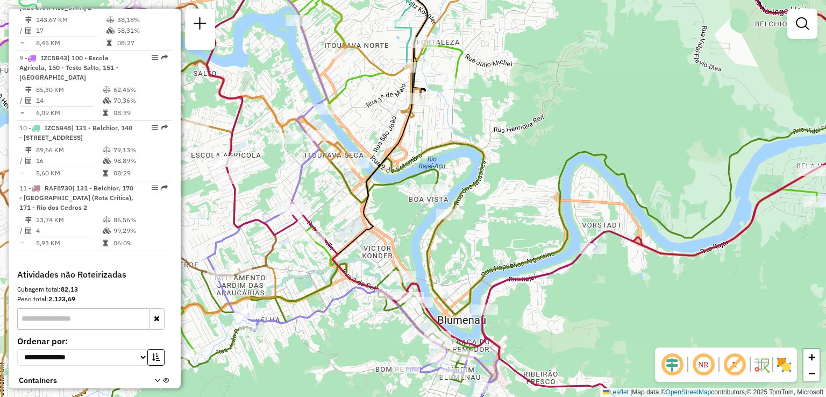
drag, startPoint x: 504, startPoint y: 232, endPoint x: 512, endPoint y: 187, distance: 45.9
click at [510, 197] on div "Janela de atendimento Grade de atendimento Capacidade Transportadoras Veículos …" at bounding box center [413, 198] width 826 height 397
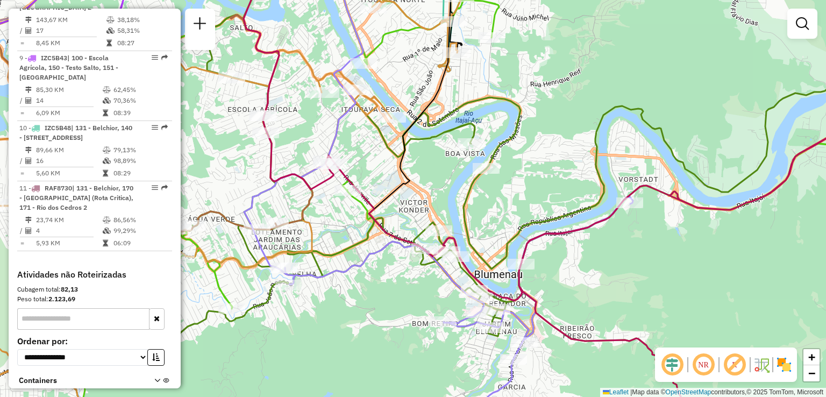
click at [398, 297] on div "Janela de atendimento Grade de atendimento Capacidade Transportadoras Veículos …" at bounding box center [413, 198] width 826 height 397
drag, startPoint x: 283, startPoint y: 178, endPoint x: 293, endPoint y: 175, distance: 9.7
click at [288, 179] on icon at bounding box center [563, 198] width 638 height 476
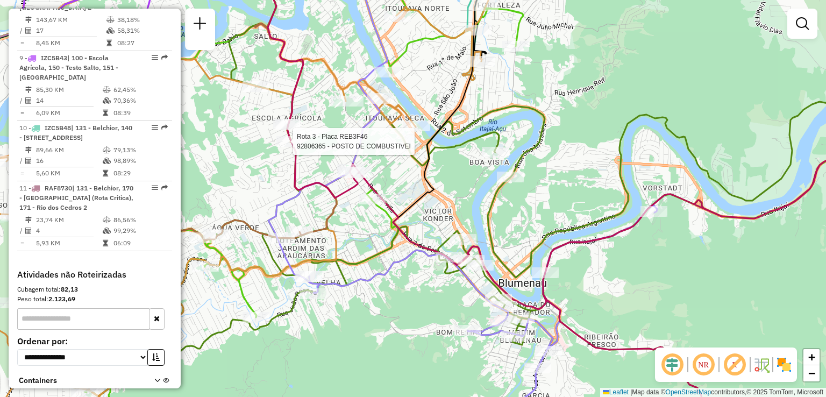
select select "**********"
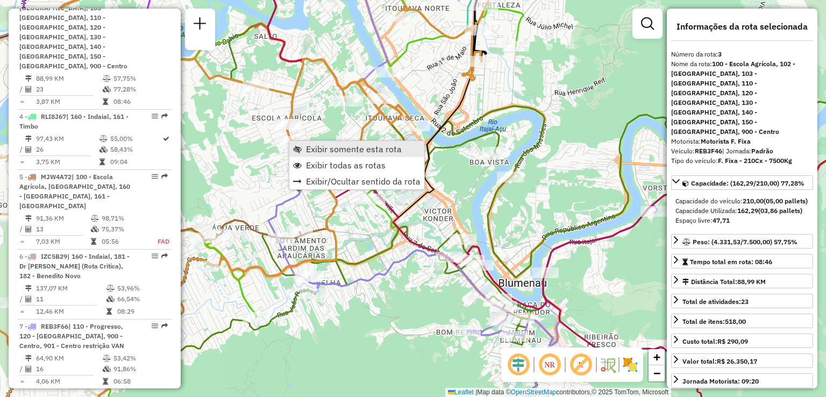
scroll to position [602, 0]
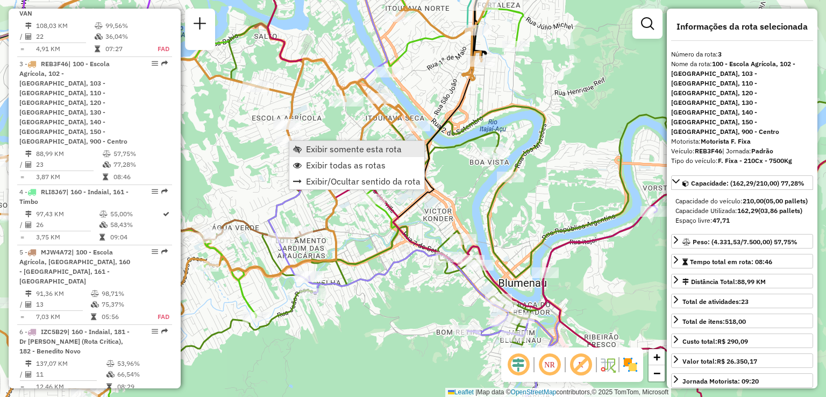
click at [329, 147] on span "Exibir somente esta rota" at bounding box center [354, 149] width 96 height 9
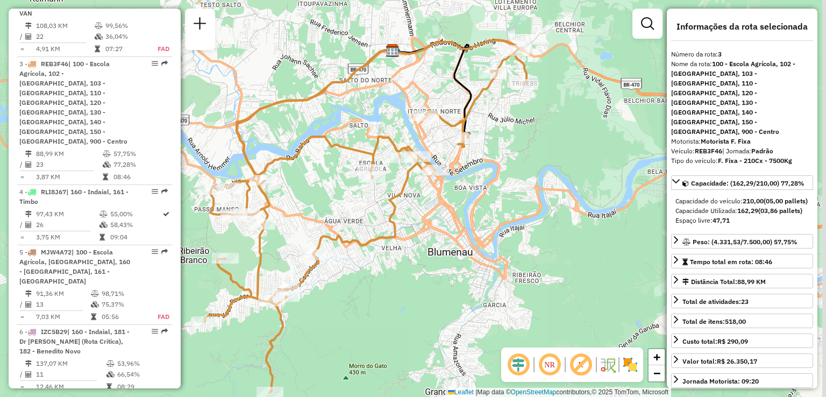
drag, startPoint x: 315, startPoint y: 206, endPoint x: 303, endPoint y: 213, distance: 13.7
click at [303, 213] on div "Janela de atendimento Grade de atendimento Capacidade Transportadoras Veículos …" at bounding box center [413, 198] width 826 height 397
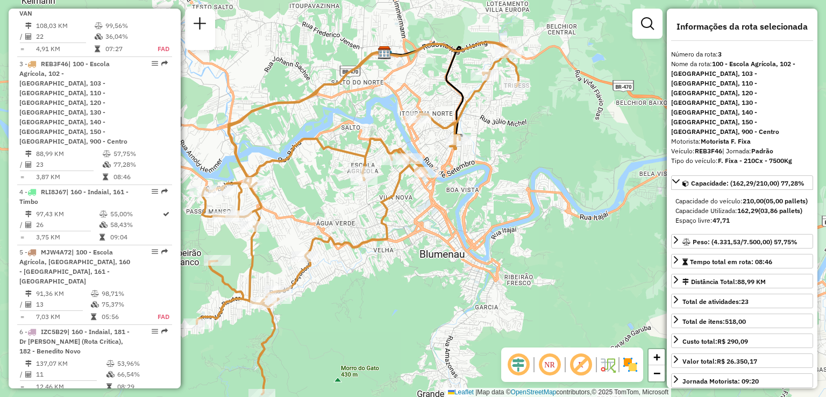
drag, startPoint x: 348, startPoint y: 248, endPoint x: 326, endPoint y: 209, distance: 44.8
click at [327, 210] on icon at bounding box center [358, 218] width 322 height 352
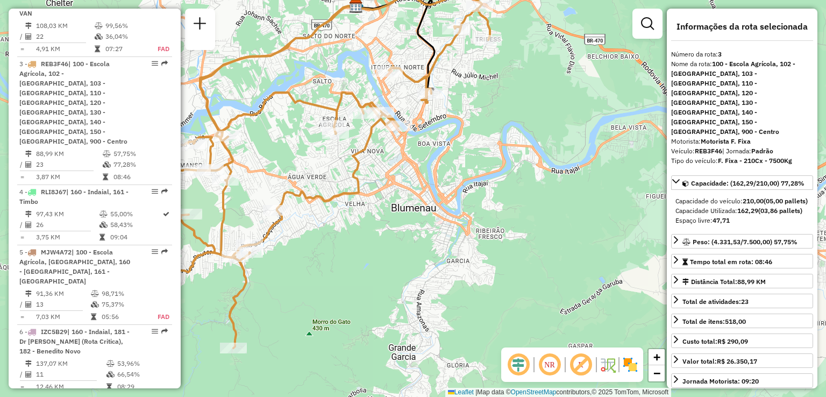
drag, startPoint x: 371, startPoint y: 192, endPoint x: 354, endPoint y: 249, distance: 59.4
click at [355, 249] on div "Janela de atendimento Grade de atendimento Capacidade Transportadoras Veículos …" at bounding box center [413, 198] width 826 height 397
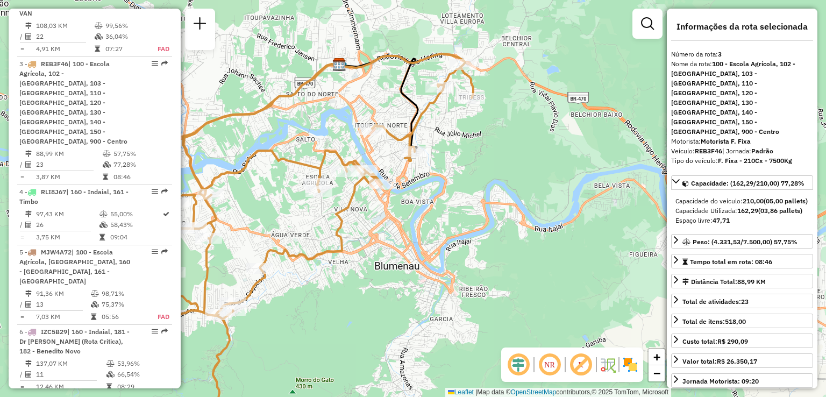
drag, startPoint x: 379, startPoint y: 207, endPoint x: 372, endPoint y: 246, distance: 39.3
click at [372, 246] on div "Janela de atendimento Grade de atendimento Capacidade Transportadoras Veículos …" at bounding box center [413, 198] width 826 height 397
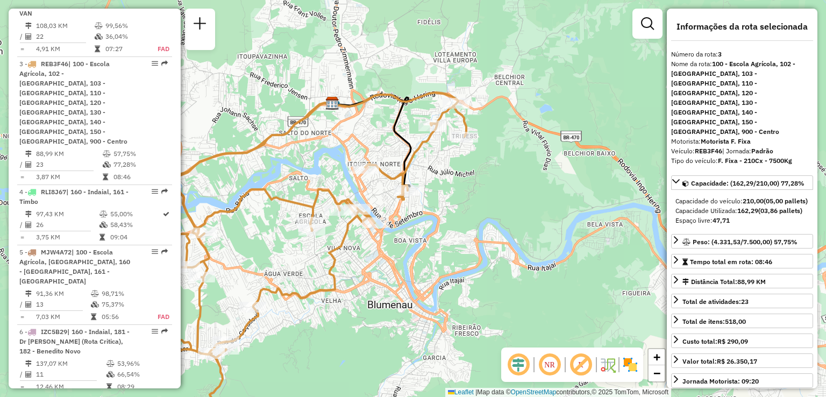
drag, startPoint x: 380, startPoint y: 248, endPoint x: 397, endPoint y: 236, distance: 20.8
click at [398, 236] on icon at bounding box center [306, 264] width 322 height 344
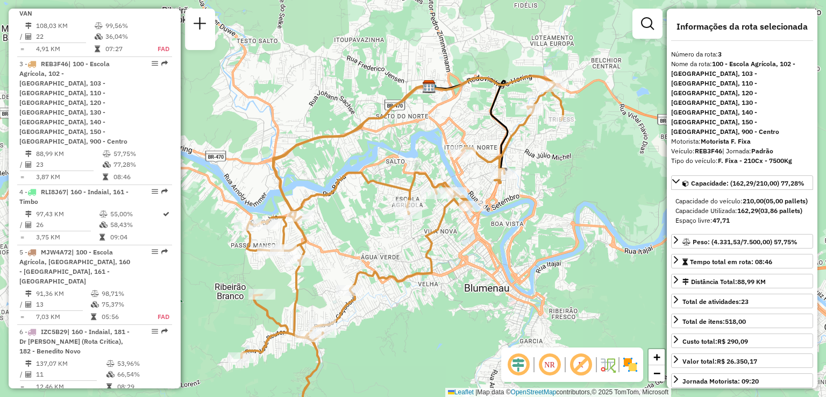
click at [414, 276] on icon at bounding box center [402, 252] width 322 height 352
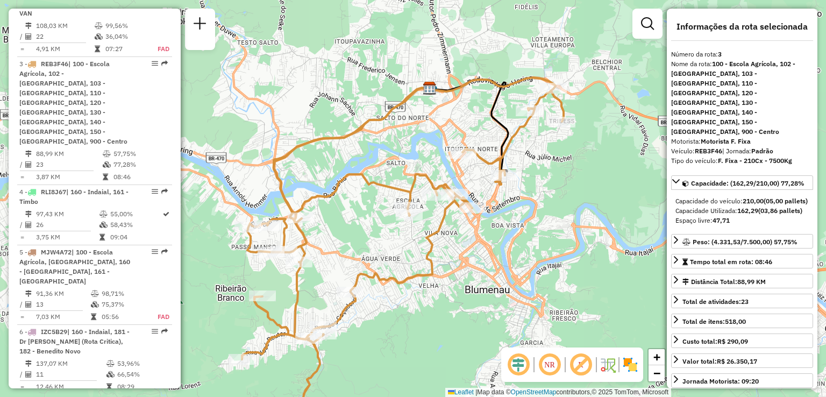
drag, startPoint x: 411, startPoint y: 275, endPoint x: 397, endPoint y: 281, distance: 15.9
click at [398, 281] on icon at bounding box center [403, 253] width 322 height 352
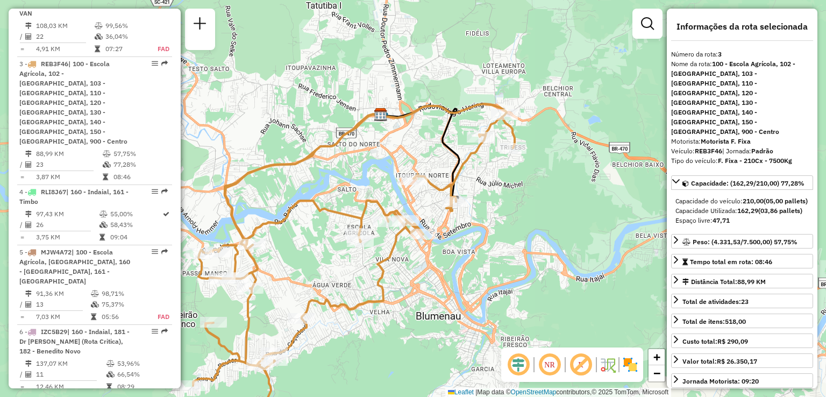
drag, startPoint x: 431, startPoint y: 269, endPoint x: 419, endPoint y: 260, distance: 15.1
click at [429, 269] on div "Janela de atendimento Grade de atendimento Capacidade Transportadoras Veículos …" at bounding box center [413, 198] width 826 height 397
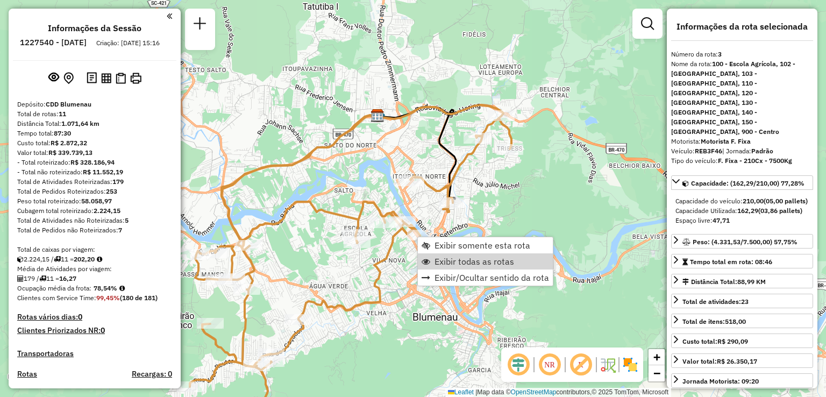
select select "**********"
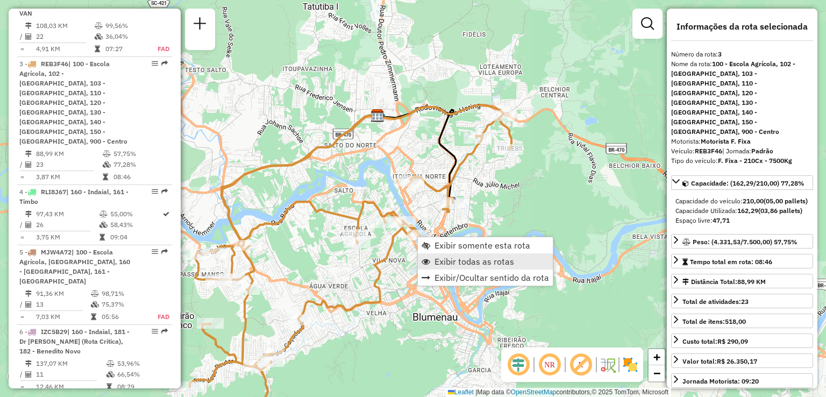
click at [451, 263] on span "Exibir todas as rotas" at bounding box center [474, 261] width 80 height 9
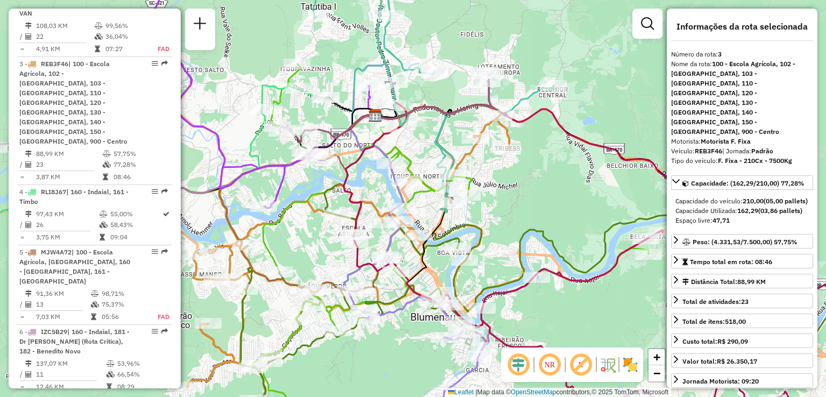
drag, startPoint x: 402, startPoint y: 286, endPoint x: 385, endPoint y: 191, distance: 95.7
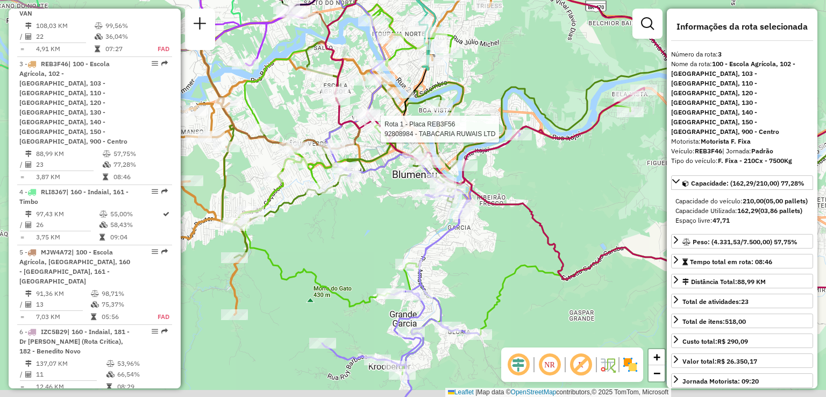
drag, startPoint x: 452, startPoint y: 251, endPoint x: 451, endPoint y: 232, distance: 18.9
click at [451, 236] on div "Rota 1 - Placa REB3F56 92808984 - TABACARIA RUWAIS LTD Janela de atendimento Gr…" at bounding box center [413, 198] width 826 height 397
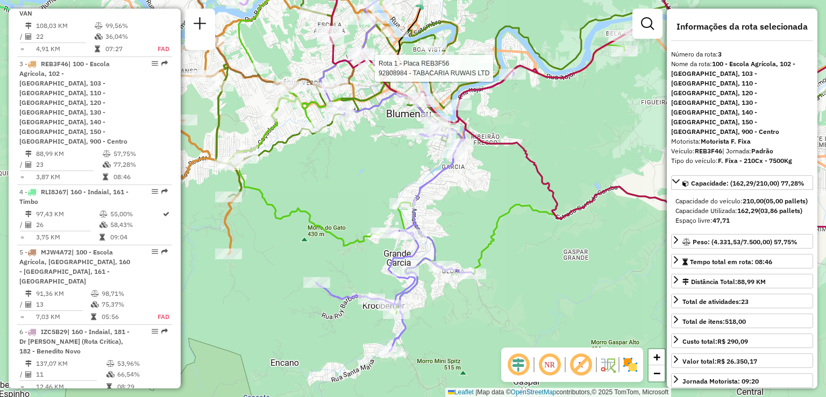
drag, startPoint x: 467, startPoint y: 255, endPoint x: 459, endPoint y: 196, distance: 59.6
click at [460, 202] on div "Rota 1 - Placa REB3F56 92808984 - TABACARIA RUWAIS LTD Janela de atendimento Gr…" at bounding box center [413, 198] width 826 height 397
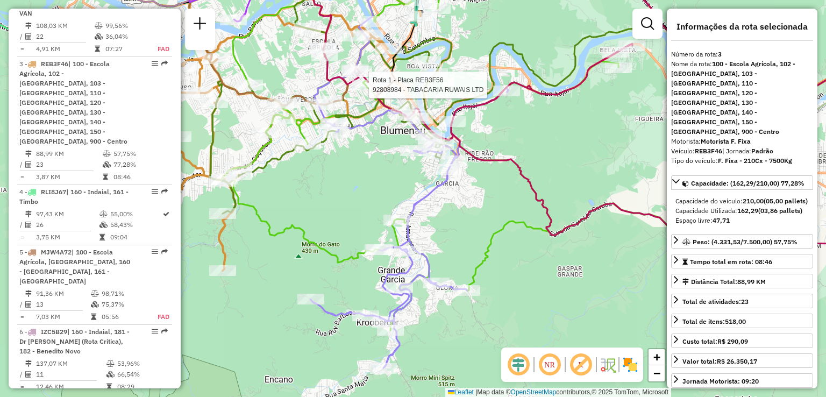
drag, startPoint x: 497, startPoint y: 289, endPoint x: 487, endPoint y: 339, distance: 51.2
click at [489, 343] on div "Rota 1 - Placa REB3F56 92808984 - TABACARIA RUWAIS LTD Janela de atendimento Gr…" at bounding box center [413, 198] width 826 height 397
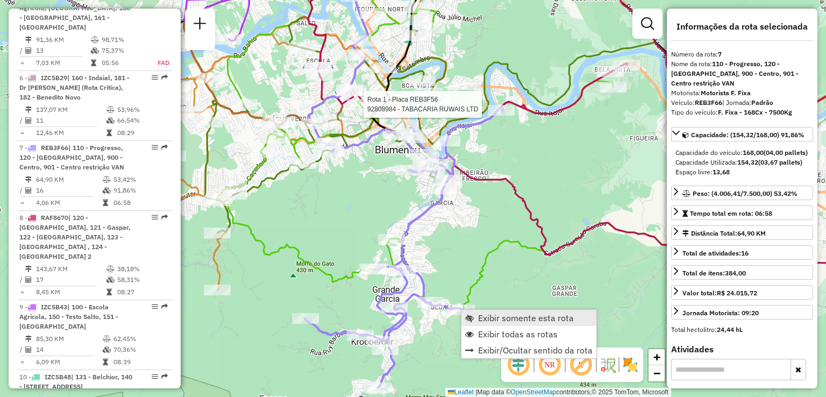
scroll to position [901, 0]
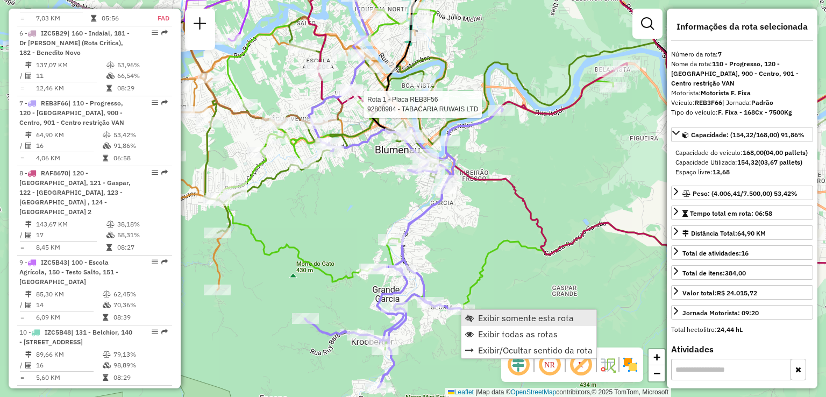
click at [475, 310] on link "Exibir somente esta rota" at bounding box center [528, 318] width 135 height 16
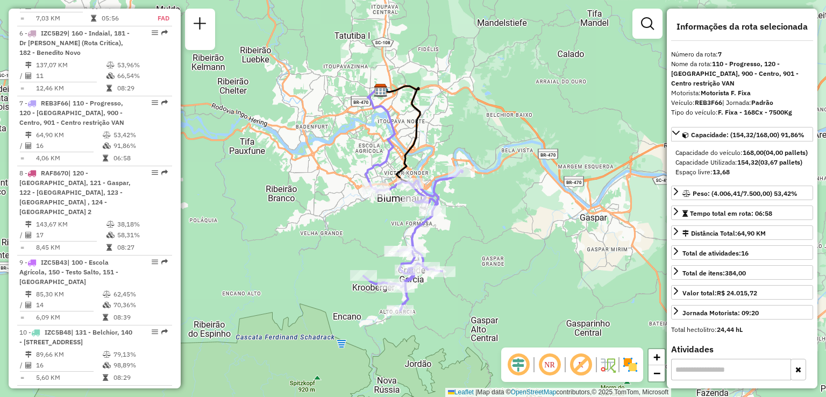
drag, startPoint x: 464, startPoint y: 282, endPoint x: 468, endPoint y: 295, distance: 13.6
click at [468, 295] on div "Janela de atendimento Grade de atendimento Capacidade Transportadoras Veículos …" at bounding box center [413, 198] width 826 height 397
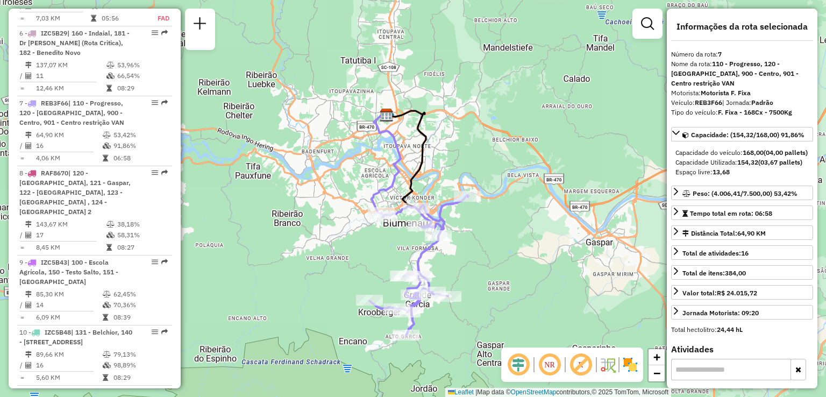
drag, startPoint x: 468, startPoint y: 268, endPoint x: 468, endPoint y: 276, distance: 8.1
click at [468, 276] on div "Janela de atendimento Grade de atendimento Capacidade Transportadoras Veículos …" at bounding box center [413, 198] width 826 height 397
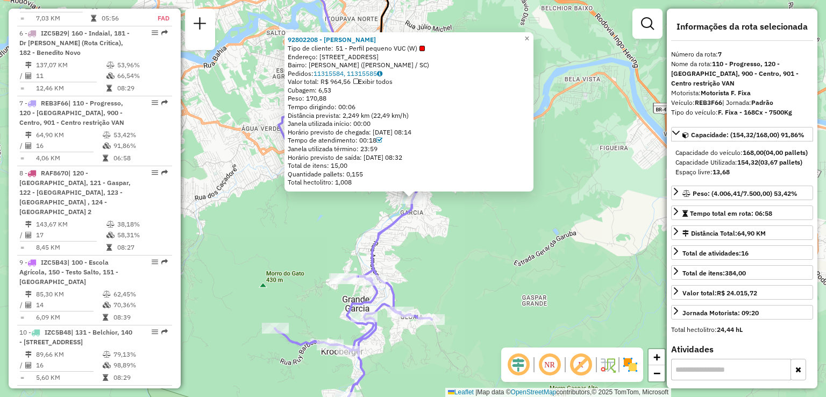
click at [465, 232] on div "92802208 - ZENAIDE DIAS Tipo de cliente: 51 - Perfil pequeno VUC (W) Endereço: …" at bounding box center [413, 198] width 826 height 397
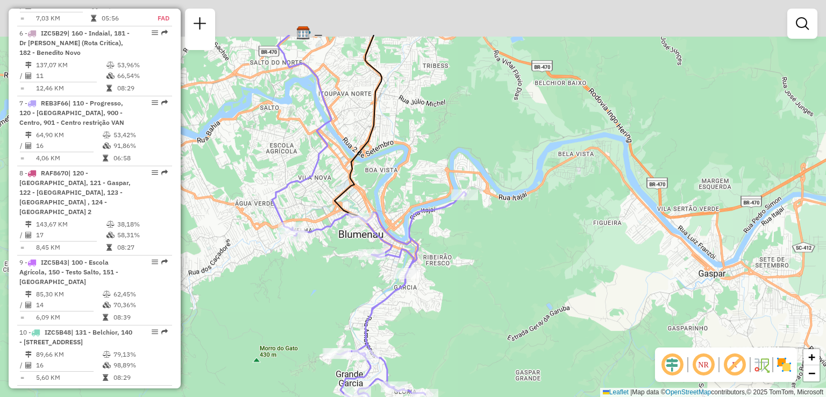
drag, startPoint x: 460, startPoint y: 312, endPoint x: 453, endPoint y: 288, distance: 25.9
click at [460, 315] on div "Janela de atendimento Grade de atendimento Capacidade Transportadoras Veículos …" at bounding box center [413, 198] width 826 height 397
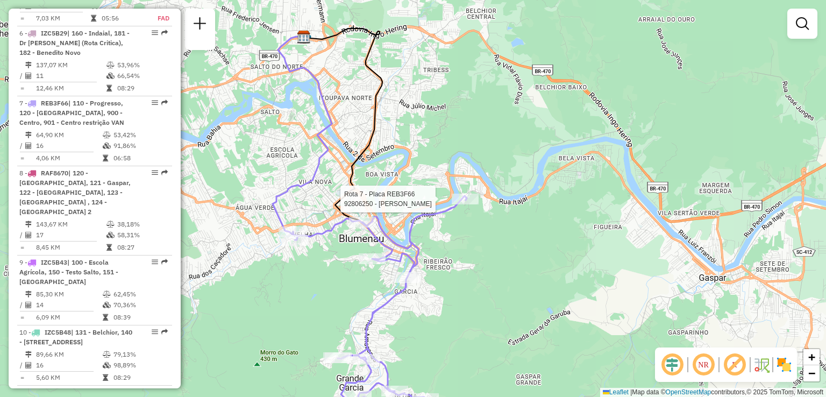
select select "**********"
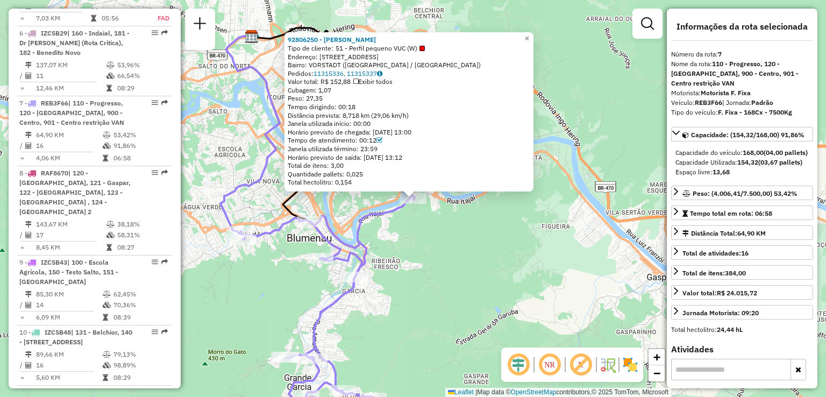
click at [455, 216] on div "92806250 - [PERSON_NAME] CONR Tipo de cliente: 51 - Perfil pequeno VUC (W) Ende…" at bounding box center [413, 198] width 826 height 397
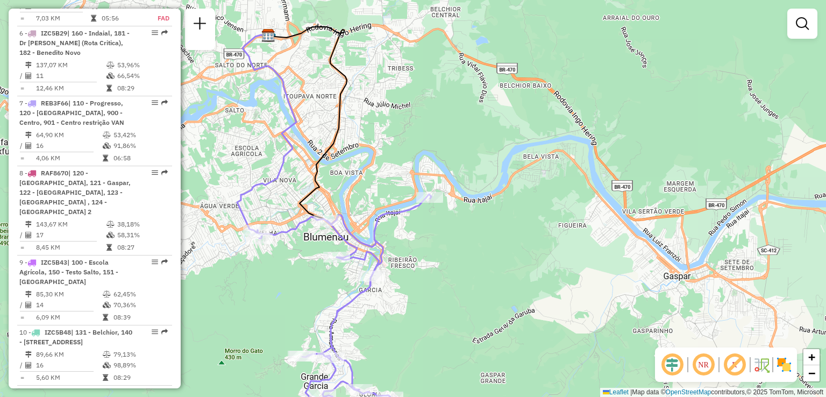
drag, startPoint x: 430, startPoint y: 267, endPoint x: 447, endPoint y: 266, distance: 16.7
click at [447, 266] on div "Janela de atendimento Grade de atendimento Capacidade Transportadoras Veículos …" at bounding box center [413, 198] width 826 height 397
drag, startPoint x: 453, startPoint y: 264, endPoint x: 459, endPoint y: 245, distance: 20.1
click at [458, 247] on div "Janela de atendimento Grade de atendimento Capacidade Transportadoras Veículos …" at bounding box center [413, 198] width 826 height 397
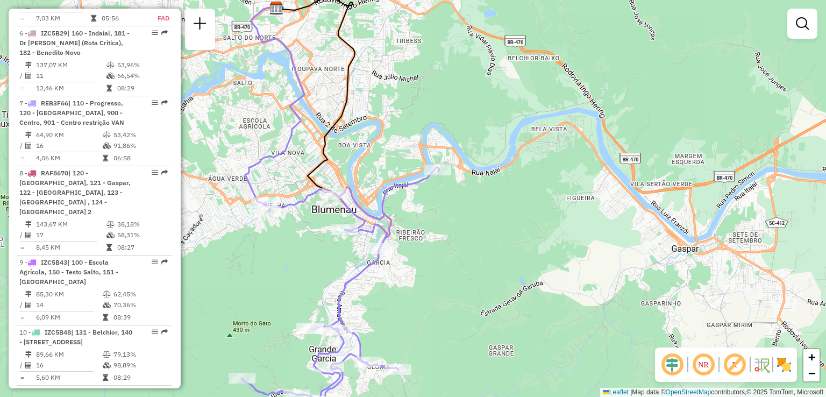
drag, startPoint x: 458, startPoint y: 245, endPoint x: 462, endPoint y: 198, distance: 47.0
click at [462, 207] on div "Janela de atendimento Grade de atendimento Capacidade Transportadoras Veículos …" at bounding box center [413, 198] width 826 height 397
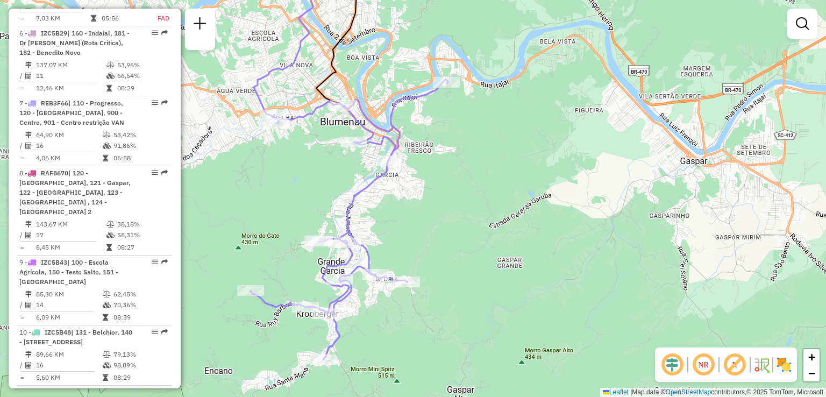
drag, startPoint x: 454, startPoint y: 262, endPoint x: 455, endPoint y: 227, distance: 35.5
click at [455, 231] on div "Janela de atendimento Grade de atendimento Capacidade Transportadoras Veículos …" at bounding box center [413, 198] width 826 height 397
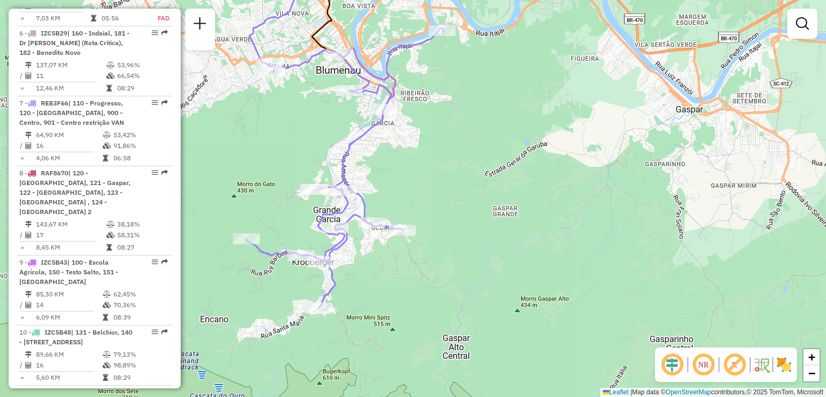
drag, startPoint x: 451, startPoint y: 250, endPoint x: 441, endPoint y: 164, distance: 86.6
click at [441, 171] on div "Janela de atendimento Grade de atendimento Capacidade Transportadoras Veículos …" at bounding box center [413, 198] width 826 height 397
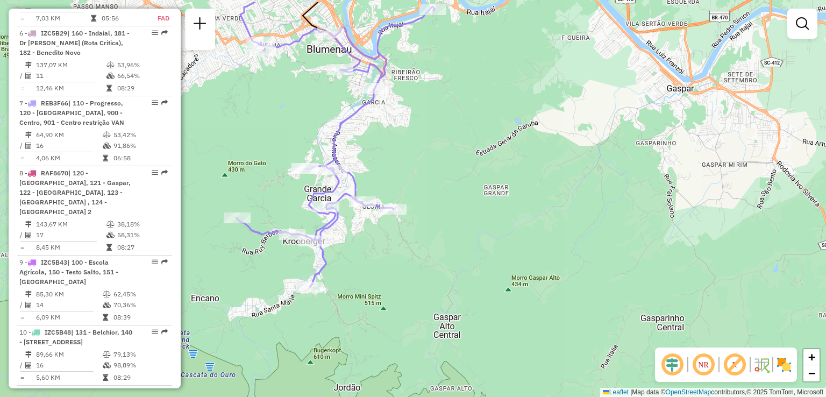
drag, startPoint x: 454, startPoint y: 276, endPoint x: 445, endPoint y: 286, distance: 13.4
click at [449, 293] on div "Janela de atendimento Grade de atendimento Capacidade Transportadoras Veículos …" at bounding box center [413, 198] width 826 height 397
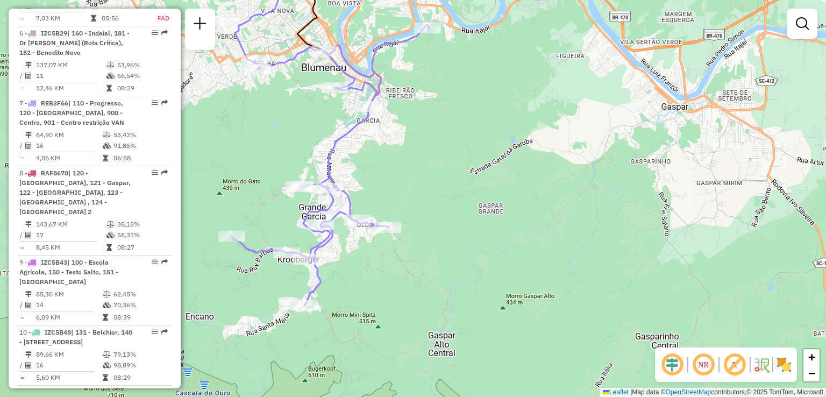
click at [435, 262] on div "Janela de atendimento Grade de atendimento Capacidade Transportadoras Veículos …" at bounding box center [413, 198] width 826 height 397
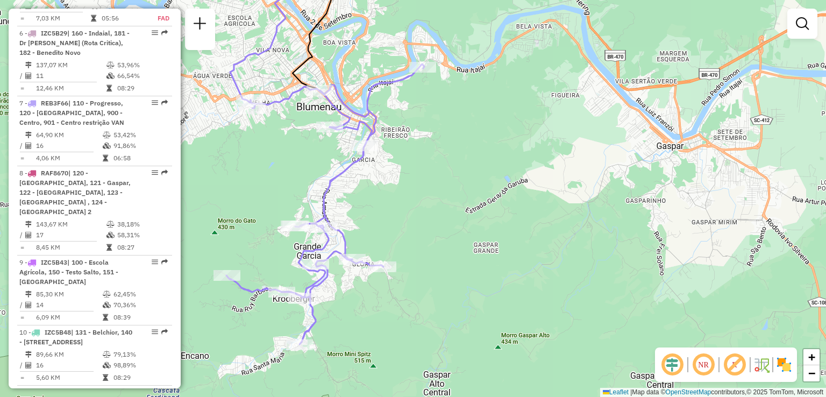
click at [410, 267] on div "Janela de atendimento Grade de atendimento Capacidade Transportadoras Veículos …" at bounding box center [413, 198] width 826 height 397
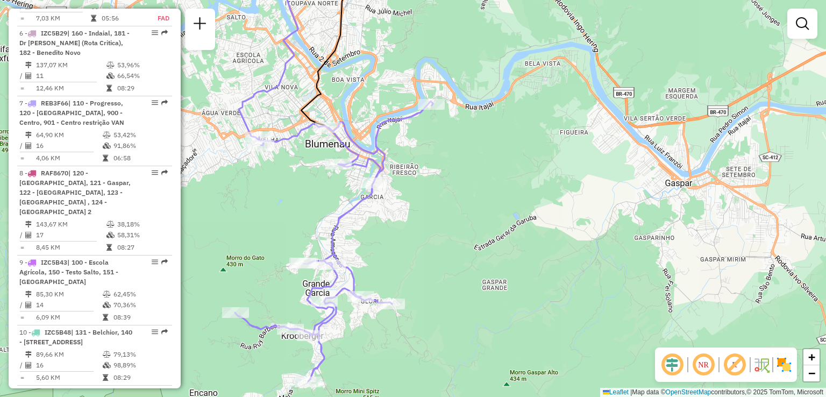
drag, startPoint x: 416, startPoint y: 259, endPoint x: 408, endPoint y: 207, distance: 52.3
click at [412, 223] on div "Janela de atendimento Grade de atendimento Capacidade Transportadoras Veículos …" at bounding box center [413, 198] width 826 height 397
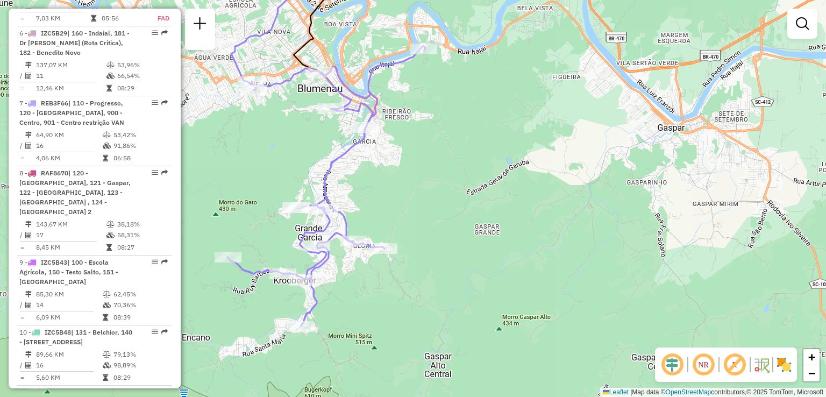
drag, startPoint x: 418, startPoint y: 265, endPoint x: 418, endPoint y: 282, distance: 17.2
click at [418, 282] on div "Janela de atendimento Grade de atendimento Capacidade Transportadoras Veículos …" at bounding box center [413, 198] width 826 height 397
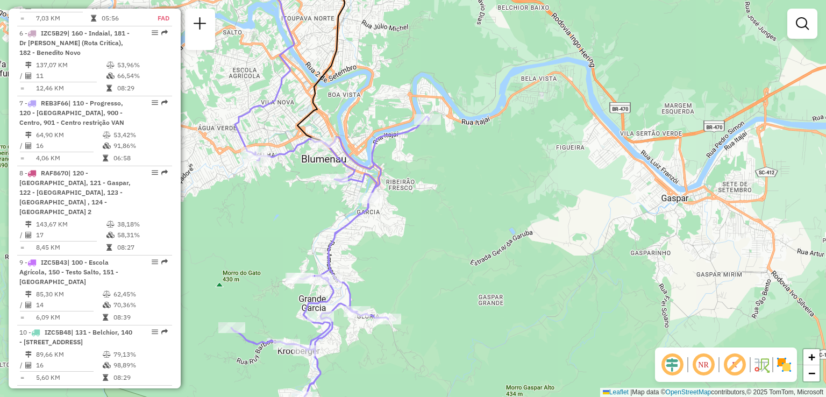
drag, startPoint x: 422, startPoint y: 300, endPoint x: 421, endPoint y: 307, distance: 7.2
click at [421, 308] on div "Janela de atendimento Grade de atendimento Capacidade Transportadoras Veículos …" at bounding box center [413, 198] width 826 height 397
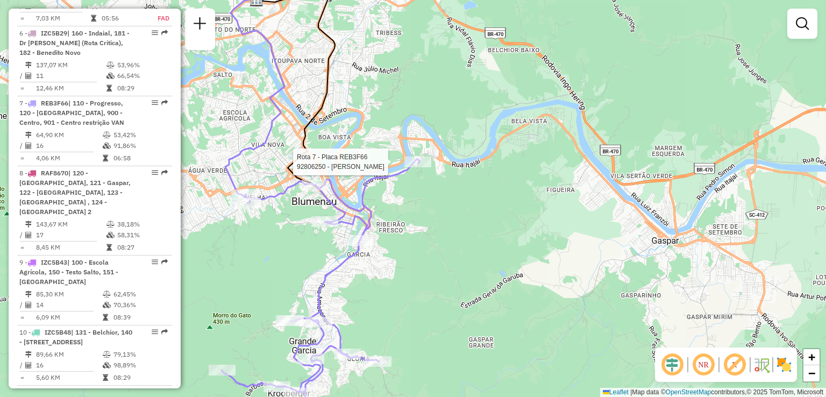
select select "**********"
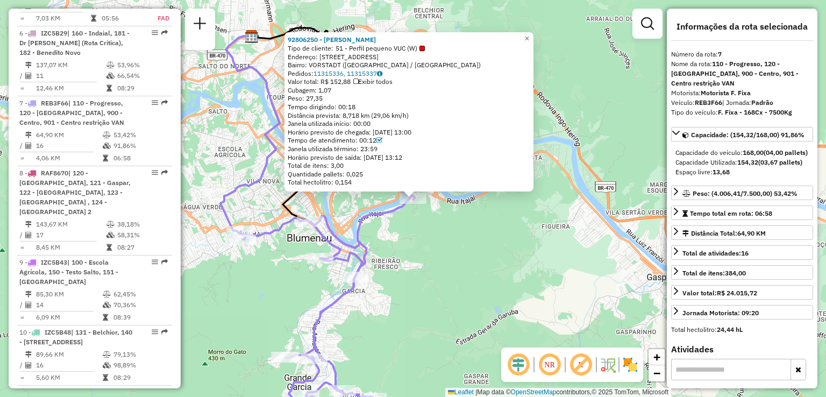
drag, startPoint x: 415, startPoint y: 288, endPoint x: 423, endPoint y: 247, distance: 41.6
click at [422, 248] on div "92806250 - [PERSON_NAME] CONR Tipo de cliente: 51 - Perfil pequeno VUC (W) Ende…" at bounding box center [413, 198] width 826 height 397
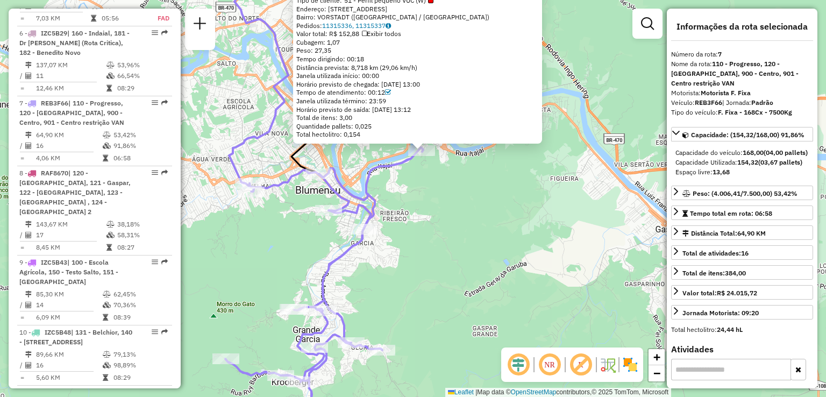
drag, startPoint x: 428, startPoint y: 276, endPoint x: 430, endPoint y: 217, distance: 59.2
click at [430, 217] on div "92806250 - [PERSON_NAME] CONR Tipo de cliente: 51 - Perfil pequeno VUC (W) Ende…" at bounding box center [413, 198] width 826 height 397
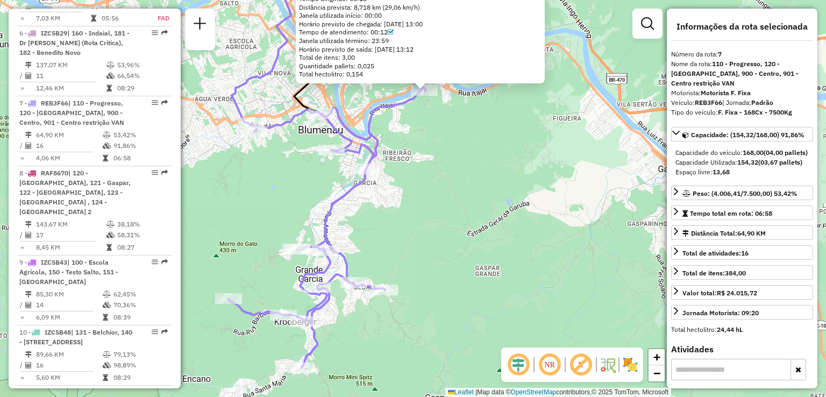
drag, startPoint x: 429, startPoint y: 233, endPoint x: 433, endPoint y: 182, distance: 50.8
click at [433, 186] on div "92806250 - [PERSON_NAME] CONR Tipo de cliente: 51 - Perfil pequeno VUC (W) Ende…" at bounding box center [413, 198] width 826 height 397
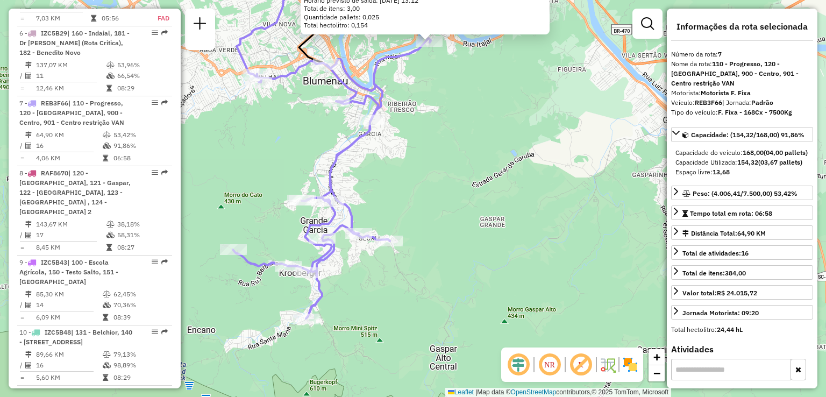
drag, startPoint x: 466, startPoint y: 248, endPoint x: 462, endPoint y: 304, distance: 56.0
click at [464, 303] on div "Rota 7 - Placa REB3F66 92800508 - BAR SIDE LTDA ME 92806250 - [PERSON_NAME] CON…" at bounding box center [413, 198] width 826 height 397
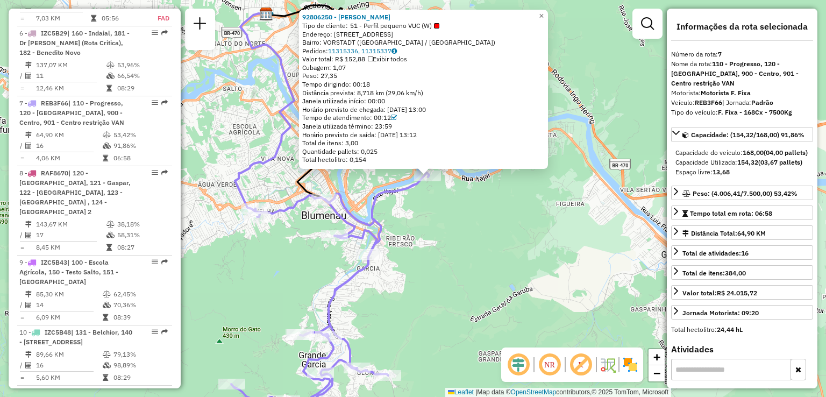
click at [456, 291] on div "92806250 - [PERSON_NAME] CONR Tipo de cliente: 51 - Perfil pequeno VUC (W) Ende…" at bounding box center [413, 198] width 826 height 397
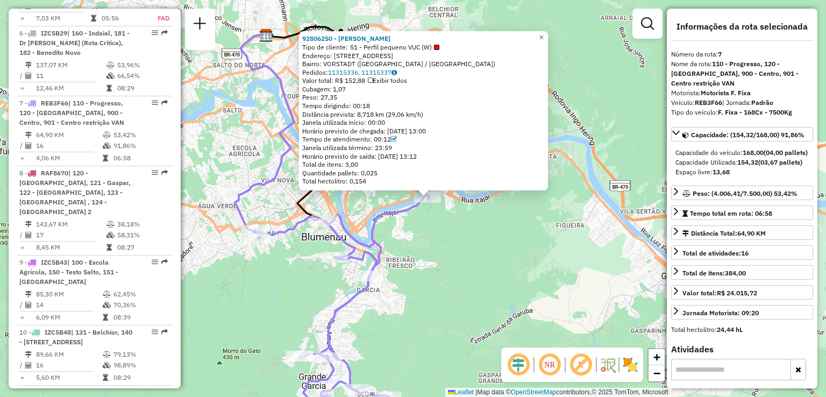
click at [451, 265] on div "92806250 - [PERSON_NAME] CONR Tipo de cliente: 51 - Perfil pequeno VUC (W) Ende…" at bounding box center [413, 198] width 826 height 397
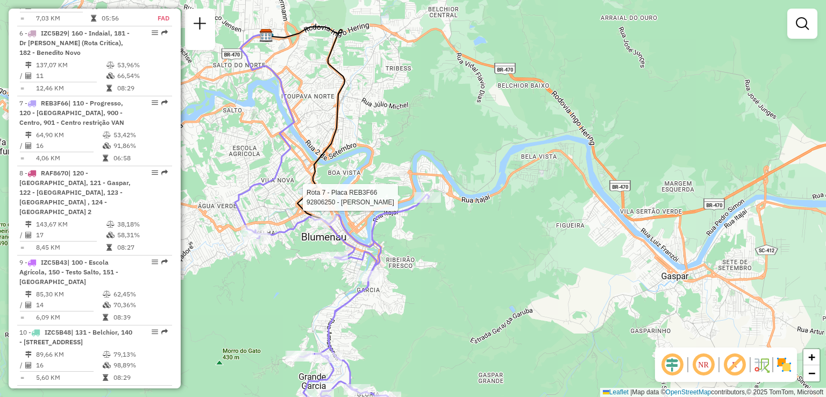
select select "**********"
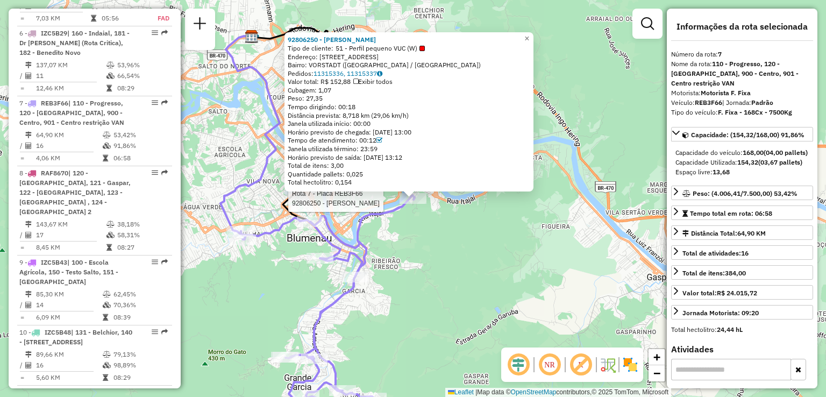
click at [365, 308] on div "Rota 7 - Placa REB3F66 92806250 - [PERSON_NAME] CONR Rota 7 - Placa REB3F66 928…" at bounding box center [413, 198] width 826 height 397
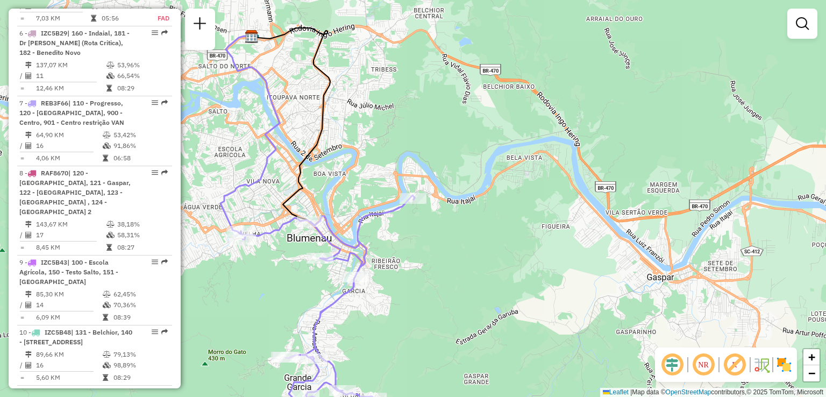
click at [365, 253] on icon at bounding box center [316, 315] width 198 height 241
select select "**********"
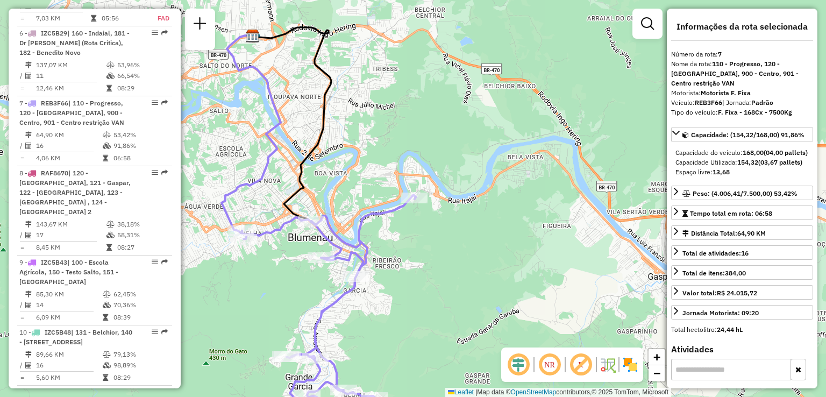
drag, startPoint x: 391, startPoint y: 242, endPoint x: 415, endPoint y: 233, distance: 24.7
click at [412, 237] on div "Janela de atendimento Grade de atendimento Capacidade Transportadoras Veículos …" at bounding box center [413, 198] width 826 height 397
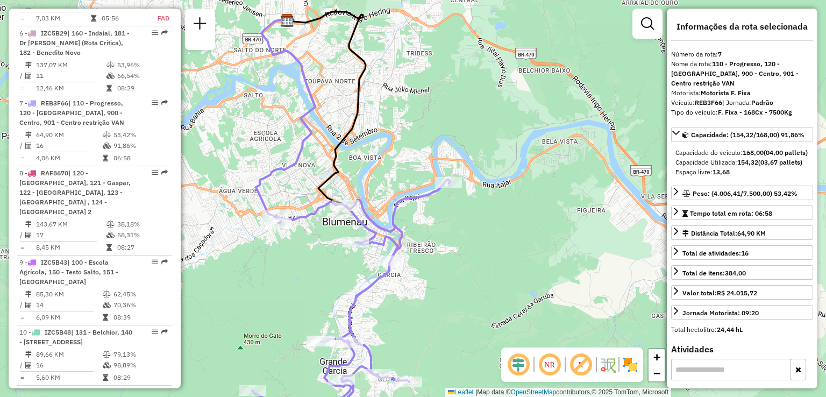
drag, startPoint x: 439, startPoint y: 233, endPoint x: 448, endPoint y: 226, distance: 11.1
click at [448, 226] on div "Janela de atendimento Grade de atendimento Capacidade Transportadoras Veículos …" at bounding box center [413, 198] width 826 height 397
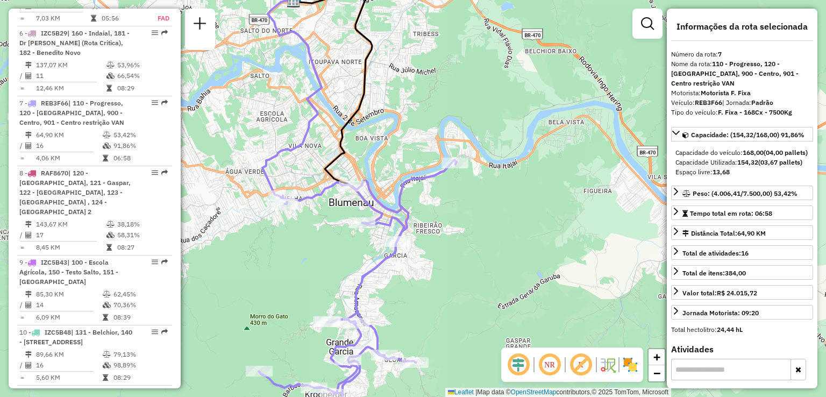
drag, startPoint x: 420, startPoint y: 238, endPoint x: 428, endPoint y: 187, distance: 51.2
click at [428, 194] on div "Janela de atendimento Grade de atendimento Capacidade Transportadoras Veículos …" at bounding box center [413, 198] width 826 height 397
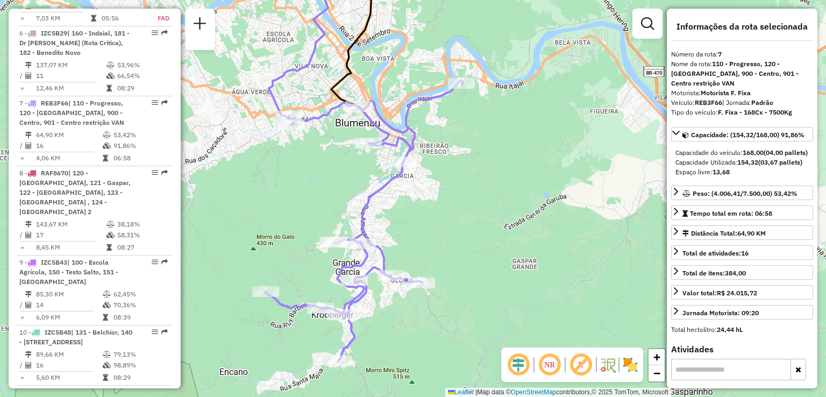
drag, startPoint x: 440, startPoint y: 266, endPoint x: 440, endPoint y: 200, distance: 66.1
click at [440, 215] on div "Janela de atendimento Grade de atendimento Capacidade Transportadoras Veículos …" at bounding box center [413, 198] width 826 height 397
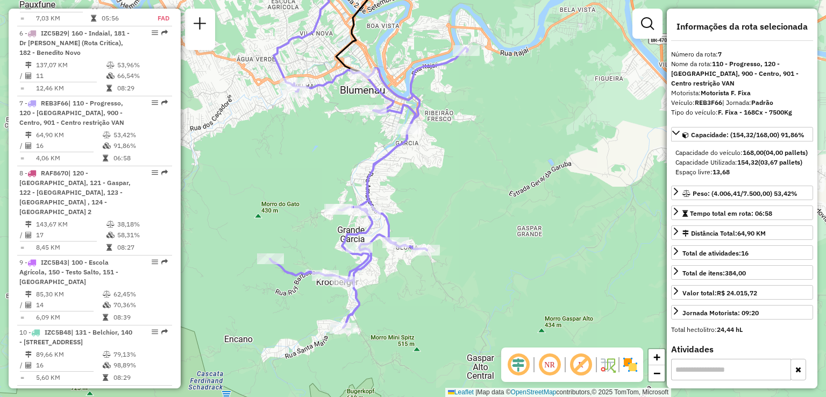
drag, startPoint x: 441, startPoint y: 225, endPoint x: 454, endPoint y: 270, distance: 47.5
click at [454, 270] on div "Janela de atendimento Grade de atendimento Capacidade Transportadoras Veículos …" at bounding box center [413, 198] width 826 height 397
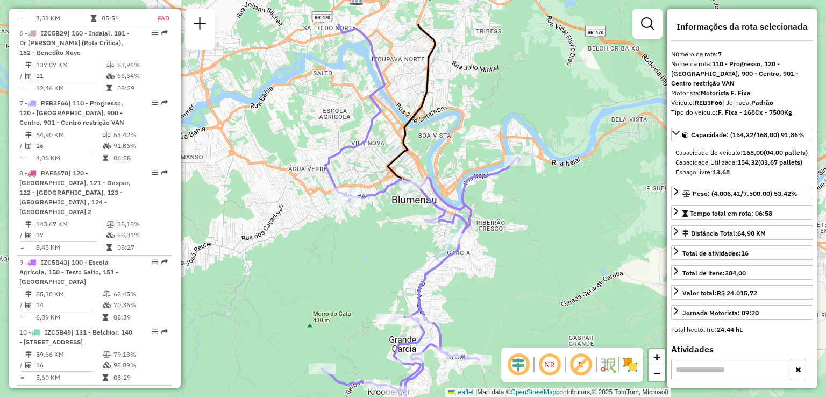
click at [417, 262] on div "Janela de atendimento Grade de atendimento Capacidade Transportadoras Veículos …" at bounding box center [413, 198] width 826 height 397
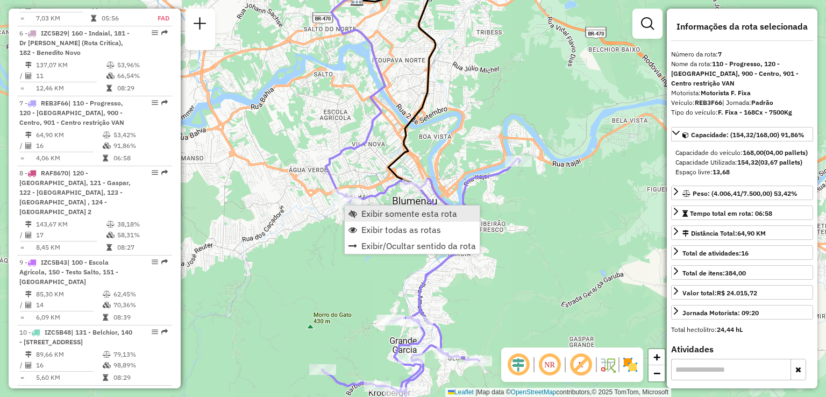
click at [382, 213] on span "Exibir somente esta rota" at bounding box center [409, 213] width 96 height 9
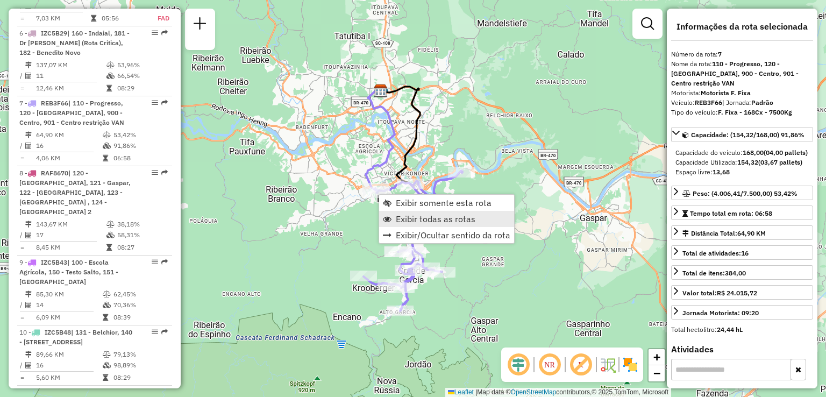
click at [402, 218] on span "Exibir todas as rotas" at bounding box center [436, 219] width 80 height 9
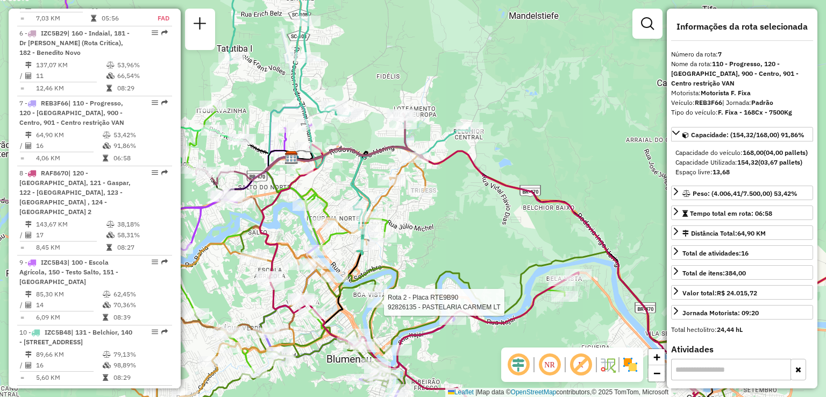
drag, startPoint x: 440, startPoint y: 201, endPoint x: 447, endPoint y: 203, distance: 7.3
click at [447, 203] on div "Rota 2 - Placa RTE9B90 92826135 - PASTELARIA CARMEM LT Rota 3 - Placa REB3F46 9…" at bounding box center [413, 198] width 826 height 397
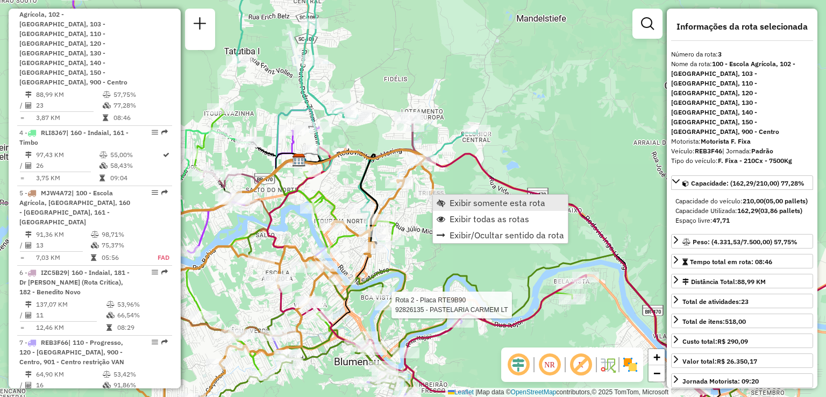
scroll to position [602, 0]
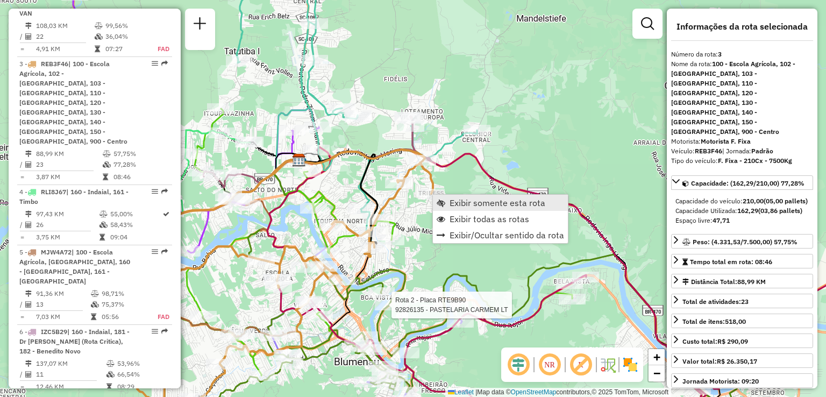
click at [447, 203] on link "Exibir somente esta rota" at bounding box center [500, 203] width 135 height 16
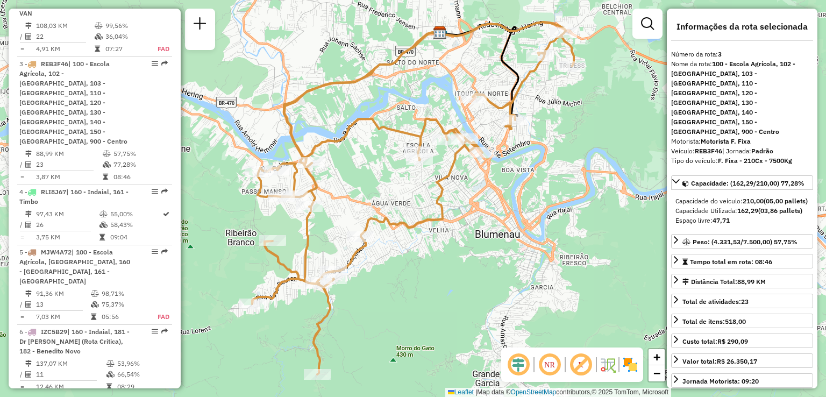
drag, startPoint x: 434, startPoint y: 248, endPoint x: 390, endPoint y: 278, distance: 53.1
click at [404, 269] on div "Janela de atendimento Grade de atendimento Capacidade Transportadoras Veículos …" at bounding box center [413, 198] width 826 height 397
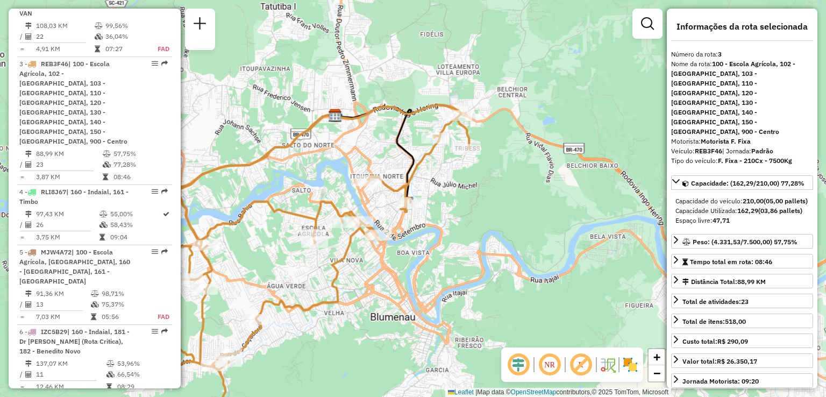
drag, startPoint x: 479, startPoint y: 211, endPoint x: 469, endPoint y: 217, distance: 10.6
click at [474, 216] on div "Janela de atendimento Grade de atendimento Capacidade Transportadoras Veículos …" at bounding box center [413, 198] width 826 height 397
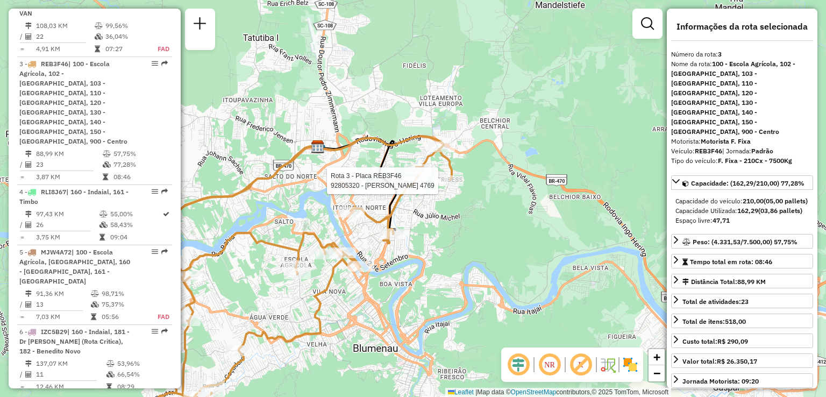
click at [447, 186] on div at bounding box center [450, 180] width 27 height 11
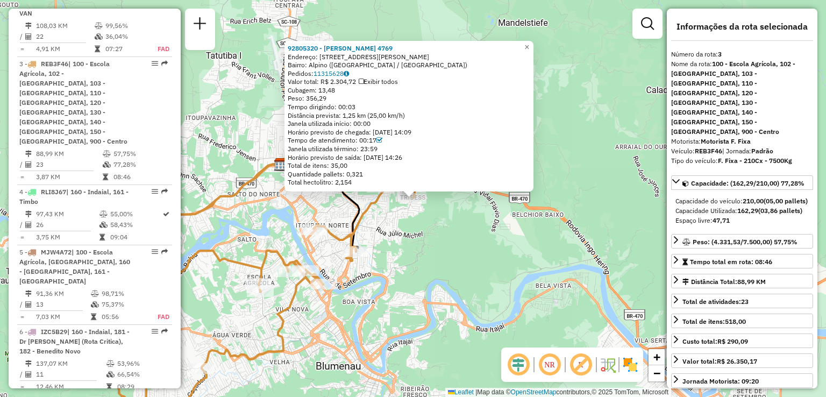
click at [443, 223] on div "92805320 - [PERSON_NAME] 4769 Endereço: [STREET_ADDRESS][PERSON_NAME] Pedidos: …" at bounding box center [413, 198] width 826 height 397
click at [409, 219] on div "Rota 3 - Placa REB3F46 92805320 - [PERSON_NAME] 4769 92805320 - [PERSON_NAME] 4…" at bounding box center [413, 198] width 826 height 397
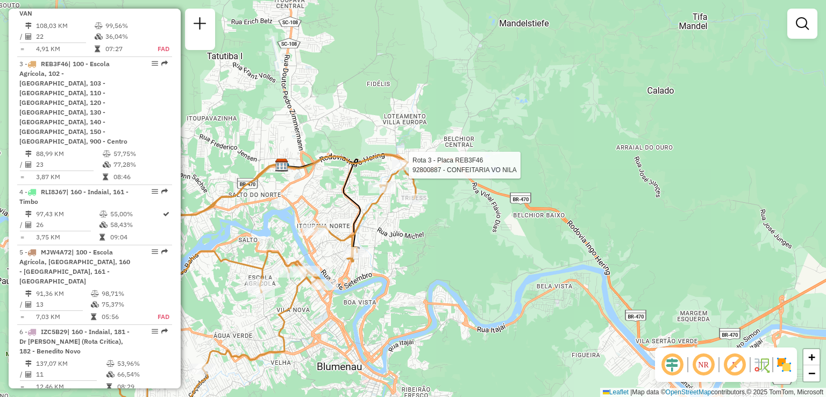
select select "**********"
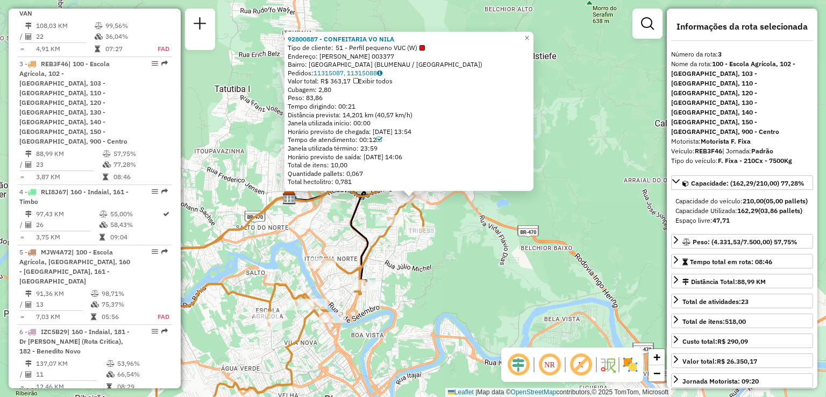
click at [438, 246] on div "92800887 - CONFEITARIA VO NILA Tipo de cliente: 51 - Perfil pequeno VUC (W) End…" at bounding box center [413, 198] width 826 height 397
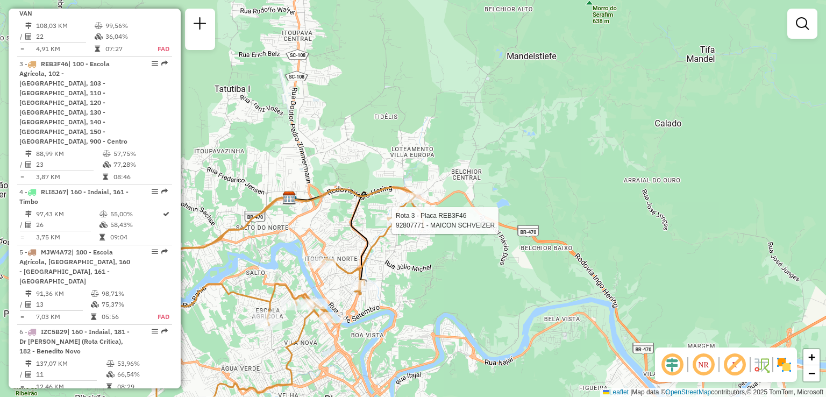
select select "**********"
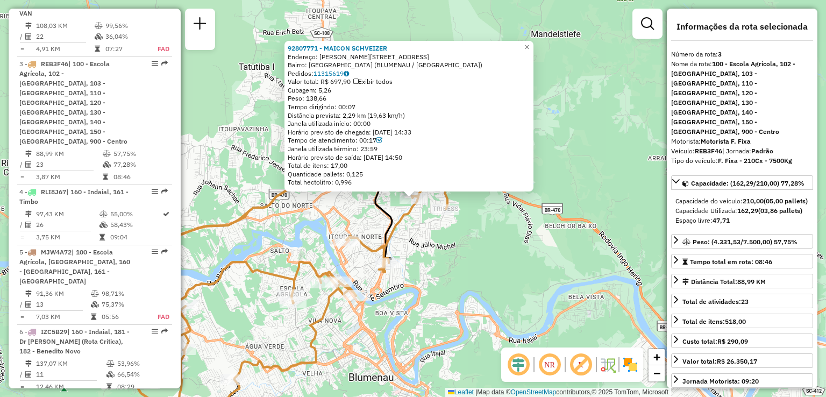
click at [428, 287] on div "92807771 - MAICON SCHVEIZER Endereço: [STREET_ADDRESS][PERSON_NAME] Bairro: [GE…" at bounding box center [413, 198] width 826 height 397
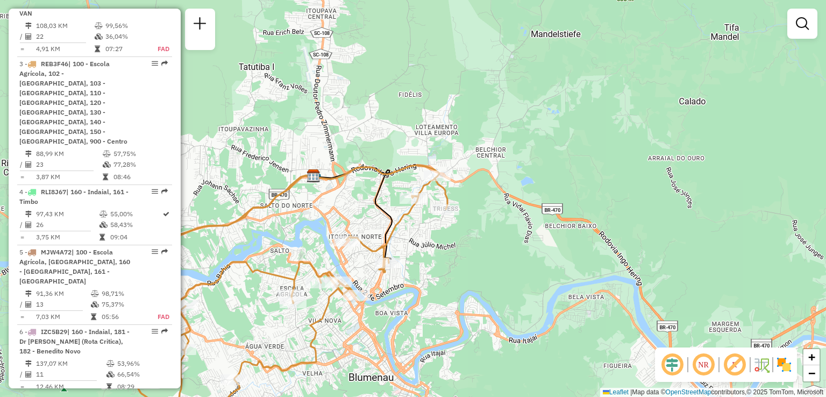
drag, startPoint x: 410, startPoint y: 291, endPoint x: 412, endPoint y: 267, distance: 24.8
click at [416, 272] on div "Janela de atendimento Grade de atendimento Capacidade Transportadoras Veículos …" at bounding box center [413, 198] width 826 height 397
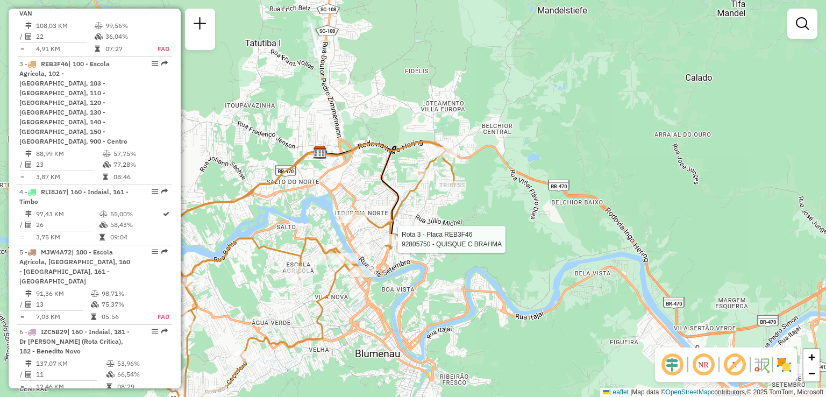
select select "**********"
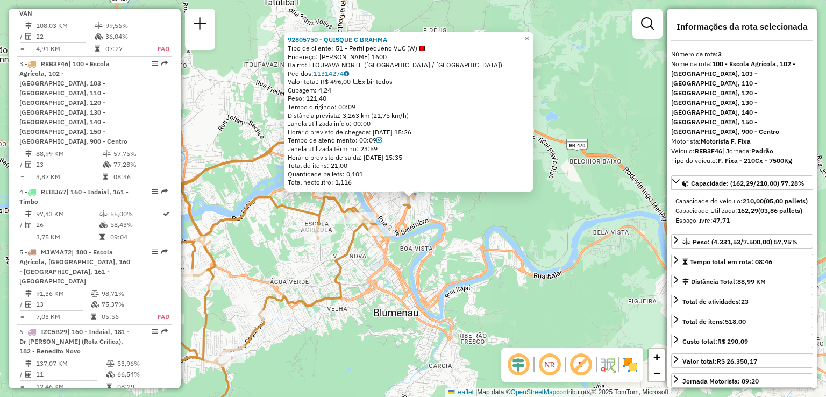
click at [433, 252] on div "92805750 - QUISQUE C BRAHMA Tipo de cliente: 51 - Perfil pequeno VUC (W) Endere…" at bounding box center [413, 198] width 826 height 397
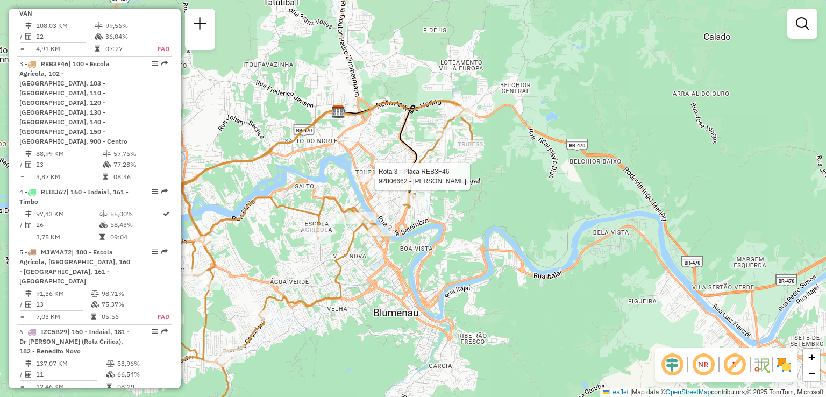
select select "**********"
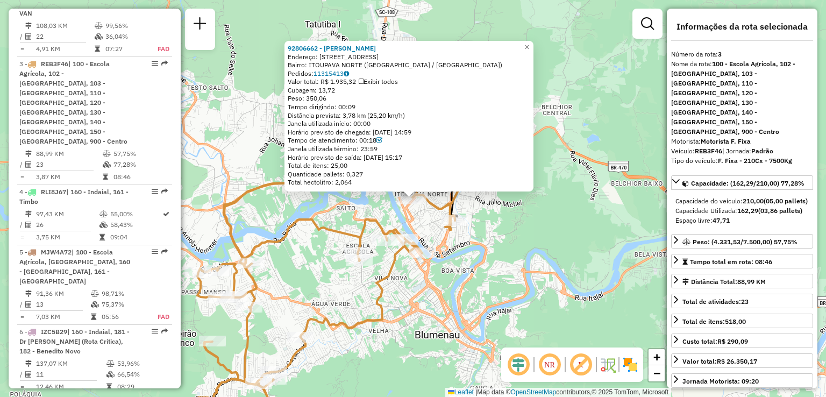
click at [489, 252] on div "92806662 - [PERSON_NAME] Endereço: R PEDA REINLEIN 100 Bairro: [GEOGRAPHIC_DATA…" at bounding box center [413, 198] width 826 height 397
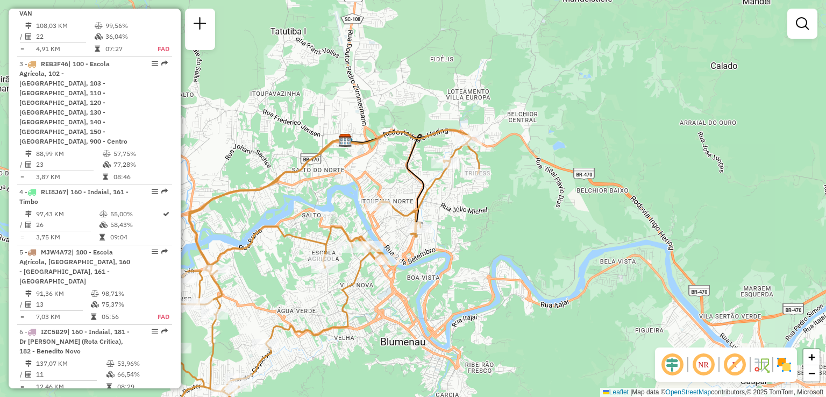
drag, startPoint x: 482, startPoint y: 263, endPoint x: 432, endPoint y: 274, distance: 50.7
click at [437, 274] on div "Janela de atendimento Grade de atendimento Capacidade Transportadoras Veículos …" at bounding box center [413, 198] width 826 height 397
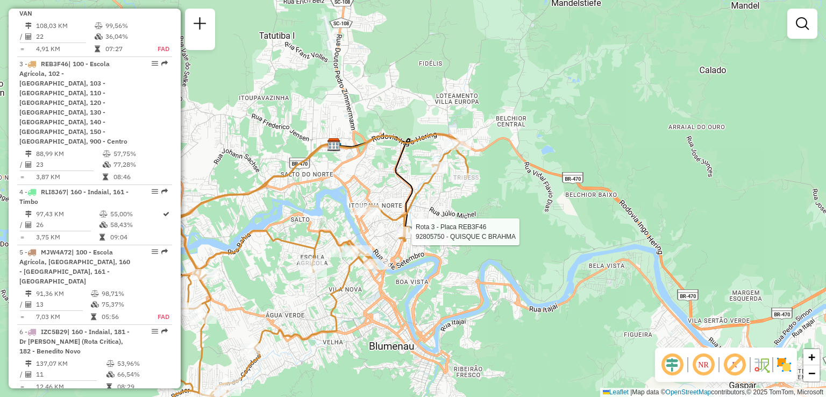
select select "**********"
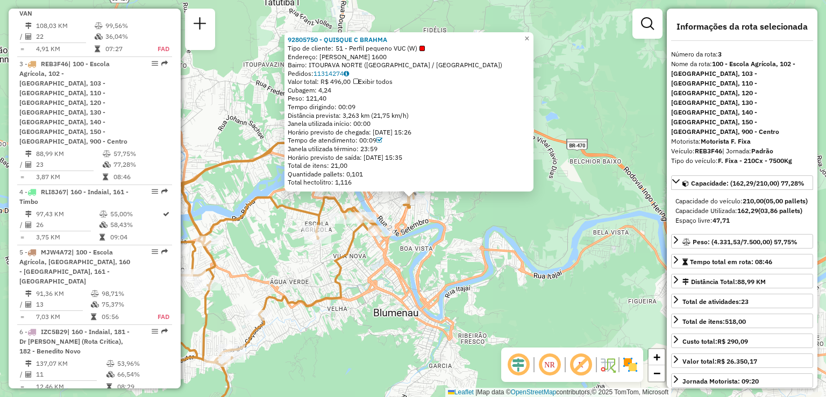
click at [463, 252] on div "92805750 - QUISQUE C BRAHMA Tipo de cliente: 51 - Perfil pequeno VUC (W) Endere…" at bounding box center [413, 198] width 826 height 397
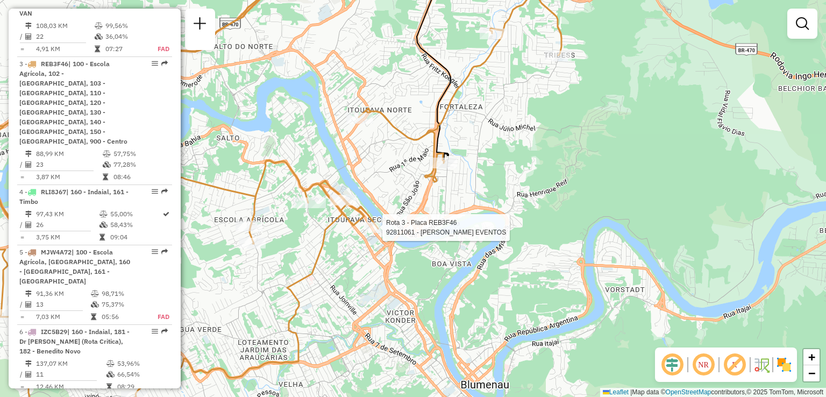
select select "**********"
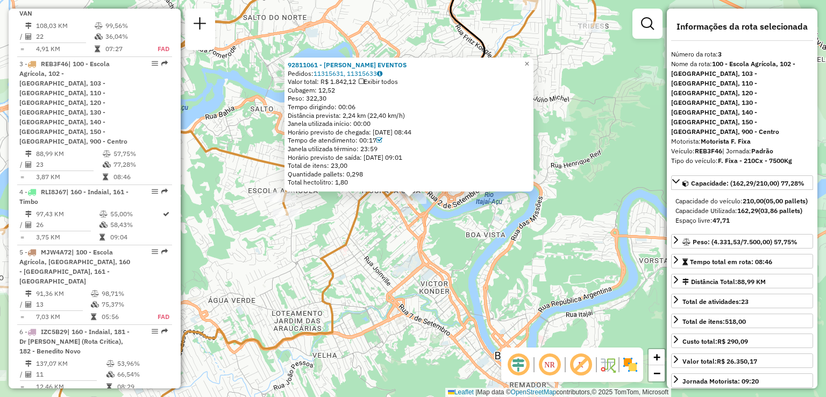
click at [386, 251] on div "92811061 - [PERSON_NAME] EVENTOS Pedidos: 11315631, 11315633 Valor total: R$ 1.…" at bounding box center [413, 198] width 826 height 397
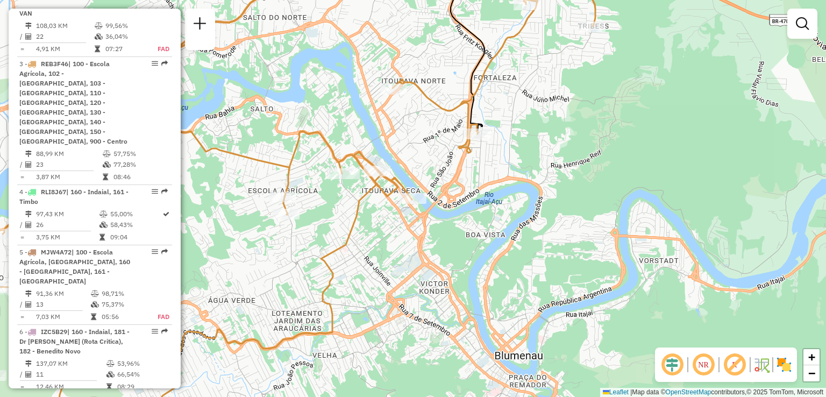
drag, startPoint x: 393, startPoint y: 244, endPoint x: 426, endPoint y: 262, distance: 37.8
click at [426, 268] on div "Janela de atendimento Grade de atendimento Capacidade Transportadoras Veículos …" at bounding box center [413, 198] width 826 height 397
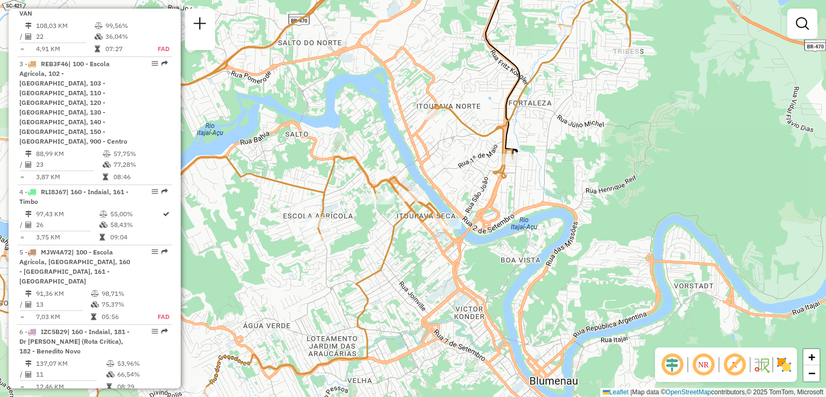
click at [408, 189] on icon at bounding box center [314, 200] width 632 height 473
select select "**********"
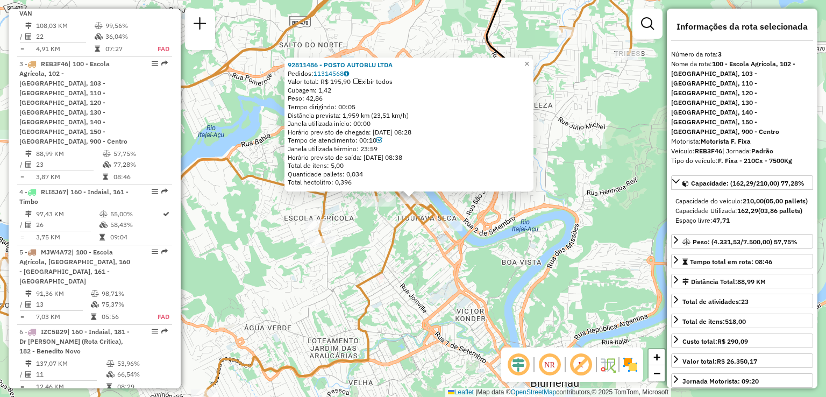
click at [545, 265] on div "92811486 - POSTO AUTOBLU LTDA Pedidos: 11314568 Valor total: R$ 195,90 Exibir t…" at bounding box center [413, 198] width 826 height 397
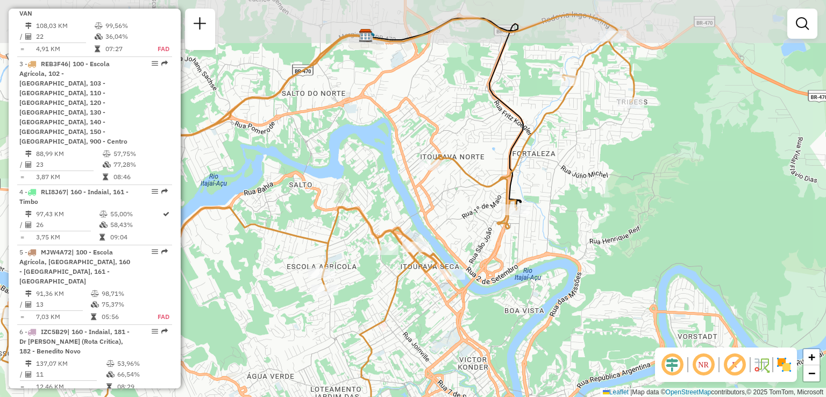
drag, startPoint x: 535, startPoint y: 297, endPoint x: 528, endPoint y: 295, distance: 7.2
click at [535, 304] on div "Janela de atendimento Grade de atendimento Capacidade Transportadoras Veículos …" at bounding box center [413, 198] width 826 height 397
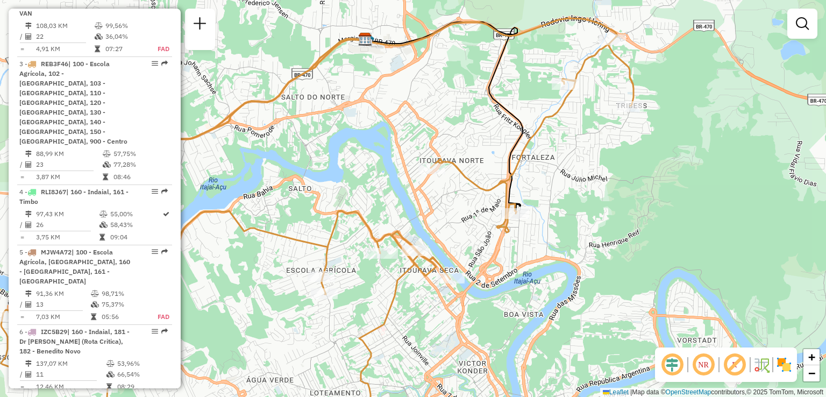
drag, startPoint x: 528, startPoint y: 284, endPoint x: 491, endPoint y: 265, distance: 41.6
click at [494, 266] on div "Janela de atendimento Grade de atendimento Capacidade Transportadoras Veículos …" at bounding box center [413, 198] width 826 height 397
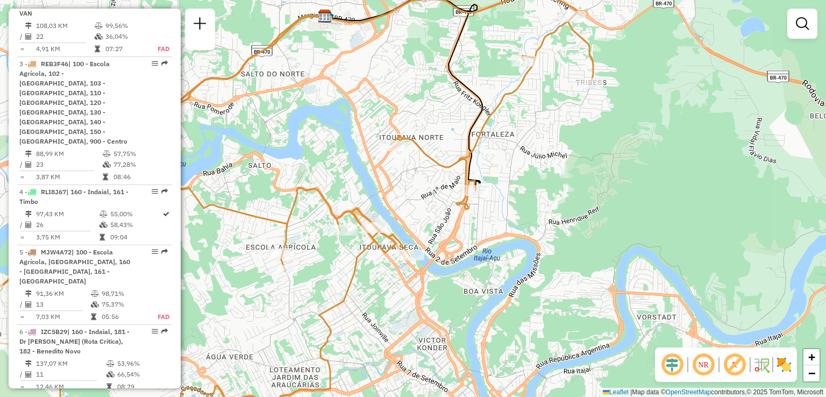
drag, startPoint x: 514, startPoint y: 302, endPoint x: 500, endPoint y: 289, distance: 19.0
click at [502, 292] on div "Janela de atendimento Grade de atendimento Capacidade Transportadoras Veículos …" at bounding box center [413, 198] width 826 height 397
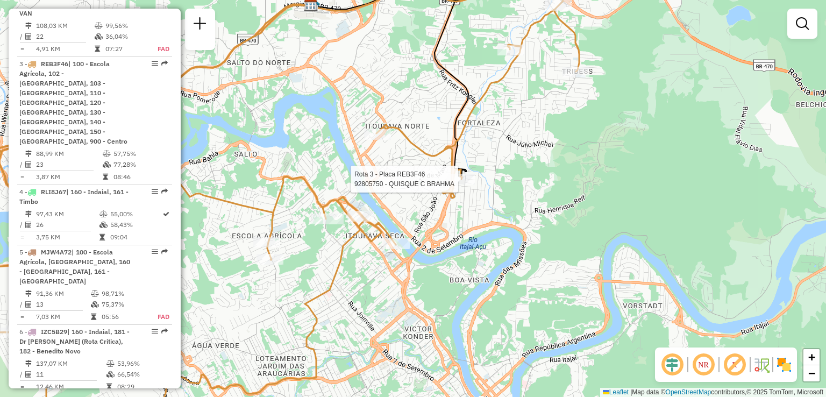
select select "**********"
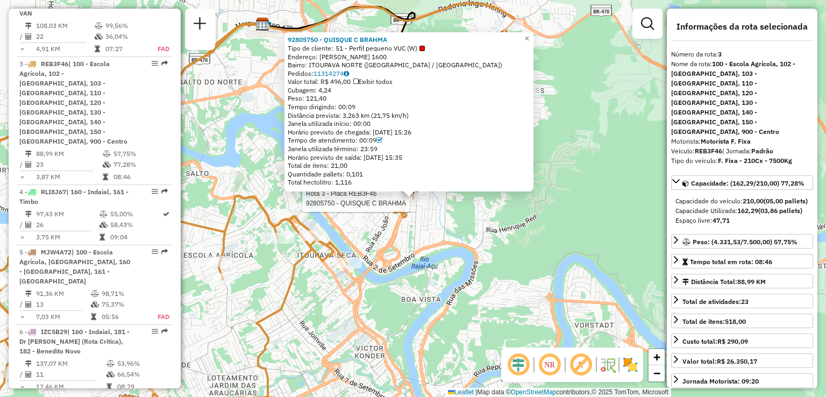
click at [273, 274] on div "Rota 3 - Placa REB3F46 92805750 - QUISQUE C BRAHMA Rota 3 - Placa REB3F46 92809…" at bounding box center [413, 198] width 826 height 397
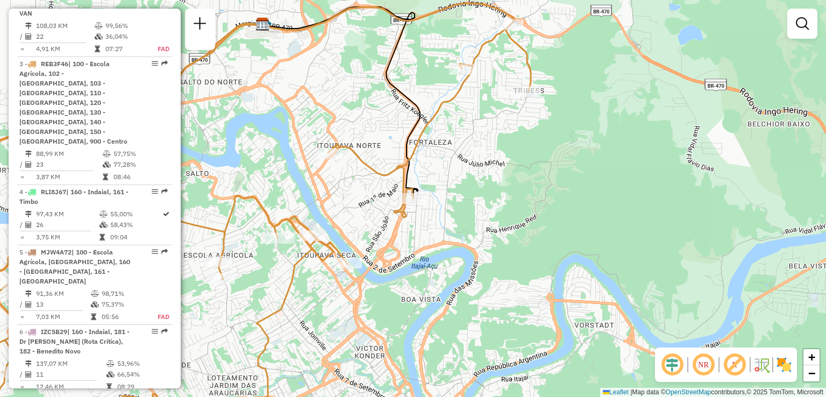
drag, startPoint x: 314, startPoint y: 273, endPoint x: 368, endPoint y: 263, distance: 54.7
click at [354, 265] on icon at bounding box center [224, 219] width 614 height 433
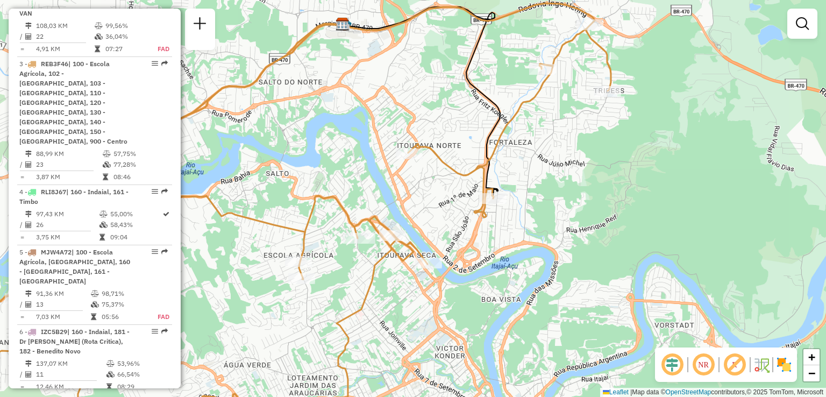
drag, startPoint x: 372, startPoint y: 267, endPoint x: 344, endPoint y: 284, distance: 32.8
click at [345, 286] on div "Janela de atendimento Grade de atendimento Capacidade Transportadoras Veículos …" at bounding box center [413, 198] width 826 height 397
drag, startPoint x: 344, startPoint y: 284, endPoint x: 355, endPoint y: 209, distance: 76.1
click at [352, 245] on div "Janela de atendimento Grade de atendimento Capacidade Transportadoras Veículos …" at bounding box center [413, 198] width 826 height 397
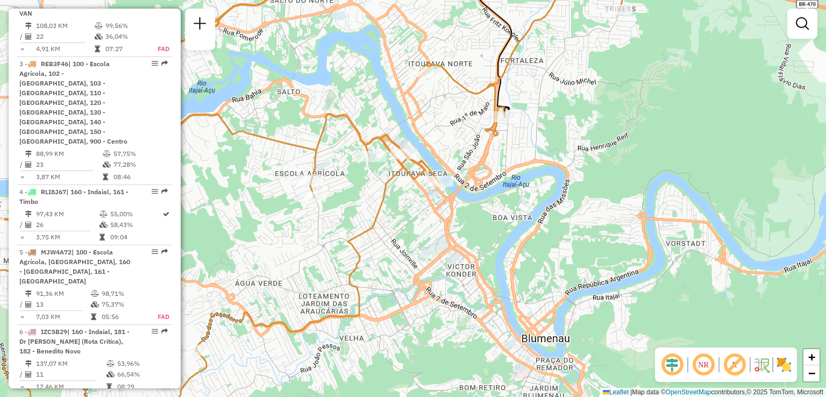
drag, startPoint x: 364, startPoint y: 241, endPoint x: 370, endPoint y: 141, distance: 100.2
click at [364, 189] on icon at bounding box center [306, 190] width 632 height 476
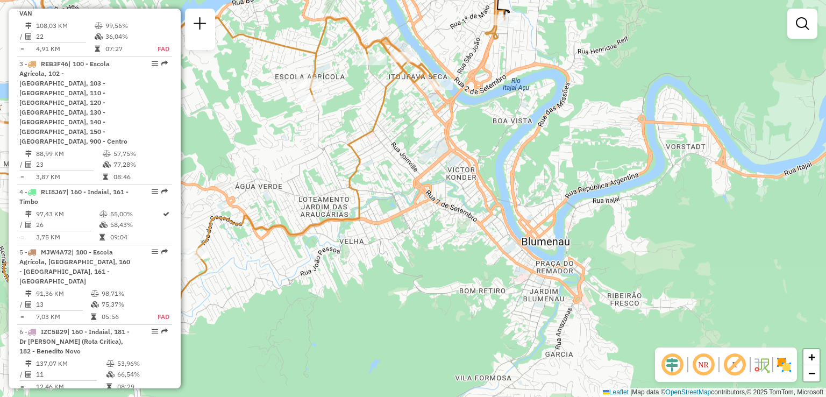
drag, startPoint x: 403, startPoint y: 179, endPoint x: 443, endPoint y: 171, distance: 40.6
click at [438, 173] on icon at bounding box center [306, 93] width 632 height 476
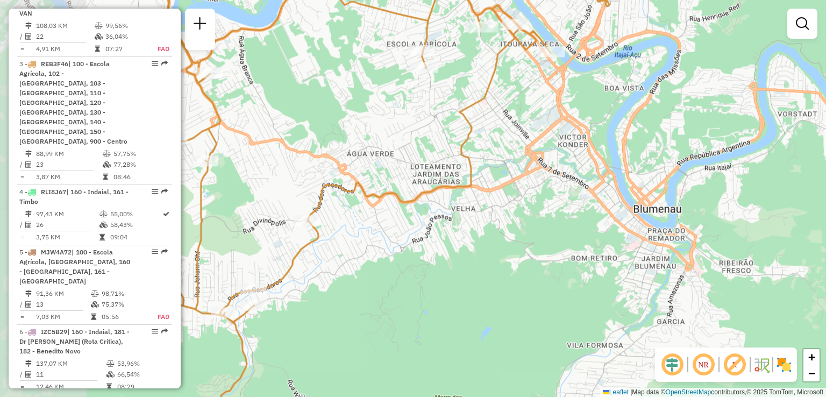
drag, startPoint x: 398, startPoint y: 202, endPoint x: 464, endPoint y: 182, distance: 68.0
click at [460, 185] on icon at bounding box center [355, 172] width 529 height 476
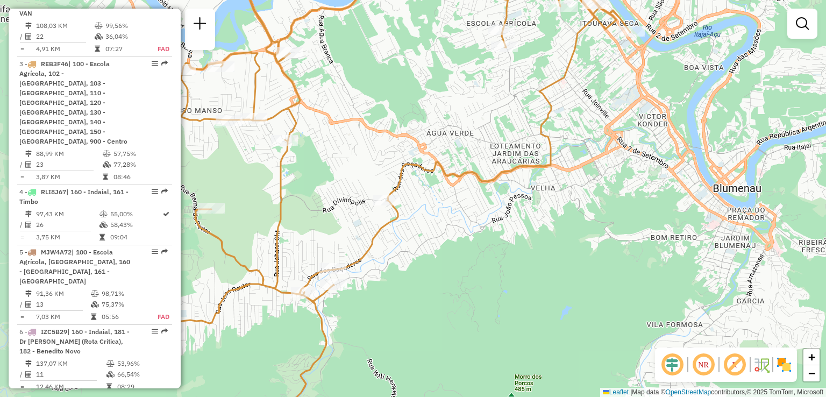
drag, startPoint x: 451, startPoint y: 233, endPoint x: 484, endPoint y: 259, distance: 42.6
click at [484, 259] on div "Janela de atendimento Grade de atendimento Capacidade Transportadoras Veículos …" at bounding box center [413, 198] width 826 height 397
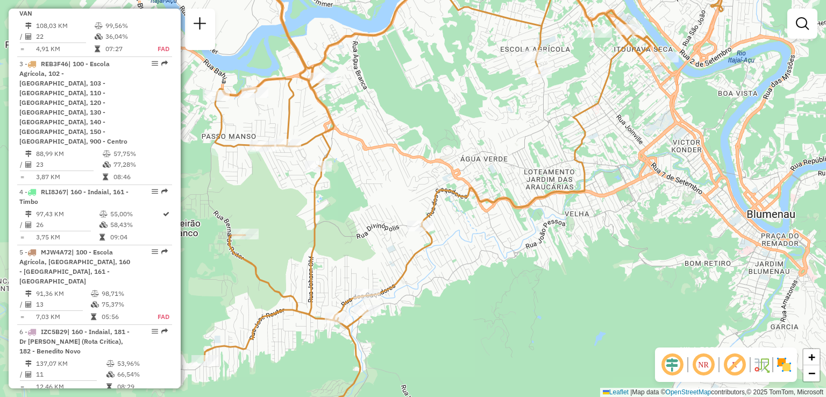
drag, startPoint x: 452, startPoint y: 171, endPoint x: 505, endPoint y: 208, distance: 65.3
click at [505, 208] on div "Janela de atendimento Grade de atendimento Capacidade Transportadoras Veículos …" at bounding box center [413, 198] width 826 height 397
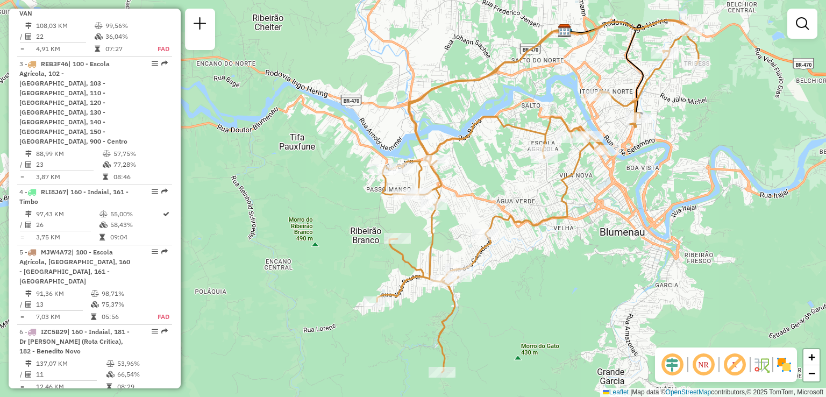
drag, startPoint x: 527, startPoint y: 254, endPoint x: 523, endPoint y: 219, distance: 34.7
click at [524, 226] on div "Janela de atendimento Grade de atendimento Capacidade Transportadoras Veículos …" at bounding box center [413, 198] width 826 height 397
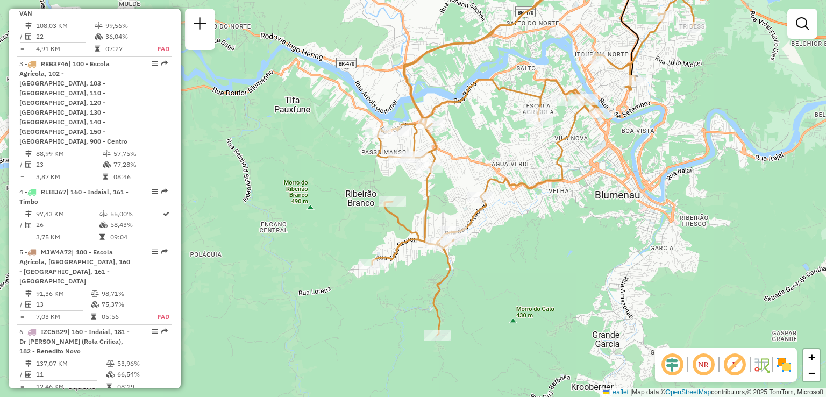
drag, startPoint x: 505, startPoint y: 251, endPoint x: 471, endPoint y: 285, distance: 48.3
click at [475, 284] on div "Janela de atendimento Grade de atendimento Capacidade Transportadoras Veículos …" at bounding box center [413, 198] width 826 height 397
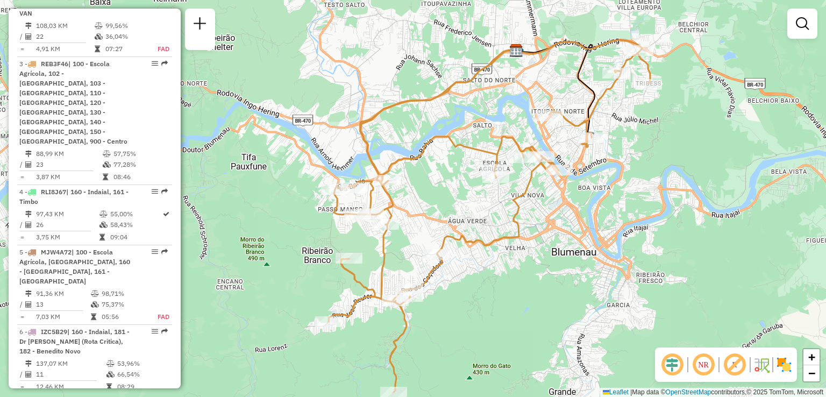
drag, startPoint x: 451, startPoint y: 276, endPoint x: 440, endPoint y: 286, distance: 14.9
click at [441, 284] on div "Janela de atendimento Grade de atendimento Capacidade Transportadoras Veículos …" at bounding box center [413, 198] width 826 height 397
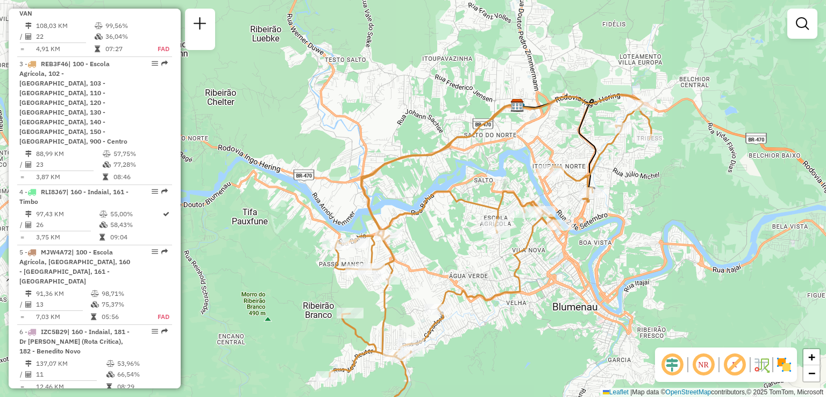
drag, startPoint x: 371, startPoint y: 289, endPoint x: 427, endPoint y: 284, distance: 56.7
click at [426, 284] on div "Janela de atendimento Grade de atendimento Capacidade Transportadoras Veículos …" at bounding box center [413, 198] width 826 height 397
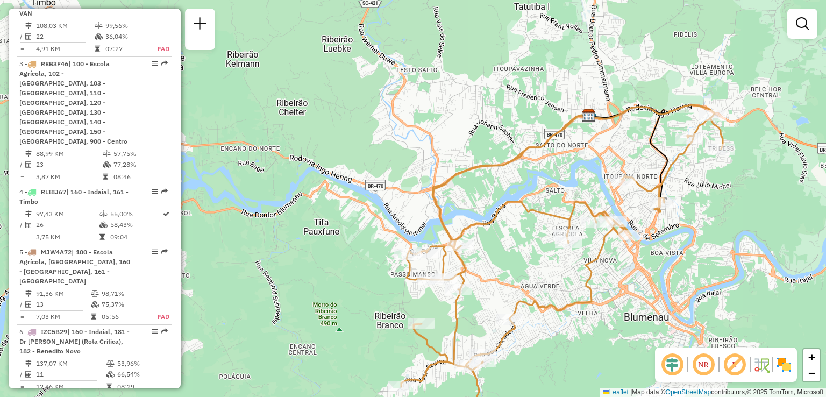
click at [476, 290] on div "Rota 3 - Placa REB3F46 92804195 - MERCADO PR LTDA ME Janela de atendimento Grad…" at bounding box center [413, 198] width 826 height 397
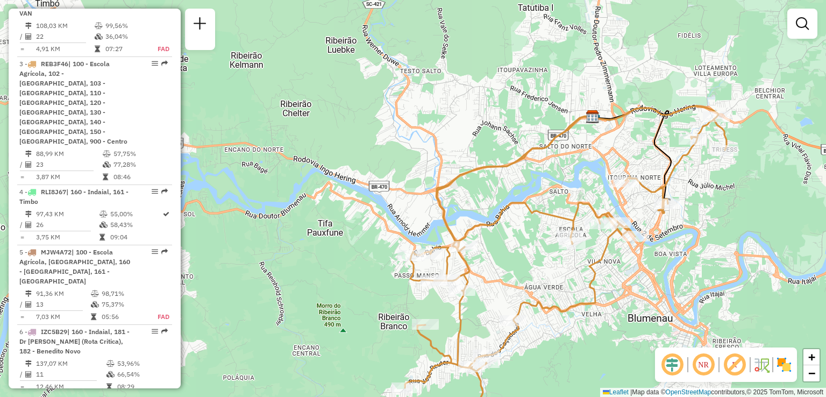
click at [441, 279] on div "Rota 3 - Placa REB3F46 92804195 - MERCADO PR LTDA ME Rota 3 - Placa REB3F46 928…" at bounding box center [413, 198] width 826 height 397
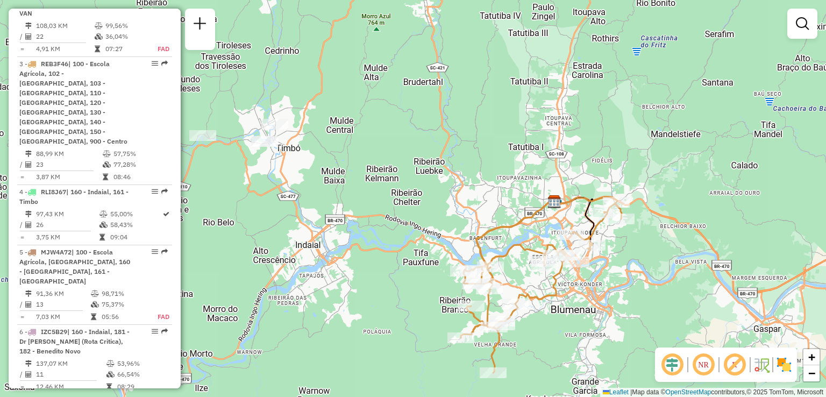
drag, startPoint x: 424, startPoint y: 282, endPoint x: 386, endPoint y: 272, distance: 40.2
click at [408, 279] on div "Janela de atendimento Grade de atendimento Capacidade Transportadoras Veículos …" at bounding box center [413, 198] width 826 height 397
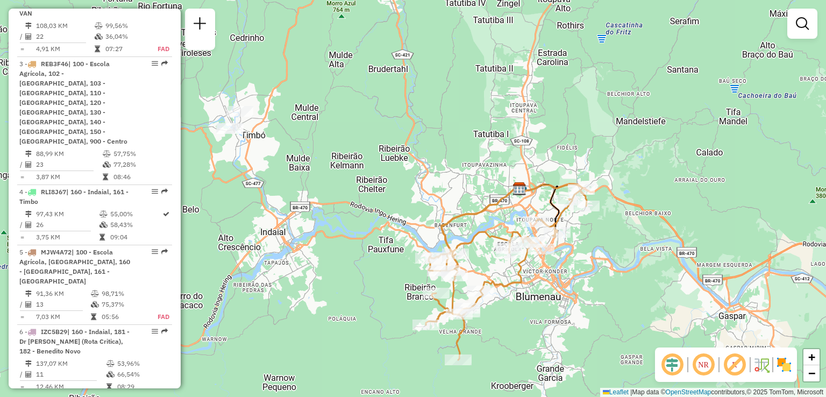
drag, startPoint x: 413, startPoint y: 300, endPoint x: 367, endPoint y: 272, distance: 53.6
click at [375, 278] on div "Janela de atendimento Grade de atendimento Capacidade Transportadoras Veículos …" at bounding box center [413, 198] width 826 height 397
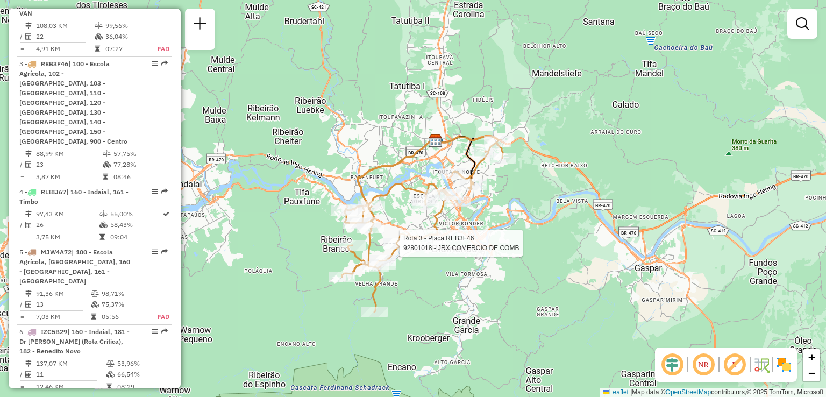
select select "**********"
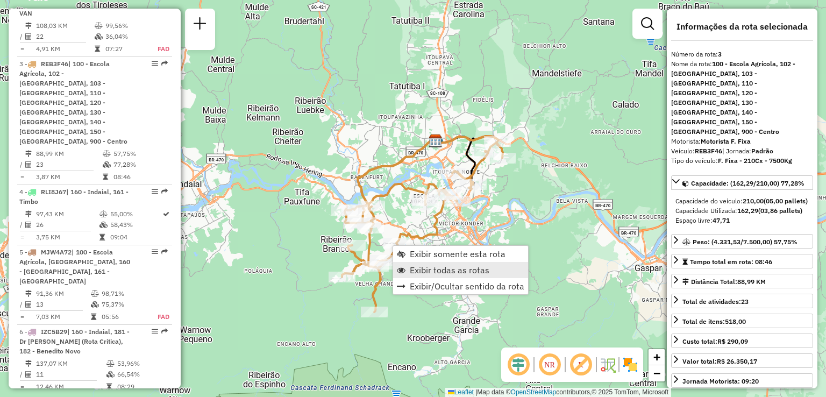
click at [433, 269] on span "Exibir todas as rotas" at bounding box center [450, 270] width 80 height 9
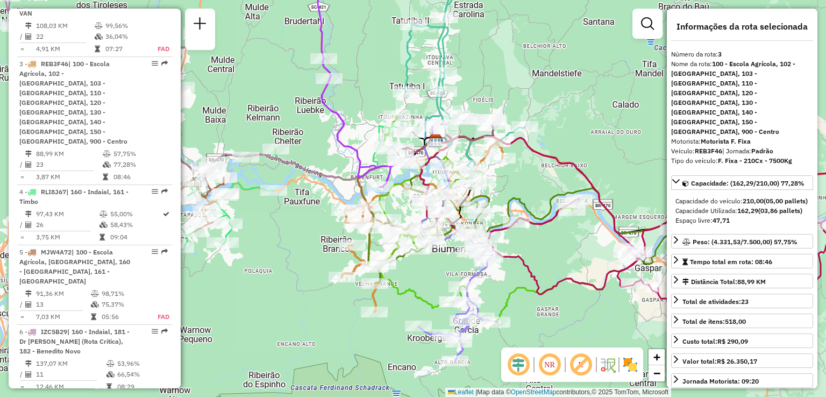
drag, startPoint x: 433, startPoint y: 274, endPoint x: 427, endPoint y: 282, distance: 10.1
click at [428, 282] on div "Janela de atendimento Grade de atendimento Capacidade Transportadoras Veículos …" at bounding box center [413, 198] width 826 height 397
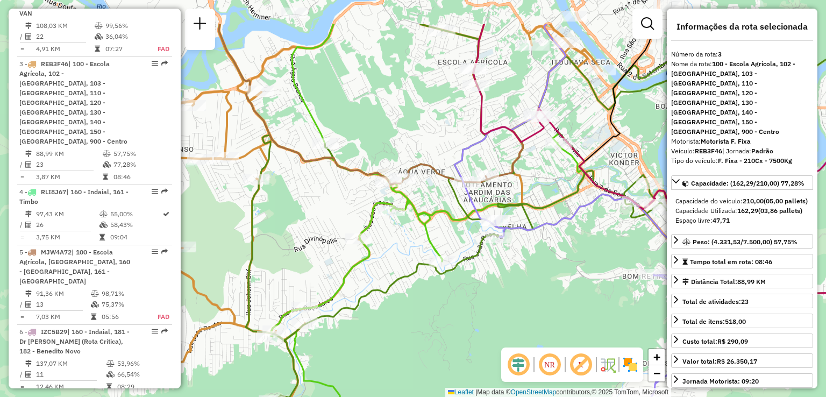
drag, startPoint x: 416, startPoint y: 255, endPoint x: 423, endPoint y: 310, distance: 54.8
click at [424, 323] on div "Janela de atendimento Grade de atendimento Capacidade Transportadoras Veículos …" at bounding box center [413, 198] width 826 height 397
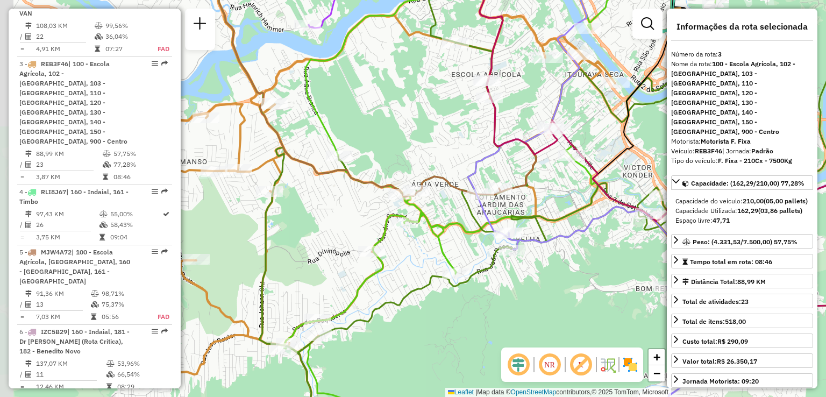
click at [474, 218] on icon at bounding box center [590, 227] width 662 height 370
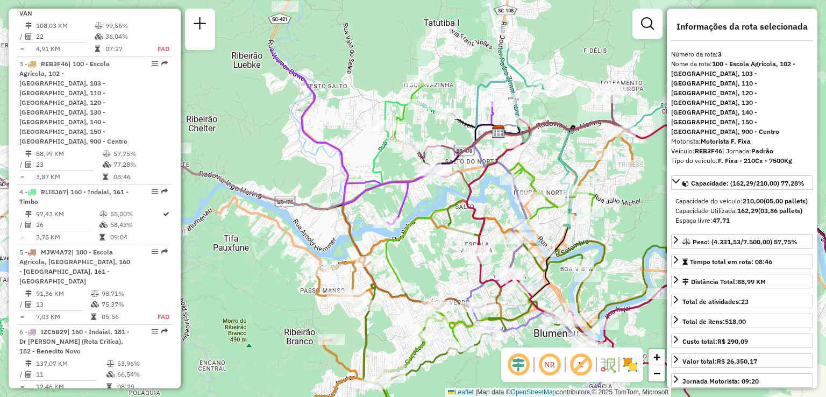
drag, startPoint x: 439, startPoint y: 250, endPoint x: 428, endPoint y: 306, distance: 57.6
click at [431, 306] on div "Janela de atendimento Grade de atendimento Capacidade Transportadoras Veículos …" at bounding box center [413, 198] width 826 height 397
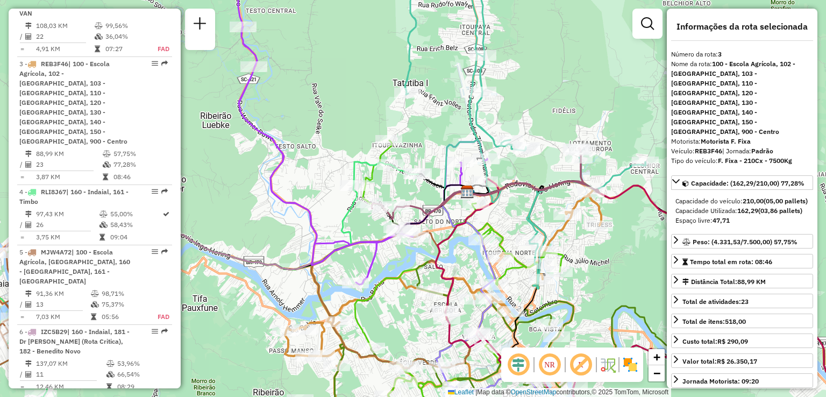
drag, startPoint x: 400, startPoint y: 283, endPoint x: 387, endPoint y: 284, distance: 13.0
click at [387, 284] on icon at bounding box center [439, 288] width 870 height 297
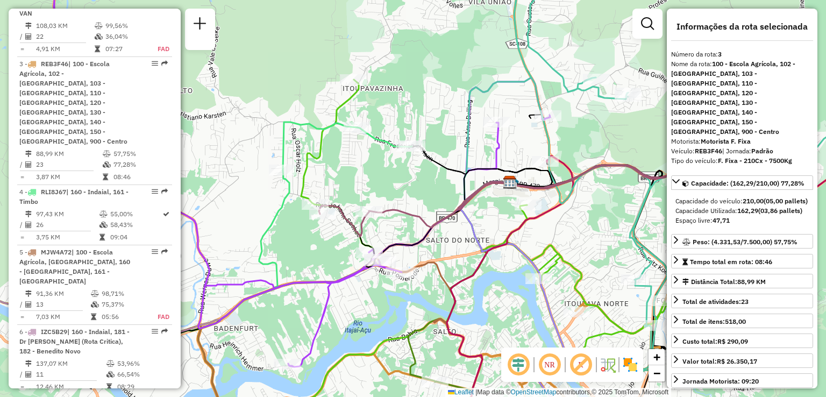
click at [396, 278] on div "Janela de atendimento Grade de atendimento Capacidade Transportadoras Veículos …" at bounding box center [413, 198] width 826 height 397
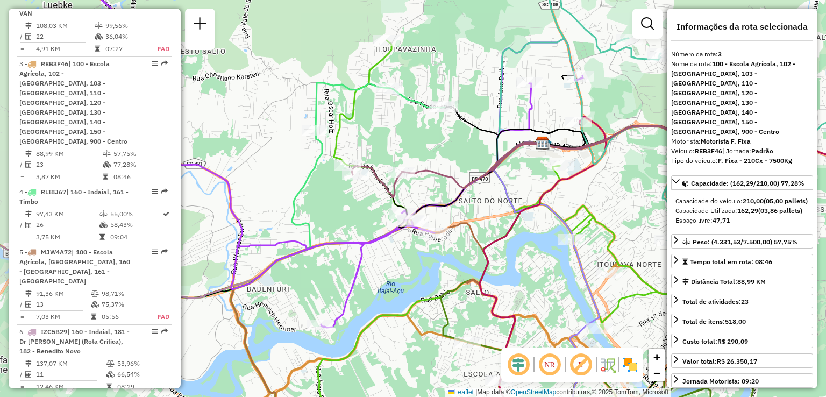
click at [396, 276] on div "Janela de atendimento Grade de atendimento Capacidade Transportadoras Veículos …" at bounding box center [413, 198] width 826 height 397
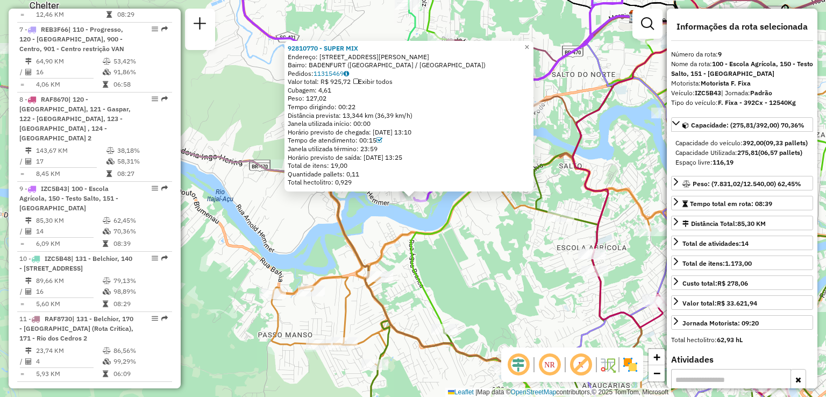
scroll to position [1040, 0]
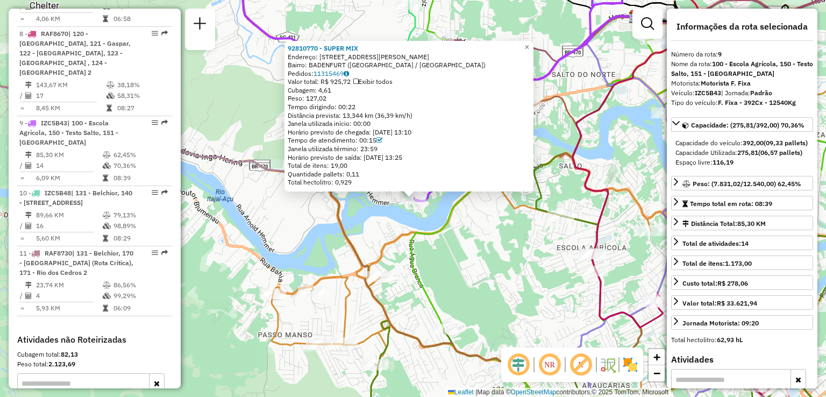
click at [441, 256] on div "92810770 - SUPER MIX Endereço: [STREET_ADDRESS][PERSON_NAME] Pedidos: 11315469 …" at bounding box center [413, 198] width 826 height 397
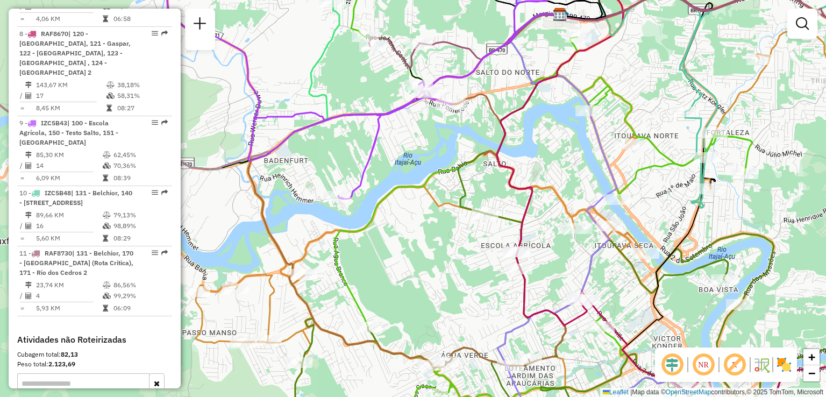
drag, startPoint x: 469, startPoint y: 242, endPoint x: 393, endPoint y: 231, distance: 76.7
click at [394, 231] on div "Janela de atendimento Grade de atendimento Capacidade Transportadoras Veículos …" at bounding box center [413, 198] width 826 height 397
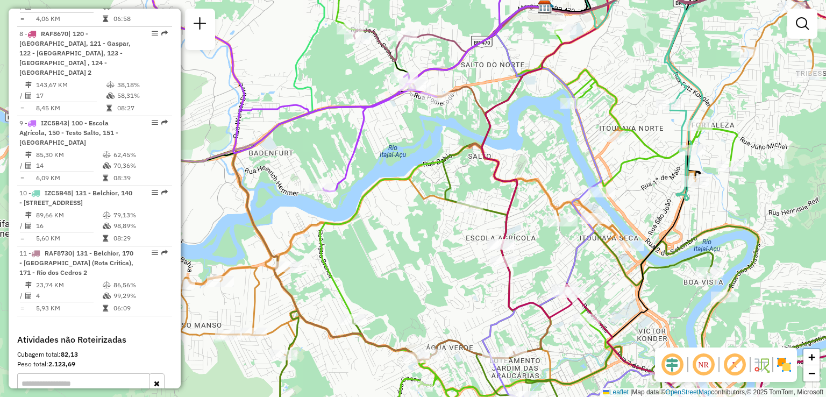
drag, startPoint x: 433, startPoint y: 256, endPoint x: 373, endPoint y: 248, distance: 60.8
click at [385, 248] on div "Janela de atendimento Grade de atendimento Capacidade Transportadoras Veículos …" at bounding box center [413, 198] width 826 height 397
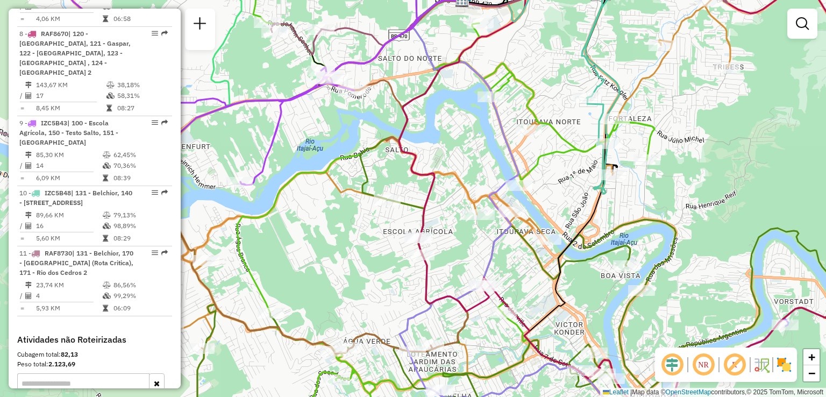
drag, startPoint x: 380, startPoint y: 238, endPoint x: 326, endPoint y: 239, distance: 53.8
click at [326, 239] on div "Janela de atendimento Grade de atendimento Capacidade Transportadoras Veículos …" at bounding box center [413, 198] width 826 height 397
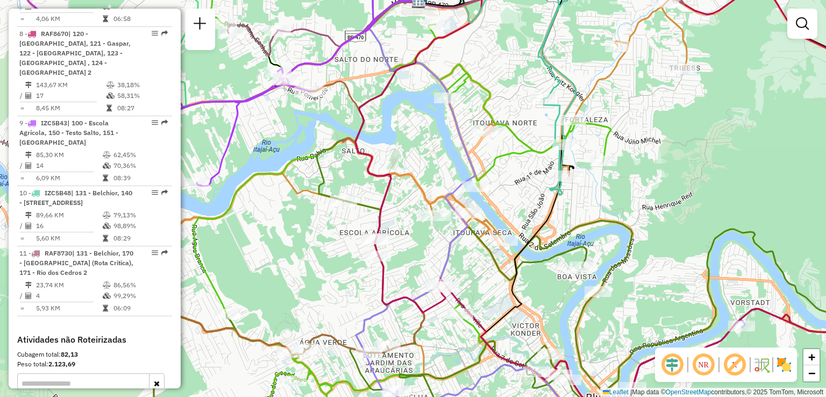
drag, startPoint x: 338, startPoint y: 244, endPoint x: 300, endPoint y: 247, distance: 37.8
click at [301, 247] on div "Janela de atendimento Grade de atendimento Capacidade Transportadoras Veículos …" at bounding box center [413, 198] width 826 height 397
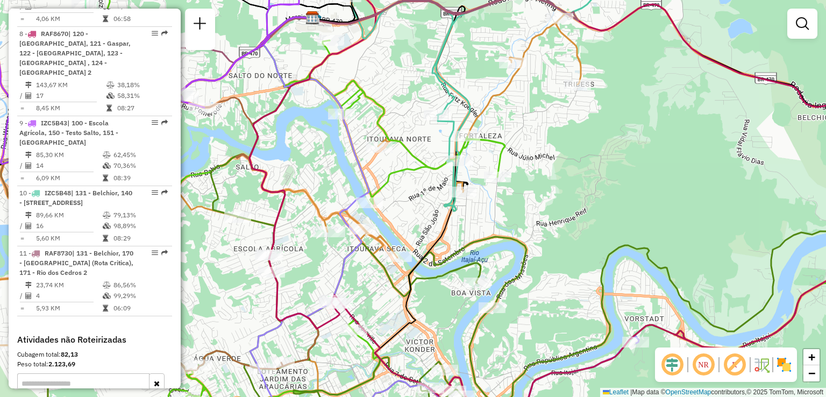
drag, startPoint x: 607, startPoint y: 142, endPoint x: 572, endPoint y: 158, distance: 38.3
click at [574, 156] on div "Janela de atendimento Grade de atendimento Capacidade Transportadoras Veículos …" at bounding box center [413, 198] width 826 height 397
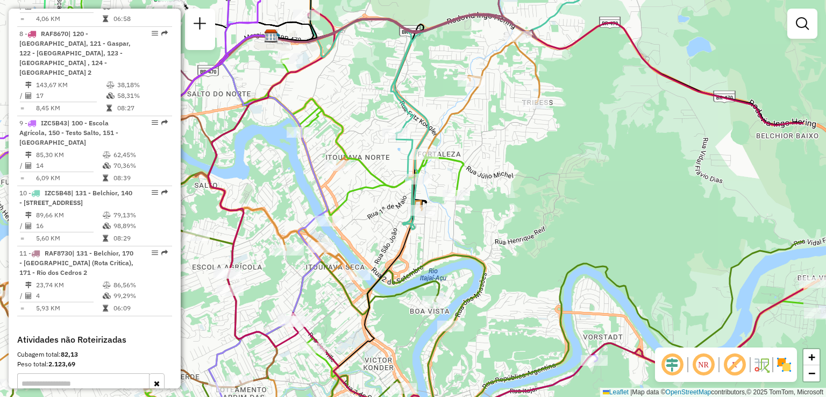
click at [546, 170] on div "Janela de atendimento Grade de atendimento Capacidade Transportadoras Veículos …" at bounding box center [413, 198] width 826 height 397
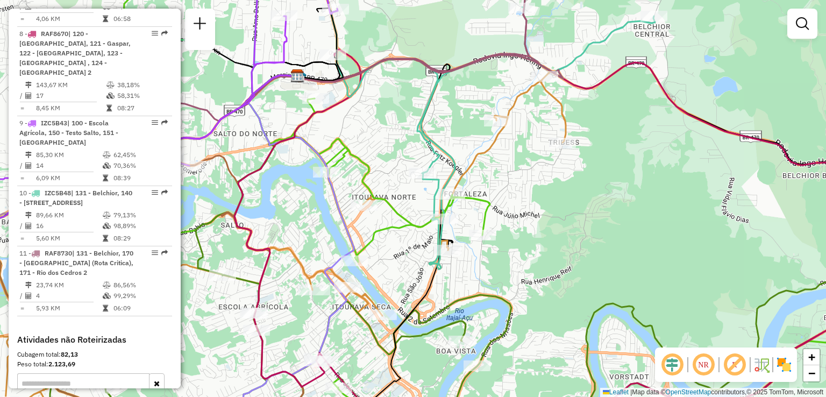
drag, startPoint x: 553, startPoint y: 190, endPoint x: 568, endPoint y: 215, distance: 29.2
click at [568, 213] on div "Janela de atendimento Grade de atendimento Capacidade Transportadoras Veículos …" at bounding box center [413, 198] width 826 height 397
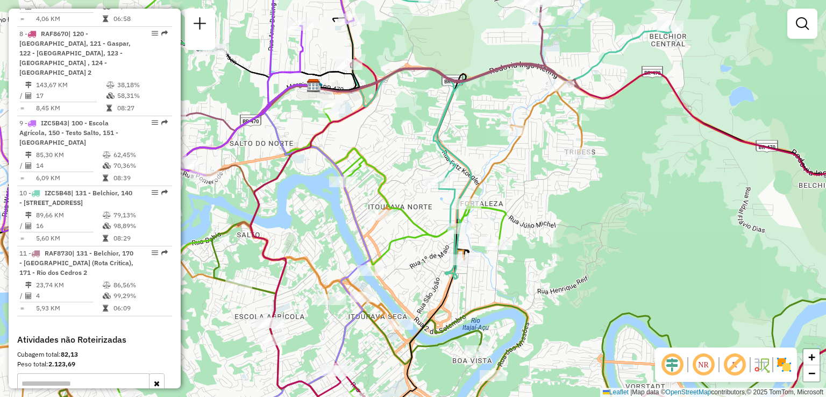
drag, startPoint x: 565, startPoint y: 205, endPoint x: 581, endPoint y: 207, distance: 15.7
click at [580, 207] on div "Janela de atendimento Grade de atendimento Capacidade Transportadoras Veículos …" at bounding box center [413, 198] width 826 height 397
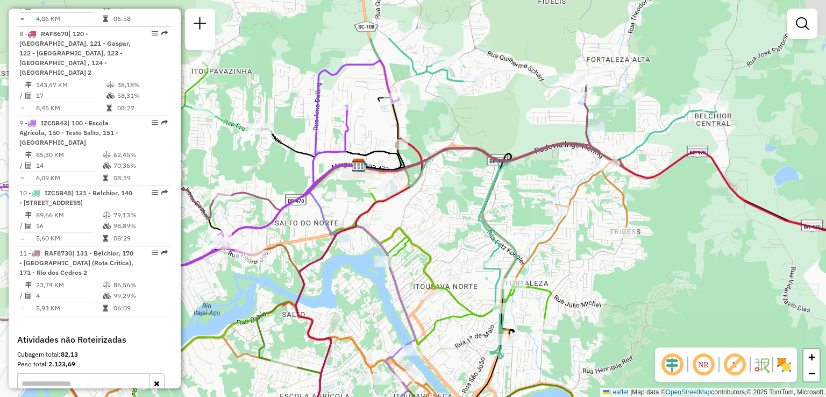
drag, startPoint x: 603, startPoint y: 245, endPoint x: 601, endPoint y: 224, distance: 21.1
click at [604, 249] on div "Janela de atendimento Grade de atendimento Capacidade Transportadoras Veículos …" at bounding box center [413, 198] width 826 height 397
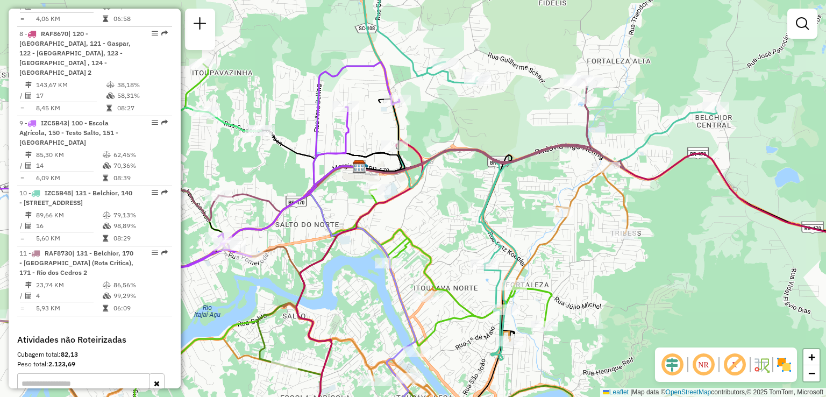
drag, startPoint x: 582, startPoint y: 251, endPoint x: 576, endPoint y: 251, distance: 6.5
click at [579, 251] on div "Janela de atendimento Grade de atendimento Capacidade Transportadoras Veículos …" at bounding box center [413, 198] width 826 height 397
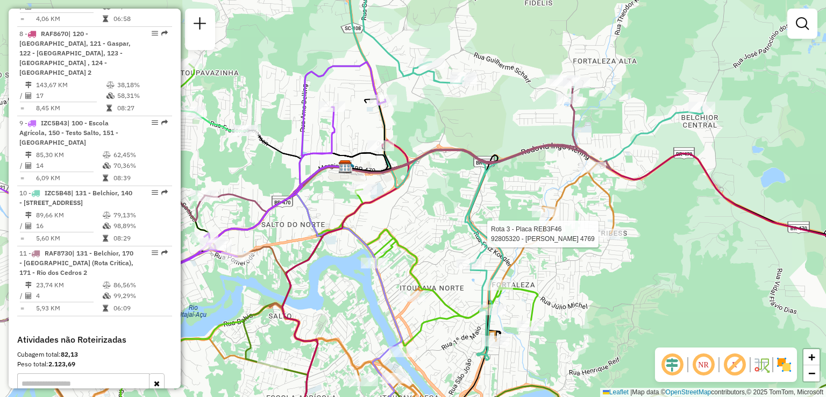
select select "**********"
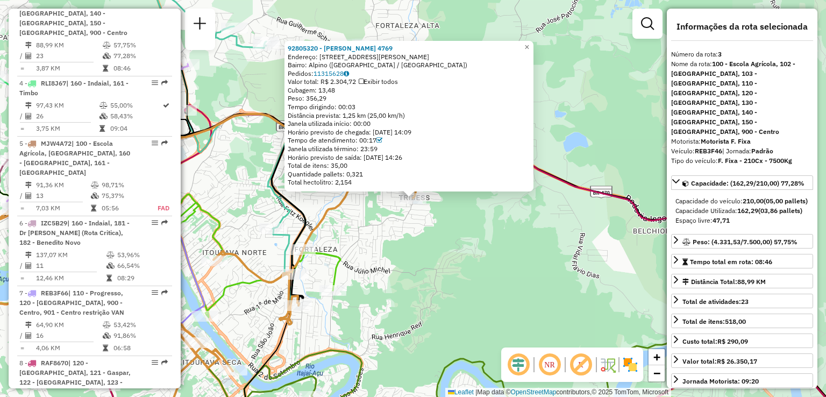
scroll to position [602, 0]
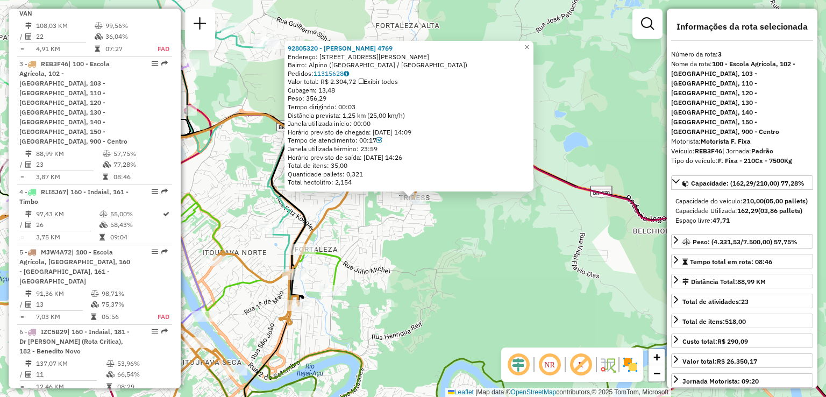
click at [564, 252] on div "92805320 - [PERSON_NAME] 4769 Endereço: [STREET_ADDRESS][PERSON_NAME] Pedidos: …" at bounding box center [413, 198] width 826 height 397
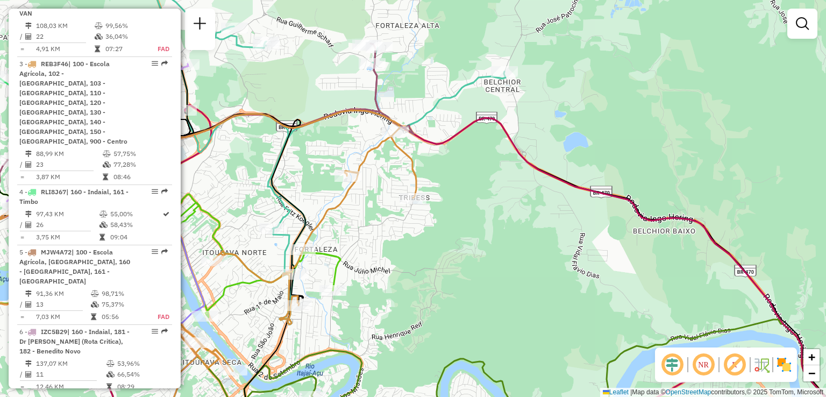
drag, startPoint x: 490, startPoint y: 248, endPoint x: 503, endPoint y: 253, distance: 14.0
click at [503, 253] on div "Janela de atendimento Grade de atendimento Capacidade Transportadoras Veículos …" at bounding box center [413, 198] width 826 height 397
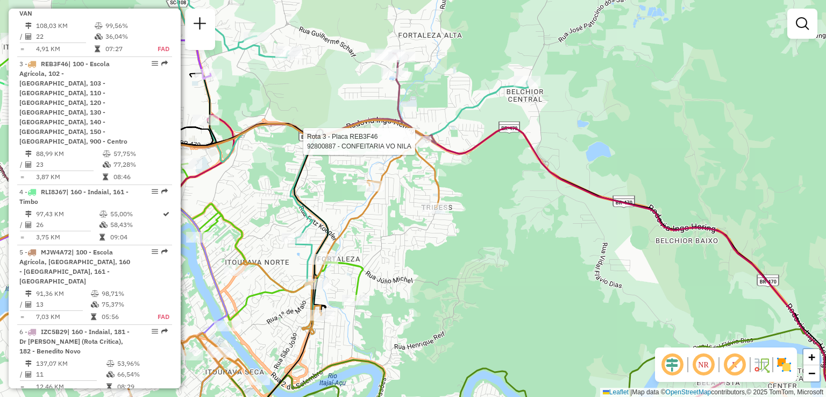
select select "**********"
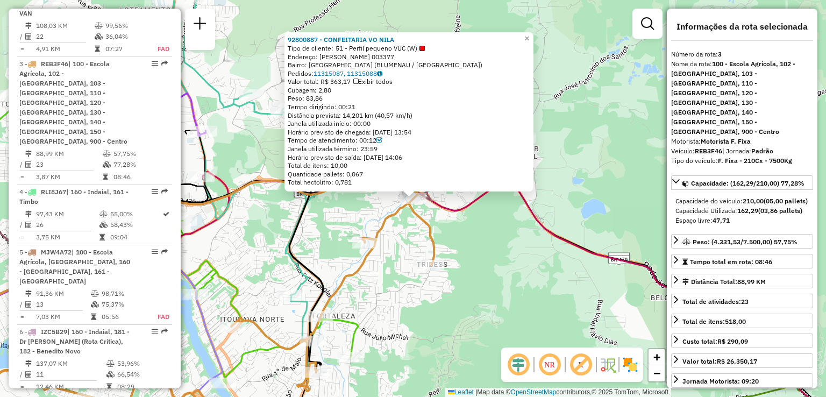
click at [469, 241] on div "92800887 - CONFEITARIA VO NILA Tipo de cliente: 51 - Perfil pequeno VUC (W) End…" at bounding box center [413, 198] width 826 height 397
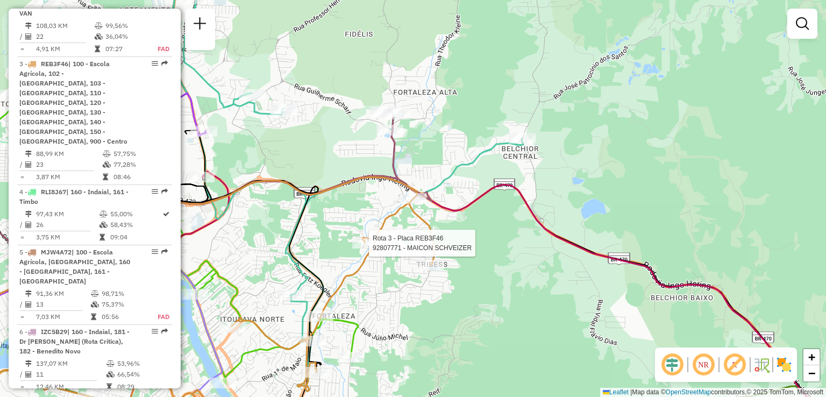
select select "**********"
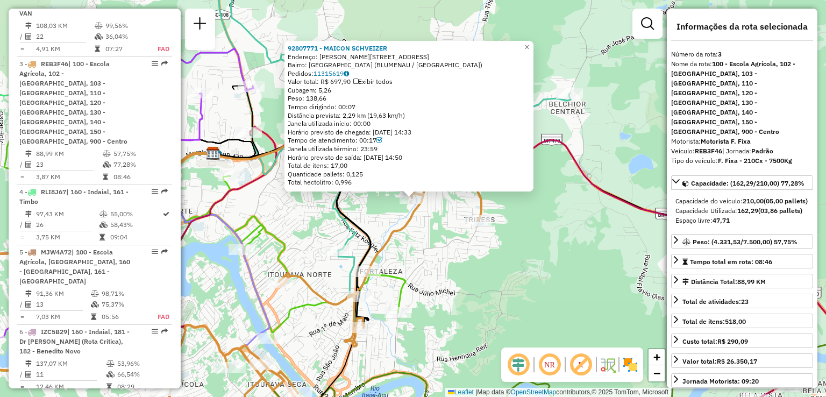
click at [474, 280] on div "92807771 - MAICON SCHVEIZER Endereço: [STREET_ADDRESS][PERSON_NAME] Bairro: [GE…" at bounding box center [413, 198] width 826 height 397
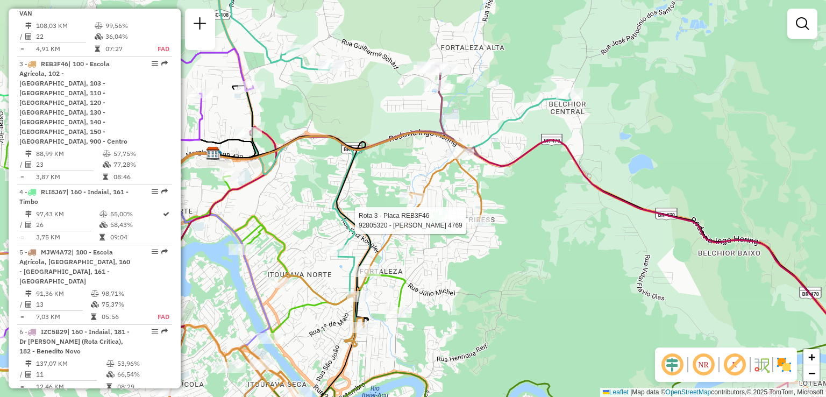
select select "**********"
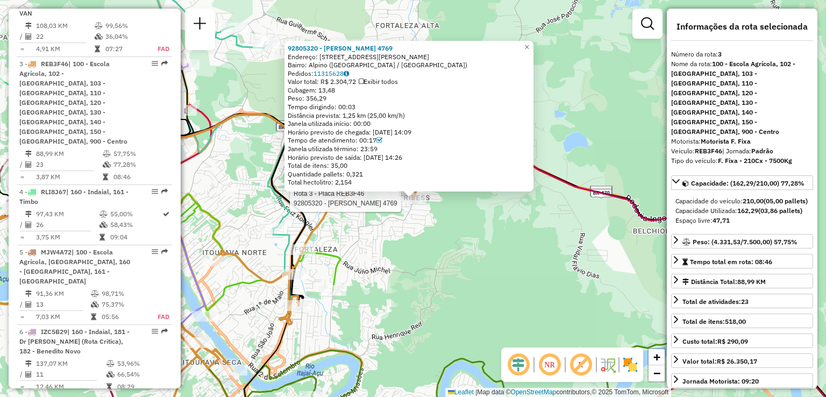
click at [471, 259] on div "Rota 3 - Placa REB3F46 92805320 - [PERSON_NAME] 4769 92805320 - [PERSON_NAME] 4…" at bounding box center [413, 198] width 826 height 397
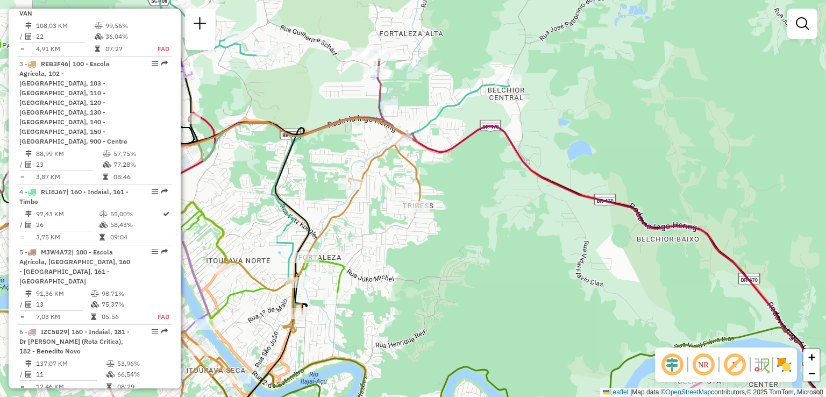
drag, startPoint x: 455, startPoint y: 266, endPoint x: 462, endPoint y: 281, distance: 15.9
click at [462, 284] on div "Janela de atendimento Grade de atendimento Capacidade Transportadoras Veículos …" at bounding box center [413, 198] width 826 height 397
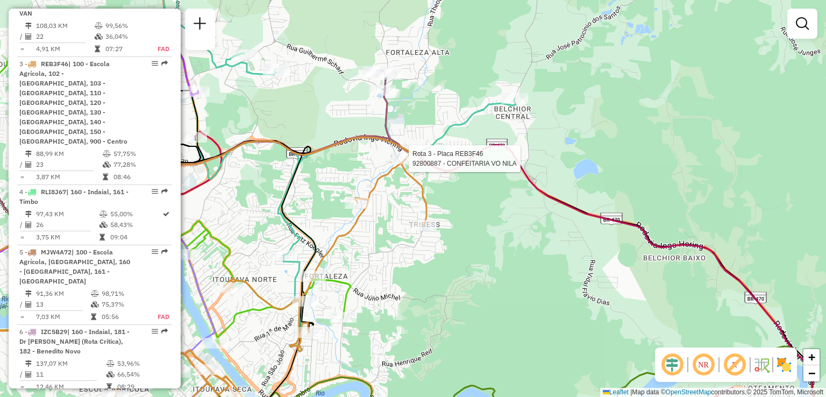
select select "**********"
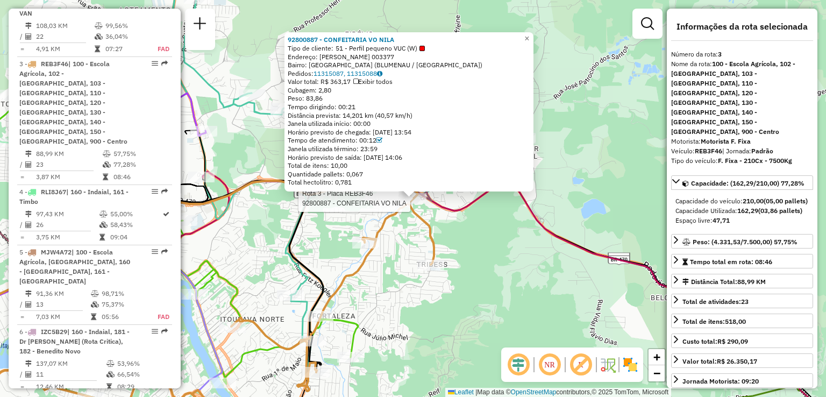
click at [471, 238] on div "Rota 3 - Placa REB3F46 92800887 - CONFEITARIA VO NILA 92800887 - CONFEITARIA VO…" at bounding box center [413, 198] width 826 height 397
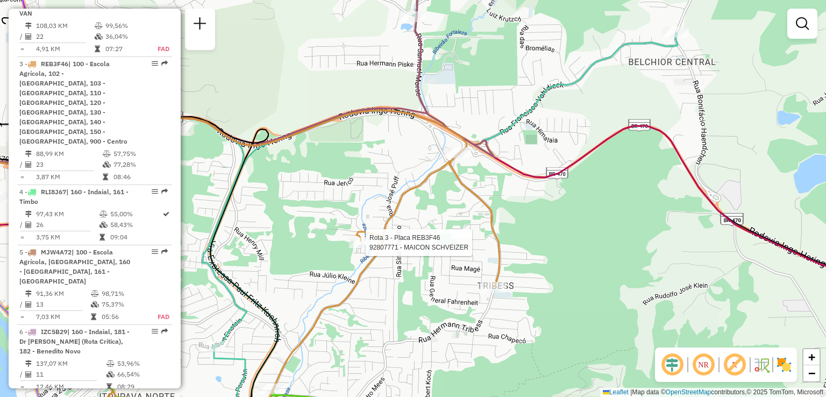
select select "**********"
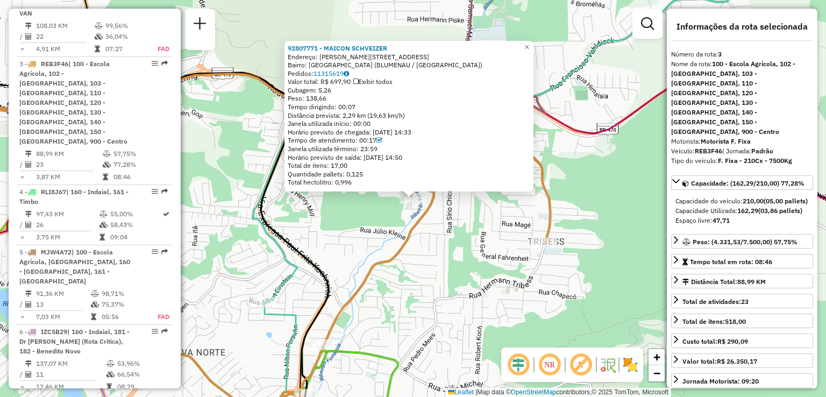
click at [395, 252] on icon at bounding box center [233, 252] width 633 height 370
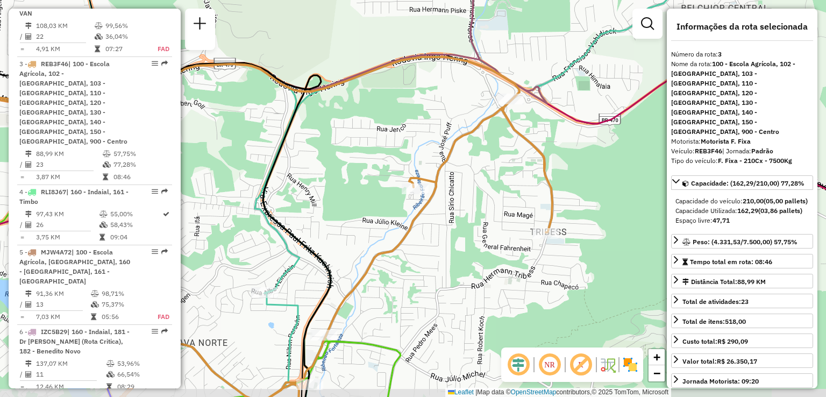
drag, startPoint x: 495, startPoint y: 199, endPoint x: 493, endPoint y: 191, distance: 7.7
click at [495, 198] on div "Janela de atendimento Grade de atendimento Capacidade Transportadoras Veículos …" at bounding box center [413, 198] width 826 height 397
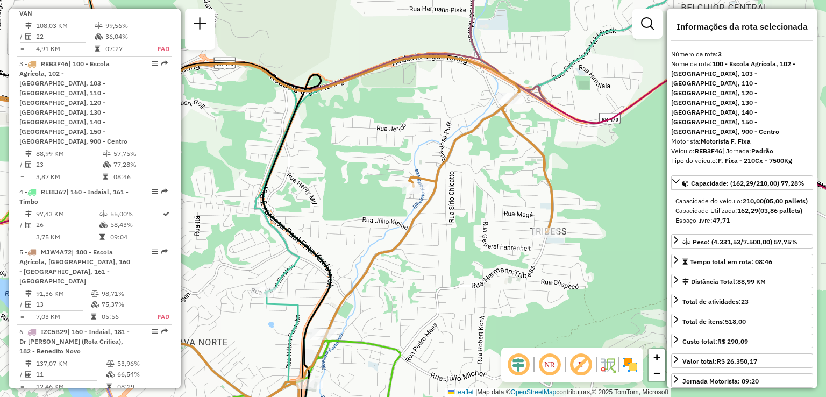
drag, startPoint x: 469, startPoint y: 191, endPoint x: 465, endPoint y: 154, distance: 37.9
click at [466, 156] on div "Janela de atendimento Grade de atendimento Capacidade Transportadoras Veículos …" at bounding box center [413, 198] width 826 height 397
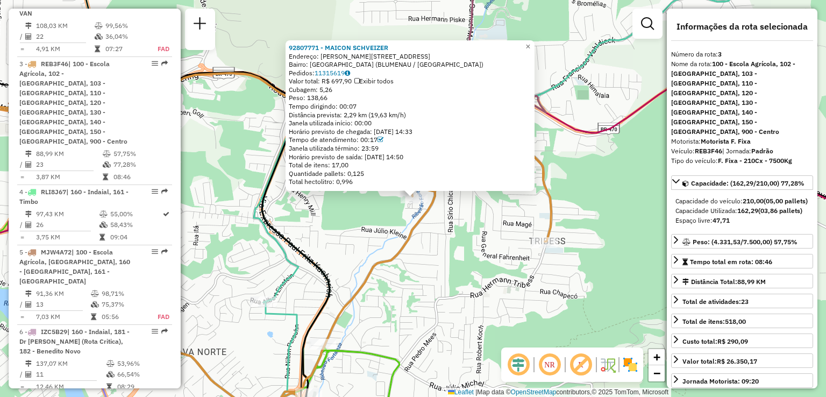
click at [346, 196] on div "92807771 - MAICON SCHVEIZER Endereço: [STREET_ADDRESS][PERSON_NAME] Bairro: [GE…" at bounding box center [413, 198] width 826 height 397
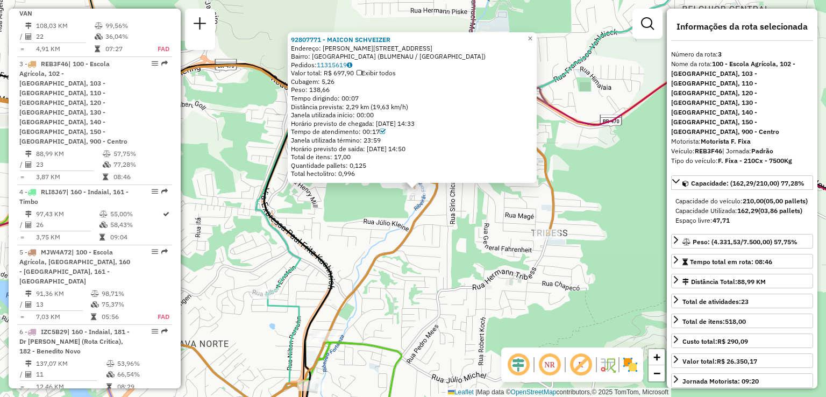
click at [351, 207] on div "92807771 - MAICON SCHVEIZER Endereço: [STREET_ADDRESS][PERSON_NAME] Bairro: [GE…" at bounding box center [413, 198] width 826 height 397
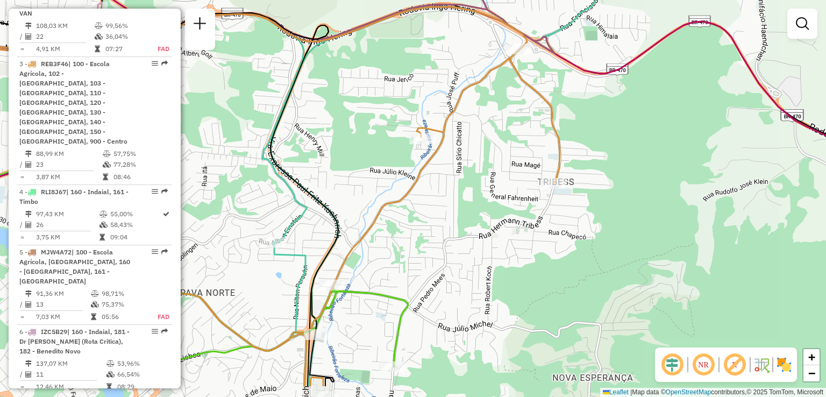
drag, startPoint x: 355, startPoint y: 204, endPoint x: 359, endPoint y: 148, distance: 55.5
click at [359, 148] on div "Janela de atendimento Grade de atendimento Capacidade Transportadoras Veículos …" at bounding box center [413, 198] width 826 height 397
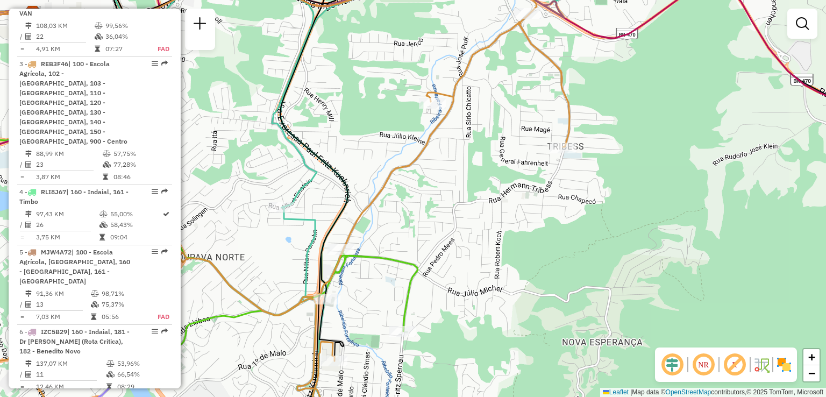
drag, startPoint x: 447, startPoint y: 145, endPoint x: 452, endPoint y: 139, distance: 8.0
click at [450, 142] on div "Janela de atendimento Grade de atendimento Capacidade Transportadoras Veículos …" at bounding box center [413, 198] width 826 height 397
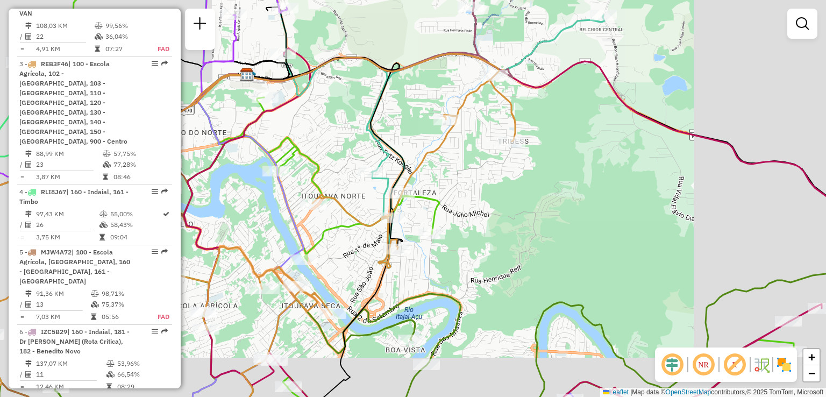
drag, startPoint x: 449, startPoint y: 179, endPoint x: 457, endPoint y: 168, distance: 13.6
click at [457, 168] on div "Janela de atendimento Grade de atendimento Capacidade Transportadoras Veículos …" at bounding box center [413, 198] width 826 height 397
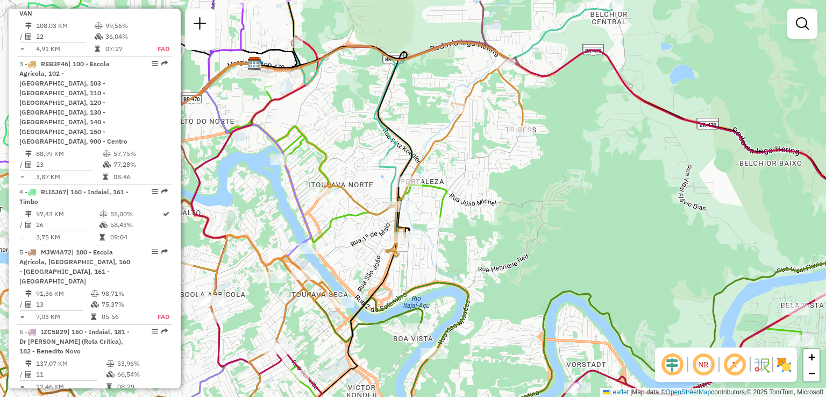
click at [459, 173] on div "Janela de atendimento Grade de atendimento Capacidade Transportadoras Veículos …" at bounding box center [413, 198] width 826 height 397
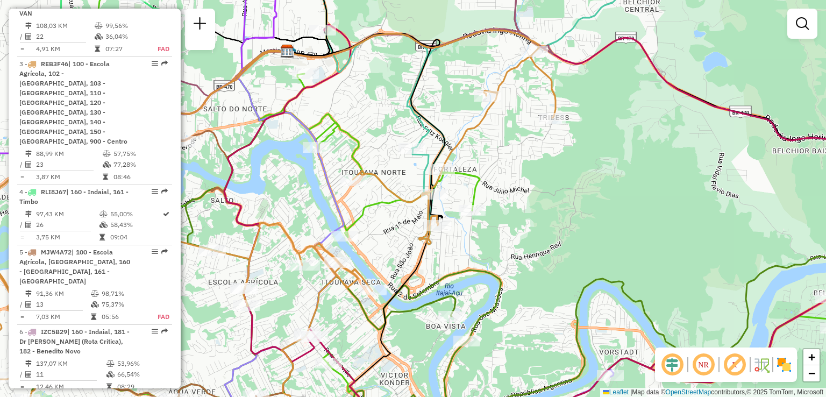
drag, startPoint x: 359, startPoint y: 216, endPoint x: 386, endPoint y: 216, distance: 27.4
click at [386, 216] on div "Janela de atendimento Grade de atendimento Capacidade Transportadoras Veículos …" at bounding box center [413, 198] width 826 height 397
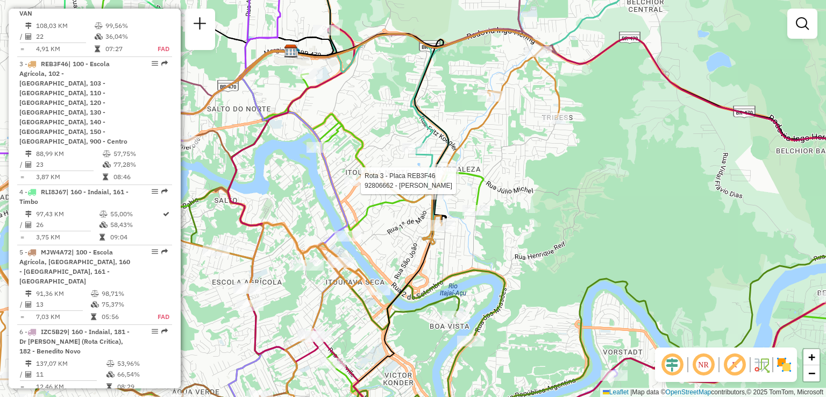
select select "**********"
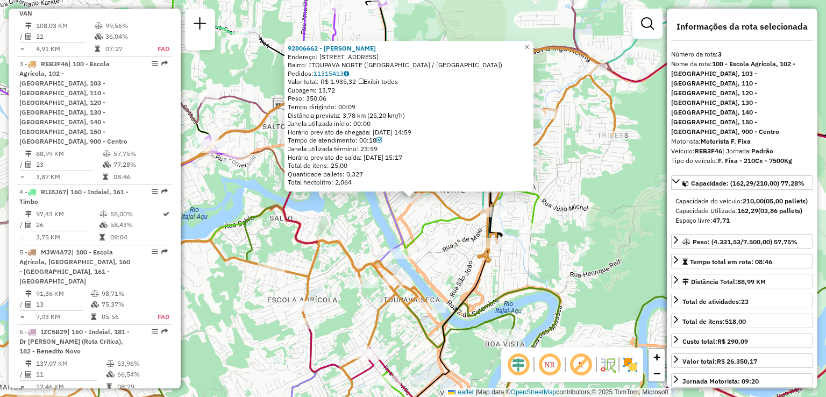
click at [376, 239] on div "92806662 - [PERSON_NAME] Endereço: R PEDA REINLEIN 100 Bairro: [GEOGRAPHIC_DATA…" at bounding box center [413, 198] width 826 height 397
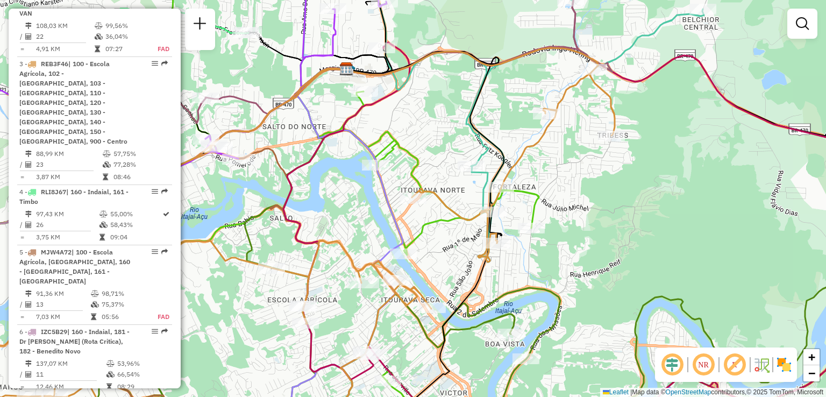
drag, startPoint x: 415, startPoint y: 219, endPoint x: 404, endPoint y: 203, distance: 19.8
click at [406, 206] on div "Janela de atendimento Grade de atendimento Capacidade Transportadoras Veículos …" at bounding box center [413, 198] width 826 height 397
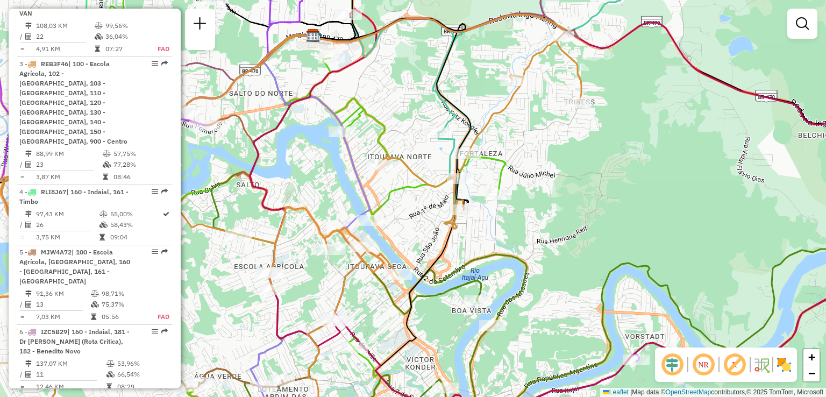
drag, startPoint x: 416, startPoint y: 216, endPoint x: 389, endPoint y: 182, distance: 43.2
click at [398, 192] on div "Janela de atendimento Grade de atendimento Capacidade Transportadoras Veículos …" at bounding box center [413, 198] width 826 height 397
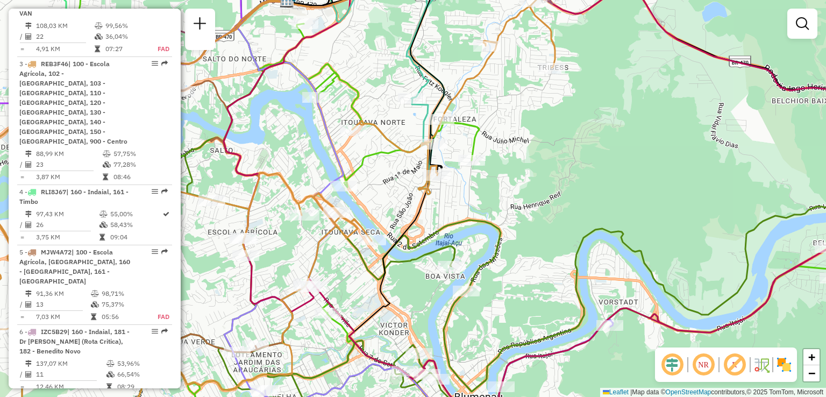
drag, startPoint x: 400, startPoint y: 199, endPoint x: 385, endPoint y: 134, distance: 66.7
click at [386, 145] on div "Janela de atendimento Grade de atendimento Capacidade Transportadoras Veículos …" at bounding box center [413, 198] width 826 height 397
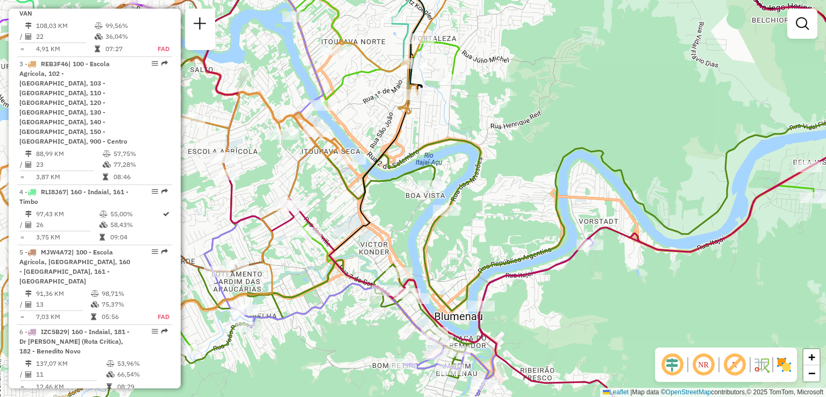
drag, startPoint x: 382, startPoint y: 151, endPoint x: 379, endPoint y: 191, distance: 40.5
click at [388, 190] on icon at bounding box center [376, 125] width 95 height 331
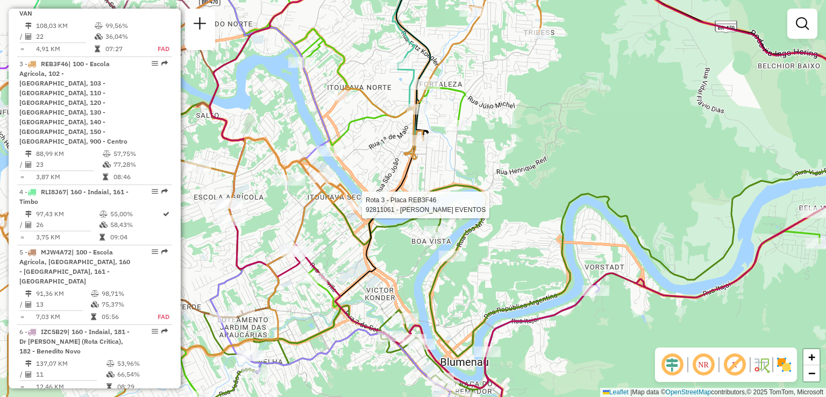
select select "**********"
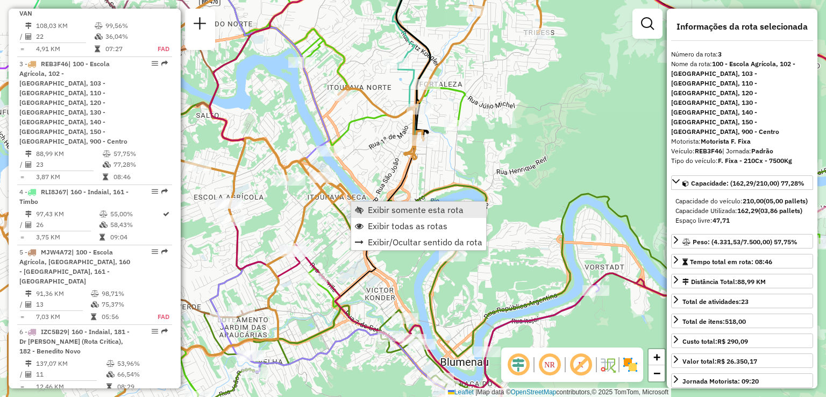
click at [398, 210] on span "Exibir somente esta rota" at bounding box center [416, 209] width 96 height 9
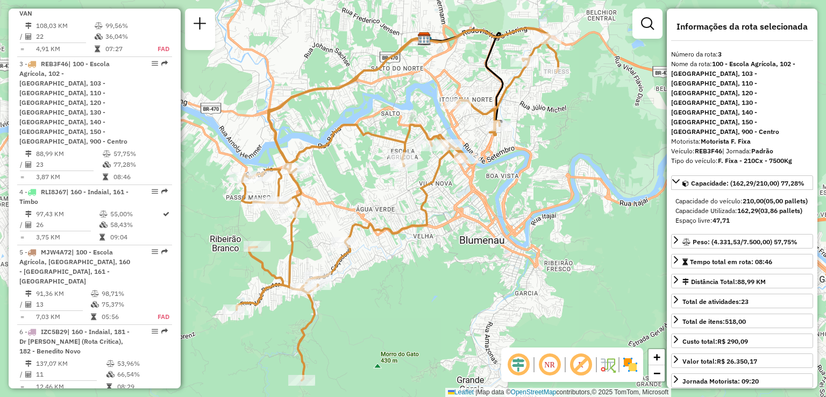
drag, startPoint x: 396, startPoint y: 210, endPoint x: 354, endPoint y: 243, distance: 52.8
click at [354, 243] on div "Janela de atendimento Grade de atendimento Capacidade Transportadoras Veículos …" at bounding box center [413, 198] width 826 height 397
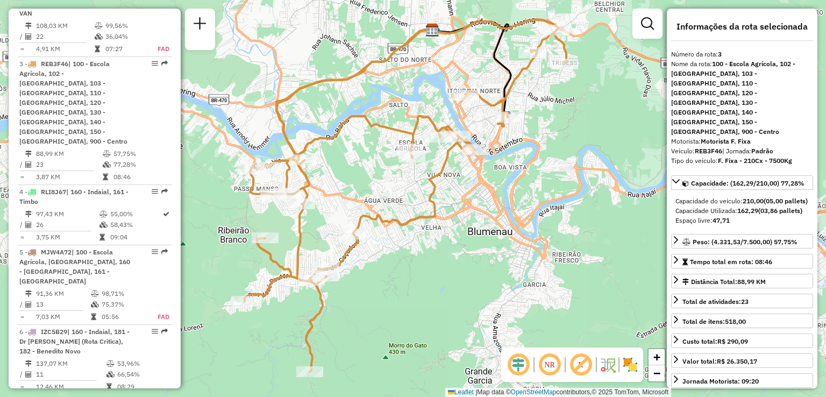
drag, startPoint x: 322, startPoint y: 298, endPoint x: 361, endPoint y: 255, distance: 58.2
click at [361, 255] on div "Rota 3 - Placa REB3F46 92805296 - TR COMERCIO LTDA - M Janela de atendimento Gr…" at bounding box center [413, 198] width 826 height 397
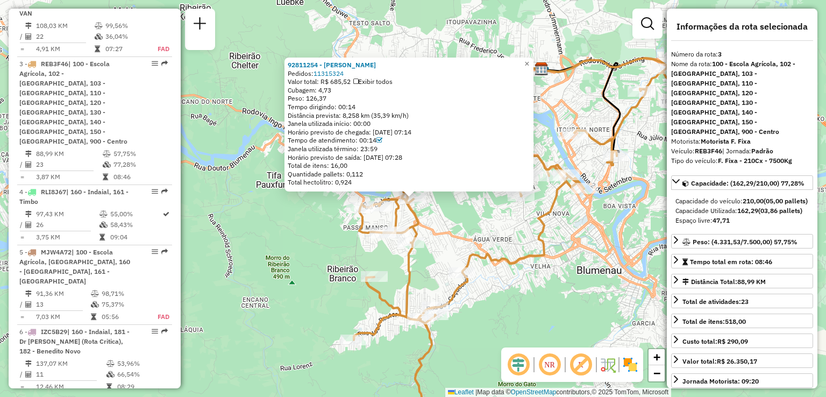
click at [312, 231] on div "92811254 - THIAGO CURY Pedidos: 11315324 Valor total: R$ 685,52 Exibir todos Cu…" at bounding box center [413, 198] width 826 height 397
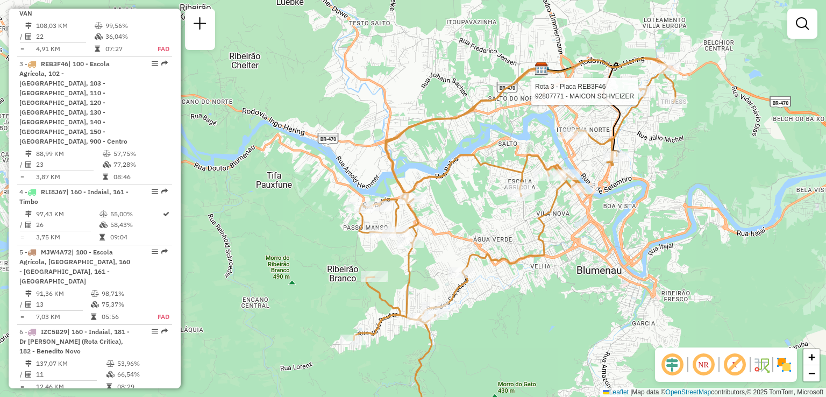
select select "**********"
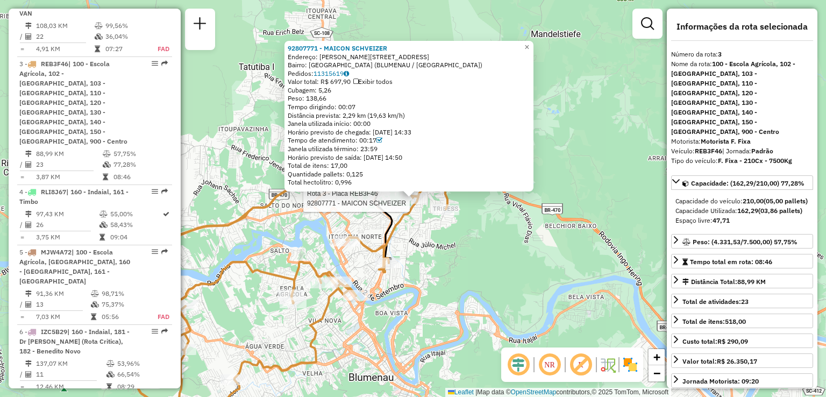
click at [427, 272] on div "Rota 3 - Placa REB3F46 92807771 - MAICON SCHVEIZER 92807771 - MAICON SCHVEIZER …" at bounding box center [413, 198] width 826 height 397
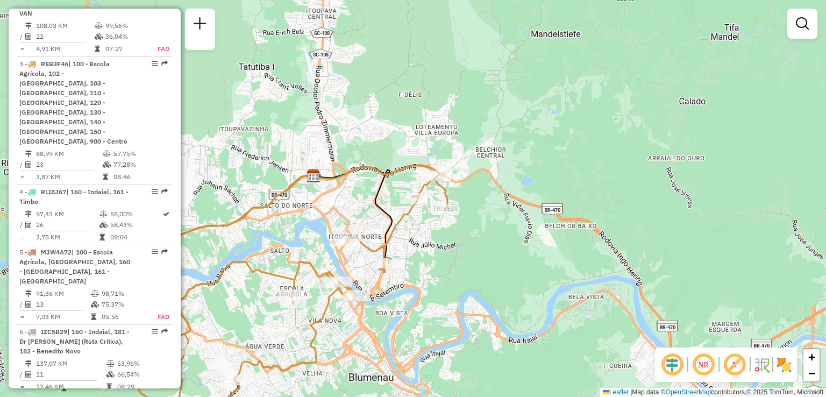
drag, startPoint x: 424, startPoint y: 274, endPoint x: 438, endPoint y: 226, distance: 49.9
click at [433, 248] on div "Janela de atendimento Grade de atendimento Capacidade Transportadoras Veículos …" at bounding box center [413, 198] width 826 height 397
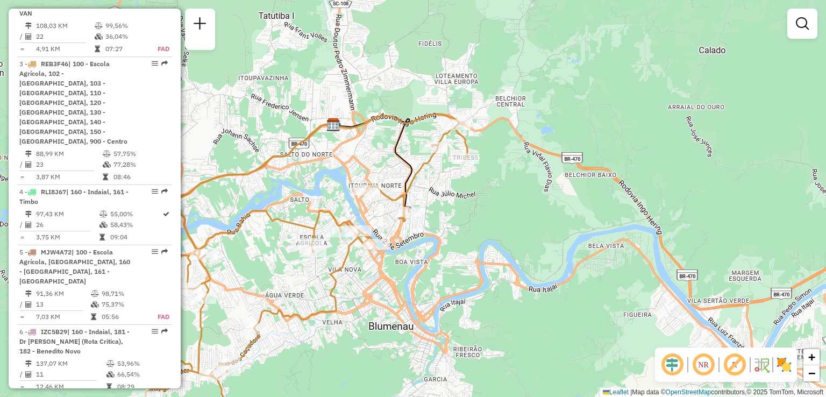
drag, startPoint x: 431, startPoint y: 235, endPoint x: 439, endPoint y: 220, distance: 16.8
click at [439, 220] on div "Janela de atendimento Grade de atendimento Capacidade Transportadoras Veículos …" at bounding box center [413, 198] width 826 height 397
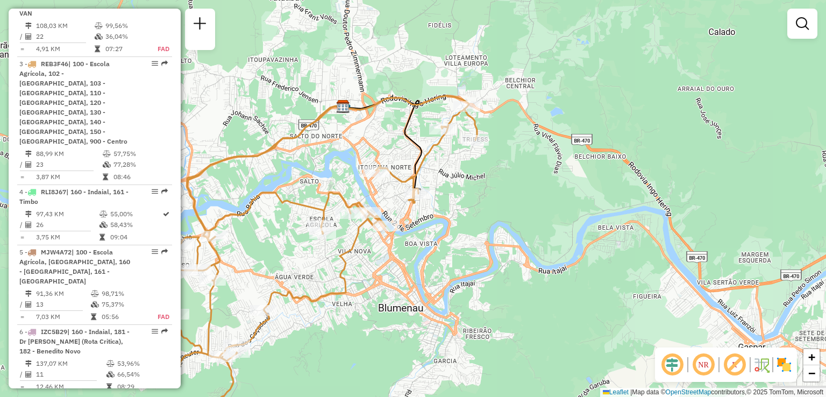
drag, startPoint x: 413, startPoint y: 248, endPoint x: 420, endPoint y: 234, distance: 15.2
click at [420, 234] on div "Janela de atendimento Grade de atendimento Capacidade Transportadoras Veículos …" at bounding box center [413, 198] width 826 height 397
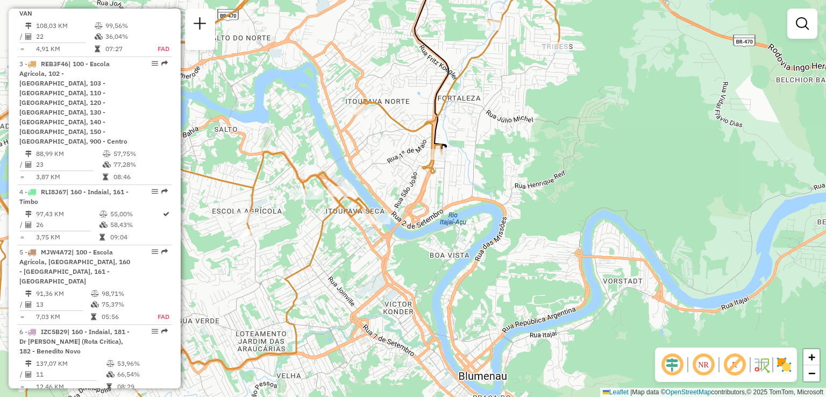
click at [406, 248] on div "Janela de atendimento Grade de atendimento Capacidade Transportadoras Veículos …" at bounding box center [413, 198] width 826 height 397
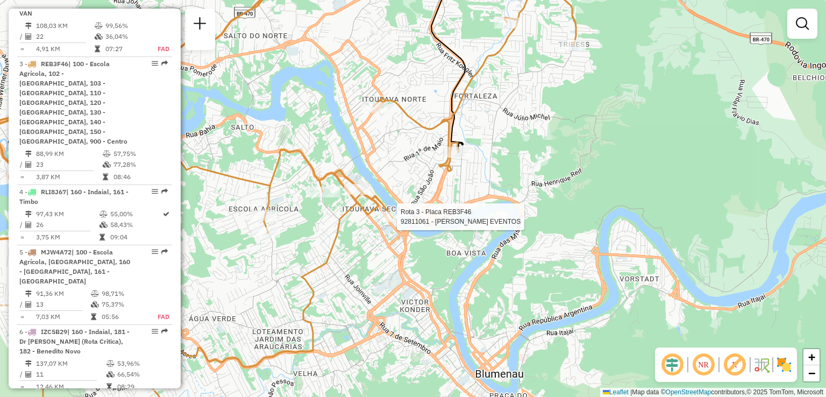
select select "**********"
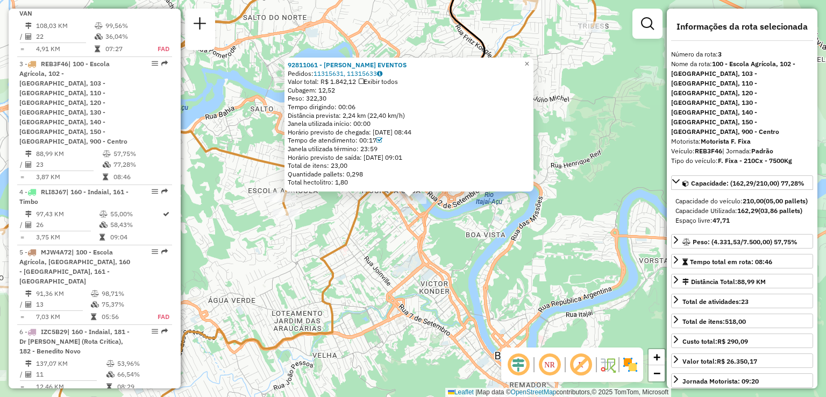
click at [381, 256] on div "92811061 - [PERSON_NAME] EVENTOS Pedidos: 11315631, 11315633 Valor total: R$ 1.…" at bounding box center [413, 198] width 826 height 397
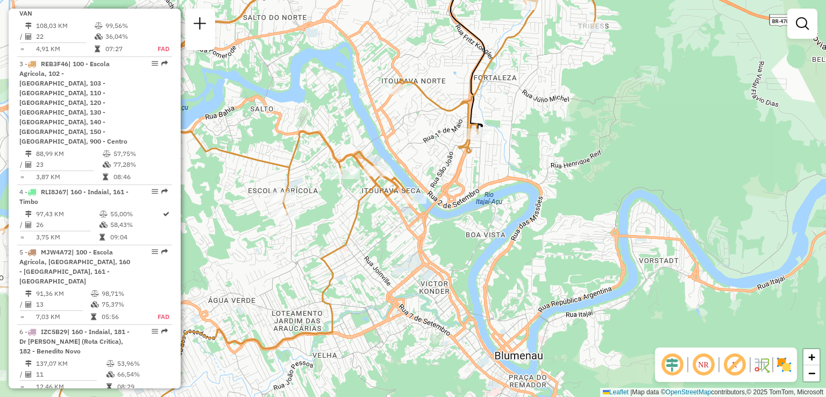
click at [391, 287] on div "Janela de atendimento Grade de atendimento Capacidade Transportadoras Veículos …" at bounding box center [413, 198] width 826 height 397
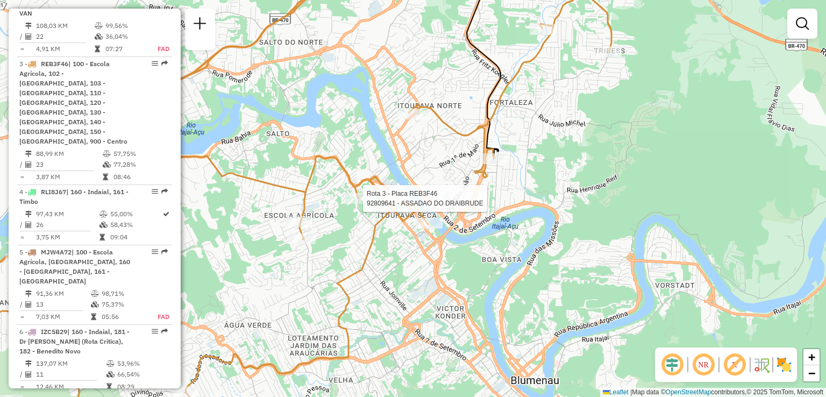
select select "**********"
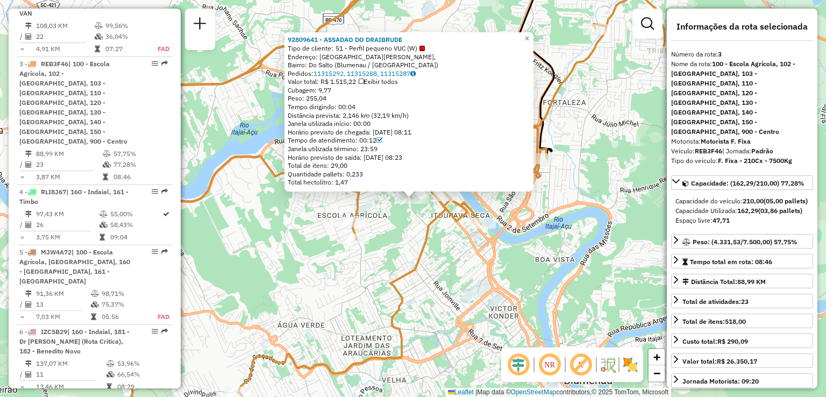
click at [379, 253] on div "92809641 - ASSADAO DO DRAIBRUDE Tipo de cliente: 51 - Perfil pequeno VUC (W) En…" at bounding box center [413, 198] width 826 height 397
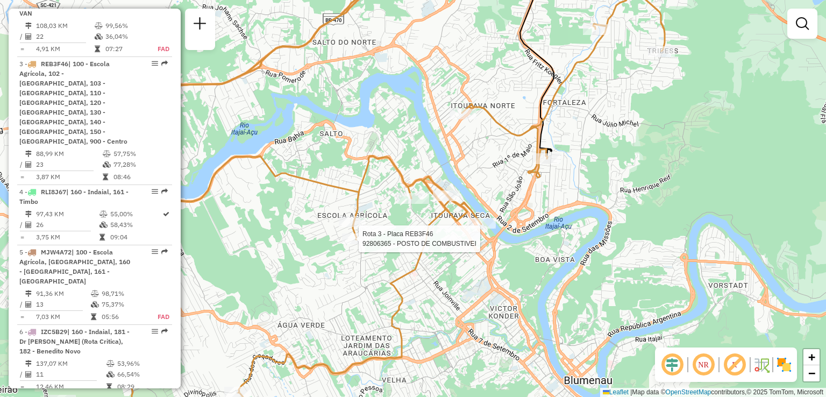
select select "**********"
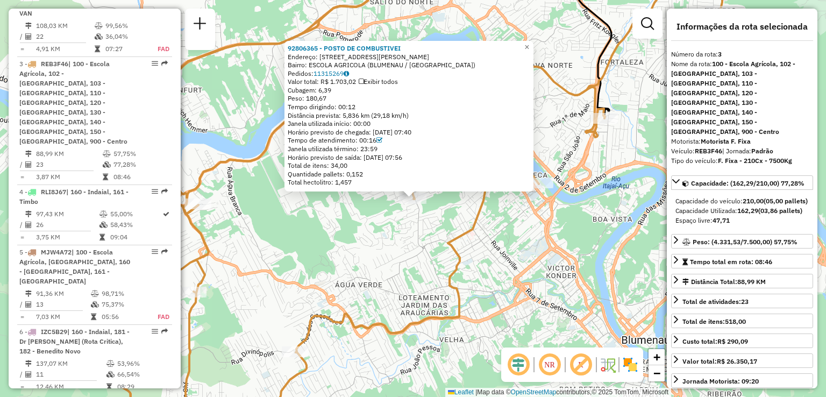
click at [340, 262] on div "92806365 - POSTO DE COMBUSTIVEI Endereço: R [PERSON_NAME] 1320 Bairro: ESCOLA A…" at bounding box center [413, 198] width 826 height 397
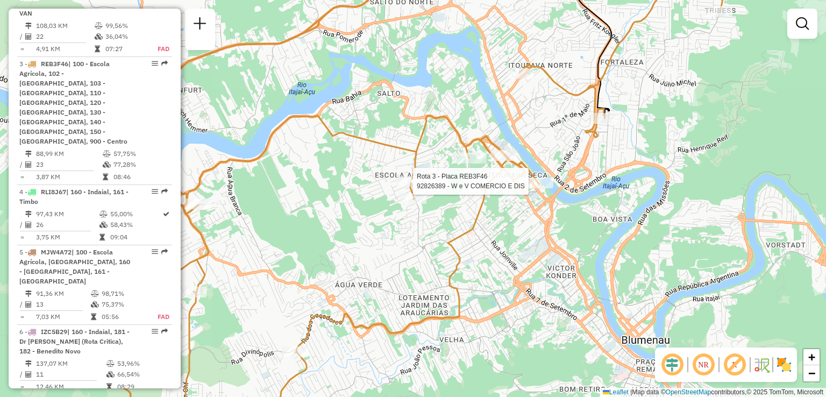
select select "**********"
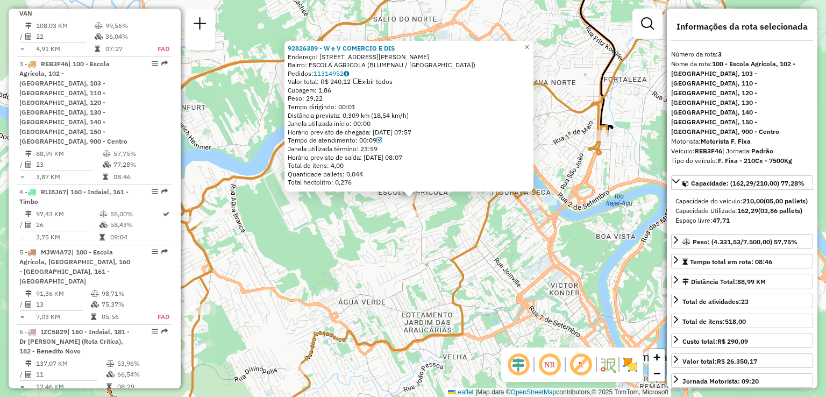
click at [367, 241] on div "92826389 - W e V COMERCIO E DIS Endereço: R [PERSON_NAME] 1051 Bairro: ESCOLA A…" at bounding box center [413, 198] width 826 height 397
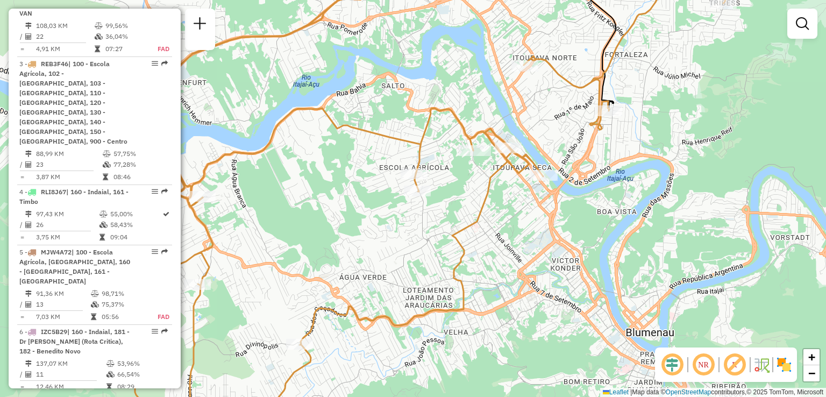
drag, startPoint x: 335, startPoint y: 294, endPoint x: 332, endPoint y: 259, distance: 35.1
click at [333, 260] on div "Janela de atendimento Grade de atendimento Capacidade Transportadoras Veículos …" at bounding box center [413, 198] width 826 height 397
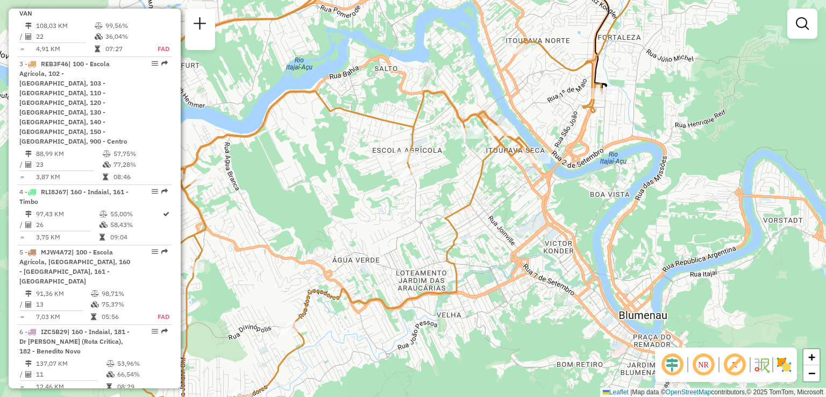
drag, startPoint x: 370, startPoint y: 264, endPoint x: 359, endPoint y: 229, distance: 37.2
click at [359, 230] on div "Janela de atendimento Grade de atendimento Capacidade Transportadoras Veículos …" at bounding box center [413, 198] width 826 height 397
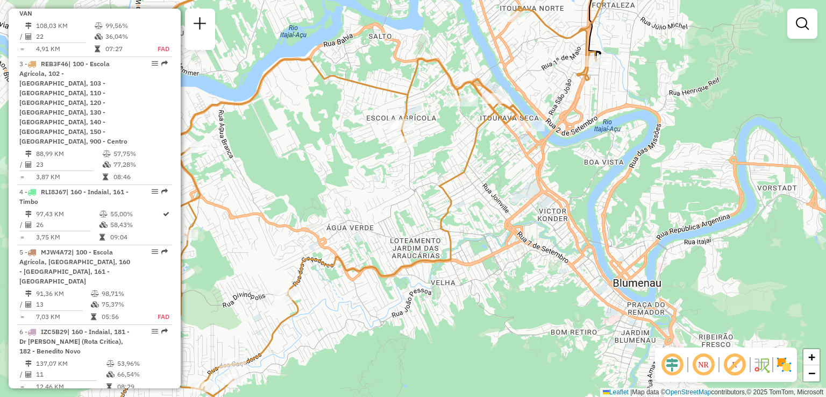
drag, startPoint x: 396, startPoint y: 237, endPoint x: 421, endPoint y: 221, distance: 29.7
click at [421, 222] on div "Janela de atendimento Grade de atendimento Capacidade Transportadoras Veículos …" at bounding box center [413, 198] width 826 height 397
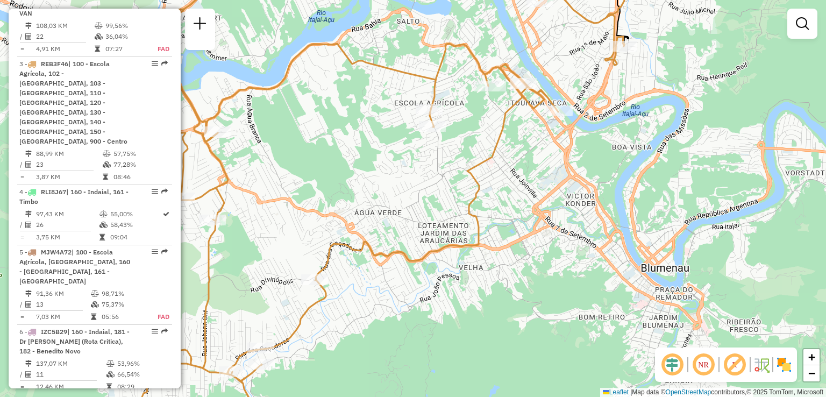
drag, startPoint x: 402, startPoint y: 236, endPoint x: 429, endPoint y: 220, distance: 30.8
click at [426, 222] on div "Janela de atendimento Grade de atendimento Capacidade Transportadoras Veículos …" at bounding box center [413, 198] width 826 height 397
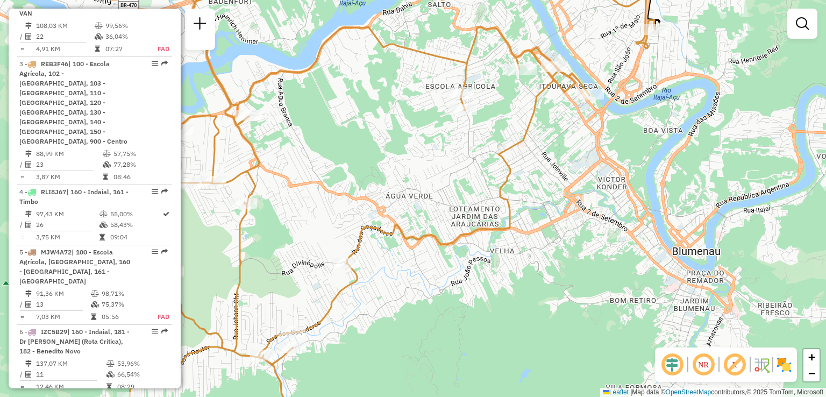
drag, startPoint x: 394, startPoint y: 254, endPoint x: 409, endPoint y: 239, distance: 21.3
click at [409, 239] on div "Janela de atendimento Grade de atendimento Capacidade Transportadoras Veículos …" at bounding box center [413, 198] width 826 height 397
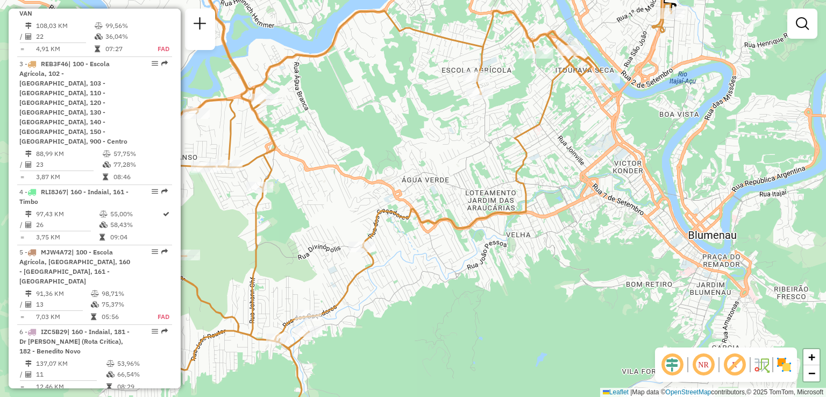
drag, startPoint x: 351, startPoint y: 158, endPoint x: 386, endPoint y: 216, distance: 68.1
click at [385, 215] on div "Janela de atendimento Grade de atendimento Capacidade Transportadoras Veículos …" at bounding box center [413, 198] width 826 height 397
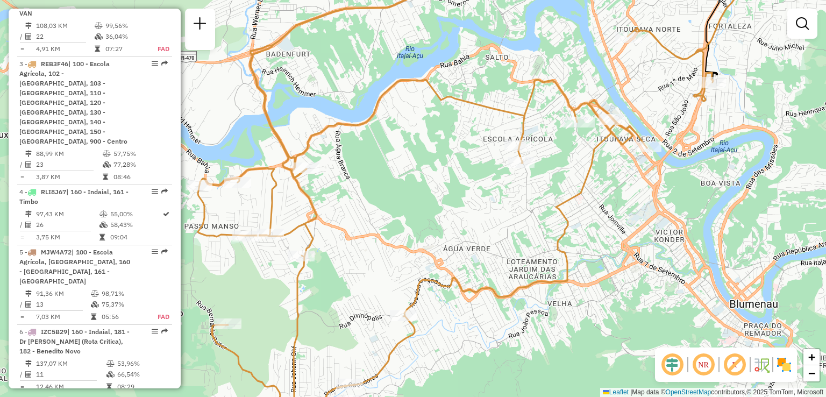
click at [408, 277] on div "Janela de atendimento Grade de atendimento Capacidade Transportadoras Veículos …" at bounding box center [413, 198] width 826 height 397
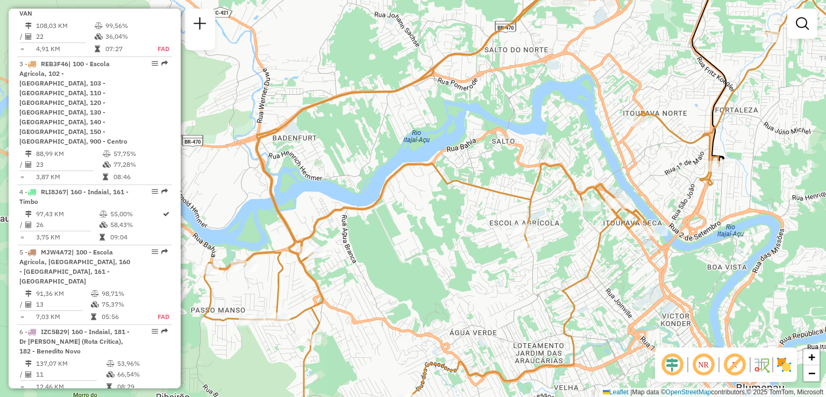
drag, startPoint x: 401, startPoint y: 239, endPoint x: 316, endPoint y: 329, distance: 122.9
click at [322, 328] on div "Janela de atendimento Grade de atendimento Capacidade Transportadoras Veículos …" at bounding box center [413, 198] width 826 height 397
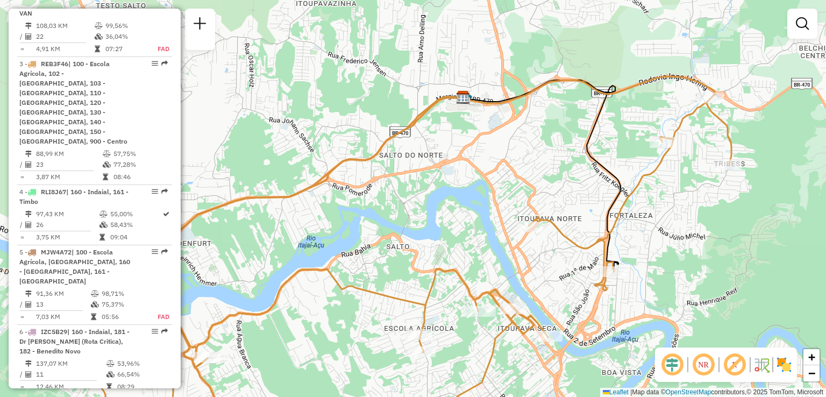
drag, startPoint x: 355, startPoint y: 232, endPoint x: 328, endPoint y: 263, distance: 41.2
click at [329, 263] on div "Janela de atendimento Grade de atendimento Capacidade Transportadoras Veículos …" at bounding box center [413, 198] width 826 height 397
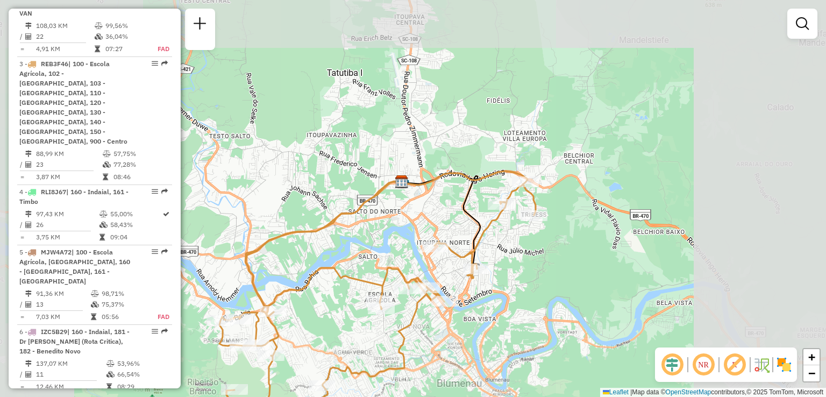
drag, startPoint x: 377, startPoint y: 241, endPoint x: 370, endPoint y: 196, distance: 45.8
click at [372, 207] on div "Janela de atendimento Grade de atendimento Capacidade Transportadoras Veículos …" at bounding box center [413, 198] width 826 height 397
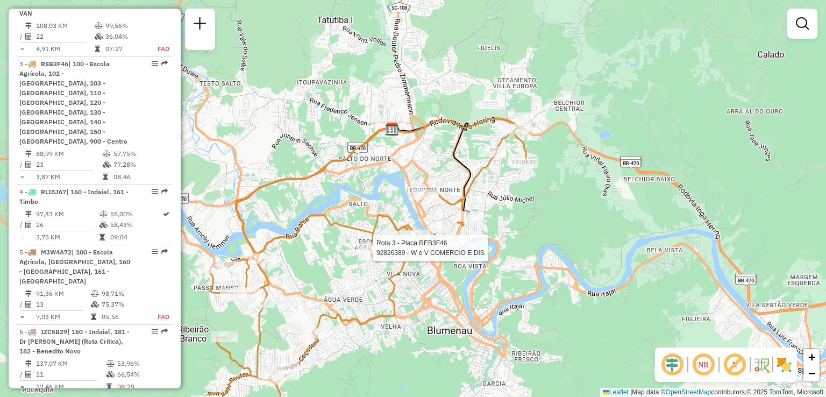
select select "**********"
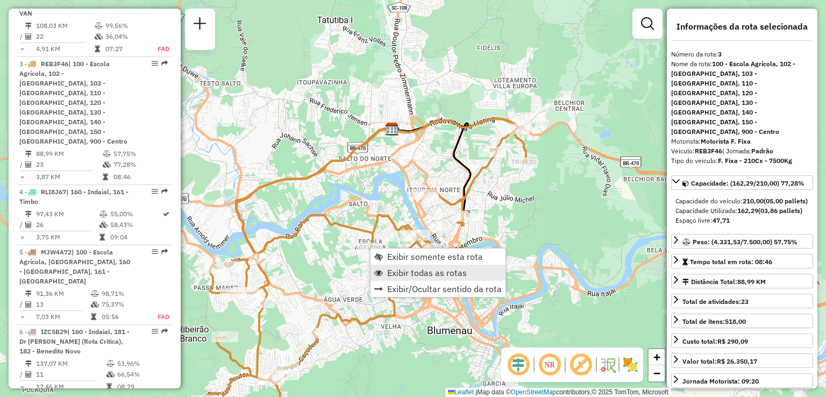
click at [407, 272] on span "Exibir todas as rotas" at bounding box center [427, 272] width 80 height 9
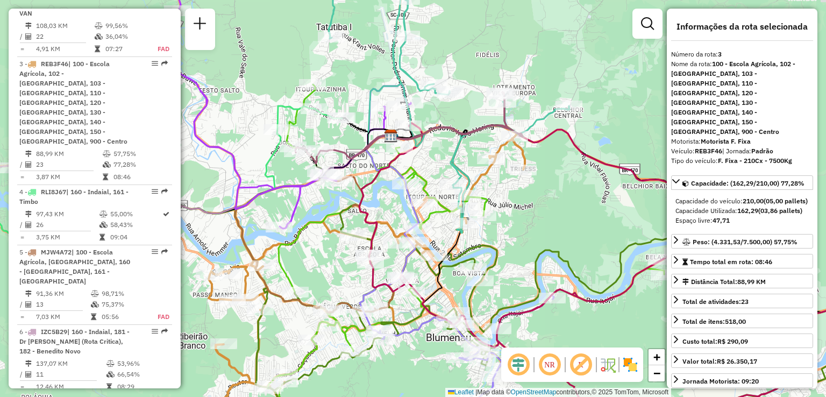
drag, startPoint x: 318, startPoint y: 233, endPoint x: 299, endPoint y: 265, distance: 37.2
click at [300, 265] on div "Rota 2 - Placa RTE9B90 92809950 - ONE MARKET Janela de atendimento Grade de ate…" at bounding box center [413, 198] width 826 height 397
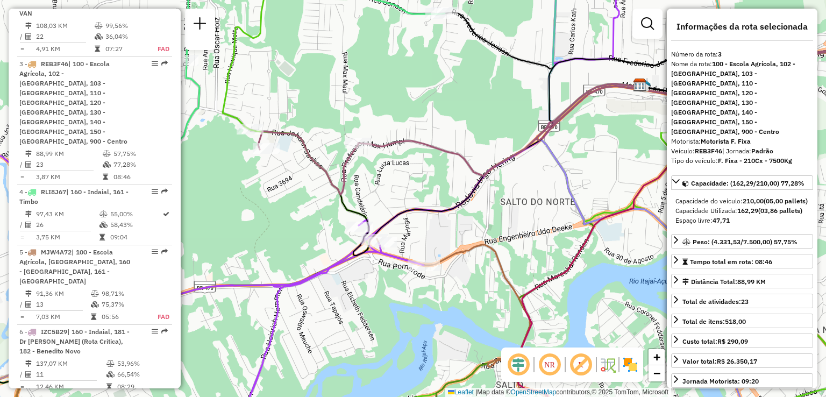
click at [297, 229] on div "Janela de atendimento Grade de atendimento Capacidade Transportadoras Veículos …" at bounding box center [413, 198] width 826 height 397
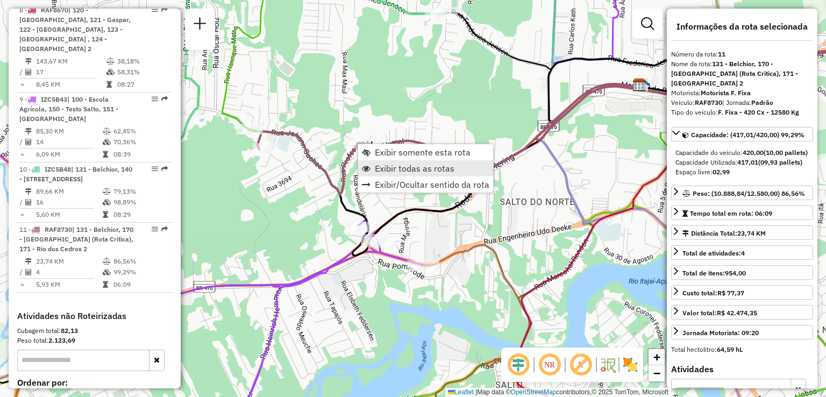
scroll to position [1105, 0]
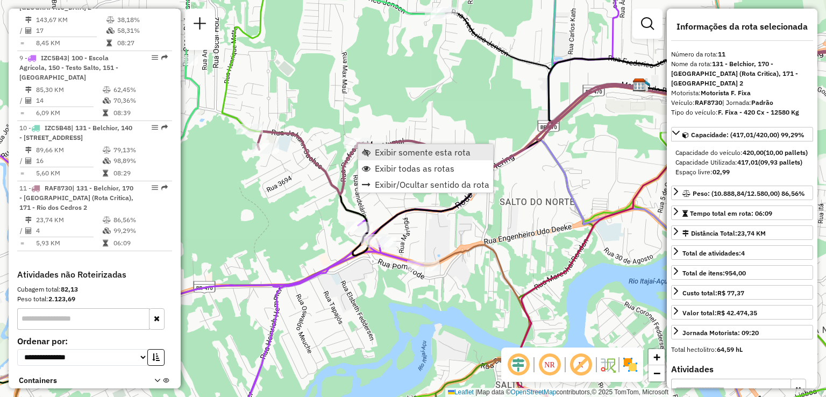
click at [402, 156] on span "Exibir somente esta rota" at bounding box center [423, 152] width 96 height 9
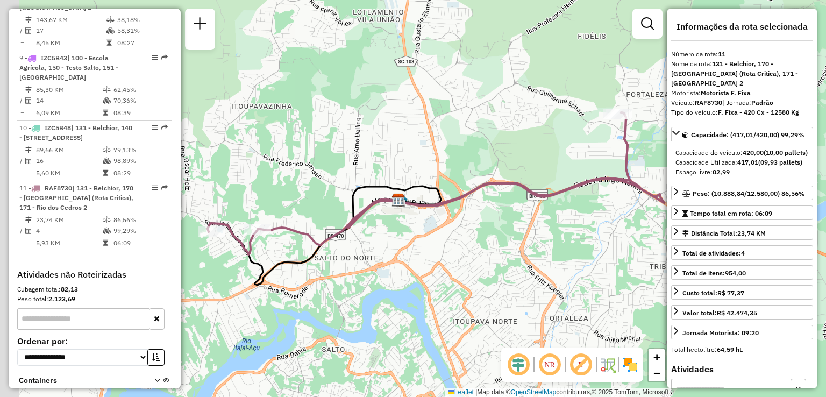
drag, startPoint x: 398, startPoint y: 219, endPoint x: 439, endPoint y: 214, distance: 41.7
click at [439, 214] on div "Janela de atendimento Grade de atendimento Capacidade Transportadoras Veículos …" at bounding box center [413, 198] width 826 height 397
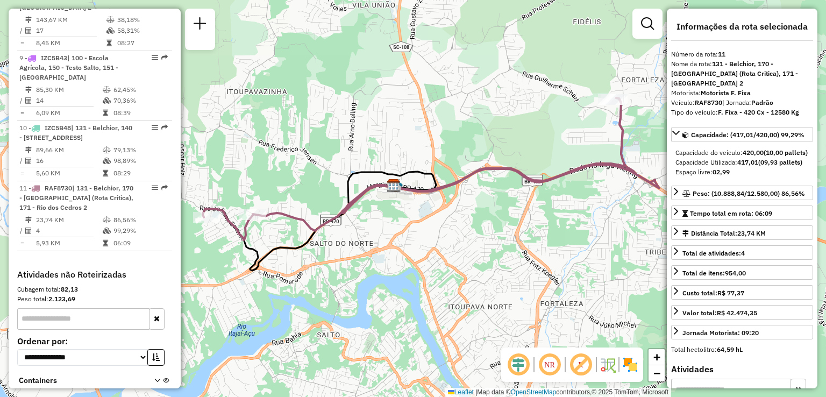
drag, startPoint x: 401, startPoint y: 233, endPoint x: 397, endPoint y: 229, distance: 5.7
click at [397, 230] on div "Janela de atendimento Grade de atendimento Capacidade Transportadoras Veículos …" at bounding box center [413, 198] width 826 height 397
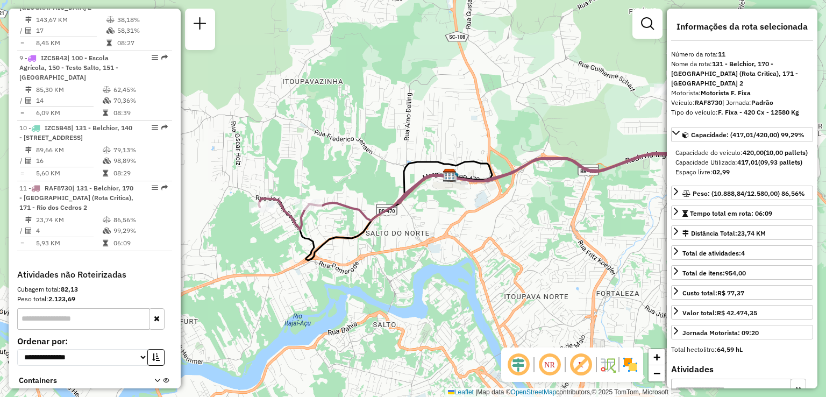
drag, startPoint x: 399, startPoint y: 241, endPoint x: 460, endPoint y: 234, distance: 61.7
click at [460, 234] on div "Janela de atendimento Grade de atendimento Capacidade Transportadoras Veículos …" at bounding box center [413, 198] width 826 height 397
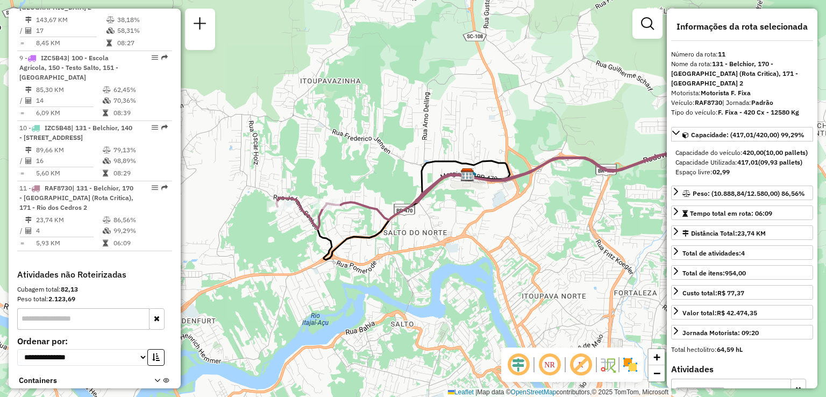
drag, startPoint x: 387, startPoint y: 244, endPoint x: 382, endPoint y: 208, distance: 35.9
click at [382, 209] on div "Janela de atendimento Grade de atendimento Capacidade Transportadoras Veículos …" at bounding box center [413, 198] width 826 height 397
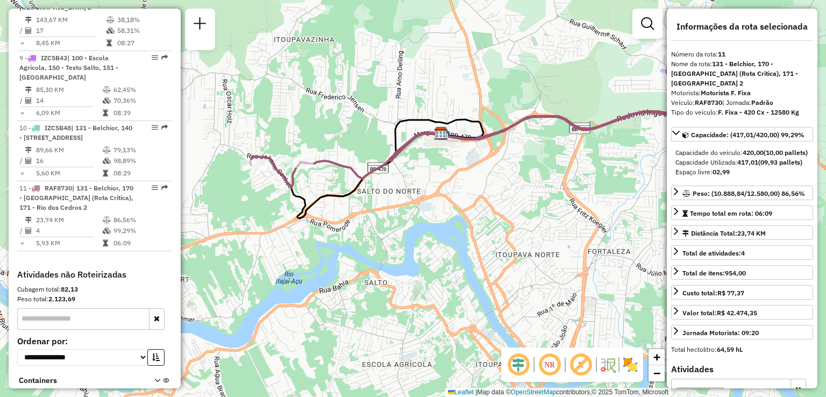
drag, startPoint x: 425, startPoint y: 233, endPoint x: 379, endPoint y: 224, distance: 47.1
click at [376, 222] on div "Janela de atendimento Grade de atendimento Capacidade Transportadoras Veículos …" at bounding box center [413, 198] width 826 height 397
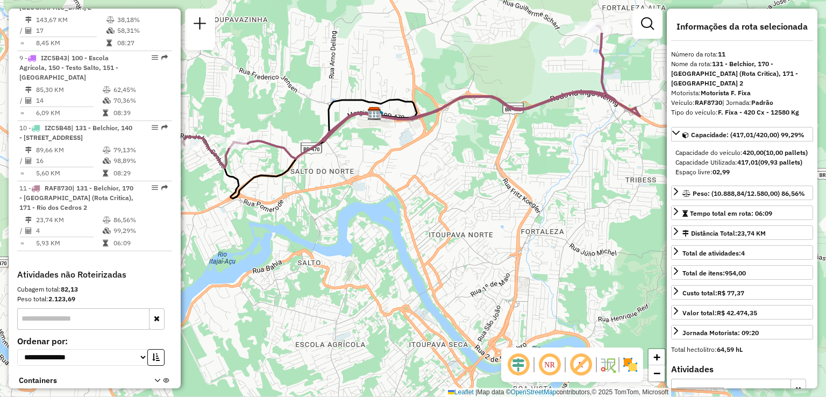
click at [385, 227] on div "Janela de atendimento Grade de atendimento Capacidade Transportadoras Veículos …" at bounding box center [413, 198] width 826 height 397
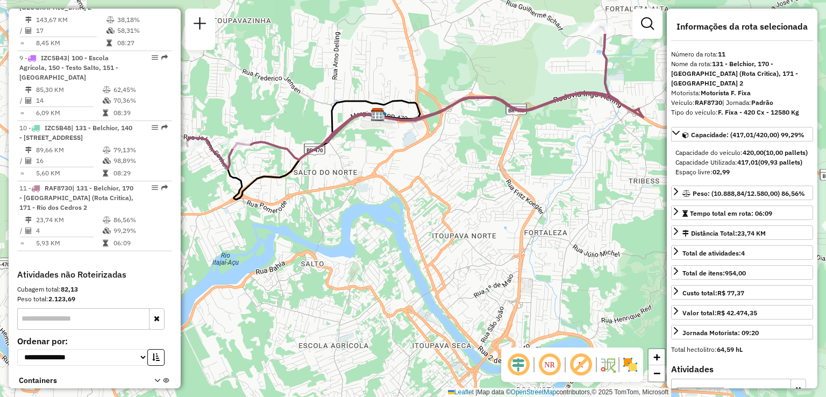
drag, startPoint x: 394, startPoint y: 230, endPoint x: 450, endPoint y: 257, distance: 62.3
click at [450, 257] on div "Janela de atendimento Grade de atendimento Capacidade Transportadoras Veículos …" at bounding box center [413, 198] width 826 height 397
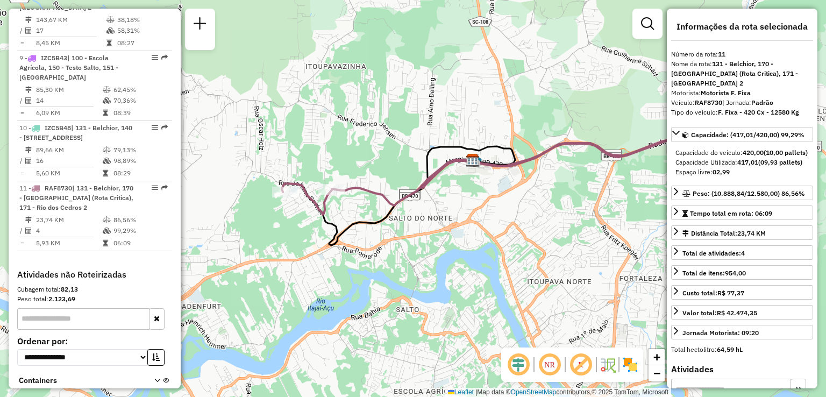
click at [422, 232] on div "Janela de atendimento Grade de atendimento Capacidade Transportadoras Veículos …" at bounding box center [413, 198] width 826 height 397
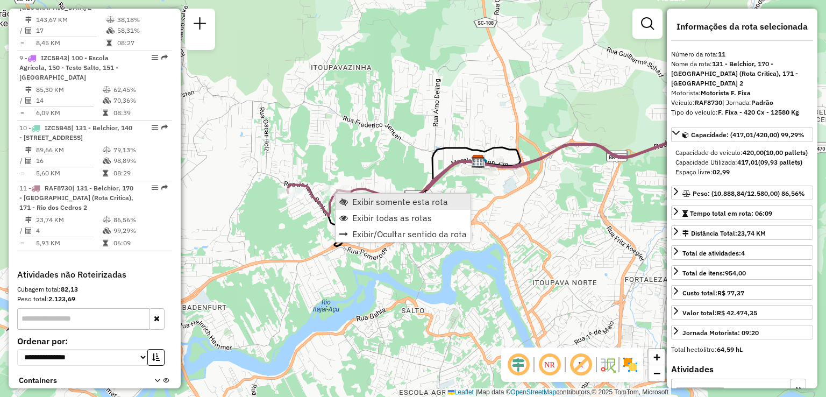
click at [375, 203] on span "Exibir somente esta rota" at bounding box center [400, 201] width 96 height 9
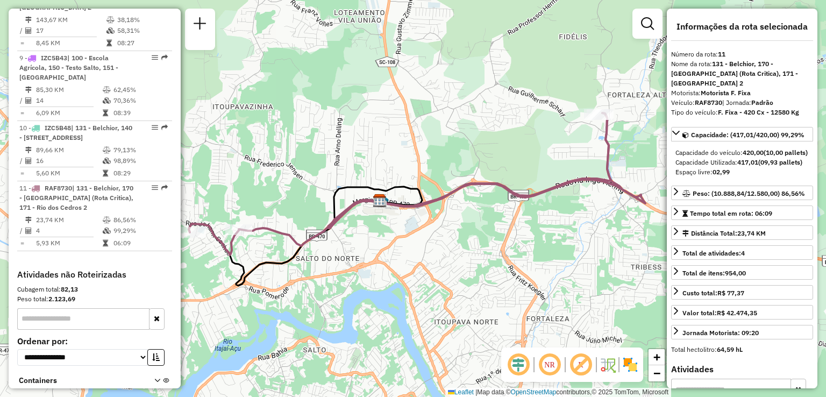
drag, startPoint x: 387, startPoint y: 229, endPoint x: 411, endPoint y: 228, distance: 24.2
click at [410, 229] on div "Janela de atendimento Grade de atendimento Capacidade Transportadoras Veículos …" at bounding box center [413, 198] width 826 height 397
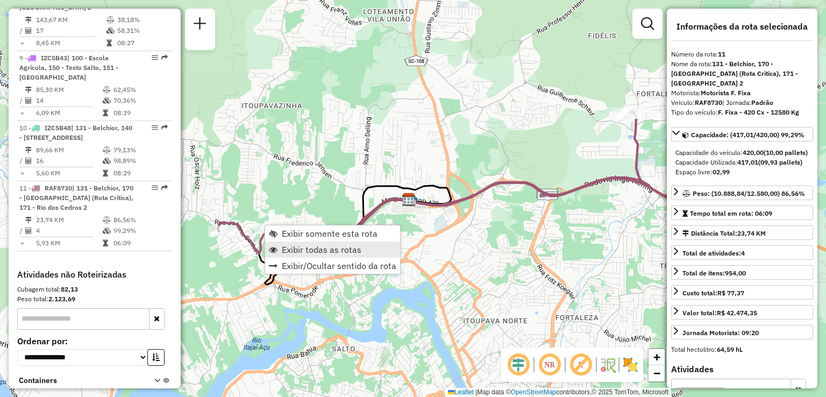
click at [310, 246] on span "Exibir todas as rotas" at bounding box center [322, 249] width 80 height 9
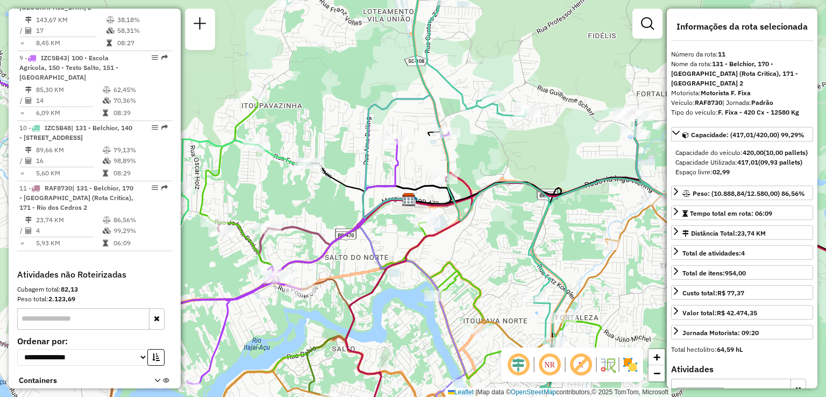
drag, startPoint x: 316, startPoint y: 212, endPoint x: 372, endPoint y: 203, distance: 56.8
click at [370, 204] on div "Janela de atendimento Grade de atendimento Capacidade Transportadoras Veículos …" at bounding box center [413, 198] width 826 height 397
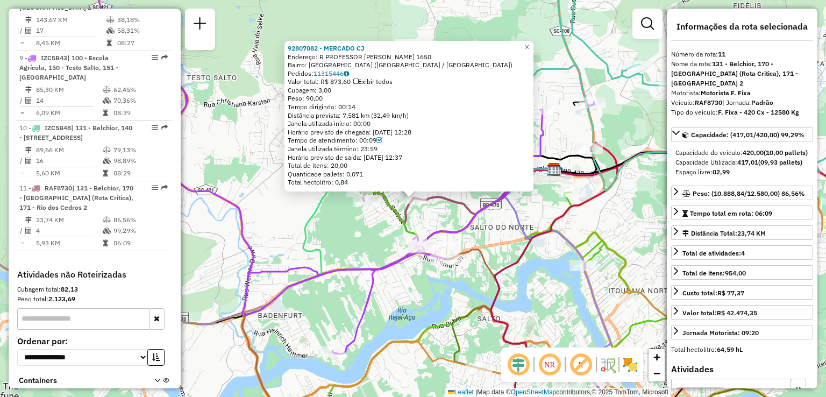
click at [357, 222] on div "92807082 - MERCADO CJ Endereço: R PROFESSOR [PERSON_NAME] 1650 Bairro: [GEOGRAP…" at bounding box center [413, 198] width 826 height 397
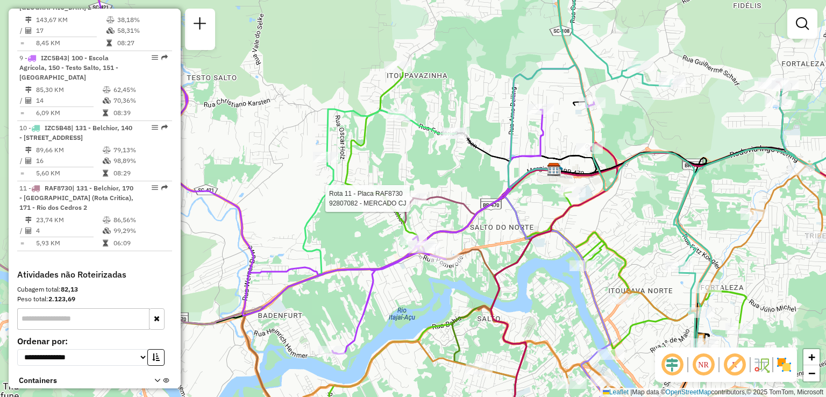
select select "**********"
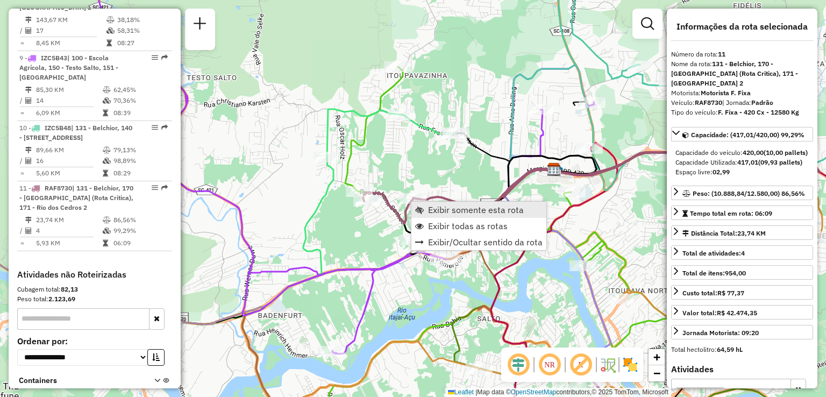
click at [443, 208] on span "Exibir somente esta rota" at bounding box center [476, 209] width 96 height 9
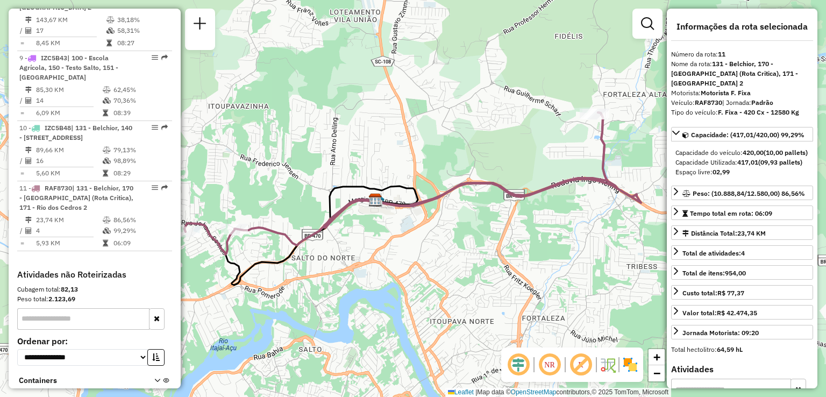
drag, startPoint x: 402, startPoint y: 248, endPoint x: 440, endPoint y: 248, distance: 37.6
click at [437, 248] on div "Janela de atendimento Grade de atendimento Capacidade Transportadoras Veículos …" at bounding box center [413, 198] width 826 height 397
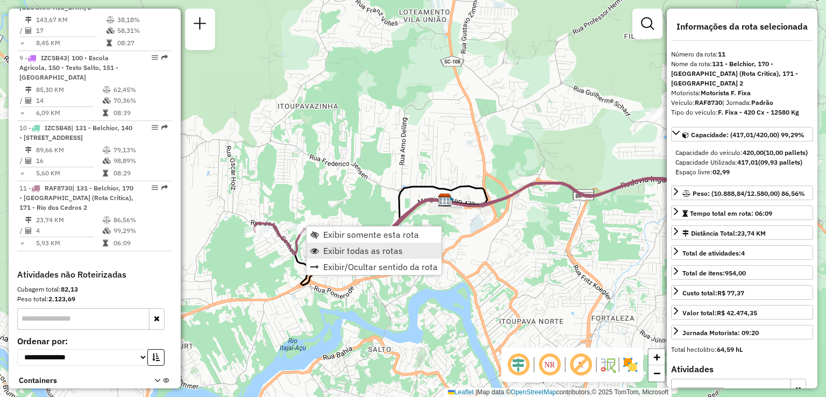
click at [340, 251] on span "Exibir todas as rotas" at bounding box center [363, 250] width 80 height 9
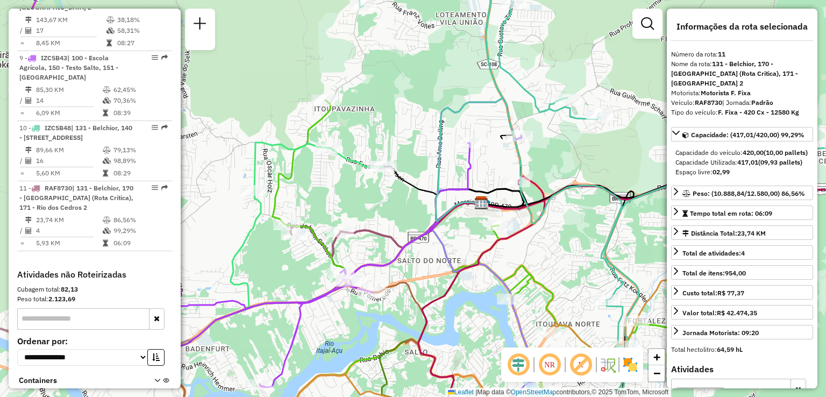
drag, startPoint x: 422, startPoint y: 255, endPoint x: 440, endPoint y: 255, distance: 18.8
click at [438, 255] on div "Janela de atendimento Grade de atendimento Capacidade Transportadoras Veículos …" at bounding box center [413, 198] width 826 height 397
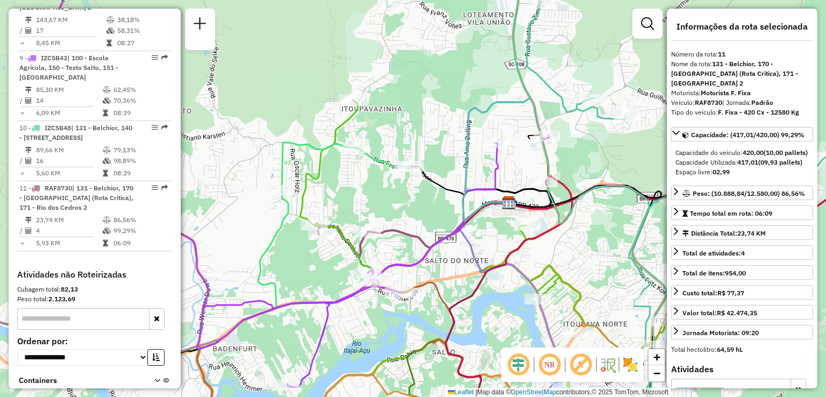
drag, startPoint x: 427, startPoint y: 254, endPoint x: 437, endPoint y: 252, distance: 9.8
click at [437, 253] on div "Janela de atendimento Grade de atendimento Capacidade Transportadoras Veículos …" at bounding box center [413, 198] width 826 height 397
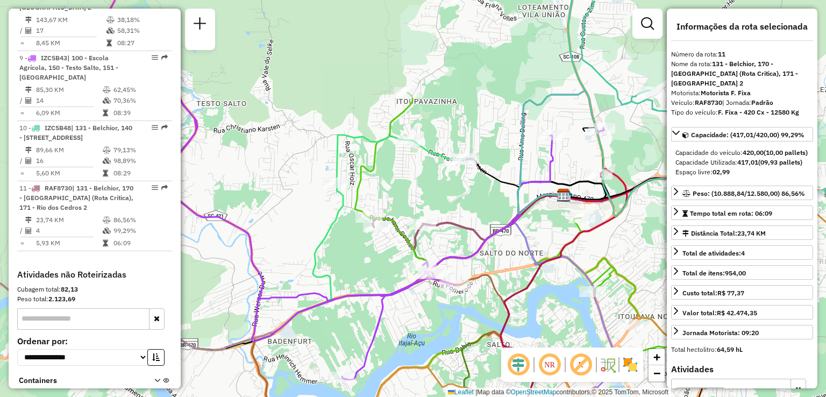
drag, startPoint x: 354, startPoint y: 256, endPoint x: 382, endPoint y: 248, distance: 29.3
click at [381, 248] on div "Janela de atendimento Grade de atendimento Capacidade Transportadoras Veículos …" at bounding box center [413, 198] width 826 height 397
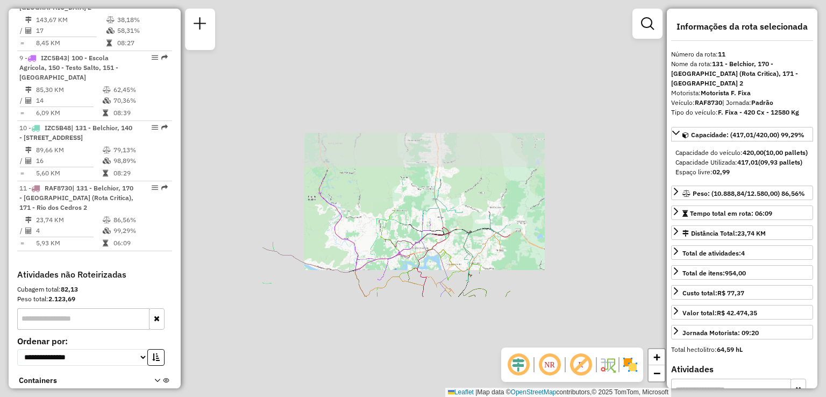
click at [385, 254] on icon at bounding box center [381, 229] width 124 height 102
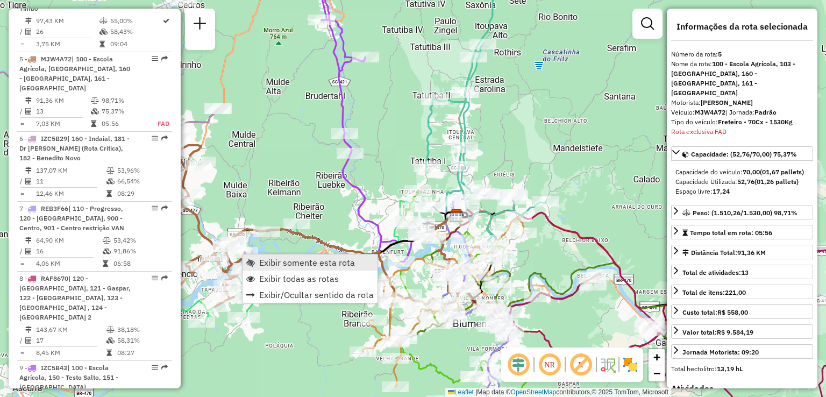
scroll to position [761, 0]
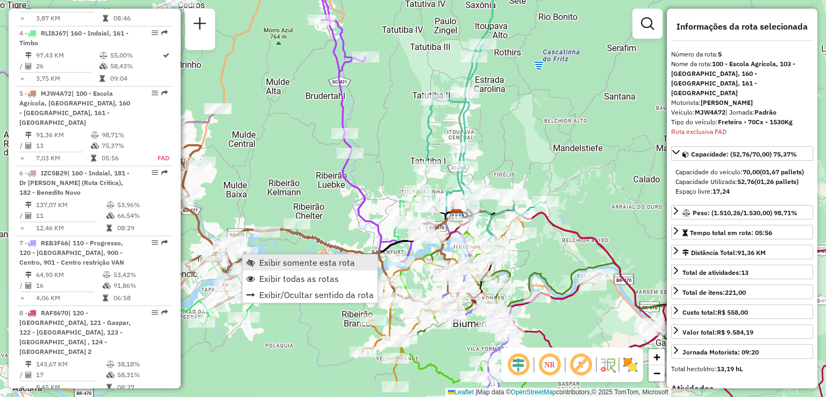
click at [289, 266] on span "Exibir somente esta rota" at bounding box center [307, 262] width 96 height 9
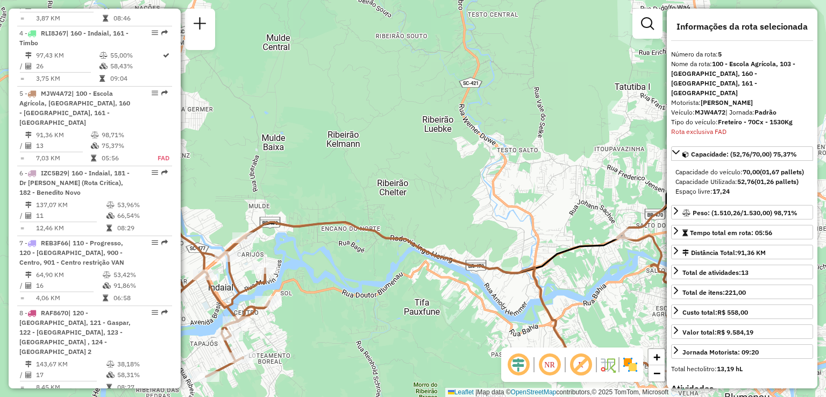
click at [361, 259] on div "Janela de atendimento Grade de atendimento Capacidade Transportadoras Veículos …" at bounding box center [413, 198] width 826 height 397
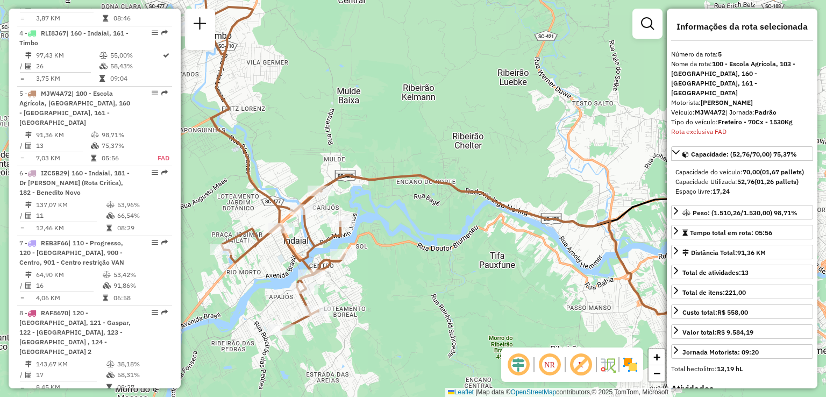
drag, startPoint x: 410, startPoint y: 273, endPoint x: 300, endPoint y: 276, distance: 110.8
click at [301, 276] on div "Janela de atendimento Grade de atendimento Capacidade Transportadoras Veículos …" at bounding box center [413, 198] width 826 height 397
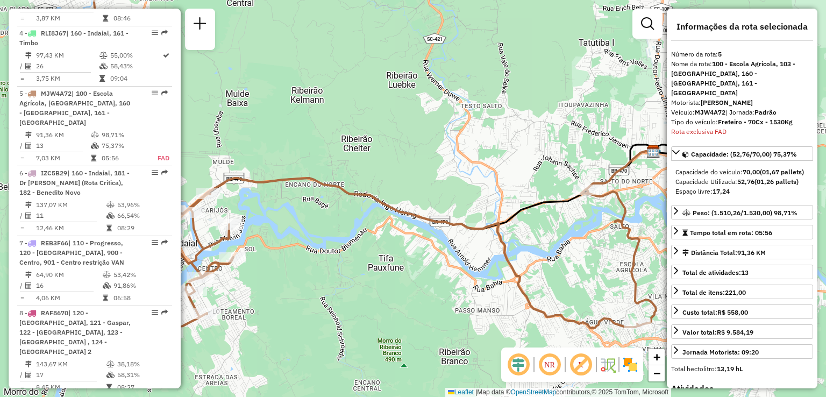
drag, startPoint x: 440, startPoint y: 282, endPoint x: 359, endPoint y: 277, distance: 81.9
click at [361, 277] on div "Janela de atendimento Grade de atendimento Capacidade Transportadoras Veículos …" at bounding box center [413, 198] width 826 height 397
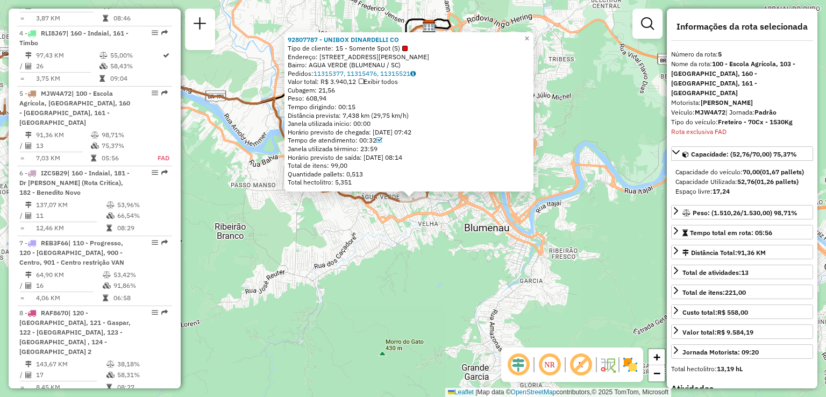
click at [404, 272] on div "92807787 - UNIBOX DINARDELLI CO Tipo de cliente: 15 - Somente Spot (S) Endereço…" at bounding box center [413, 198] width 826 height 397
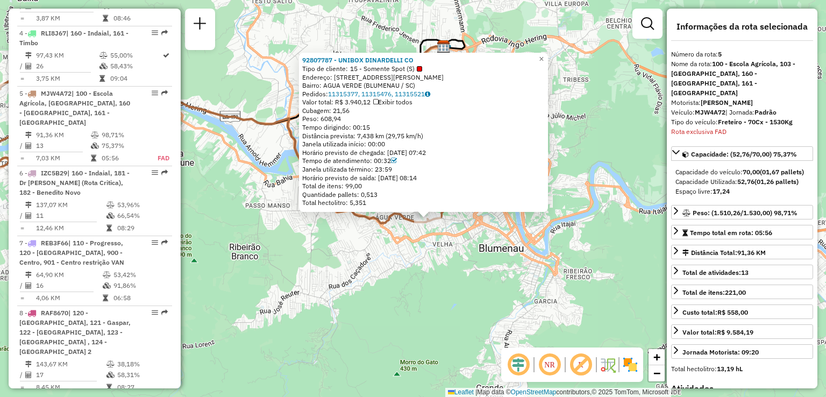
drag, startPoint x: 414, startPoint y: 245, endPoint x: 445, endPoint y: 294, distance: 57.6
click at [445, 294] on div "92807787 - UNIBOX DINARDELLI CO Tipo de cliente: 15 - Somente Spot (S) Endereço…" at bounding box center [413, 198] width 826 height 397
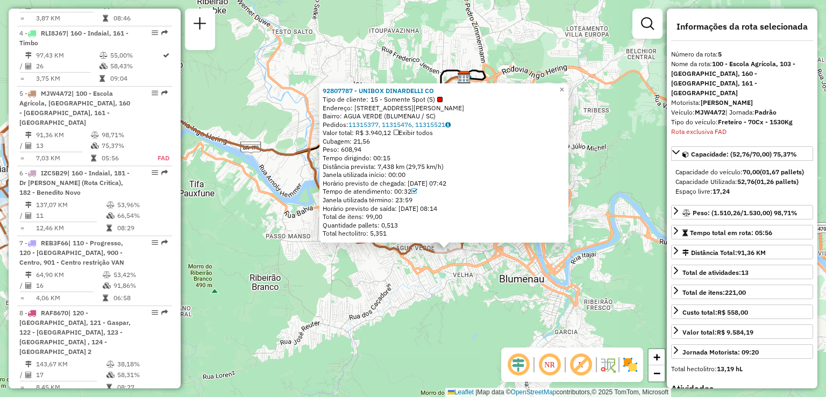
click at [443, 284] on div "92807787 - UNIBOX DINARDELLI CO Tipo de cliente: 15 - Somente Spot (S) Endereço…" at bounding box center [413, 198] width 826 height 397
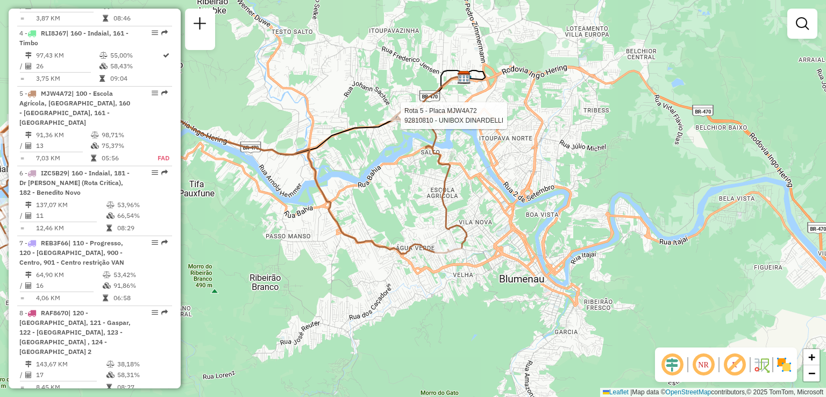
select select "**********"
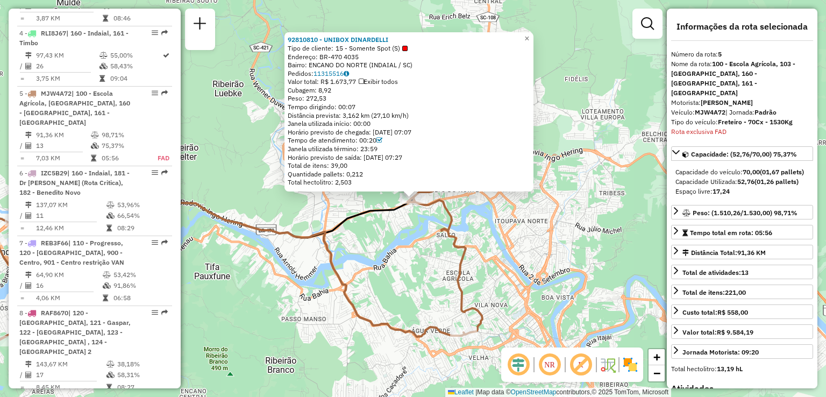
click at [381, 232] on div "92810810 - UNIBOX DINARDELLI Tipo de cliente: 15 - Somente Spot (S) Endereço: B…" at bounding box center [413, 198] width 826 height 397
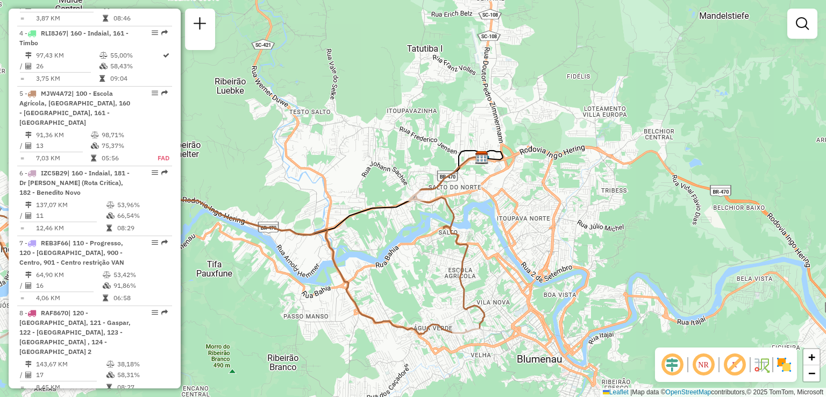
drag, startPoint x: 432, startPoint y: 288, endPoint x: 469, endPoint y: 255, distance: 49.9
click at [468, 256] on div "Janela de atendimento Grade de atendimento Capacidade Transportadoras Veículos …" at bounding box center [413, 198] width 826 height 397
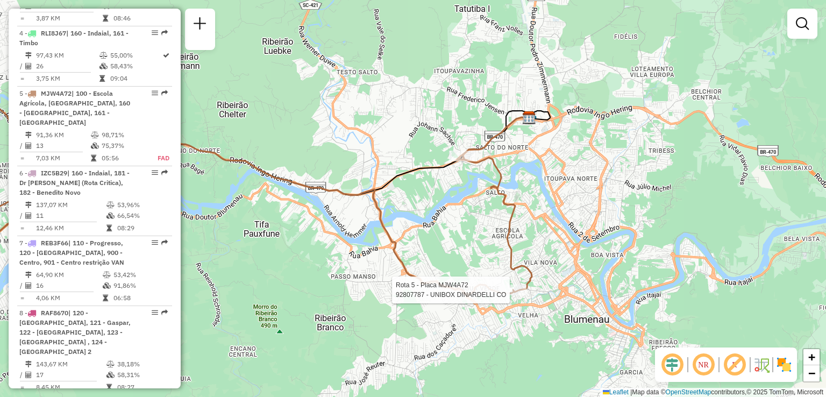
select select "**********"
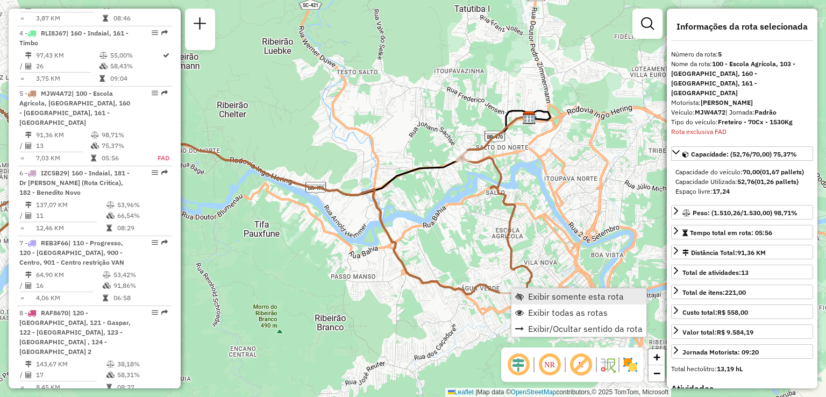
click at [532, 294] on span "Exibir somente esta rota" at bounding box center [576, 296] width 96 height 9
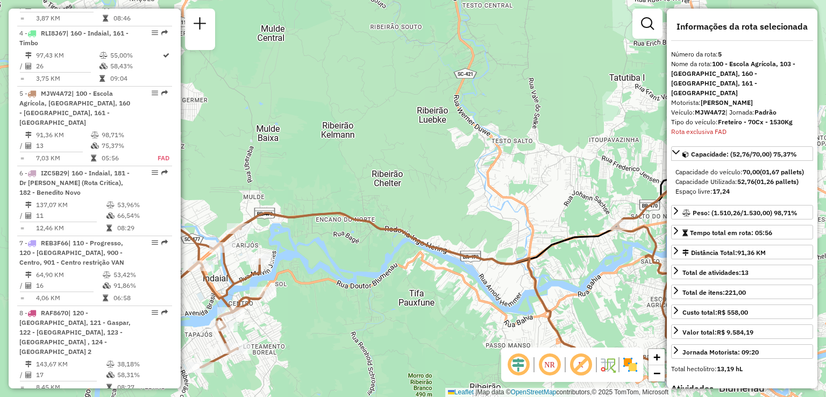
drag, startPoint x: 475, startPoint y: 299, endPoint x: 420, endPoint y: 239, distance: 81.1
click at [428, 241] on div "Janela de atendimento Grade de atendimento Capacidade Transportadoras Veículos …" at bounding box center [413, 198] width 826 height 397
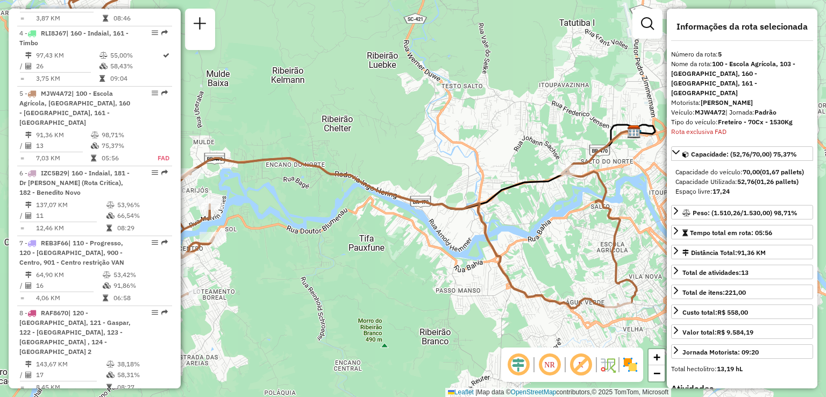
drag, startPoint x: 467, startPoint y: 277, endPoint x: 404, endPoint y: 245, distance: 70.5
click at [411, 248] on div "Janela de atendimento Grade de atendimento Capacidade Transportadoras Veículos …" at bounding box center [413, 198] width 826 height 397
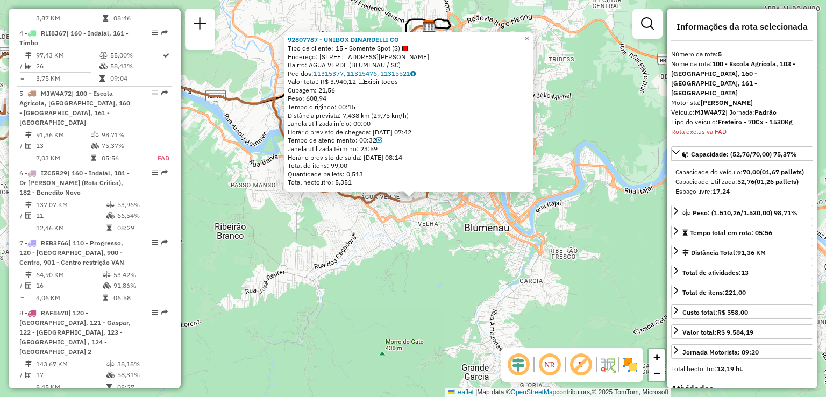
click at [377, 271] on div "Rota 5 - Placa MJW4A72 92807787 - UNIBOX DINARDELLI CO 92807787 - UNIBOX DINARD…" at bounding box center [413, 198] width 826 height 397
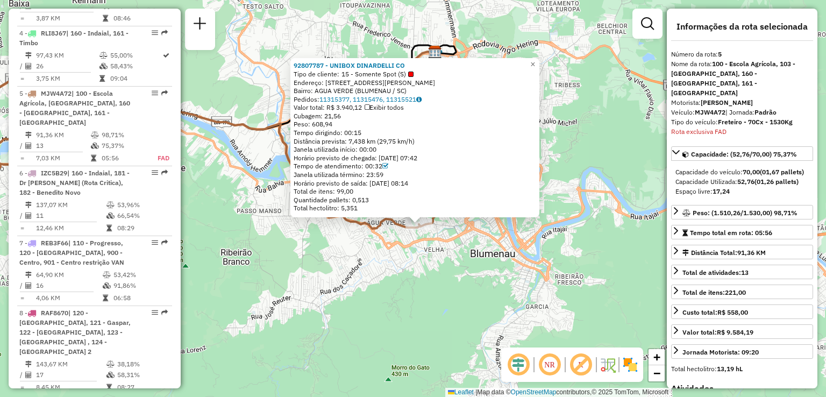
drag, startPoint x: 383, startPoint y: 272, endPoint x: 385, endPoint y: 325, distance: 53.8
click at [385, 325] on div "92807787 - UNIBOX DINARDELLI CO Tipo de cliente: 15 - Somente Spot (S) Endereço…" at bounding box center [413, 198] width 826 height 397
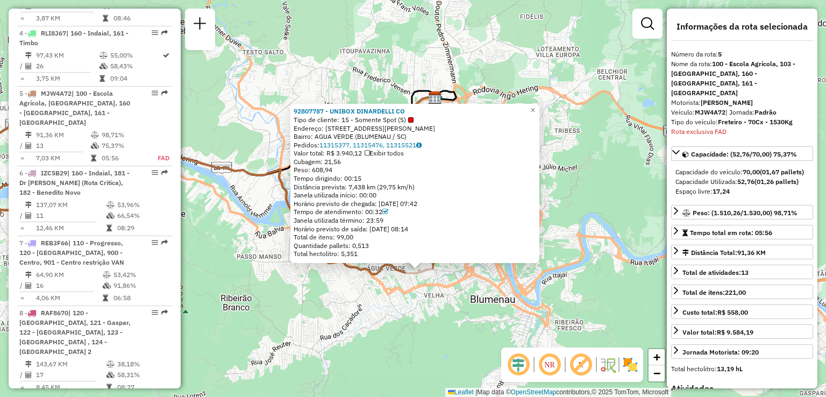
click at [391, 308] on div "92807787 - UNIBOX DINARDELLI CO Tipo de cliente: 15 - Somente Spot (S) Endereço…" at bounding box center [413, 198] width 826 height 397
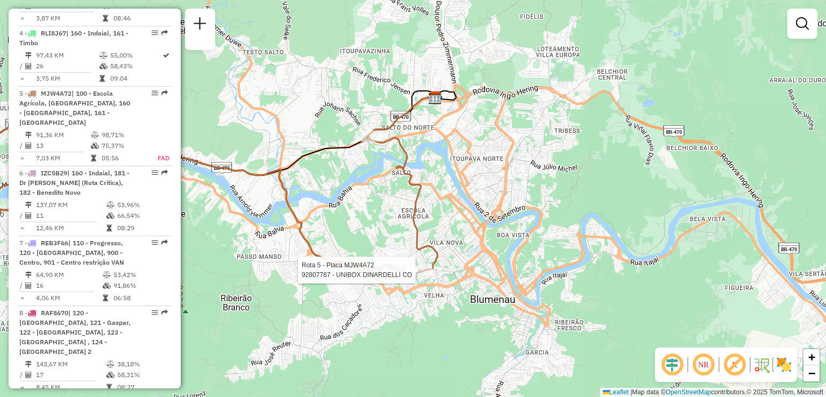
select select "**********"
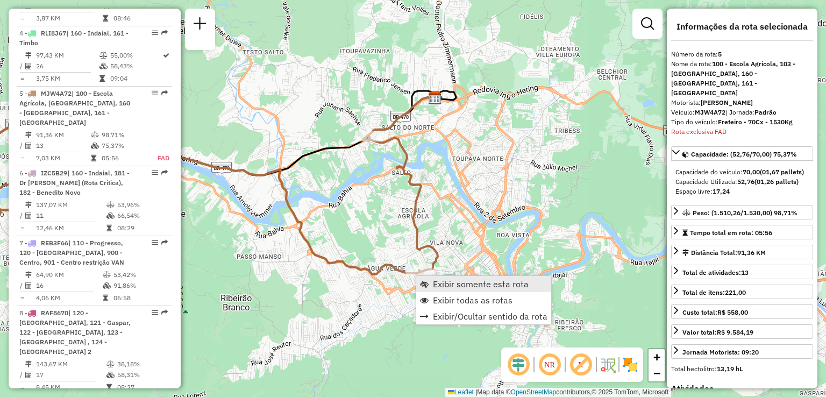
click at [436, 281] on span "Exibir somente esta rota" at bounding box center [481, 284] width 96 height 9
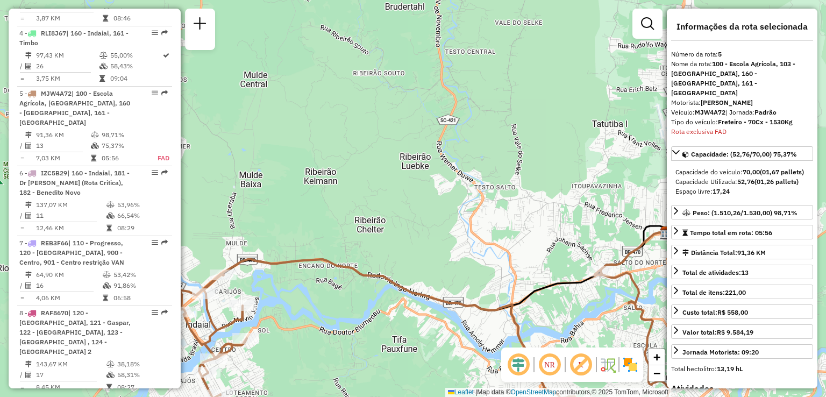
drag, startPoint x: 387, startPoint y: 302, endPoint x: 277, endPoint y: 336, distance: 114.8
click at [280, 336] on div "Janela de atendimento Grade de atendimento Capacidade Transportadoras Veículos …" at bounding box center [413, 198] width 826 height 397
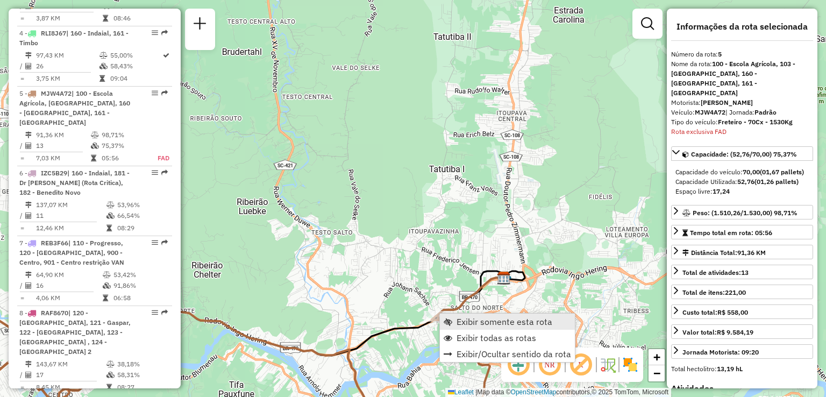
click at [458, 317] on span "Exibir somente esta rota" at bounding box center [505, 321] width 96 height 9
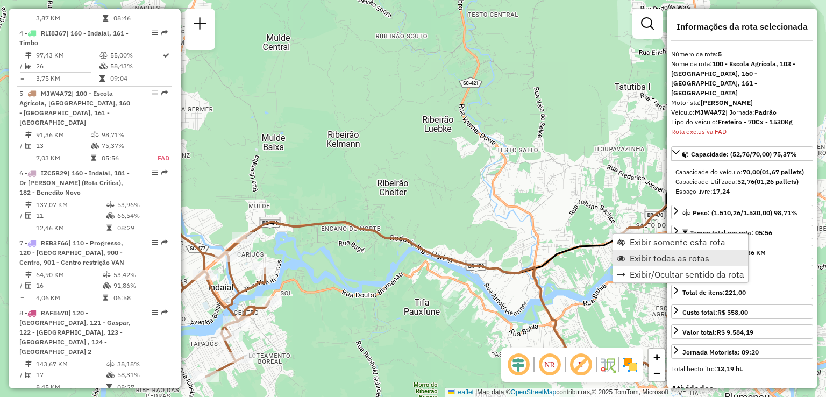
click at [628, 257] on link "Exibir todas as rotas" at bounding box center [680, 258] width 135 height 16
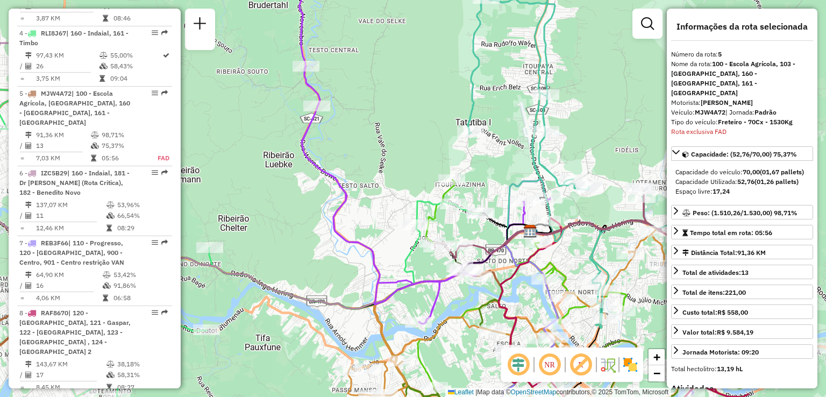
drag, startPoint x: 525, startPoint y: 291, endPoint x: 388, endPoint y: 303, distance: 137.1
click at [345, 311] on div "Janela de atendimento Grade de atendimento Capacidade Transportadoras Veículos …" at bounding box center [413, 198] width 826 height 397
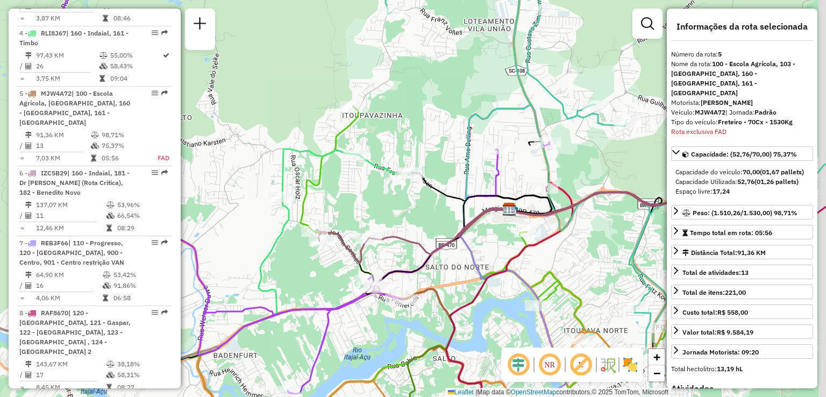
drag, startPoint x: 361, startPoint y: 272, endPoint x: 338, endPoint y: 280, distance: 24.7
click at [338, 280] on div "Janela de atendimento Grade de atendimento Capacidade Transportadoras Veículos …" at bounding box center [413, 198] width 826 height 397
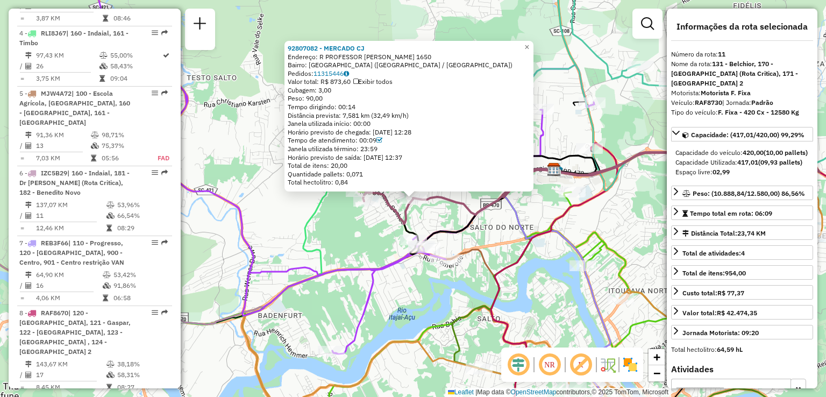
scroll to position [1105, 0]
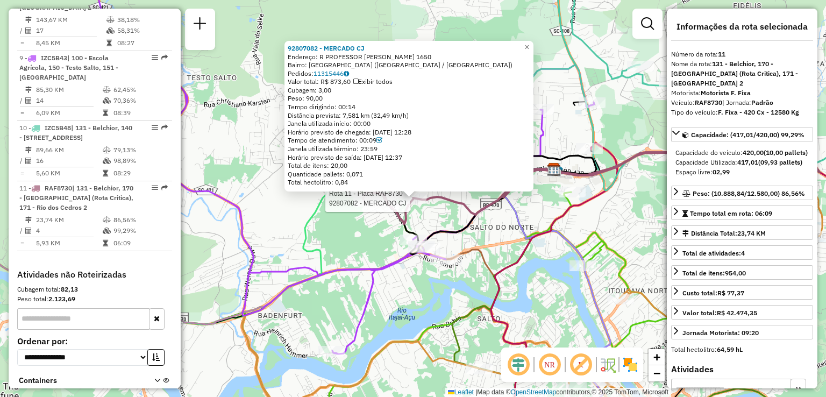
click at [354, 249] on div "Rota 11 - Placa RAF8730 92807082 - MERCADO CJ 92807082 - MERCADO CJ Endereço: R…" at bounding box center [413, 198] width 826 height 397
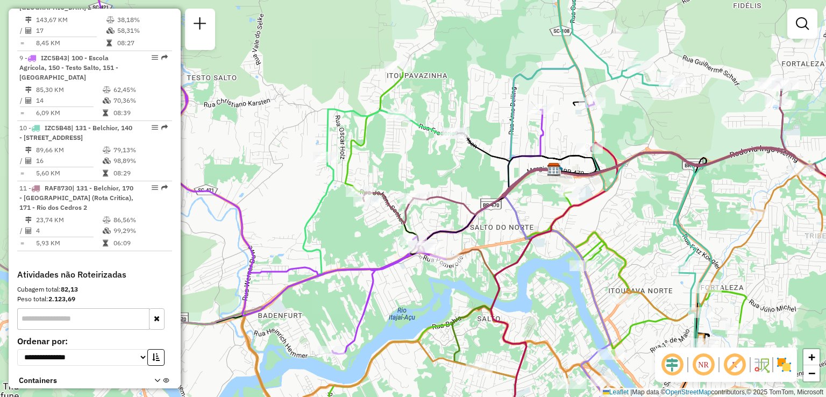
click at [369, 210] on div "Janela de atendimento Grade de atendimento Capacidade Transportadoras Veículos …" at bounding box center [413, 198] width 826 height 397
click at [370, 206] on div at bounding box center [366, 201] width 27 height 11
select select "**********"
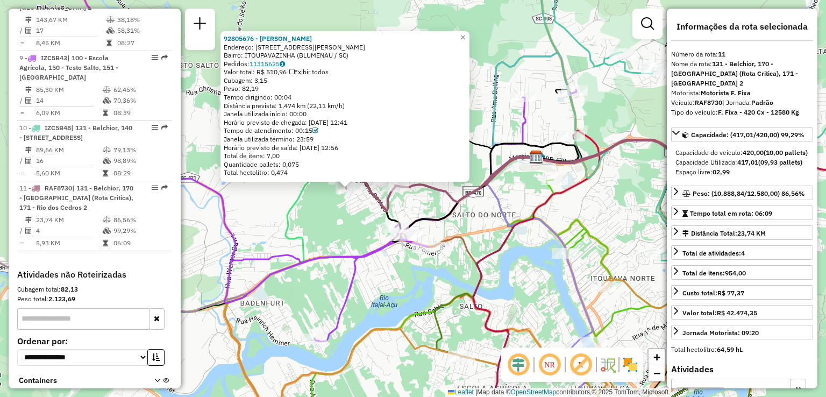
drag, startPoint x: 476, startPoint y: 277, endPoint x: 460, endPoint y: 272, distance: 16.5
click at [473, 274] on icon at bounding box center [536, 279] width 126 height 296
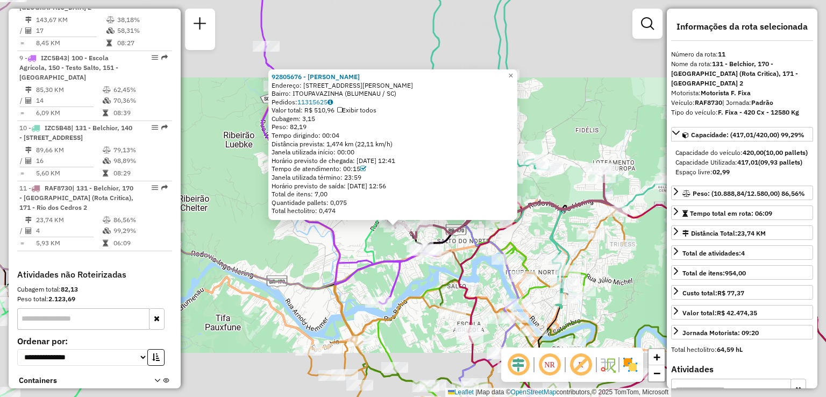
click at [409, 229] on div "92805676 - [PERSON_NAME]: R [PERSON_NAME] 140 Bairro: ITOUPAVAZINHA (BLUMENAU /…" at bounding box center [413, 198] width 826 height 397
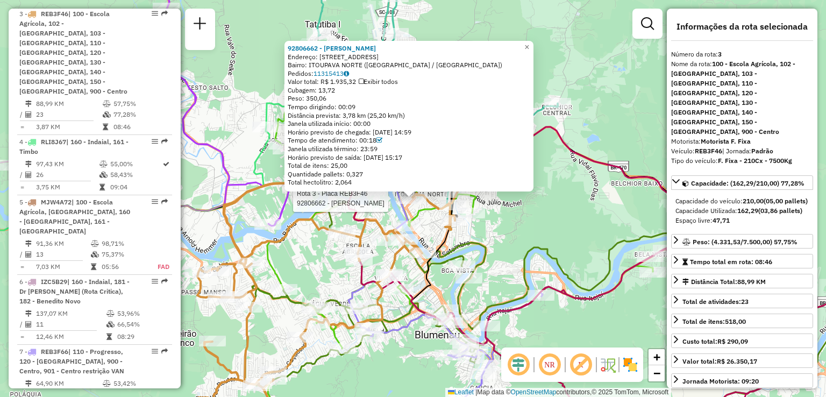
scroll to position [602, 0]
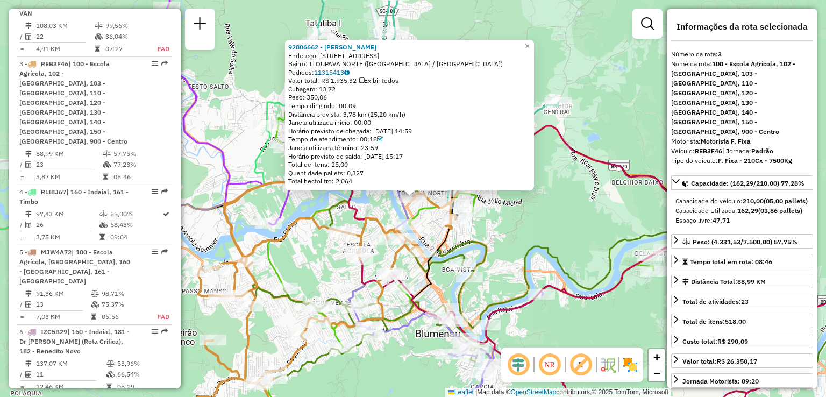
drag, startPoint x: 437, startPoint y: 244, endPoint x: 428, endPoint y: 215, distance: 29.8
click at [428, 215] on icon at bounding box center [420, 221] width 78 height 194
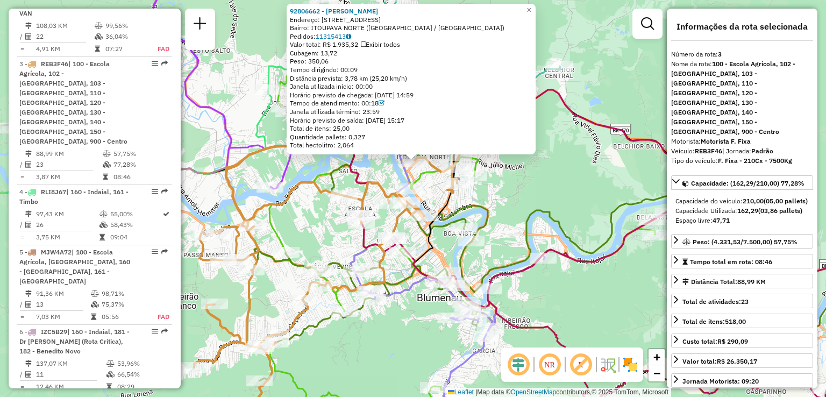
drag, startPoint x: 443, startPoint y: 225, endPoint x: 455, endPoint y: 216, distance: 15.0
click at [455, 216] on icon at bounding box center [563, 285] width 635 height 190
click at [444, 205] on icon at bounding box center [422, 184] width 78 height 194
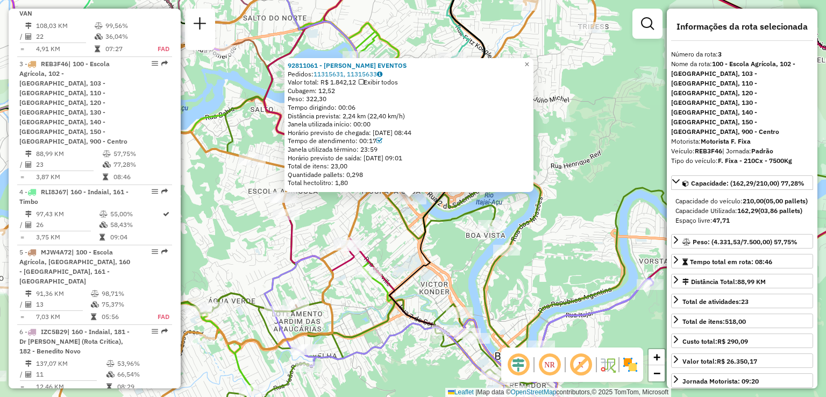
click at [397, 247] on div "92811061 - [PERSON_NAME] EVENTOS Pedidos: 11315631, 11315633 Valor total: R$ 1.…" at bounding box center [413, 198] width 826 height 397
click at [385, 219] on div "92811061 - [PERSON_NAME] EVENTOS Pedidos: 11315631, 11315633 Valor total: R$ 1.…" at bounding box center [413, 198] width 826 height 397
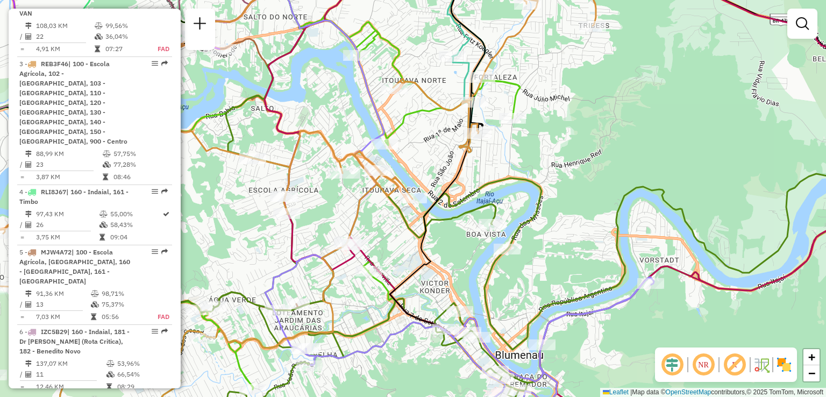
click at [437, 144] on div "Janela de atendimento Grade de atendimento Capacidade Transportadoras Veículos …" at bounding box center [413, 198] width 826 height 397
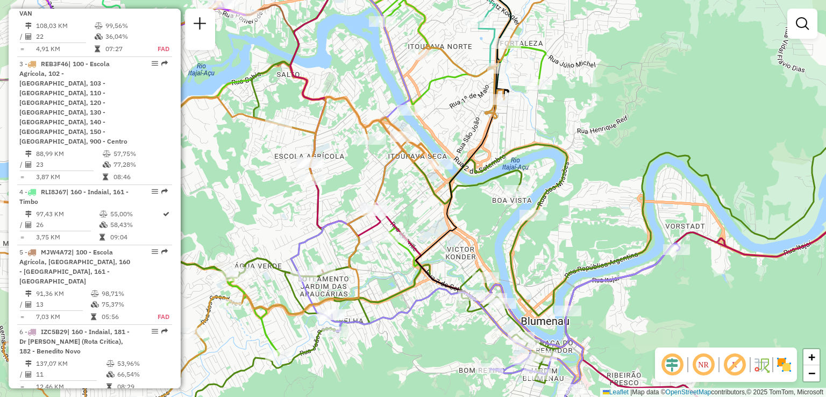
drag, startPoint x: 419, startPoint y: 206, endPoint x: 435, endPoint y: 173, distance: 37.3
click at [431, 181] on div "Janela de atendimento Grade de atendimento Capacidade Transportadoras Veículos …" at bounding box center [413, 198] width 826 height 397
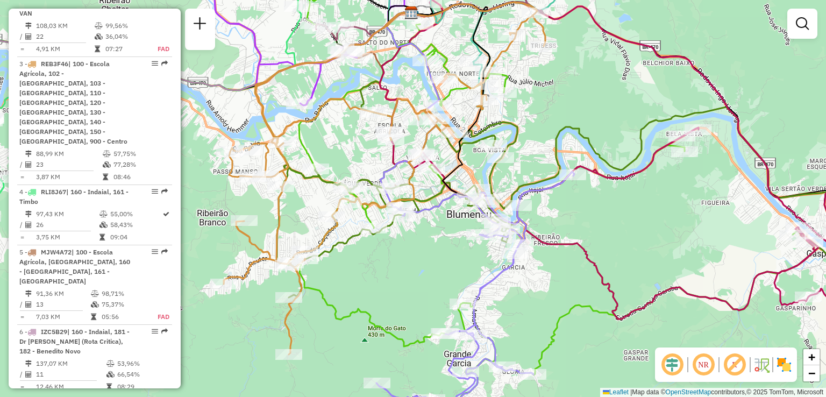
click at [427, 234] on div "Janela de atendimento Grade de atendimento Capacidade Transportadoras Veículos …" at bounding box center [413, 198] width 826 height 397
drag, startPoint x: 357, startPoint y: 258, endPoint x: 329, endPoint y: 272, distance: 31.7
click at [331, 272] on div "Janela de atendimento Grade de atendimento Capacidade Transportadoras Veículos …" at bounding box center [413, 198] width 826 height 397
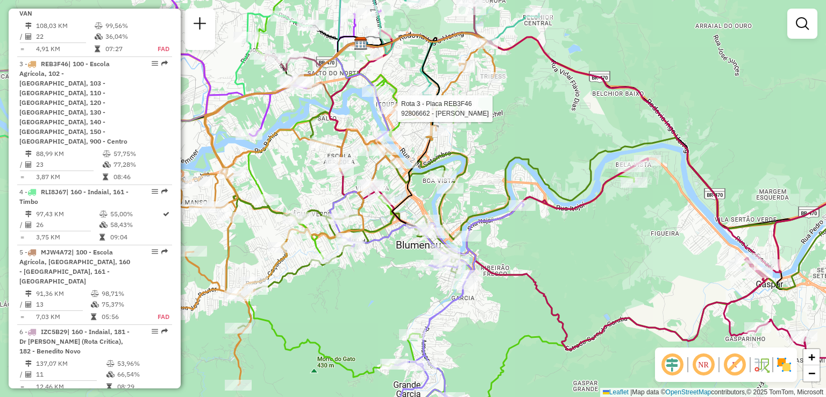
select select "**********"
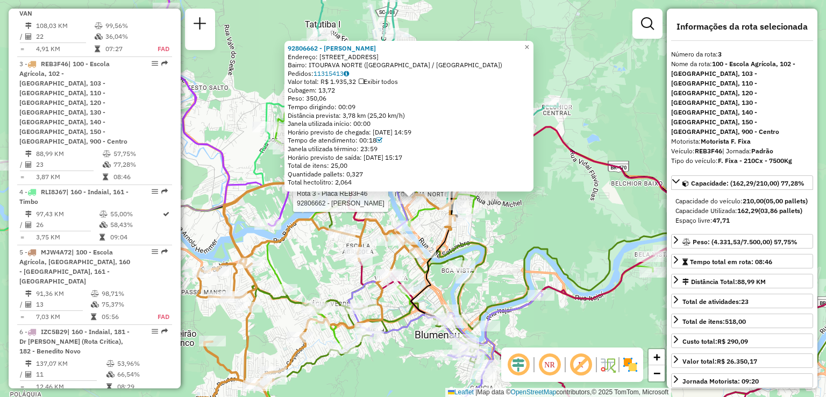
click at [566, 248] on div "Rota 3 - Placa REB3F46 92806662 - [PERSON_NAME] 92806662 - [PERSON_NAME] Endere…" at bounding box center [413, 198] width 826 height 397
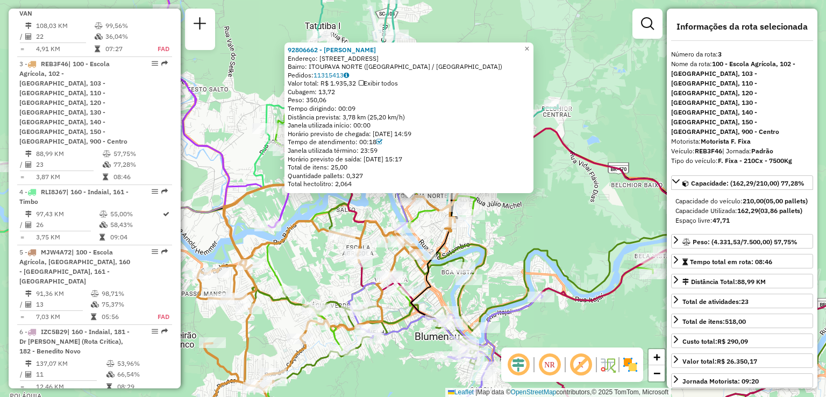
click at [523, 250] on icon at bounding box center [561, 324] width 635 height 190
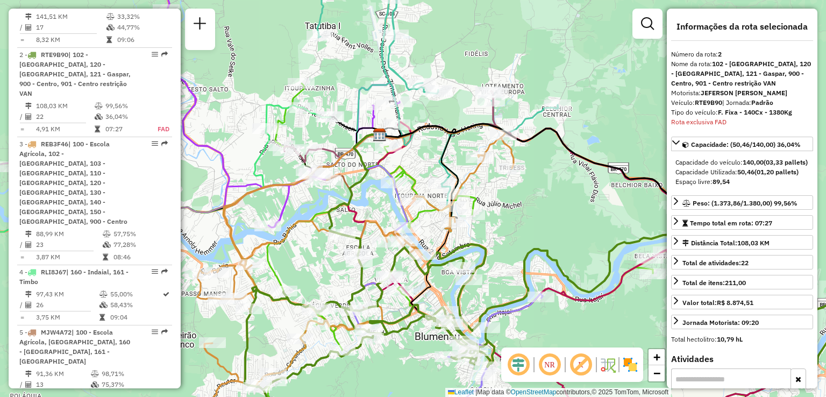
scroll to position [523, 0]
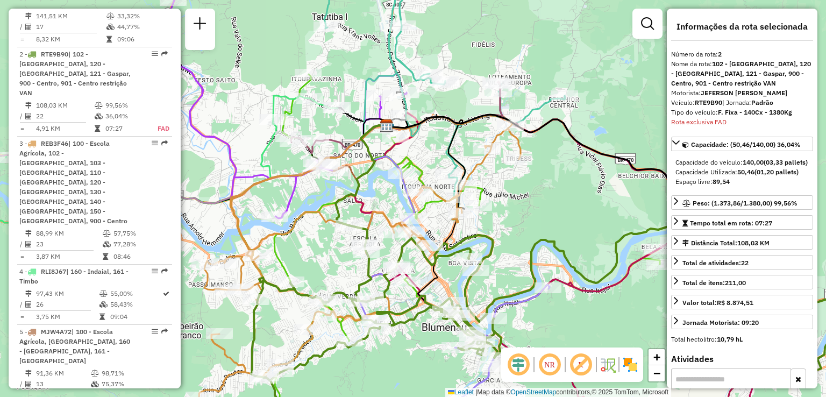
drag, startPoint x: 512, startPoint y: 248, endPoint x: 522, endPoint y: 233, distance: 18.4
click at [519, 238] on div "Janela de atendimento Grade de atendimento Capacidade Transportadoras Veículos …" at bounding box center [413, 198] width 826 height 397
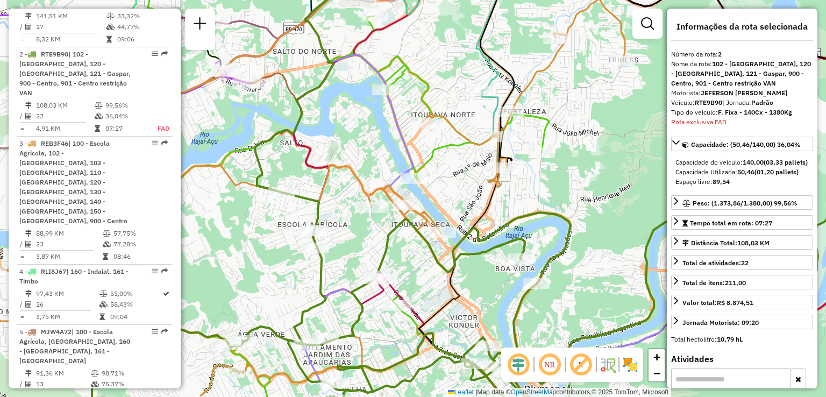
click at [472, 224] on icon at bounding box center [508, 314] width 838 height 243
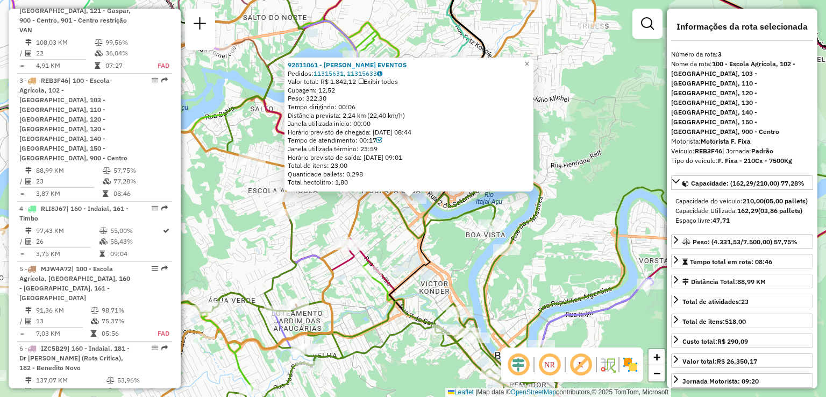
scroll to position [602, 0]
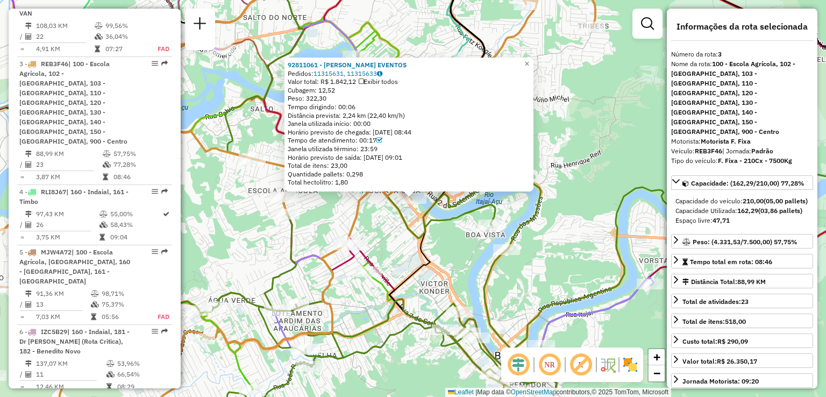
click at [404, 260] on div "92811061 - [PERSON_NAME] EVENTOS Pedidos: 11315631, 11315633 Valor total: R$ 1.…" at bounding box center [413, 198] width 826 height 397
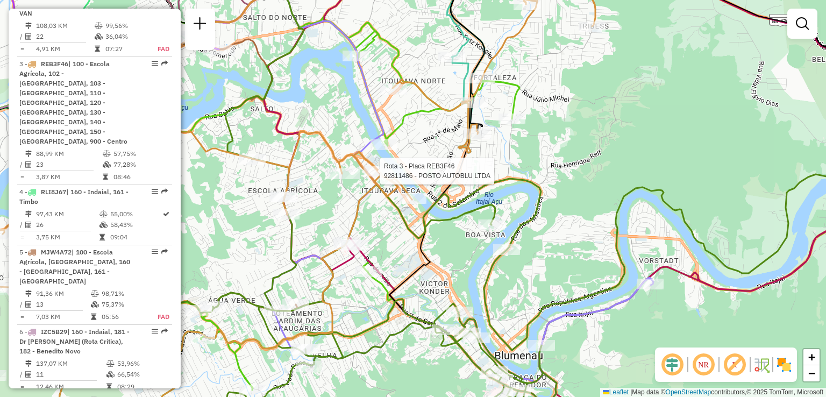
select select "**********"
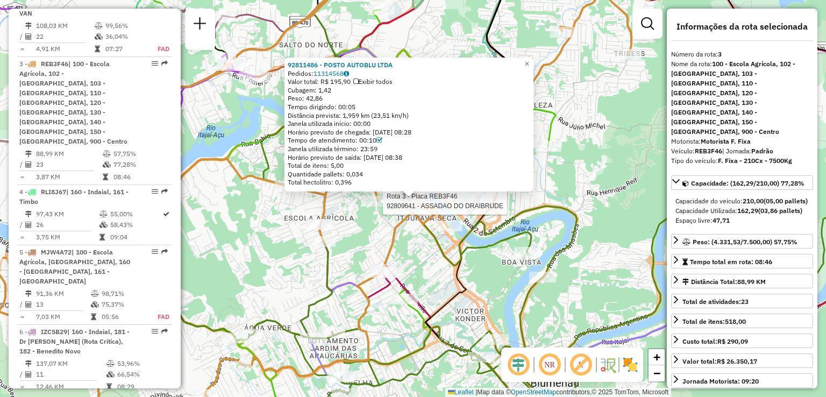
click at [378, 206] on div at bounding box center [380, 201] width 32 height 11
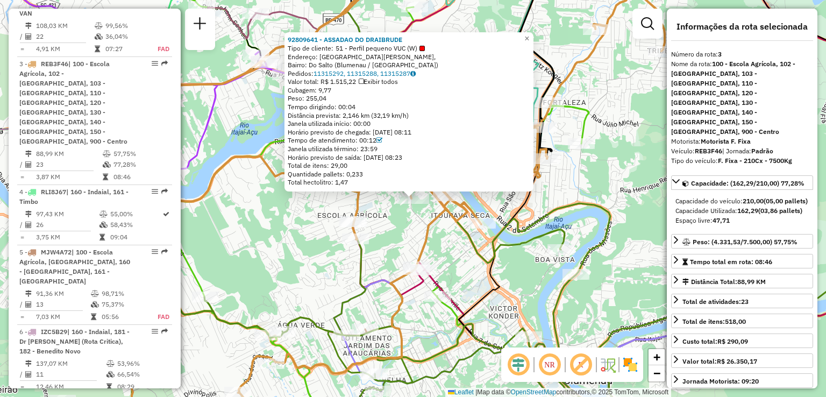
click at [448, 250] on div "92809641 - ASSADAO DO DRAIBRUDE Tipo de cliente: 51 - Perfil pequeno VUC (W) En…" at bounding box center [413, 198] width 826 height 397
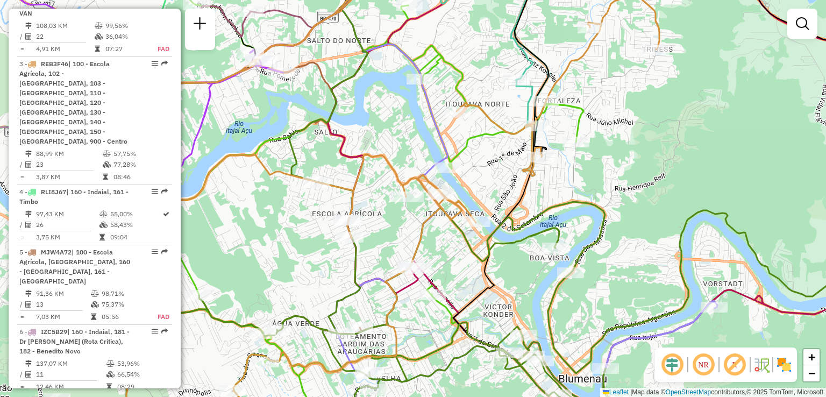
drag, startPoint x: 447, startPoint y: 247, endPoint x: 409, endPoint y: 247, distance: 38.7
click at [409, 247] on div "Janela de atendimento Grade de atendimento Capacidade Transportadoras Veículos …" at bounding box center [413, 198] width 826 height 397
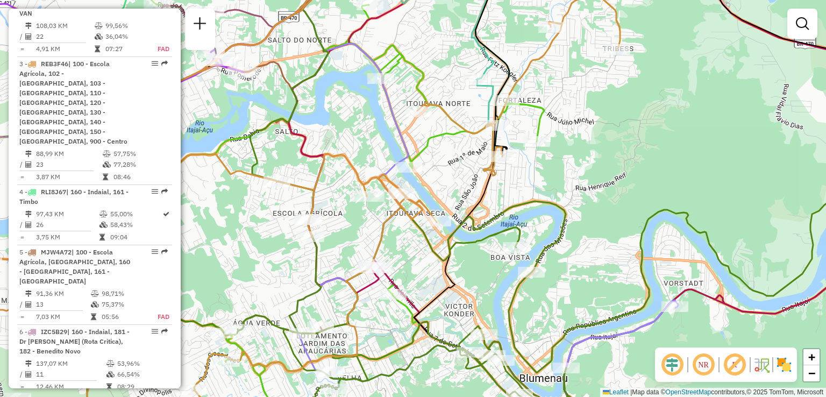
drag, startPoint x: 478, startPoint y: 233, endPoint x: 490, endPoint y: 237, distance: 13.6
click at [490, 237] on icon at bounding box center [495, 308] width 825 height 255
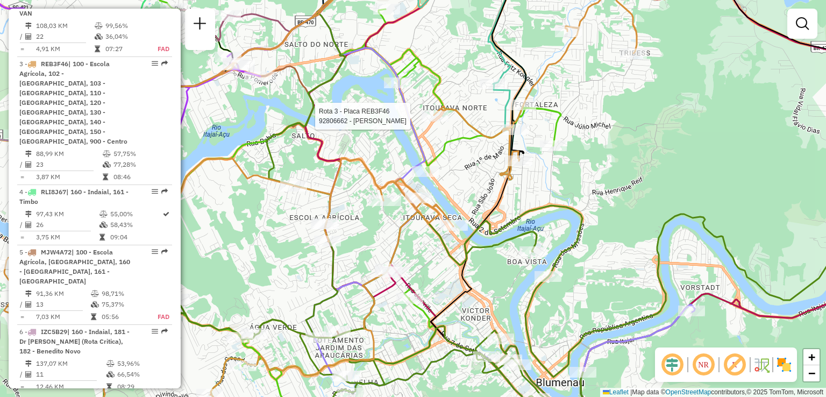
select select "**********"
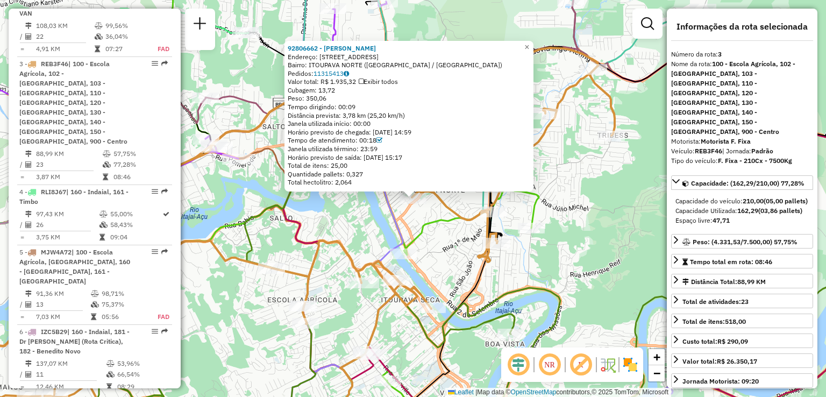
click at [464, 245] on div "92806662 - [PERSON_NAME] Endereço: R PEDA REINLEIN 100 Bairro: [GEOGRAPHIC_DATA…" at bounding box center [413, 198] width 826 height 397
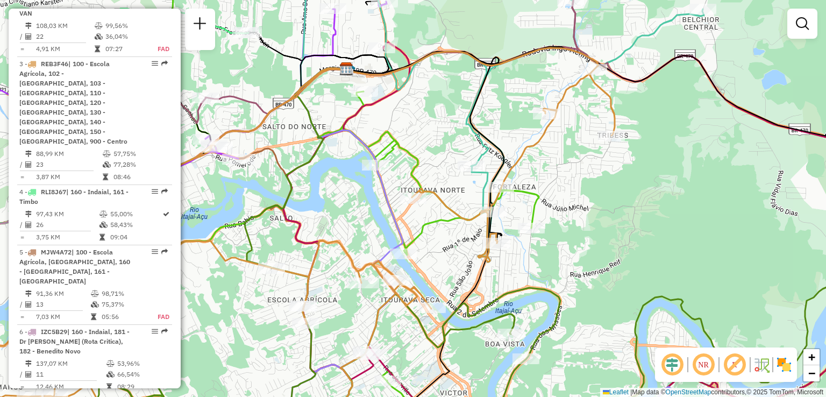
drag, startPoint x: 437, startPoint y: 247, endPoint x: 472, endPoint y: 230, distance: 39.2
click at [469, 231] on div "Janela de atendimento Grade de atendimento Capacidade Transportadoras Veículos …" at bounding box center [413, 198] width 826 height 397
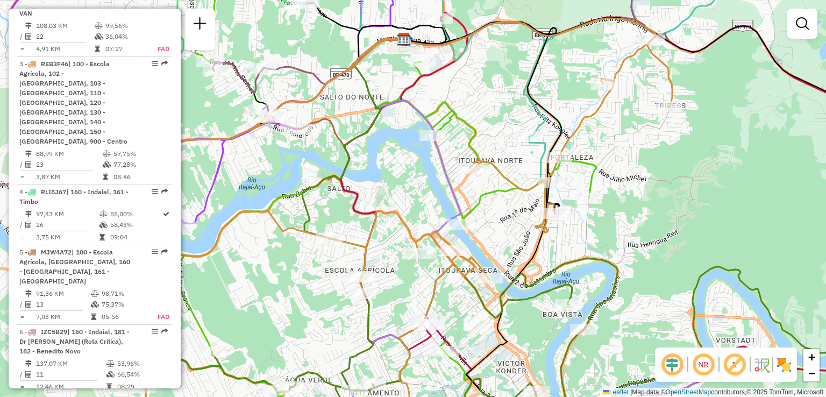
drag, startPoint x: 488, startPoint y: 219, endPoint x: 493, endPoint y: 216, distance: 5.8
click at [493, 216] on div "Janela de atendimento Grade de atendimento Capacidade Transportadoras Veículos …" at bounding box center [413, 198] width 826 height 397
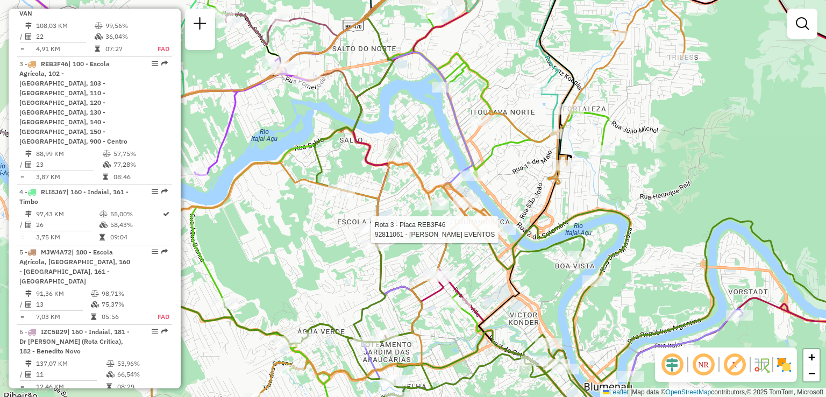
select select "**********"
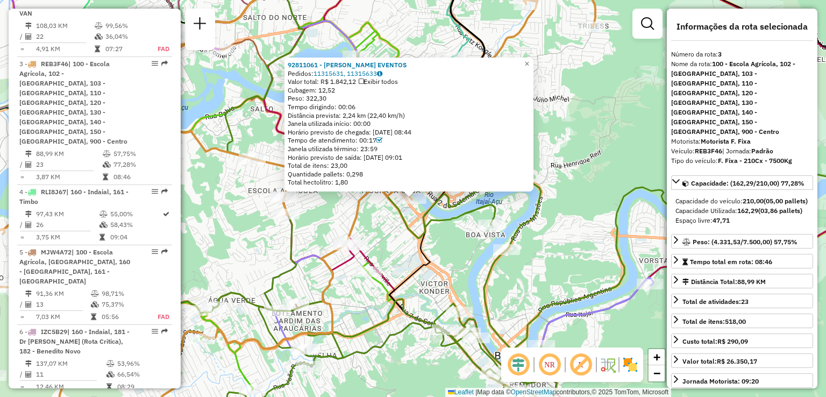
click at [501, 240] on div "92811061 - [PERSON_NAME] EVENTOS Pedidos: 11315631, 11315633 Valor total: R$ 1.…" at bounding box center [413, 198] width 826 height 397
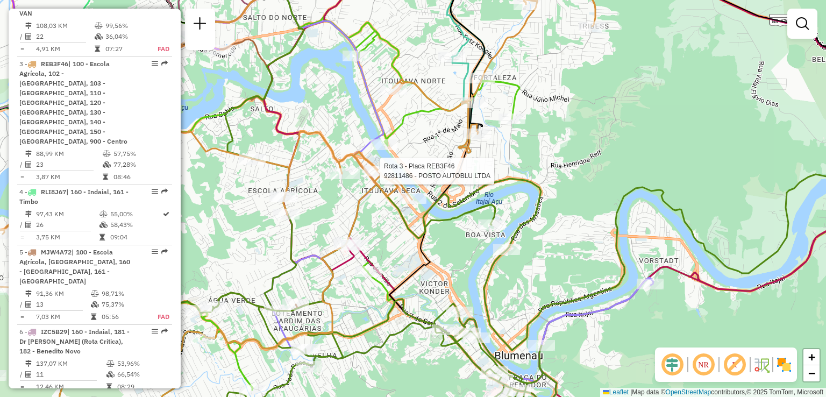
select select "**********"
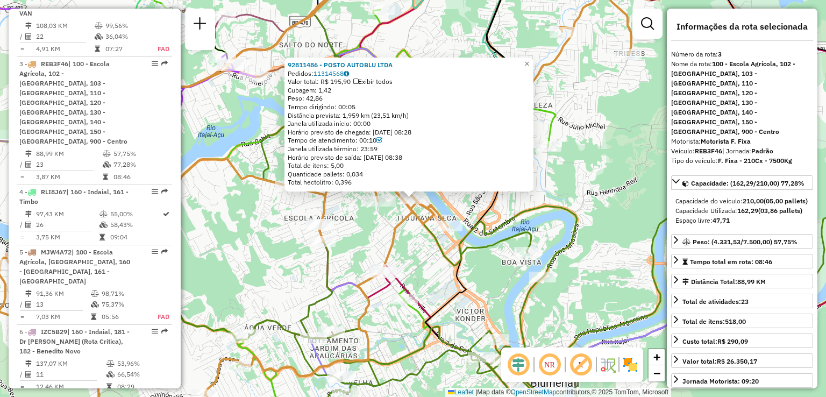
click at [389, 233] on icon at bounding box center [315, 201] width 632 height 471
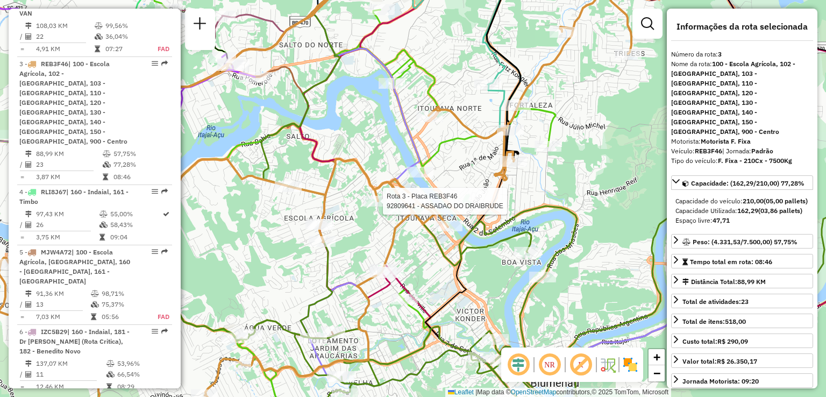
click at [380, 206] on div at bounding box center [380, 201] width 32 height 11
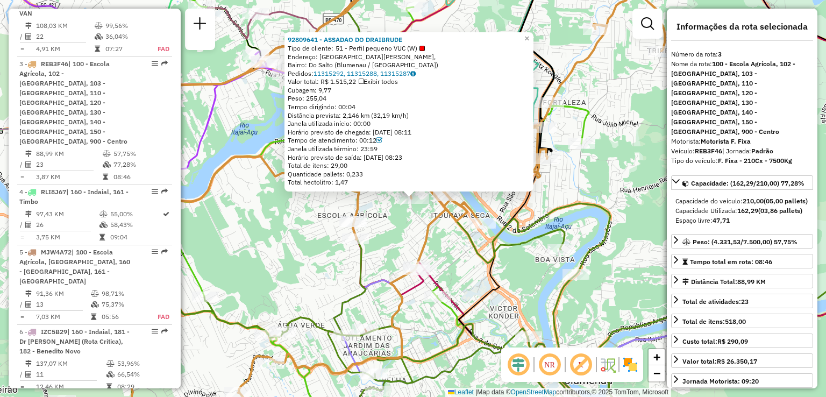
click at [377, 237] on div "92809641 - ASSADAO DO DRAIBRUDE Tipo de cliente: 51 - Perfil pequeno VUC (W) En…" at bounding box center [413, 198] width 826 height 397
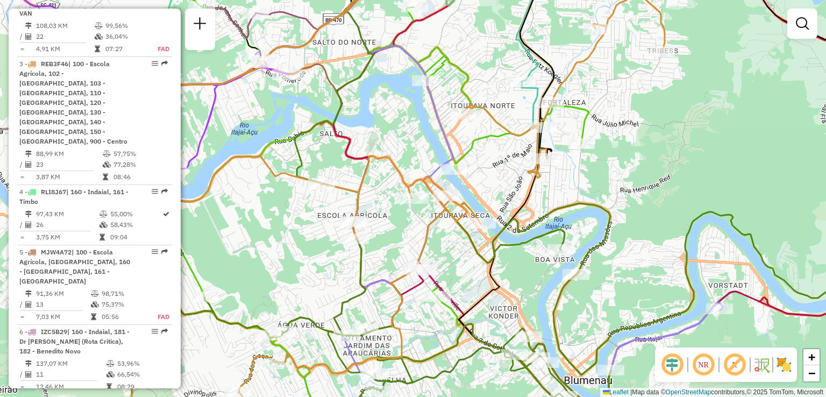
drag, startPoint x: 404, startPoint y: 237, endPoint x: 427, endPoint y: 224, distance: 26.2
click at [425, 226] on div "Janela de atendimento Grade de atendimento Capacidade Transportadoras Veículos …" at bounding box center [413, 198] width 826 height 397
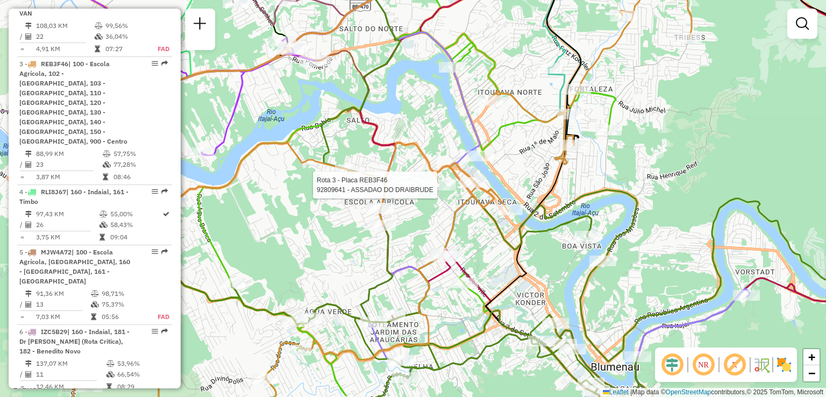
select select "**********"
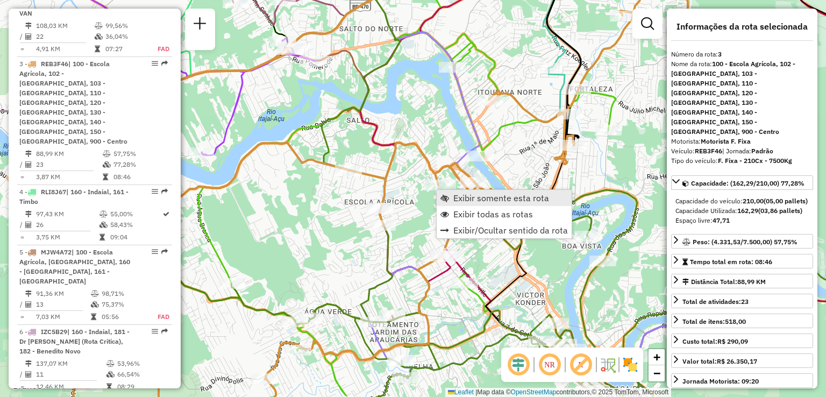
click at [458, 197] on span "Exibir somente esta rota" at bounding box center [501, 198] width 96 height 9
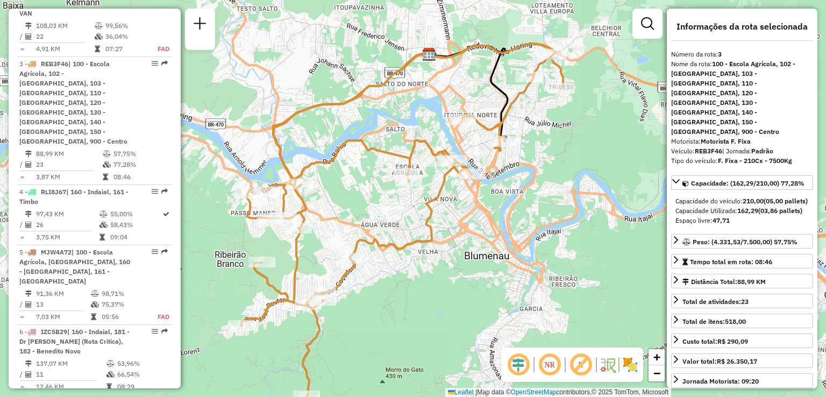
drag, startPoint x: 468, startPoint y: 217, endPoint x: 441, endPoint y: 255, distance: 46.7
click at [445, 252] on div "Janela de atendimento Grade de atendimento Capacidade Transportadoras Veículos …" at bounding box center [413, 198] width 826 height 397
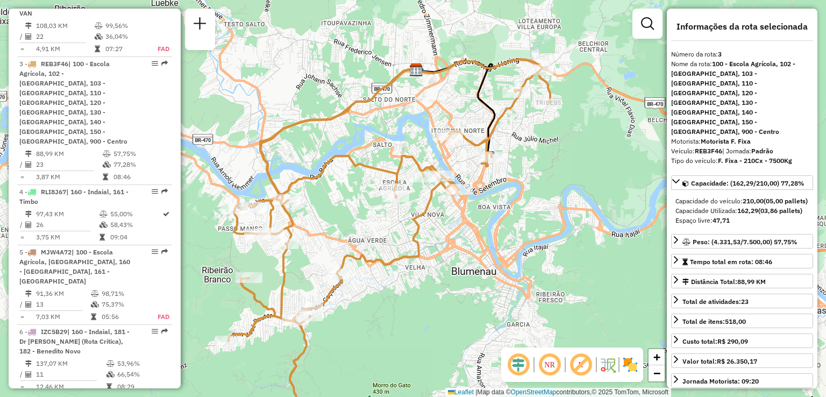
drag, startPoint x: 429, startPoint y: 244, endPoint x: 430, endPoint y: 237, distance: 7.6
click at [429, 242] on div "Janela de atendimento Grade de atendimento Capacidade Transportadoras Veículos …" at bounding box center [413, 198] width 826 height 397
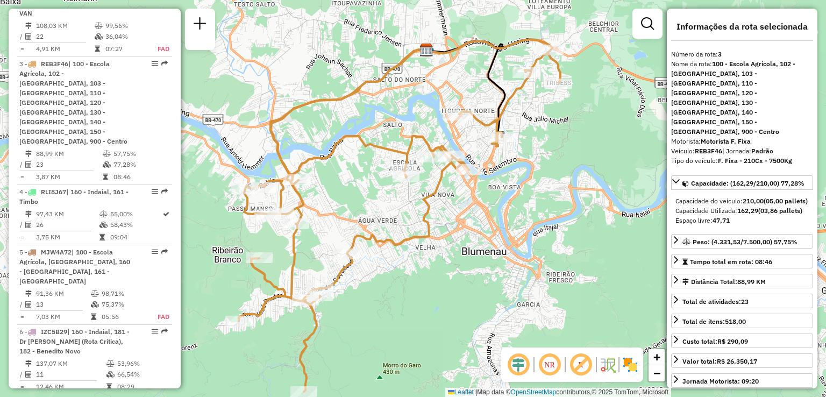
drag, startPoint x: 408, startPoint y: 243, endPoint x: 440, endPoint y: 258, distance: 35.9
click at [440, 258] on icon at bounding box center [400, 215] width 322 height 352
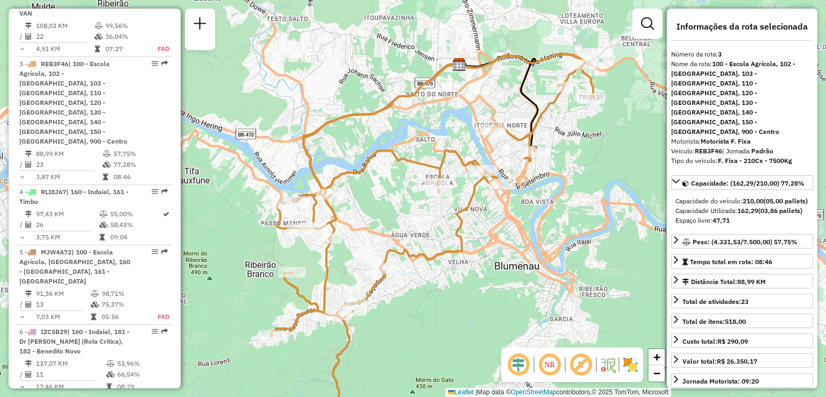
drag, startPoint x: 402, startPoint y: 232, endPoint x: 437, endPoint y: 214, distance: 39.7
click at [432, 218] on div "Janela de atendimento Grade de atendimento Capacidade Transportadoras Veículos …" at bounding box center [413, 198] width 826 height 397
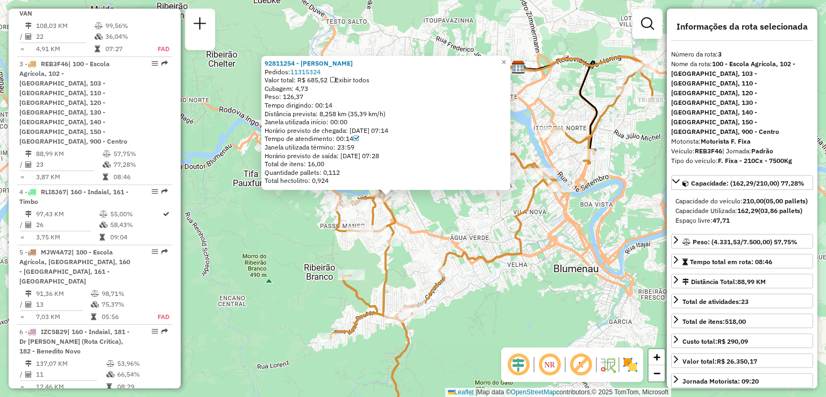
drag, startPoint x: 459, startPoint y: 234, endPoint x: 445, endPoint y: 233, distance: 14.0
click at [450, 233] on div "92811254 - THIAGO CURY Pedidos: 11315324 Valor total: R$ 685,52 Exibir todos Cu…" at bounding box center [413, 198] width 826 height 397
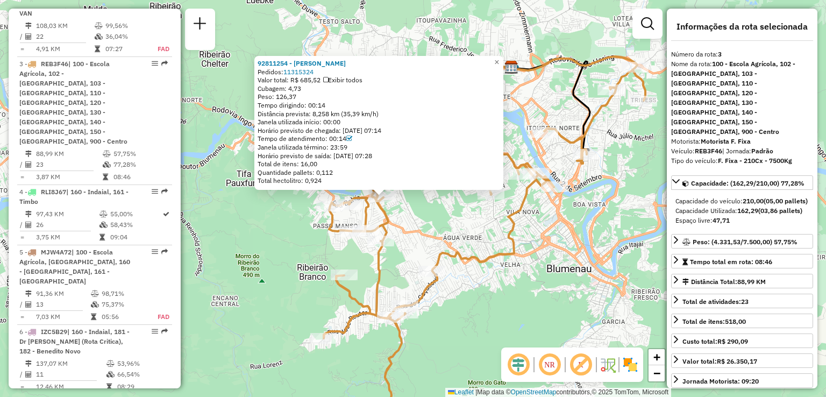
click at [459, 231] on div "92811254 - THIAGO CURY Pedidos: 11315324 Valor total: R$ 685,52 Exibir todos Cu…" at bounding box center [413, 198] width 826 height 397
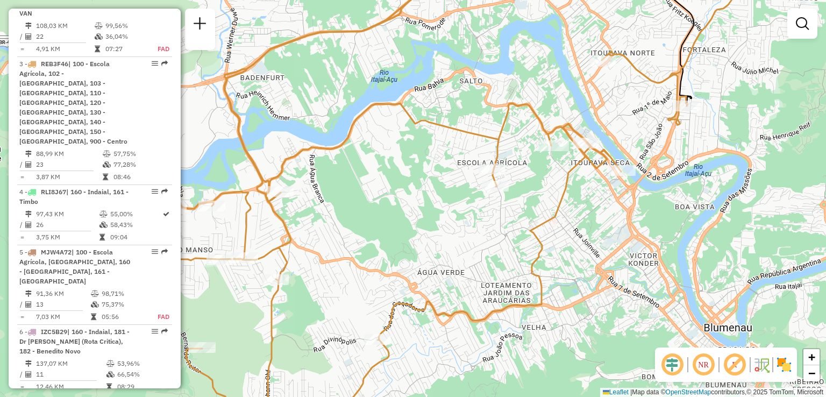
drag, startPoint x: 505, startPoint y: 240, endPoint x: 474, endPoint y: 282, distance: 51.9
click at [475, 287] on div "Janela de atendimento Grade de atendimento Capacidade Transportadoras Veículos …" at bounding box center [413, 198] width 826 height 397
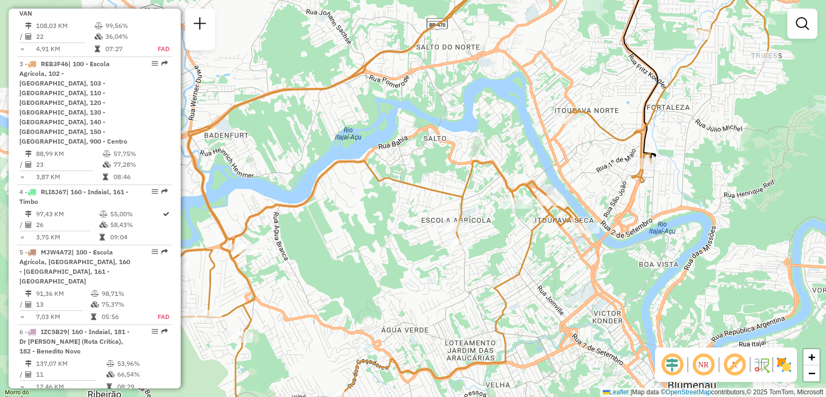
click at [503, 280] on div "Janela de atendimento Grade de atendimento Capacidade Transportadoras Veículos …" at bounding box center [413, 198] width 826 height 397
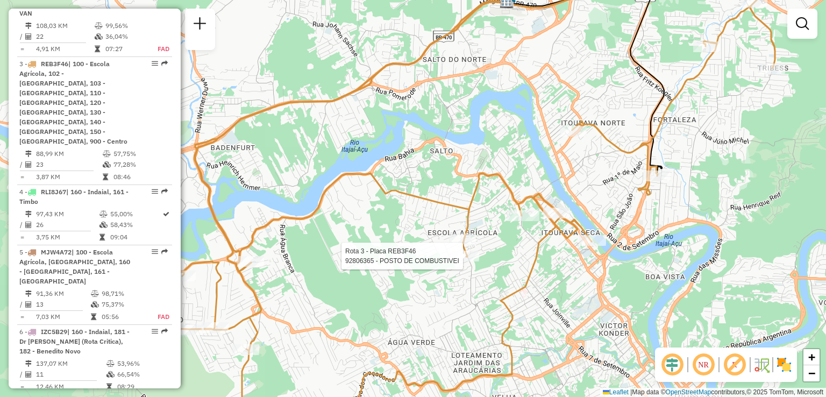
select select "**********"
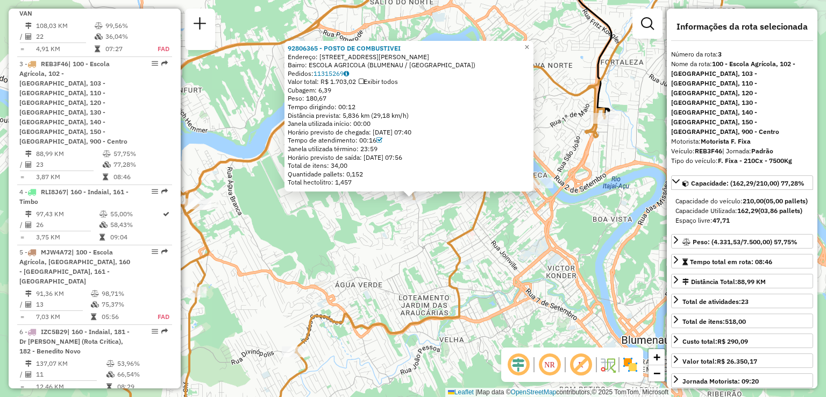
click at [455, 274] on icon at bounding box center [406, 198] width 632 height 476
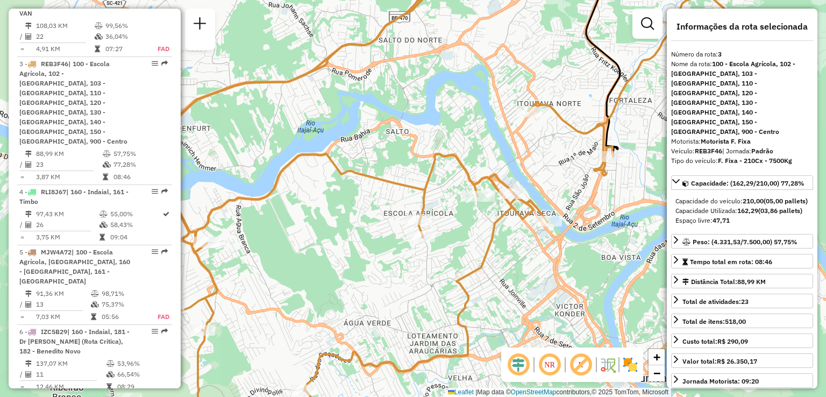
drag, startPoint x: 450, startPoint y: 282, endPoint x: 439, endPoint y: 256, distance: 28.2
click at [450, 283] on icon at bounding box center [414, 236] width 632 height 476
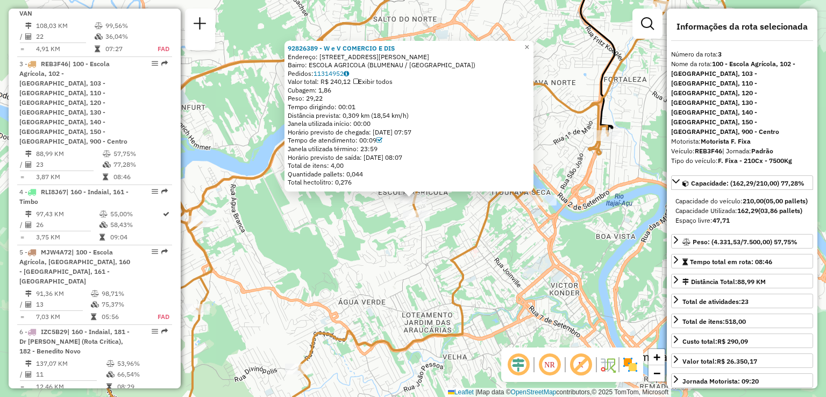
click at [417, 254] on div "92826389 - W e V COMERCIO E DIS Endereço: R [PERSON_NAME] 1051 Bairro: ESCOLA A…" at bounding box center [413, 198] width 826 height 397
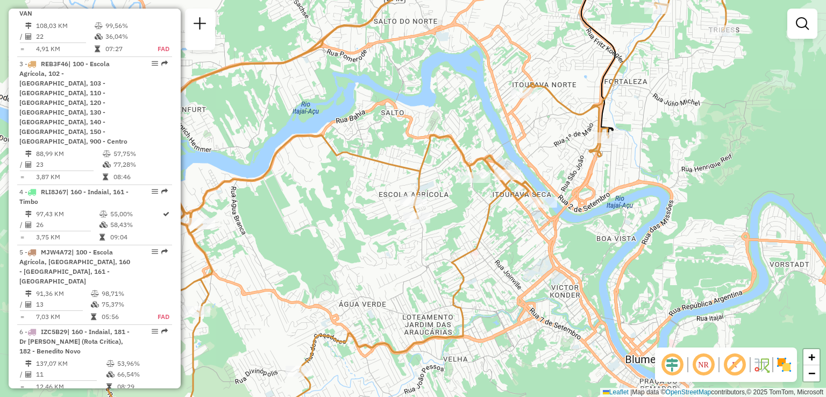
drag, startPoint x: 458, startPoint y: 252, endPoint x: 462, endPoint y: 280, distance: 28.3
click at [462, 280] on icon at bounding box center [410, 200] width 632 height 476
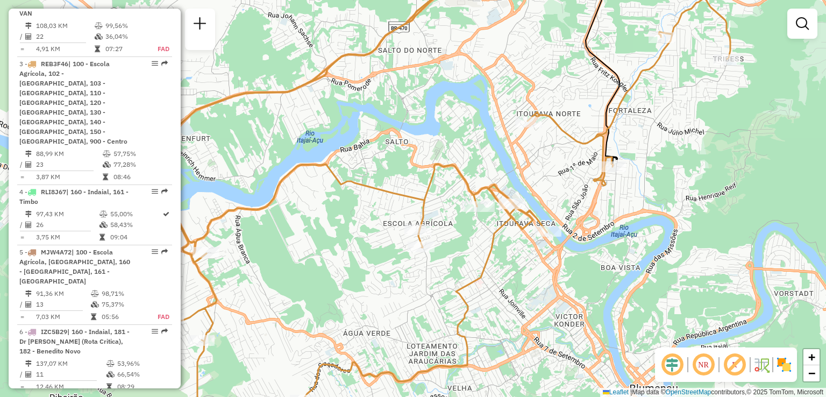
drag, startPoint x: 443, startPoint y: 277, endPoint x: 475, endPoint y: 271, distance: 32.4
click at [470, 272] on div "Janela de atendimento Grade de atendimento Capacidade Transportadoras Veículos …" at bounding box center [413, 198] width 826 height 397
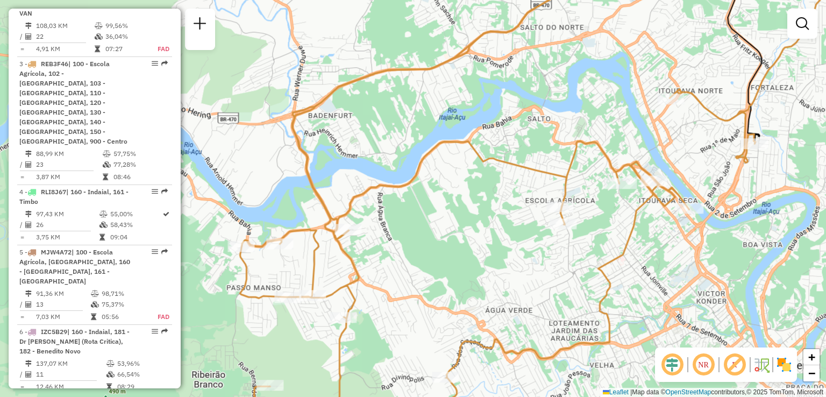
drag, startPoint x: 472, startPoint y: 276, endPoint x: 501, endPoint y: 262, distance: 32.0
click at [501, 263] on div "Janela de atendimento Grade de atendimento Capacidade Transportadoras Veículos …" at bounding box center [413, 198] width 826 height 397
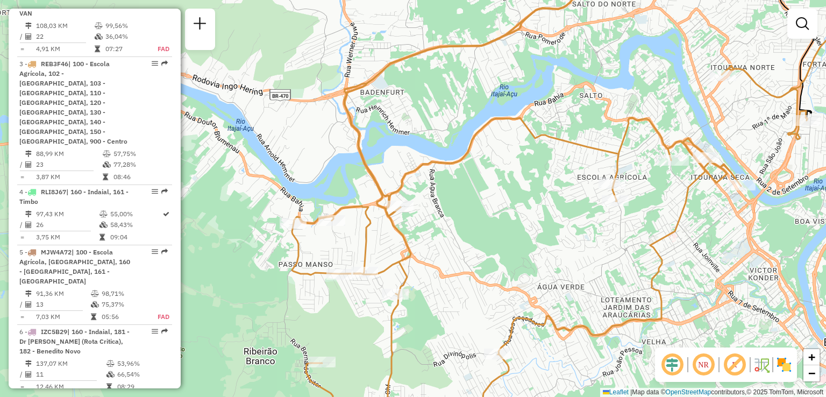
drag, startPoint x: 488, startPoint y: 269, endPoint x: 440, endPoint y: 263, distance: 48.3
click at [468, 268] on div "Janela de atendimento Grade de atendimento Capacidade Transportadoras Veículos …" at bounding box center [413, 198] width 826 height 397
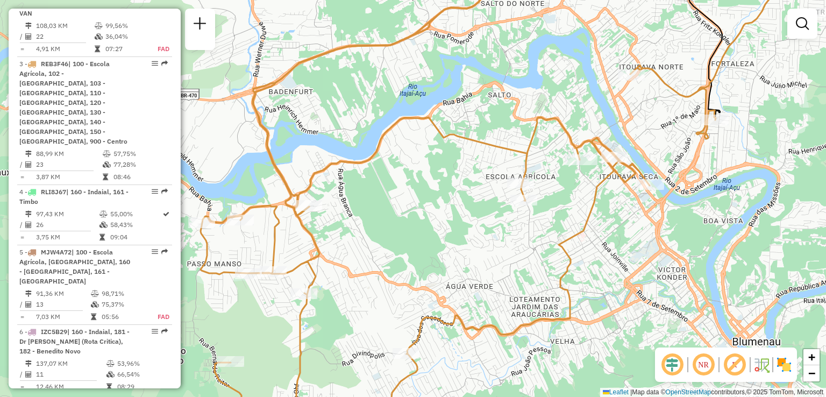
drag, startPoint x: 456, startPoint y: 270, endPoint x: 401, endPoint y: 272, distance: 54.9
click at [415, 272] on div "Janela de atendimento Grade de atendimento Capacidade Transportadoras Veículos …" at bounding box center [413, 198] width 826 height 397
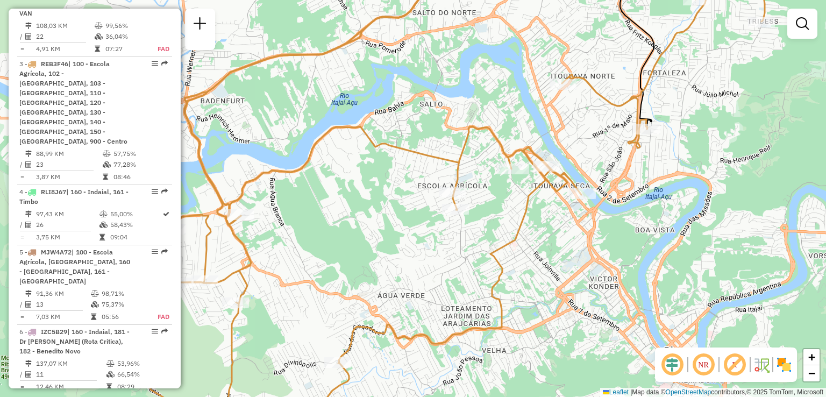
drag, startPoint x: 493, startPoint y: 266, endPoint x: 385, endPoint y: 297, distance: 112.0
click at [386, 297] on div "Janela de atendimento Grade de atendimento Capacidade Transportadoras Veículos …" at bounding box center [413, 198] width 826 height 397
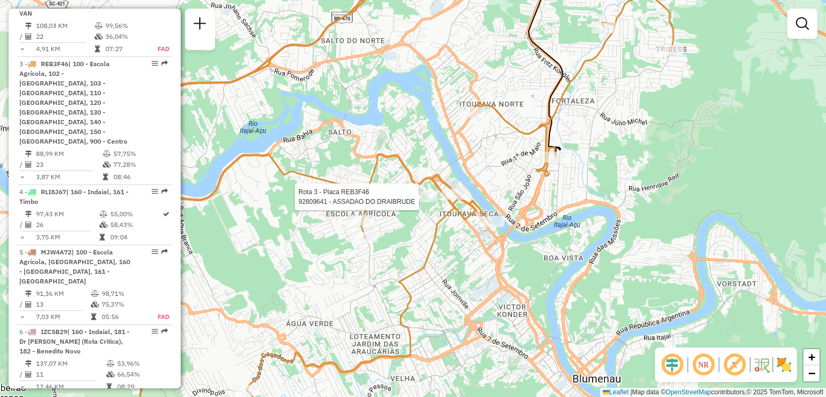
click at [424, 202] on div at bounding box center [421, 196] width 32 height 11
select select "**********"
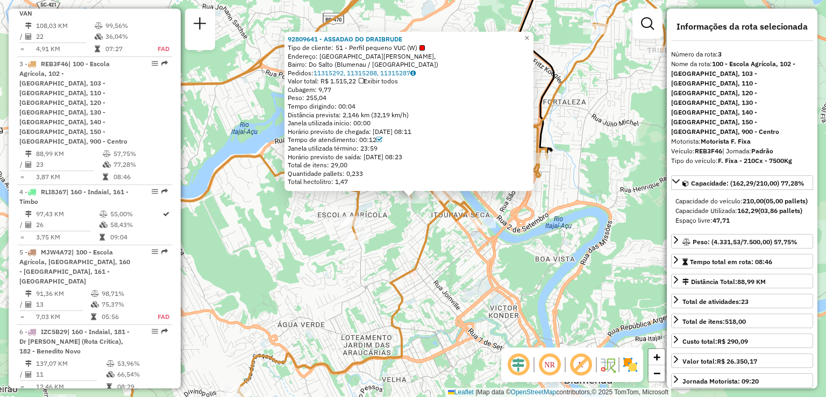
click at [409, 227] on div "Rota 3 - Placa REB3F46 92809641 - ASSADAO DO DRAIBRUDE 92809641 - ASSADAO DO DR…" at bounding box center [413, 198] width 826 height 397
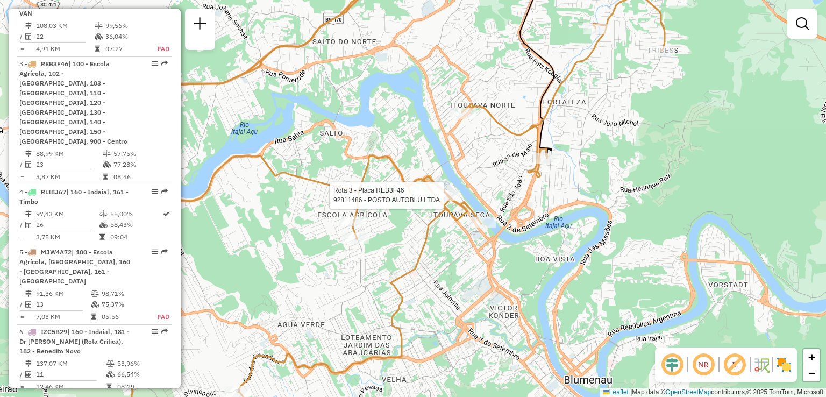
select select "**********"
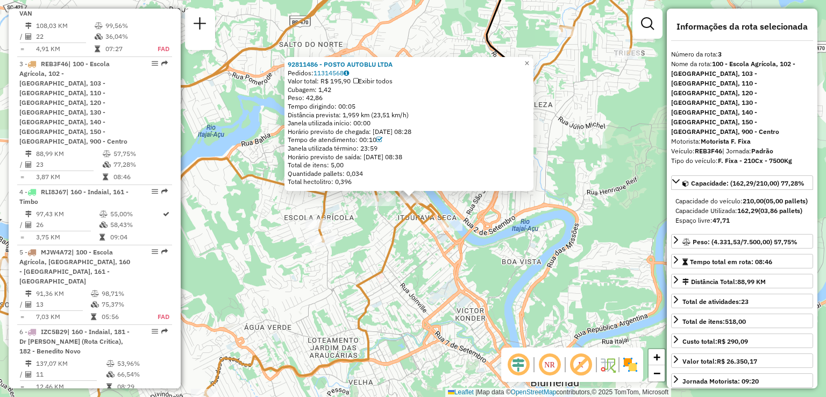
click at [427, 240] on div "92811486 - POSTO AUTOBLU LTDA Pedidos: 11314568 Valor total: R$ 195,90 Exibir t…" at bounding box center [413, 198] width 826 height 397
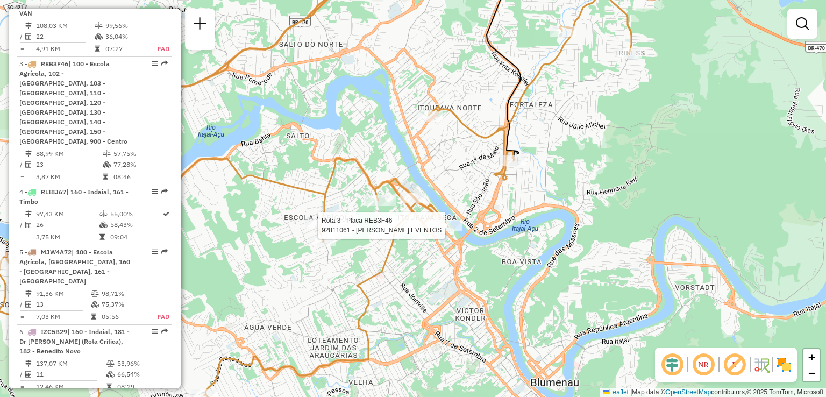
select select "**********"
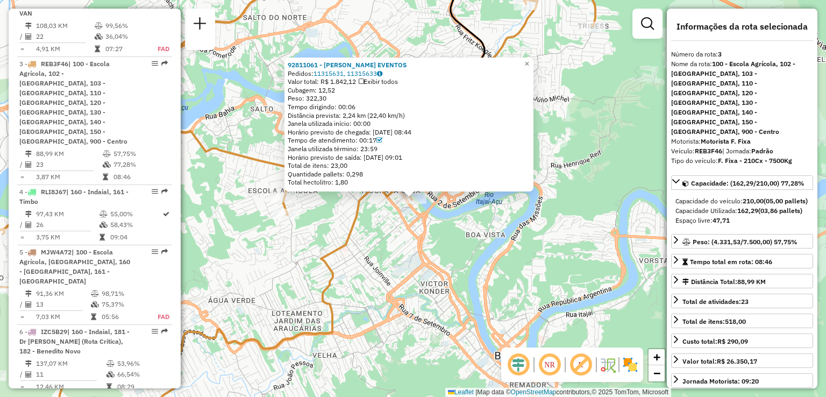
click at [409, 250] on div "92811061 - [PERSON_NAME] EVENTOS Pedidos: 11315631, 11315633 Valor total: R$ 1.…" at bounding box center [413, 198] width 826 height 397
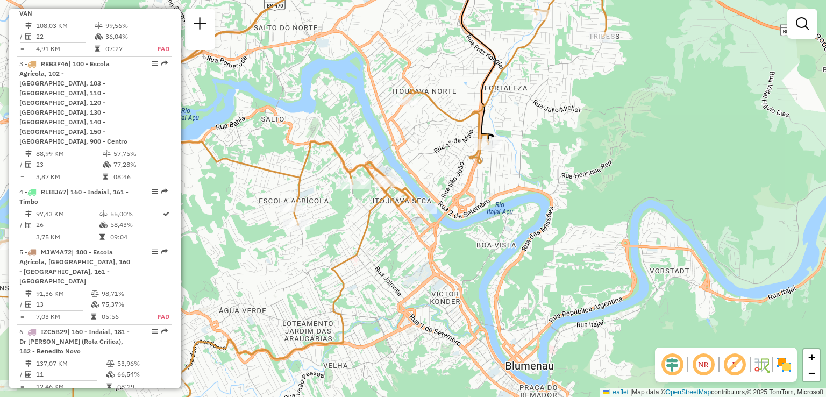
drag, startPoint x: 374, startPoint y: 240, endPoint x: 384, endPoint y: 250, distance: 14.8
click at [384, 250] on div "Janela de atendimento Grade de atendimento Capacidade Transportadoras Veículos …" at bounding box center [413, 198] width 826 height 397
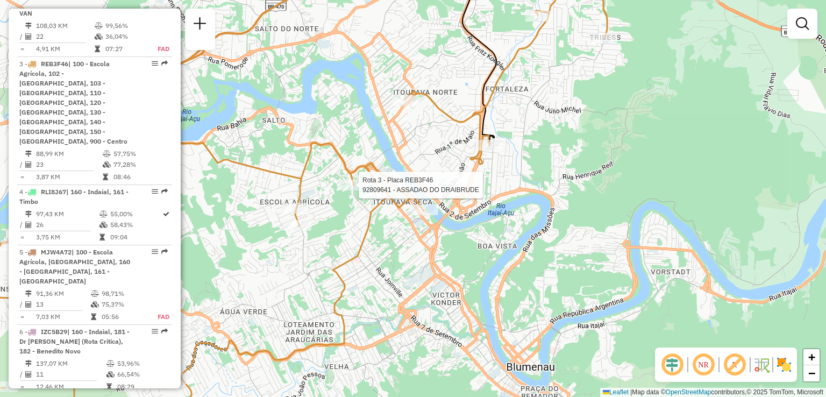
select select "**********"
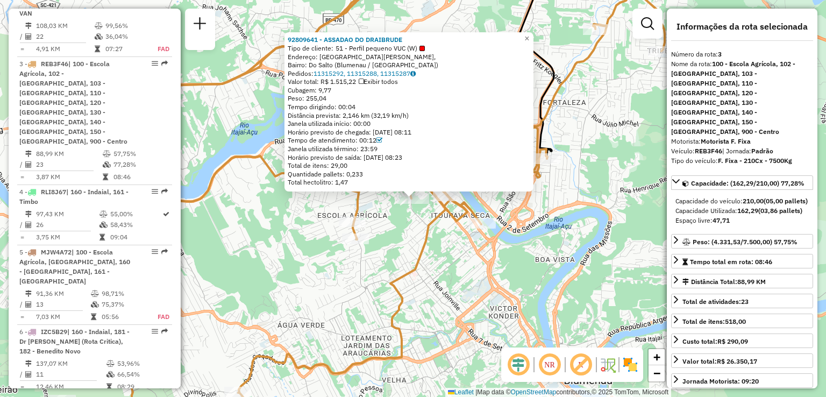
click at [407, 233] on div "92809641 - ASSADAO DO DRAIBRUDE Tipo de cliente: 51 - Perfil pequeno VUC (W) En…" at bounding box center [413, 198] width 826 height 397
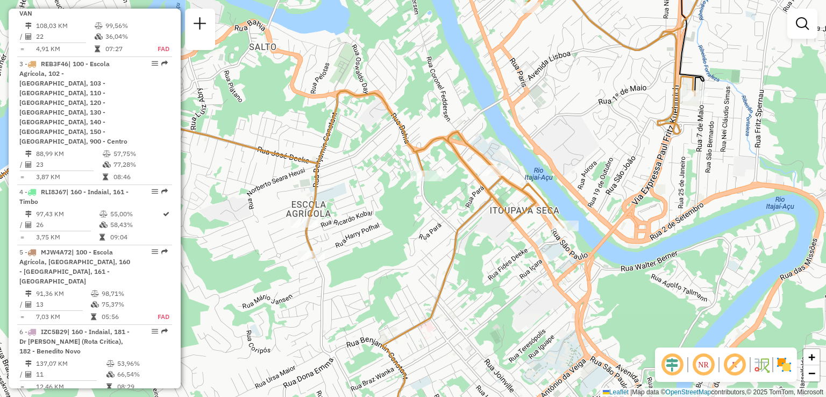
drag, startPoint x: 415, startPoint y: 233, endPoint x: 439, endPoint y: 231, distance: 24.3
click at [439, 231] on div "Janela de atendimento Grade de atendimento Capacidade Transportadoras Veículos …" at bounding box center [413, 198] width 826 height 397
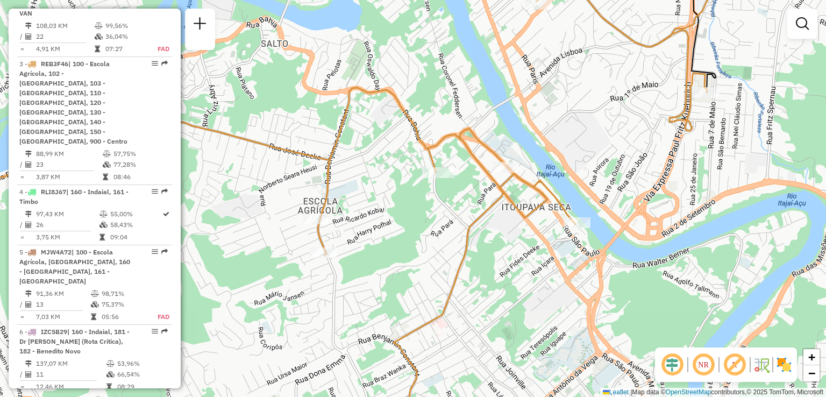
click at [436, 223] on div "Janela de atendimento Grade de atendimento Capacidade Transportadoras Veículos …" at bounding box center [413, 198] width 826 height 397
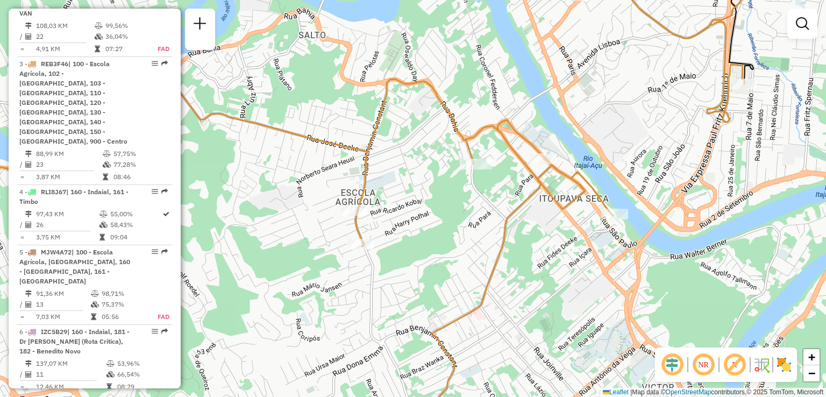
drag, startPoint x: 453, startPoint y: 229, endPoint x: 462, endPoint y: 226, distance: 9.4
click at [462, 226] on div "Janela de atendimento Grade de atendimento Capacidade Transportadoras Veículos …" at bounding box center [413, 198] width 826 height 397
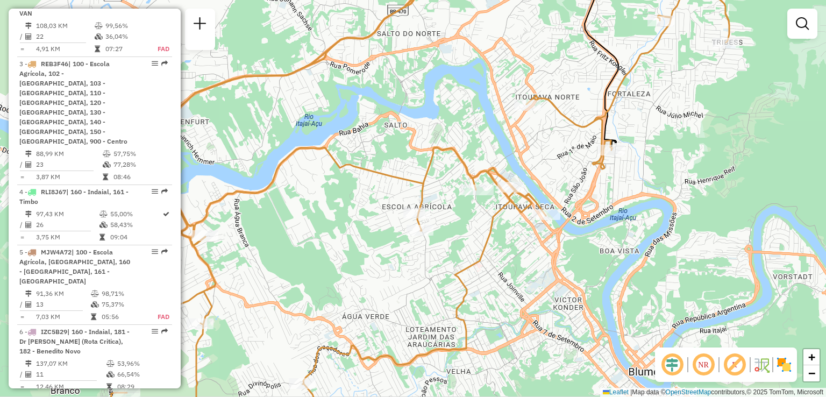
drag, startPoint x: 460, startPoint y: 252, endPoint x: 481, endPoint y: 243, distance: 23.1
click at [481, 243] on div "Janela de atendimento Grade de atendimento Capacidade Transportadoras Veículos …" at bounding box center [413, 198] width 826 height 397
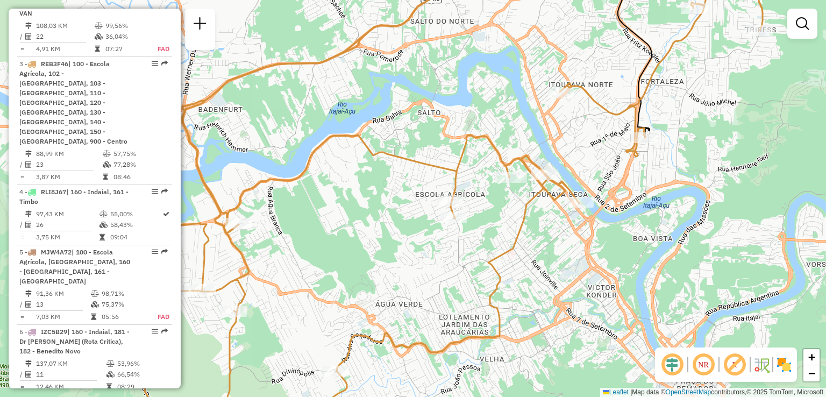
drag, startPoint x: 461, startPoint y: 254, endPoint x: 479, endPoint y: 247, distance: 18.6
click at [479, 248] on div "Janela de atendimento Grade de atendimento Capacidade Transportadoras Veículos …" at bounding box center [413, 198] width 826 height 397
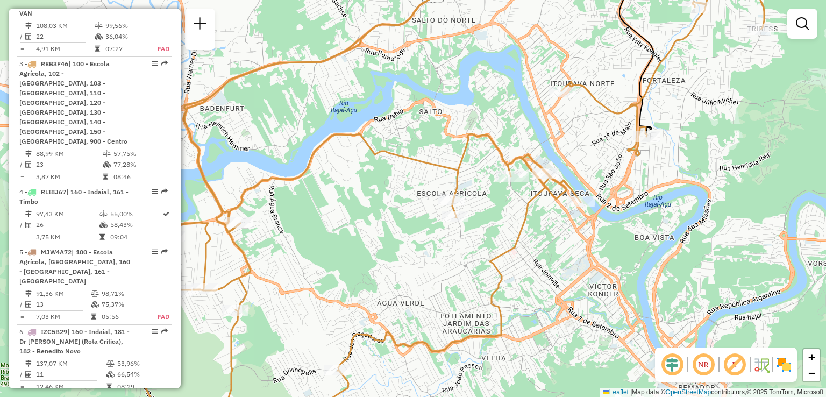
click at [530, 231] on div "Janela de atendimento Grade de atendimento Capacidade Transportadoras Veículos …" at bounding box center [413, 198] width 826 height 397
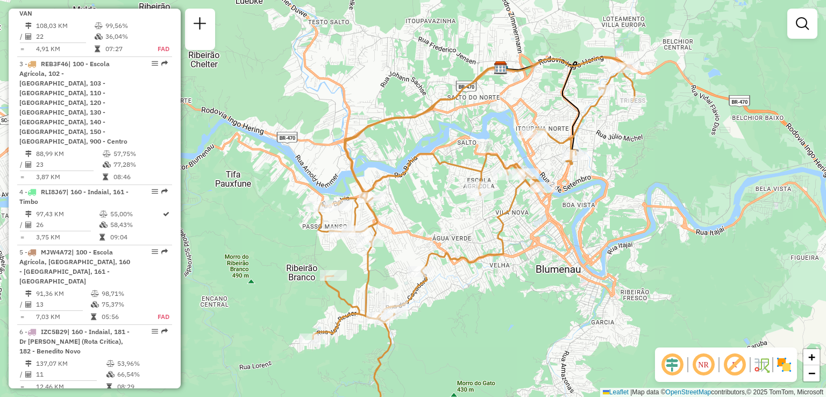
drag, startPoint x: 450, startPoint y: 240, endPoint x: 451, endPoint y: 213, distance: 26.4
click at [451, 213] on div "Janela de atendimento Grade de atendimento Capacidade Transportadoras Veículos …" at bounding box center [413, 198] width 826 height 397
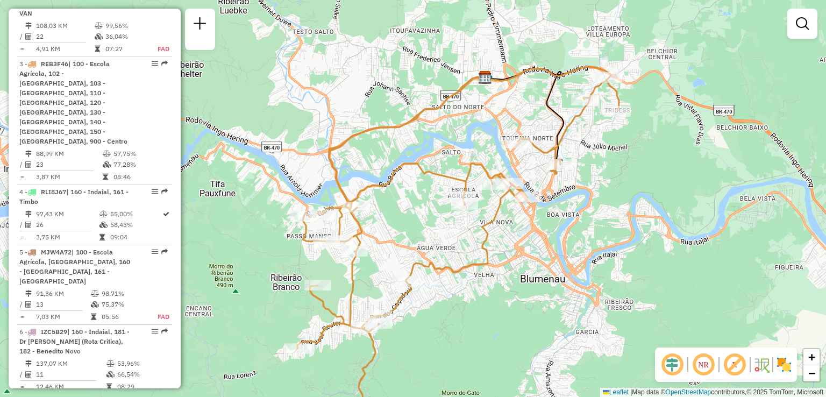
drag, startPoint x: 447, startPoint y: 229, endPoint x: 441, endPoint y: 232, distance: 7.2
click at [441, 232] on div "Janela de atendimento Grade de atendimento Capacidade Transportadoras Veículos …" at bounding box center [413, 198] width 826 height 397
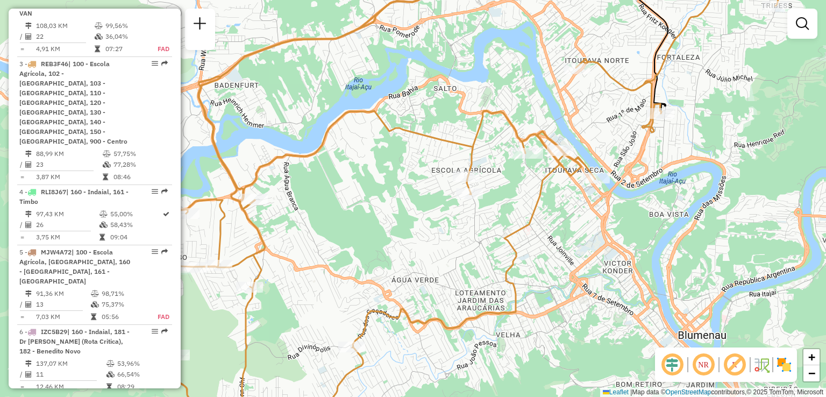
drag, startPoint x: 466, startPoint y: 220, endPoint x: 407, endPoint y: 233, distance: 61.1
click at [417, 231] on div "Janela de atendimento Grade de atendimento Capacidade Transportadoras Veículos …" at bounding box center [413, 198] width 826 height 397
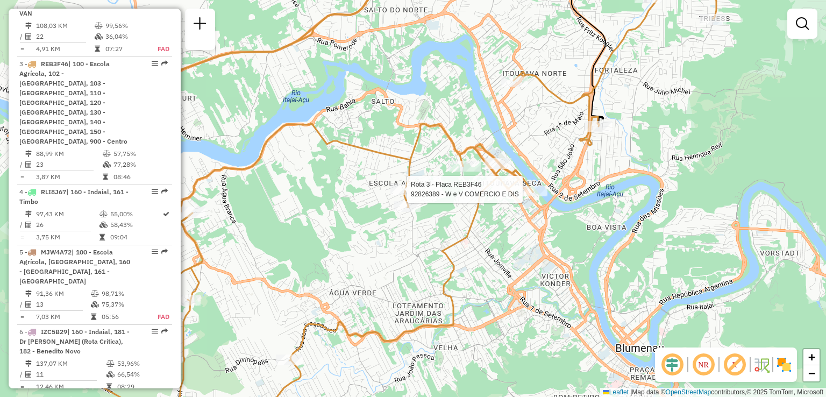
select select "**********"
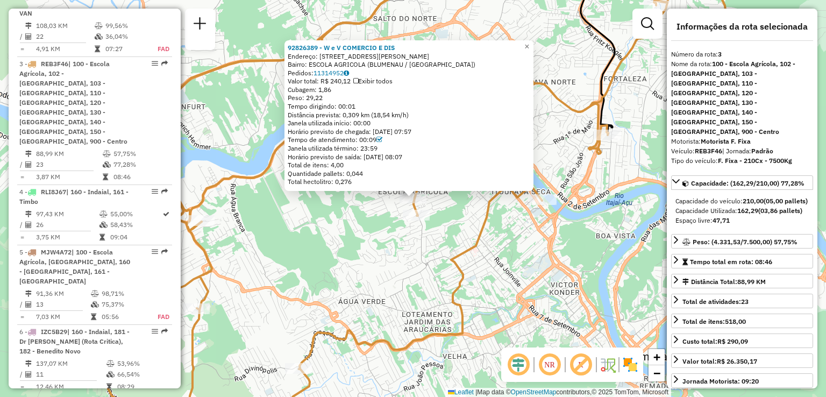
click at [459, 240] on div "92826389 - W e V COMERCIO E DIS Endereço: R [PERSON_NAME] 1051 Bairro: ESCOLA A…" at bounding box center [413, 198] width 826 height 397
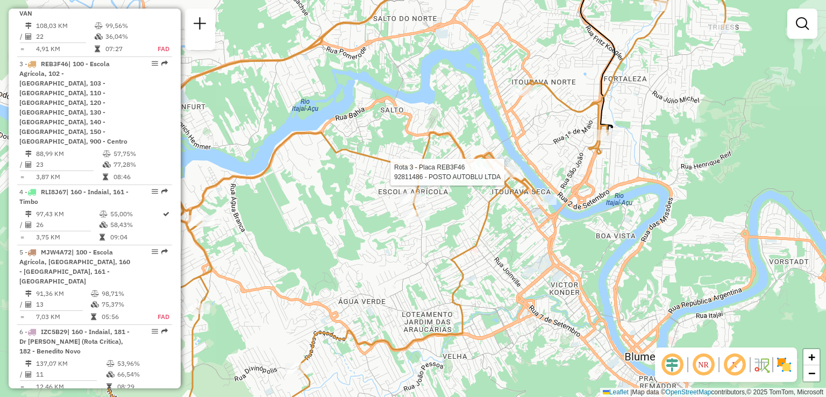
click at [504, 177] on div at bounding box center [507, 172] width 27 height 11
select select "**********"
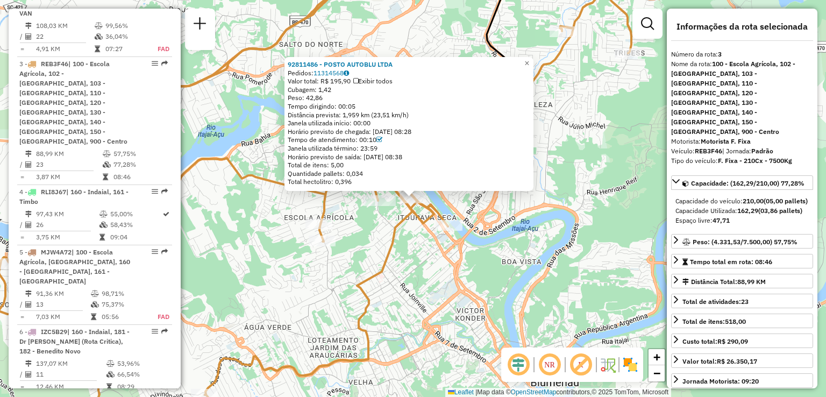
click at [377, 238] on div "92811486 - POSTO AUTOBLU LTDA Pedidos: 11314568 Valor total: R$ 195,90 Exibir t…" at bounding box center [413, 198] width 826 height 397
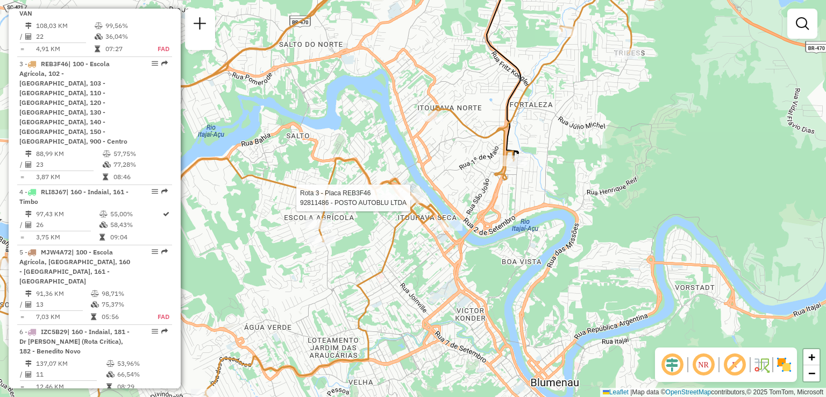
select select "**********"
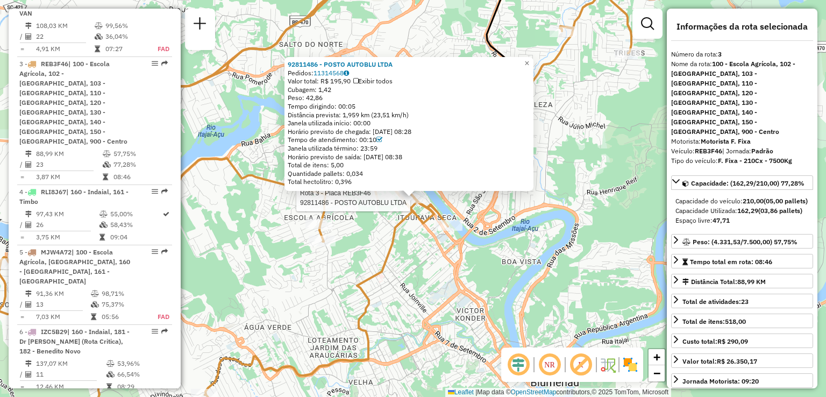
click at [404, 282] on div "Rota 3 - Placa REB3F46 92811486 - POSTO AUTOBLU LTDA 92811486 - POSTO AUTOBLU L…" at bounding box center [413, 198] width 826 height 397
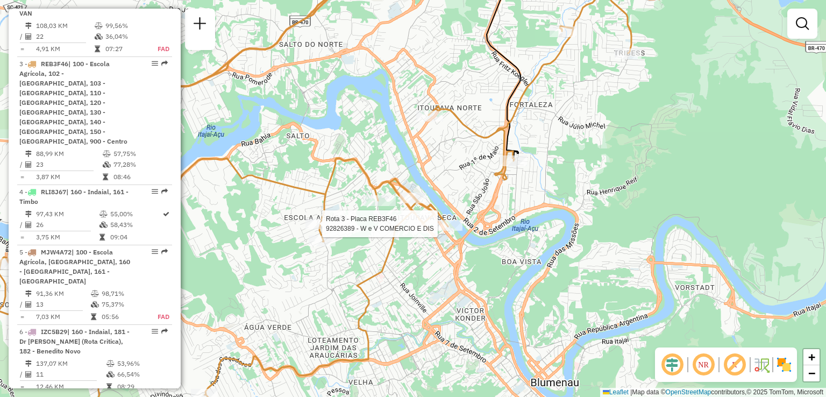
select select "**********"
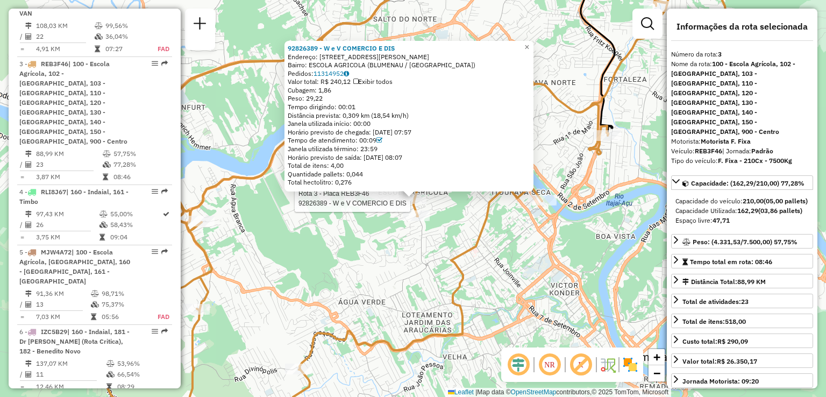
click at [286, 377] on div "Rota 3 - Placa REB3F46 92826389 - W e V COMERCIO E DIS 92826389 - W e V COMERCI…" at bounding box center [413, 198] width 826 height 397
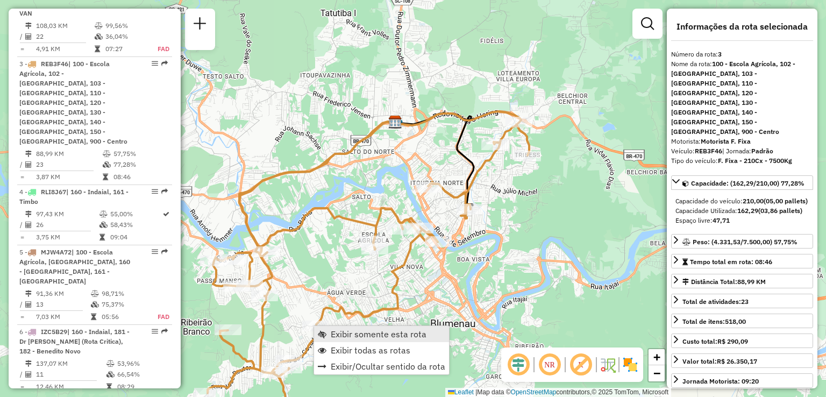
click at [331, 330] on span "Exibir somente esta rota" at bounding box center [379, 334] width 96 height 9
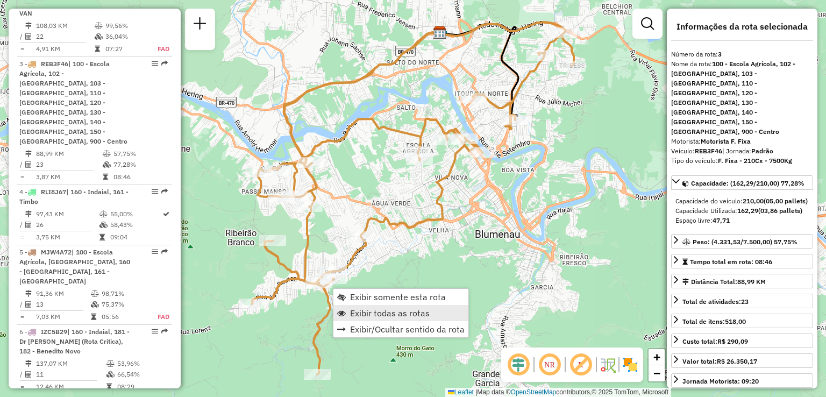
click at [369, 313] on span "Exibir todas as rotas" at bounding box center [390, 313] width 80 height 9
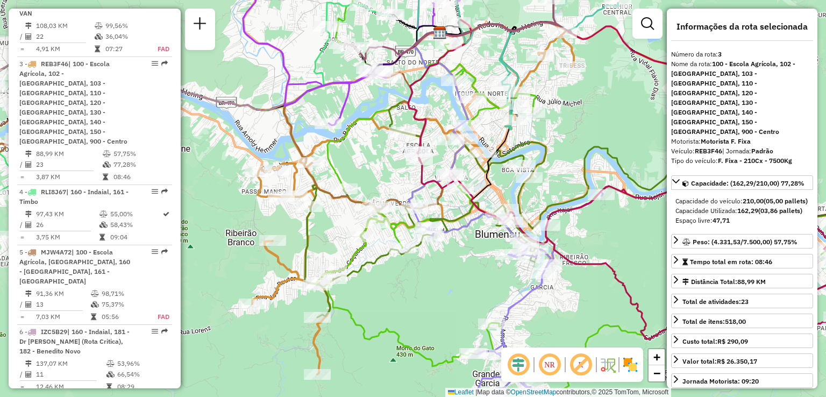
drag, startPoint x: 428, startPoint y: 302, endPoint x: 432, endPoint y: 346, distance: 43.8
click at [432, 343] on div "Janela de atendimento Grade de atendimento Capacidade Transportadoras Veículos …" at bounding box center [413, 198] width 826 height 397
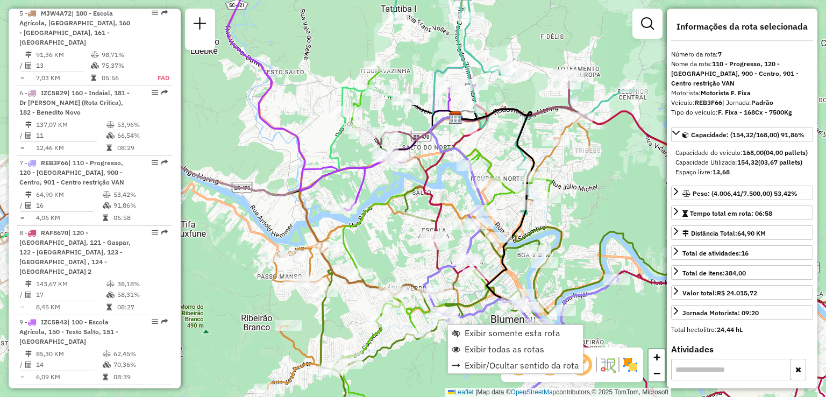
scroll to position [901, 0]
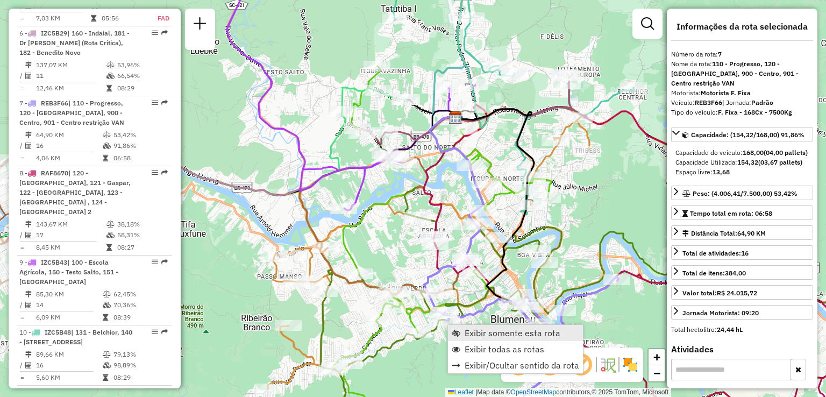
click at [460, 325] on link "Exibir somente esta rota" at bounding box center [515, 333] width 135 height 16
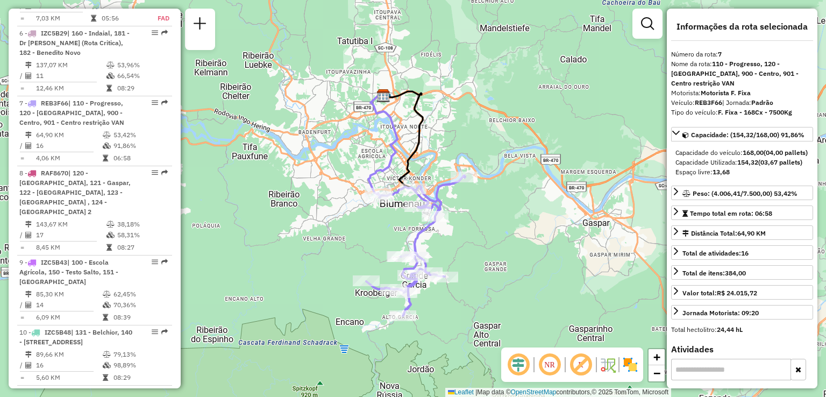
drag, startPoint x: 466, startPoint y: 295, endPoint x: 472, endPoint y: 313, distance: 18.7
click at [473, 316] on div "Janela de atendimento Grade de atendimento Capacidade Transportadoras Veículos …" at bounding box center [413, 198] width 826 height 397
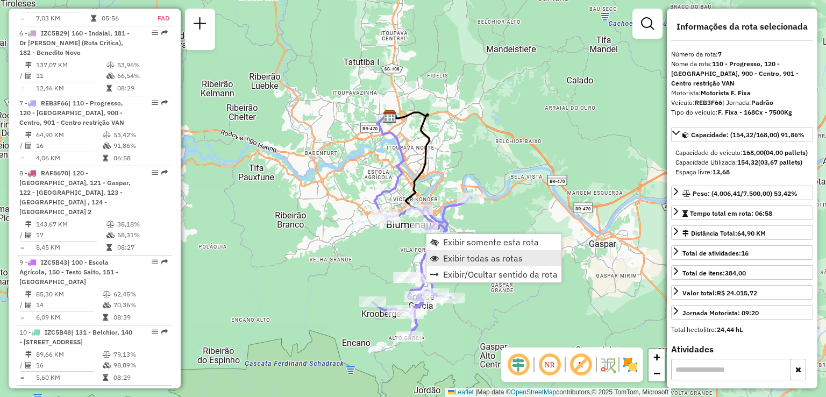
click at [448, 256] on span "Exibir todas as rotas" at bounding box center [483, 258] width 80 height 9
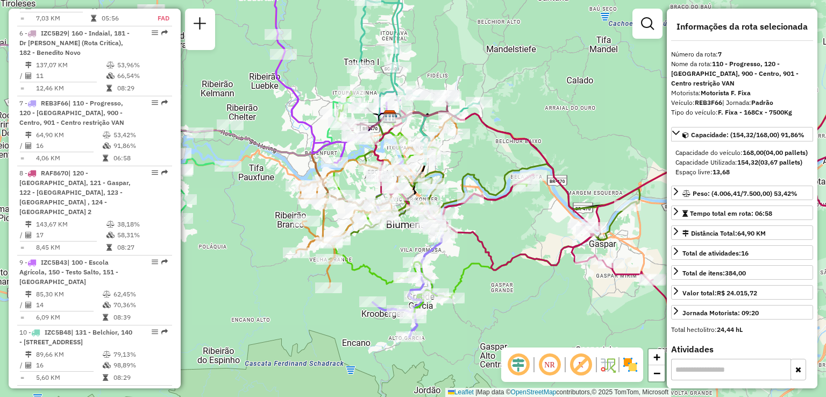
drag, startPoint x: 395, startPoint y: 268, endPoint x: 394, endPoint y: 273, distance: 5.5
click at [394, 273] on div "Rota 2 - Placa RTE9B90 92801044 - CAFE 10 LANCHONETE L Rota 2 - Placa RTE9B90 9…" at bounding box center [413, 198] width 826 height 397
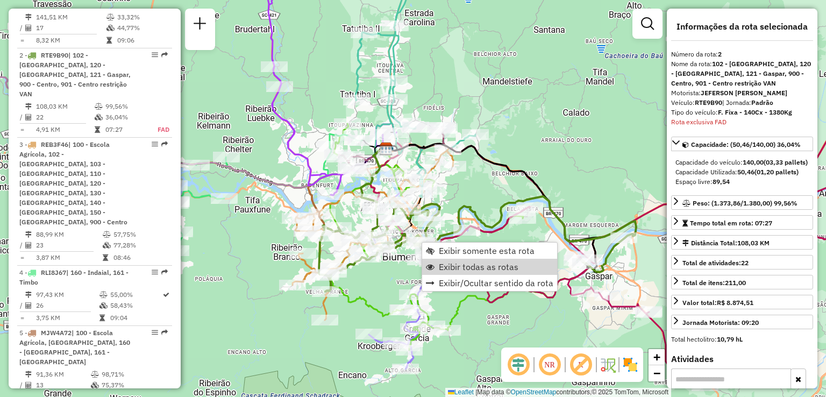
scroll to position [523, 0]
click at [501, 223] on icon at bounding box center [477, 243] width 317 height 95
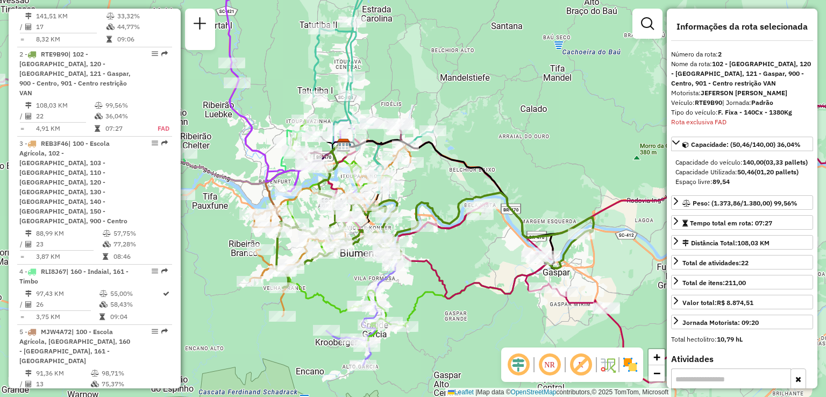
drag, startPoint x: 545, startPoint y: 297, endPoint x: 443, endPoint y: 306, distance: 102.5
click at [444, 306] on icon at bounding box center [590, 244] width 525 height 278
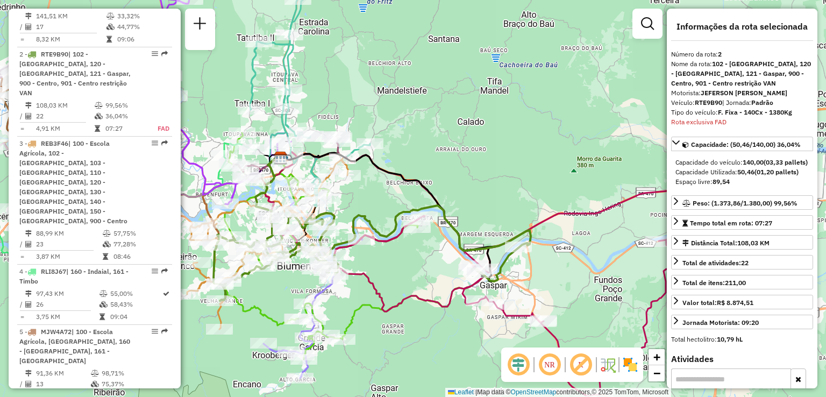
drag, startPoint x: 467, startPoint y: 306, endPoint x: 383, endPoint y: 246, distance: 103.0
click at [409, 268] on icon at bounding box center [527, 257] width 525 height 278
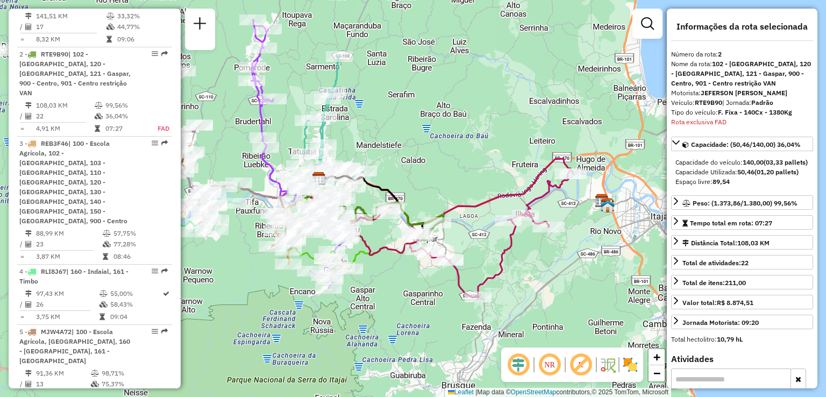
click at [438, 269] on div "Rota 8 - Placa RAF8670 92800962 - MERCEARIA [PERSON_NAME] de atendimento Grade …" at bounding box center [413, 198] width 826 height 397
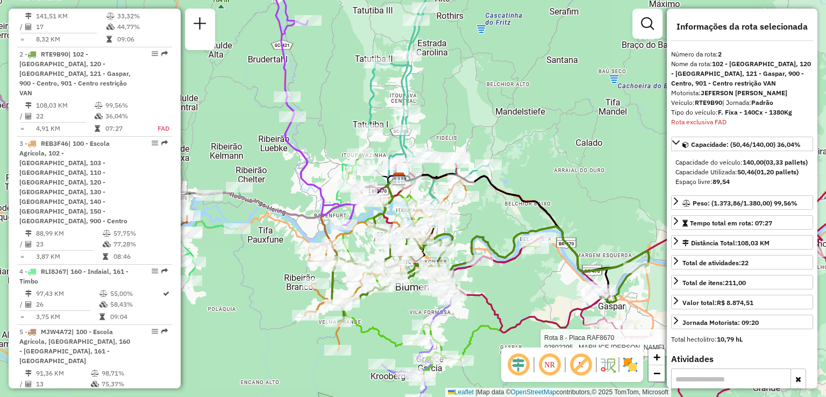
drag, startPoint x: 288, startPoint y: 172, endPoint x: 346, endPoint y: 137, distance: 68.0
click at [333, 145] on div "Rota 8 - Placa RAF8670 92802295 - MARILICE [GEOGRAPHIC_DATA] [PERSON_NAME] 9 - …" at bounding box center [413, 198] width 826 height 397
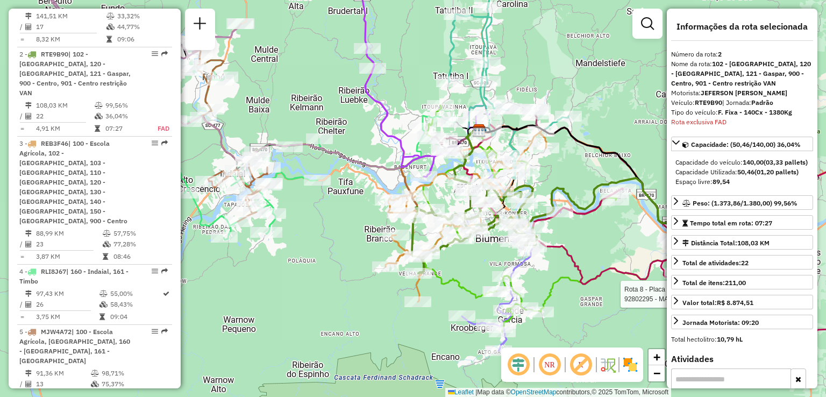
click at [384, 152] on icon at bounding box center [269, 92] width 421 height 153
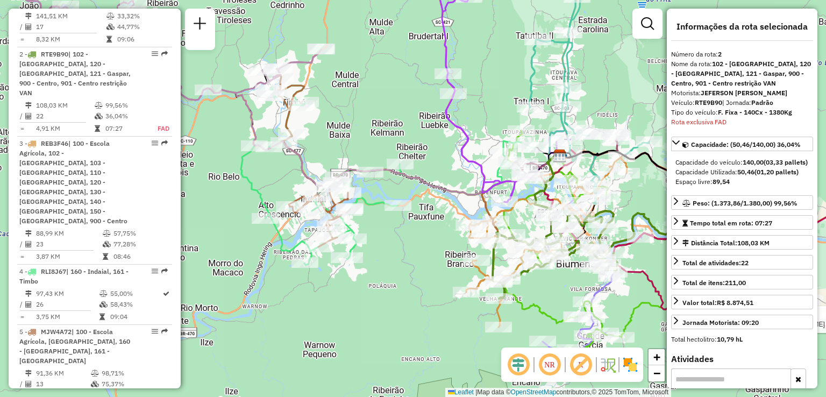
drag, startPoint x: 259, startPoint y: 160, endPoint x: 267, endPoint y: 188, distance: 29.0
click at [267, 188] on div "Rota 8 - Placa RAF8670 92802295 - MARILICE MITKUS [PERSON_NAME] de atendimento …" at bounding box center [413, 198] width 826 height 397
drag, startPoint x: 345, startPoint y: 96, endPoint x: 280, endPoint y: 70, distance: 70.0
click at [286, 76] on div "Rota 8 - Placa RAF8670 92802295 - MARILICE MITKUS [PERSON_NAME] de atendimento …" at bounding box center [413, 198] width 826 height 397
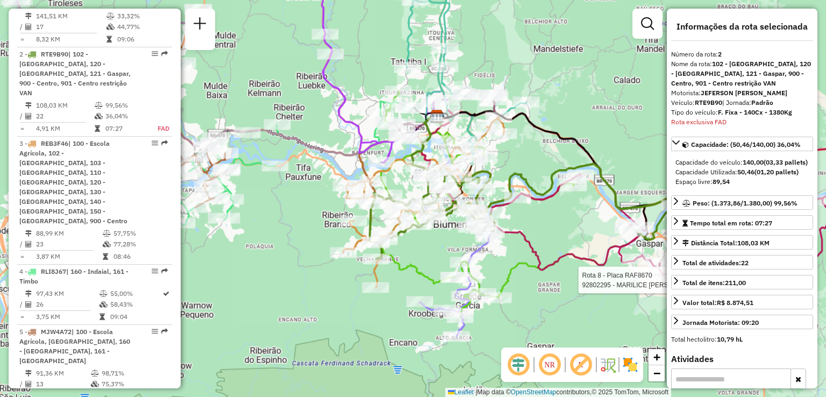
drag, startPoint x: 326, startPoint y: 113, endPoint x: 299, endPoint y: 118, distance: 27.8
click at [303, 116] on div "Rota 8 - Placa RAF8670 92802295 - MARILICE MITKUS [PERSON_NAME] de atendimento …" at bounding box center [413, 198] width 826 height 397
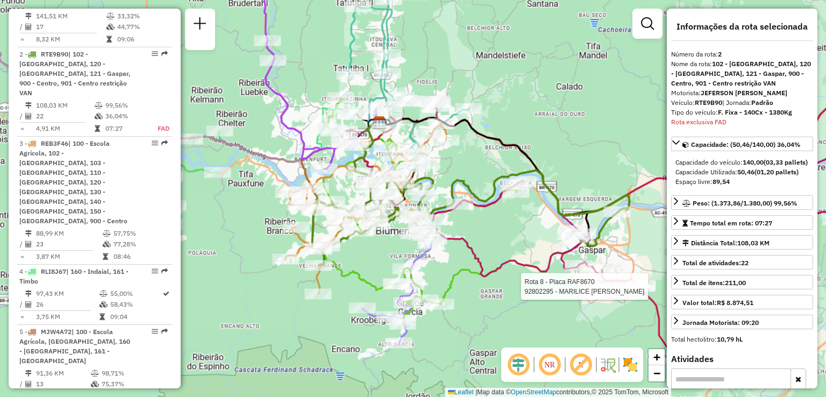
drag, startPoint x: 381, startPoint y: 254, endPoint x: 372, endPoint y: 266, distance: 15.4
click at [371, 270] on div "Rota 8 - Placa RAF8670 92802295 - MARILICE MITKUS [PERSON_NAME] de atendimento …" at bounding box center [413, 198] width 826 height 397
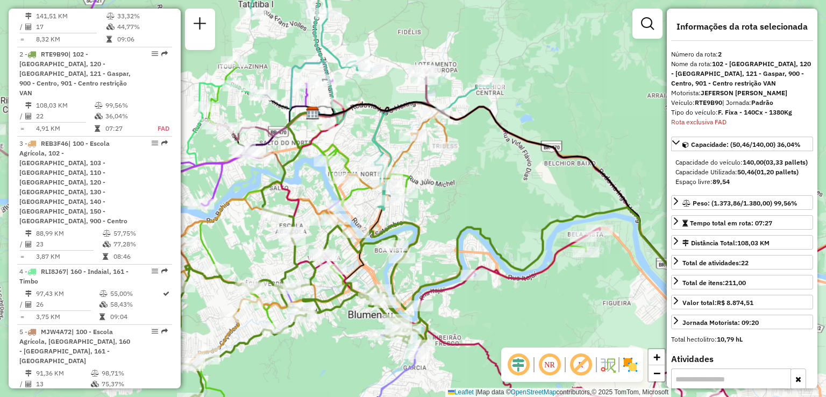
drag, startPoint x: 475, startPoint y: 168, endPoint x: 497, endPoint y: 155, distance: 25.1
click at [484, 163] on div "Rota 8 - Placa RAF8670 92802295 - MARILICE MITKUS [PERSON_NAME] de atendimento …" at bounding box center [413, 198] width 826 height 397
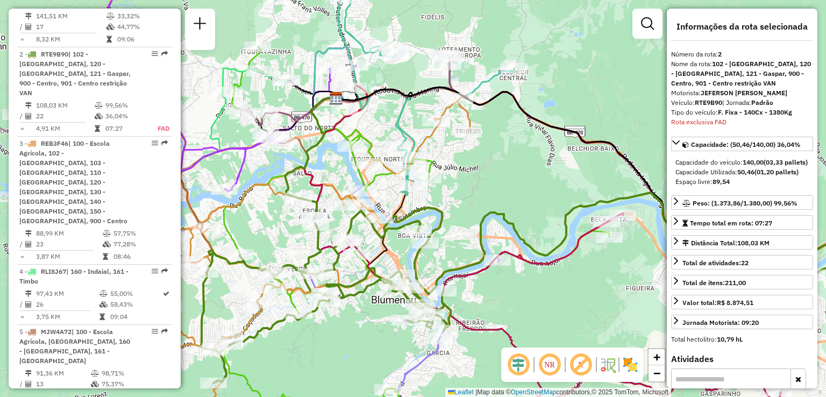
drag, startPoint x: 520, startPoint y: 209, endPoint x: 531, endPoint y: 205, distance: 12.1
click at [521, 209] on div "Rota 8 - Placa RAF8670 92802295 - MARILICE MITKUS [PERSON_NAME] de atendimento …" at bounding box center [413, 198] width 826 height 397
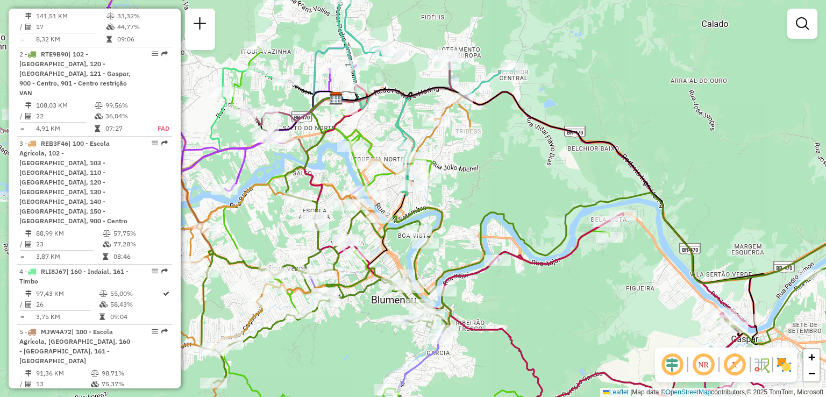
drag, startPoint x: 313, startPoint y: 162, endPoint x: 301, endPoint y: 177, distance: 19.5
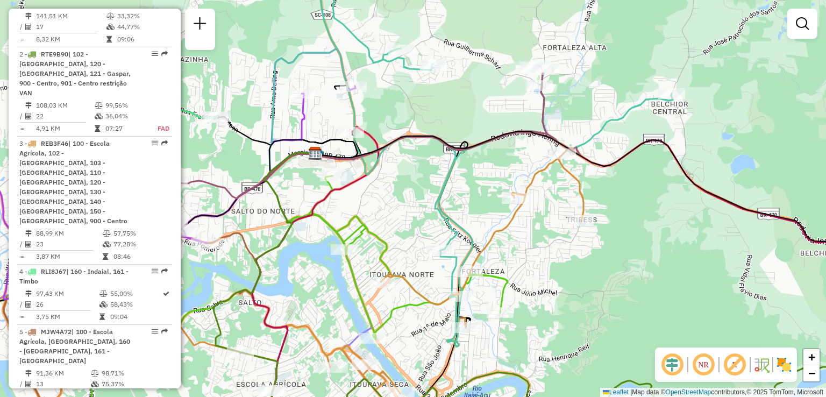
drag, startPoint x: 396, startPoint y: 123, endPoint x: 405, endPoint y: 136, distance: 16.3
click at [405, 136] on div "Janela de atendimento Grade de atendimento Capacidade Transportadoras Veículos …" at bounding box center [413, 198] width 826 height 397
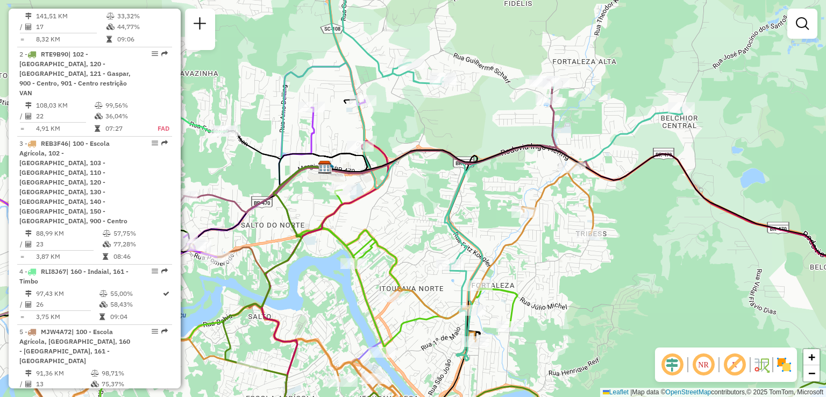
click at [434, 147] on icon at bounding box center [617, 218] width 582 height 146
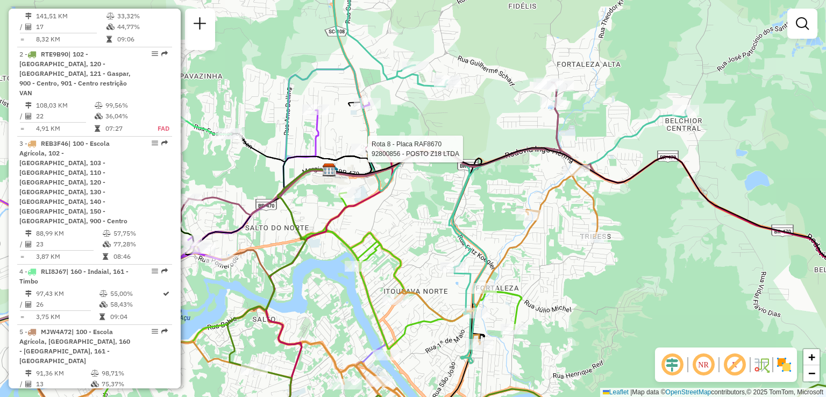
select select "**********"
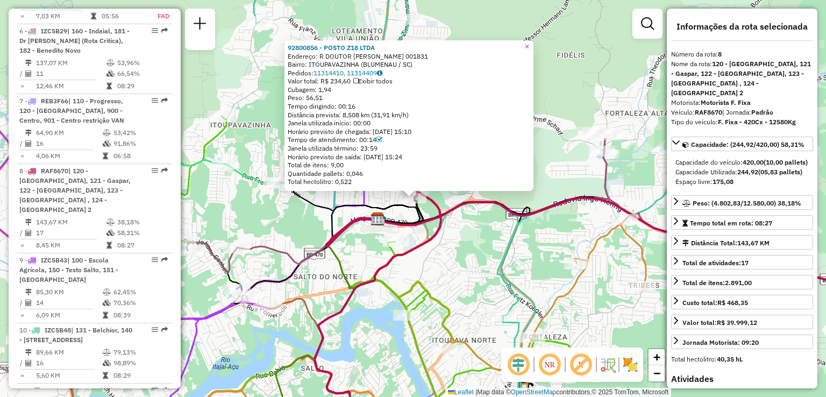
scroll to position [970, 0]
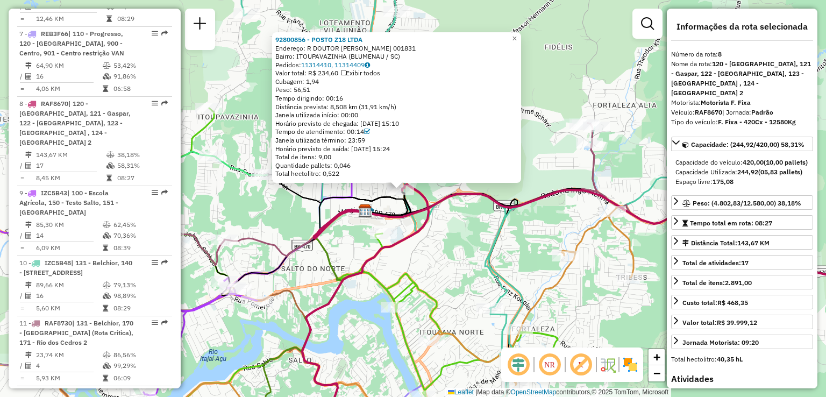
drag, startPoint x: 469, startPoint y: 234, endPoint x: 448, endPoint y: 224, distance: 22.8
click at [450, 224] on div "92800856 - POSTO Z18 LTDA Endereço: R DOUTOR [PERSON_NAME] 001831 Bairro: ITOUP…" at bounding box center [413, 198] width 826 height 397
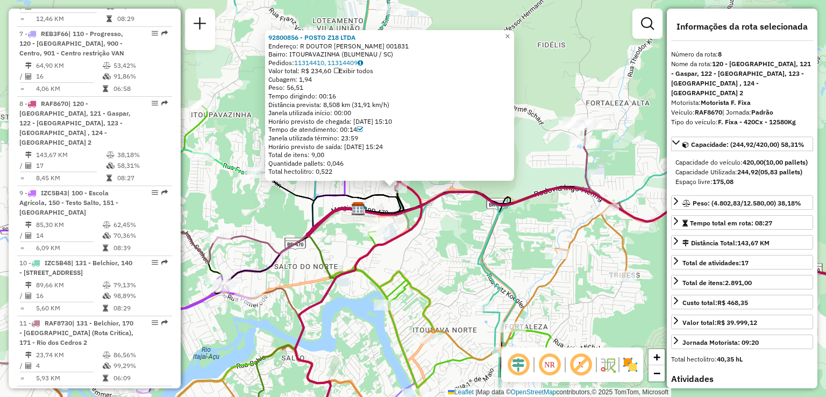
click at [445, 220] on div "92800856 - POSTO Z18 LTDA Endereço: R DOUTOR [PERSON_NAME] 001831 Bairro: ITOUP…" at bounding box center [413, 198] width 826 height 397
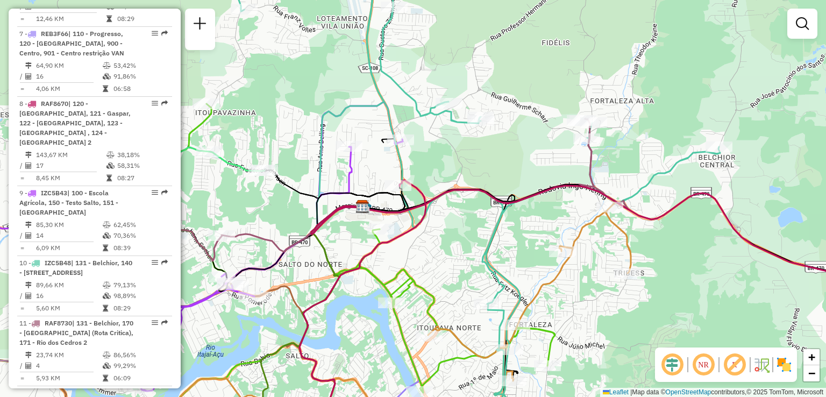
drag, startPoint x: 447, startPoint y: 220, endPoint x: 457, endPoint y: 213, distance: 11.2
click at [454, 216] on div "Janela de atendimento Grade de atendimento Capacidade Transportadoras Veículos …" at bounding box center [413, 198] width 826 height 397
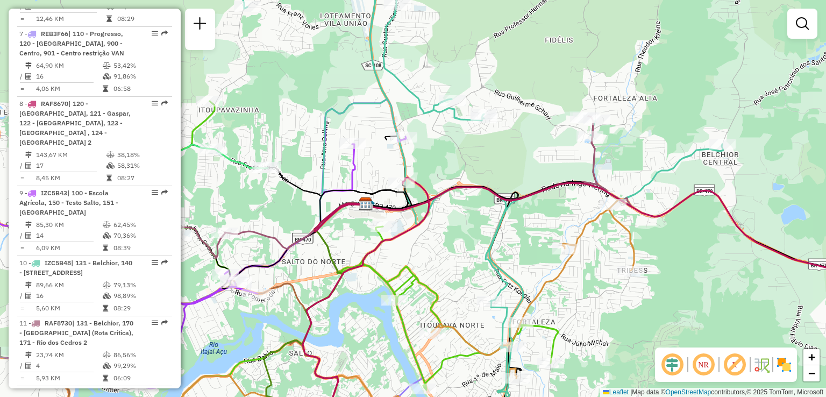
drag, startPoint x: 358, startPoint y: 169, endPoint x: 390, endPoint y: 144, distance: 40.6
click at [383, 149] on icon at bounding box center [161, 174] width 489 height 428
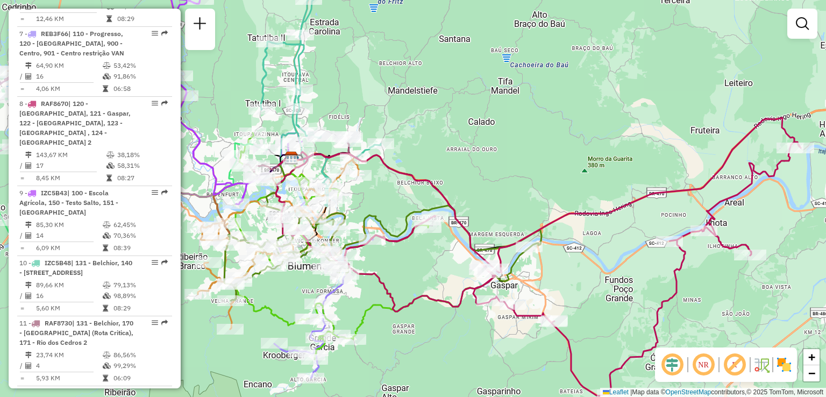
drag, startPoint x: 385, startPoint y: 173, endPoint x: 399, endPoint y: 169, distance: 14.3
click at [397, 170] on icon at bounding box center [387, 211] width 216 height 116
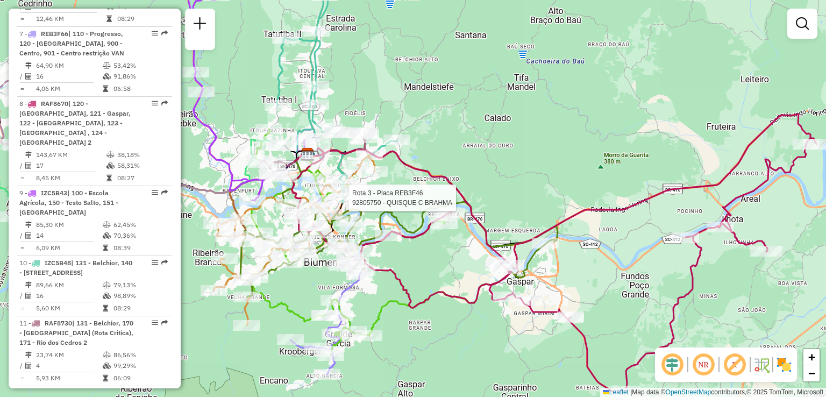
select select "**********"
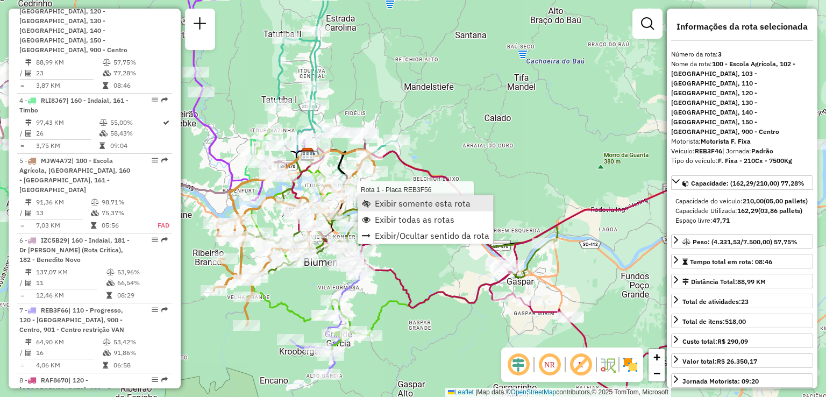
scroll to position [602, 0]
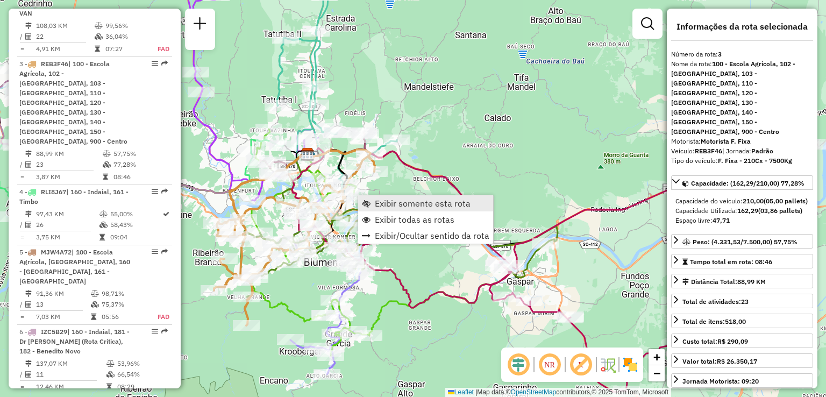
click at [381, 200] on span "Exibir somente esta rota" at bounding box center [423, 203] width 96 height 9
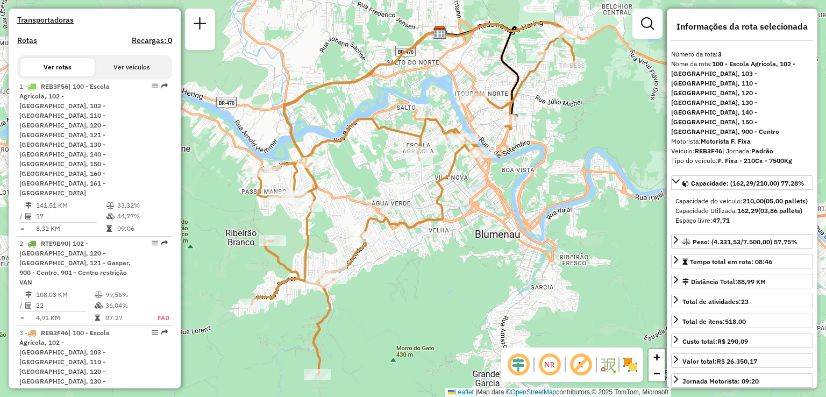
scroll to position [333, 0]
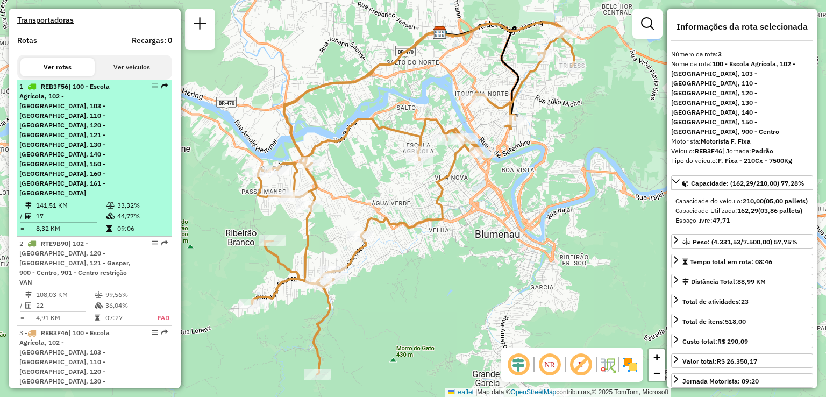
click at [62, 130] on div "1 - REB3F56 | 100 - Escola Agrícola, 102 - [GEOGRAPHIC_DATA], 103 - [GEOGRAPHIC…" at bounding box center [76, 140] width 114 height 116
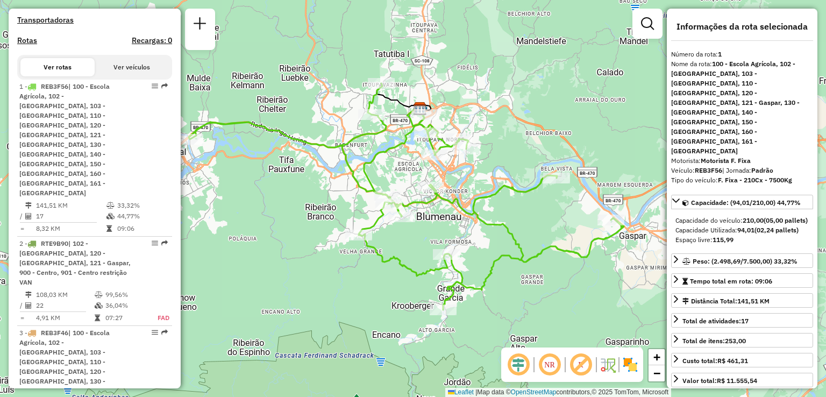
drag, startPoint x: 340, startPoint y: 173, endPoint x: 287, endPoint y: 163, distance: 54.0
click at [287, 163] on div "Janela de atendimento Grade de atendimento Capacidade Transportadoras Veículos …" at bounding box center [413, 198] width 826 height 397
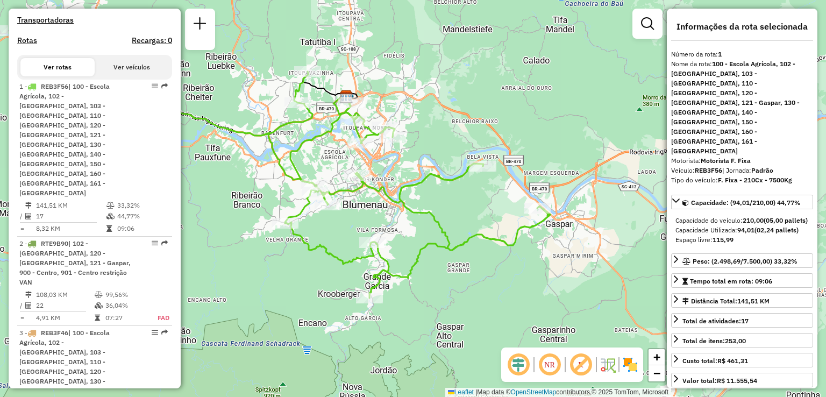
drag, startPoint x: 472, startPoint y: 226, endPoint x: 419, endPoint y: 216, distance: 53.7
click at [419, 216] on icon at bounding box center [332, 185] width 435 height 226
